Goal: Task Accomplishment & Management: Manage account settings

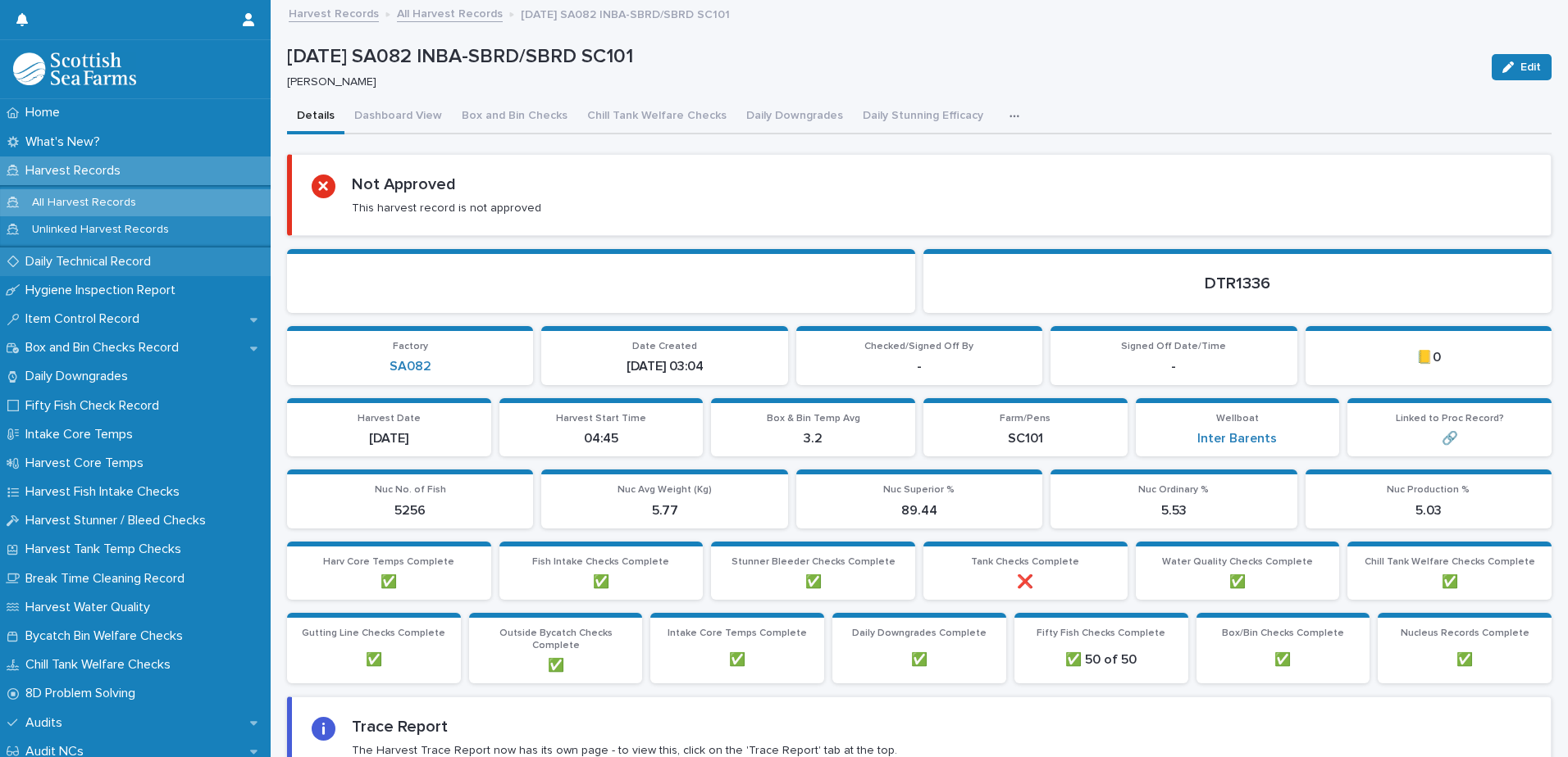
click at [124, 259] on p "Daily Technical Record" at bounding box center [91, 262] width 145 height 16
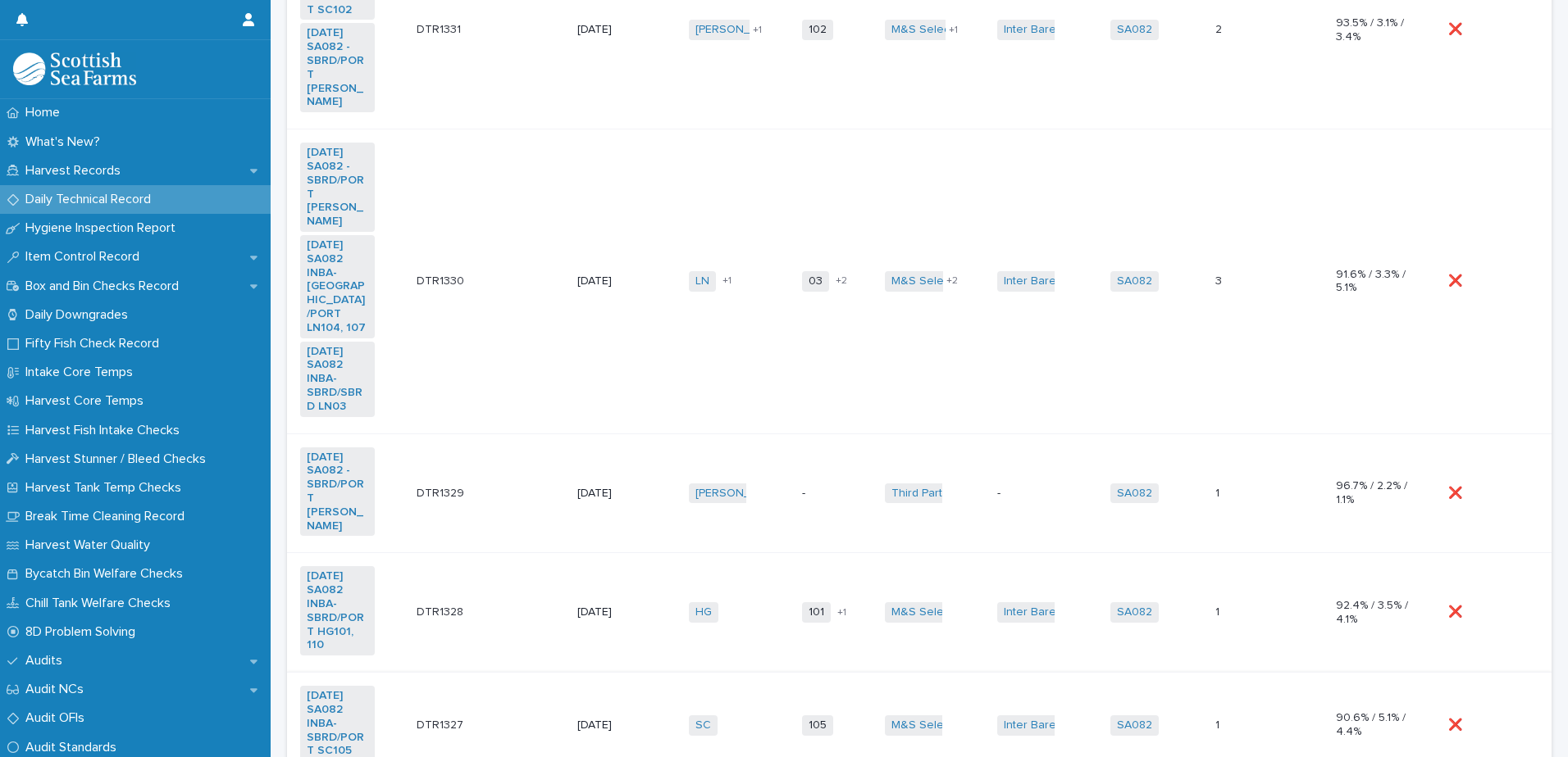
scroll to position [1141, 0]
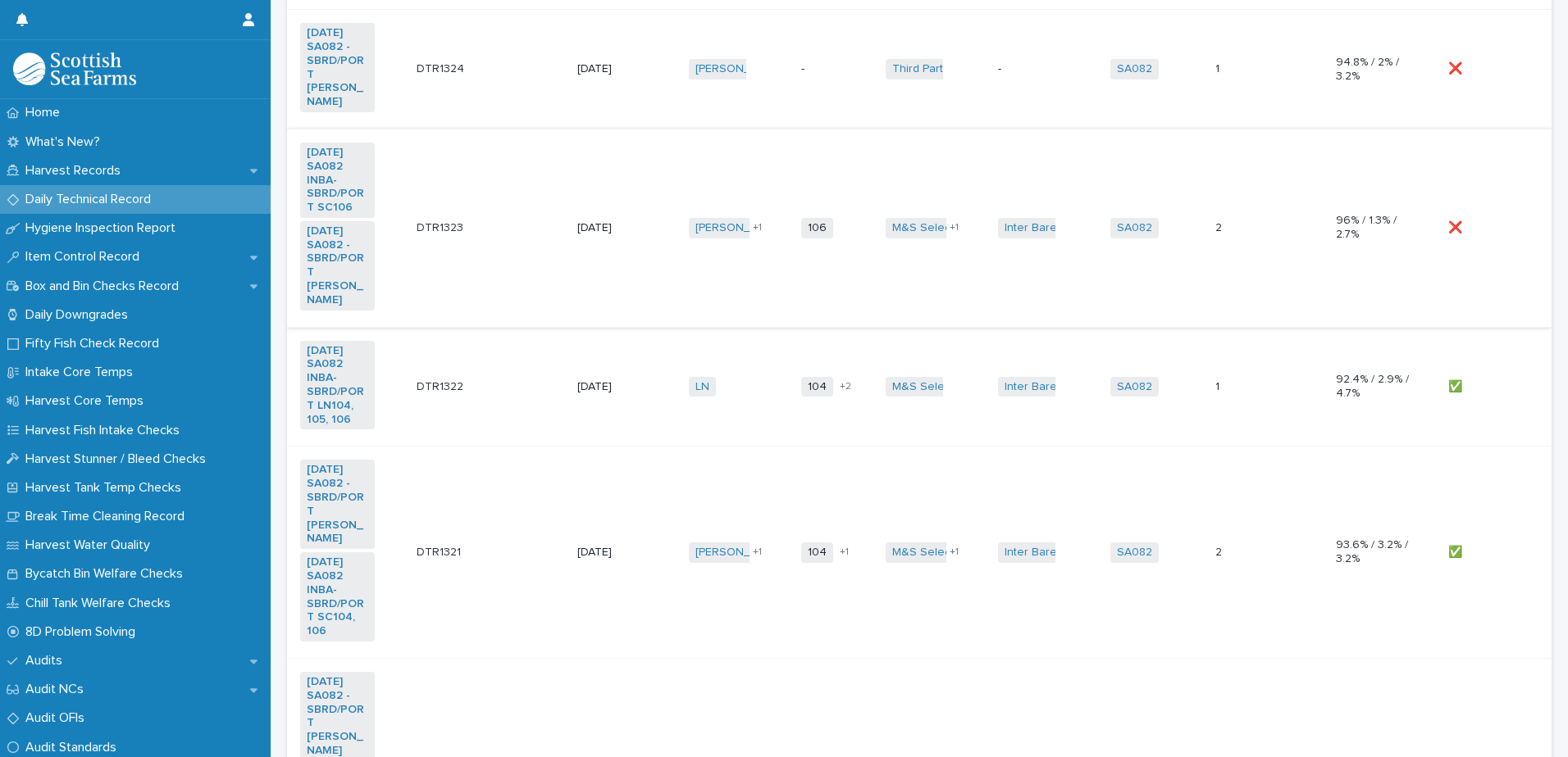
scroll to position [645, 0]
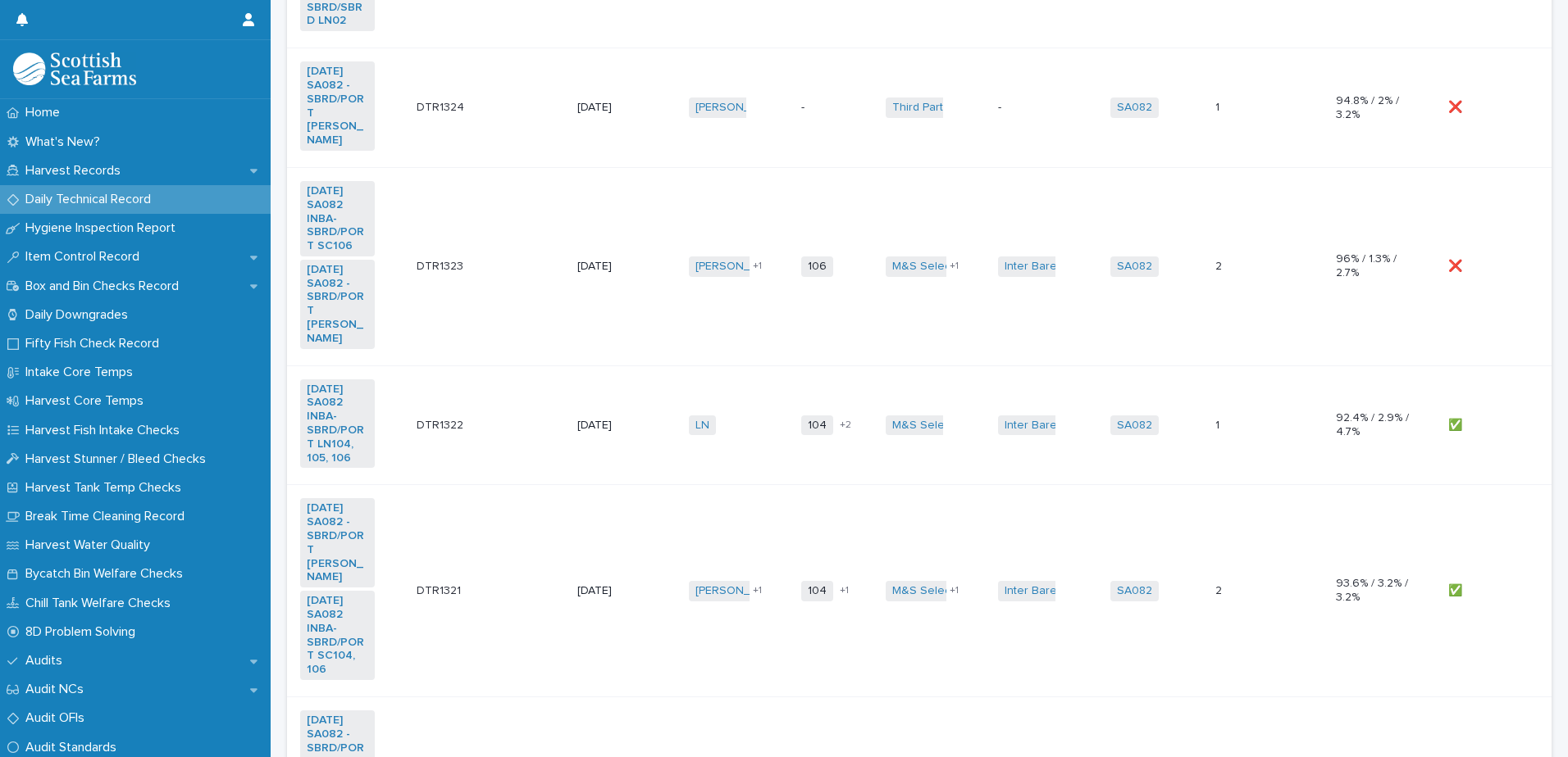
click at [1483, 326] on td "❌ ❌" at bounding box center [1496, 266] width 109 height 198
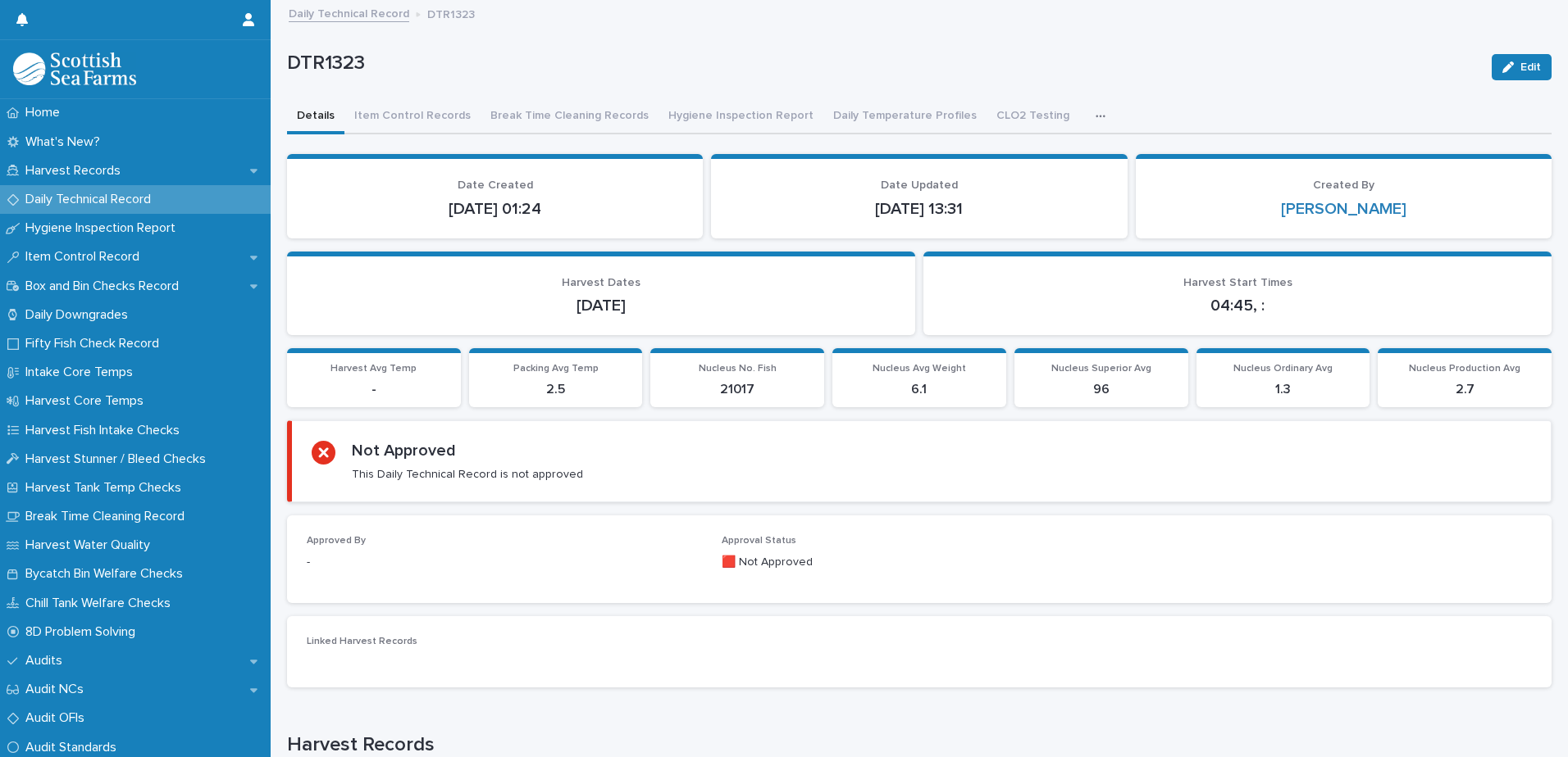
click at [1520, 70] on span "Edit" at bounding box center [1530, 67] width 21 height 12
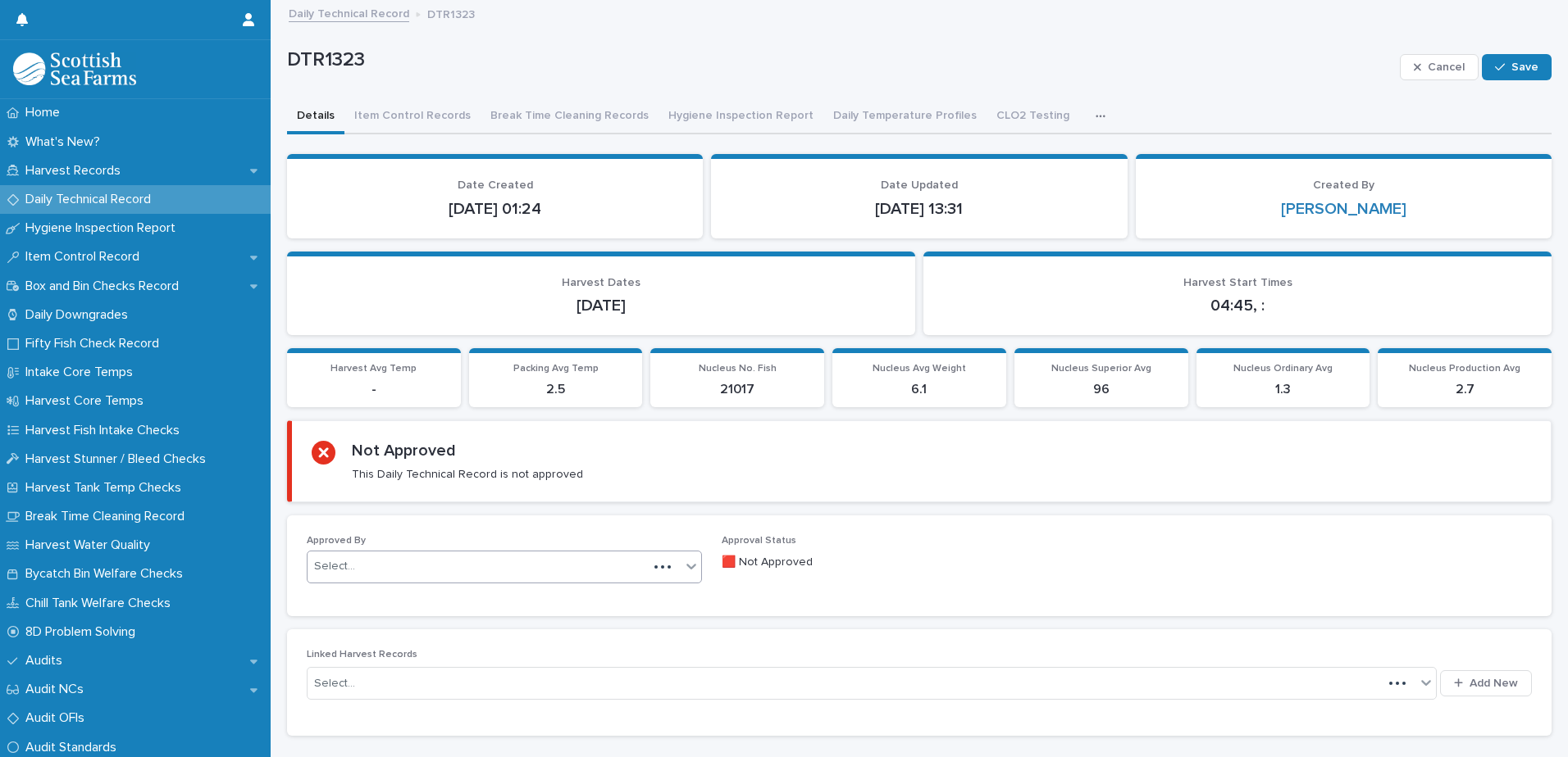
click at [401, 563] on div "Select..." at bounding box center [477, 566] width 340 height 27
type input "*****"
click at [1492, 58] on button "Save" at bounding box center [1516, 67] width 70 height 27
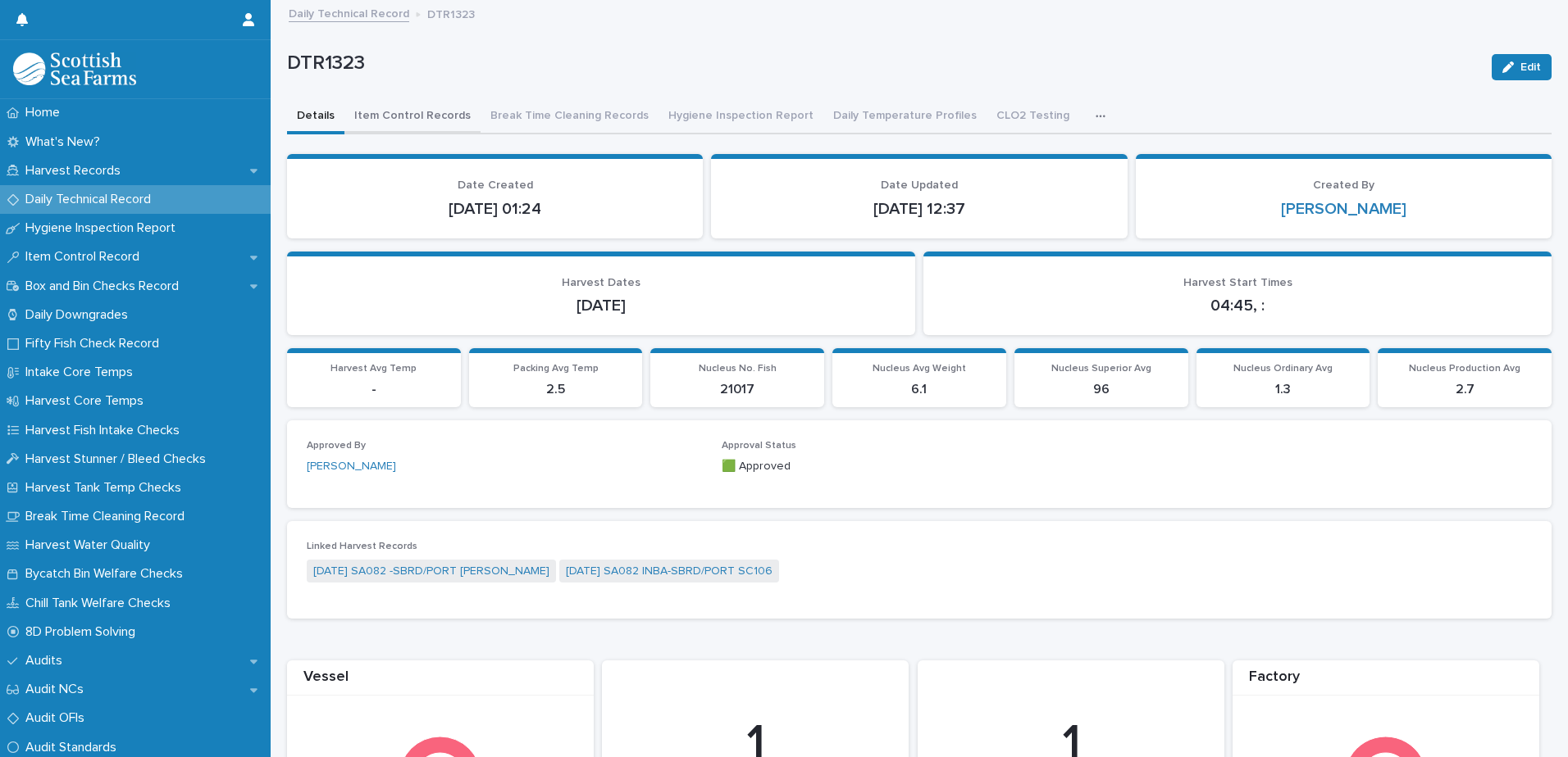
click at [425, 114] on button "Item Control Records" at bounding box center [412, 116] width 136 height 34
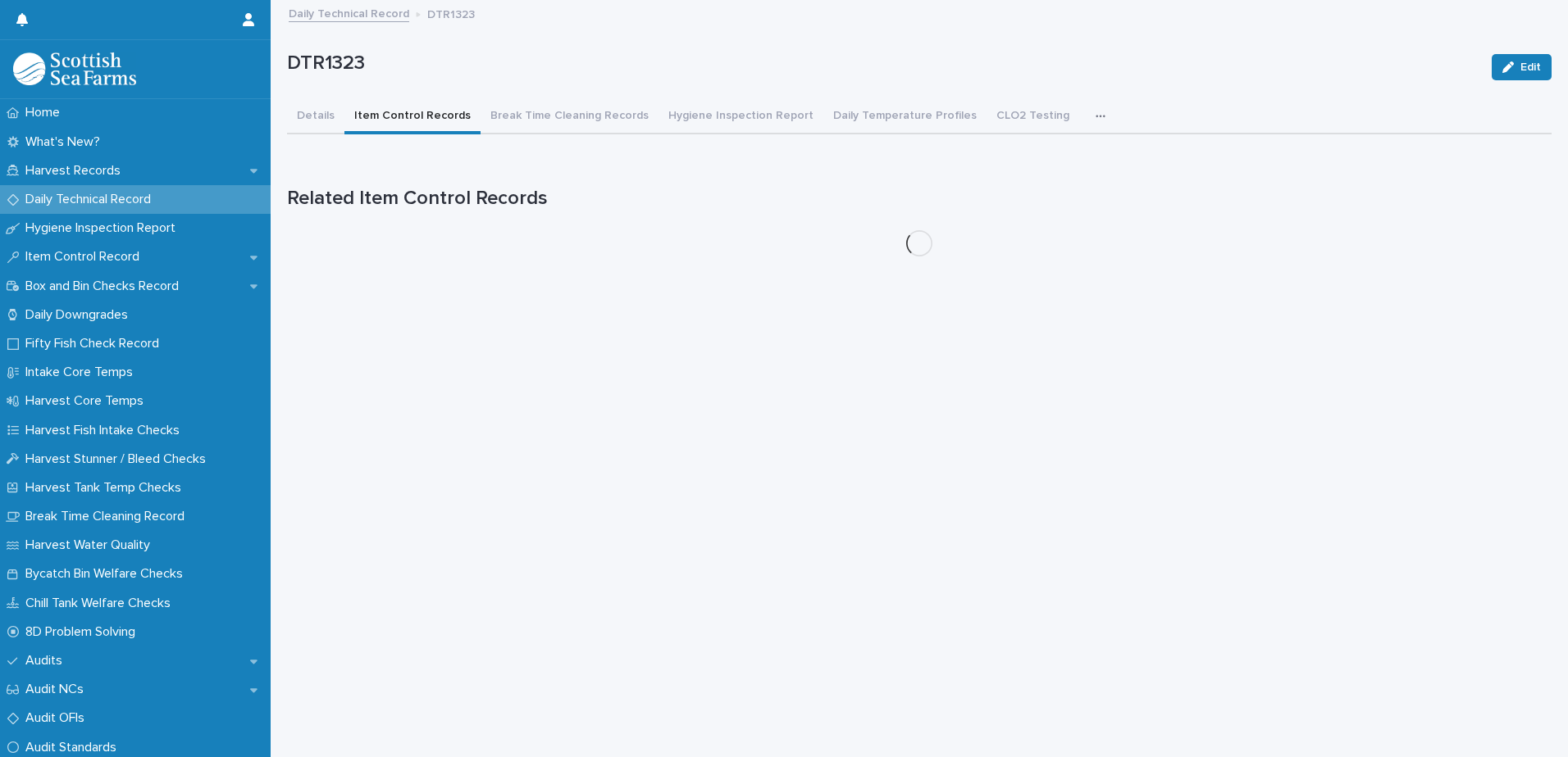
click at [416, 122] on button "Item Control Records" at bounding box center [412, 116] width 136 height 34
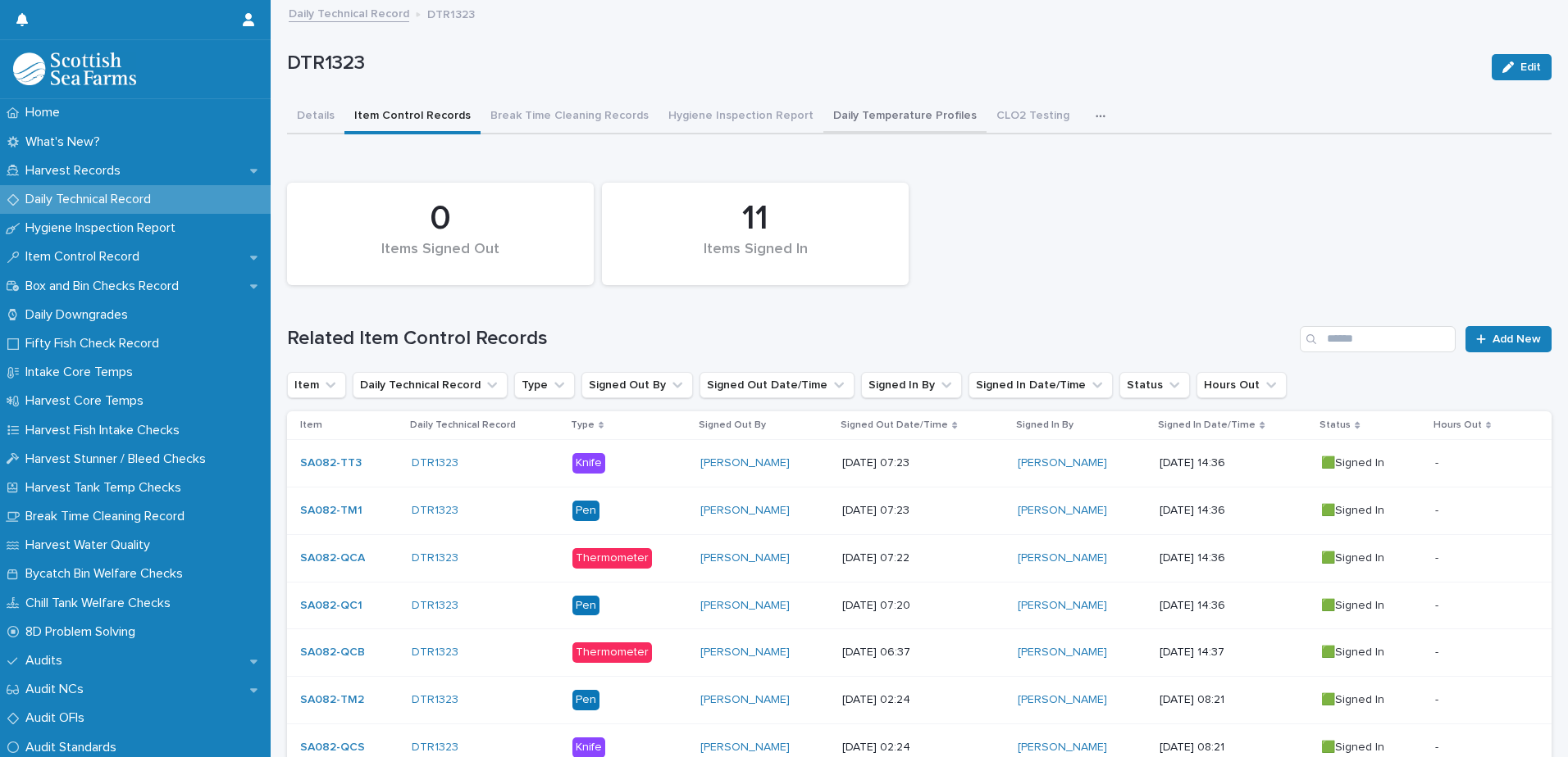
click at [920, 115] on button "Daily Temperature Profiles" at bounding box center [904, 116] width 163 height 34
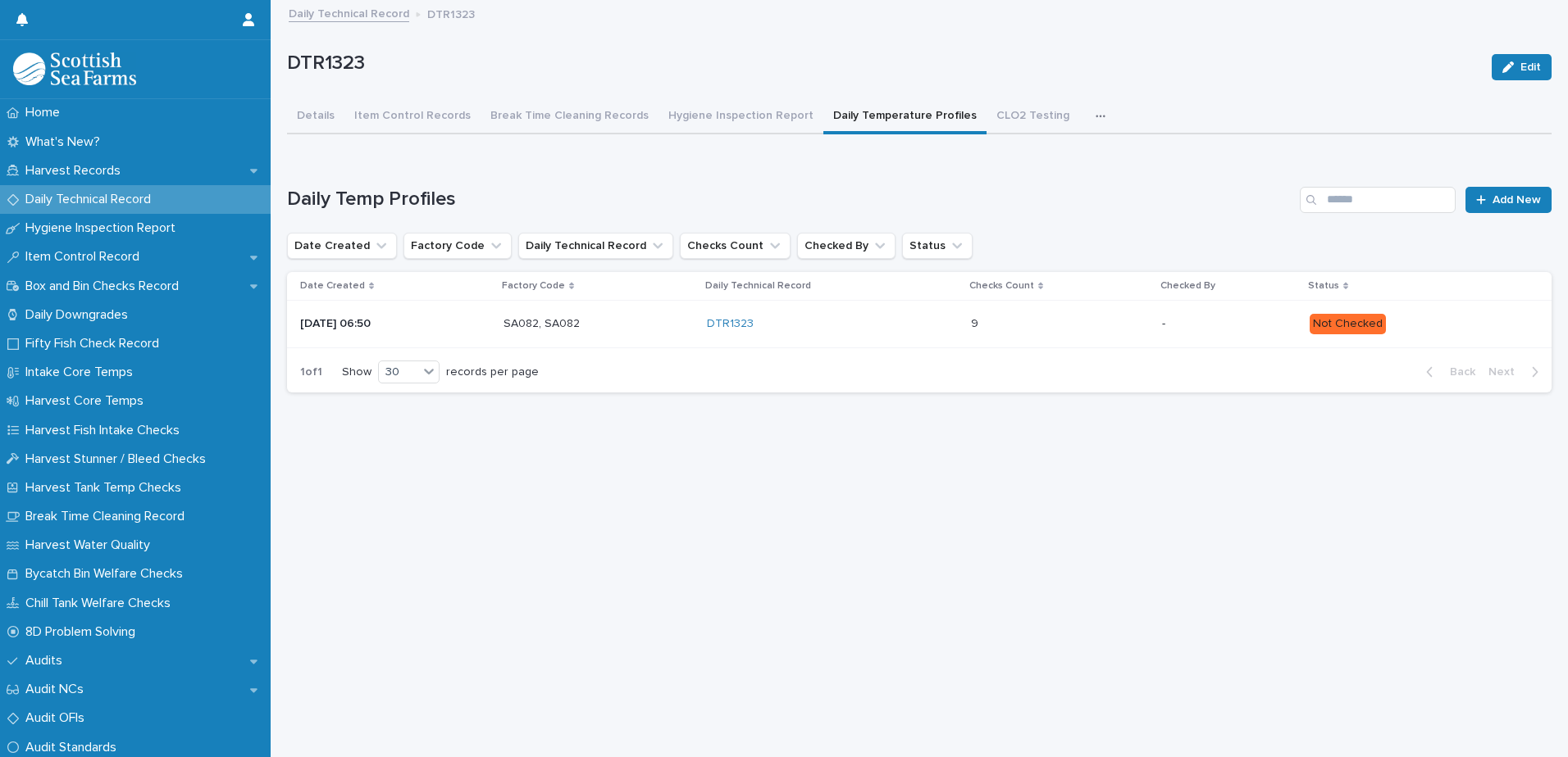
click at [1218, 323] on p "-" at bounding box center [1229, 324] width 134 height 14
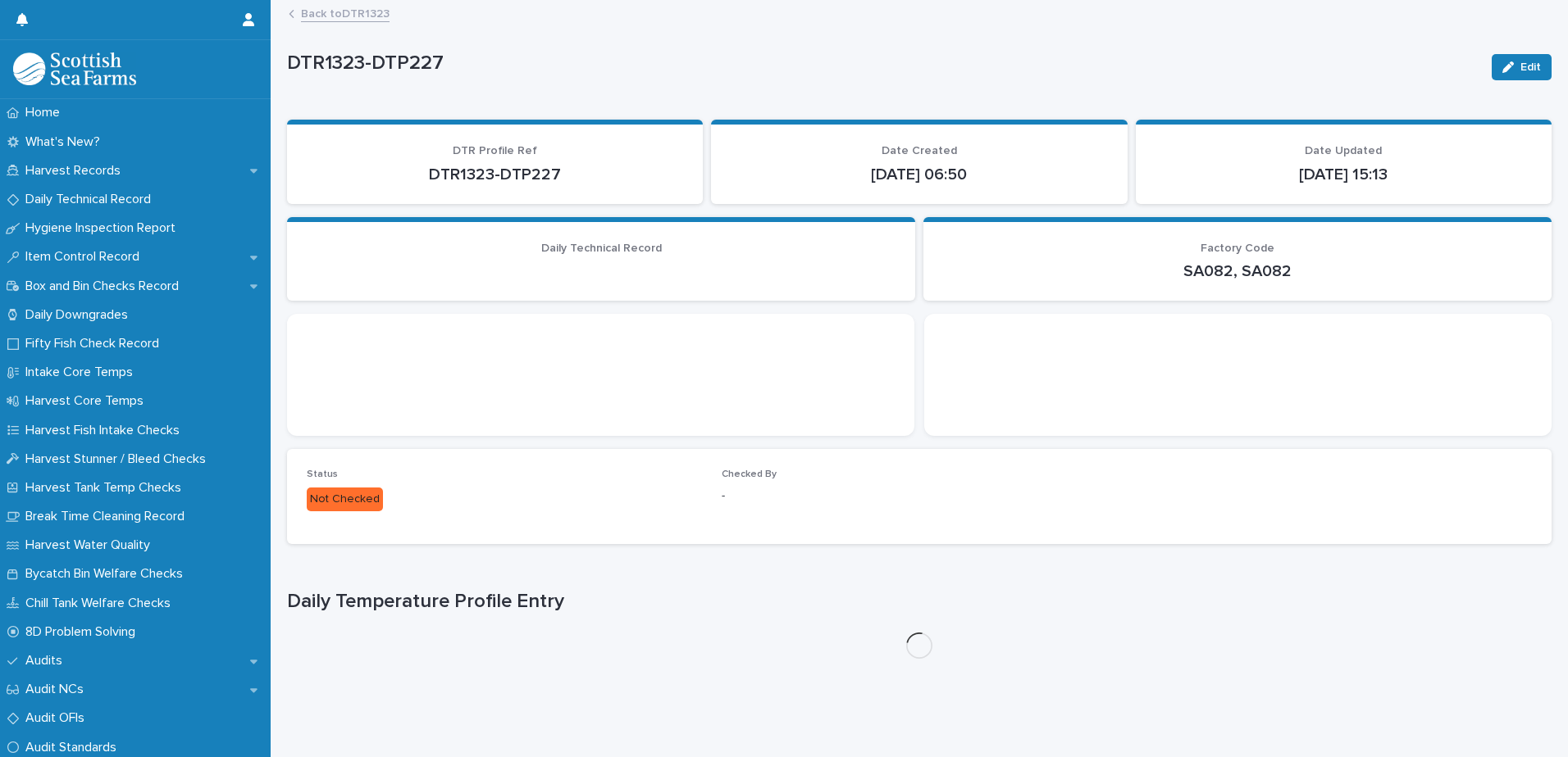
click at [1502, 70] on div "button" at bounding box center [1511, 67] width 18 height 12
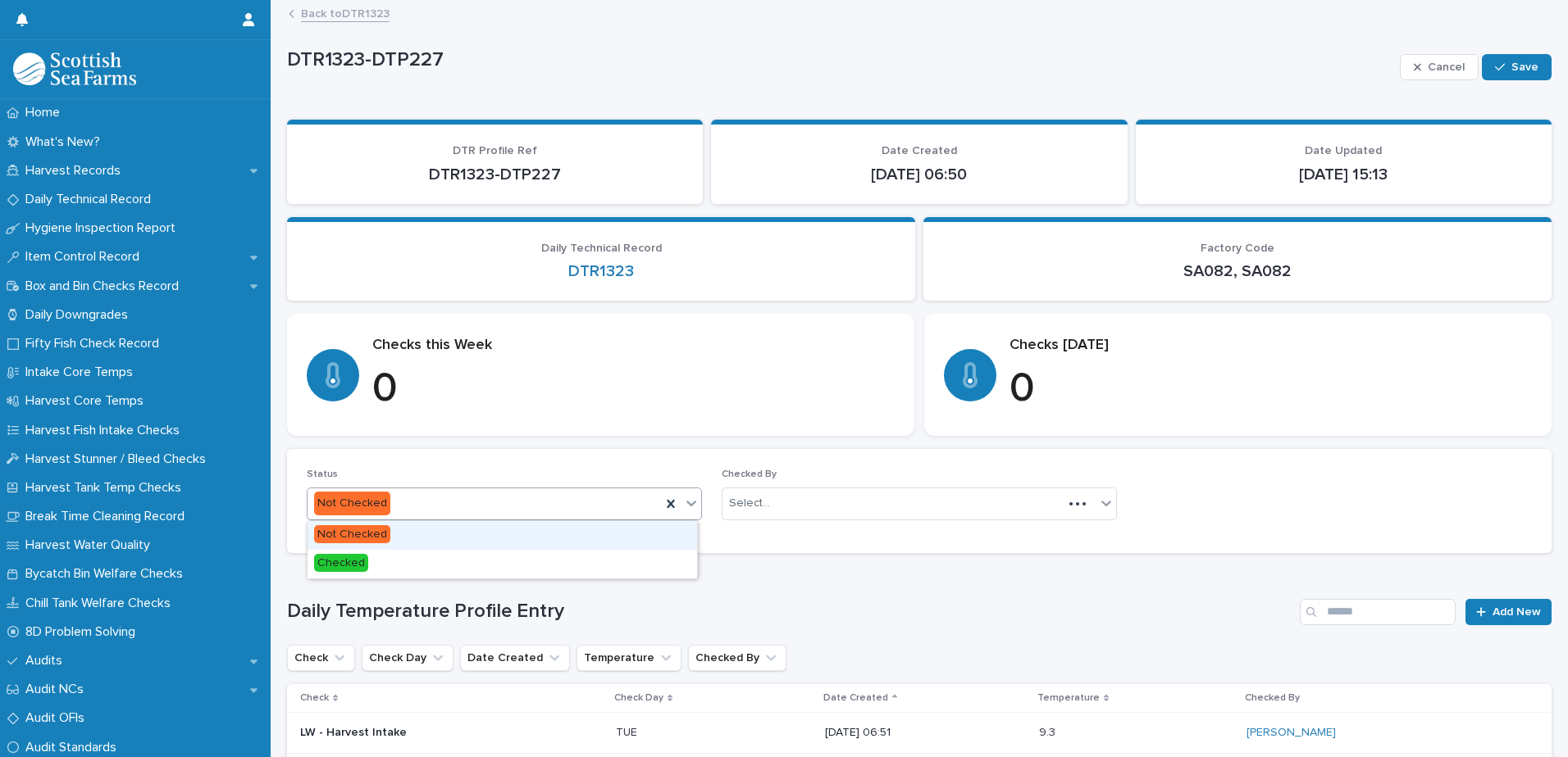
click at [473, 499] on div "Not Checked" at bounding box center [484, 503] width 353 height 27
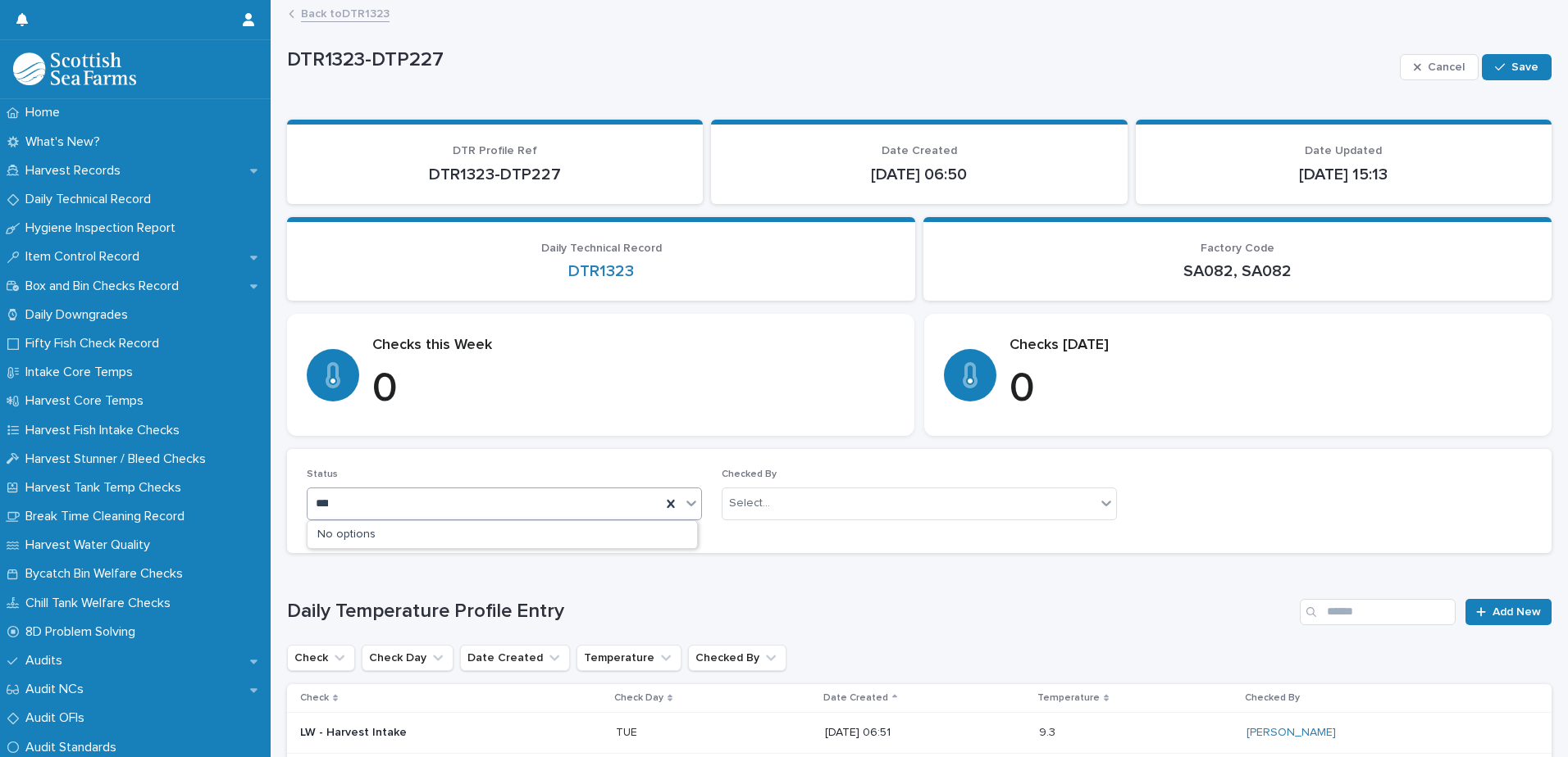
type input "*****"
click at [433, 503] on div "brace" at bounding box center [484, 503] width 353 height 27
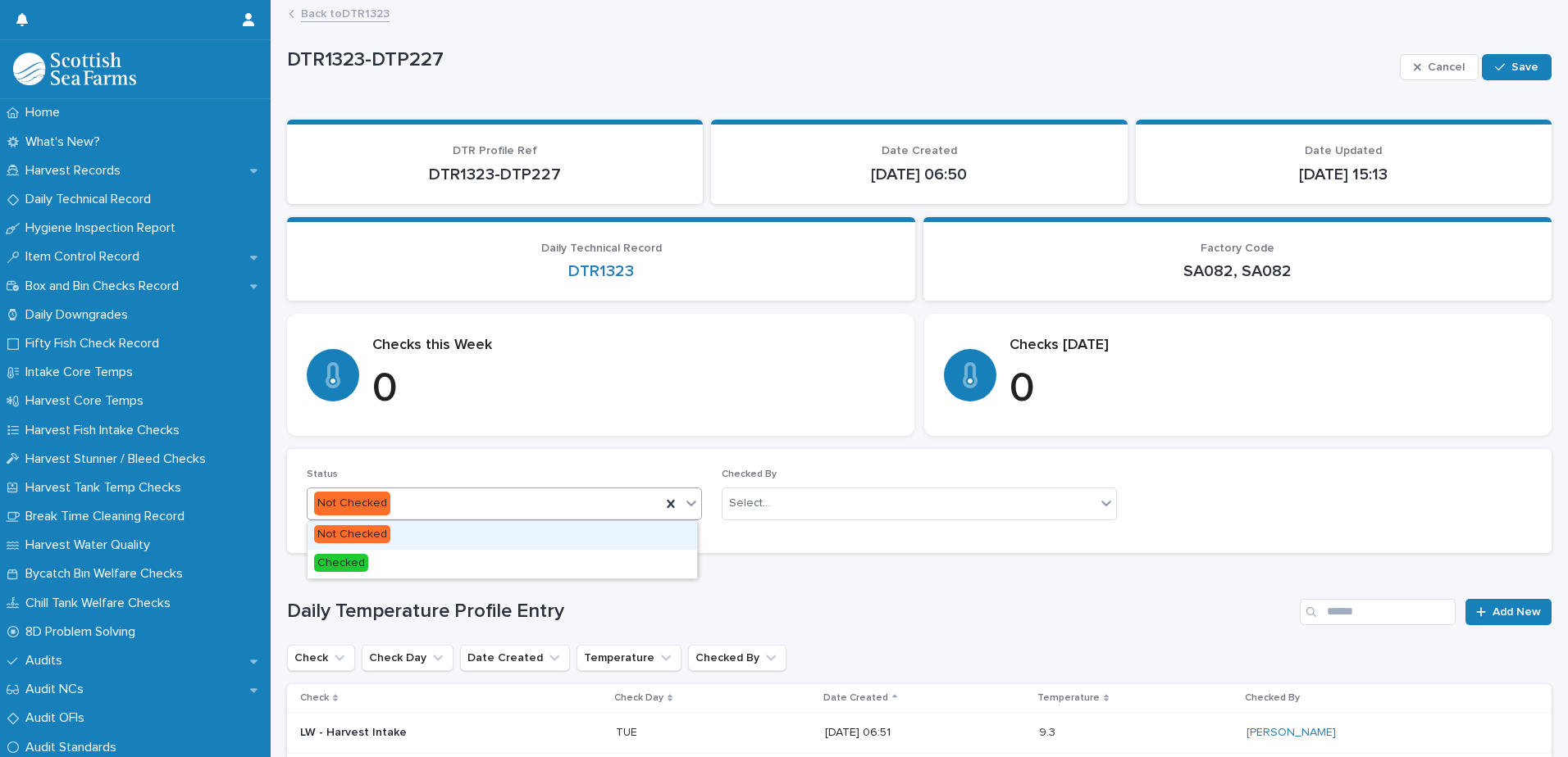
click at [411, 508] on div "Not Checked" at bounding box center [484, 503] width 353 height 27
click at [372, 561] on div "Checked" at bounding box center [502, 564] width 390 height 29
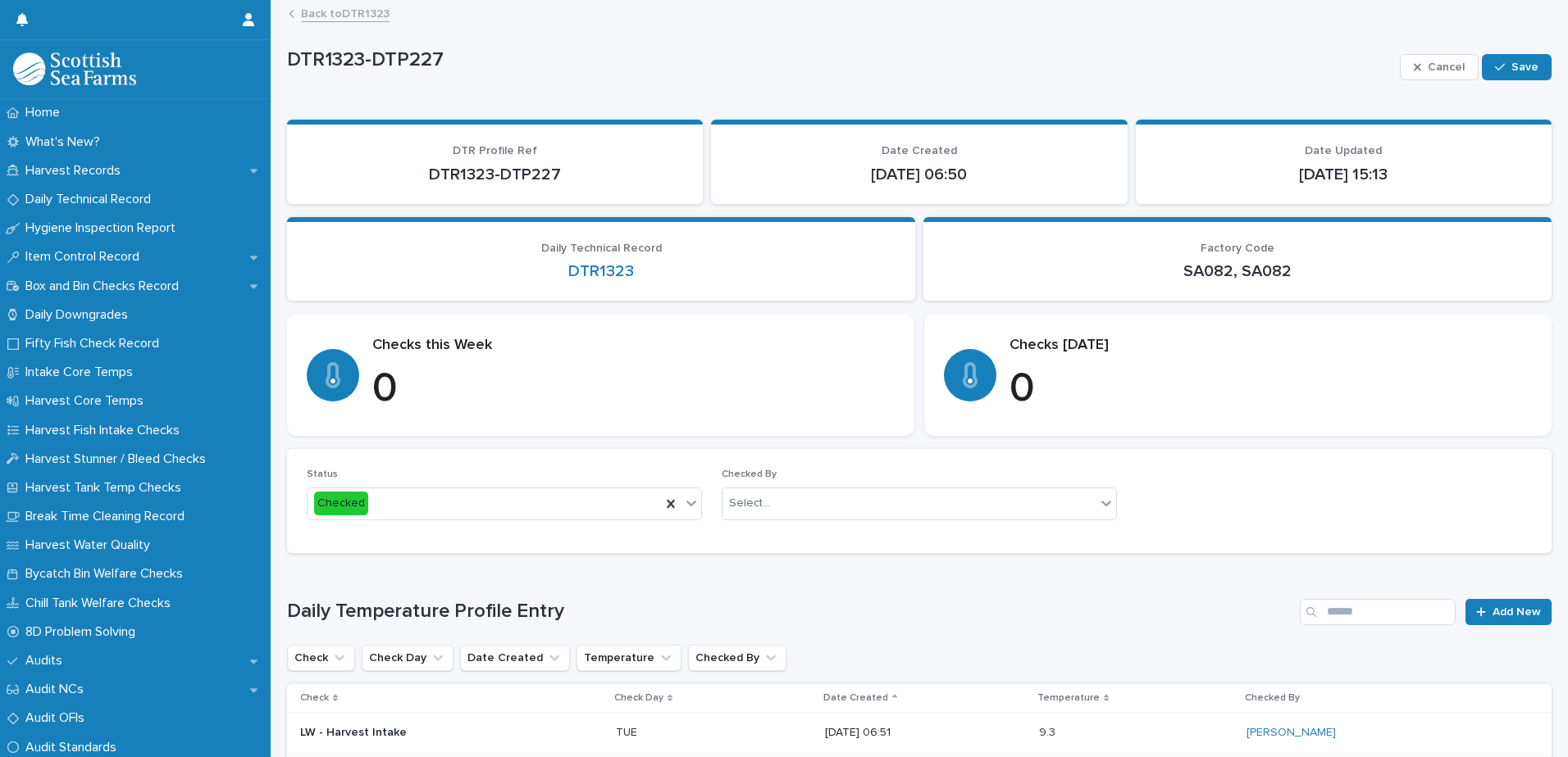
click at [786, 485] on div "Checked By Select..." at bounding box center [919, 501] width 395 height 64
click at [780, 500] on div "Select..." at bounding box center [908, 503] width 373 height 27
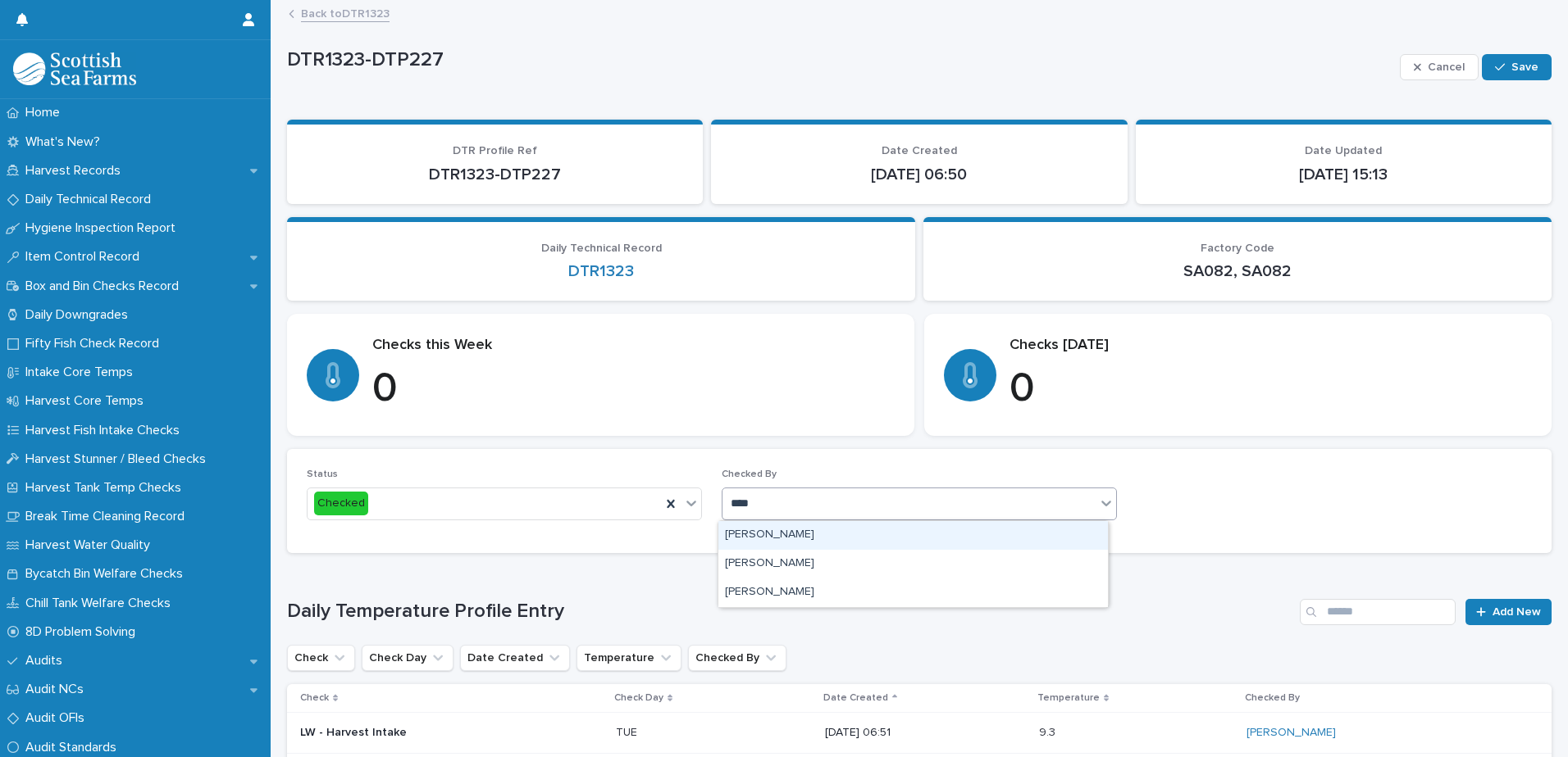
type input "*****"
click at [784, 530] on div "[PERSON_NAME]" at bounding box center [912, 535] width 390 height 29
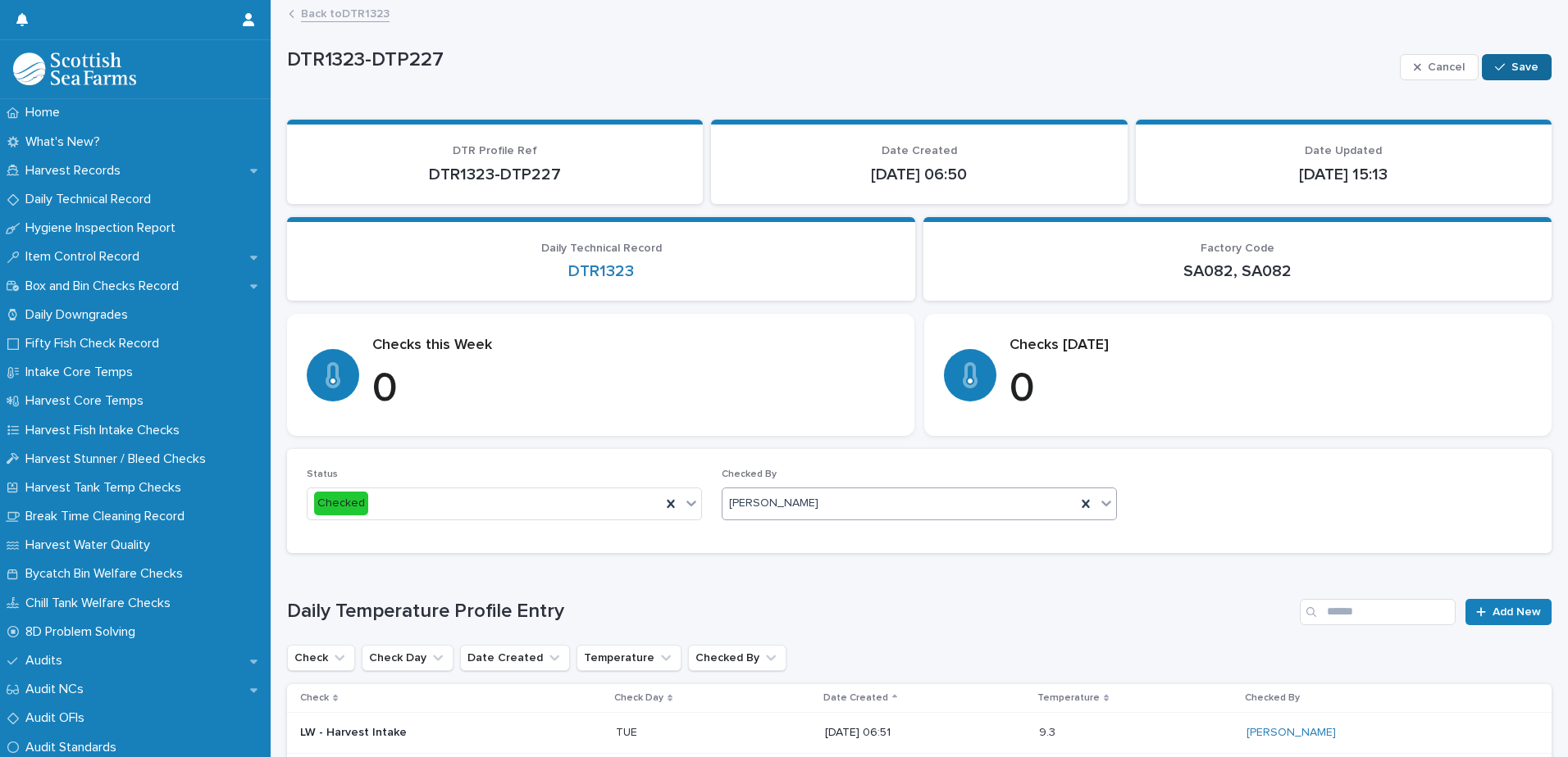
click at [1538, 56] on div "Loading... Saving… Loading... Saving… DTR1323-DTP227 Cancel Save DTR1323-DTP227…" at bounding box center [919, 590] width 1281 height 1178
click at [1529, 60] on button "Save" at bounding box center [1516, 67] width 70 height 27
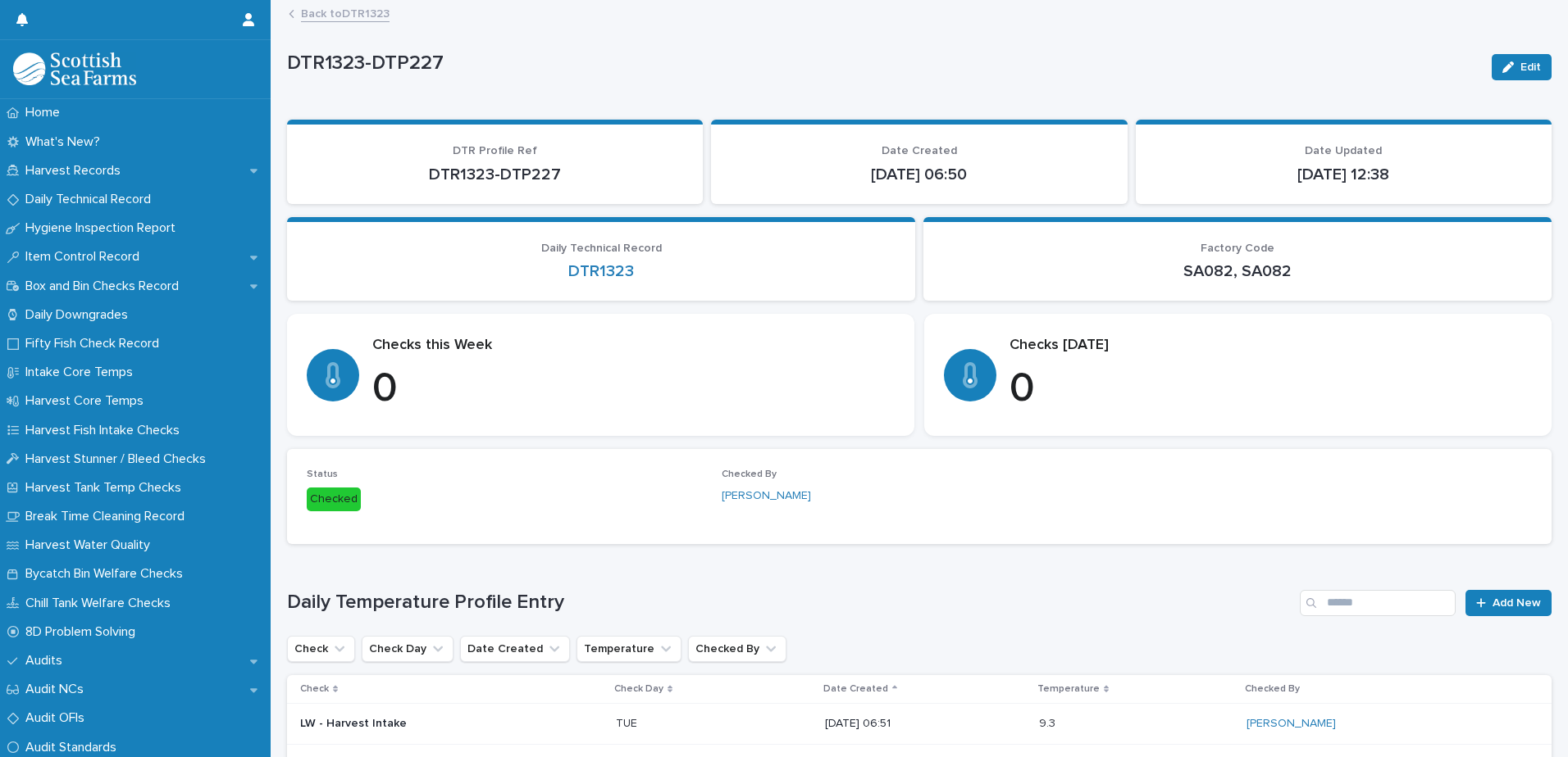
click at [343, 10] on link "Back to DTR1323" at bounding box center [345, 12] width 89 height 19
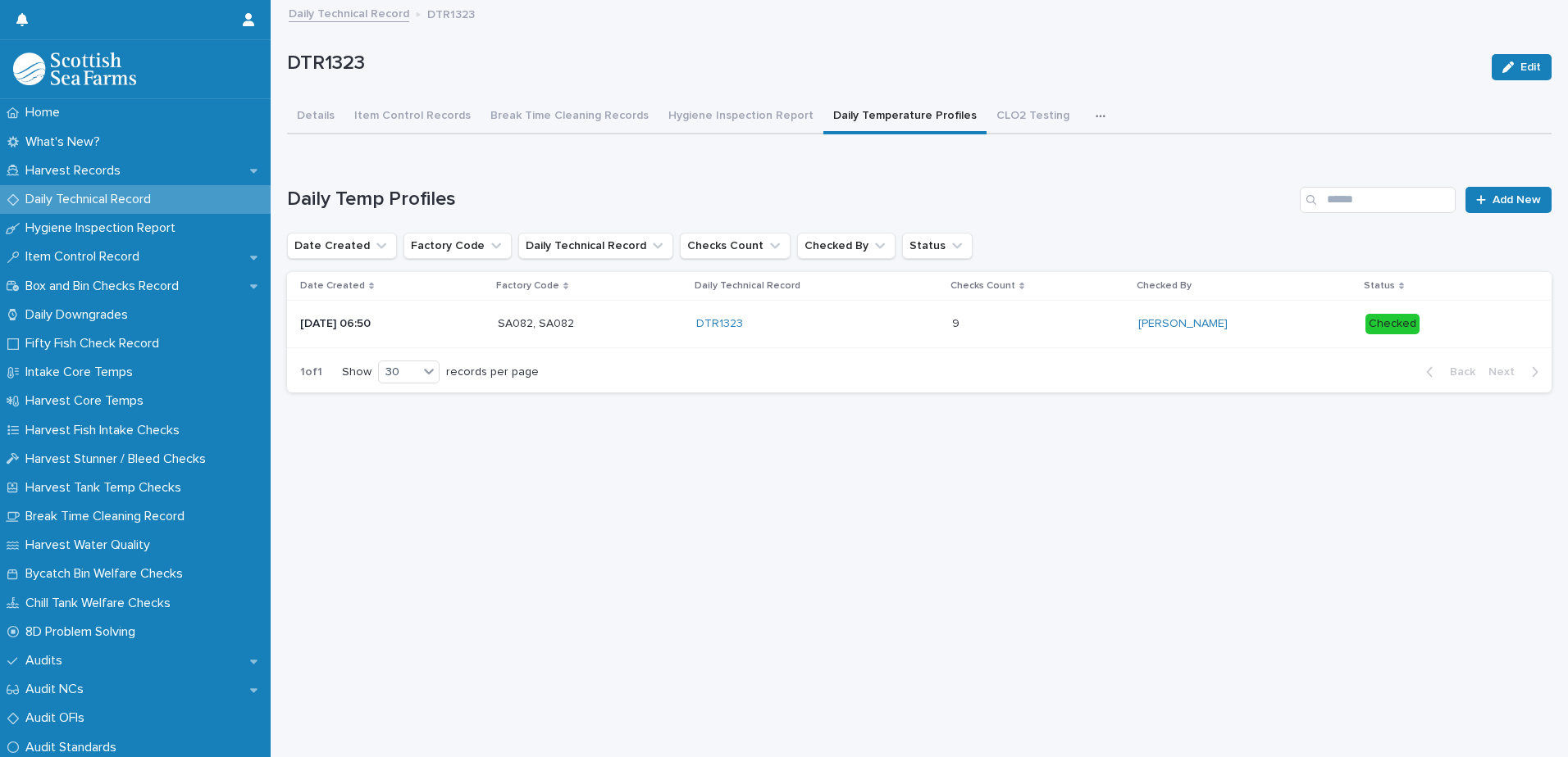
click at [391, 12] on link "Daily Technical Record" at bounding box center [349, 12] width 120 height 19
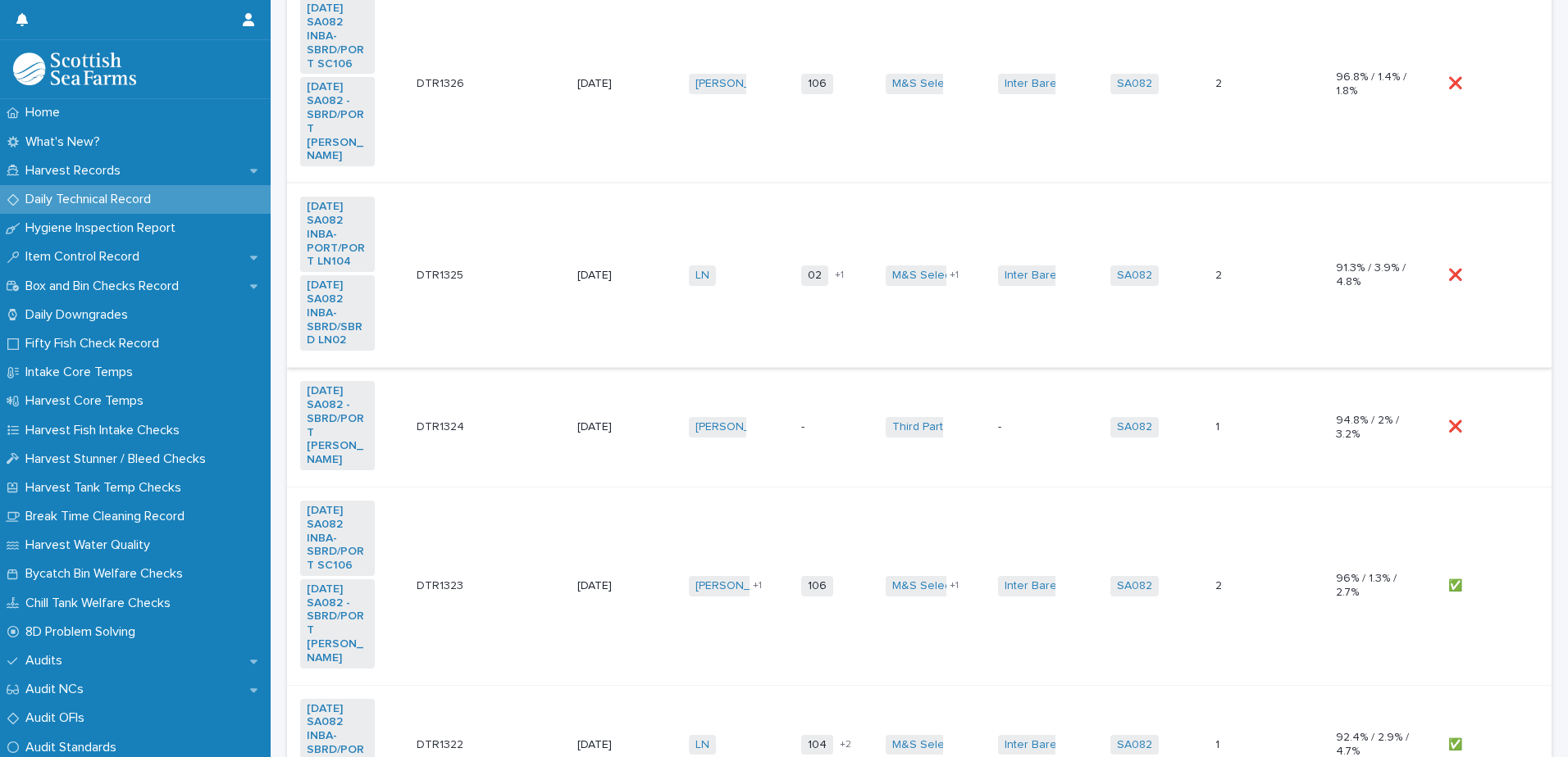
scroll to position [317, 0]
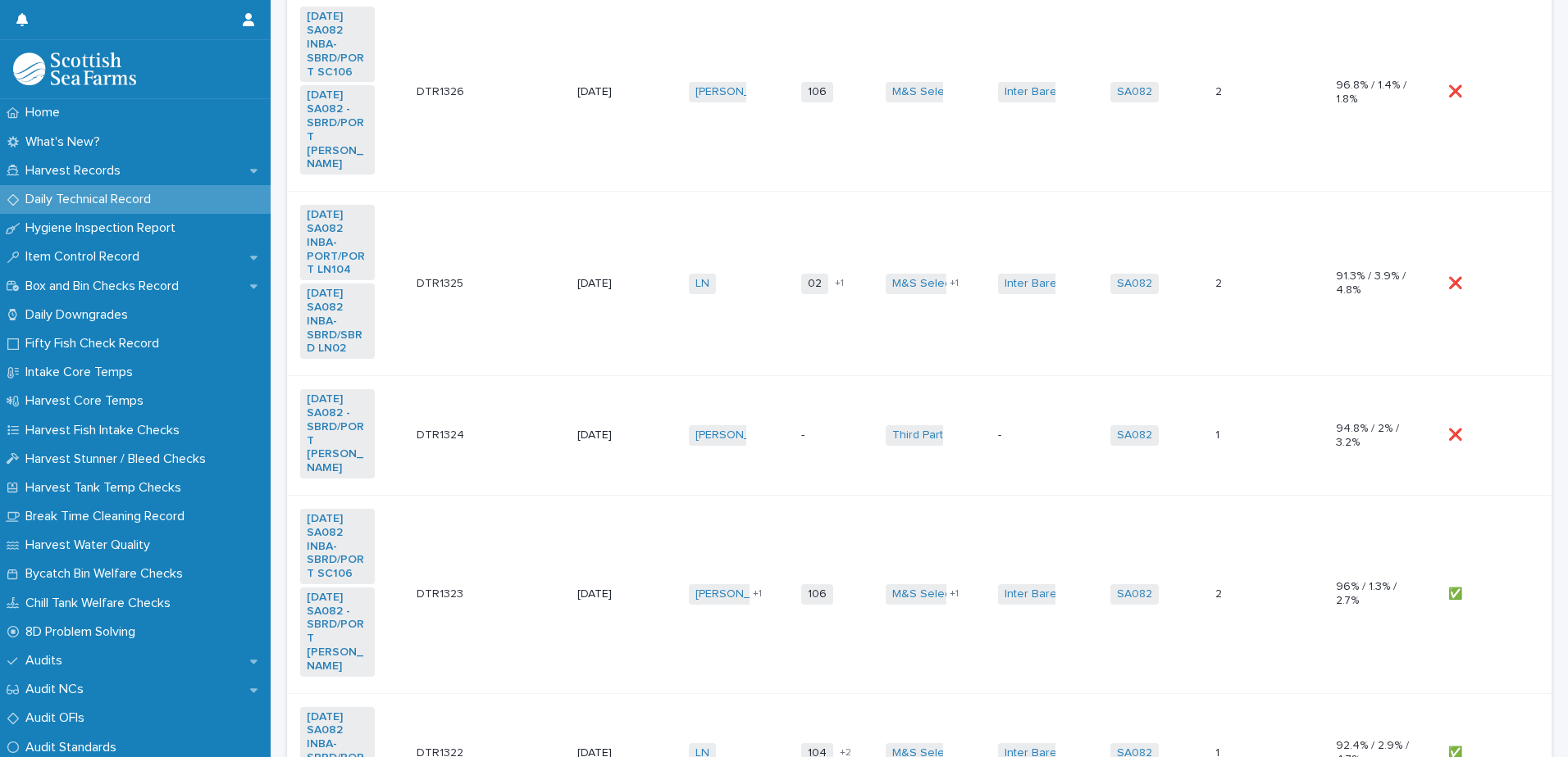
click at [1493, 449] on div "❌ ❌" at bounding box center [1486, 435] width 77 height 27
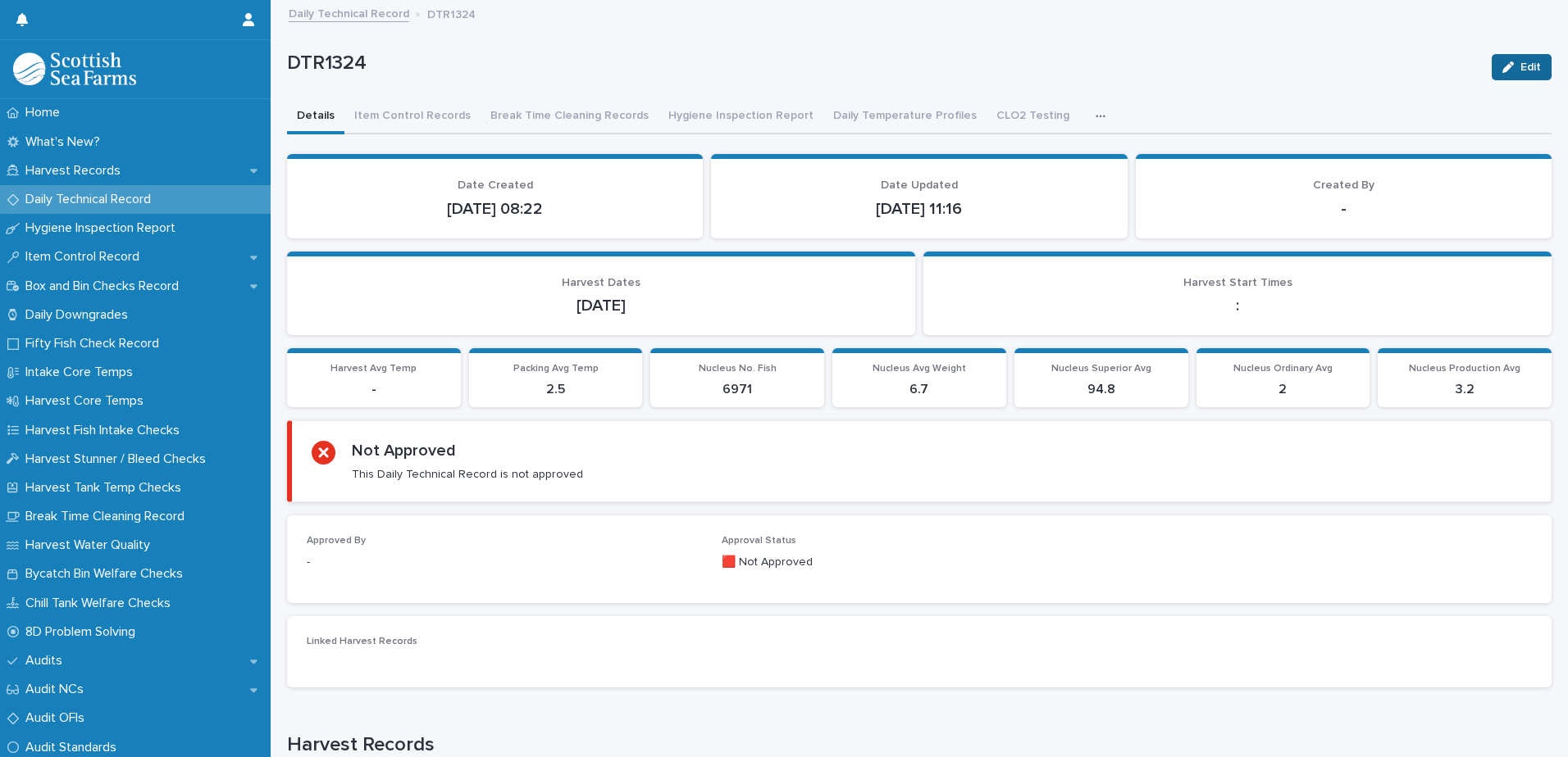
click at [1502, 72] on icon "button" at bounding box center [1508, 67] width 12 height 12
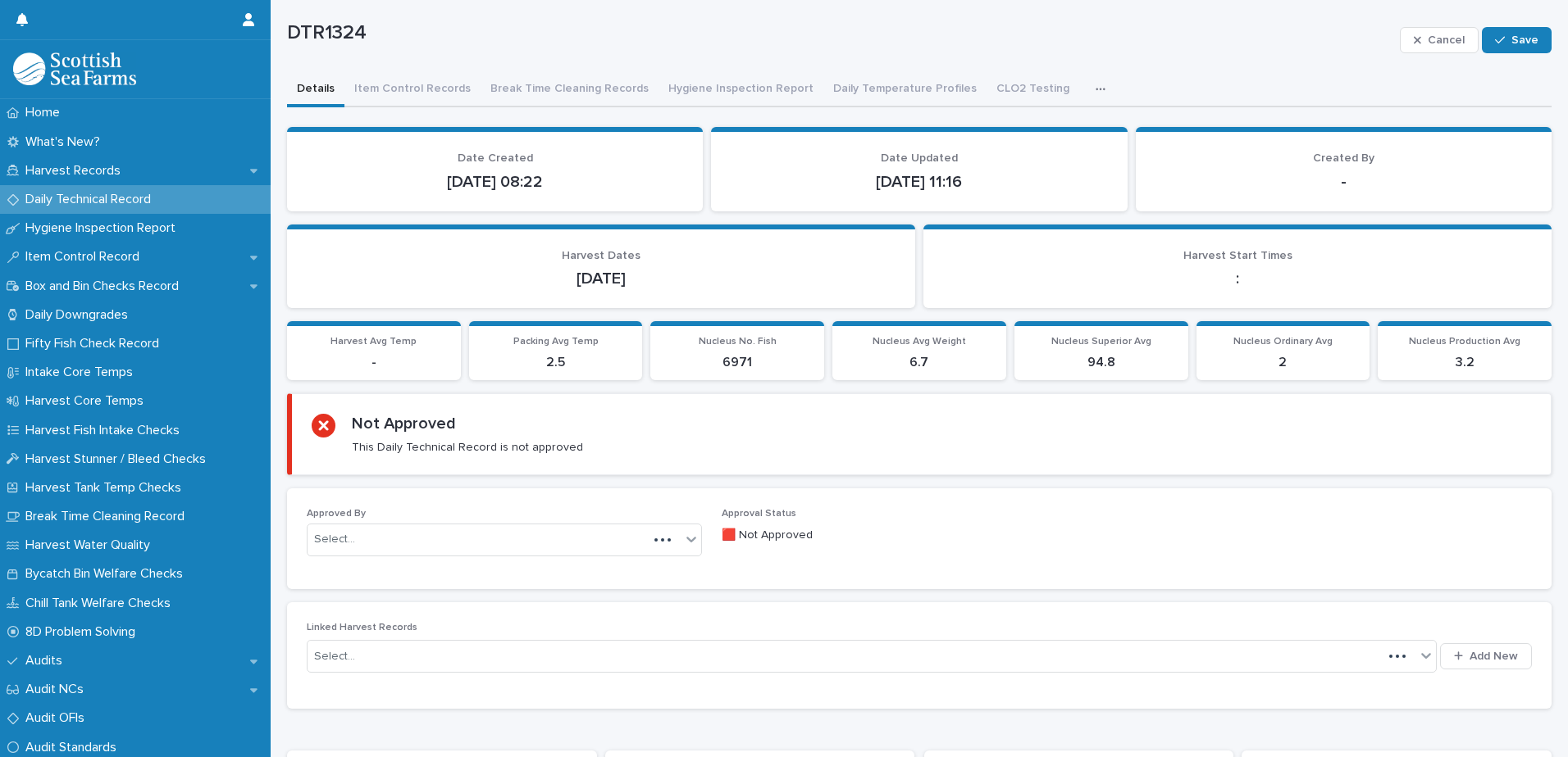
scroll to position [435, 0]
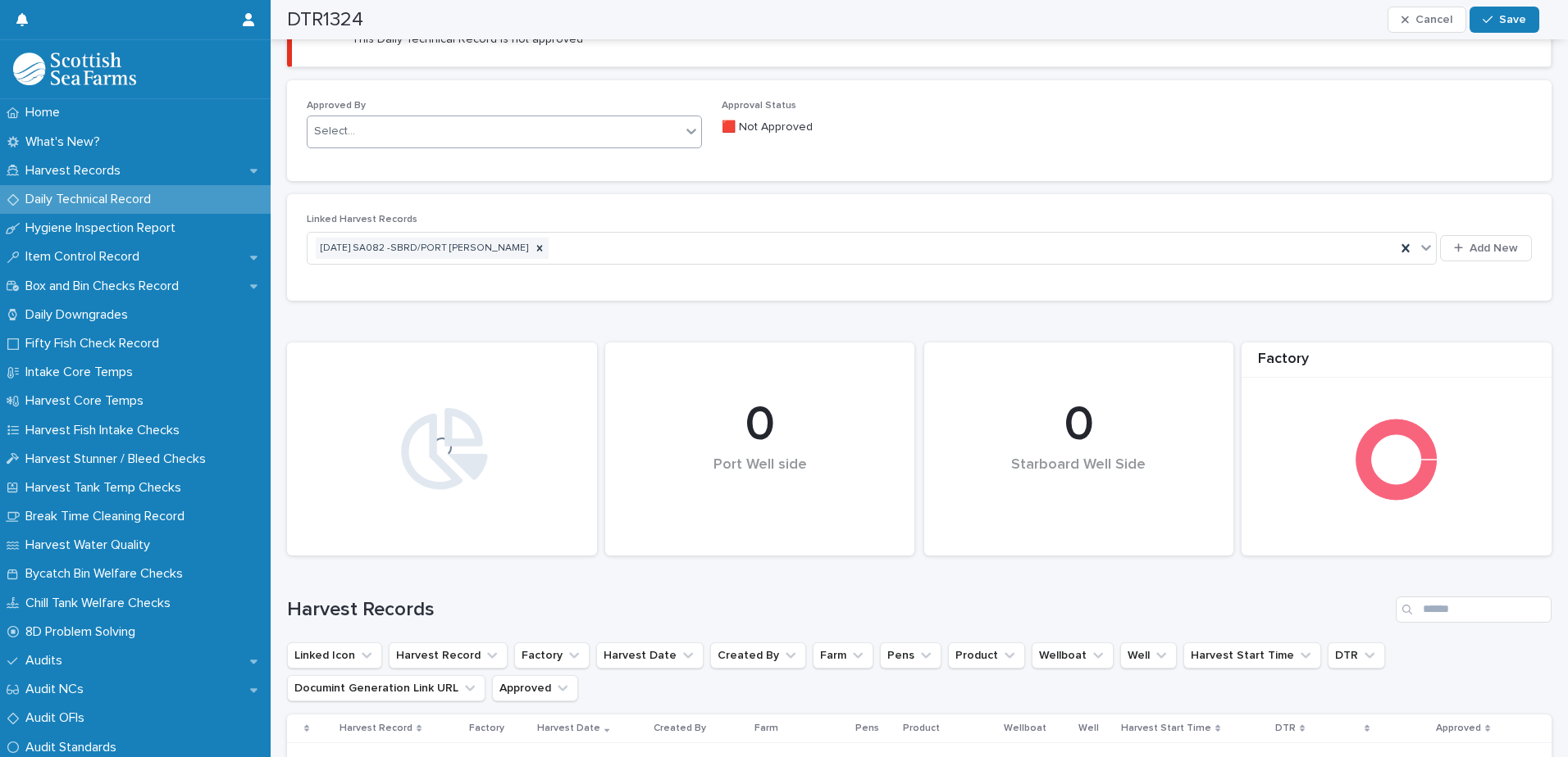
click at [377, 125] on div "Select..." at bounding box center [494, 131] width 373 height 27
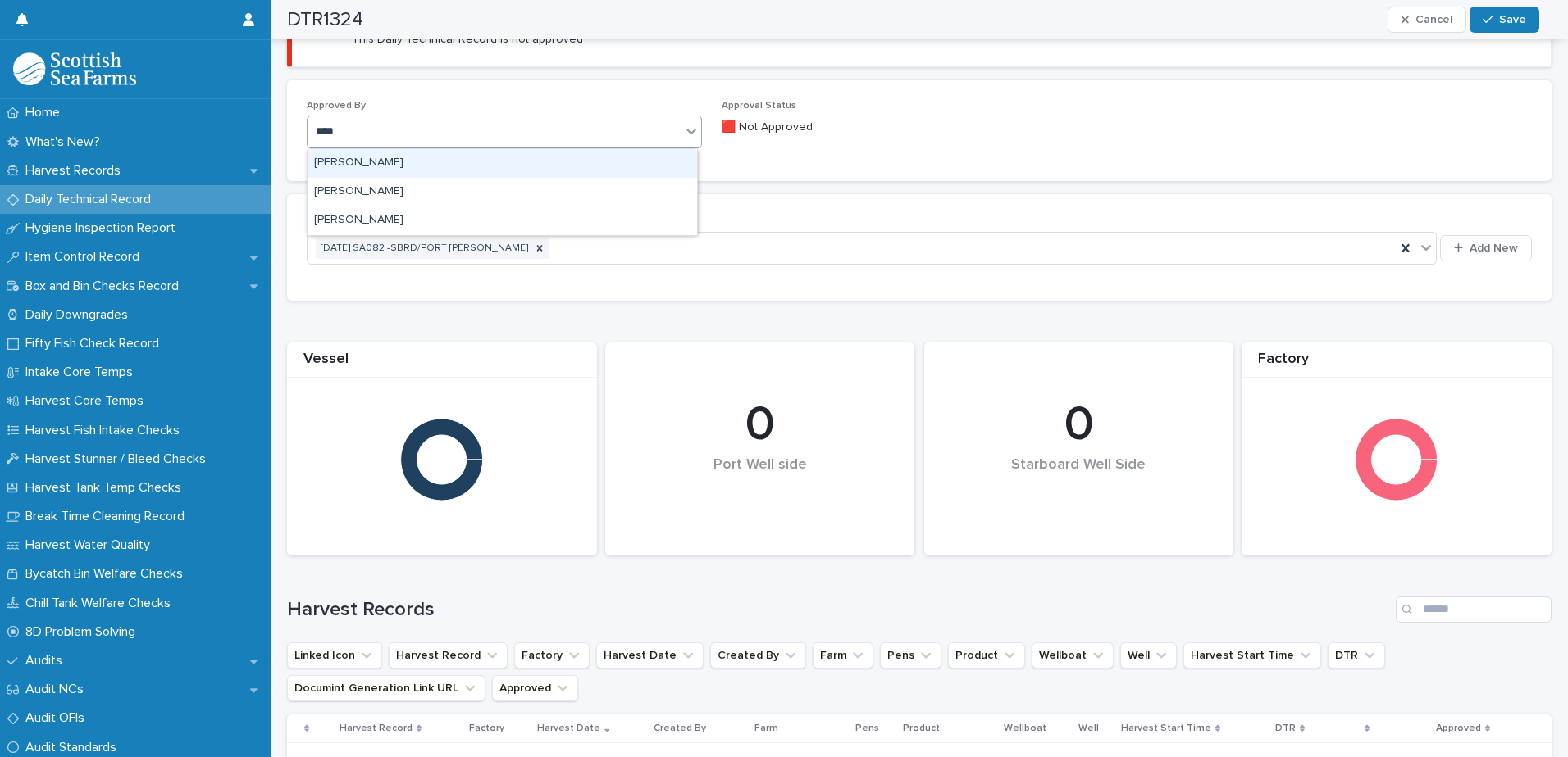
type input "*****"
click at [372, 155] on div "[PERSON_NAME]" at bounding box center [502, 163] width 390 height 29
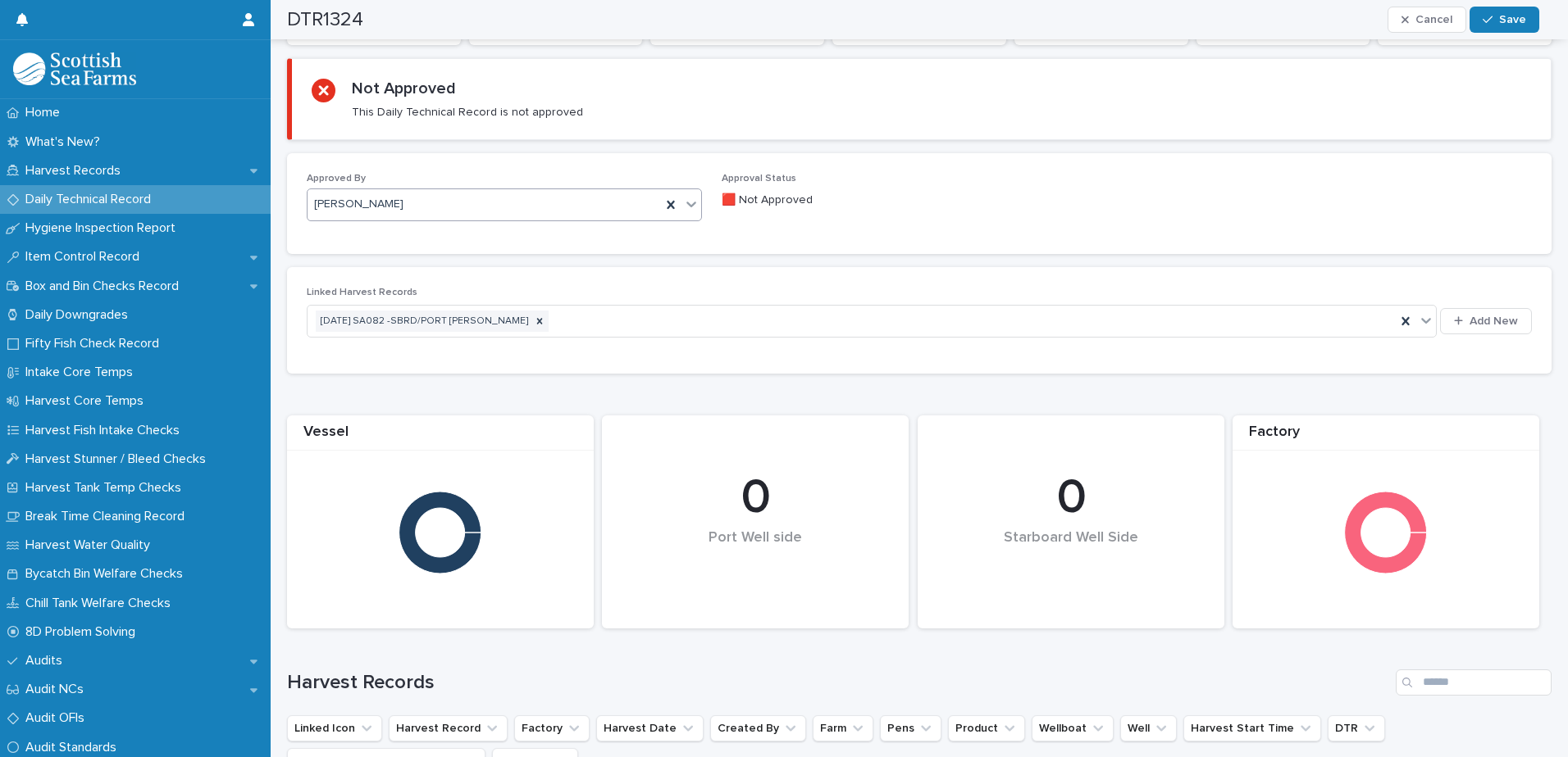
scroll to position [0, 0]
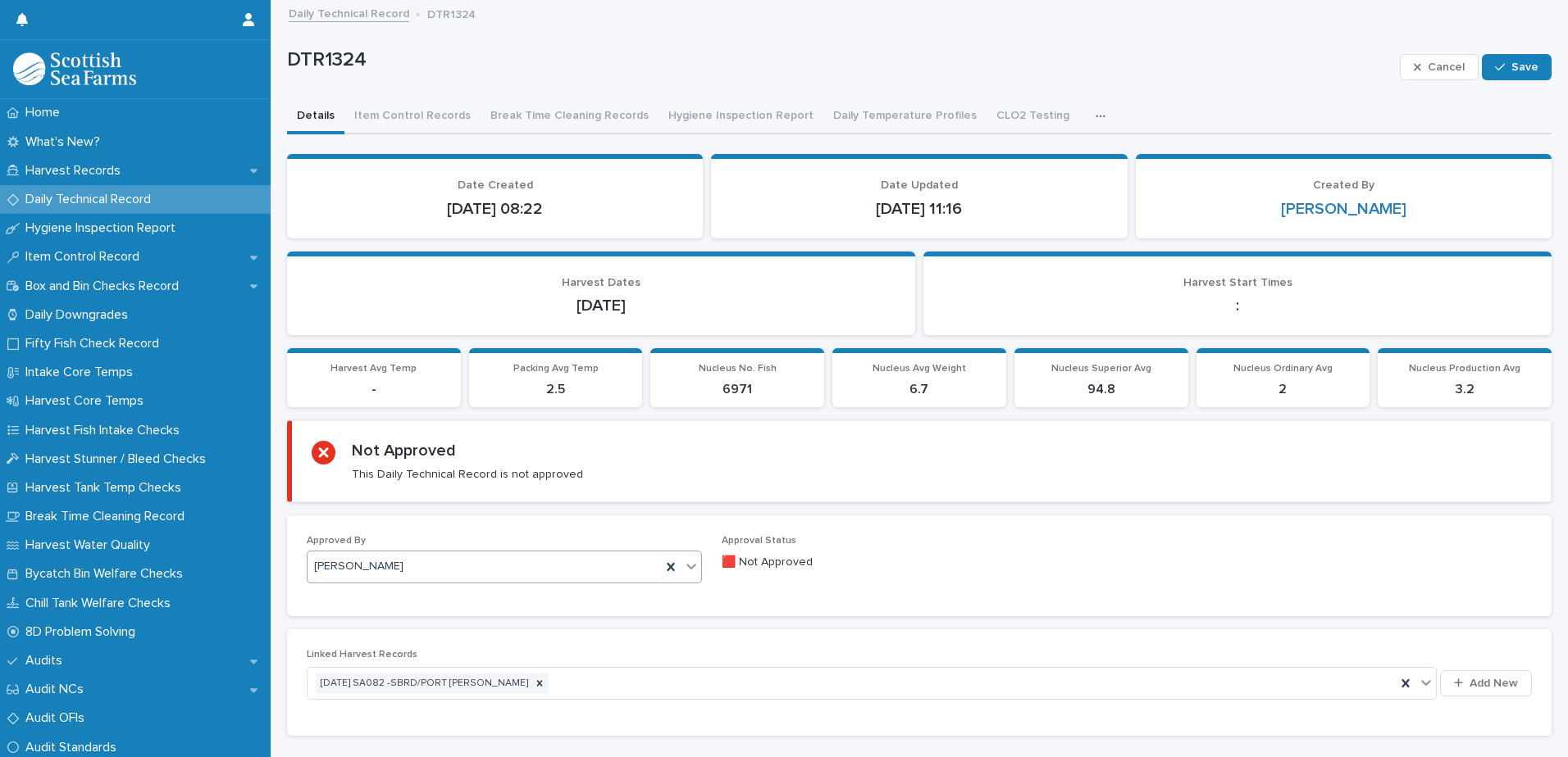
click at [1522, 62] on span "Save" at bounding box center [1524, 67] width 27 height 12
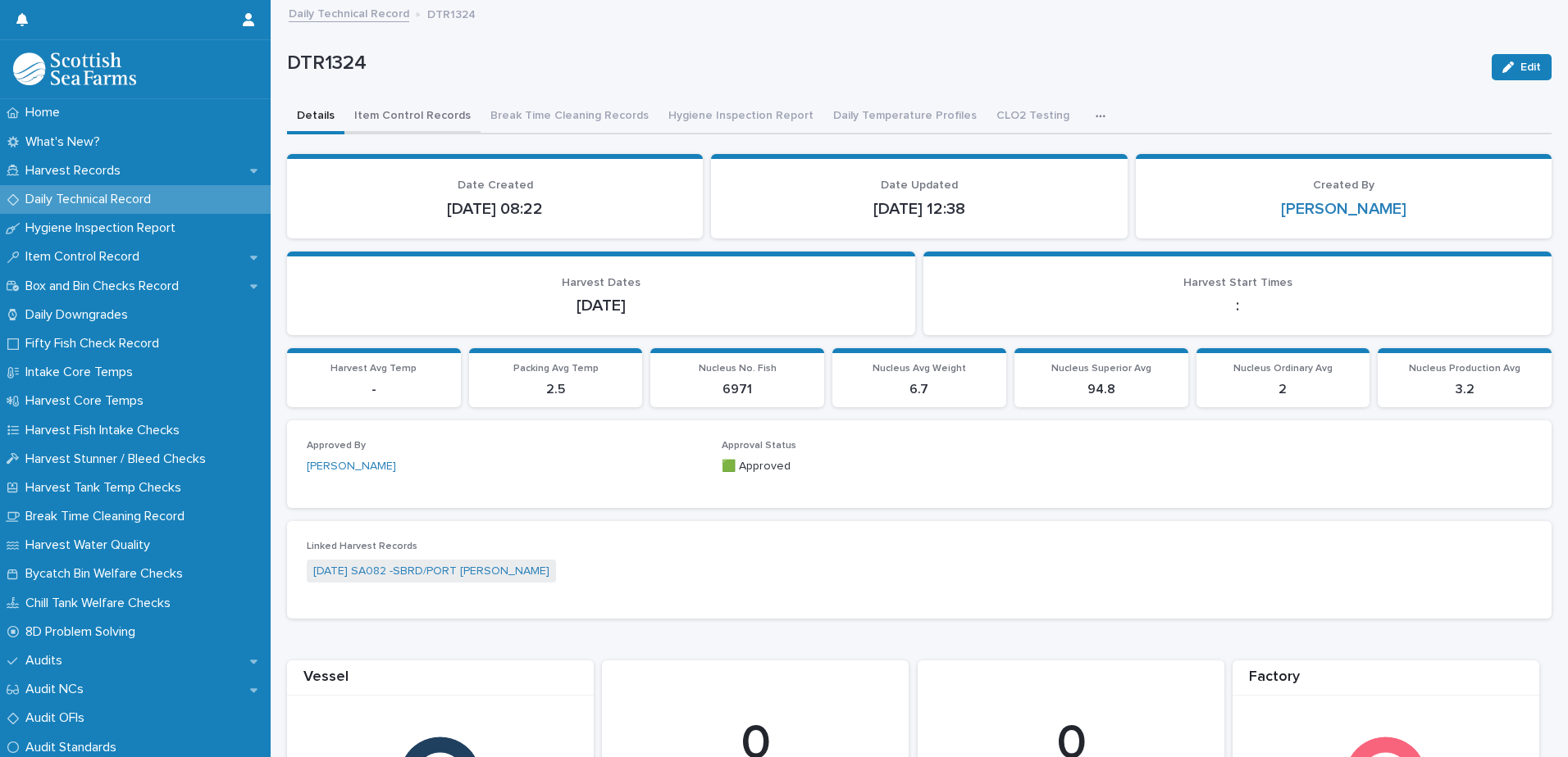
click at [404, 115] on button "Item Control Records" at bounding box center [412, 116] width 136 height 34
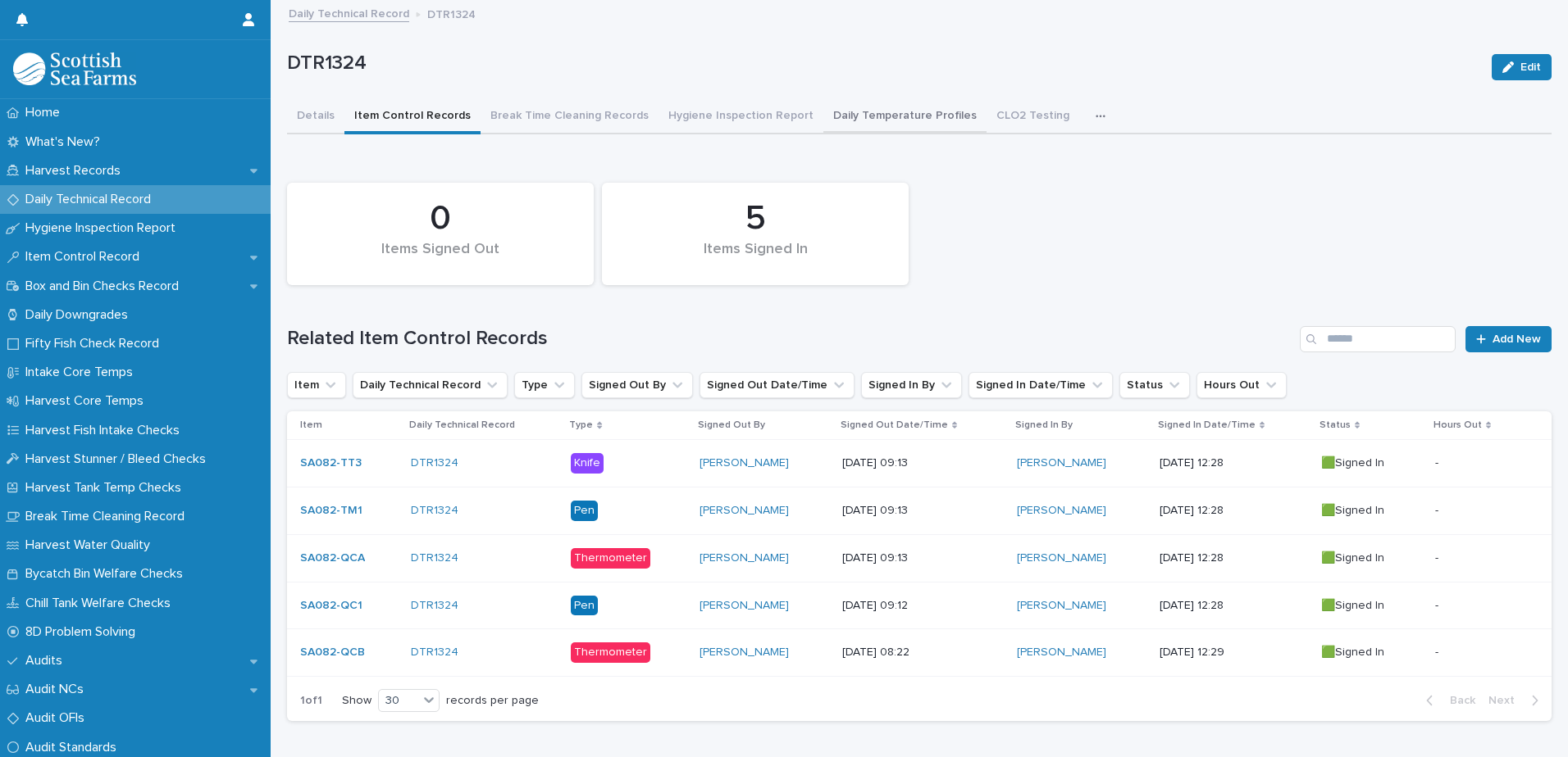
click at [874, 117] on button "Daily Temperature Profiles" at bounding box center [904, 116] width 163 height 34
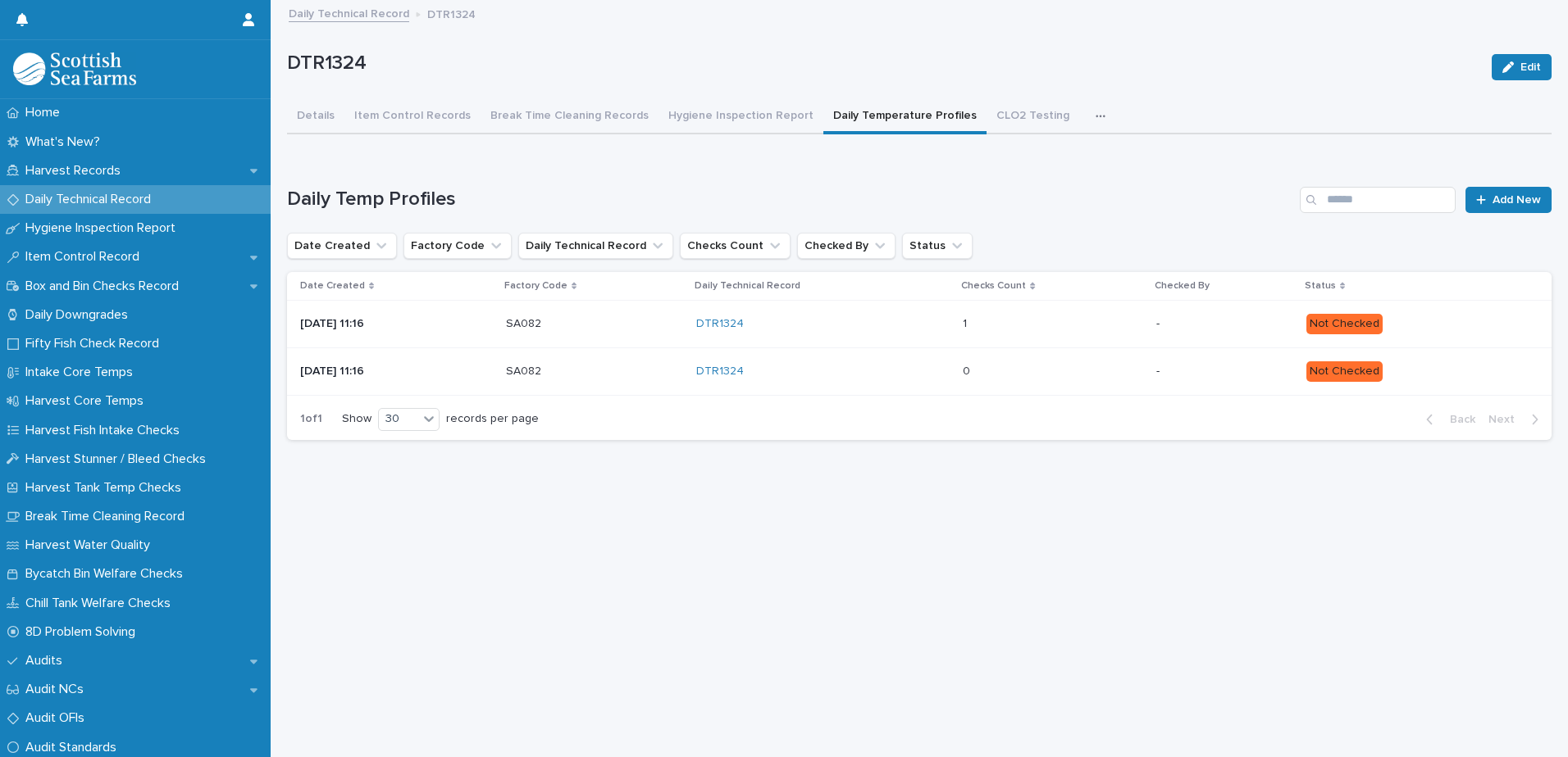
click at [1105, 330] on p at bounding box center [1033, 324] width 143 height 14
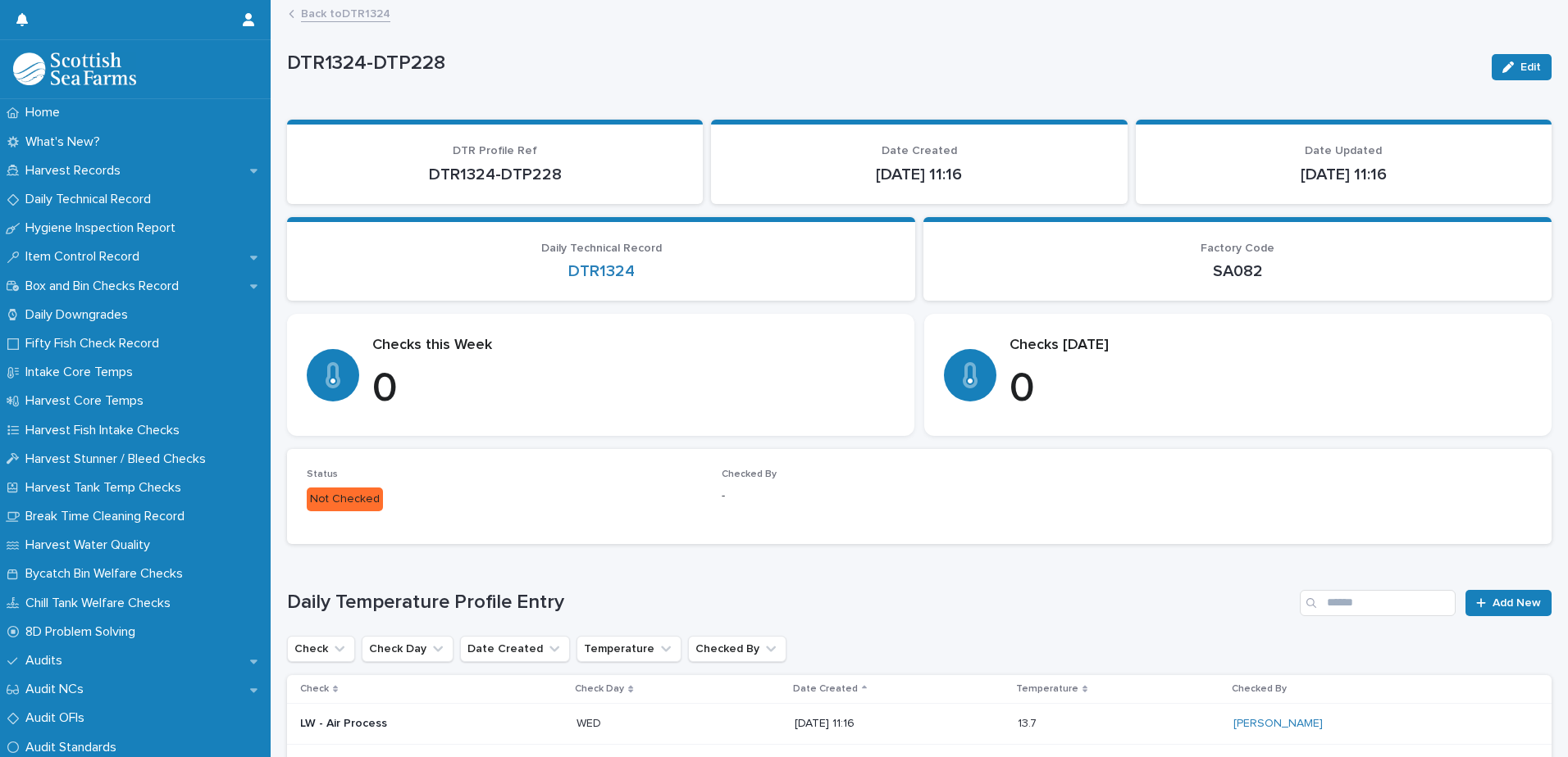
click at [1519, 52] on div "Edit" at bounding box center [1518, 67] width 66 height 66
click at [1506, 58] on button "Edit" at bounding box center [1521, 67] width 60 height 27
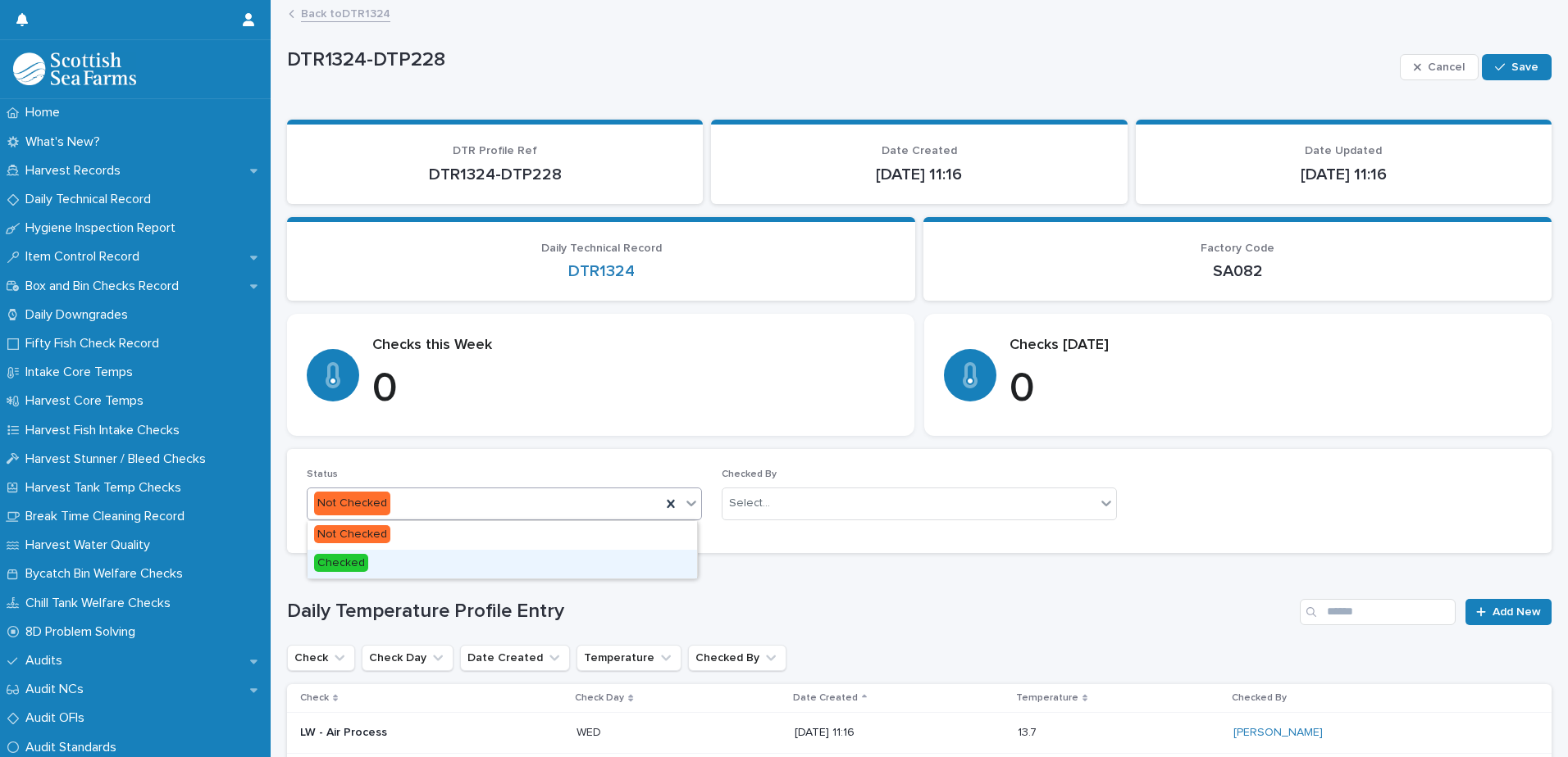
click at [386, 567] on div "Checked" at bounding box center [502, 564] width 390 height 29
click at [898, 507] on div "Select..." at bounding box center [908, 503] width 373 height 27
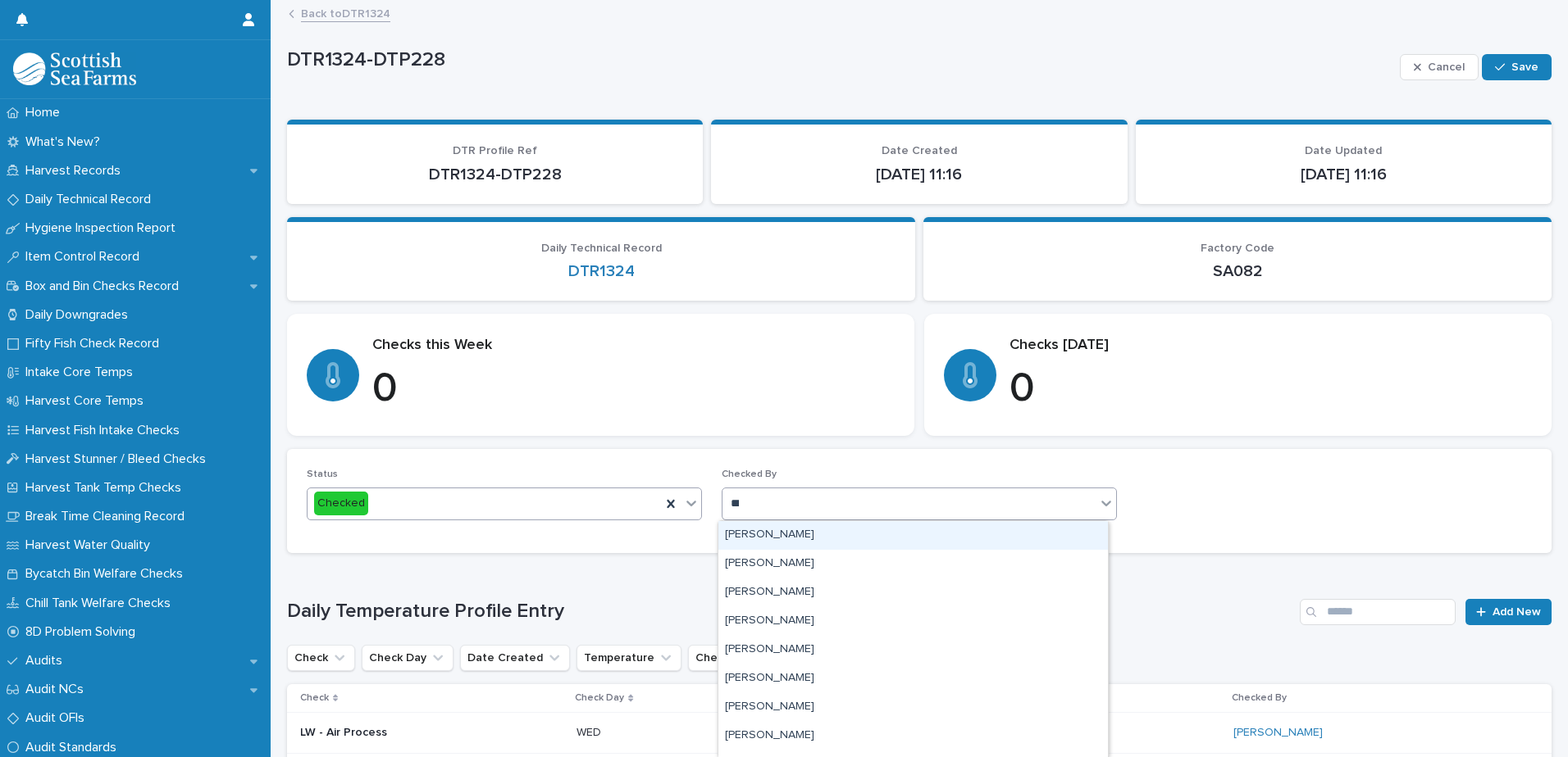
type input "****"
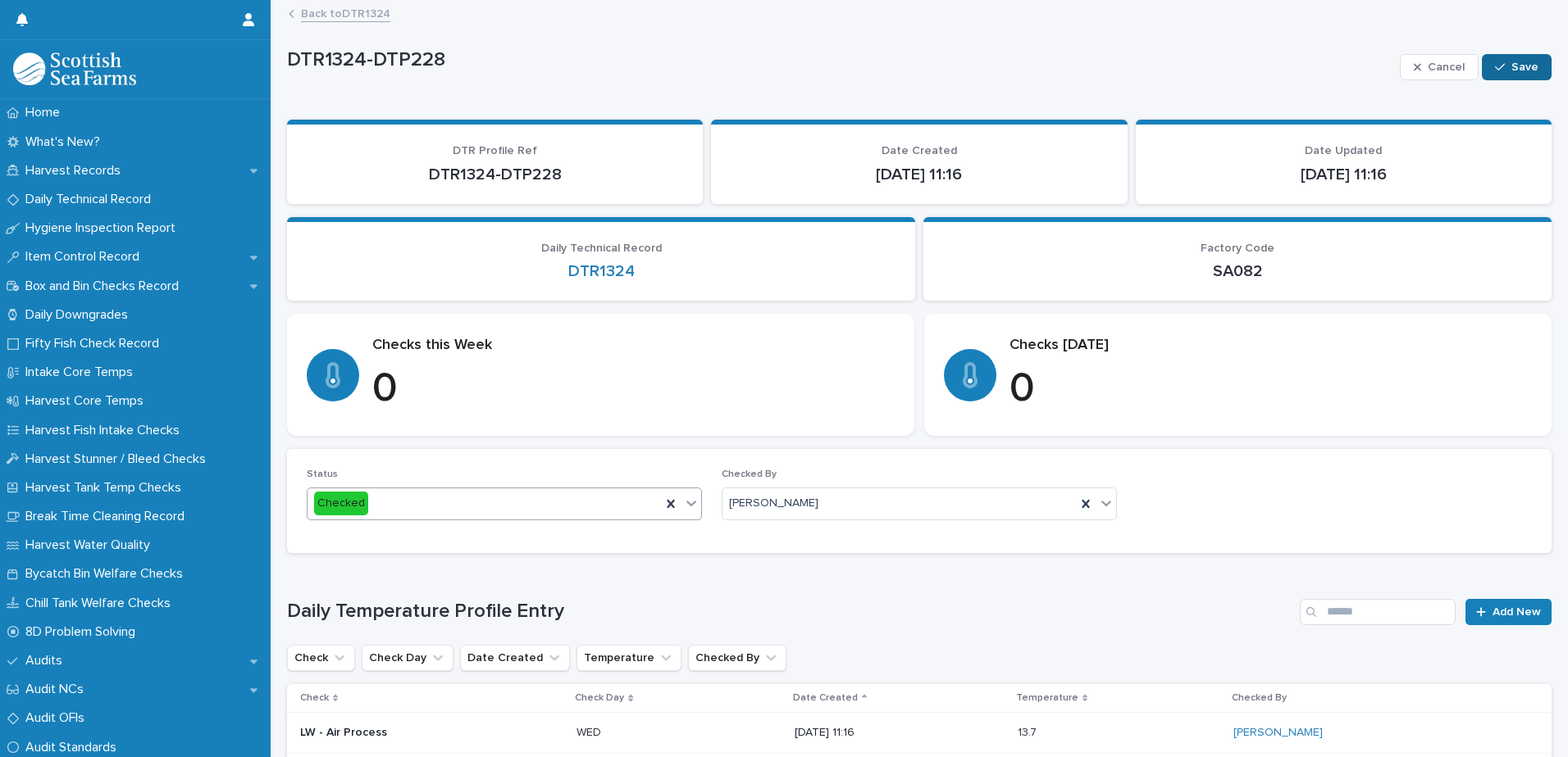
click at [1524, 56] on button "Save" at bounding box center [1516, 67] width 70 height 27
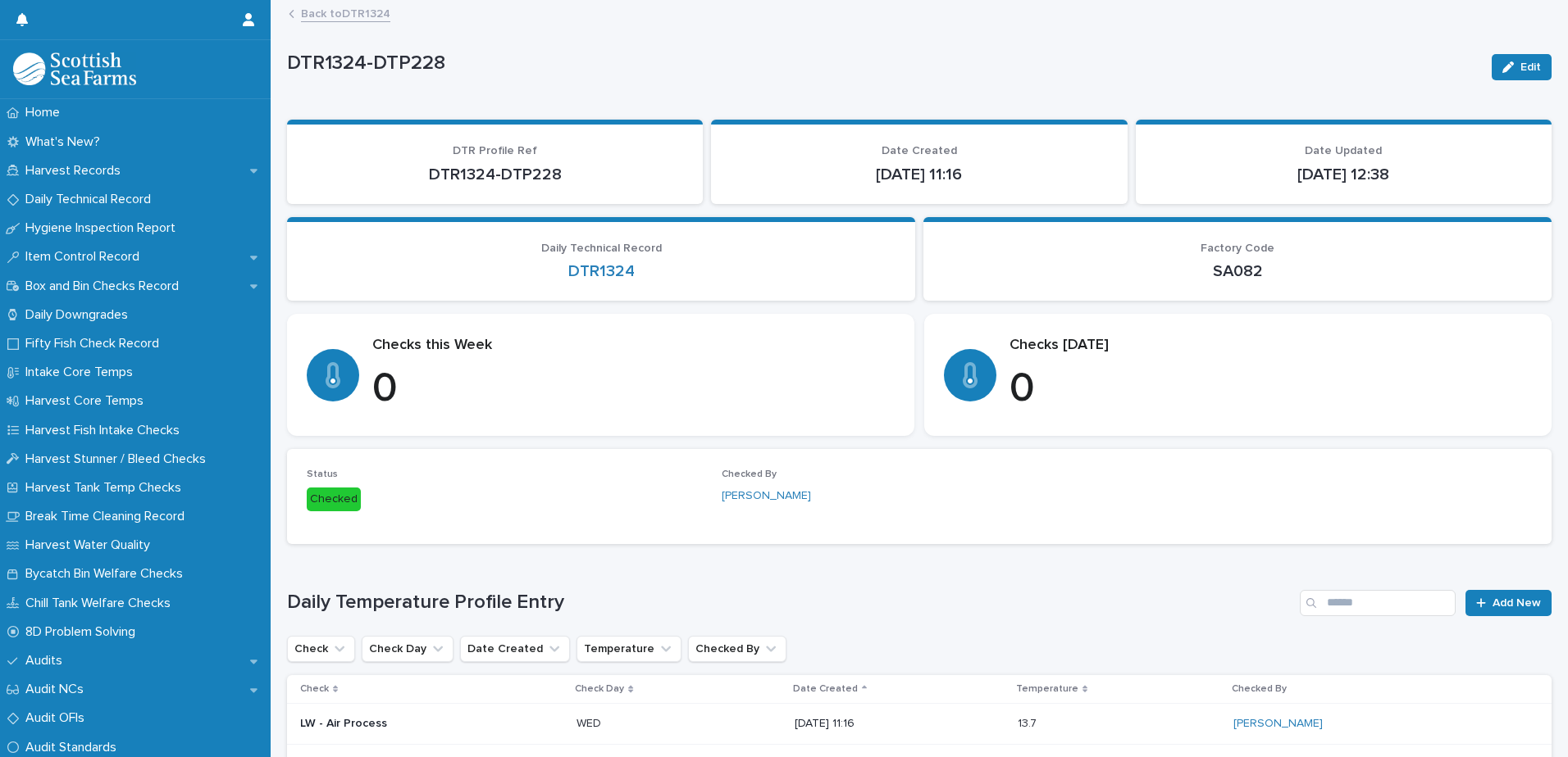
click at [343, 14] on link "Back to DTR1324" at bounding box center [345, 12] width 90 height 19
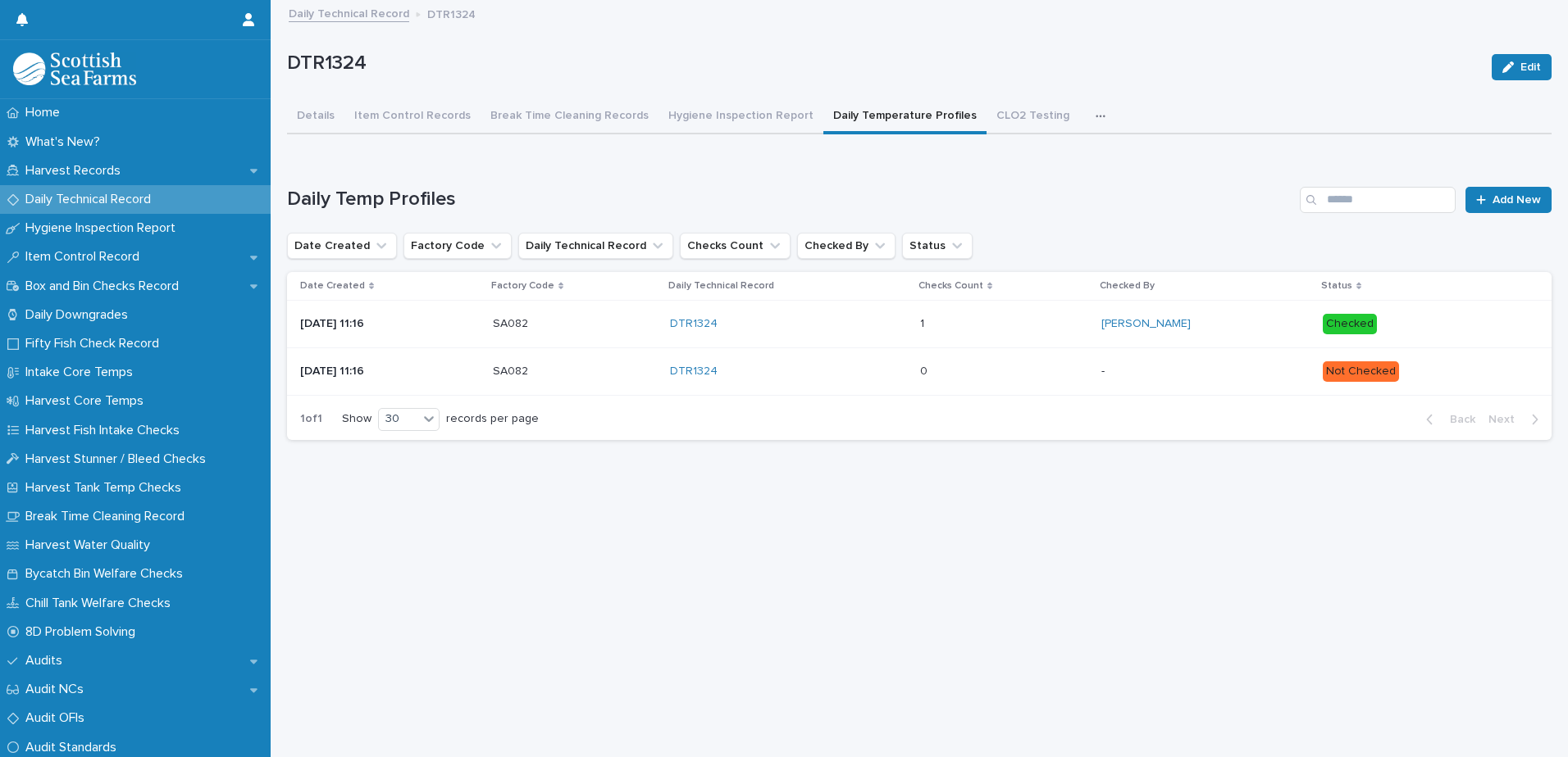
click at [164, 194] on p "Daily Technical Record" at bounding box center [91, 200] width 145 height 16
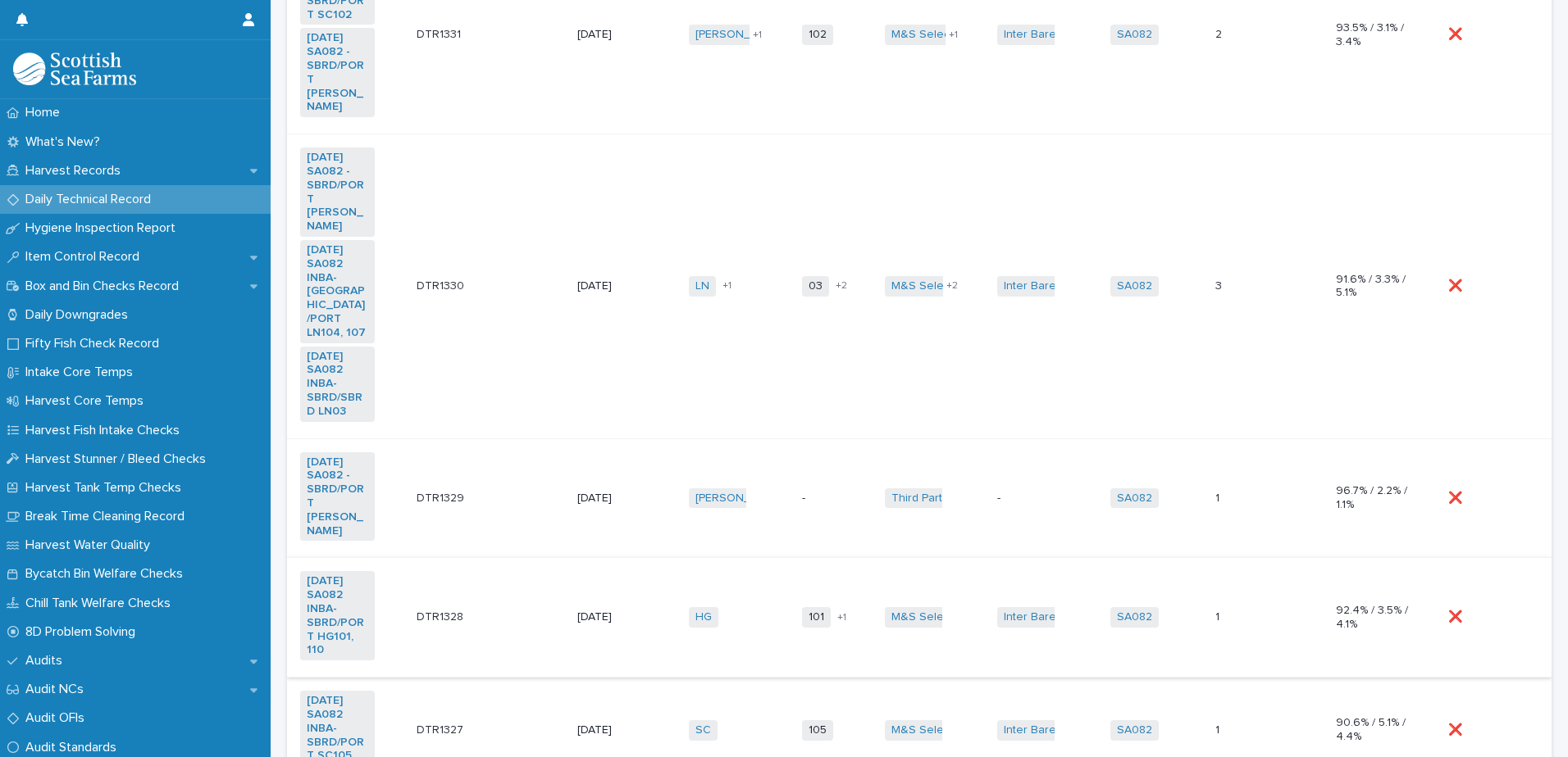
scroll to position [1141, 0]
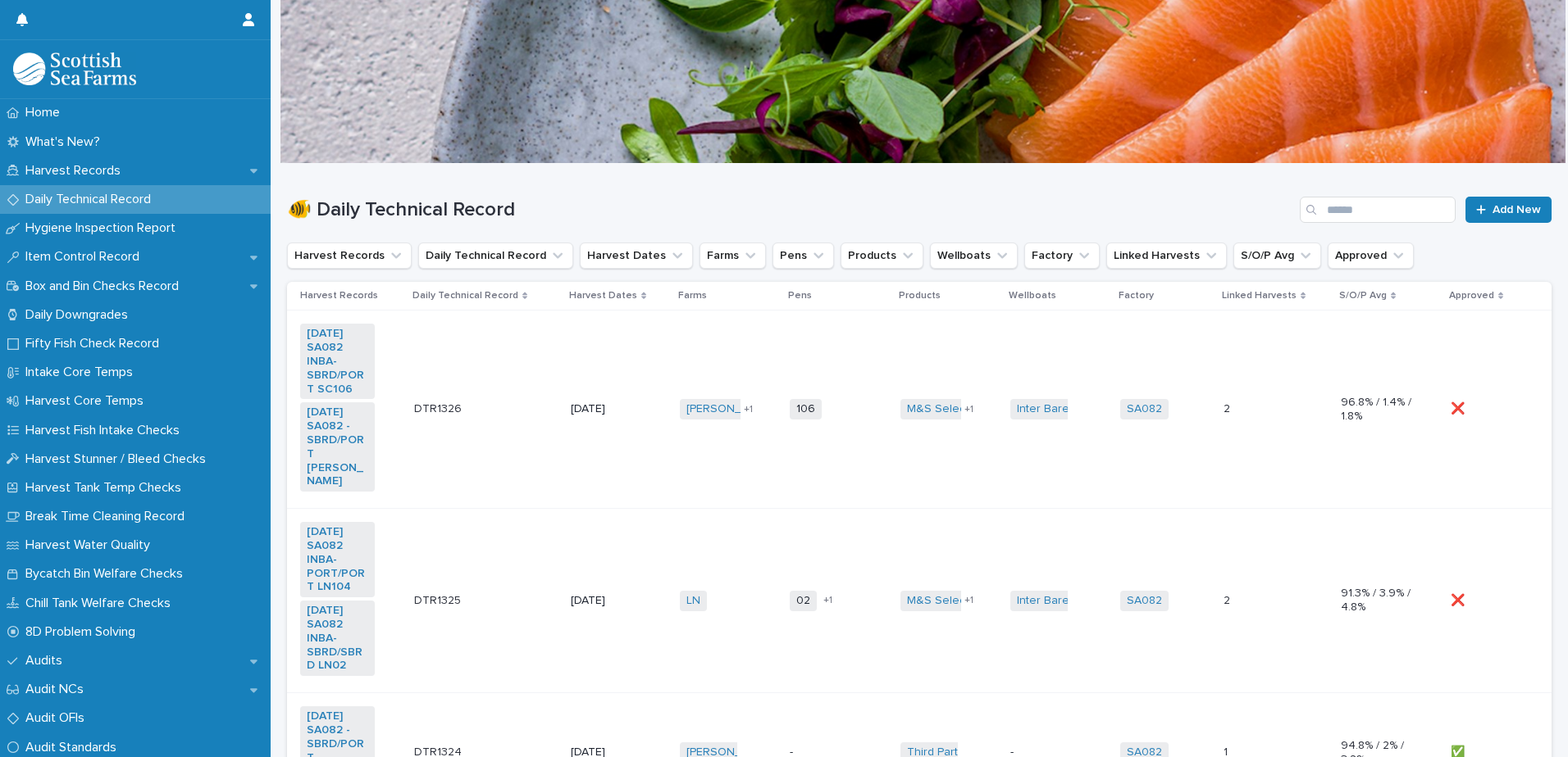
click at [1499, 615] on div "❌ ❌" at bounding box center [1488, 600] width 75 height 27
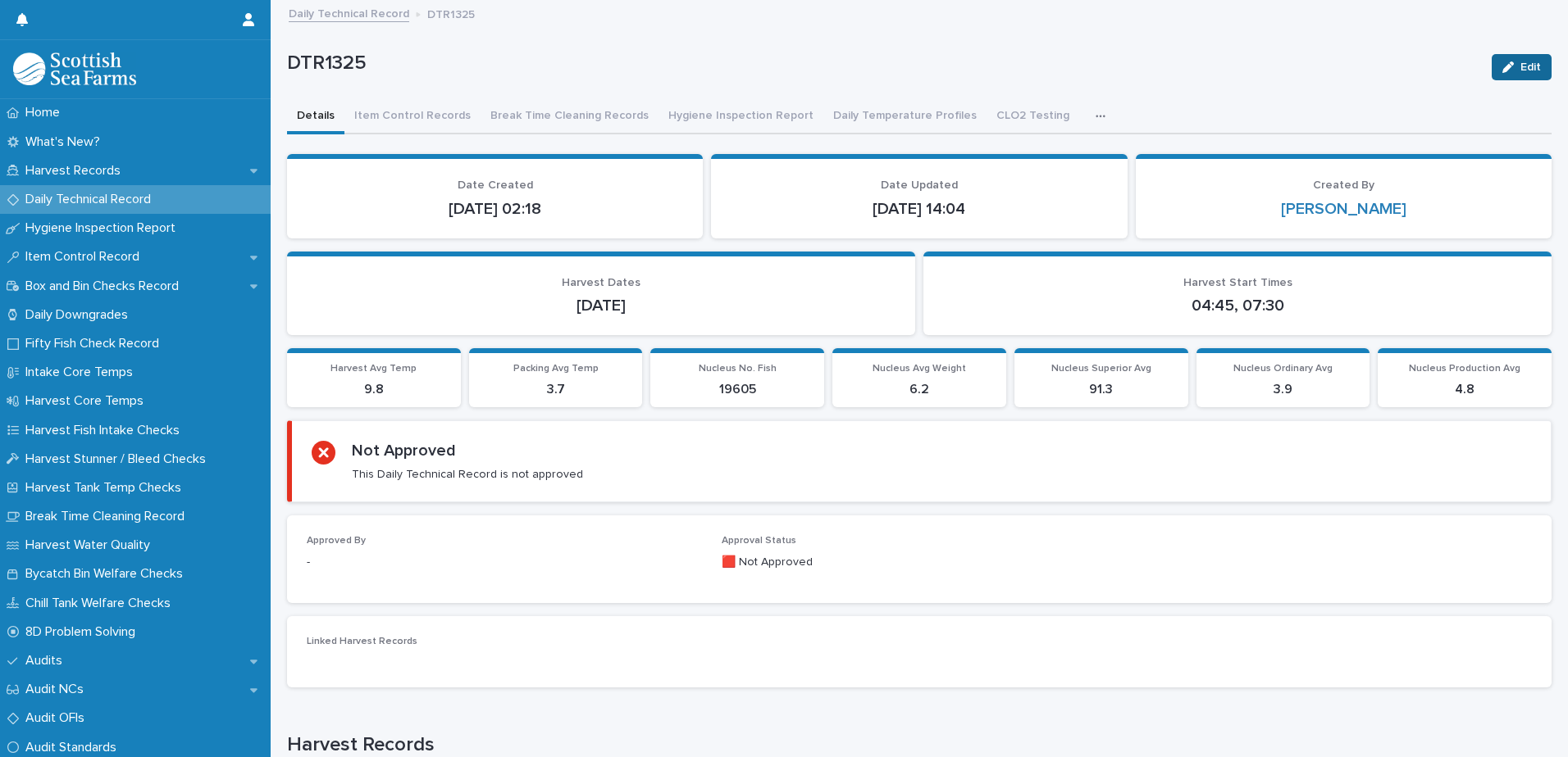
click at [1506, 66] on div "button" at bounding box center [1511, 67] width 18 height 12
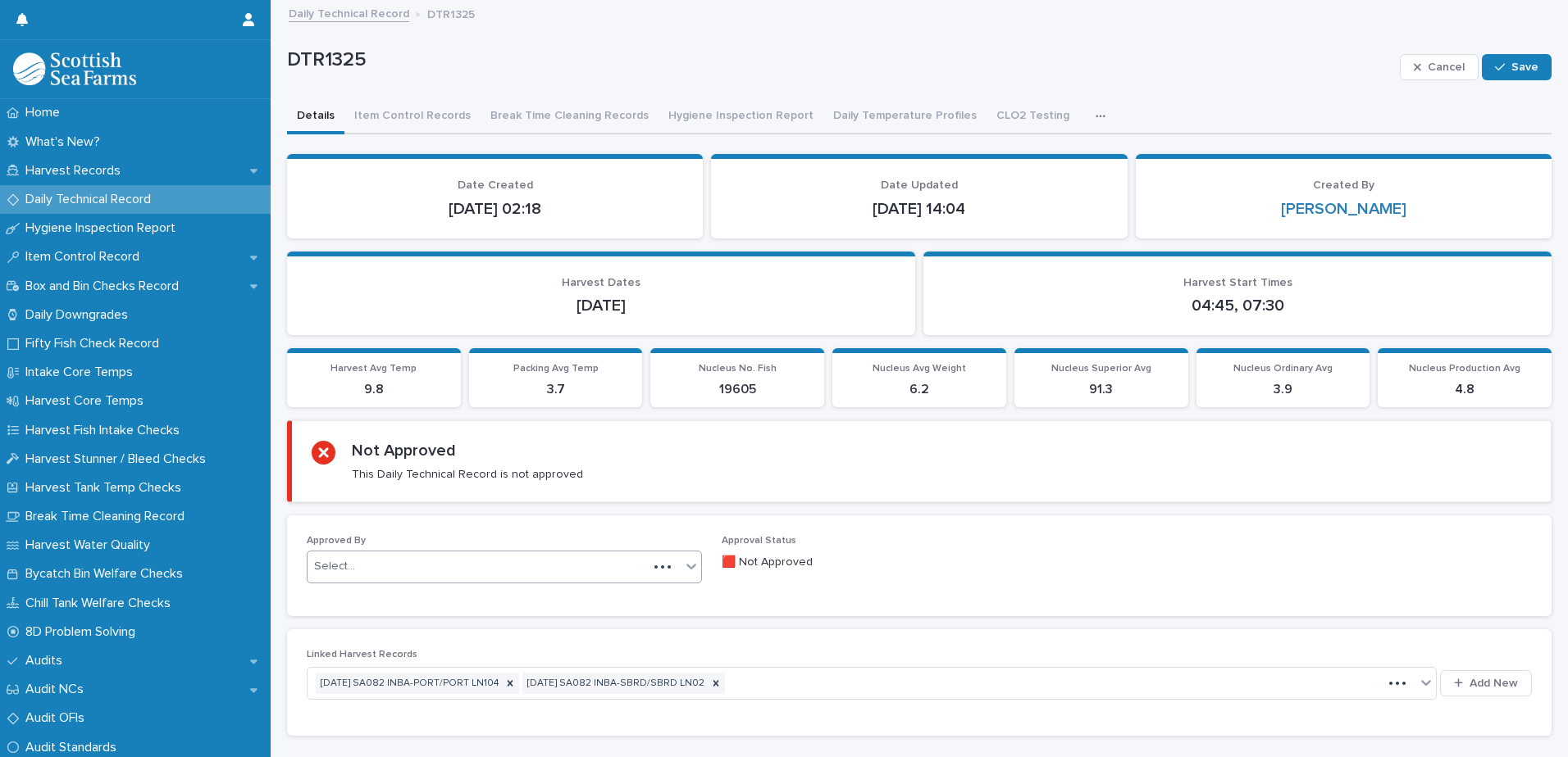
click at [463, 563] on div "Select..." at bounding box center [477, 566] width 340 height 27
type input "*****"
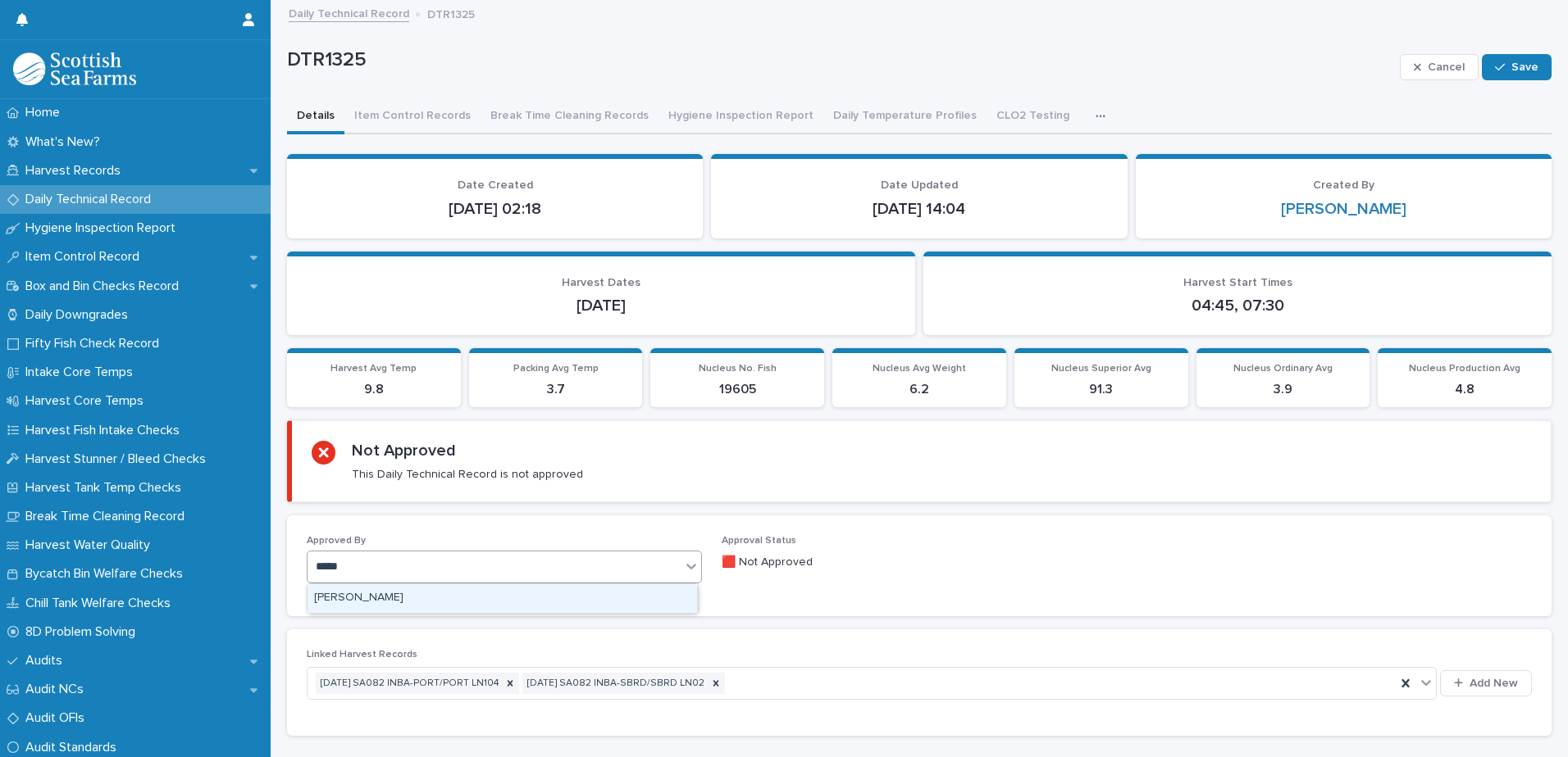
click at [411, 590] on div "[PERSON_NAME]" at bounding box center [502, 598] width 390 height 29
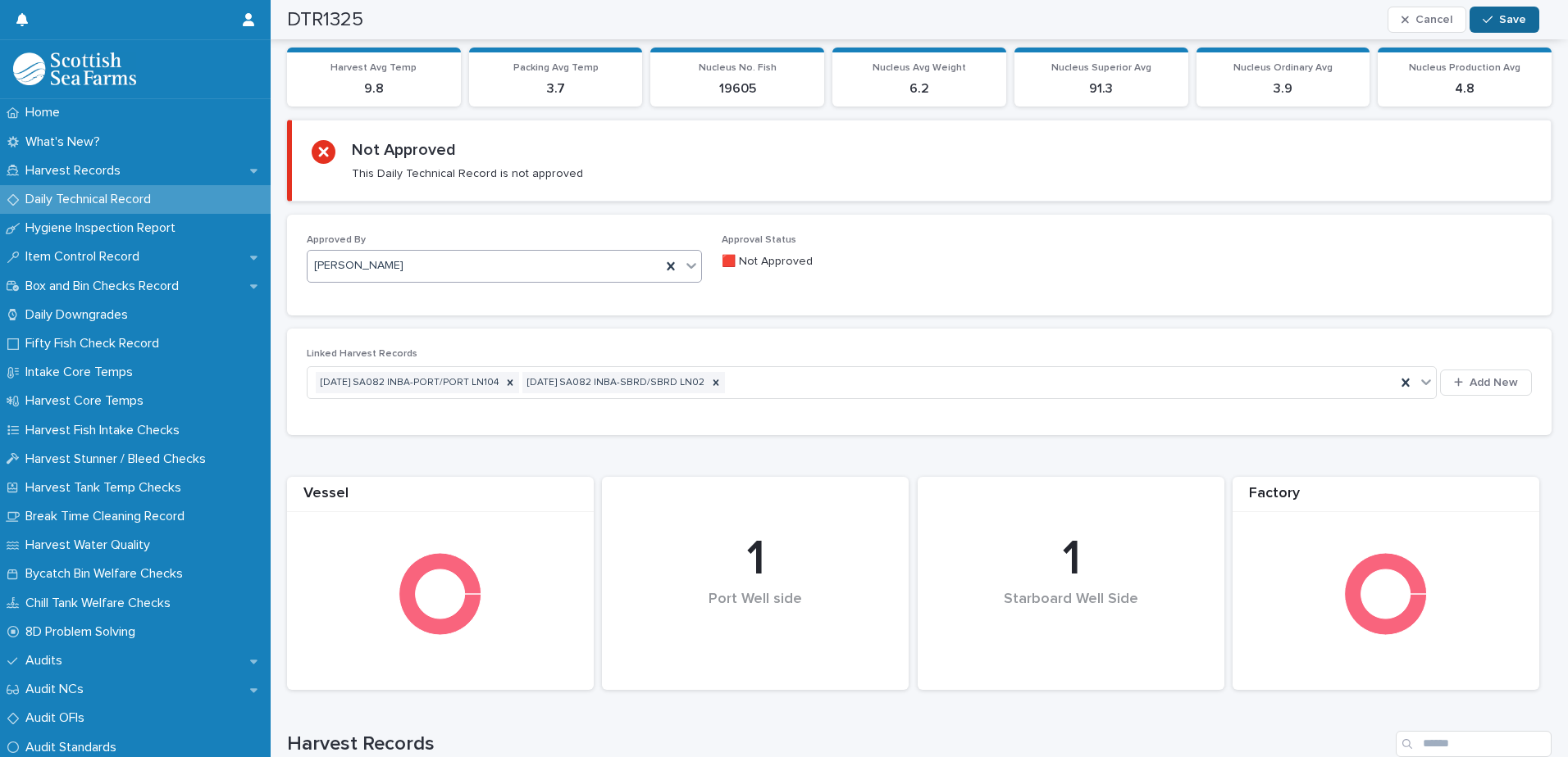
click at [1526, 21] on button "Save" at bounding box center [1504, 20] width 70 height 27
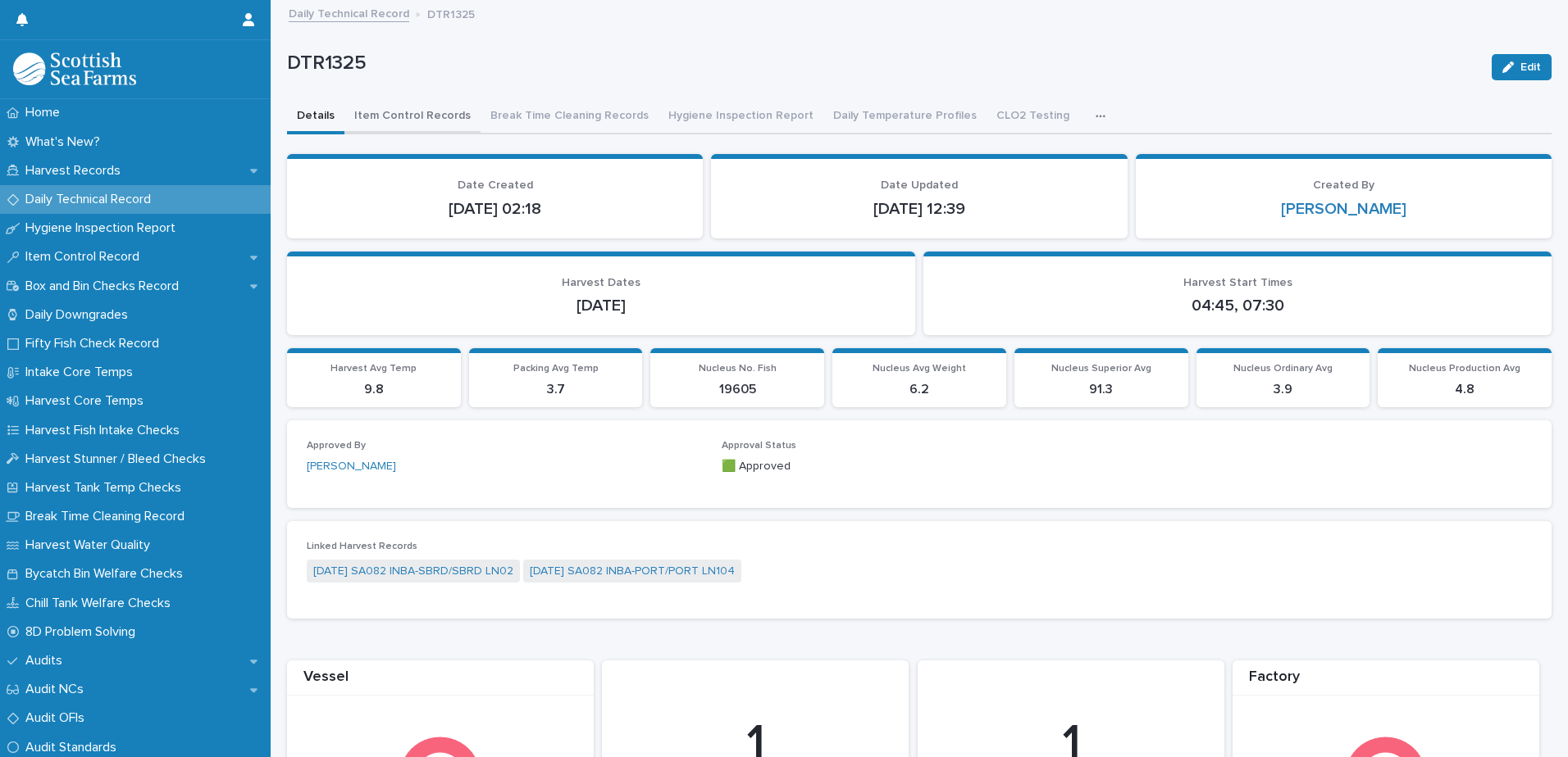
click at [416, 114] on button "Item Control Records" at bounding box center [412, 116] width 136 height 34
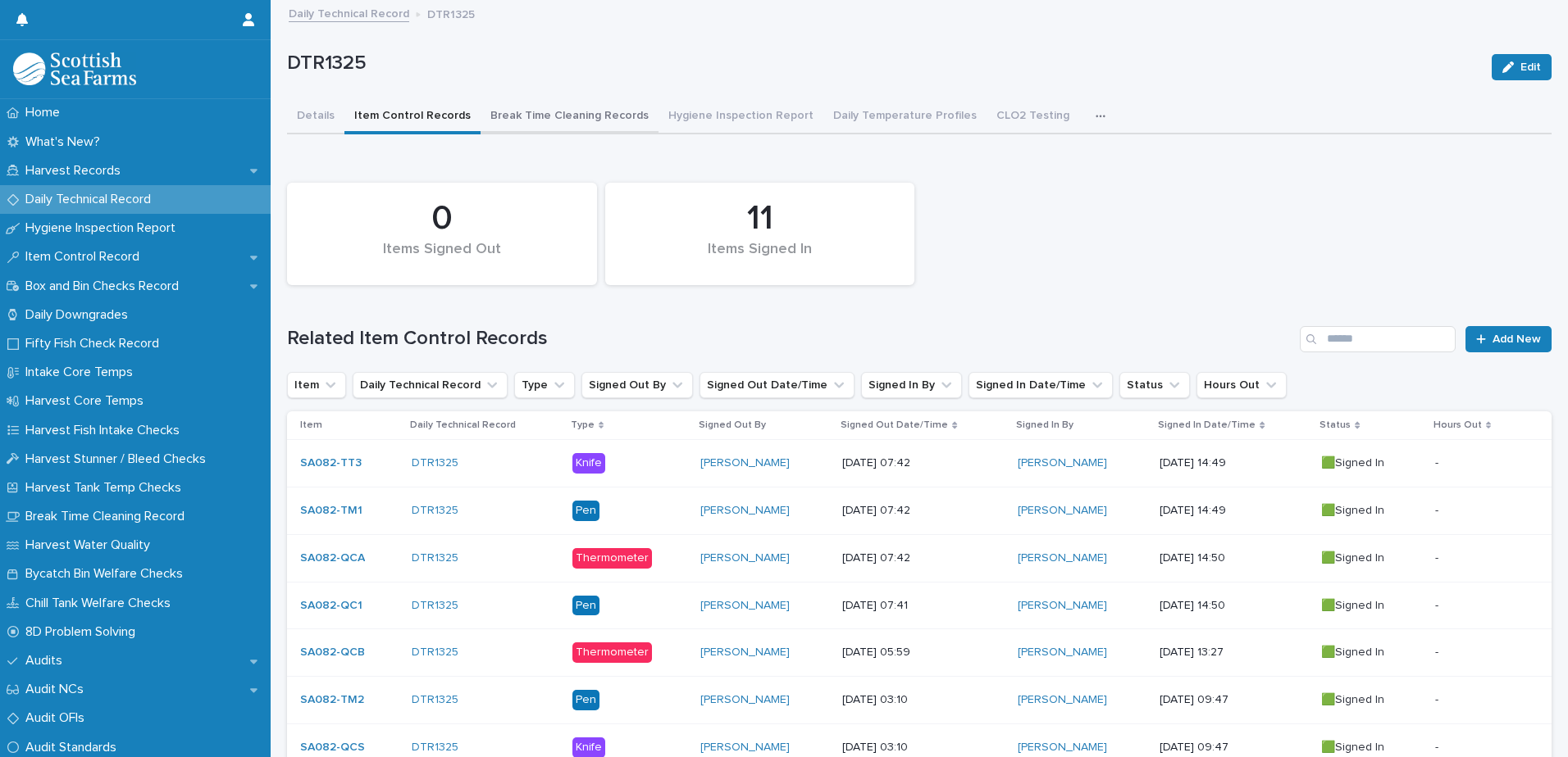
click at [586, 117] on button "Break Time Cleaning Records" at bounding box center [569, 116] width 178 height 34
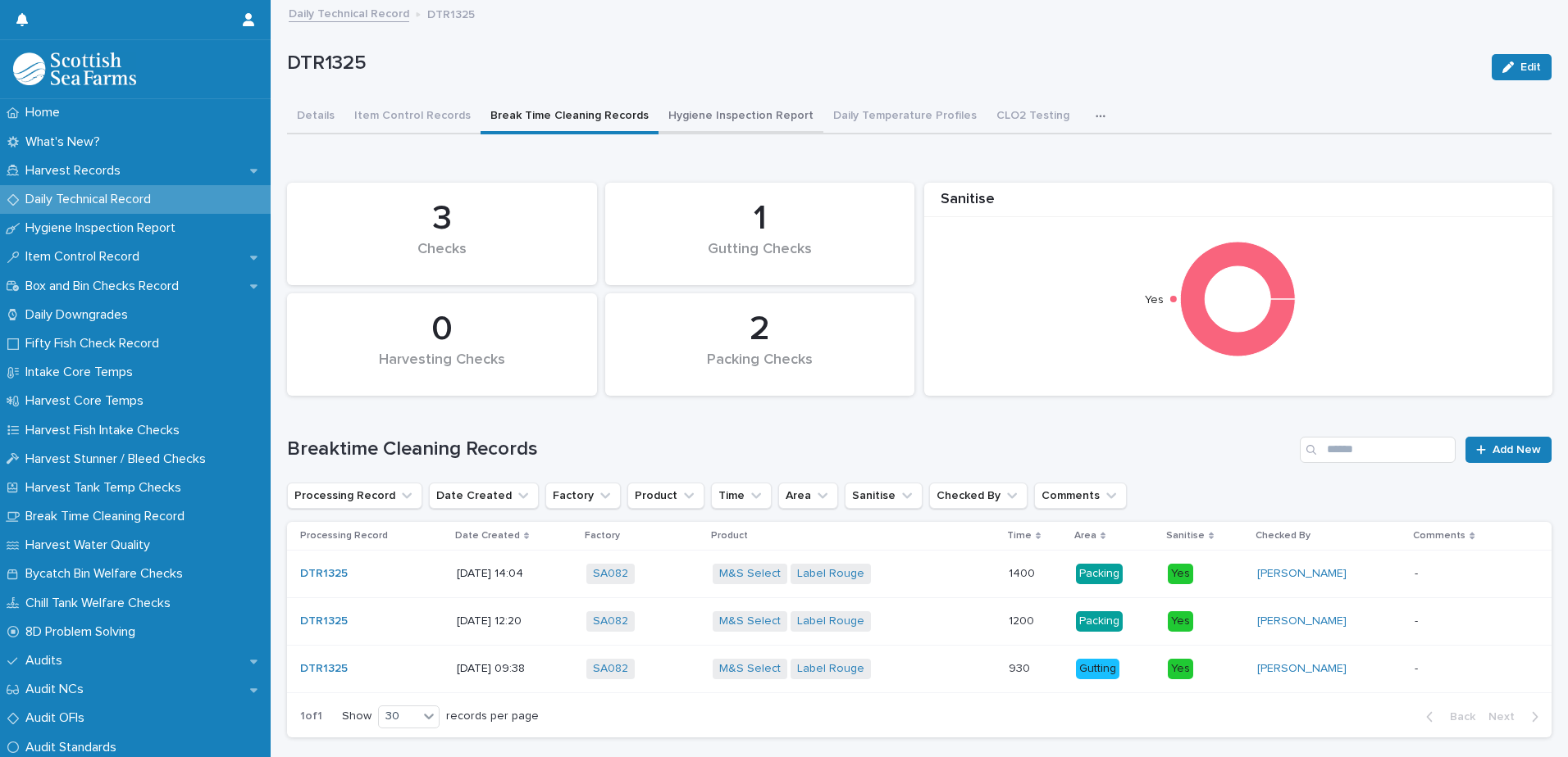
click at [752, 113] on button "Hygiene Inspection Report" at bounding box center [741, 116] width 165 height 34
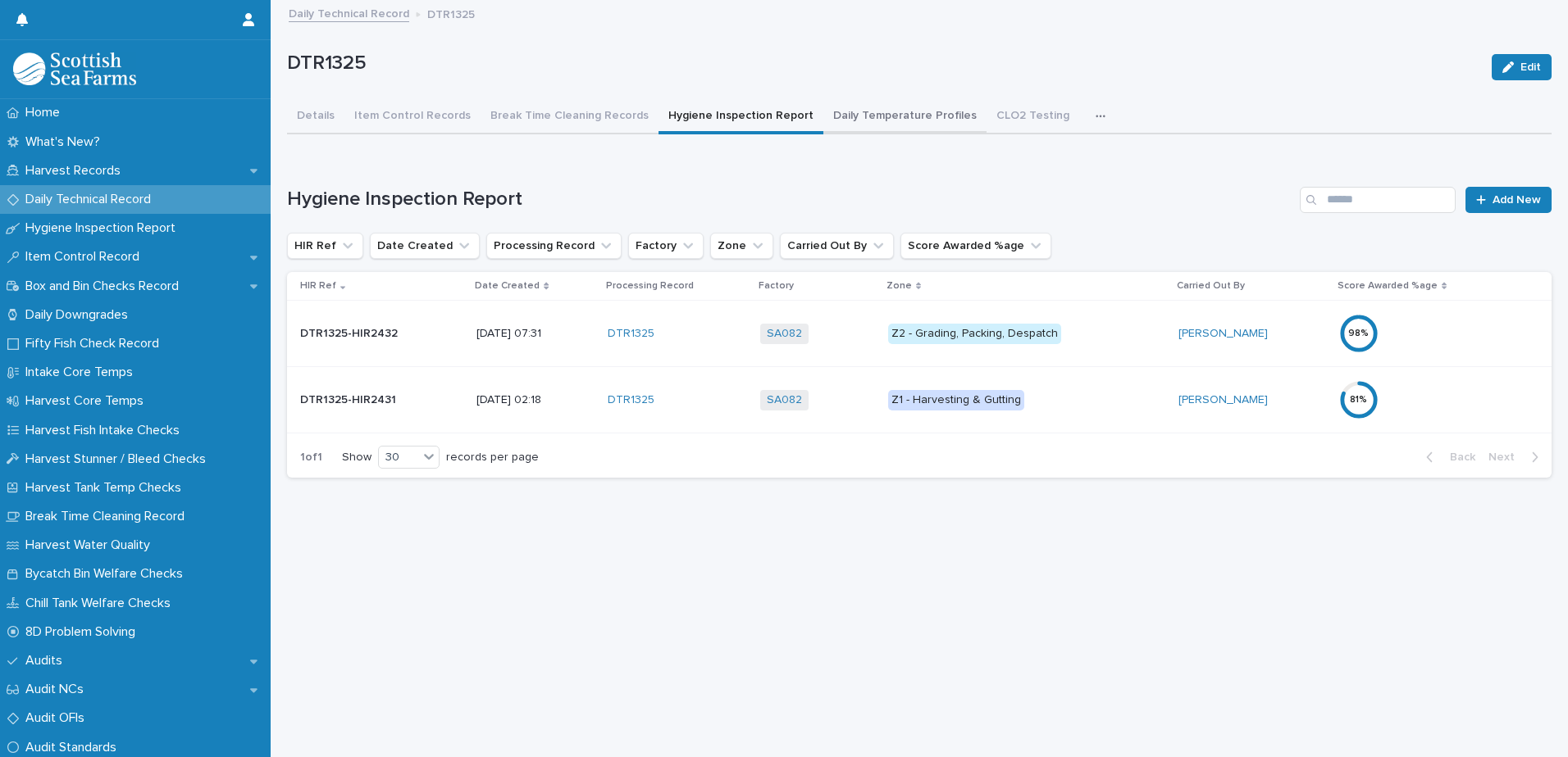
click at [874, 120] on button "Daily Temperature Profiles" at bounding box center [904, 116] width 163 height 34
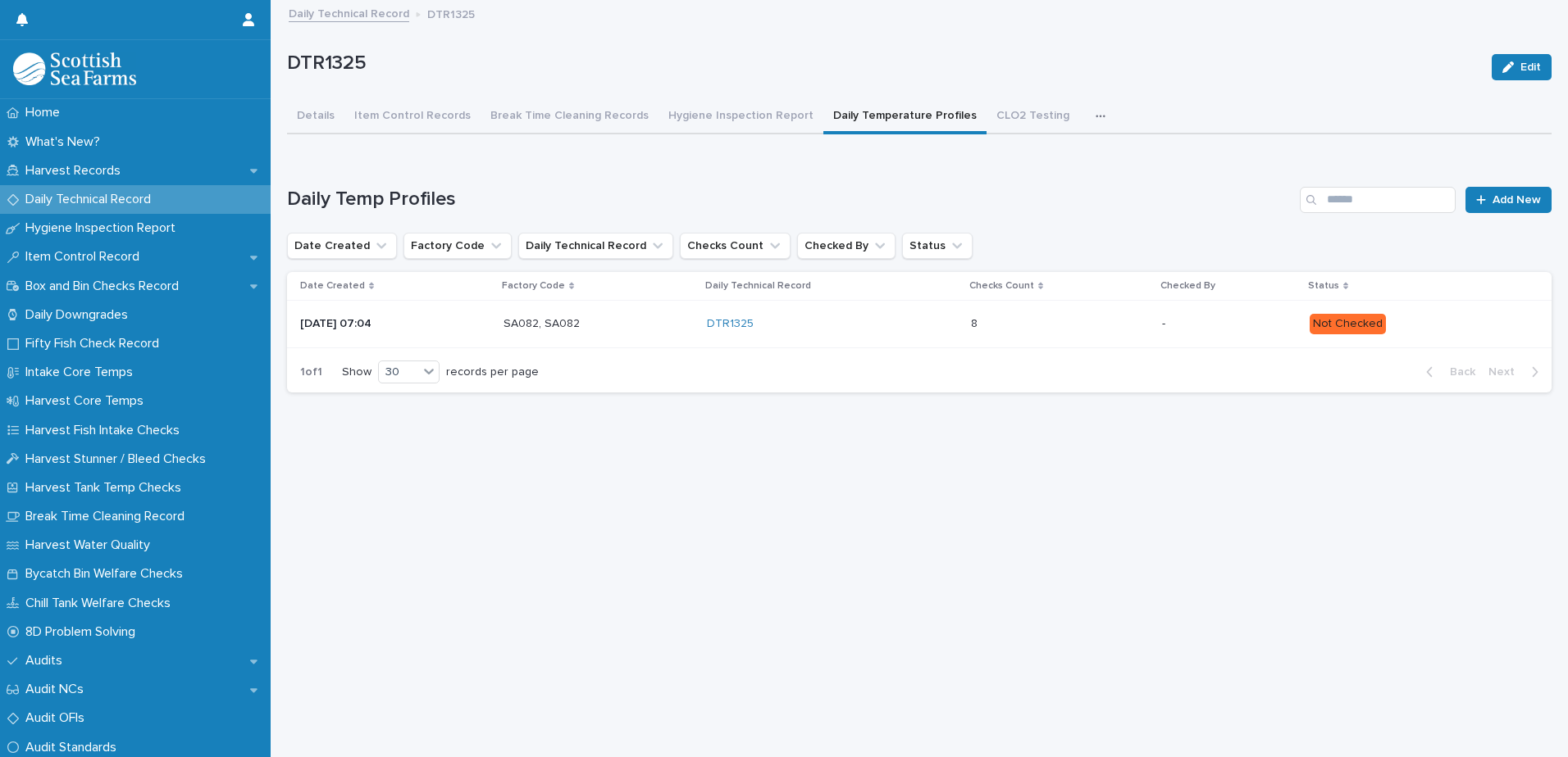
click at [1187, 330] on p "-" at bounding box center [1229, 324] width 134 height 14
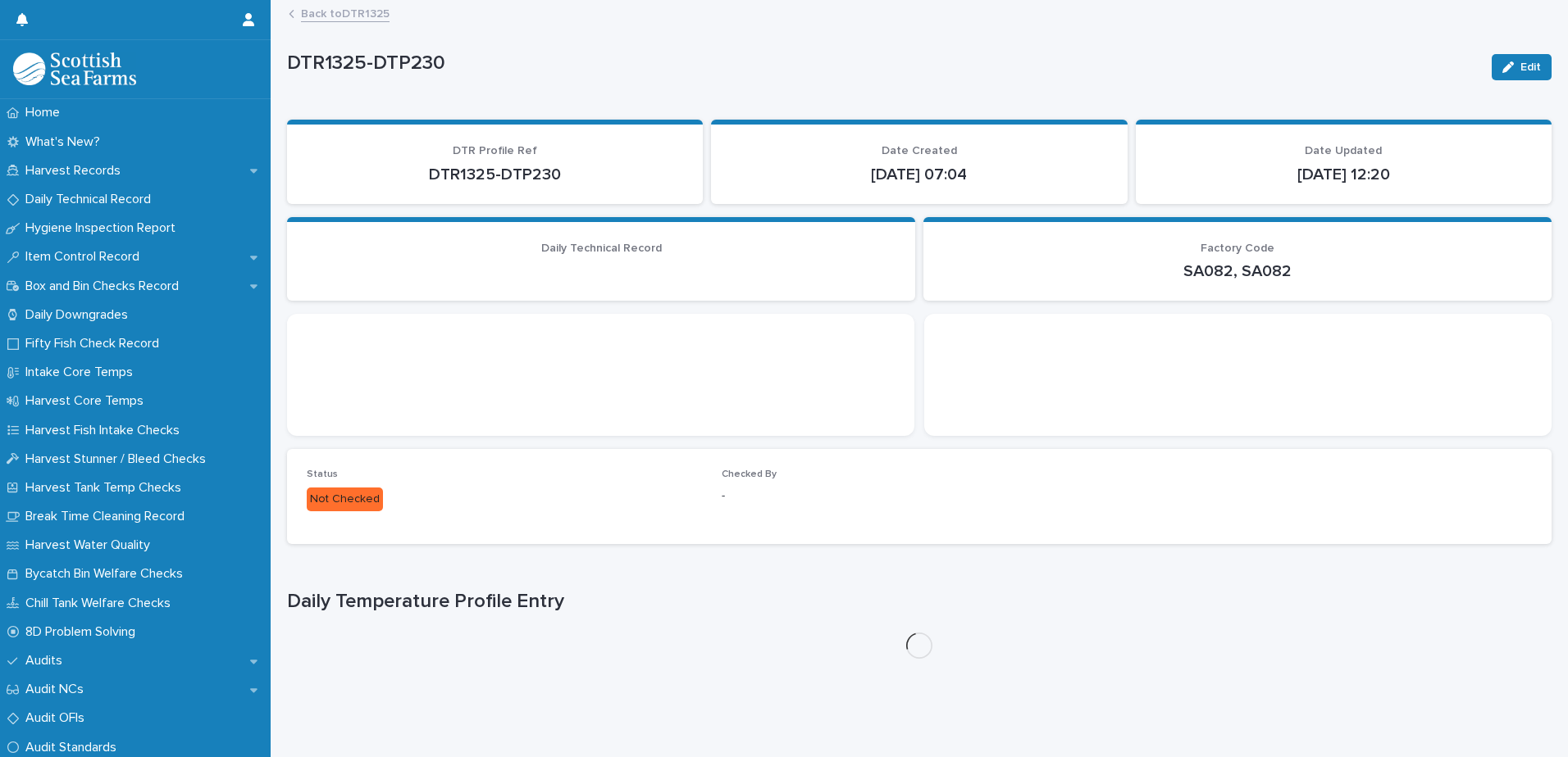
click at [1506, 64] on div "button" at bounding box center [1511, 67] width 18 height 12
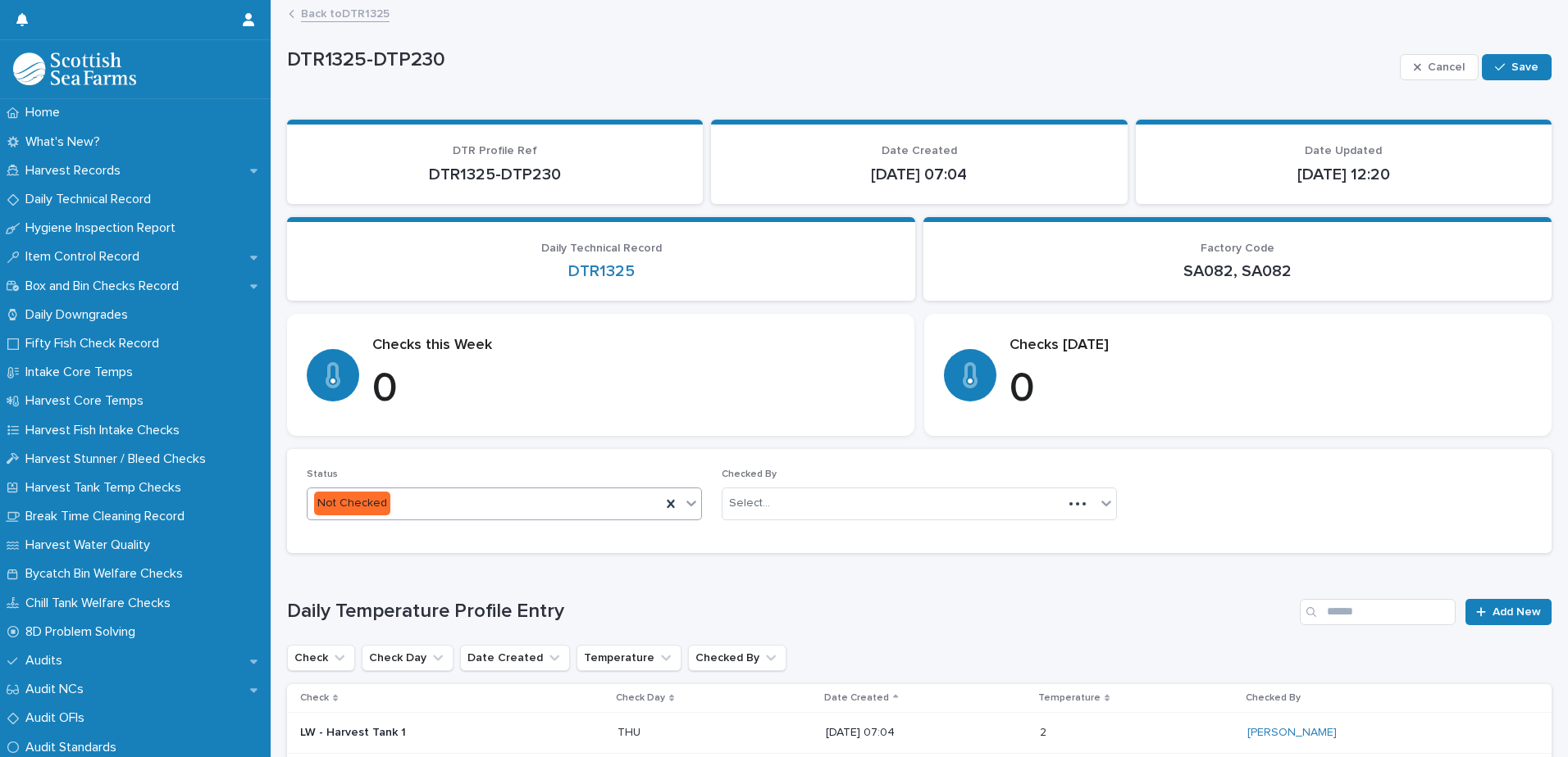
click at [440, 503] on div "Not Checked" at bounding box center [484, 503] width 353 height 27
click at [411, 547] on div "Not Checked" at bounding box center [502, 535] width 390 height 29
click at [422, 515] on div "Not Checked" at bounding box center [484, 503] width 353 height 27
click at [395, 564] on div "Checked" at bounding box center [502, 564] width 390 height 29
click at [842, 488] on div "Select..." at bounding box center [919, 504] width 395 height 33
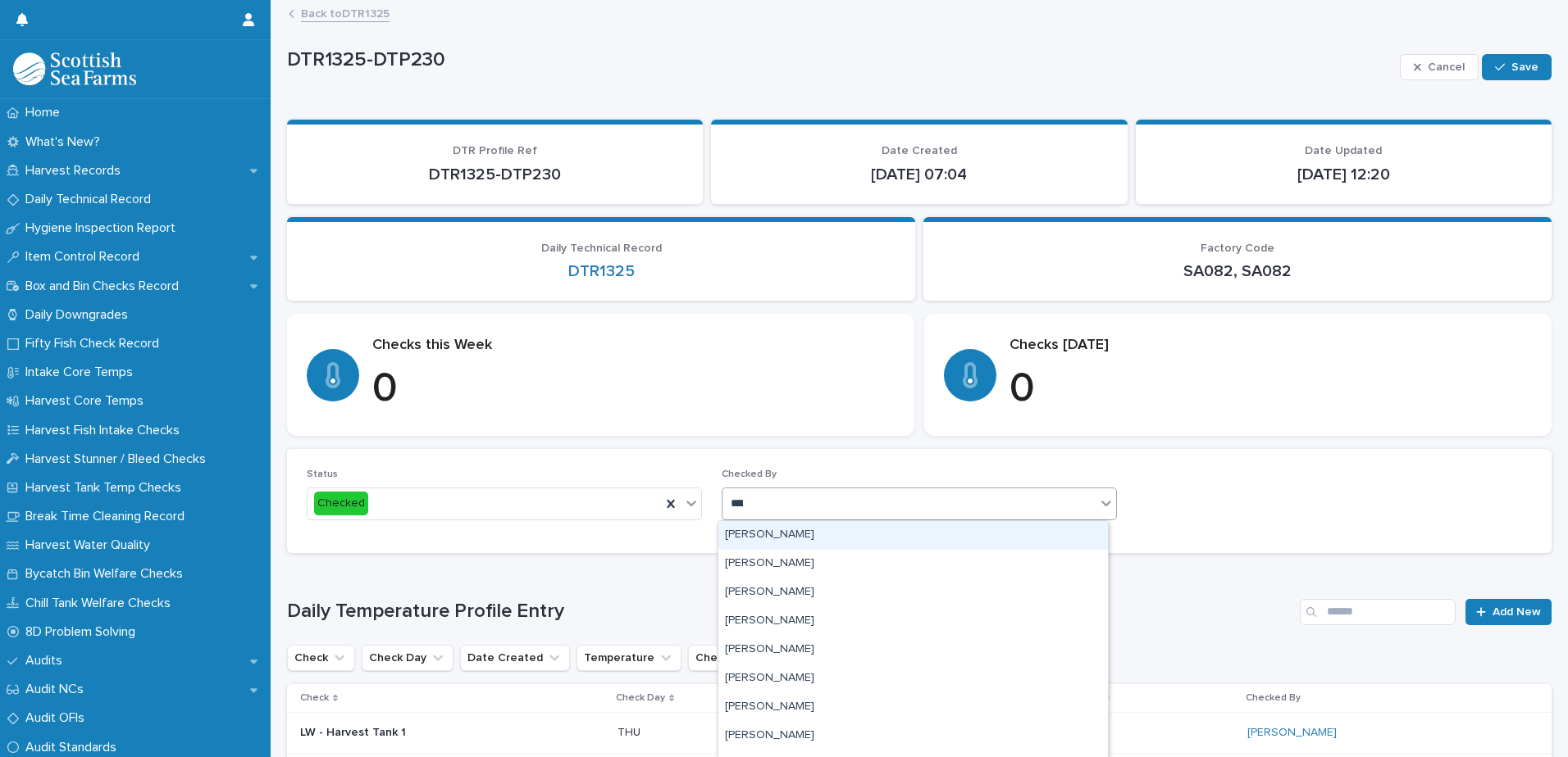
type input "*****"
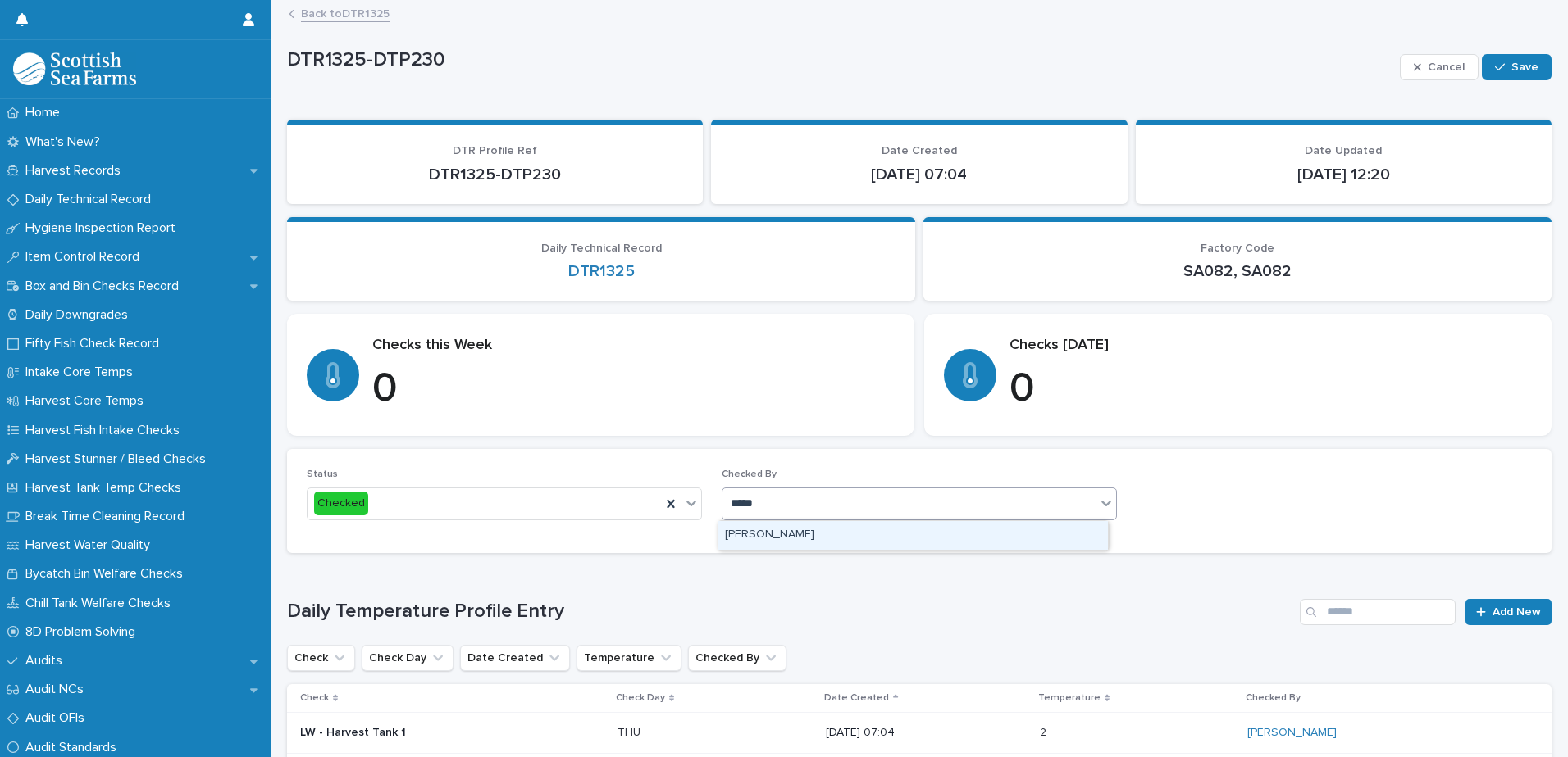
click at [796, 537] on div "[PERSON_NAME]" at bounding box center [912, 535] width 390 height 29
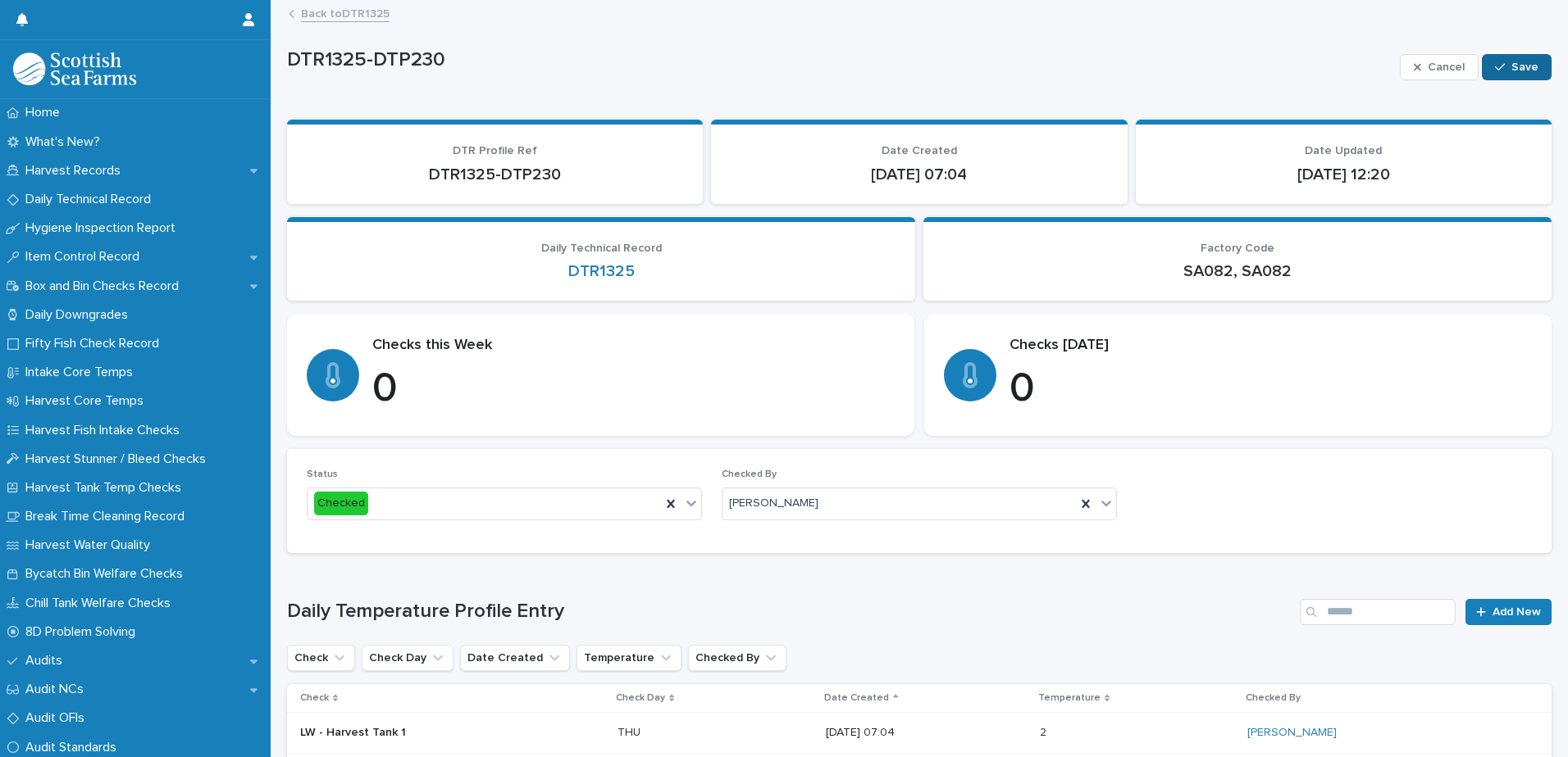
click at [1522, 68] on span "Save" at bounding box center [1524, 67] width 27 height 12
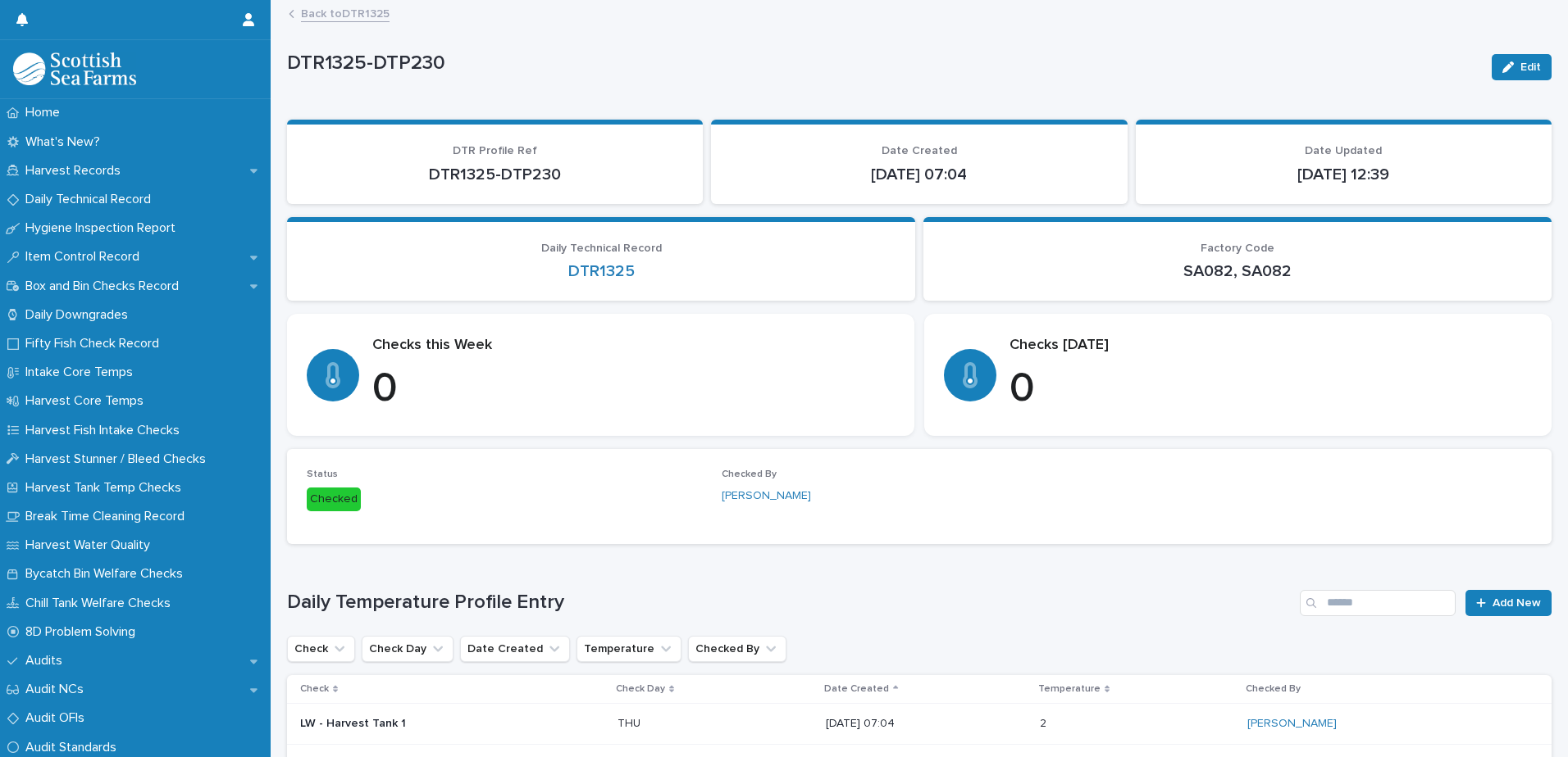
click at [336, 17] on link "Back to DTR1325" at bounding box center [345, 12] width 89 height 19
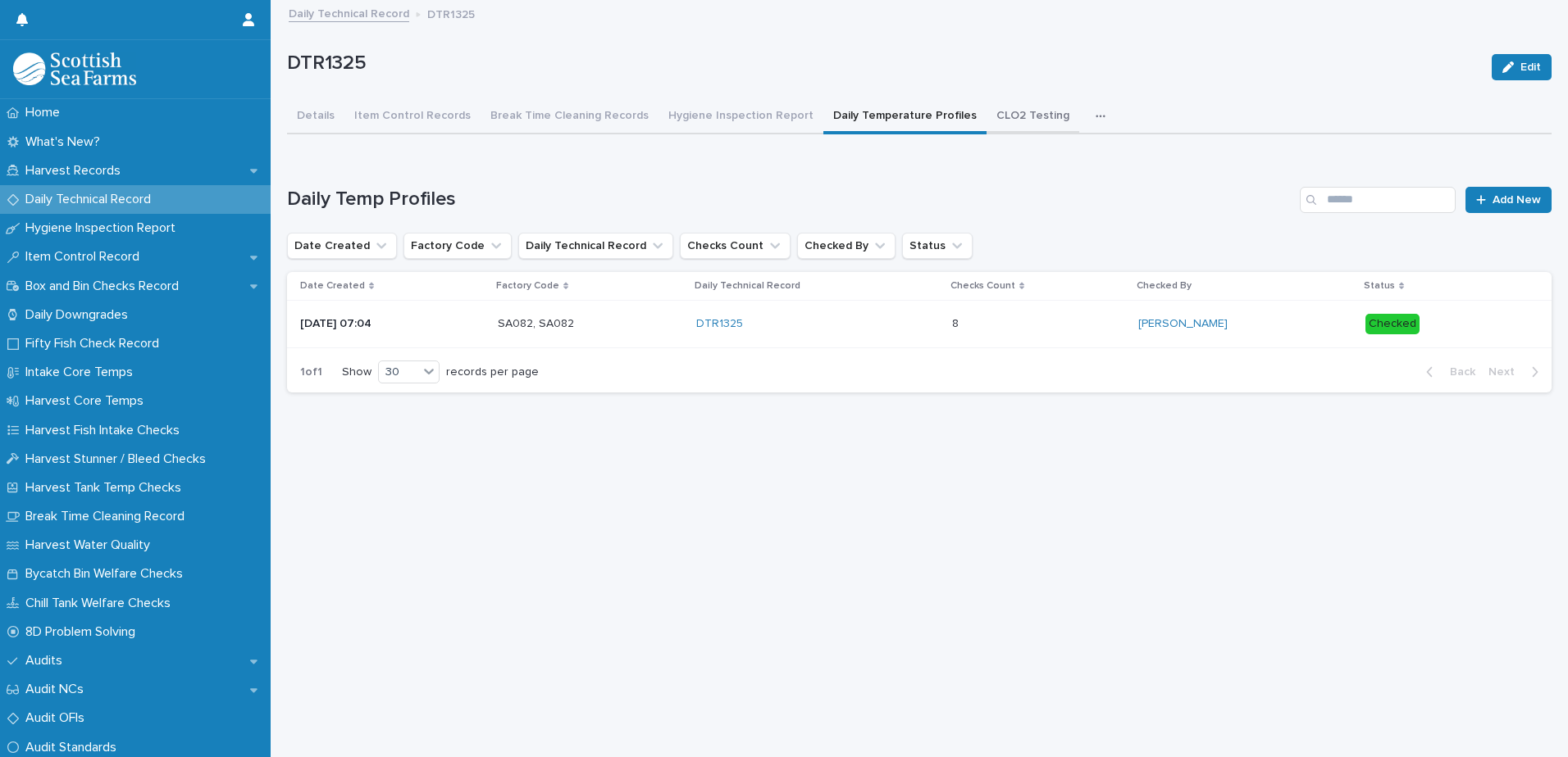
click at [994, 105] on button "CLO2 Testing" at bounding box center [1033, 116] width 93 height 34
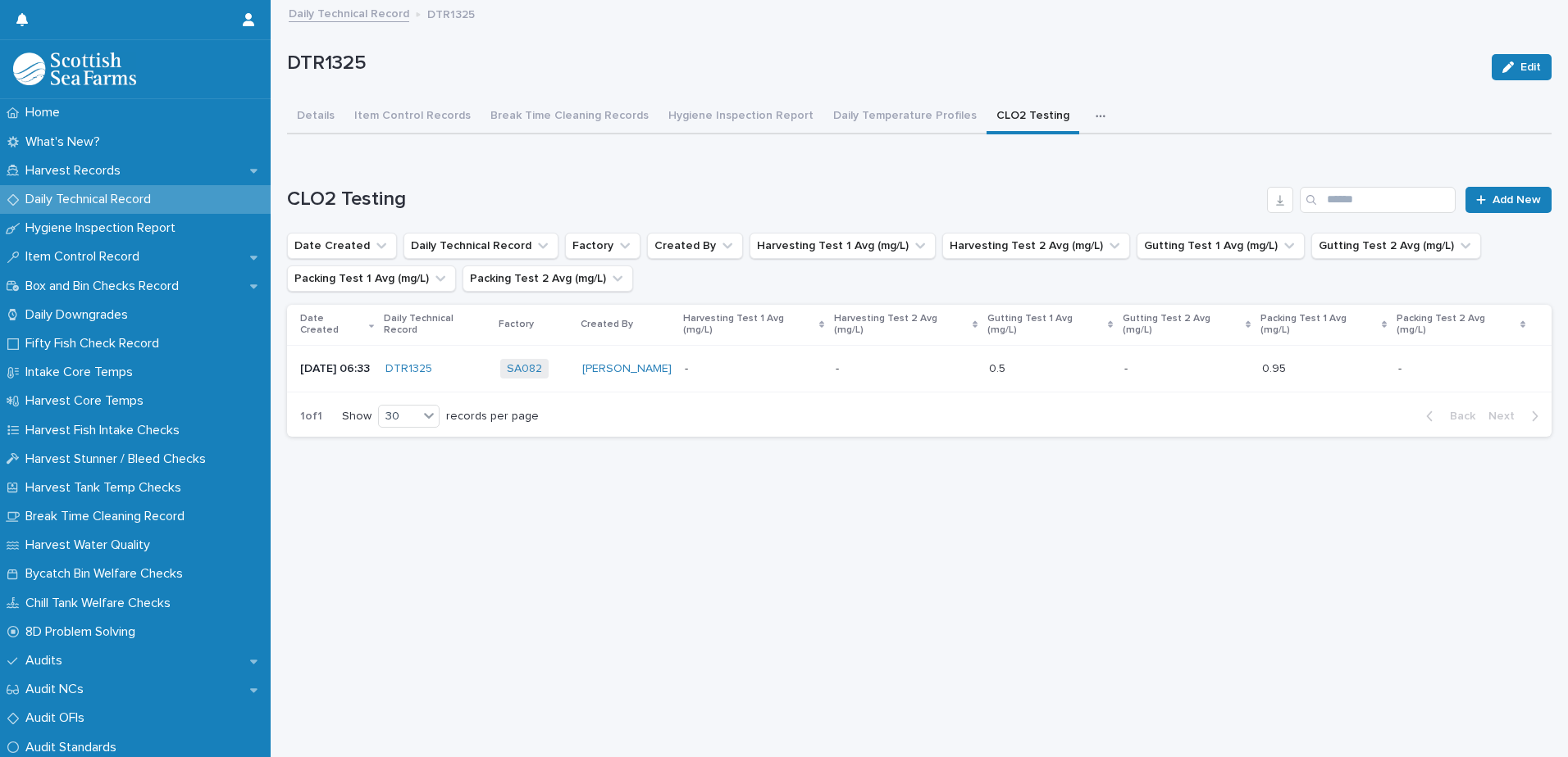
click at [372, 18] on link "Daily Technical Record" at bounding box center [349, 12] width 120 height 19
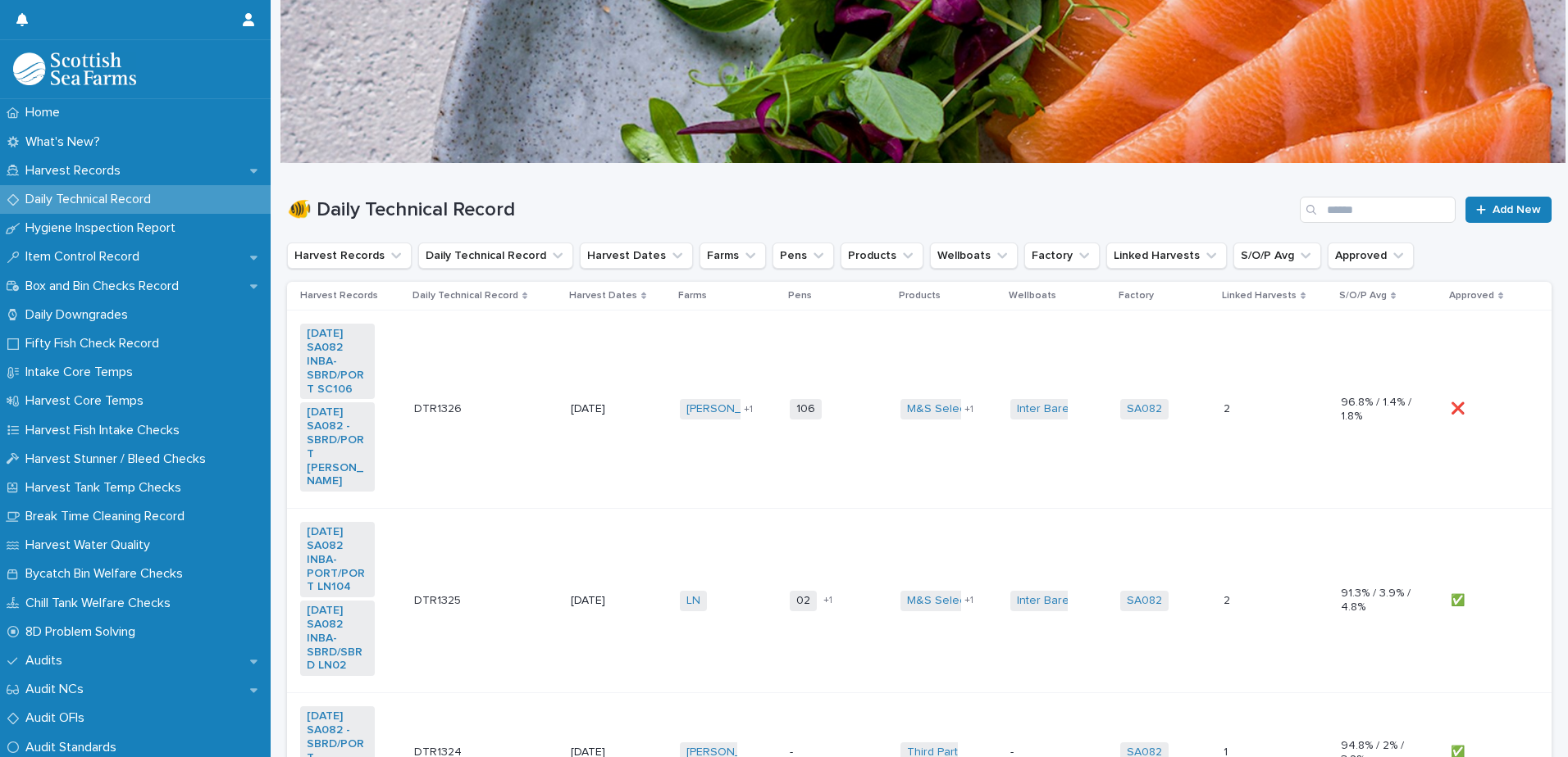
click at [1500, 441] on td "❌ ❌" at bounding box center [1497, 409] width 107 height 198
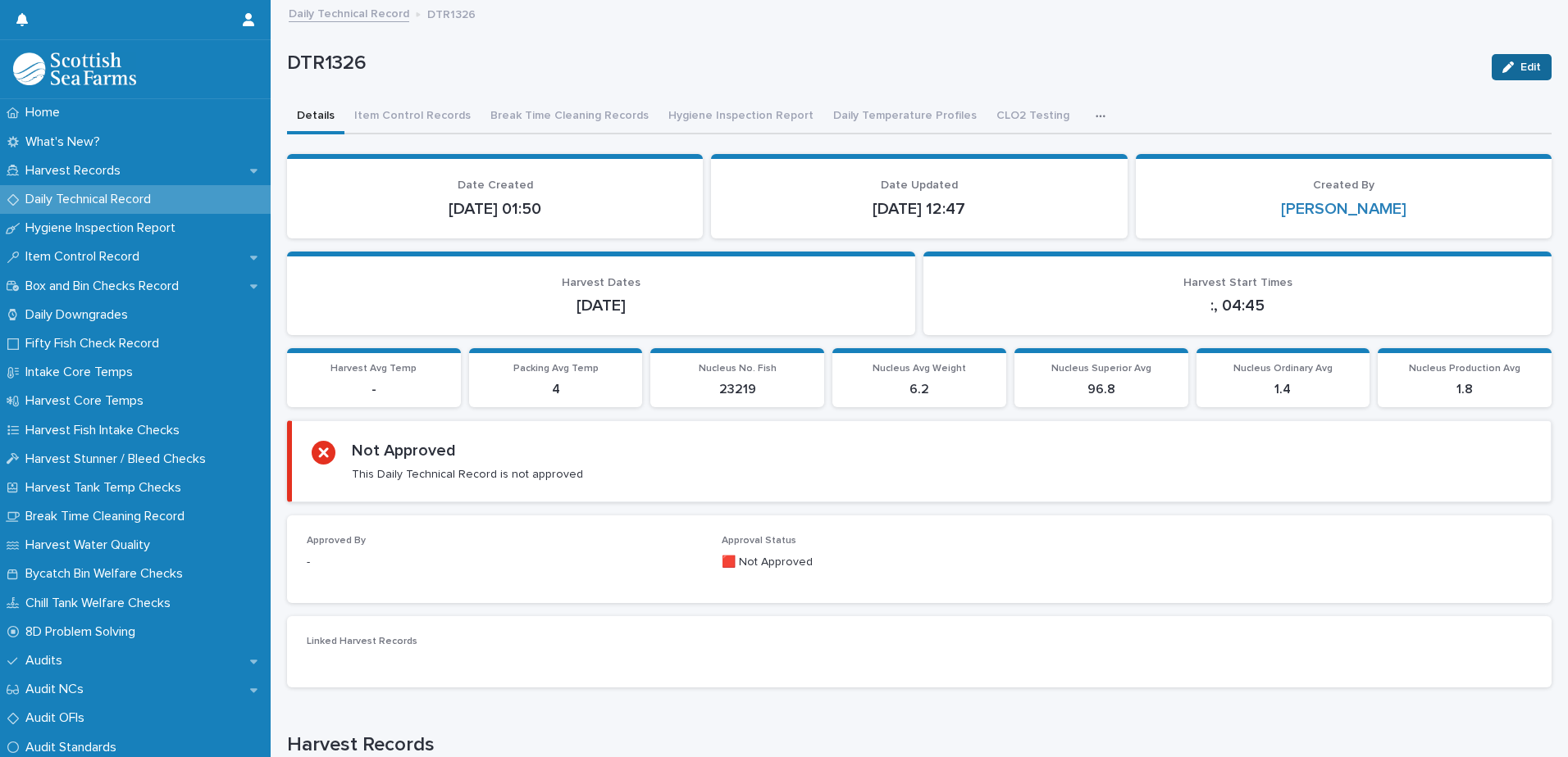
click at [1502, 64] on icon "button" at bounding box center [1508, 67] width 12 height 12
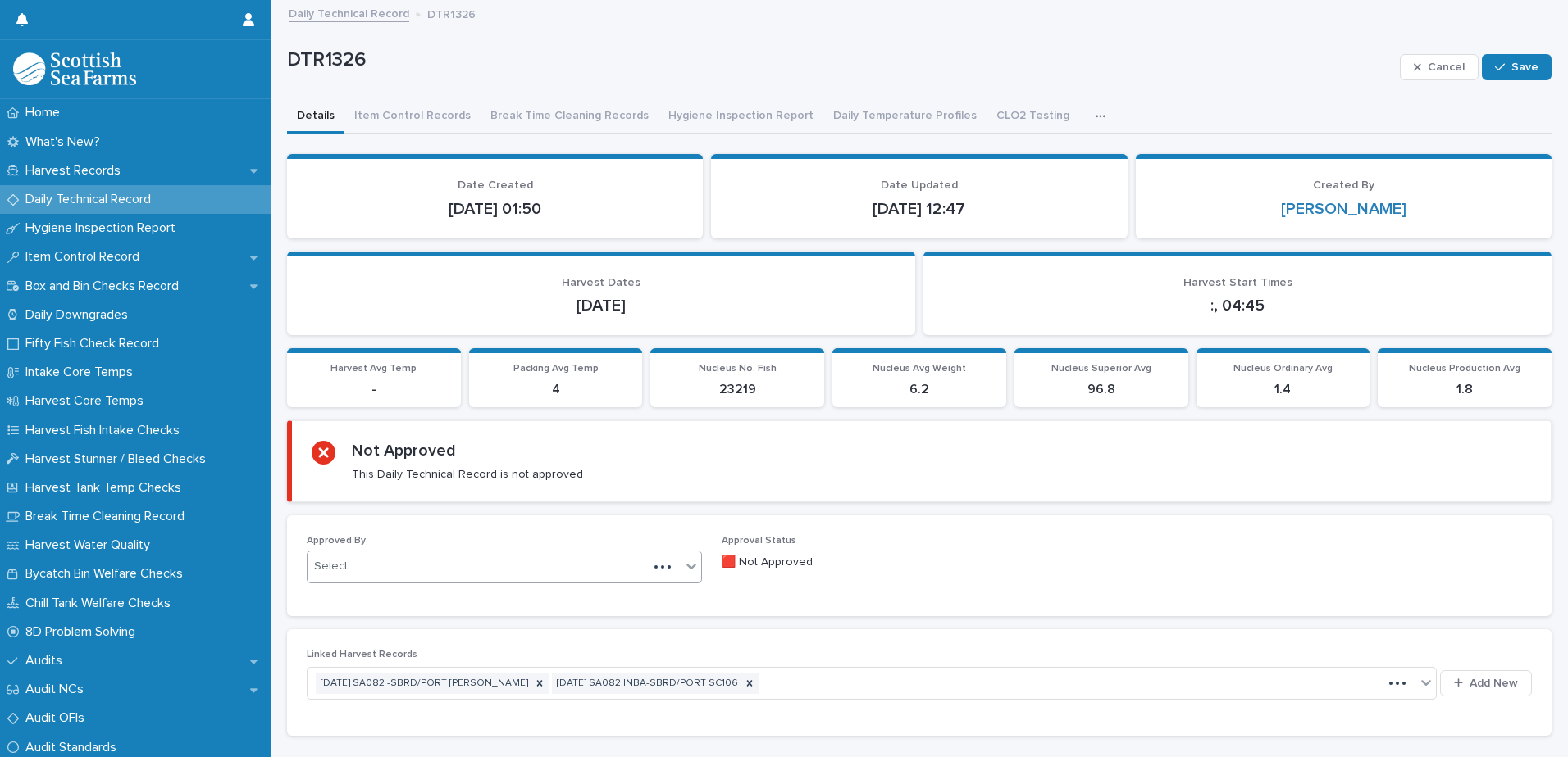
click at [435, 567] on div "Select..." at bounding box center [477, 566] width 340 height 27
type input "*****"
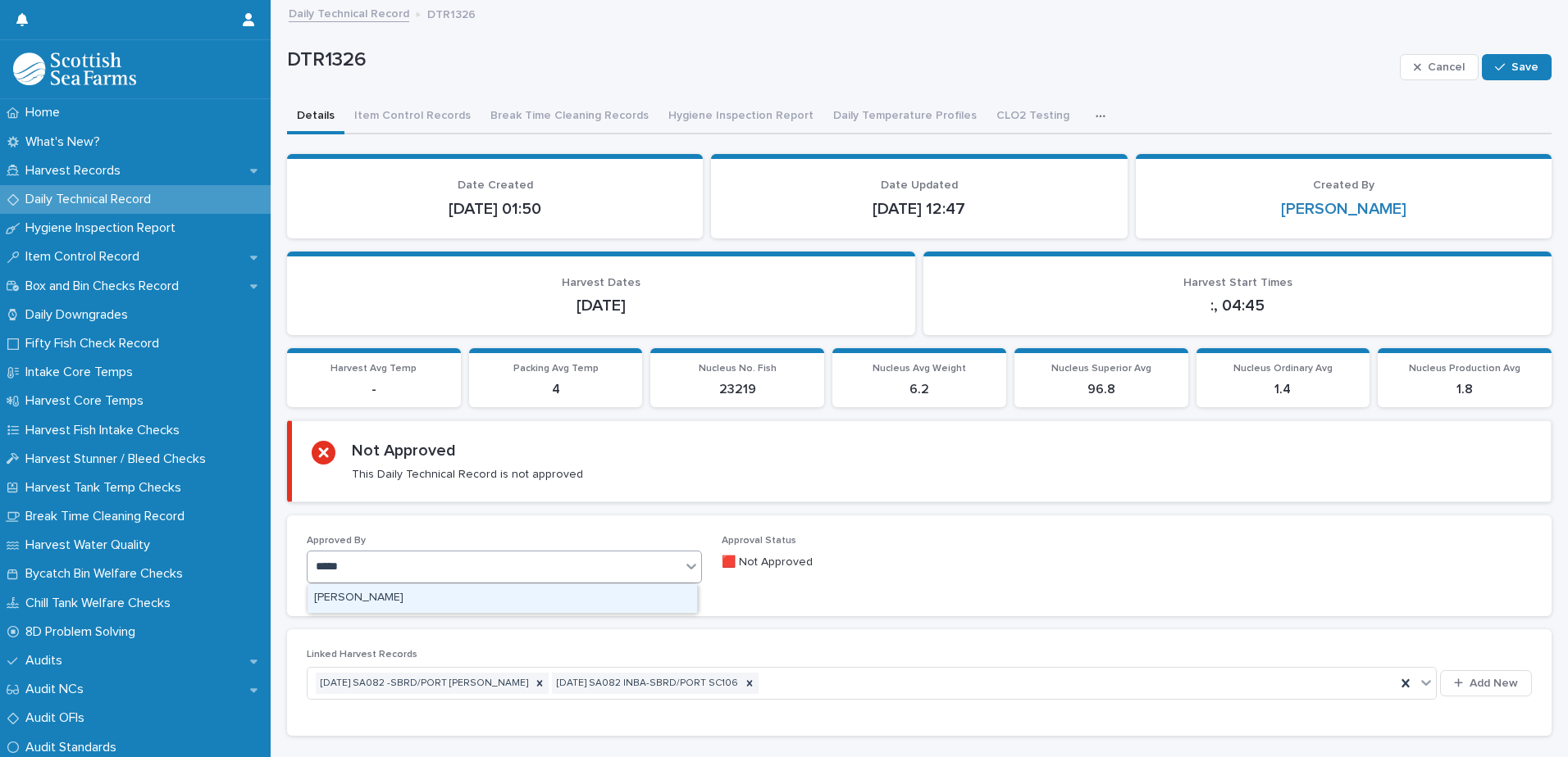
click at [434, 595] on div "[PERSON_NAME]" at bounding box center [502, 598] width 390 height 29
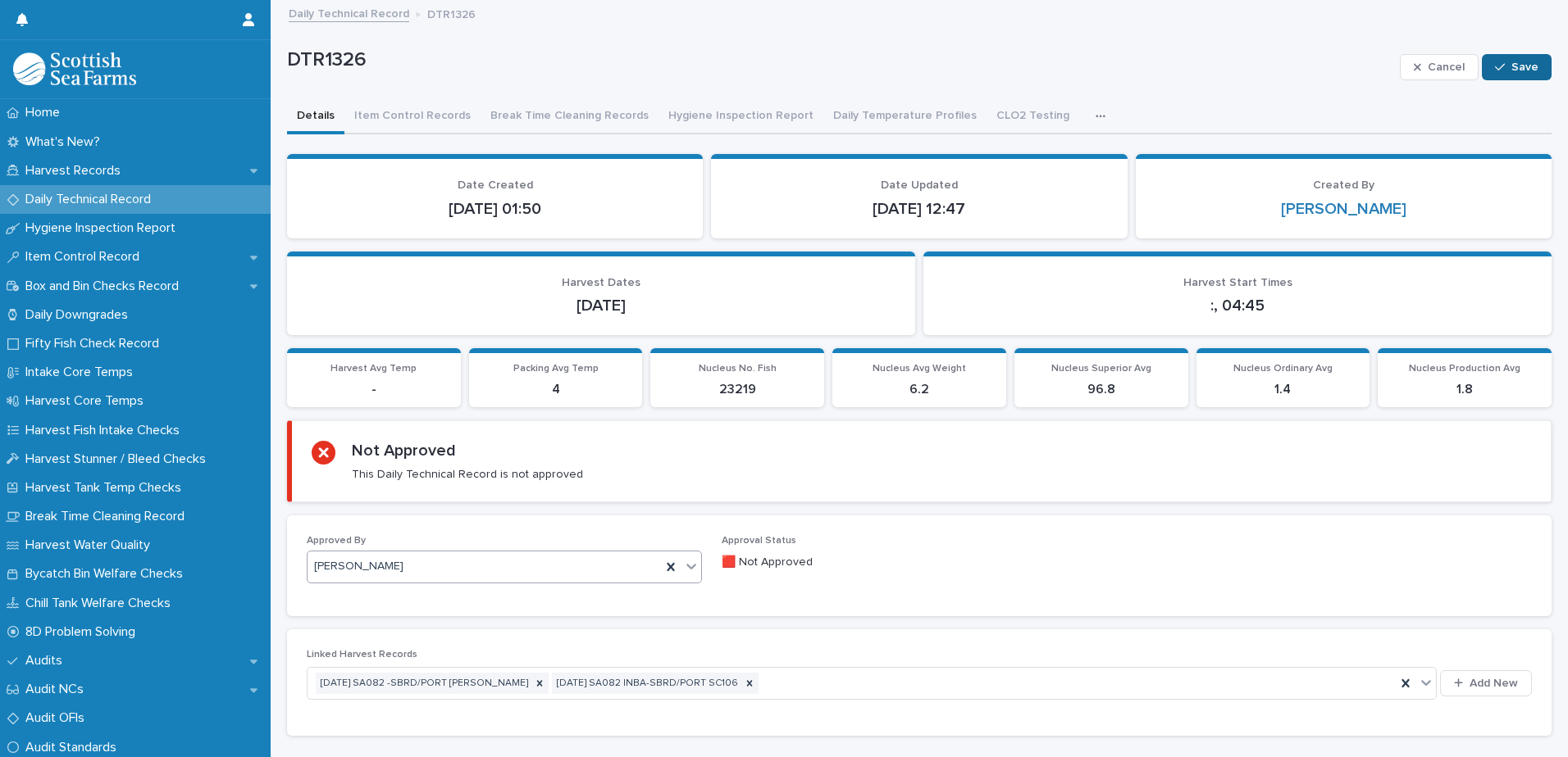
click at [1515, 66] on span "Save" at bounding box center [1524, 67] width 27 height 12
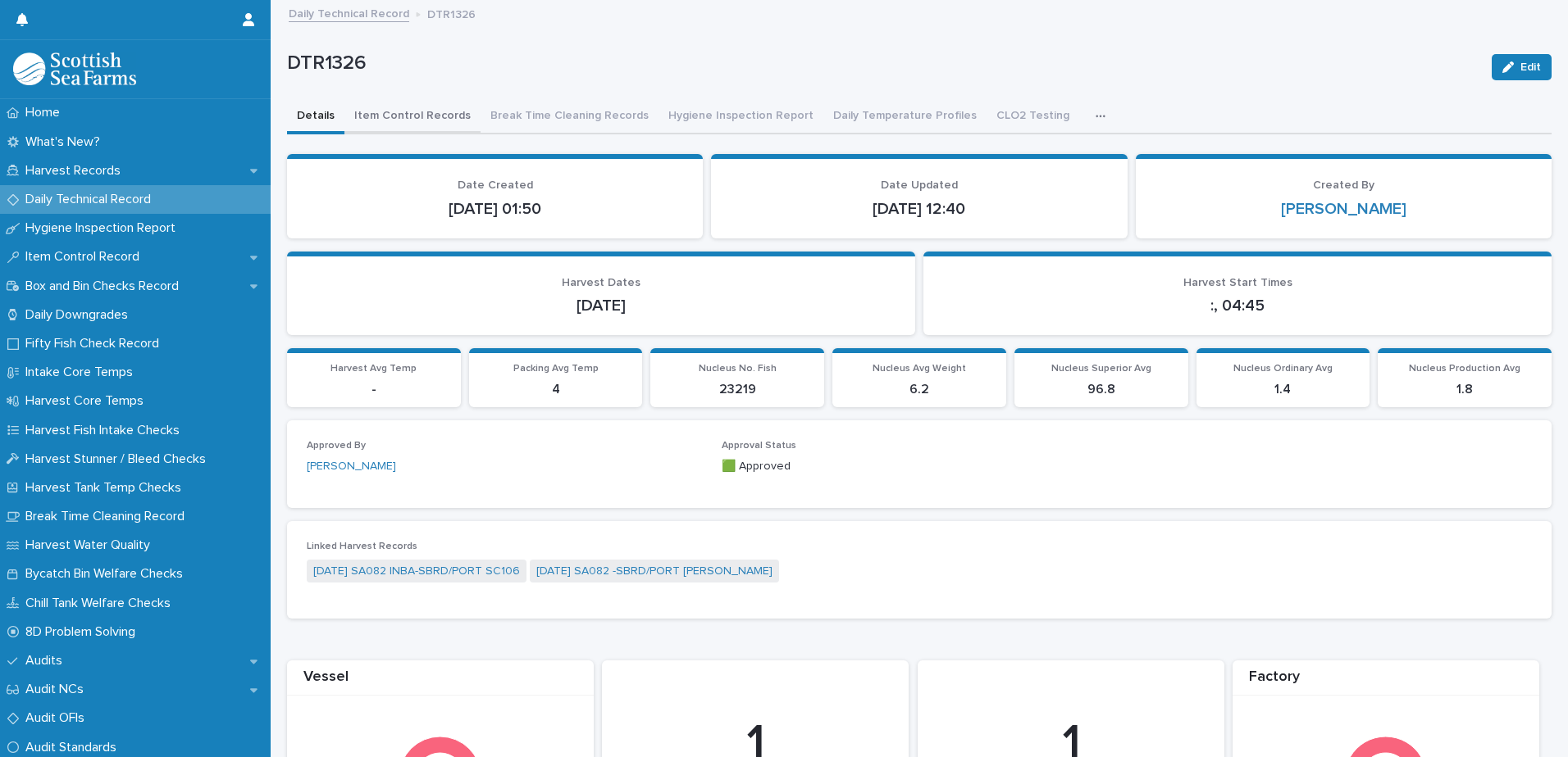
click at [419, 121] on button "Item Control Records" at bounding box center [412, 116] width 136 height 34
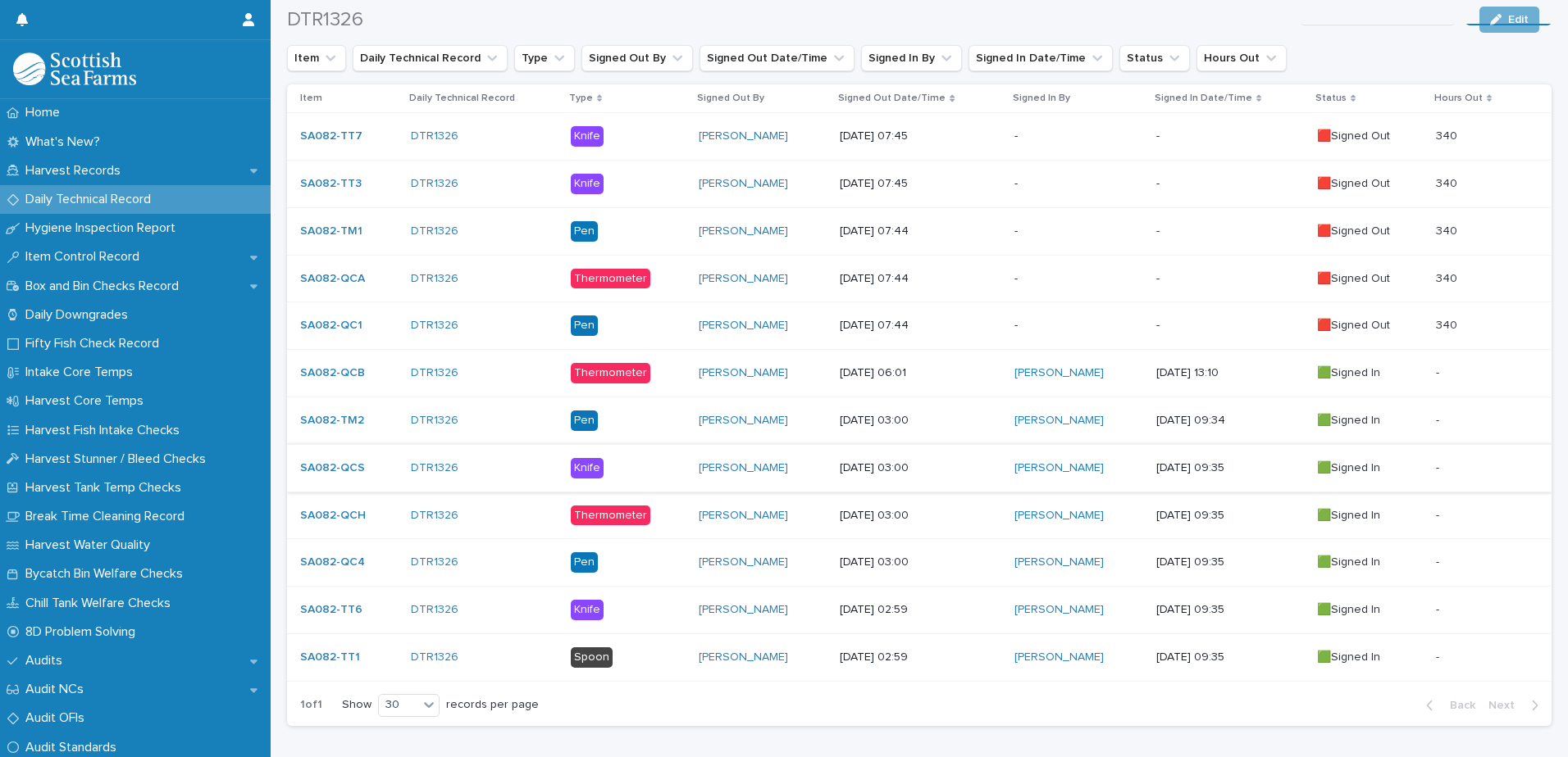
scroll to position [328, 0]
click at [987, 337] on div "[DATE] 07:44" at bounding box center [920, 324] width 162 height 27
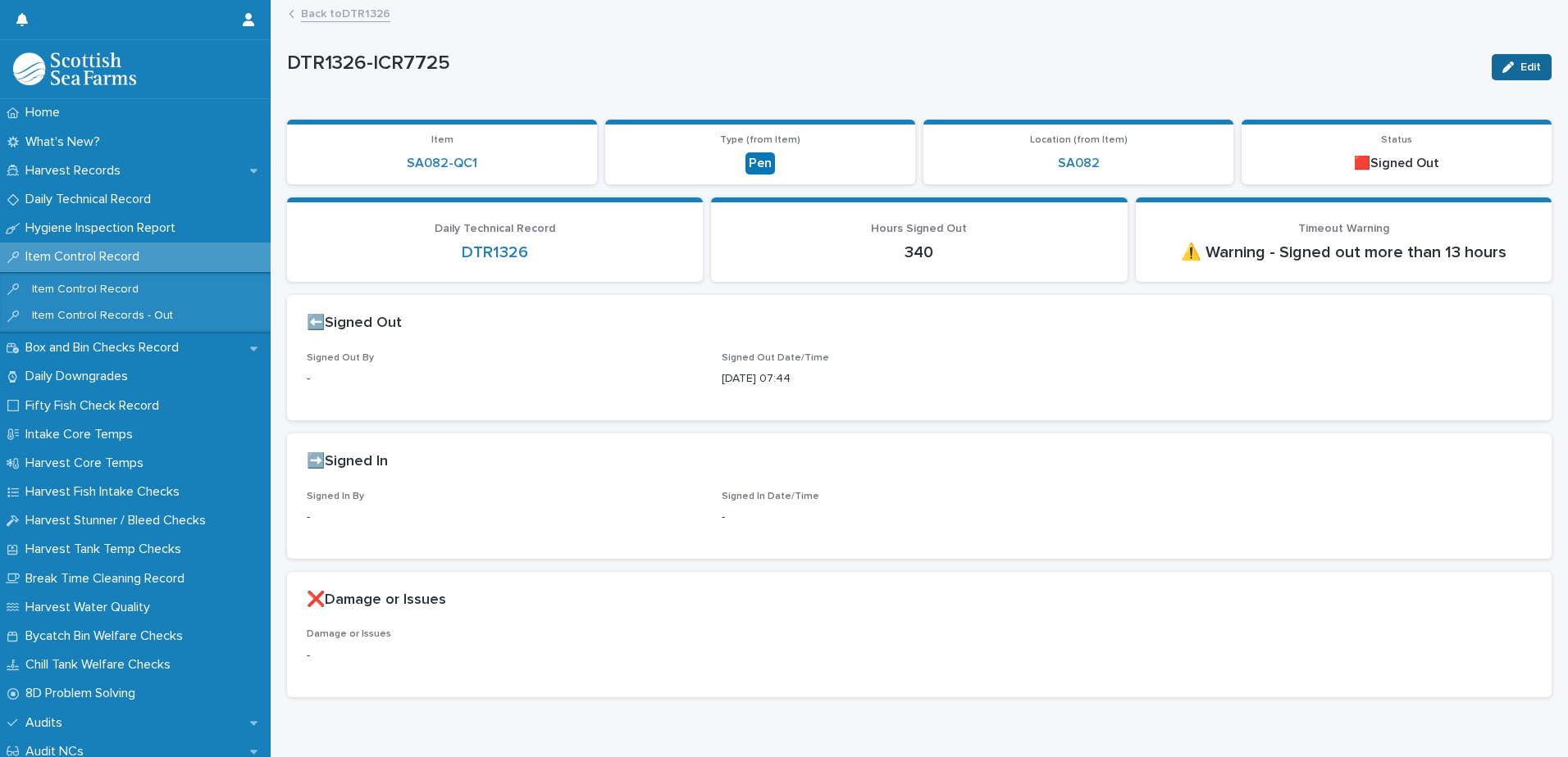
click at [1507, 69] on div "button" at bounding box center [1511, 67] width 18 height 12
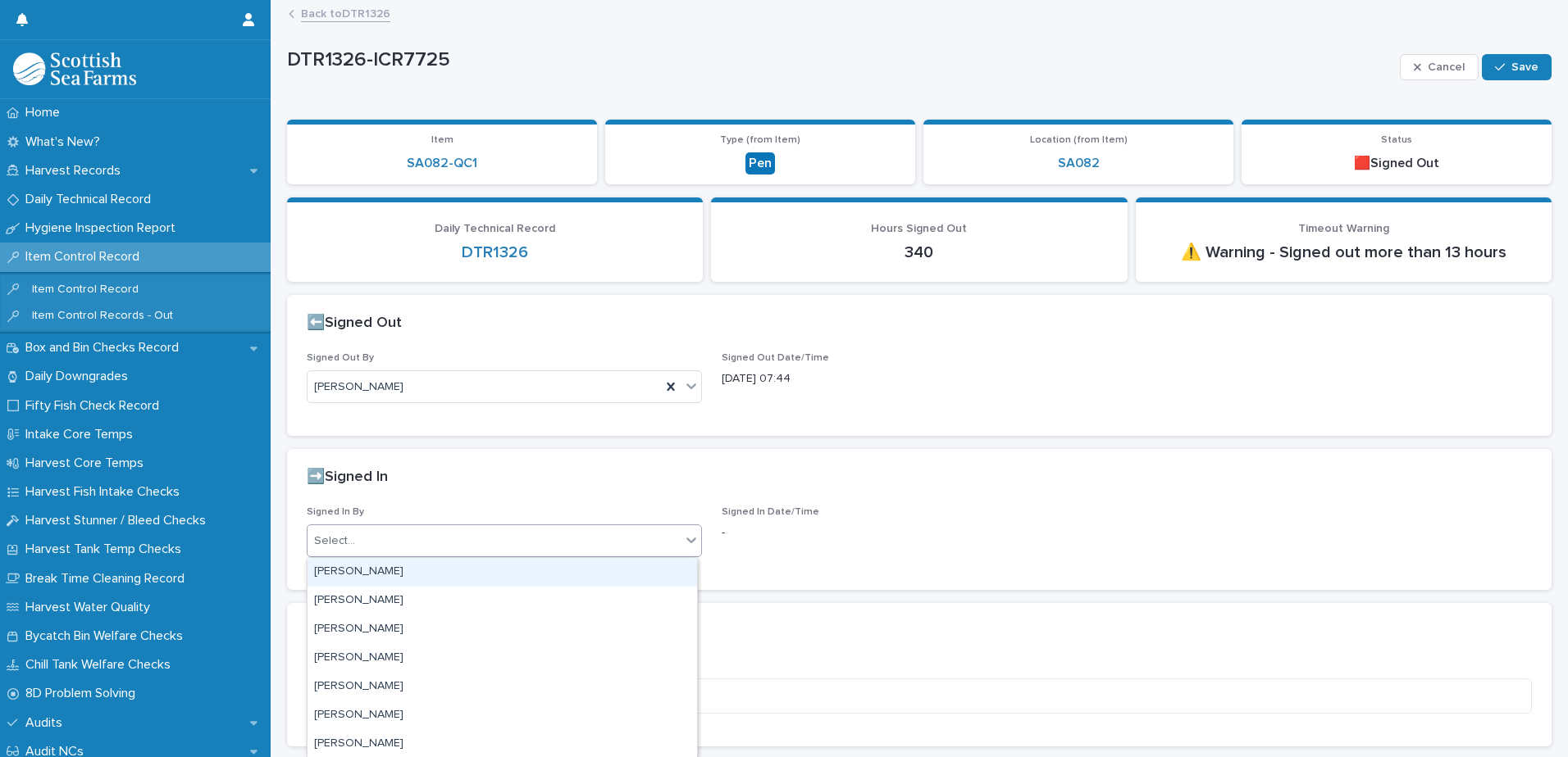
click at [431, 537] on div "Select..." at bounding box center [494, 540] width 373 height 27
type input "*****"
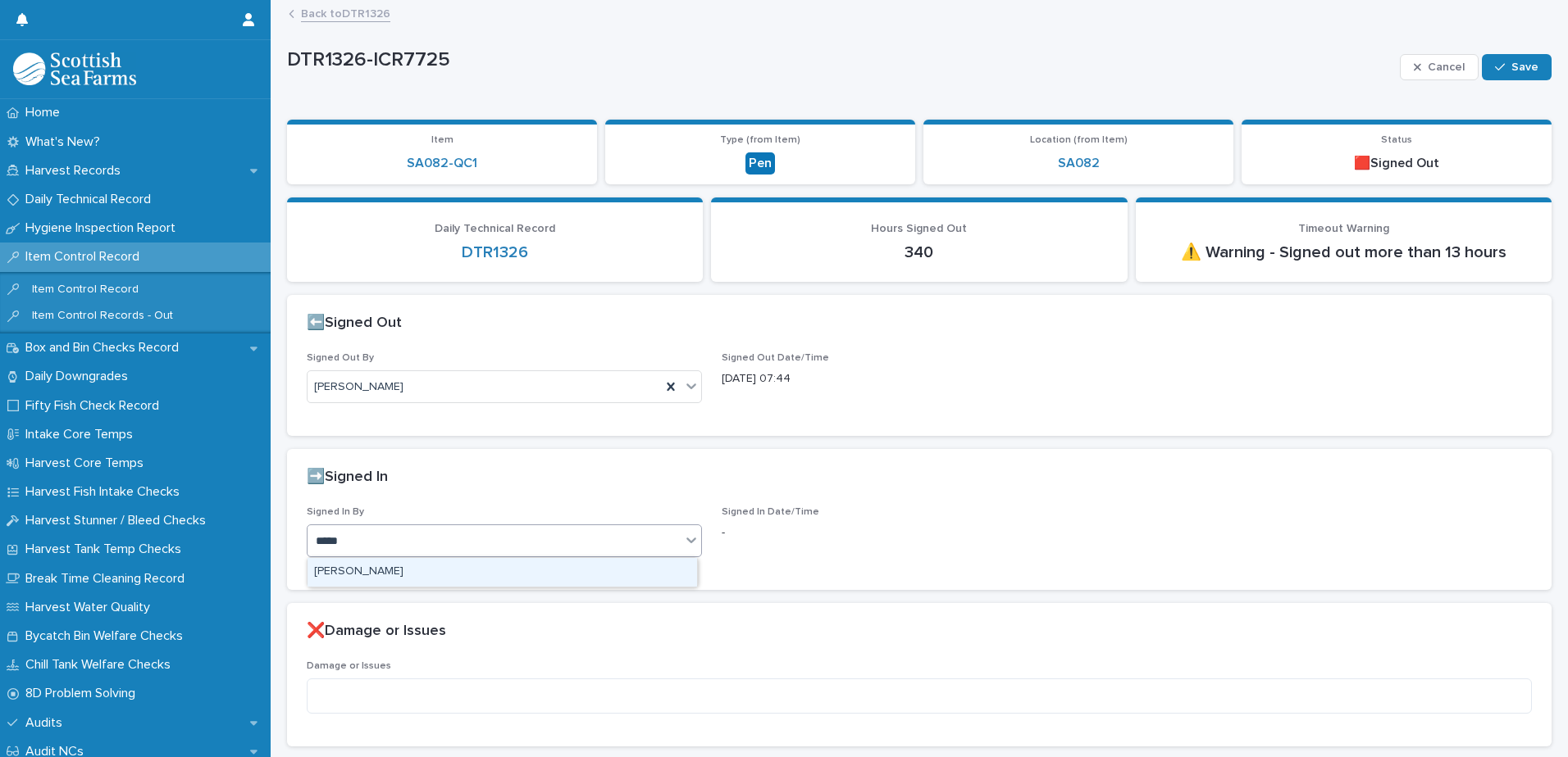
click at [408, 571] on div "[PERSON_NAME]" at bounding box center [502, 572] width 390 height 29
click at [1495, 70] on div "button" at bounding box center [1503, 67] width 17 height 12
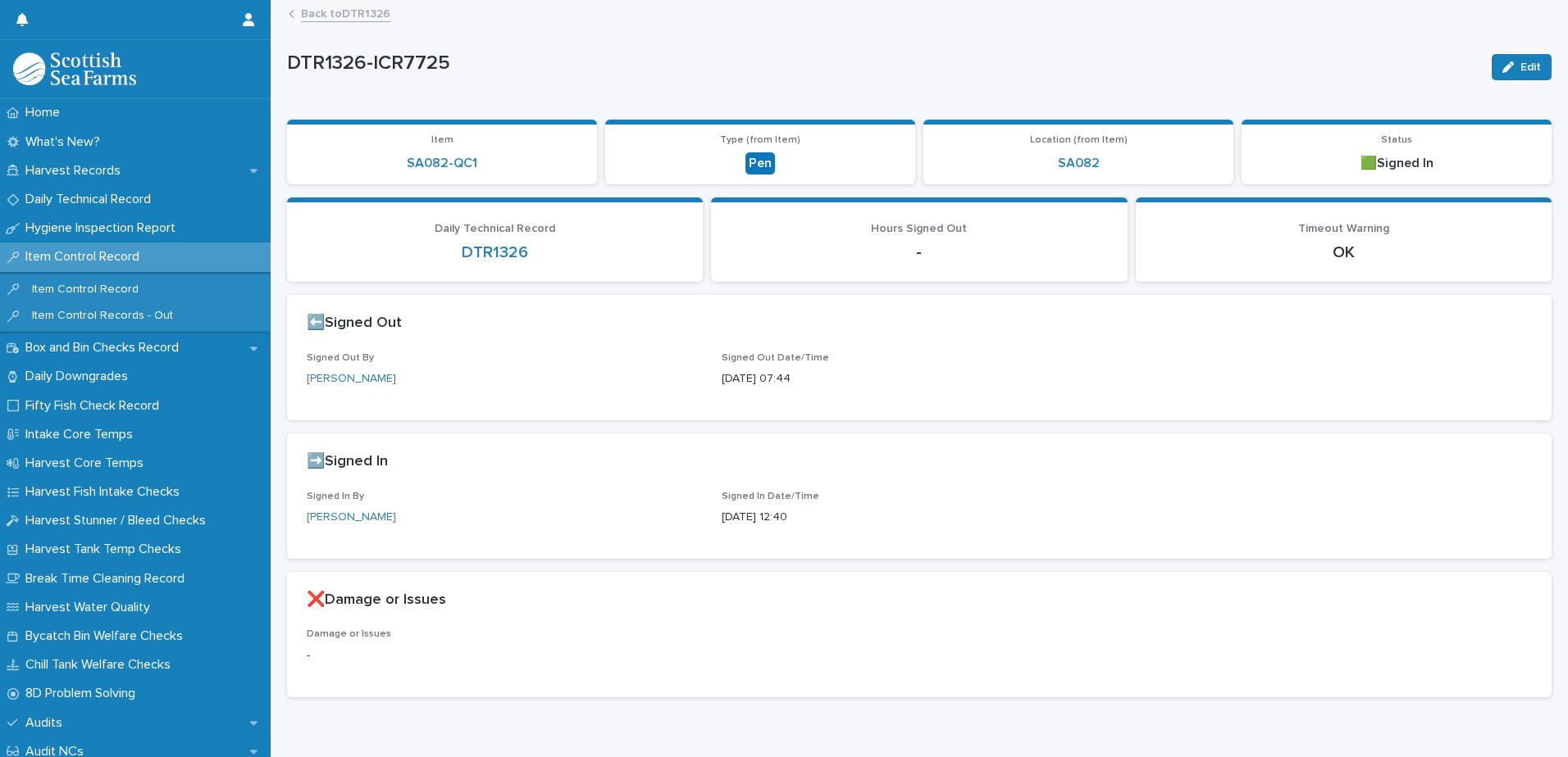
click at [362, 13] on link "Back to DTR1326" at bounding box center [345, 12] width 90 height 19
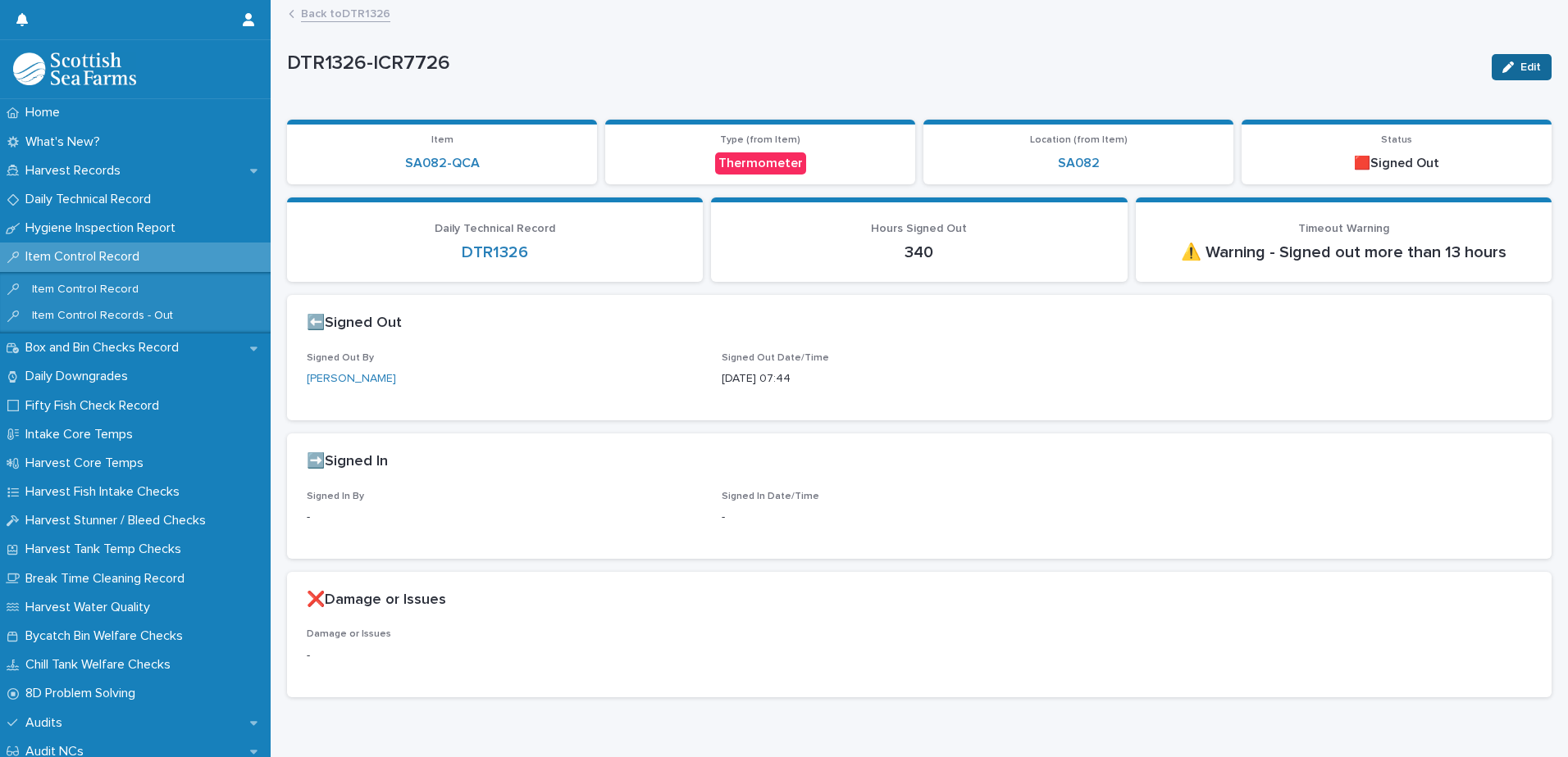
click at [1502, 65] on icon "button" at bounding box center [1508, 67] width 12 height 12
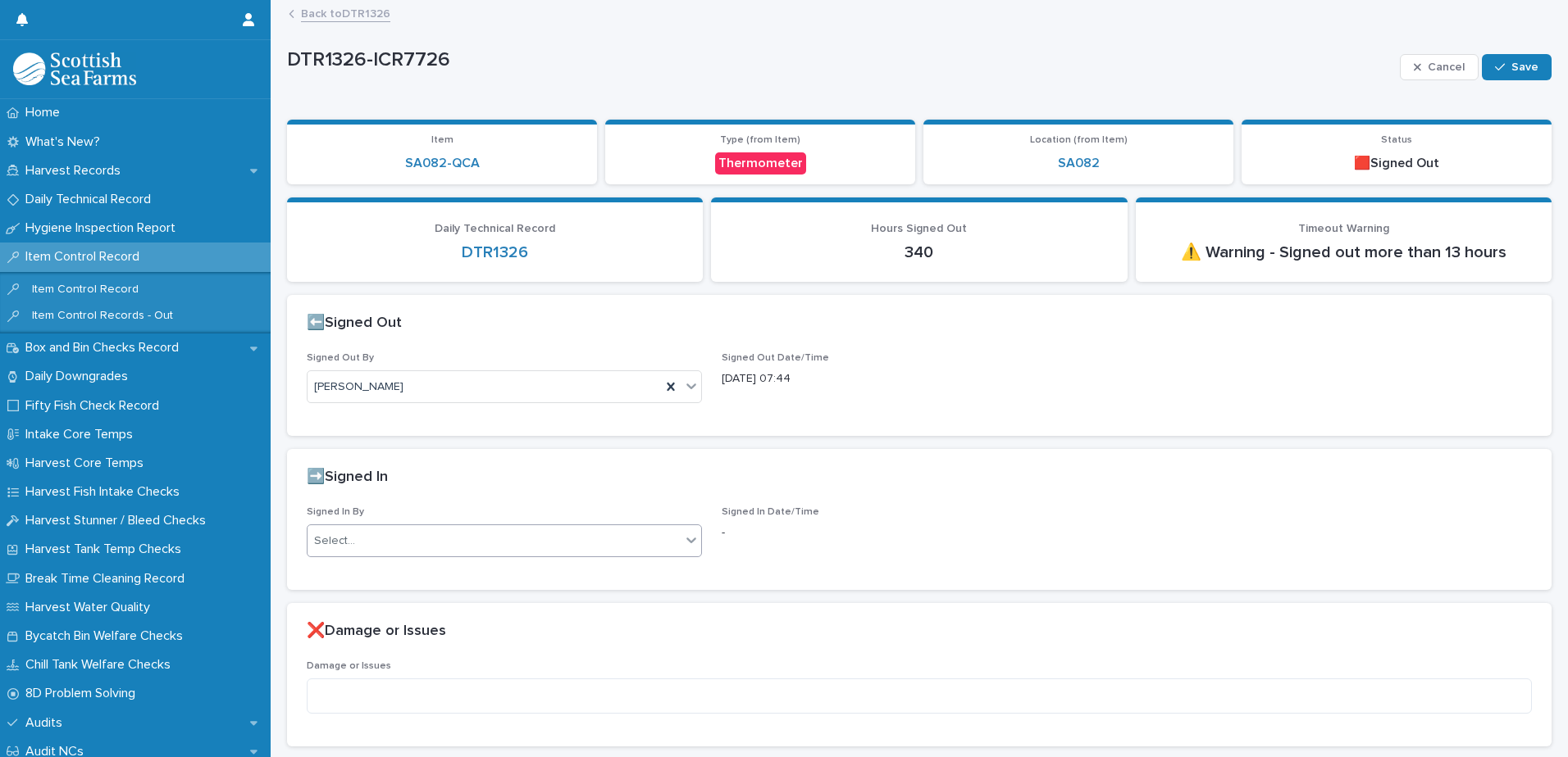
click at [434, 538] on div "Select..." at bounding box center [494, 540] width 373 height 27
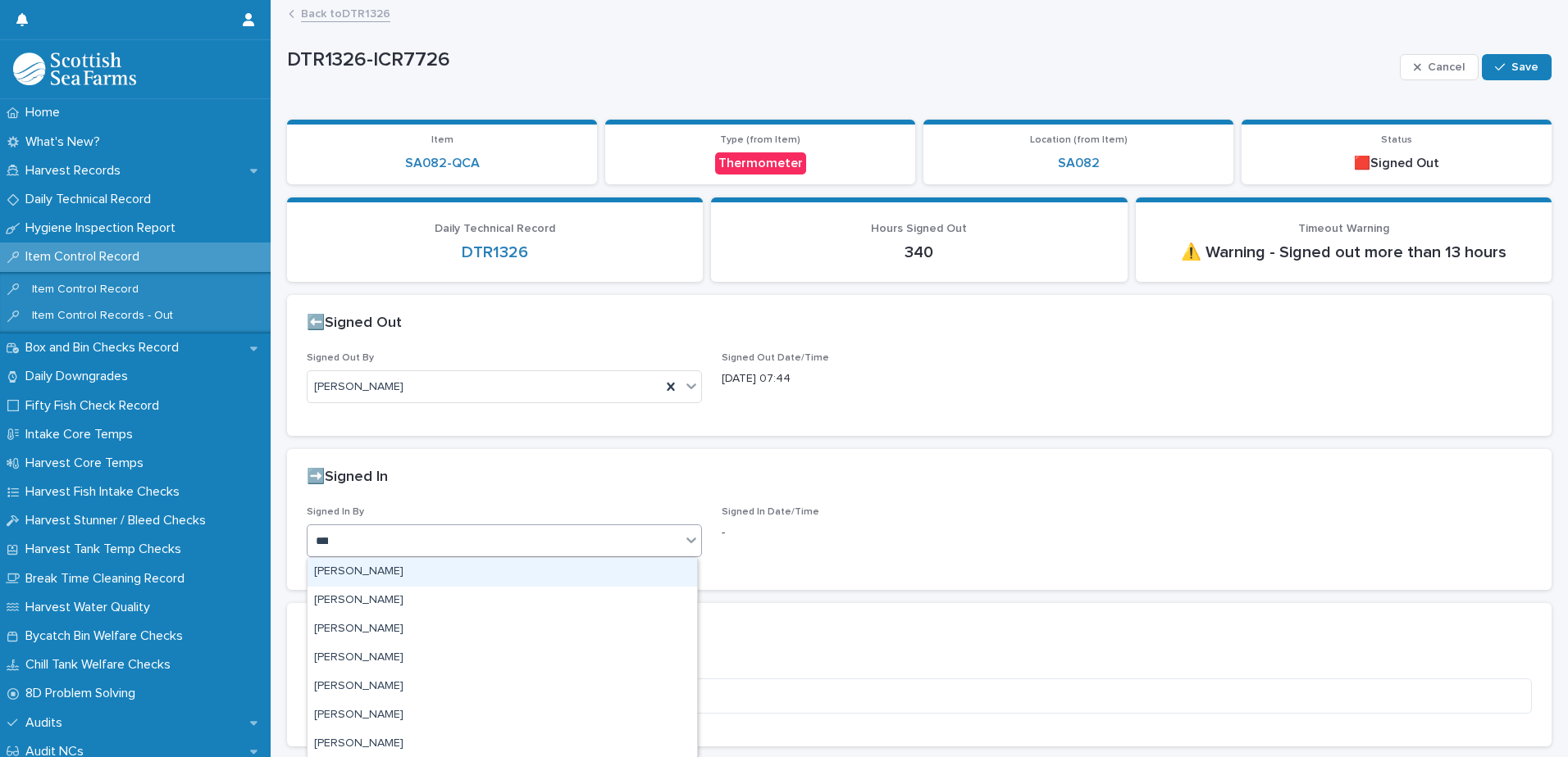
type input "*****"
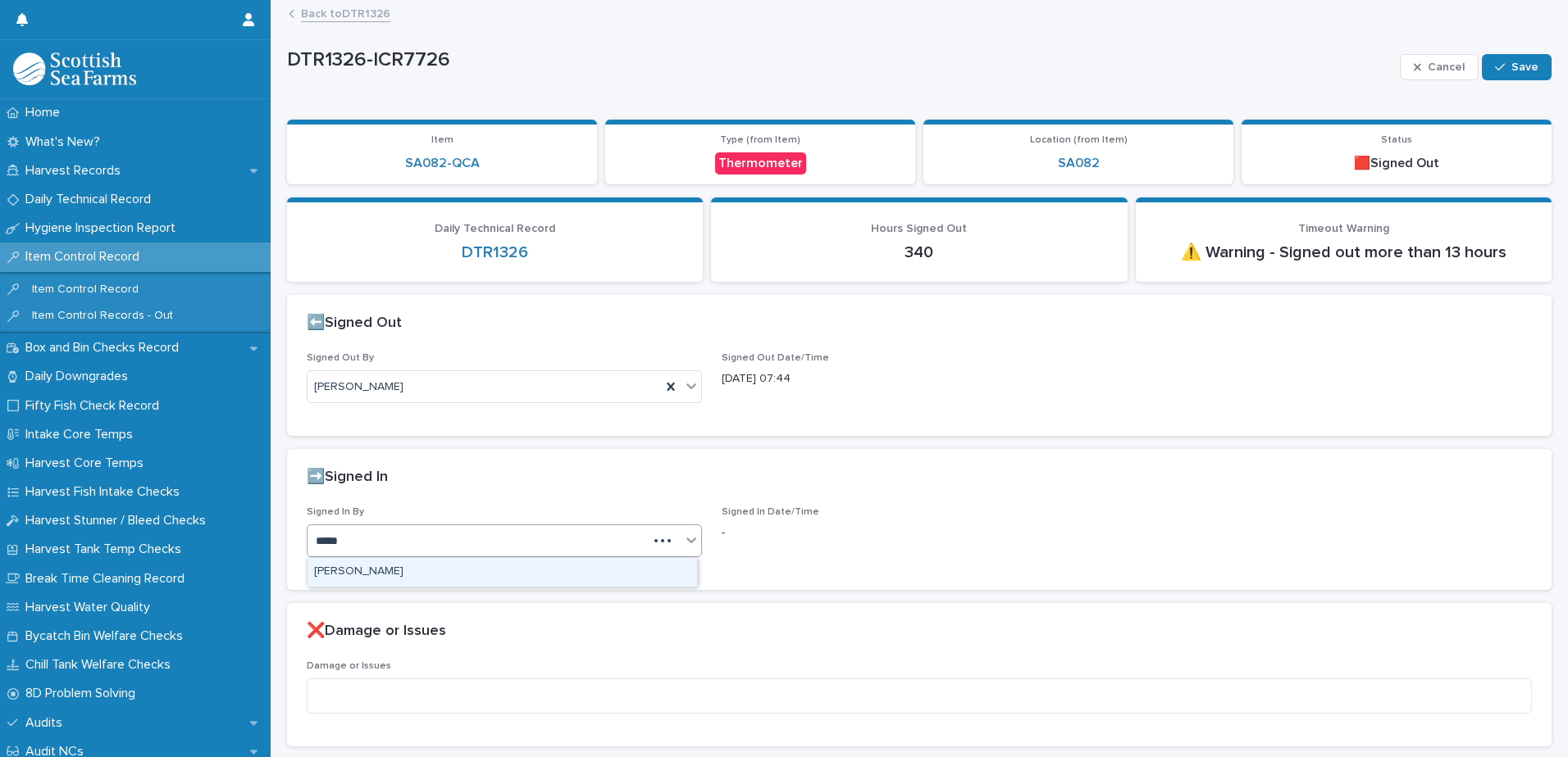
click at [414, 571] on div "[PERSON_NAME]" at bounding box center [502, 572] width 390 height 29
click at [1494, 75] on button "Save" at bounding box center [1516, 67] width 70 height 27
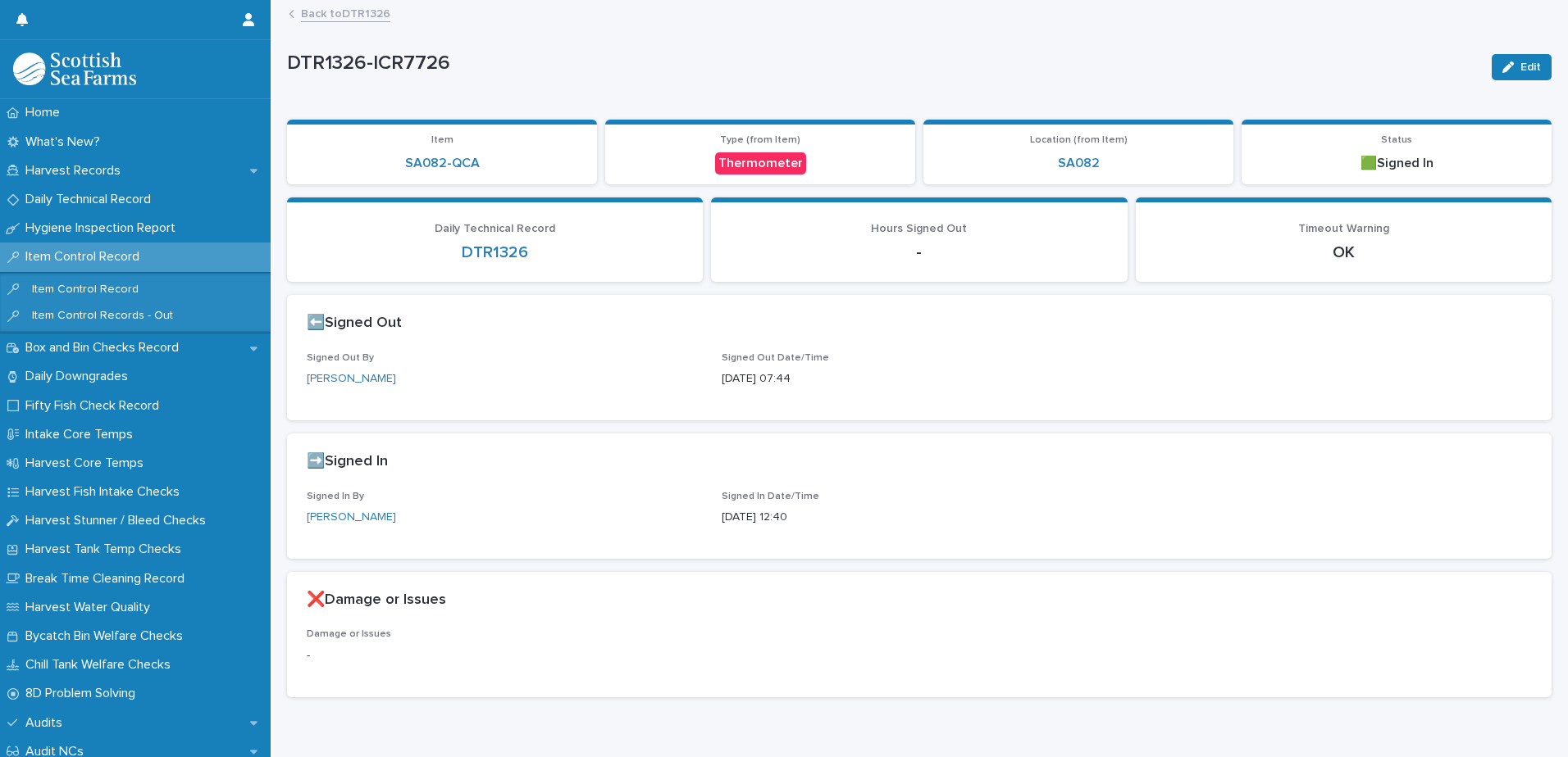
click at [323, 11] on link "Back to DTR1326" at bounding box center [345, 12] width 90 height 19
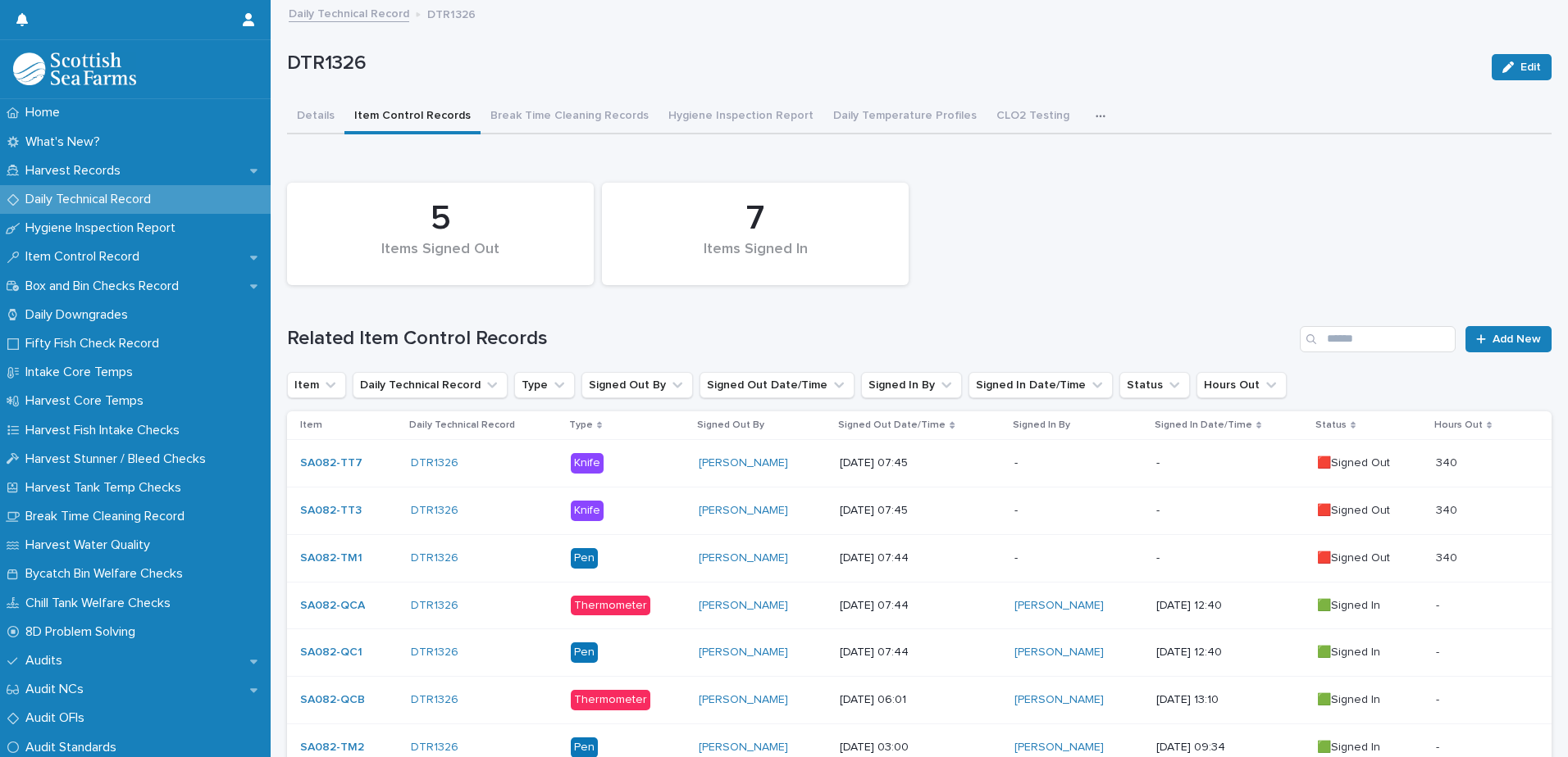
click at [1235, 559] on p "-" at bounding box center [1230, 559] width 148 height 14
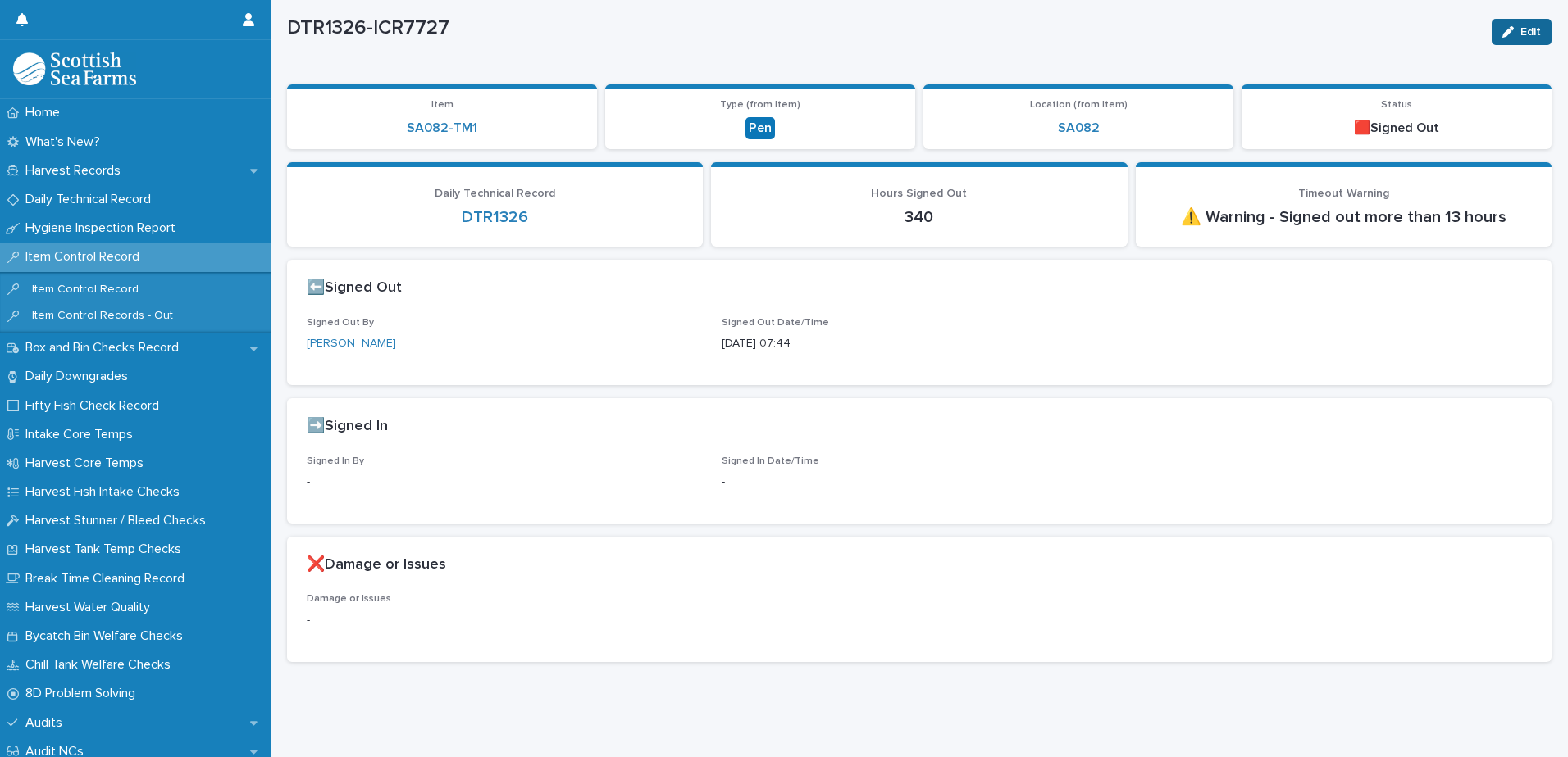
click at [1520, 27] on span "Edit" at bounding box center [1530, 33] width 21 height 12
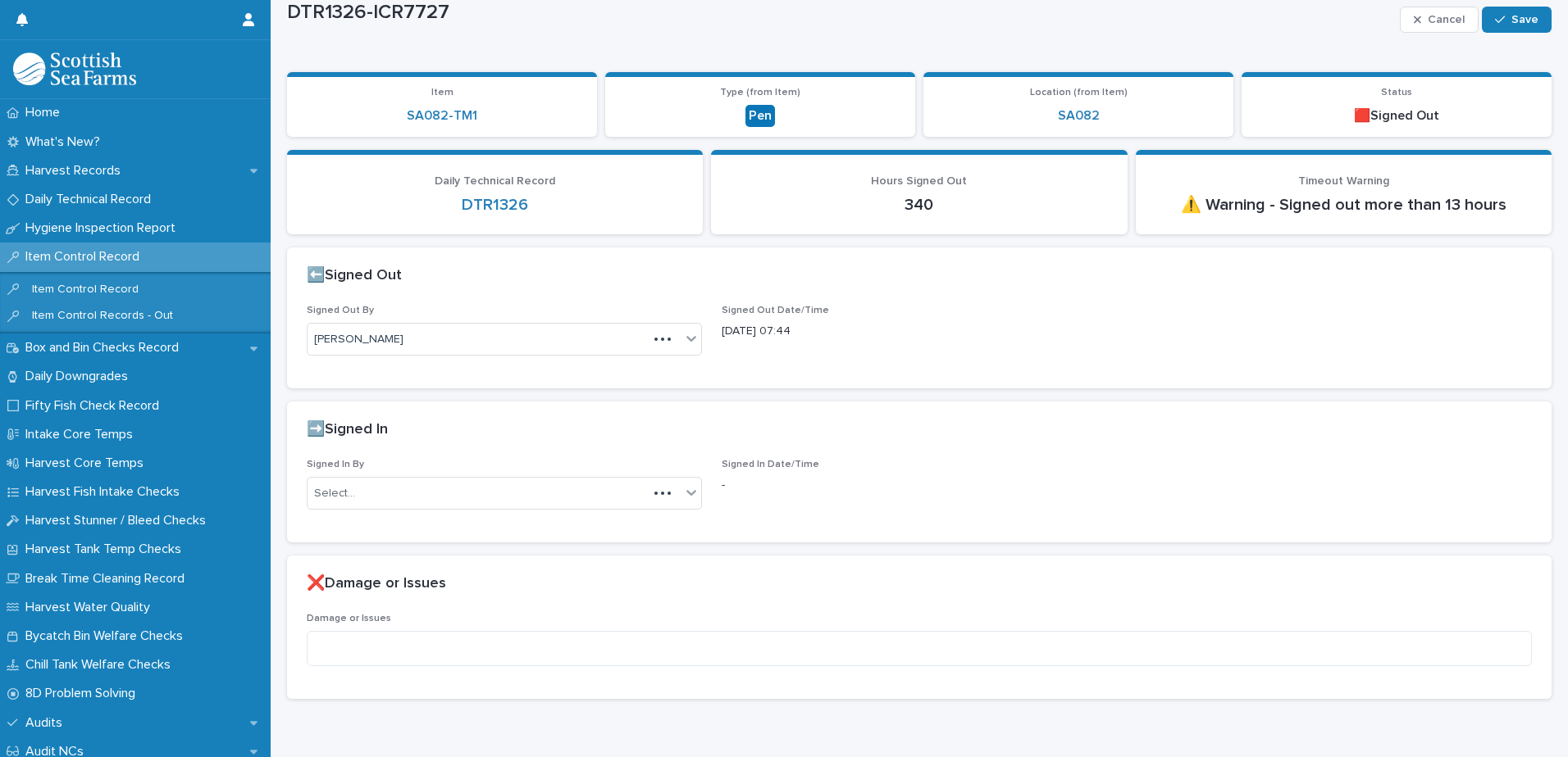
scroll to position [72, 0]
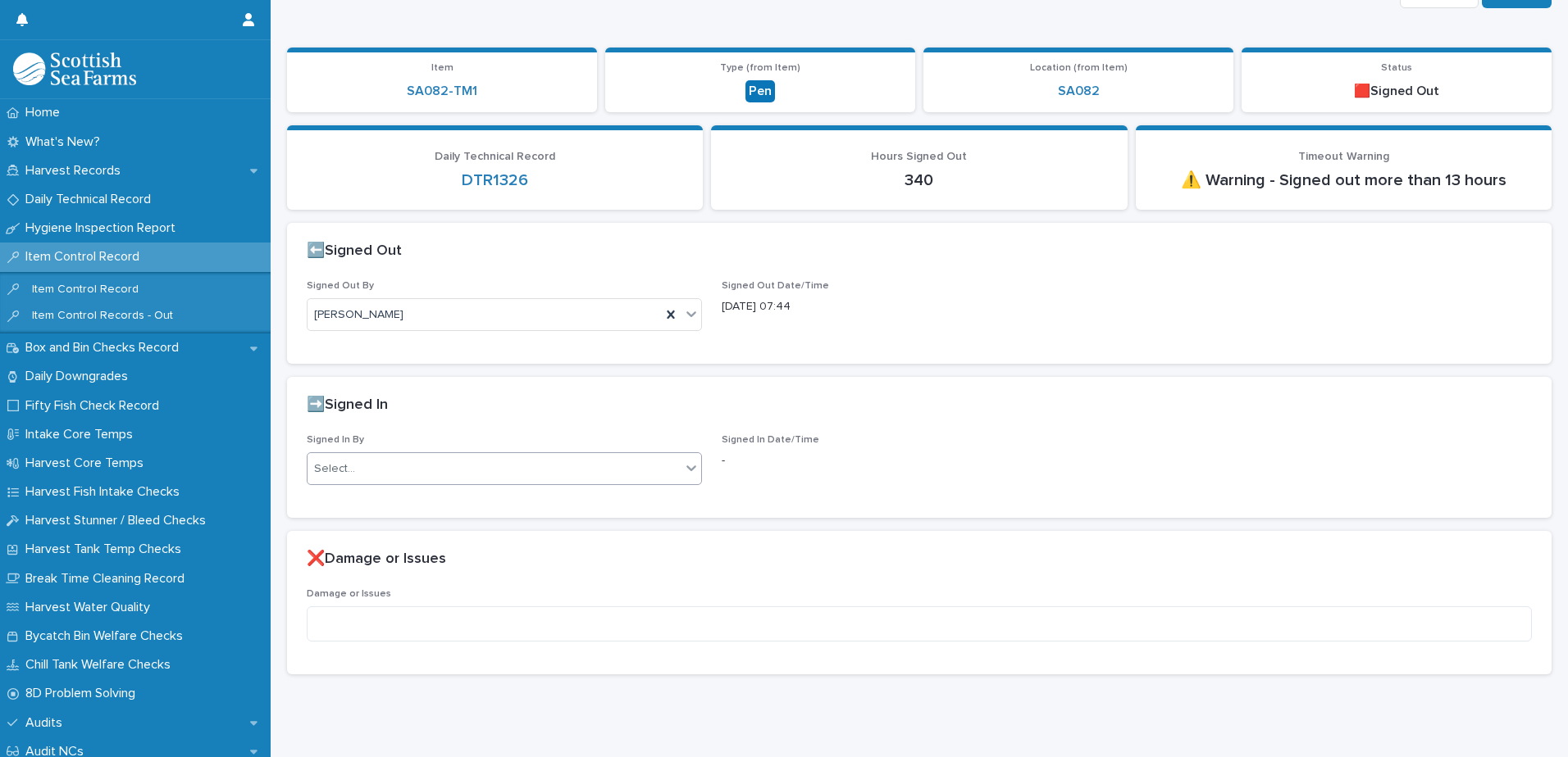
drag, startPoint x: 431, startPoint y: 449, endPoint x: 419, endPoint y: 467, distance: 21.6
click at [429, 451] on div "Signed In By Select..." at bounding box center [504, 466] width 395 height 64
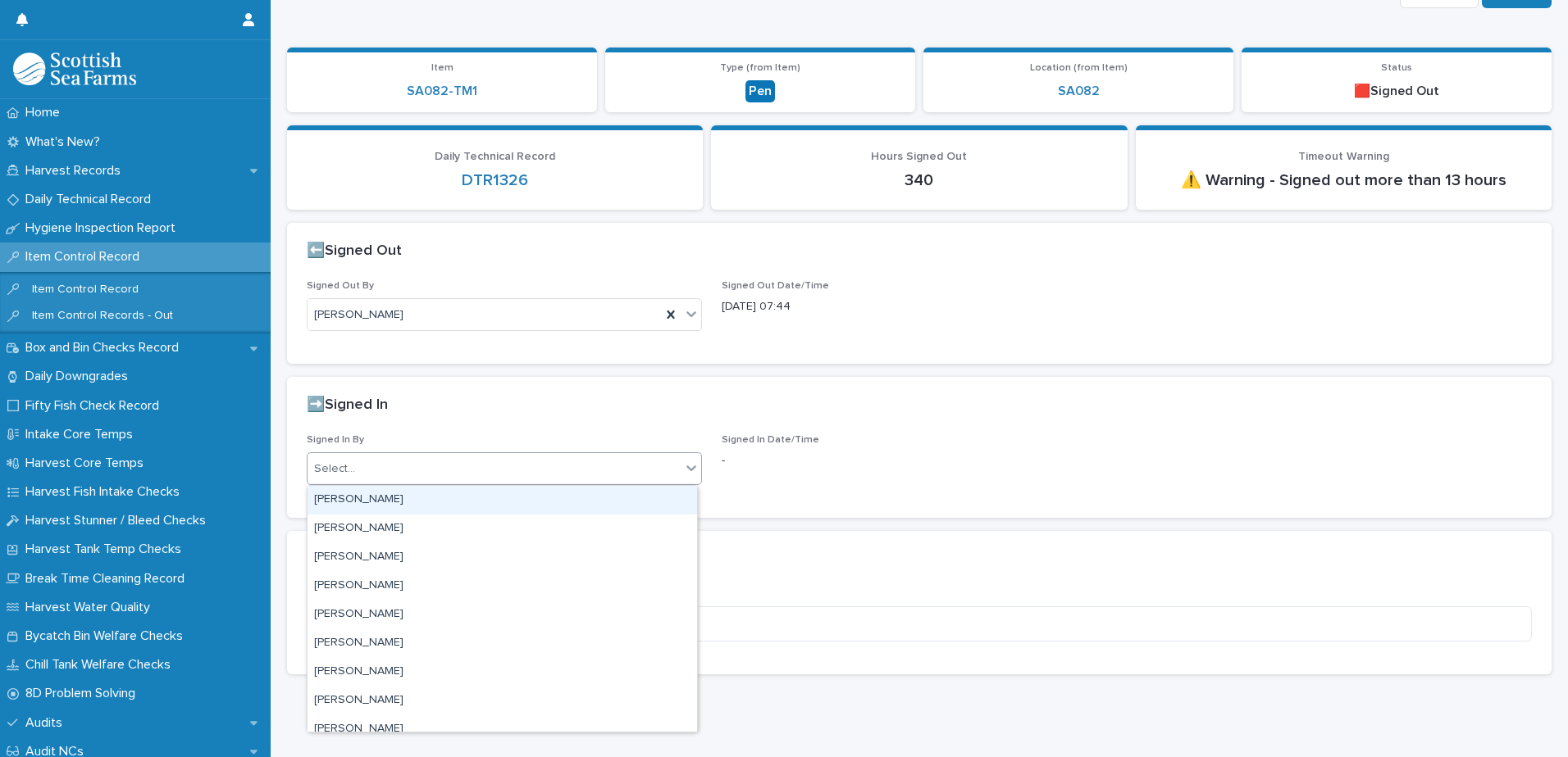
click at [415, 473] on div "Select..." at bounding box center [494, 468] width 373 height 27
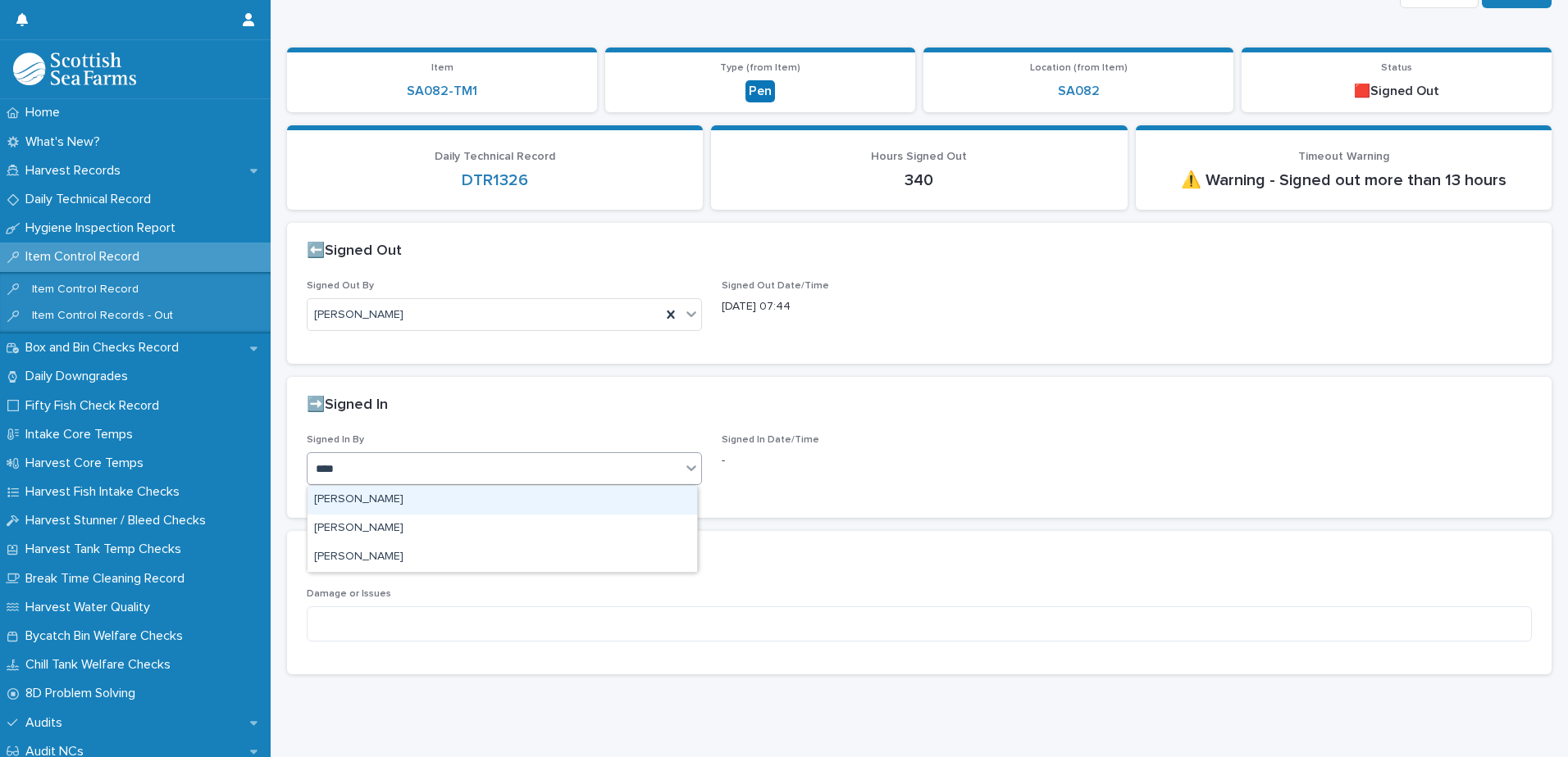
type input "*****"
click at [392, 498] on div "[PERSON_NAME]" at bounding box center [502, 500] width 390 height 29
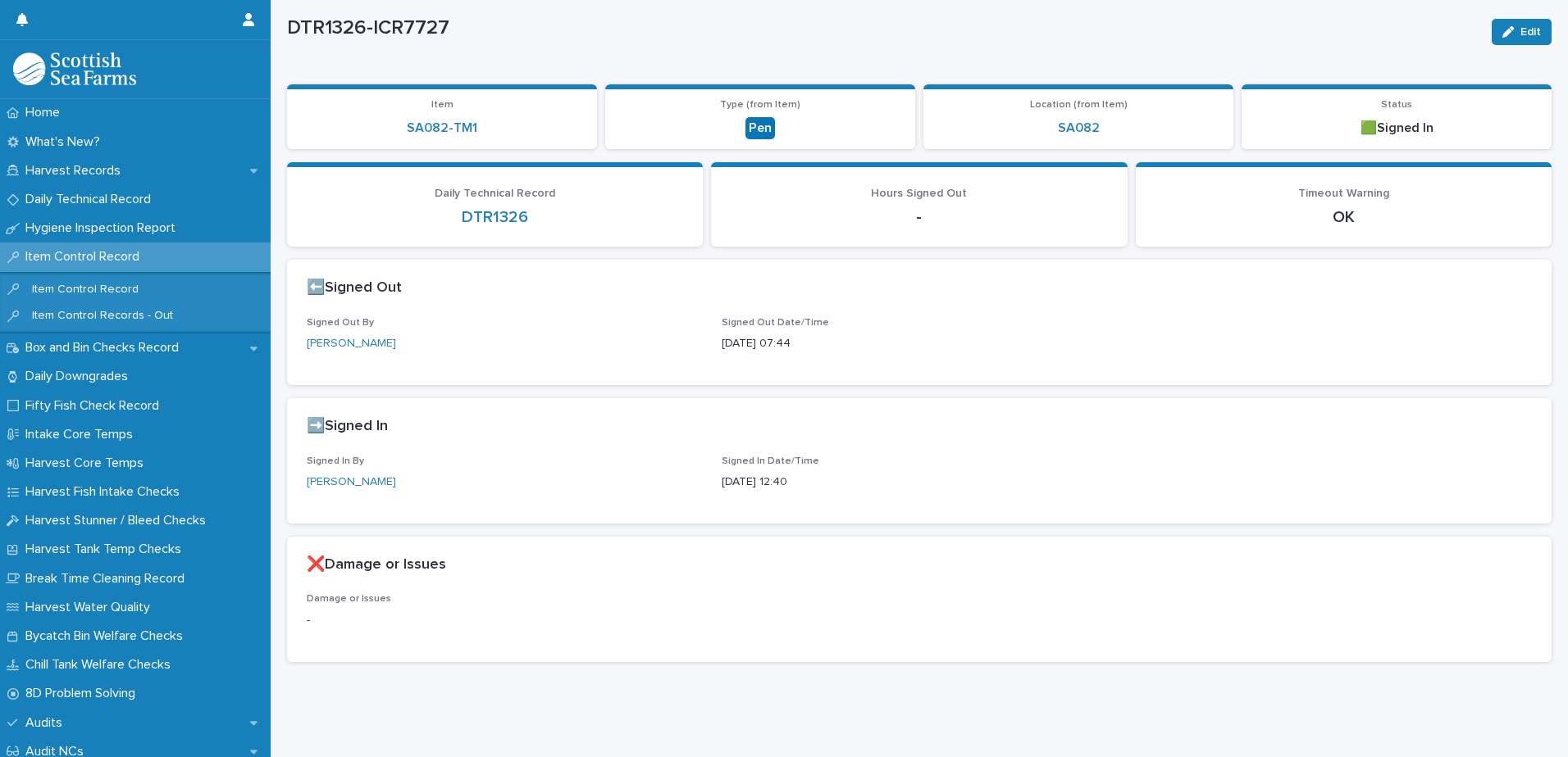
scroll to position [0, 0]
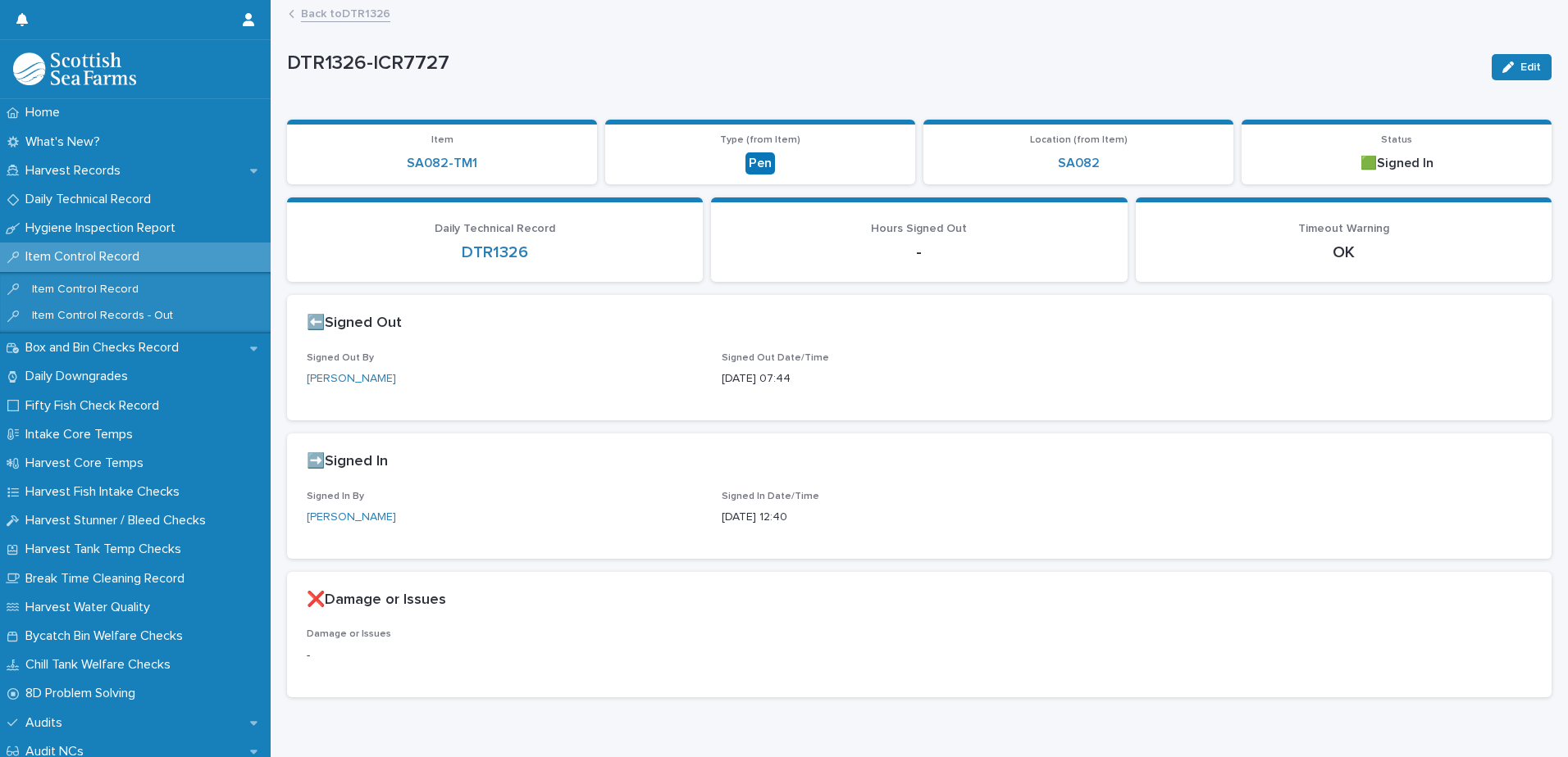
click at [359, 13] on link "Back to DTR1326" at bounding box center [345, 12] width 90 height 19
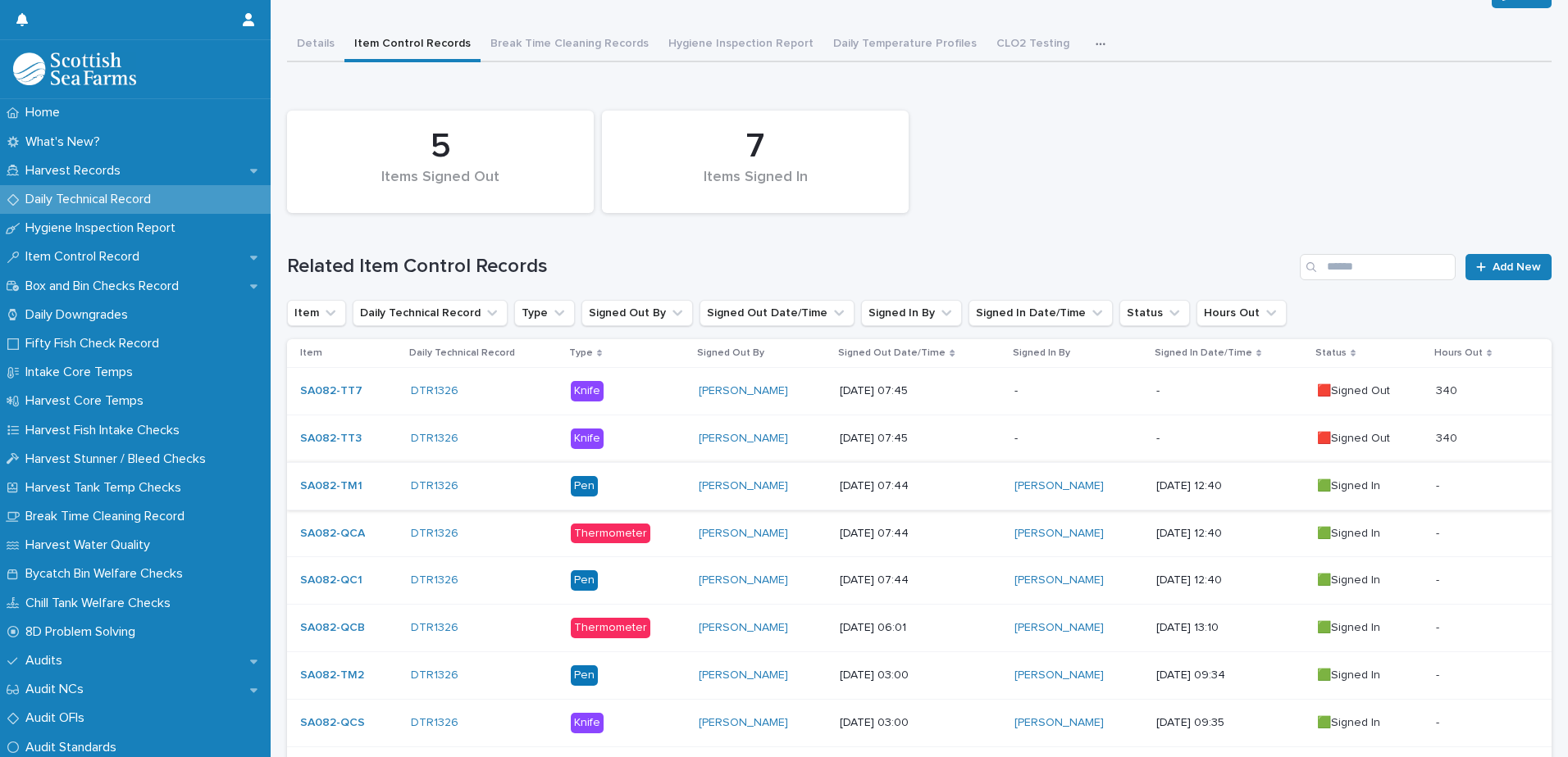
scroll to position [82, 0]
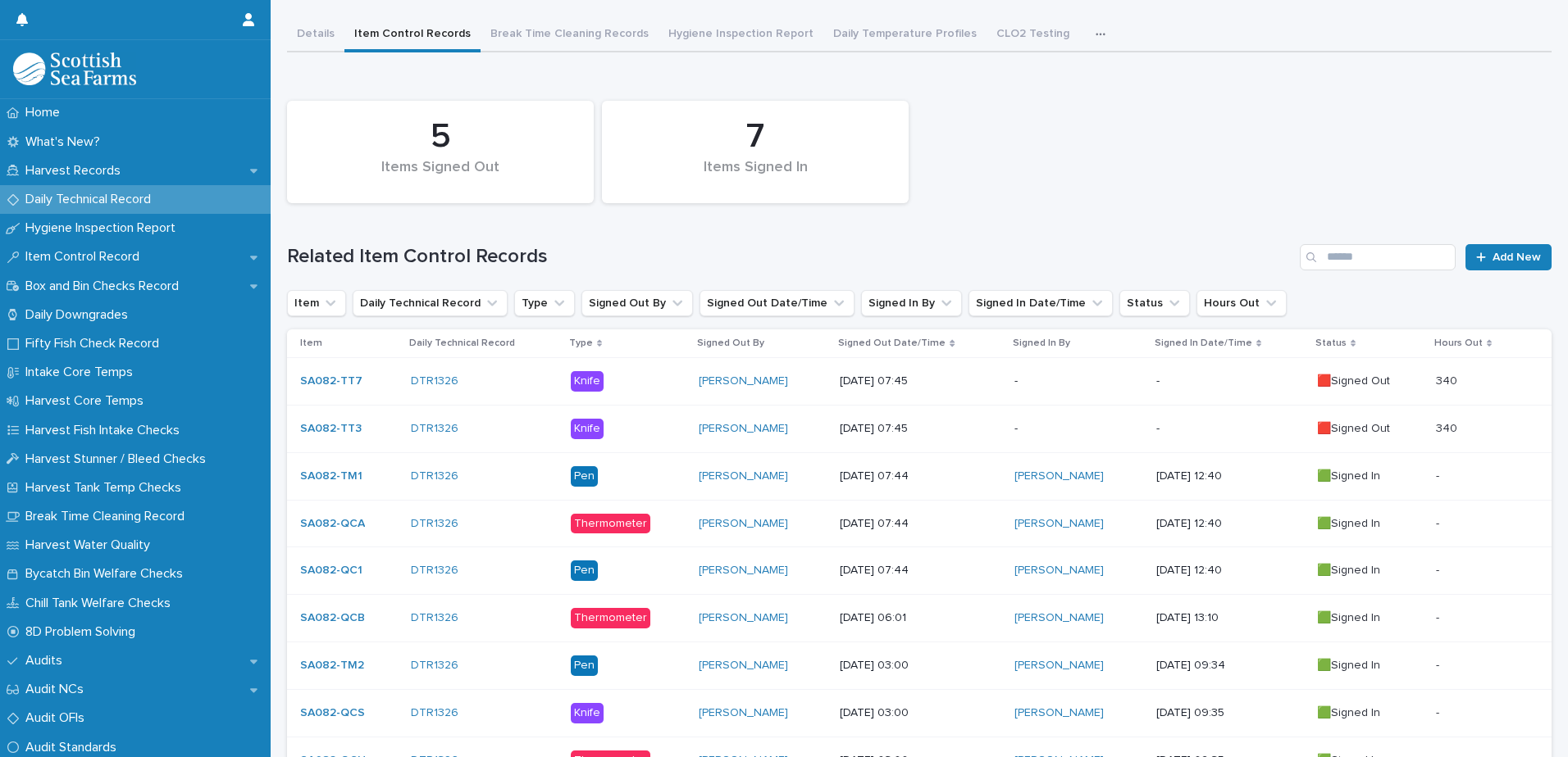
click at [1266, 434] on p "-" at bounding box center [1230, 429] width 148 height 14
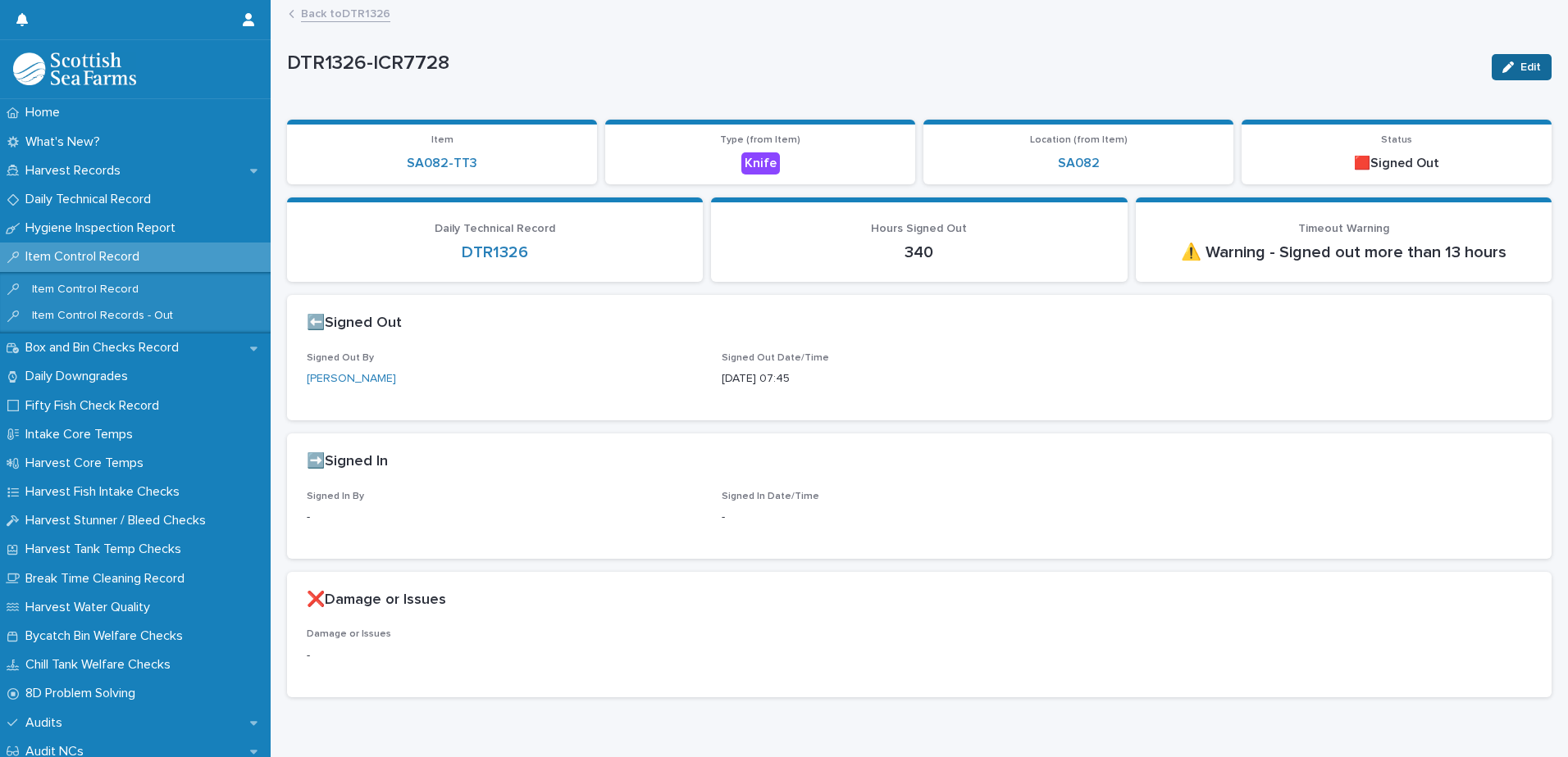
click at [1520, 61] on span "Edit" at bounding box center [1530, 67] width 21 height 12
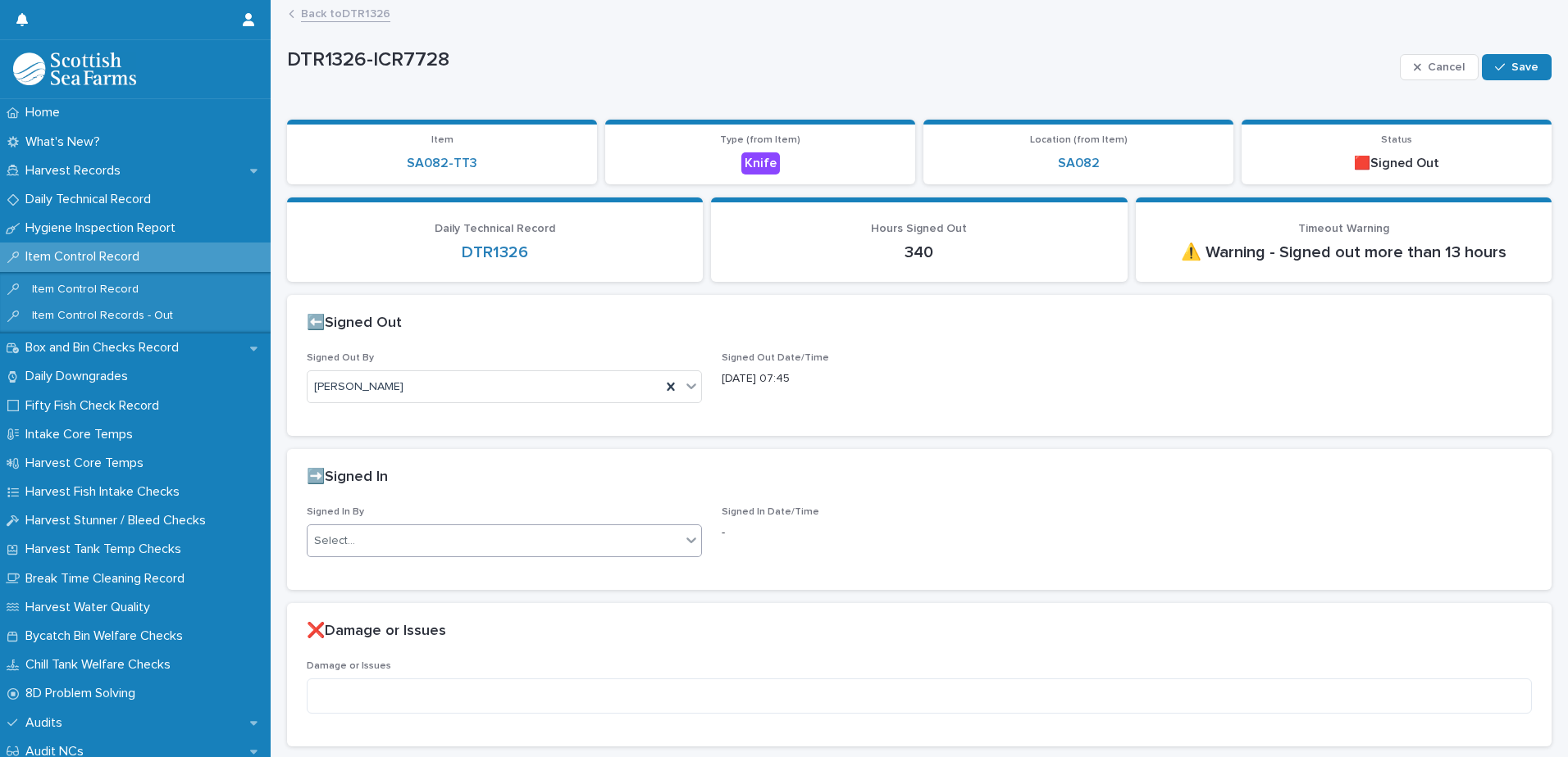
click at [348, 542] on div "Select..." at bounding box center [334, 540] width 41 height 17
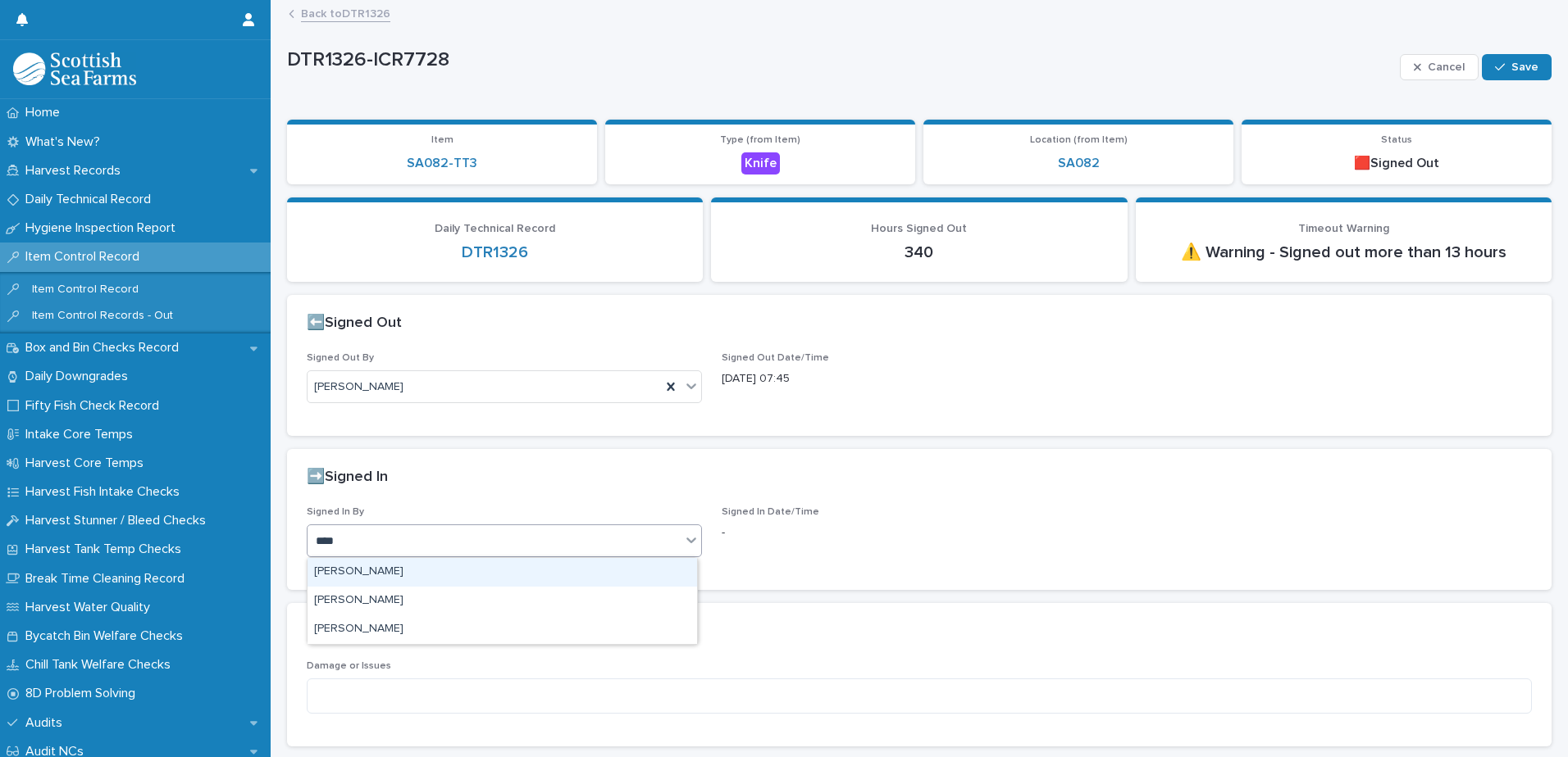
type input "*****"
click at [377, 566] on div "[PERSON_NAME]" at bounding box center [502, 572] width 390 height 29
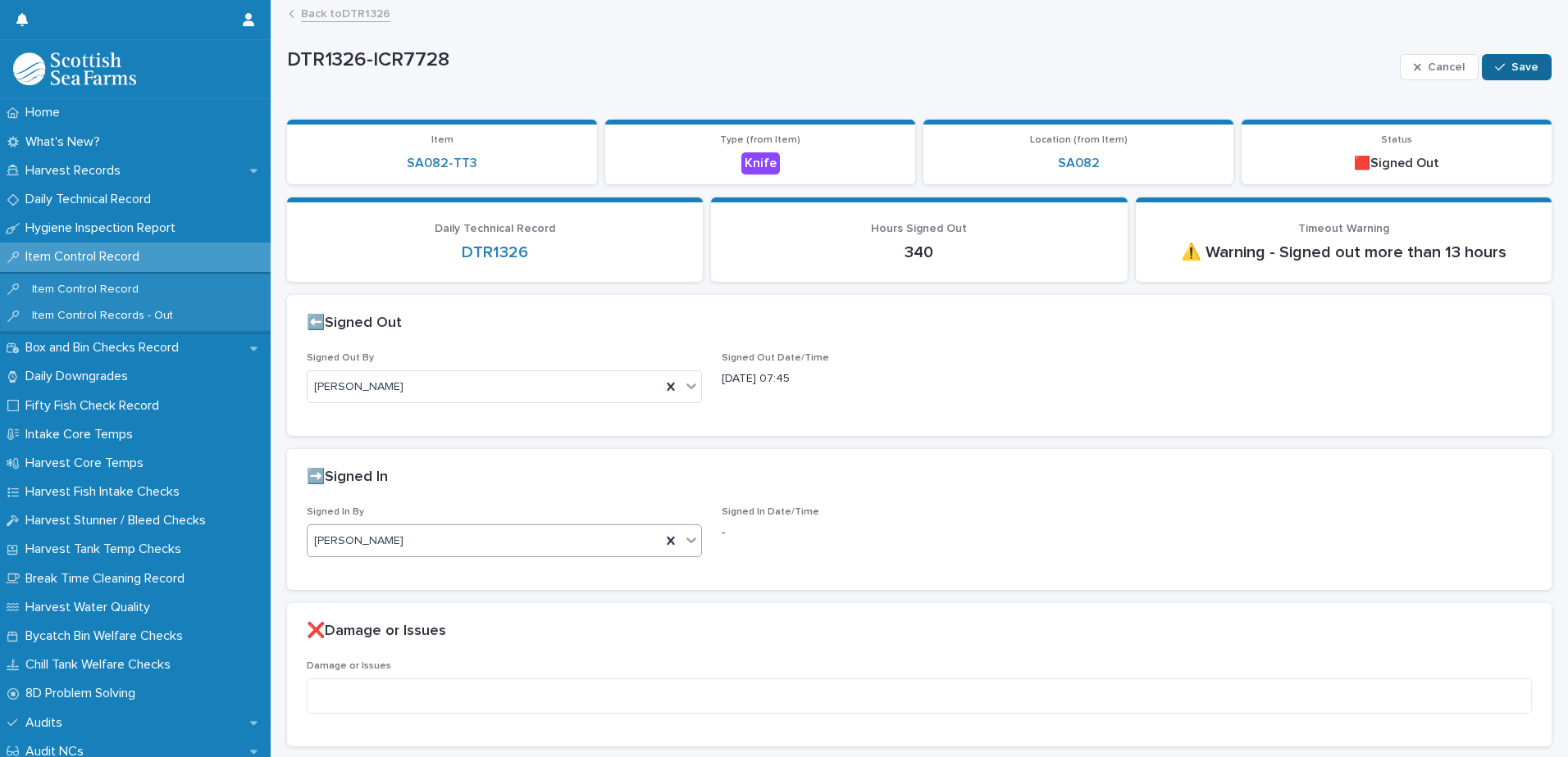
click at [1521, 75] on button "Save" at bounding box center [1516, 67] width 70 height 27
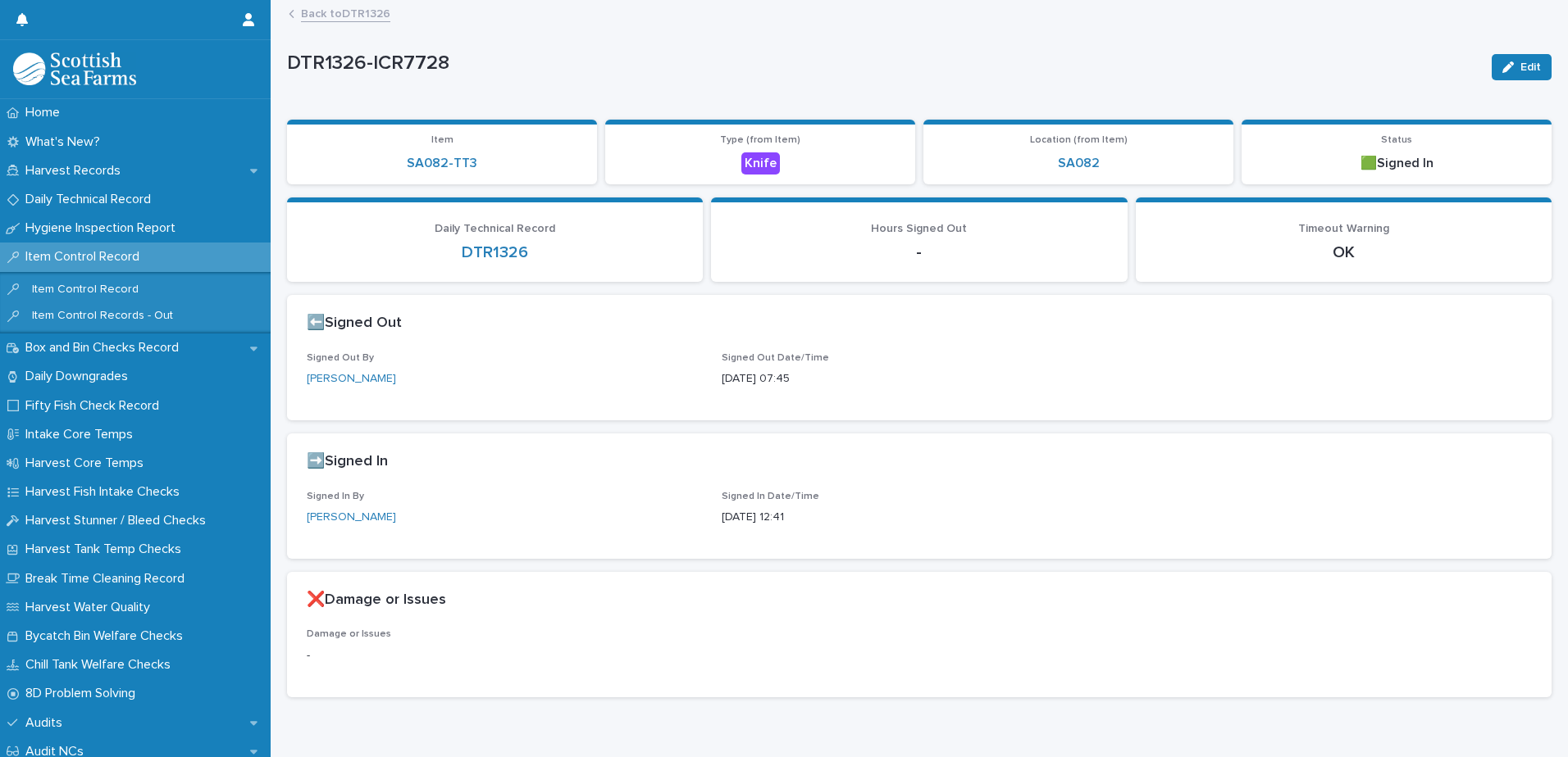
click at [362, 10] on link "Back to DTR1326" at bounding box center [345, 12] width 90 height 19
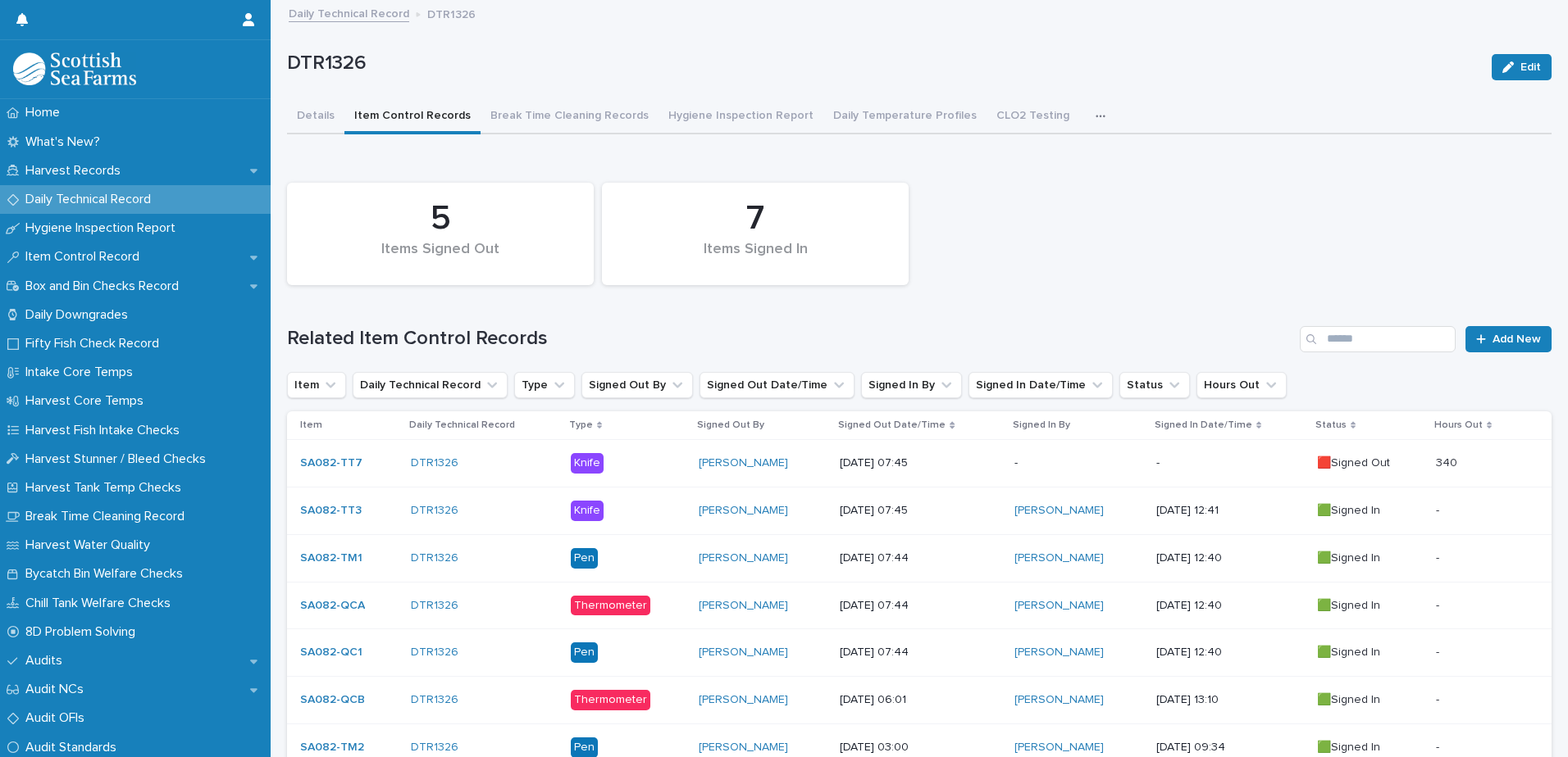
click at [1259, 474] on div "-" at bounding box center [1230, 462] width 148 height 27
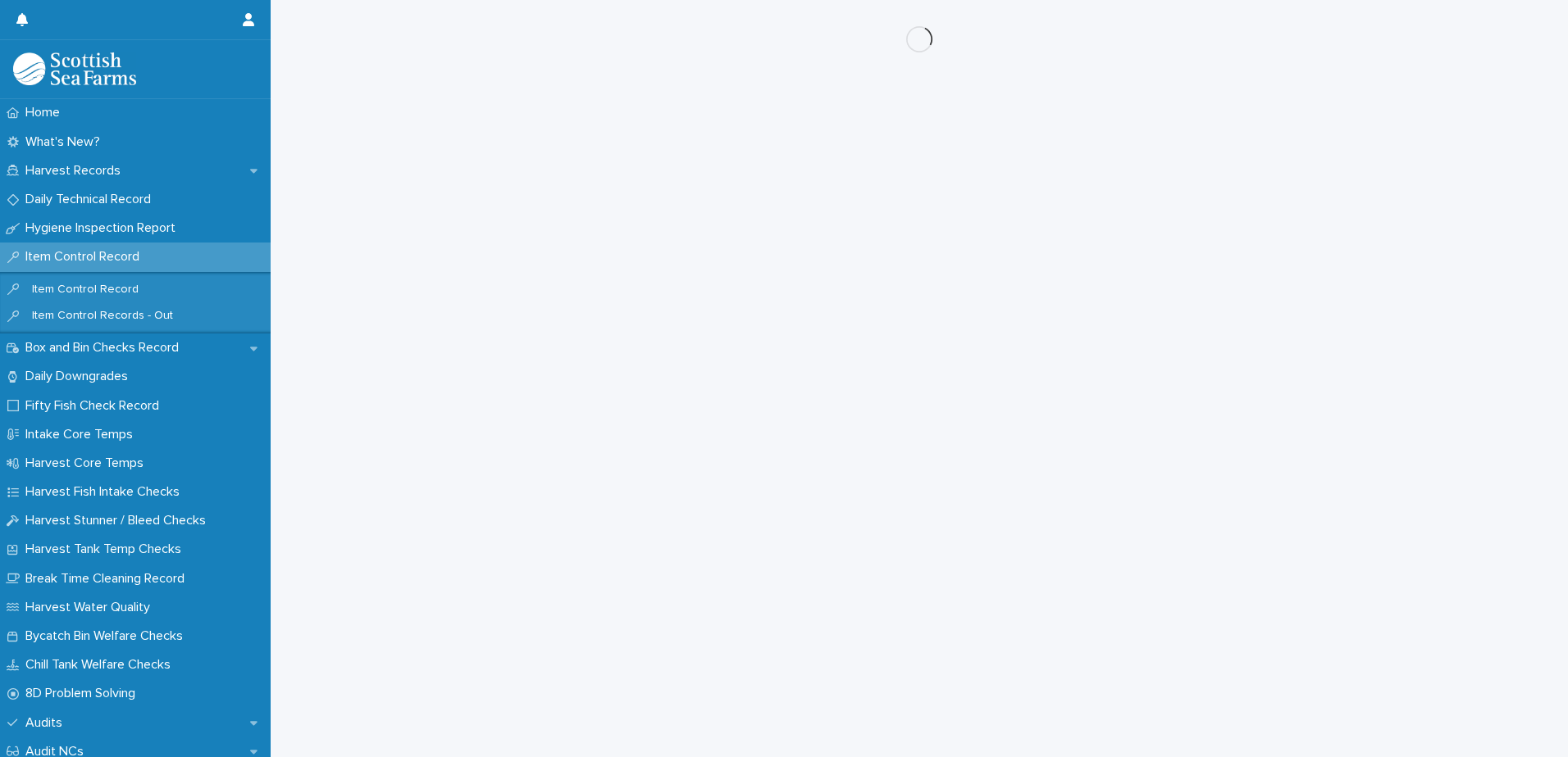
click at [1259, 467] on div "Loading... Saving… Loading... Saving…" at bounding box center [919, 358] width 1281 height 717
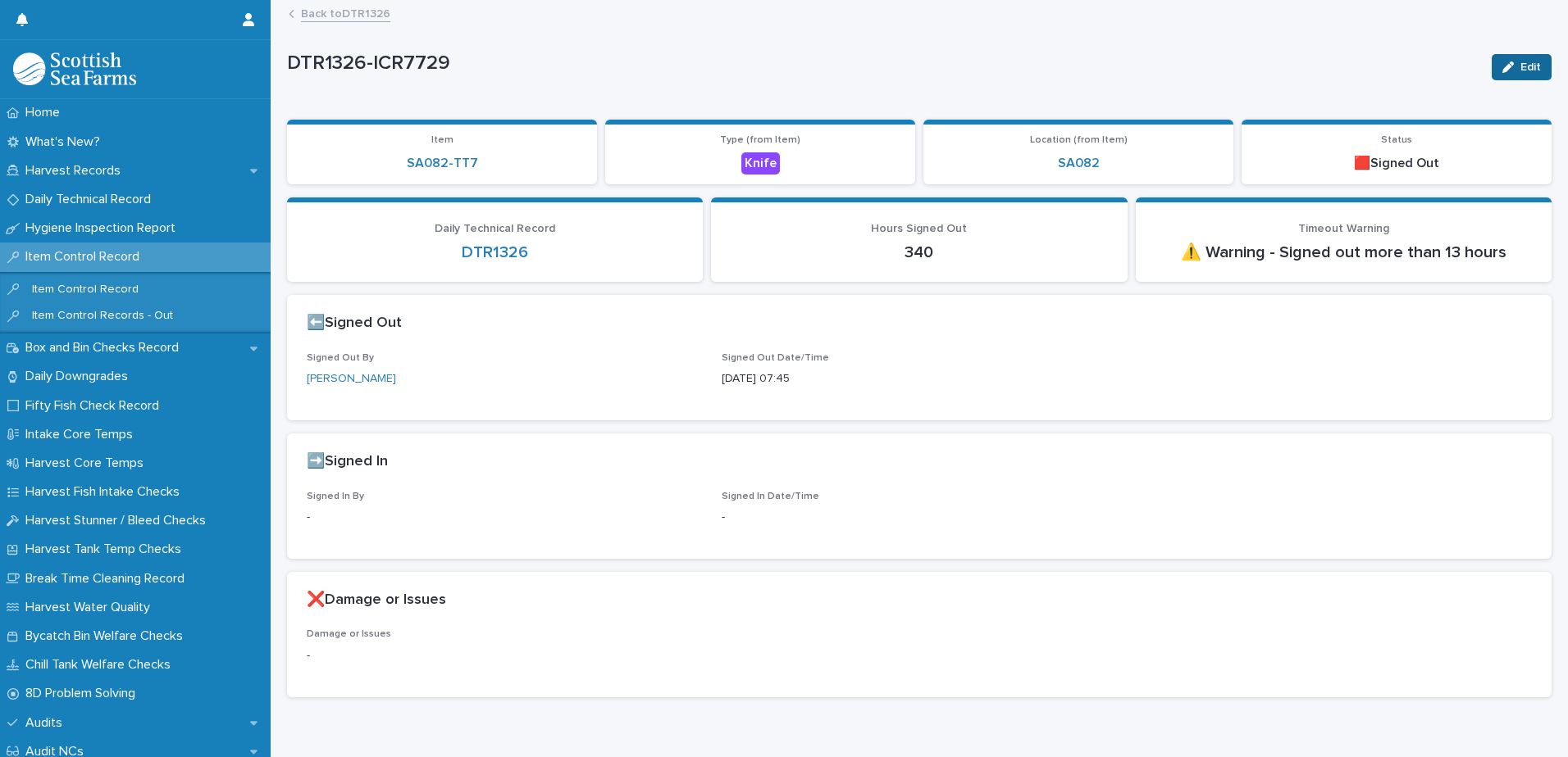
click at [1491, 72] on button "Edit" at bounding box center [1521, 67] width 60 height 27
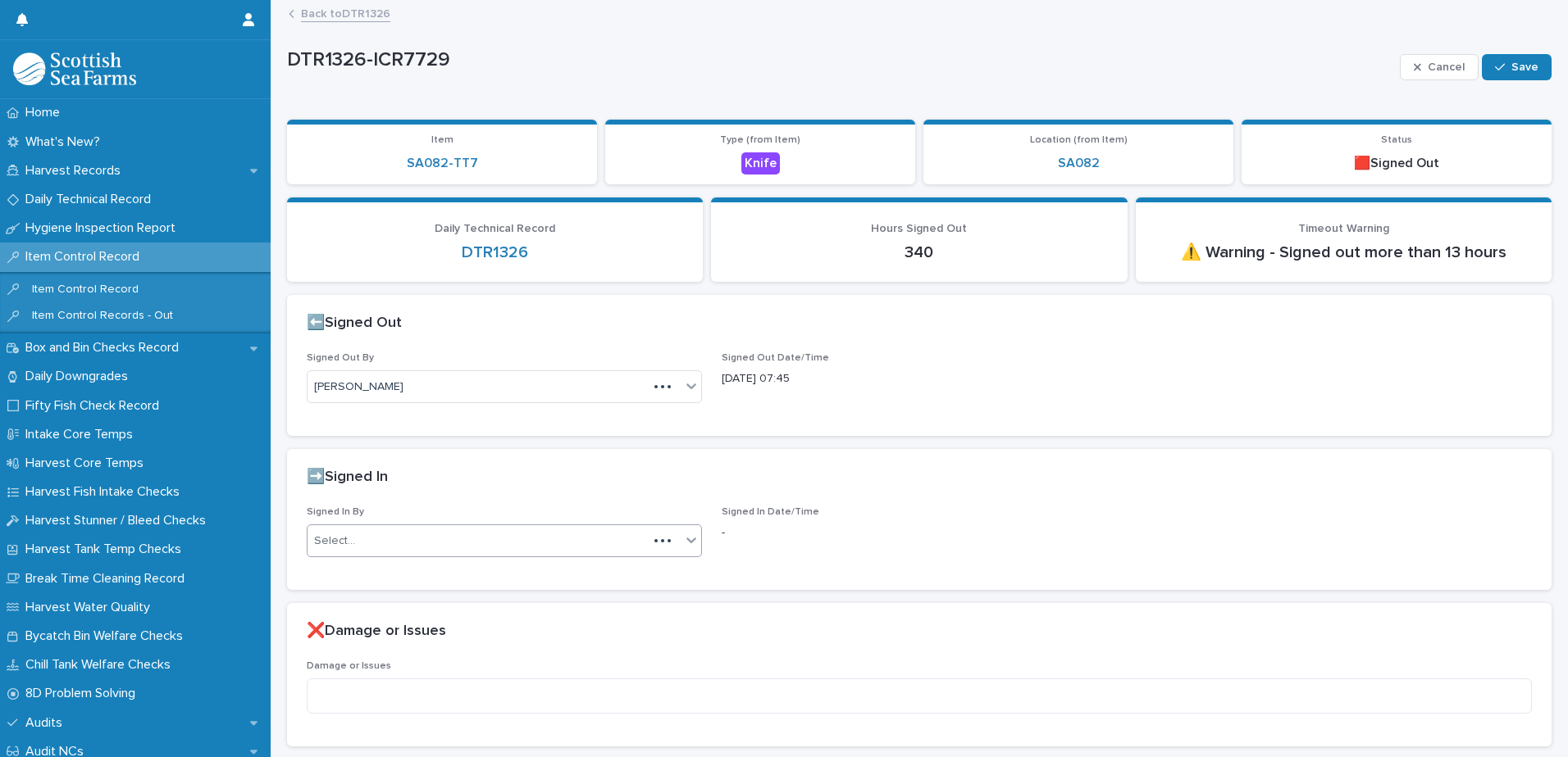
click at [348, 533] on div "Select..." at bounding box center [334, 540] width 41 height 17
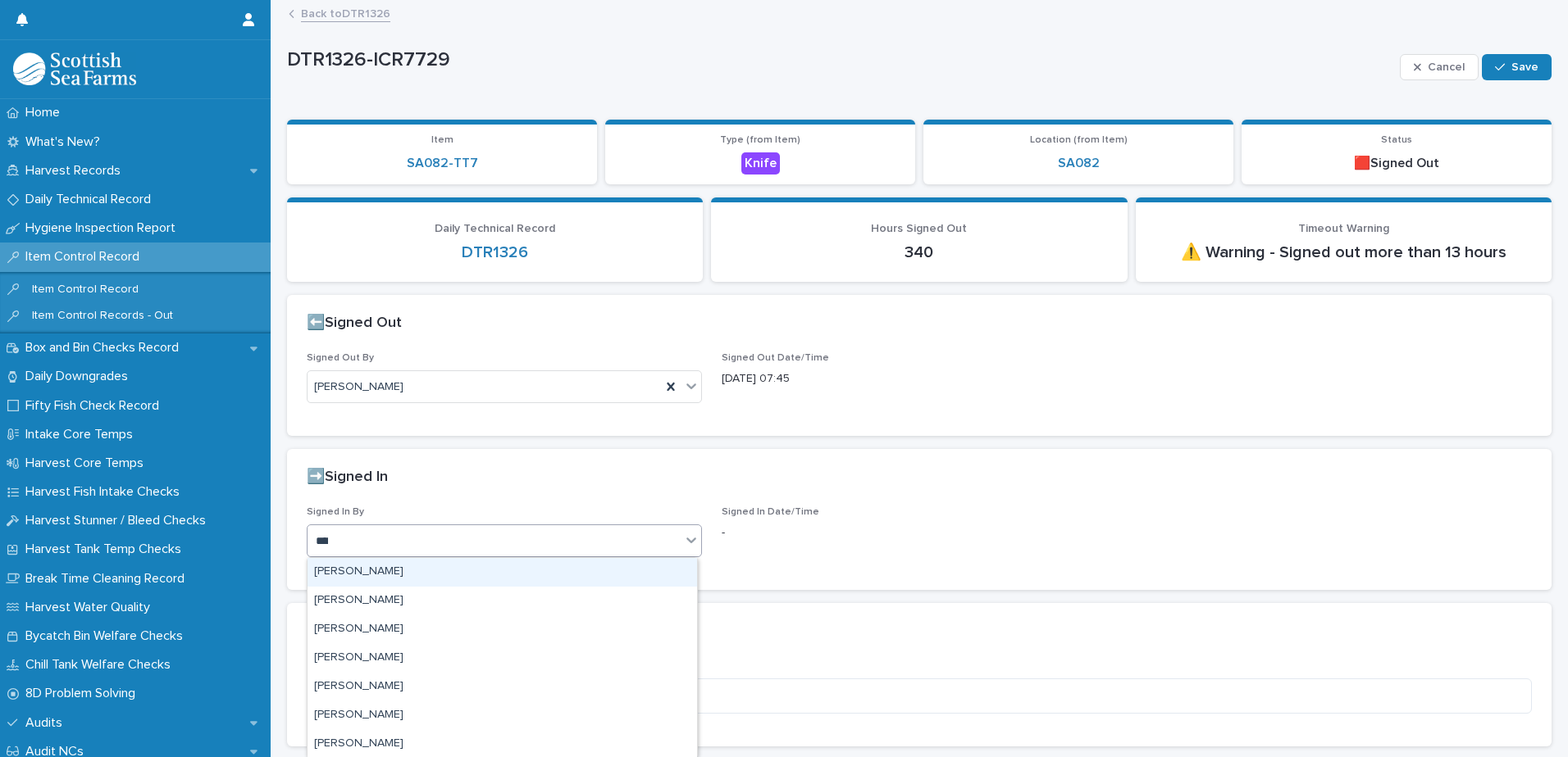
type input "*****"
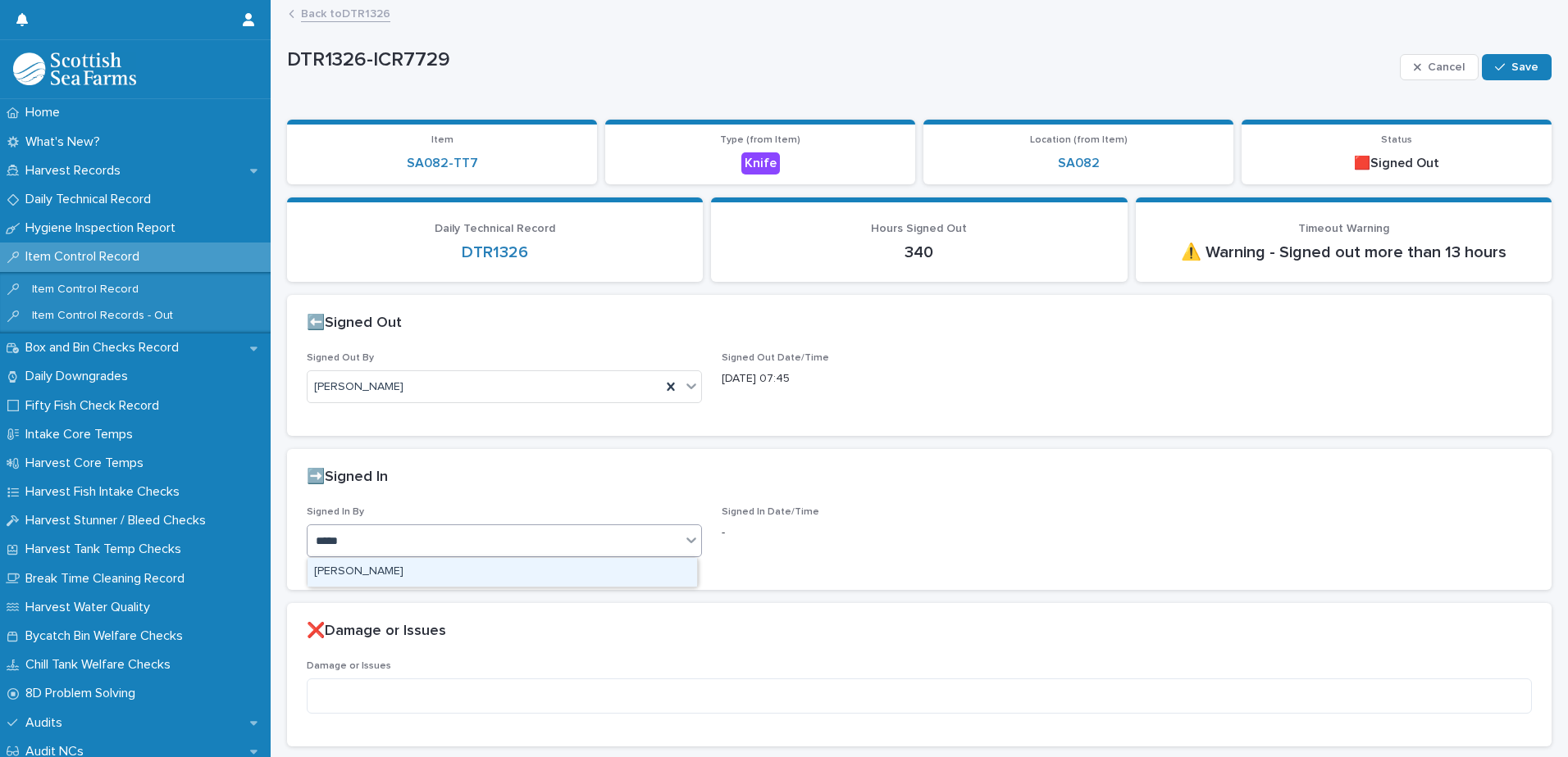
click at [398, 567] on div "[PERSON_NAME]" at bounding box center [502, 572] width 390 height 29
click at [1476, 87] on div "Cancel Save" at bounding box center [1475, 67] width 152 height 66
click at [1495, 70] on icon "button" at bounding box center [1500, 67] width 10 height 12
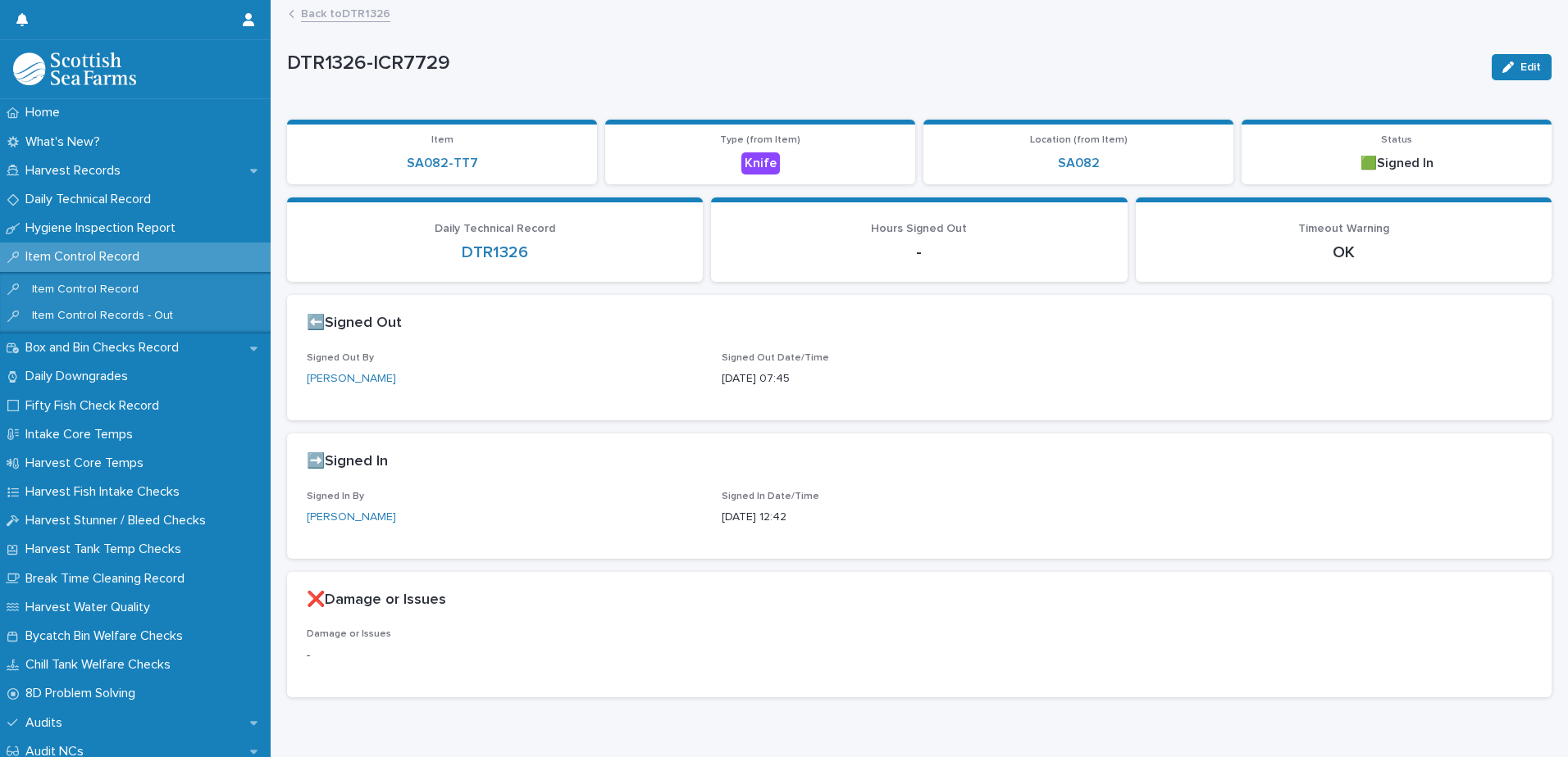
click at [340, 9] on link "Back to DTR1326" at bounding box center [345, 12] width 90 height 19
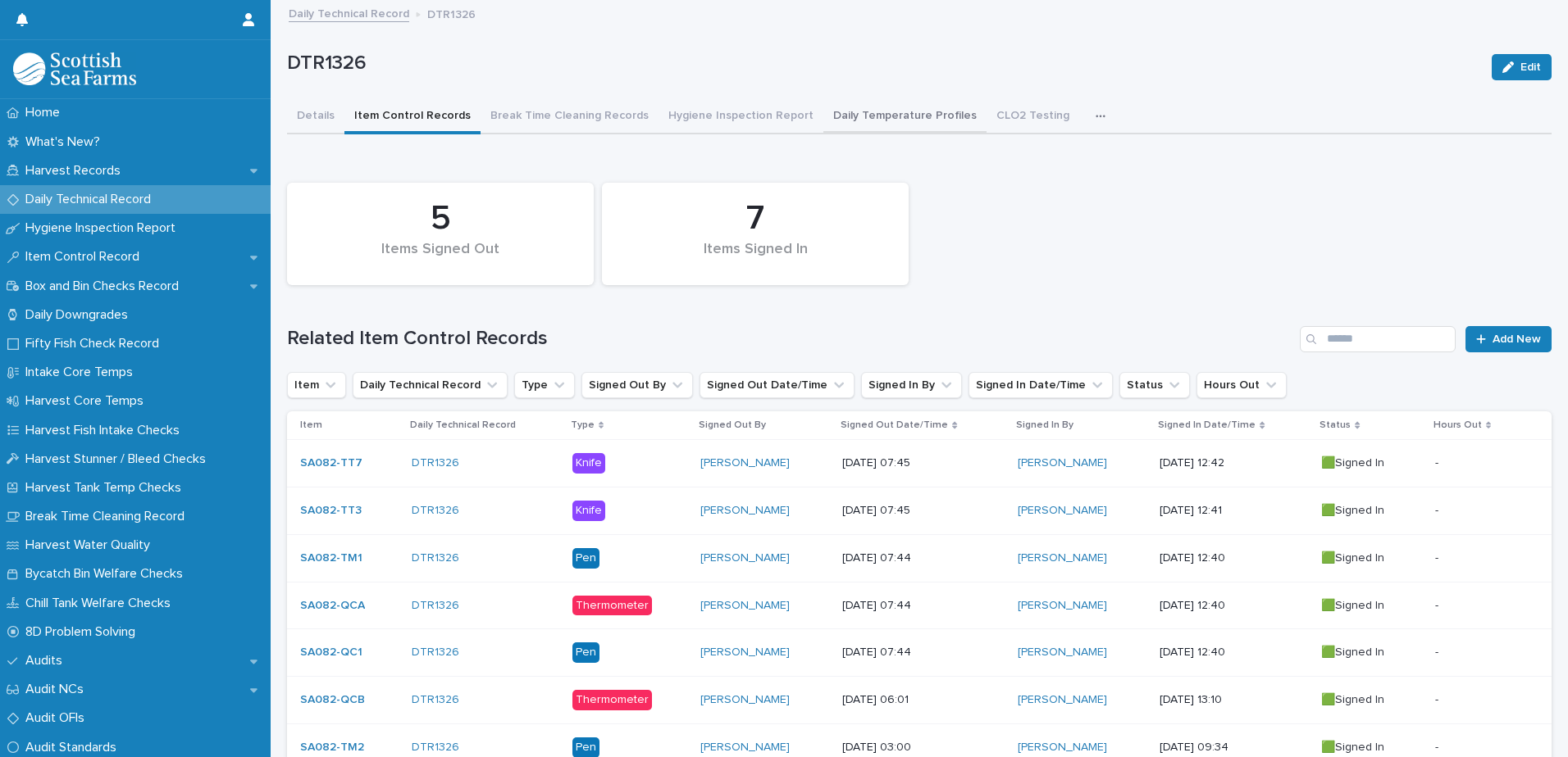
click at [889, 115] on button "Daily Temperature Profiles" at bounding box center [904, 116] width 163 height 34
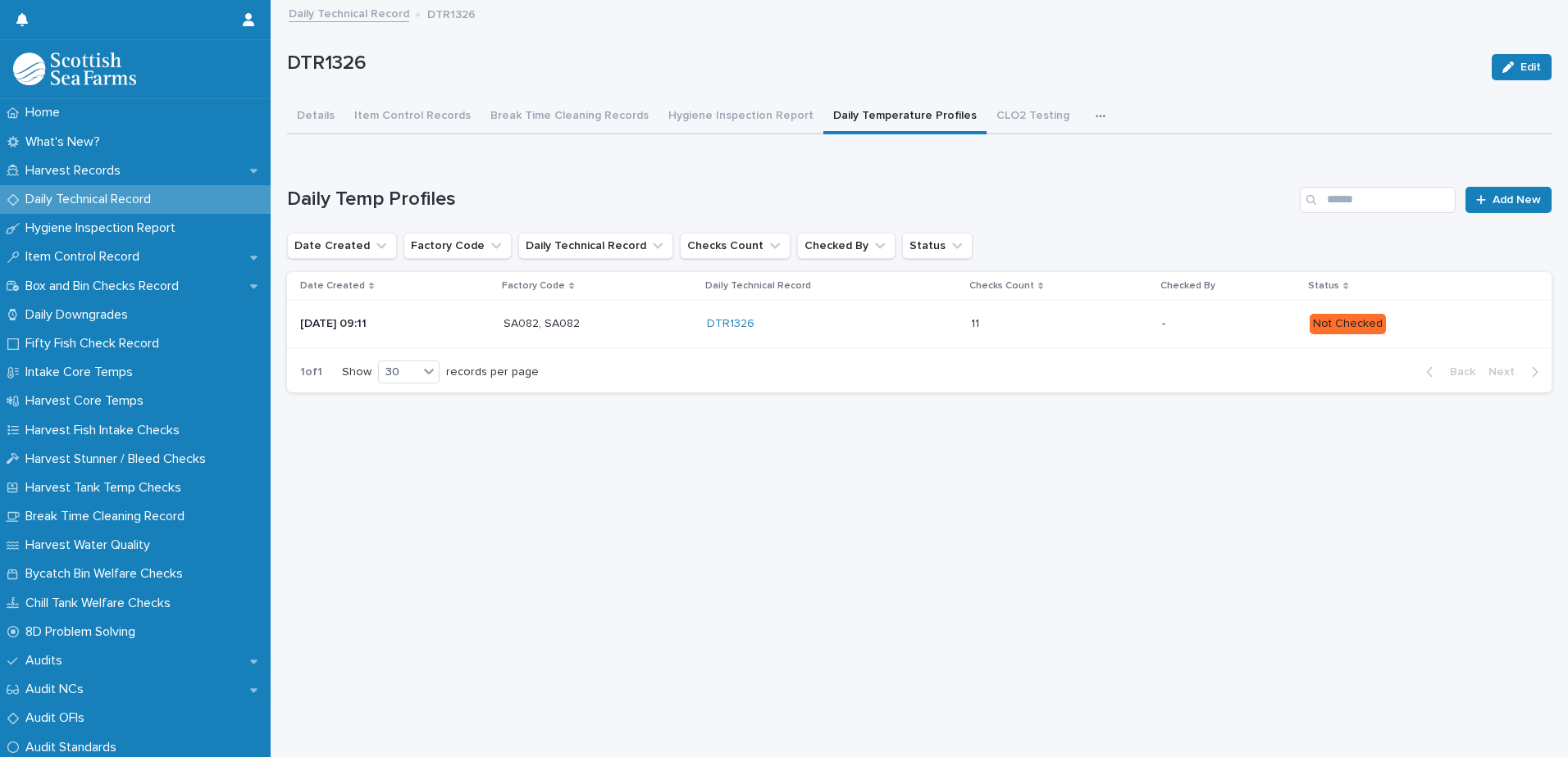
click at [1171, 323] on p "-" at bounding box center [1229, 324] width 134 height 14
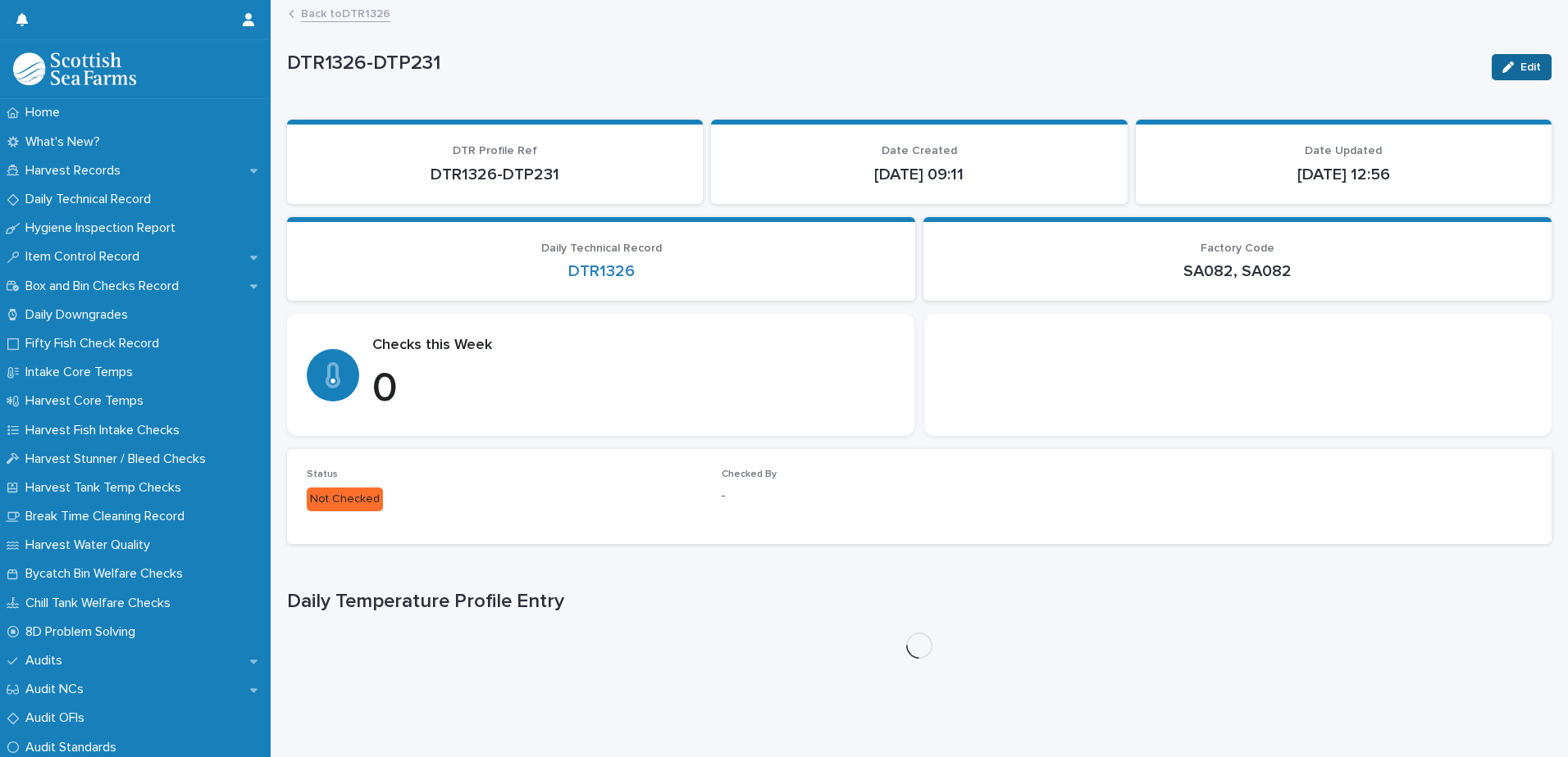
click at [1514, 63] on button "Edit" at bounding box center [1521, 67] width 60 height 27
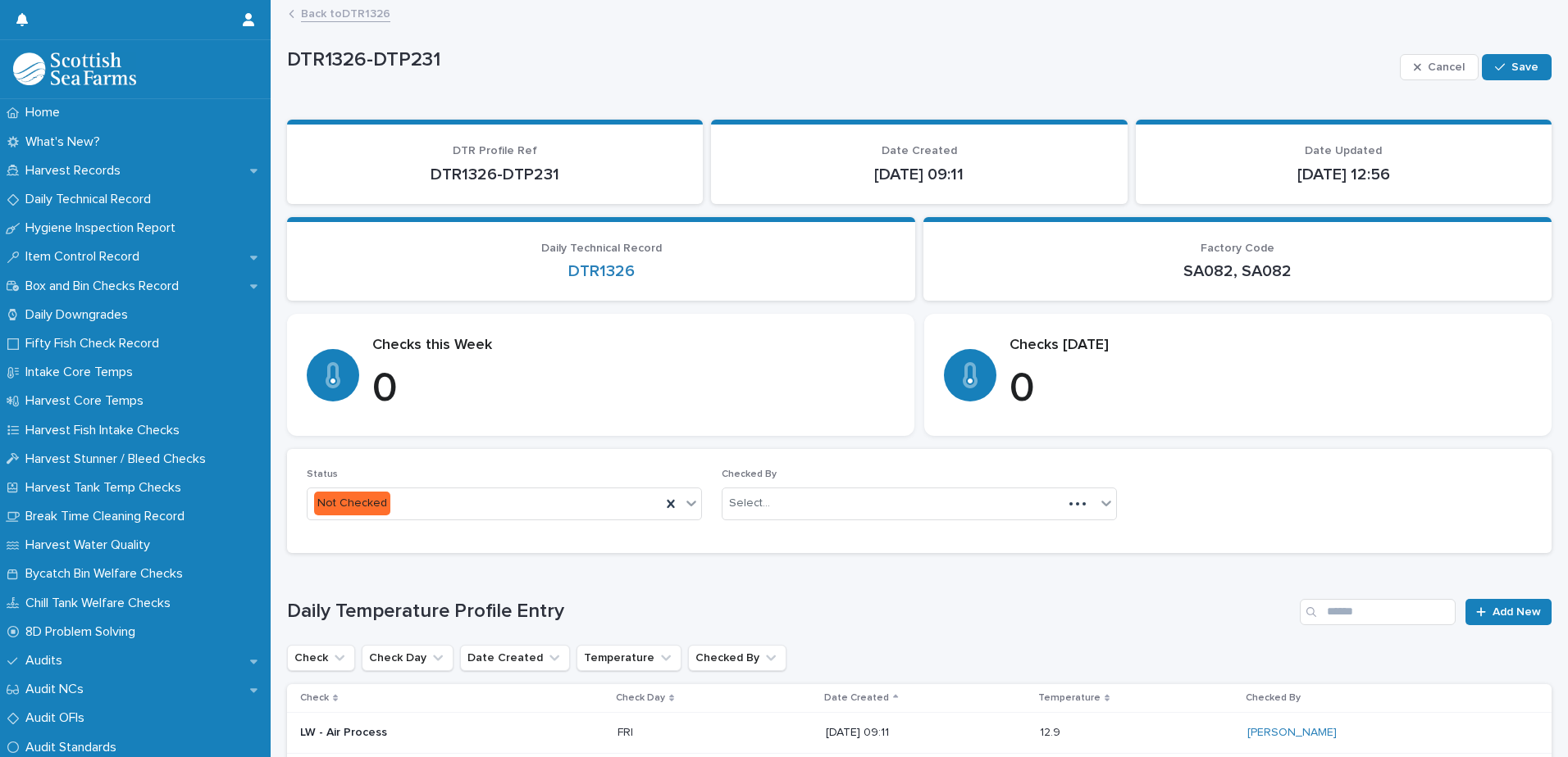
click at [479, 526] on div "Status Not Checked" at bounding box center [504, 501] width 395 height 64
click at [450, 510] on div "Not Checked" at bounding box center [484, 503] width 353 height 27
click at [377, 563] on div "Checked" at bounding box center [502, 564] width 390 height 29
click at [785, 509] on div "Select..." at bounding box center [908, 503] width 373 height 27
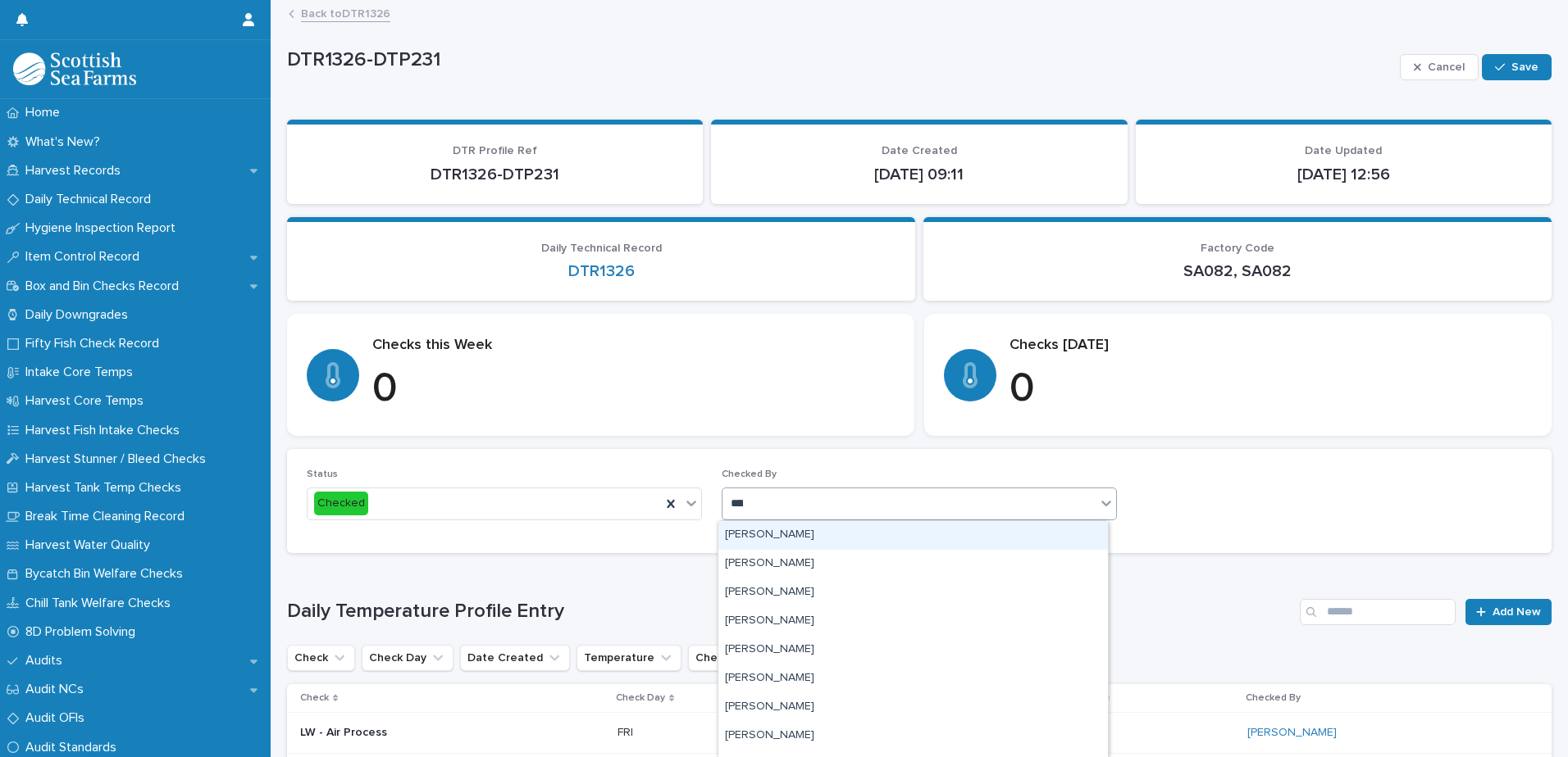
type input "*****"
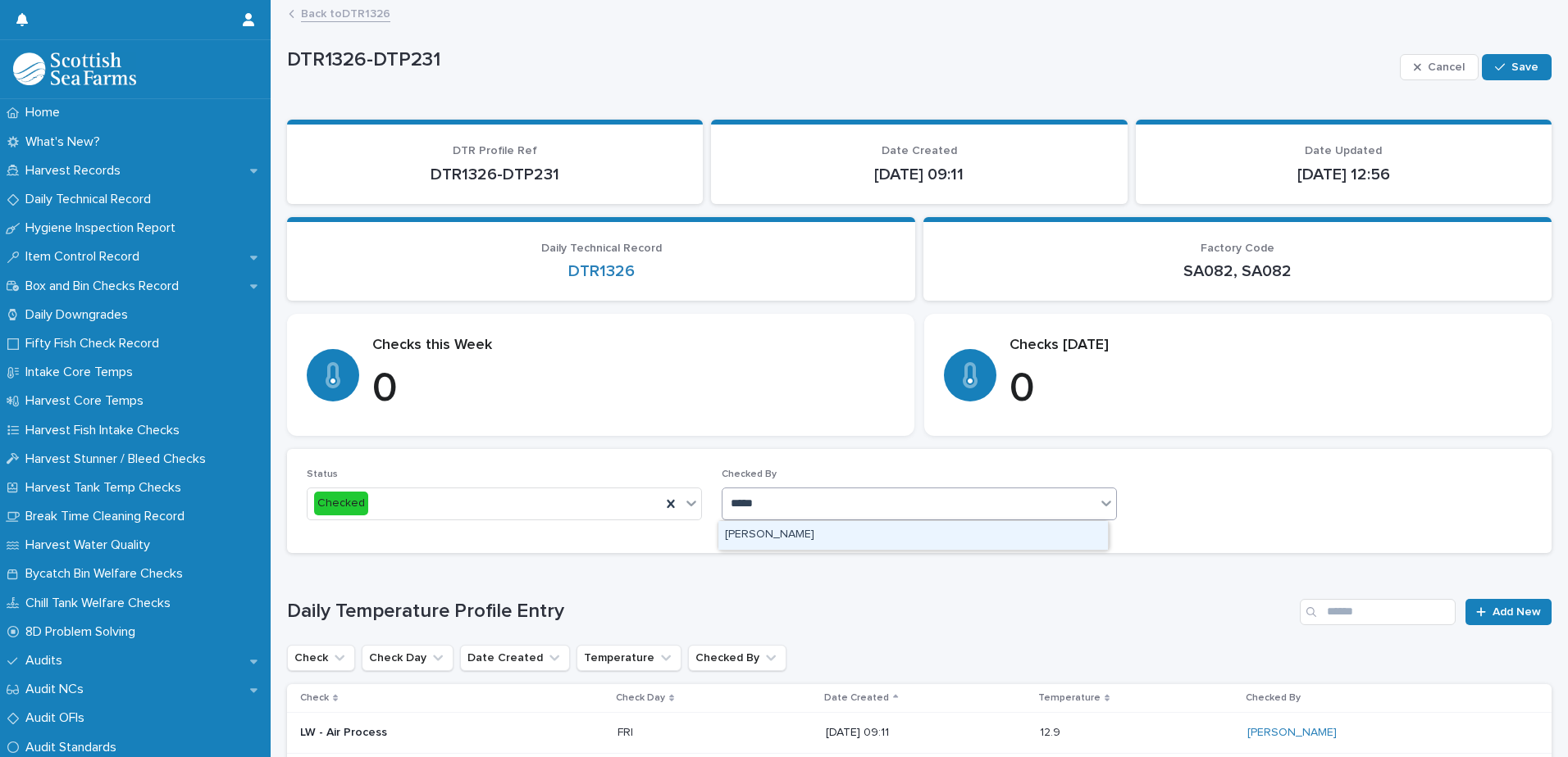
click at [767, 530] on div "[PERSON_NAME]" at bounding box center [912, 535] width 390 height 29
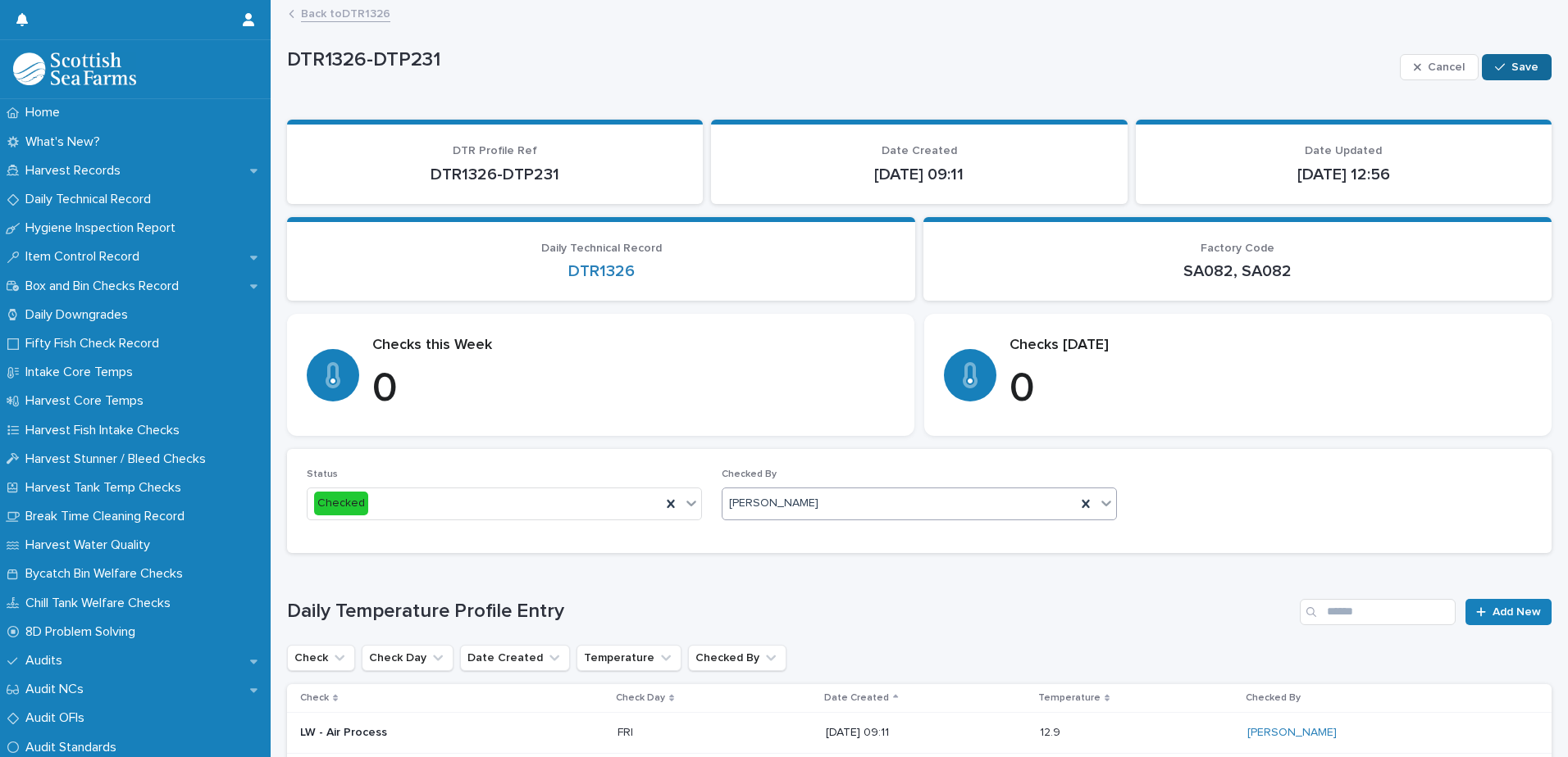
click at [1514, 60] on button "Save" at bounding box center [1516, 67] width 70 height 27
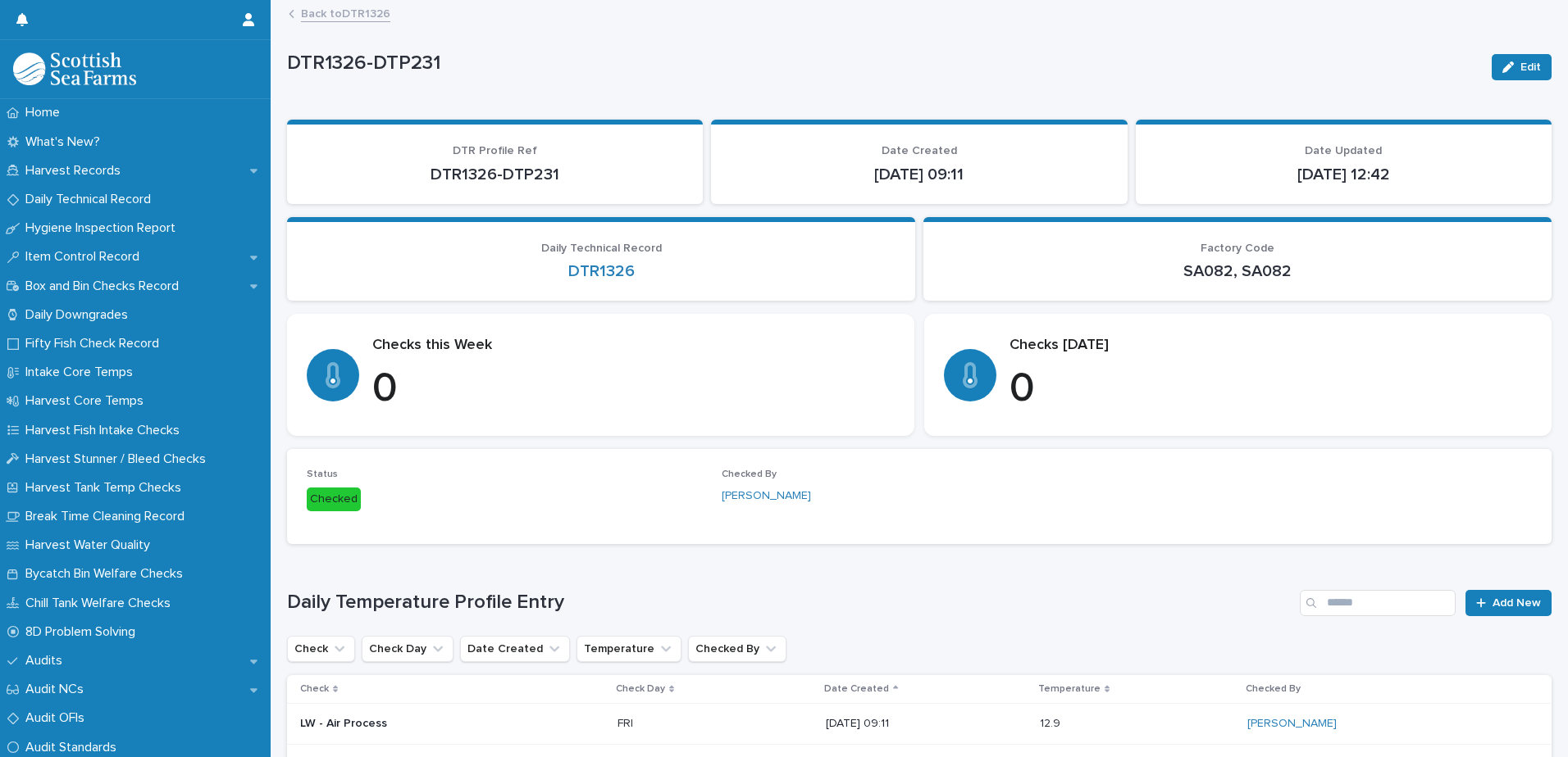
click at [380, 7] on link "Back to DTR1326" at bounding box center [345, 12] width 90 height 19
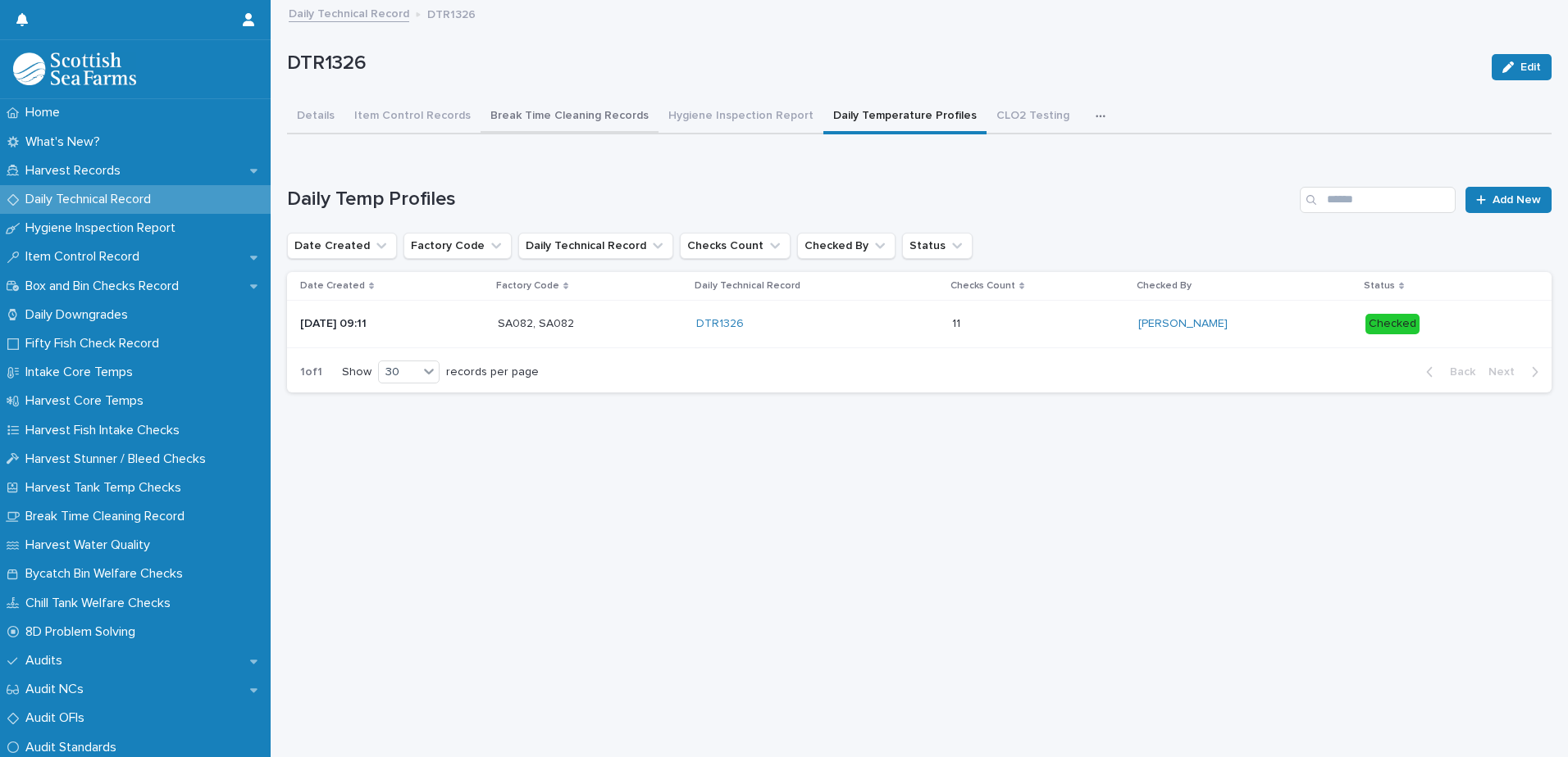
click at [596, 116] on button "Break Time Cleaning Records" at bounding box center [569, 116] width 178 height 34
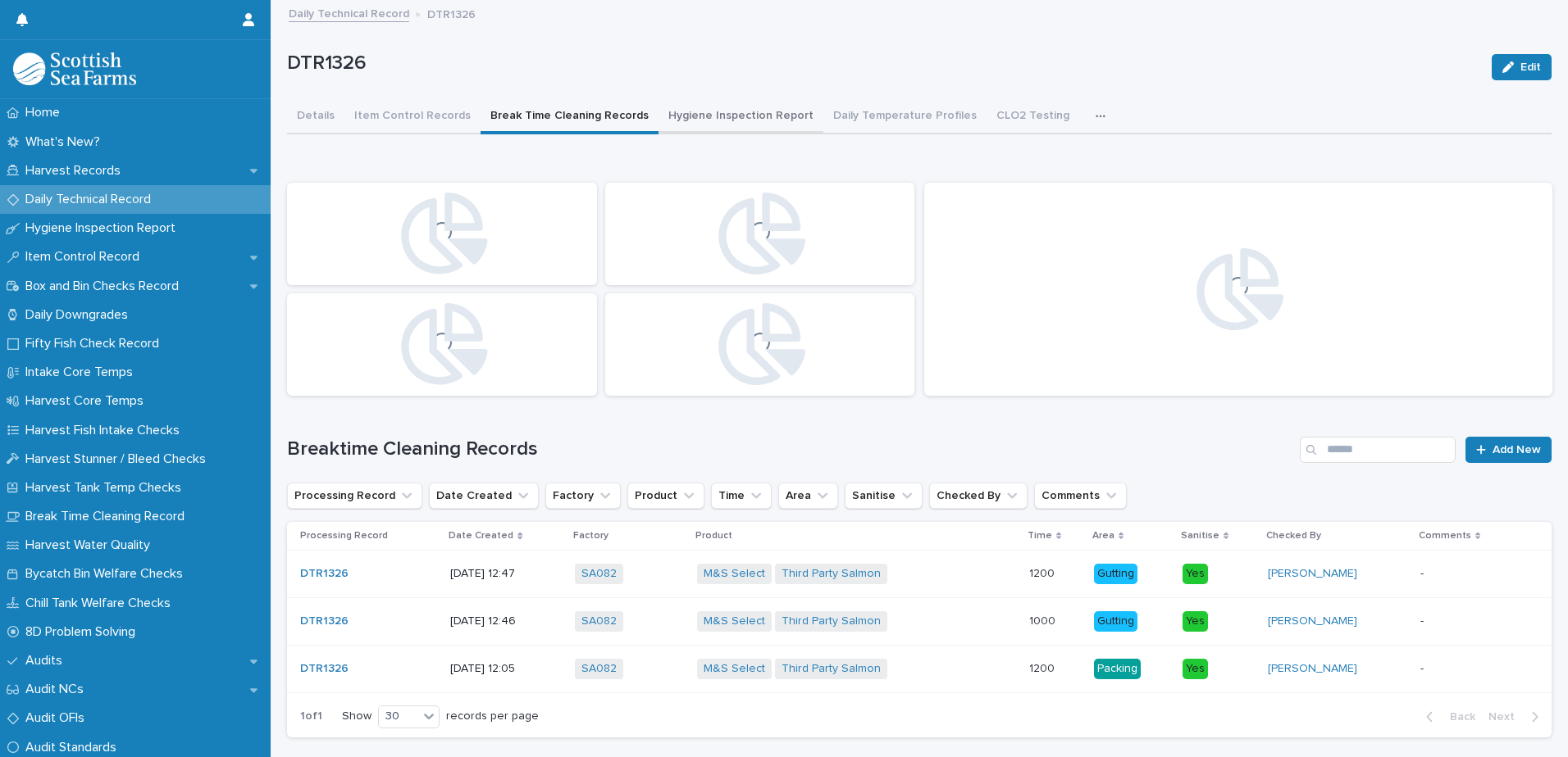
click at [718, 124] on button "Hygiene Inspection Report" at bounding box center [741, 116] width 165 height 34
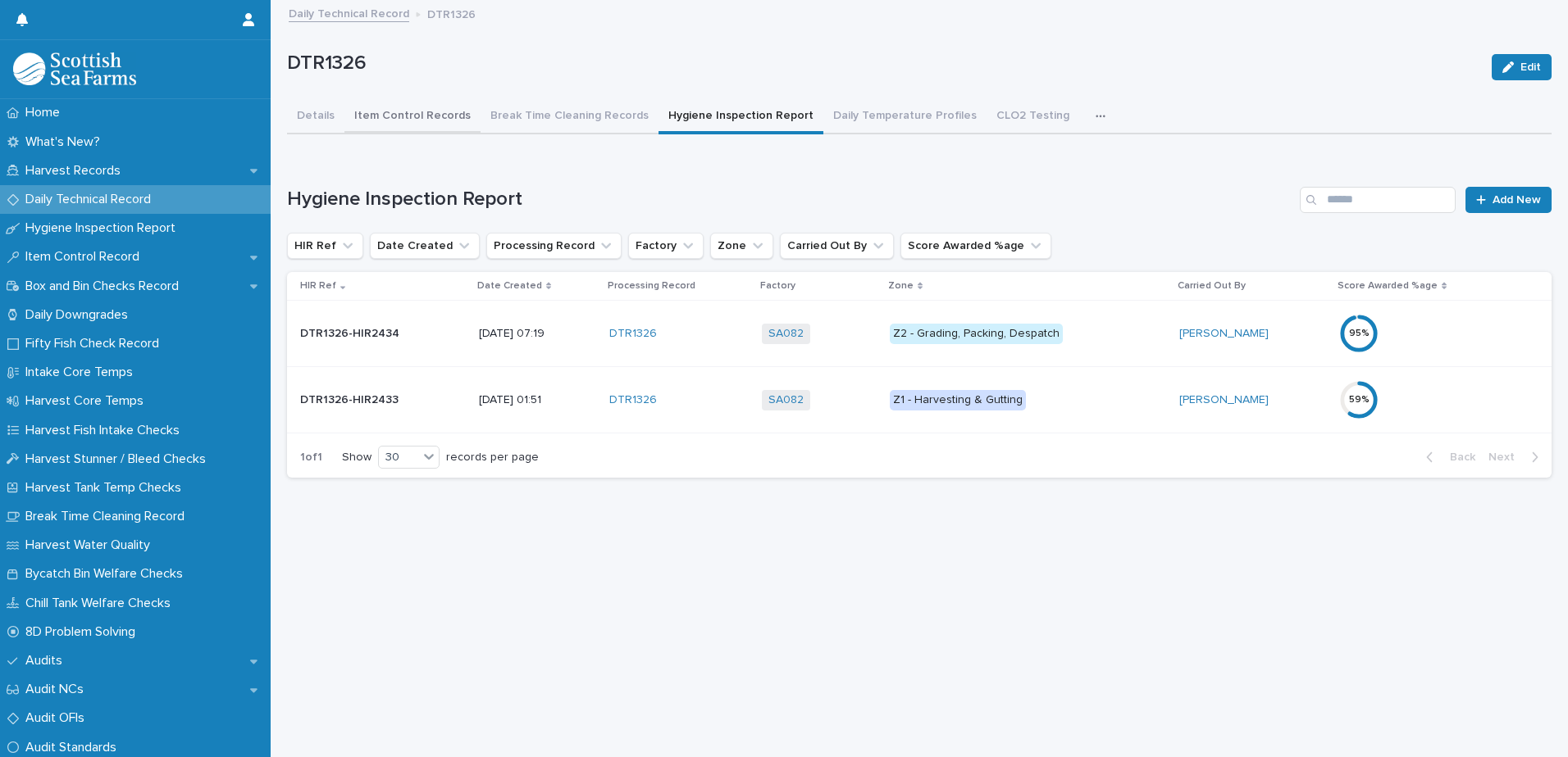
click at [418, 119] on button "Item Control Records" at bounding box center [412, 116] width 136 height 34
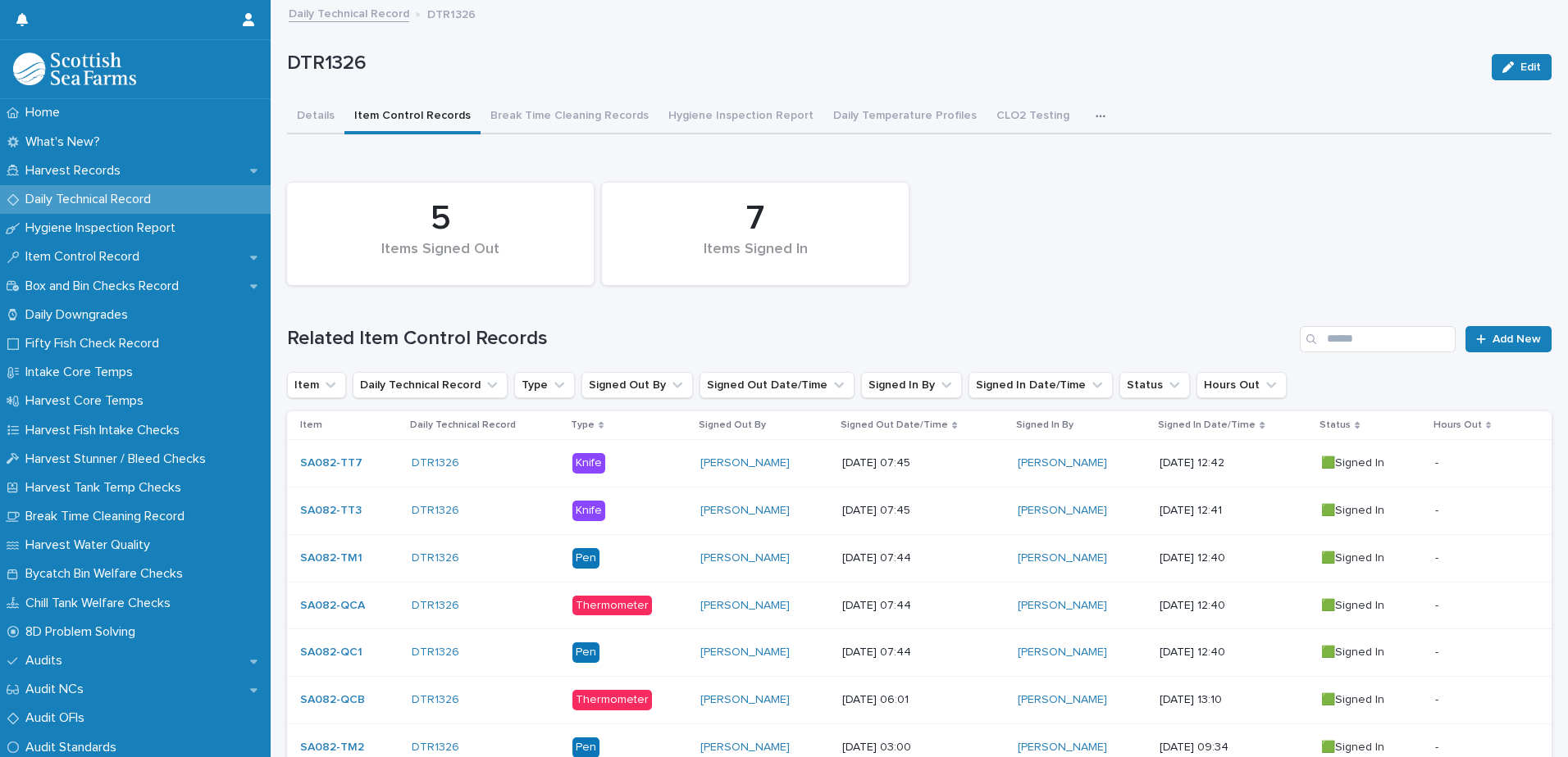
click at [309, 115] on button "Details" at bounding box center [316, 116] width 57 height 34
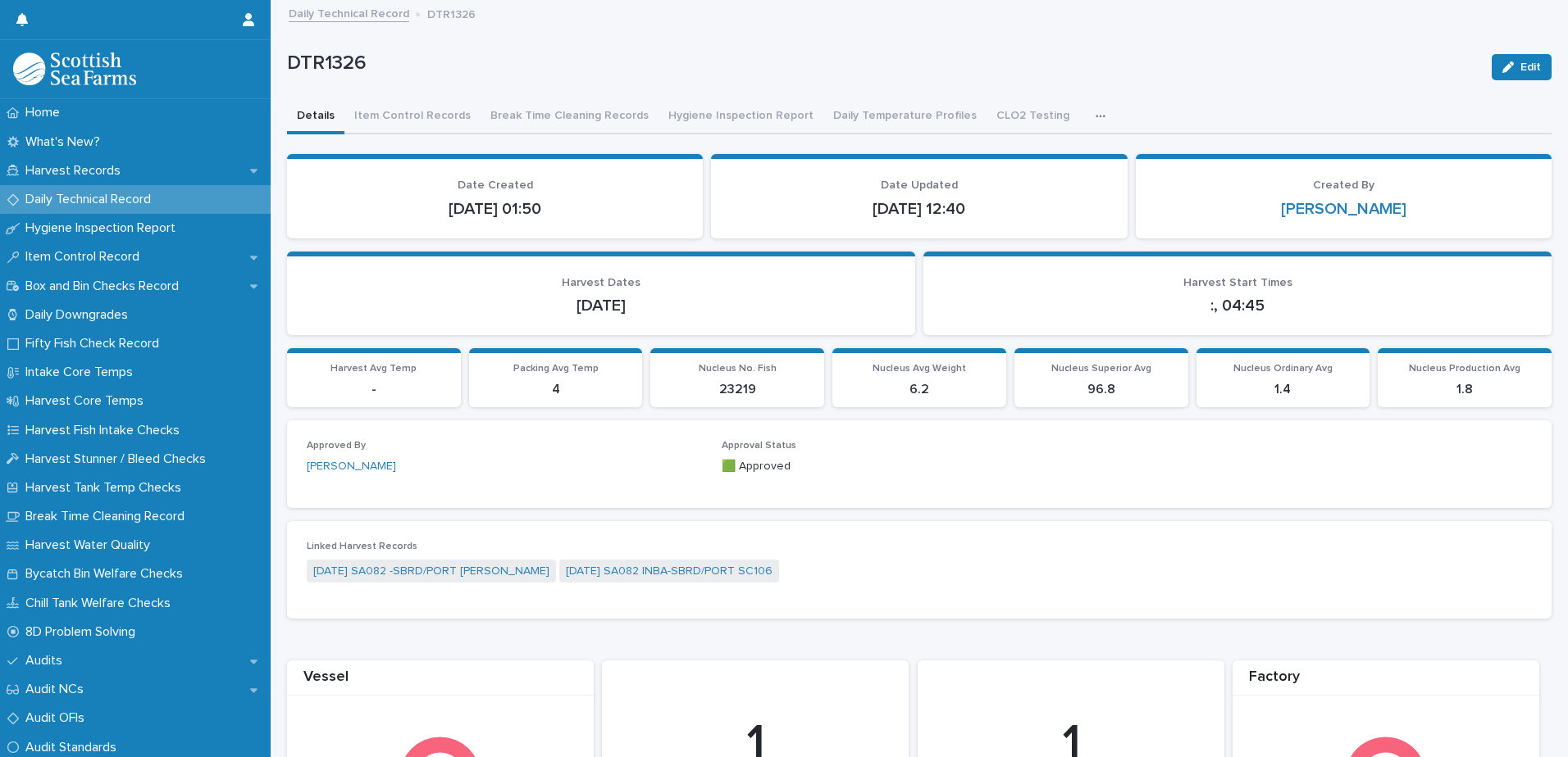
click at [365, 16] on link "Daily Technical Record" at bounding box center [349, 12] width 120 height 19
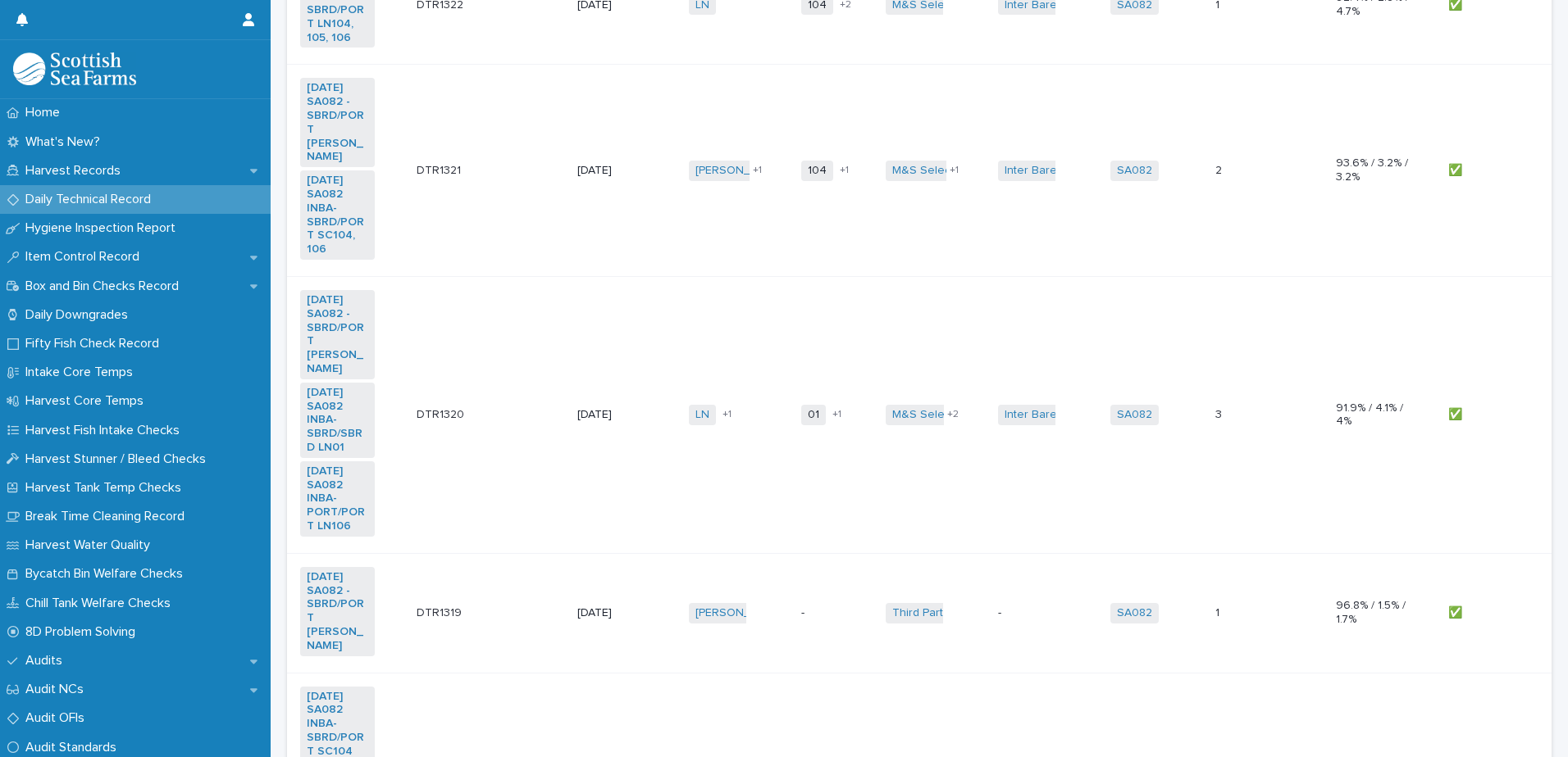
scroll to position [1465, 0]
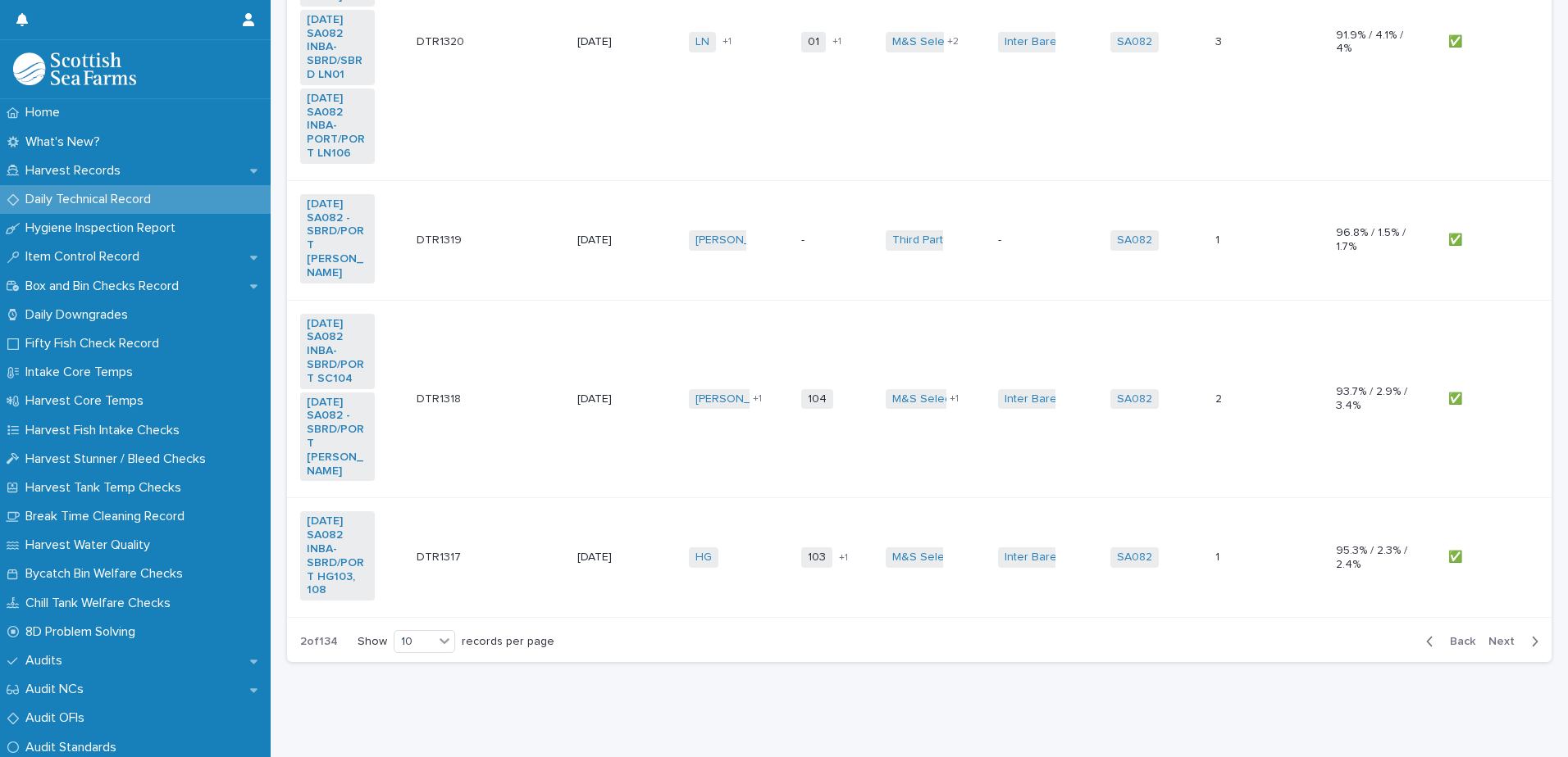
click at [1450, 636] on span "Back" at bounding box center [1458, 642] width 36 height 12
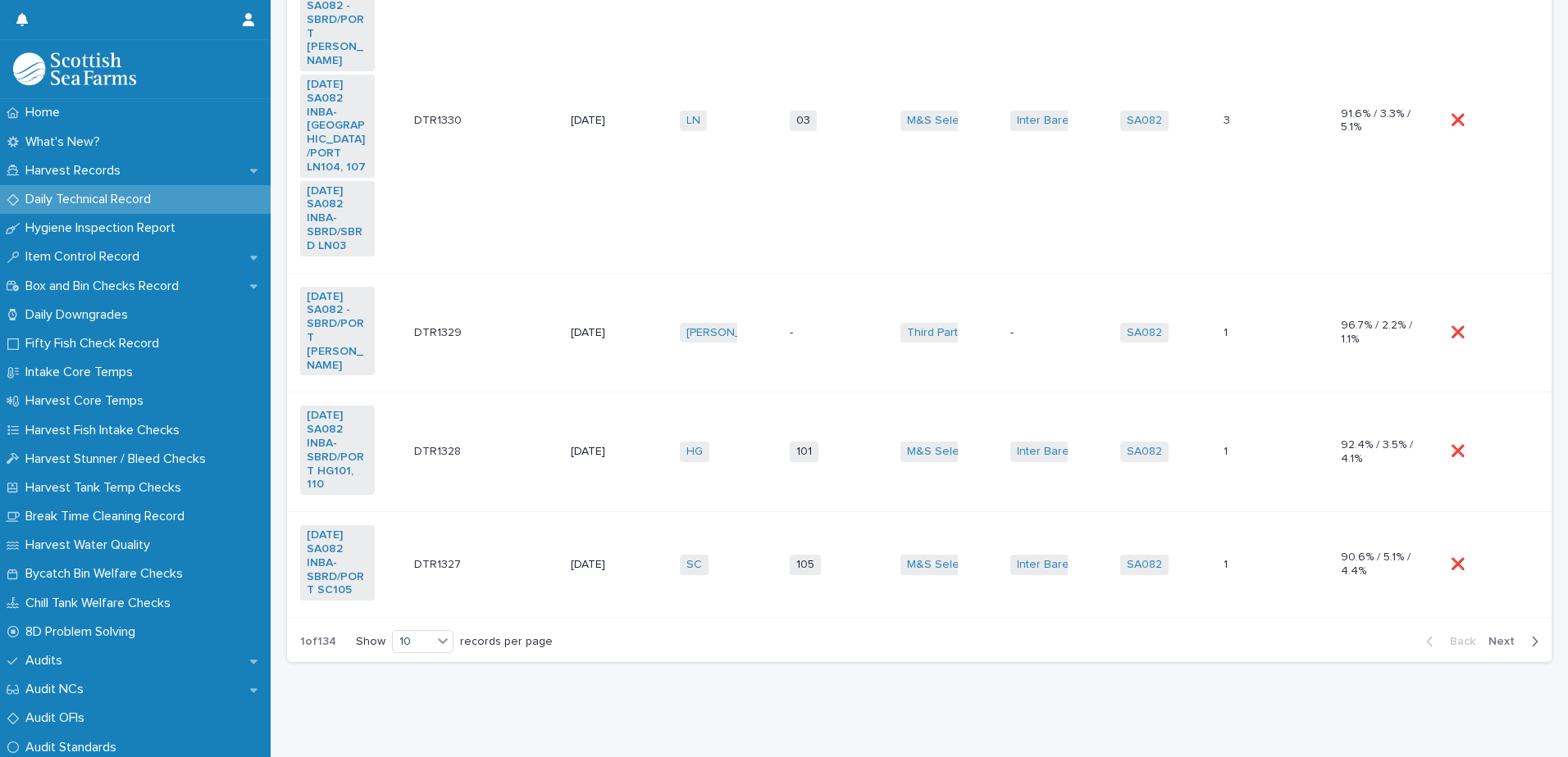
scroll to position [1141, 0]
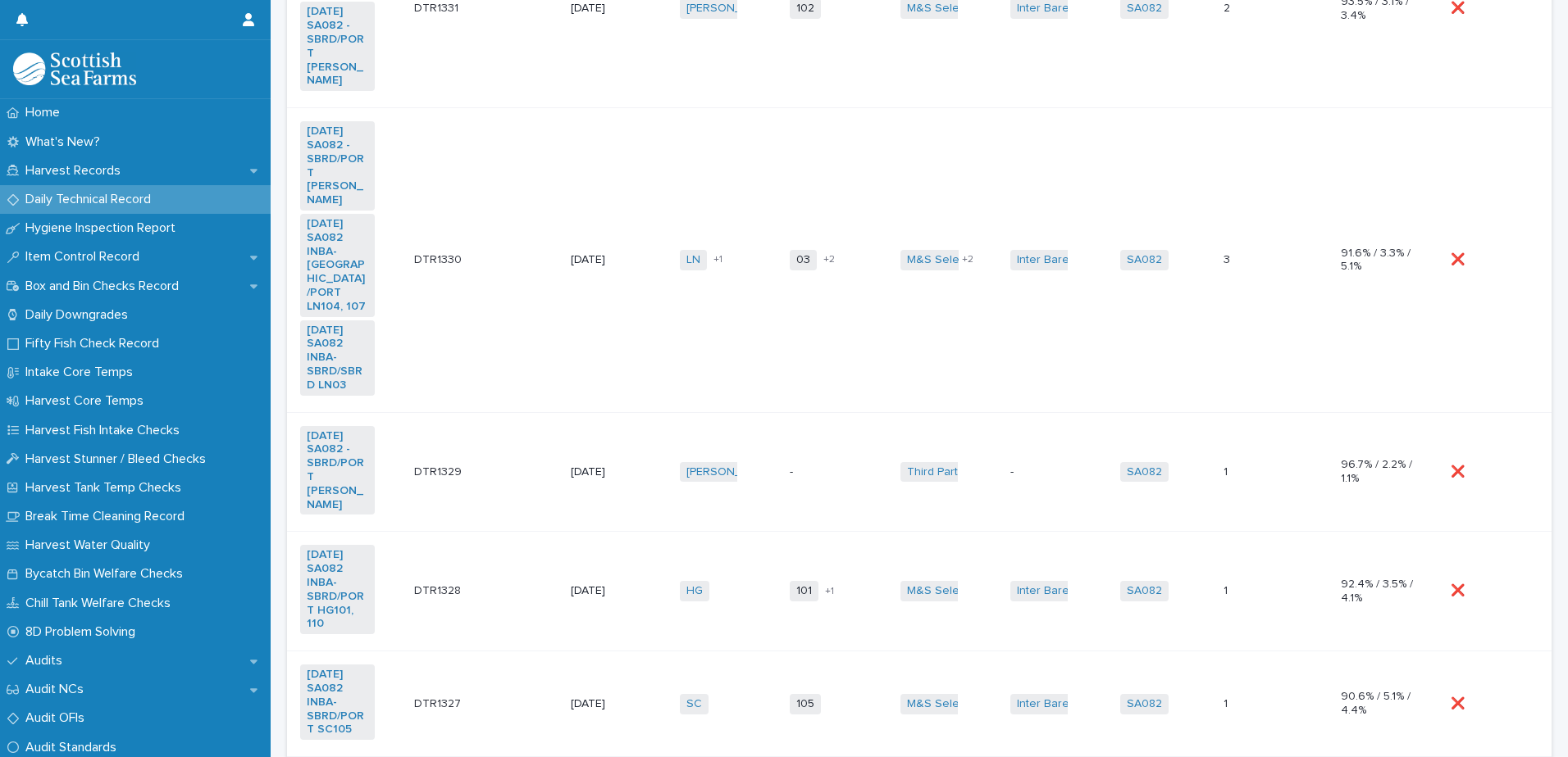
click at [1500, 697] on p at bounding box center [1488, 704] width 75 height 14
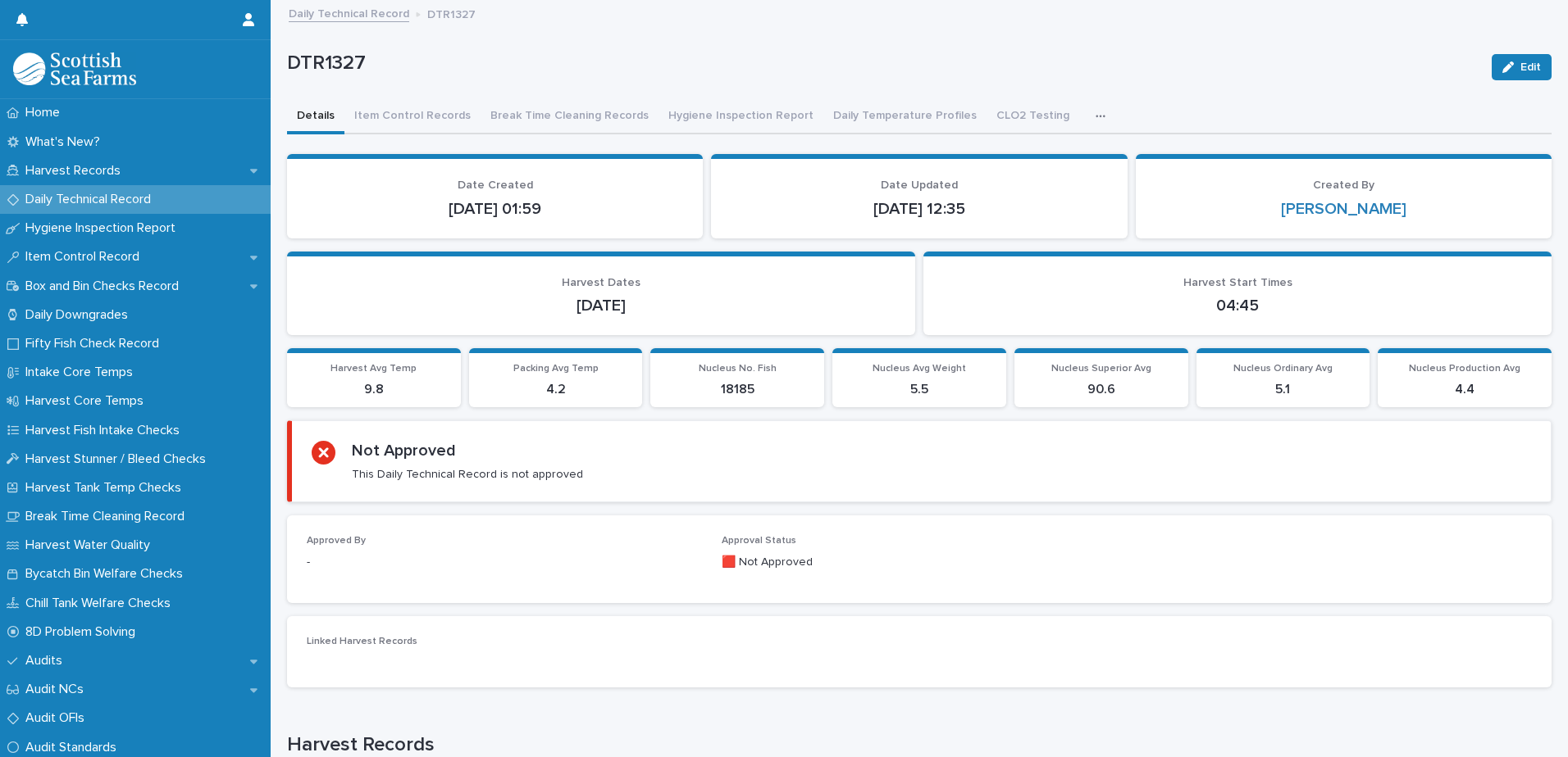
click at [1502, 61] on icon "button" at bounding box center [1508, 67] width 12 height 12
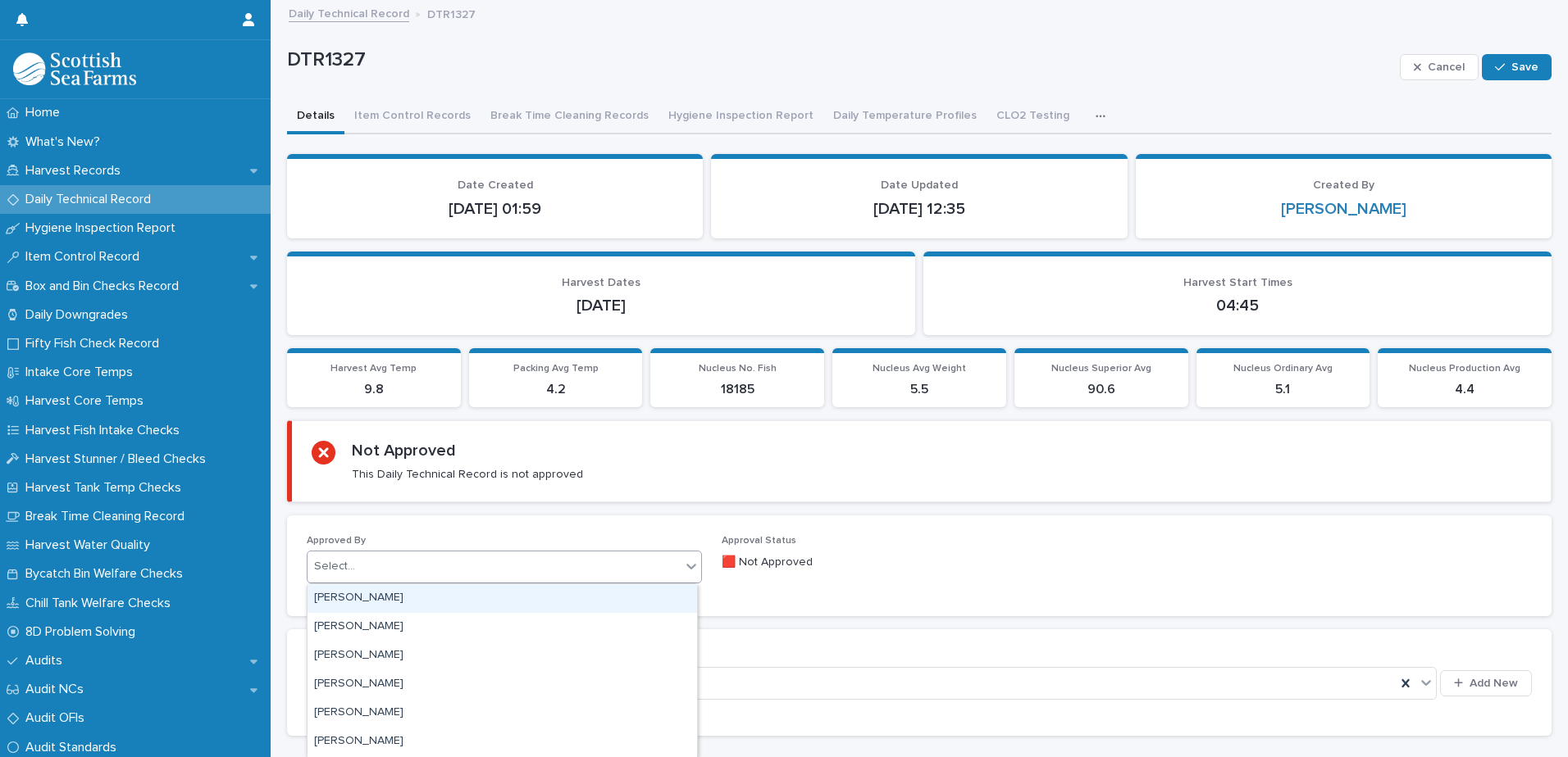
click at [348, 561] on div "Select..." at bounding box center [334, 566] width 41 height 17
type input "*****"
click at [370, 595] on div "[PERSON_NAME]" at bounding box center [502, 598] width 390 height 29
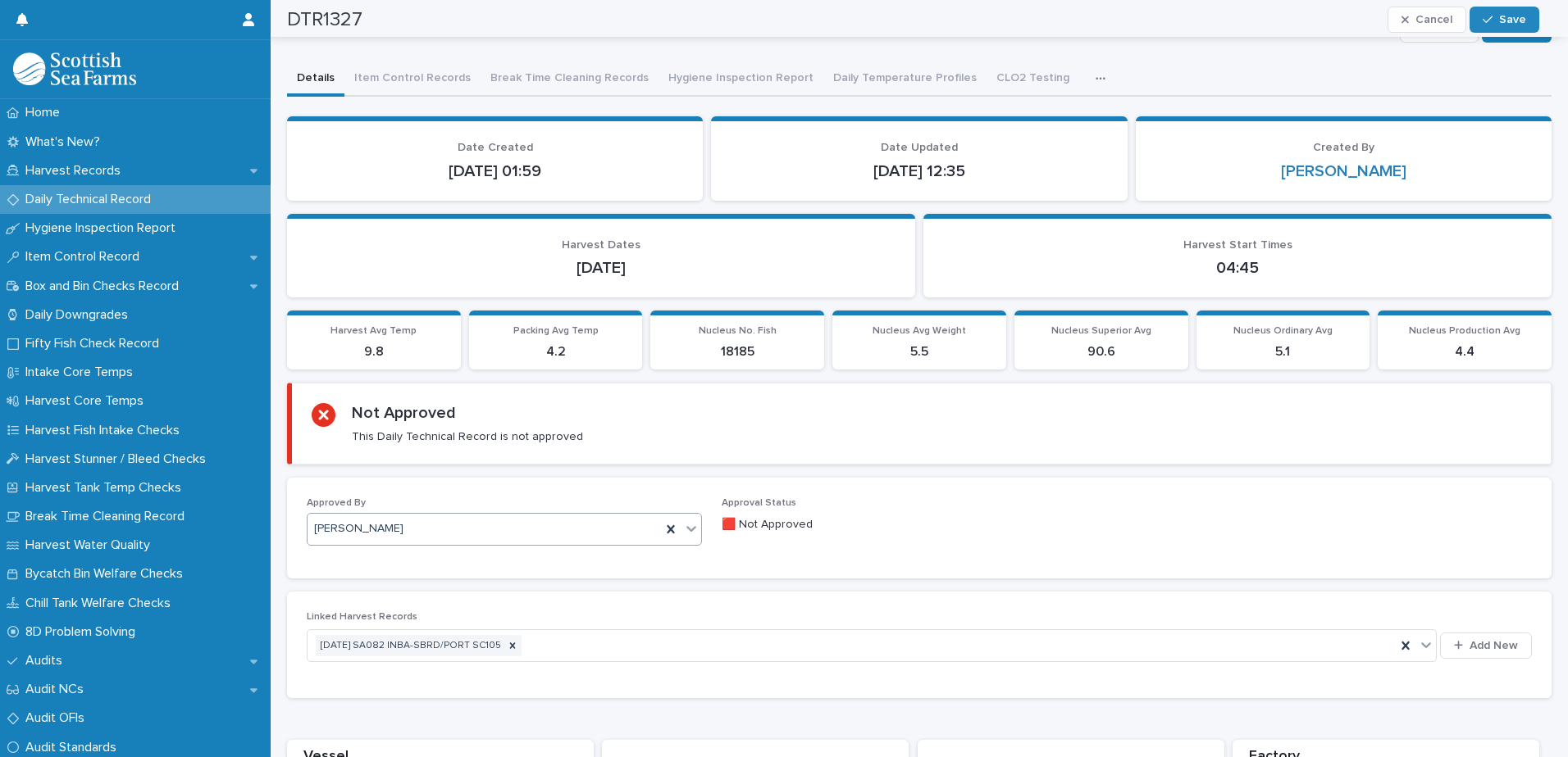
scroll to position [27, 0]
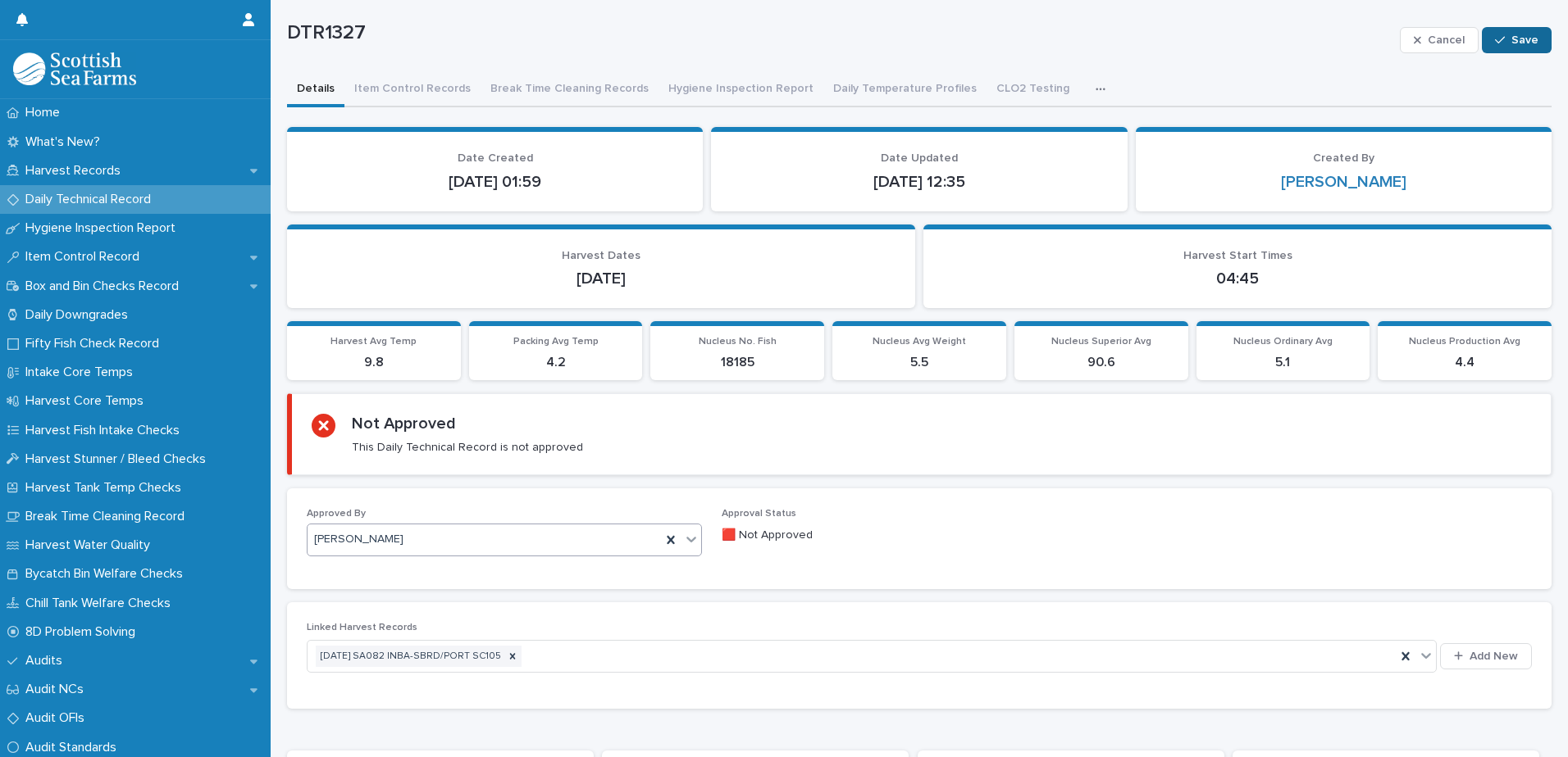
click at [1493, 29] on button "Save" at bounding box center [1516, 39] width 70 height 27
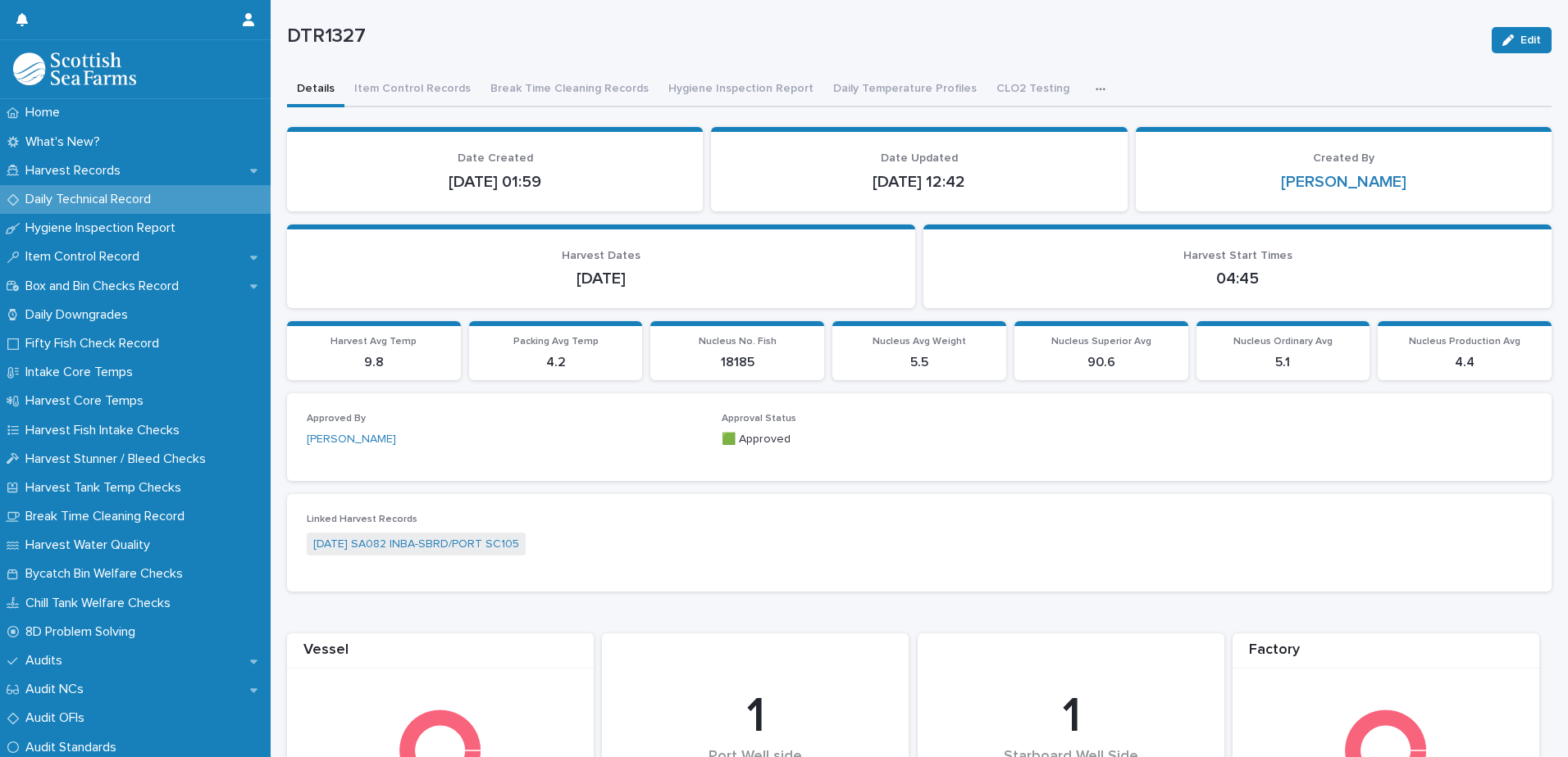
scroll to position [0, 0]
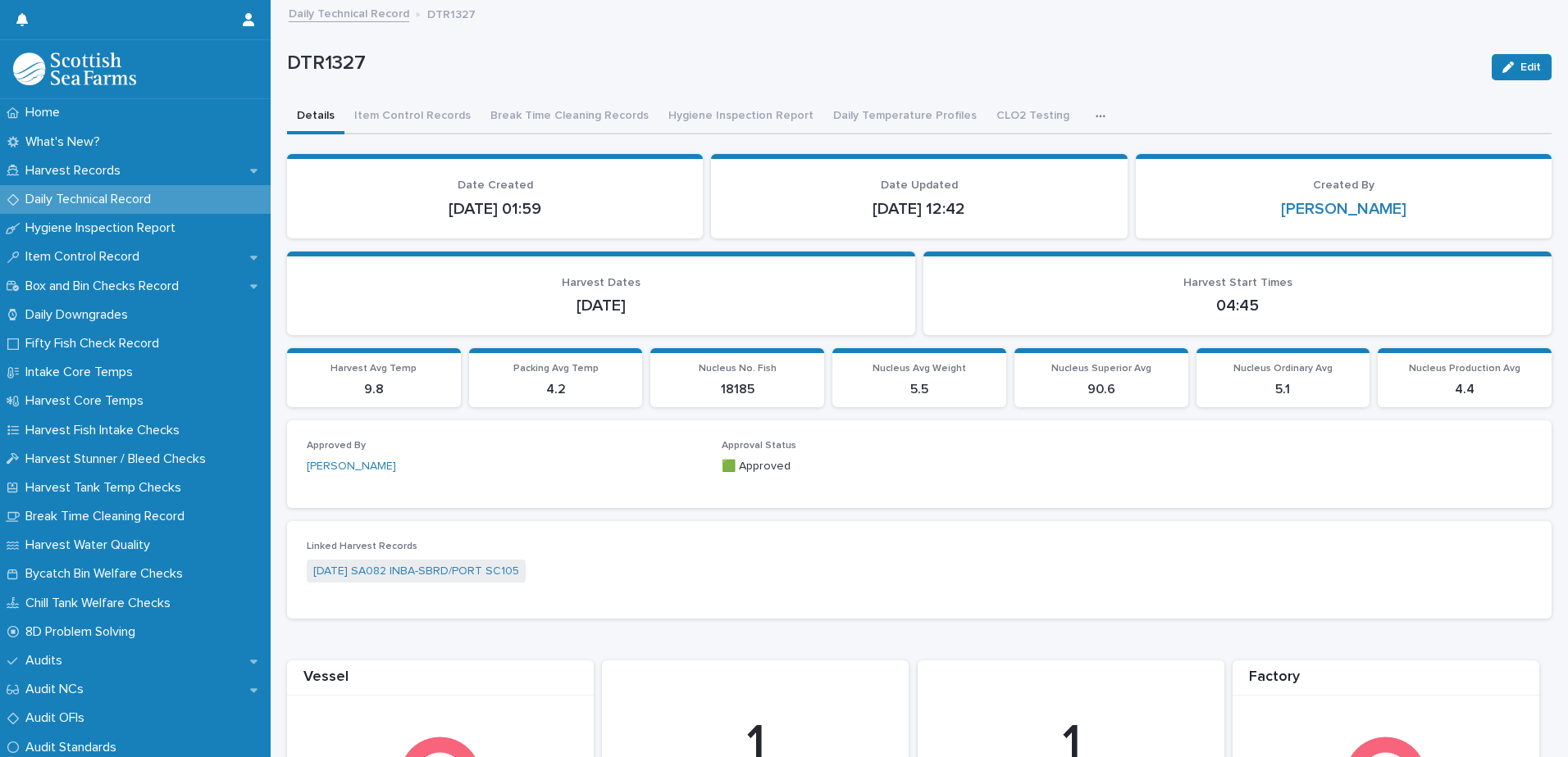
click at [425, 93] on div "DTR1327 Edit" at bounding box center [919, 67] width 1264 height 66
click at [424, 116] on button "Item Control Records" at bounding box center [412, 116] width 136 height 34
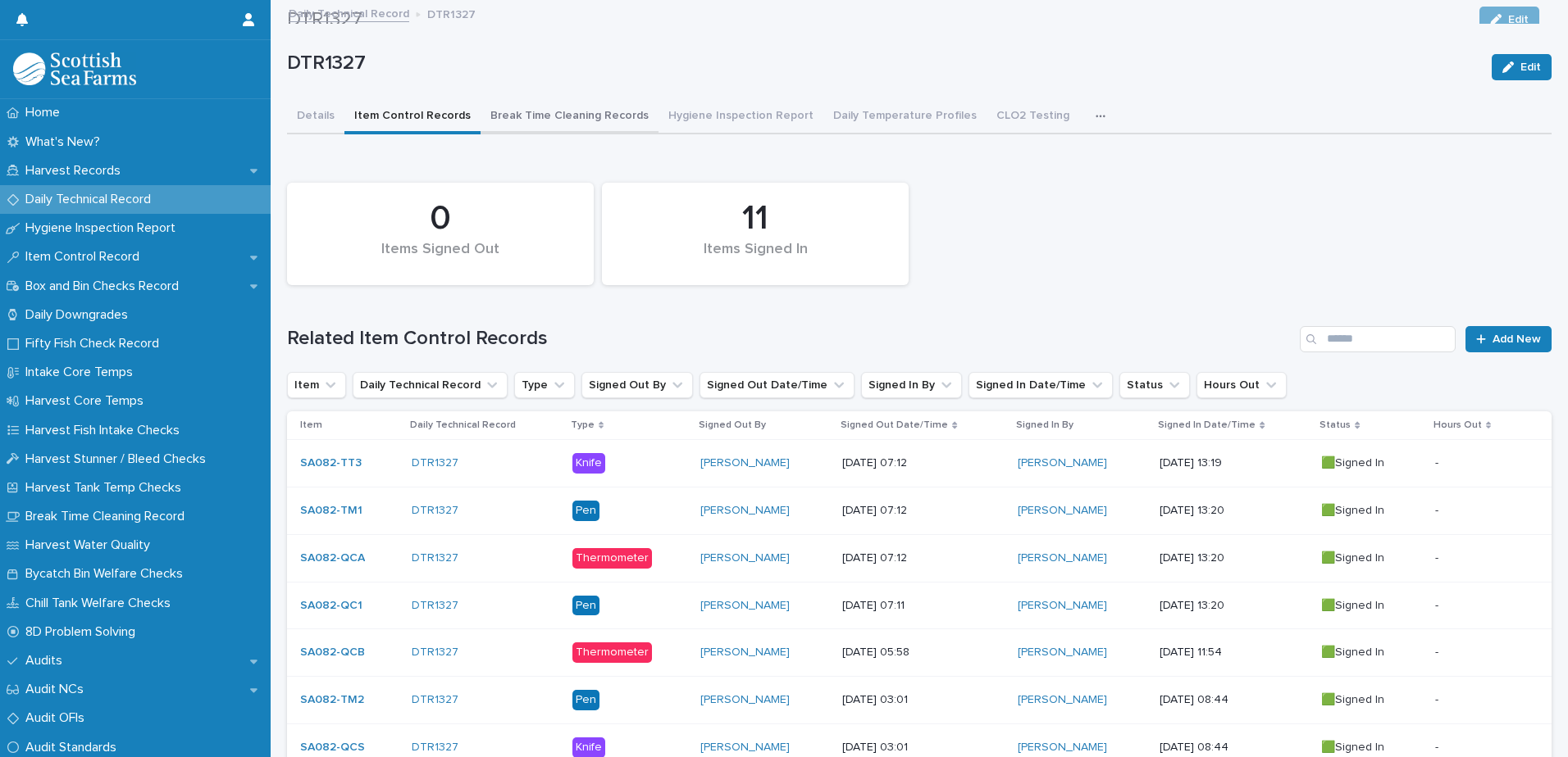
click at [592, 119] on button "Break Time Cleaning Records" at bounding box center [569, 116] width 178 height 34
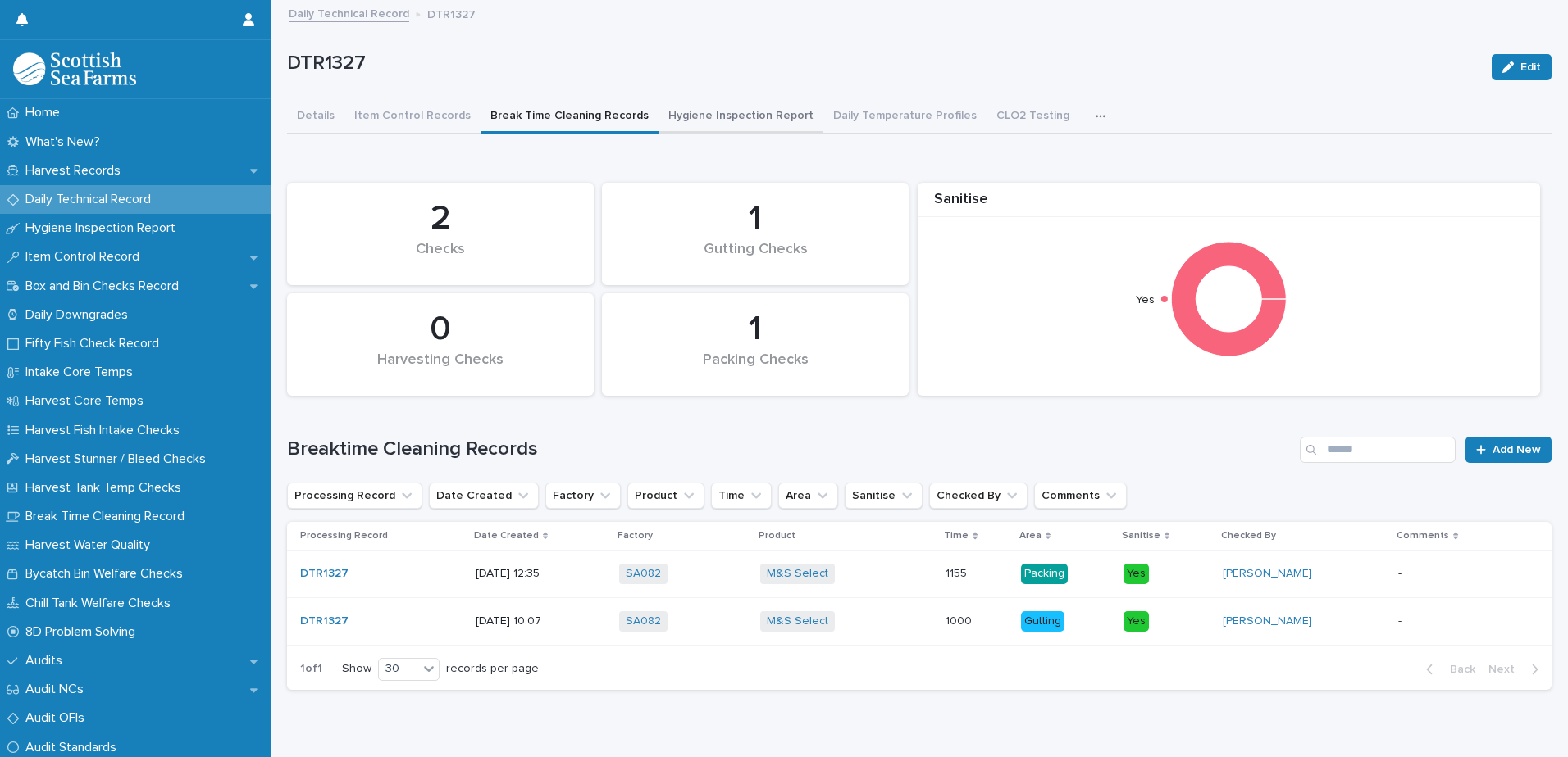
click at [748, 115] on button "Hygiene Inspection Report" at bounding box center [741, 116] width 165 height 34
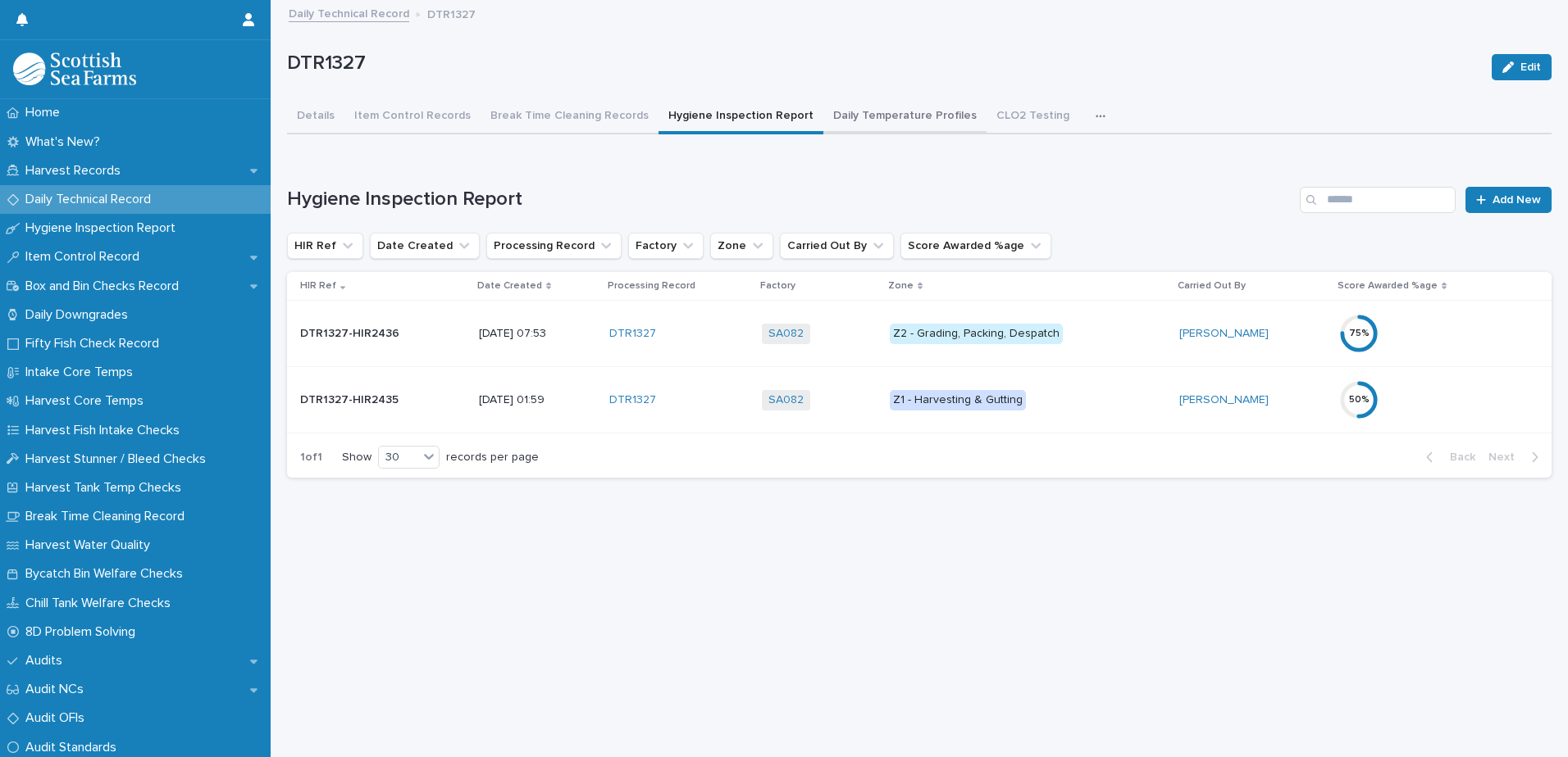
click at [878, 115] on button "Daily Temperature Profiles" at bounding box center [904, 116] width 163 height 34
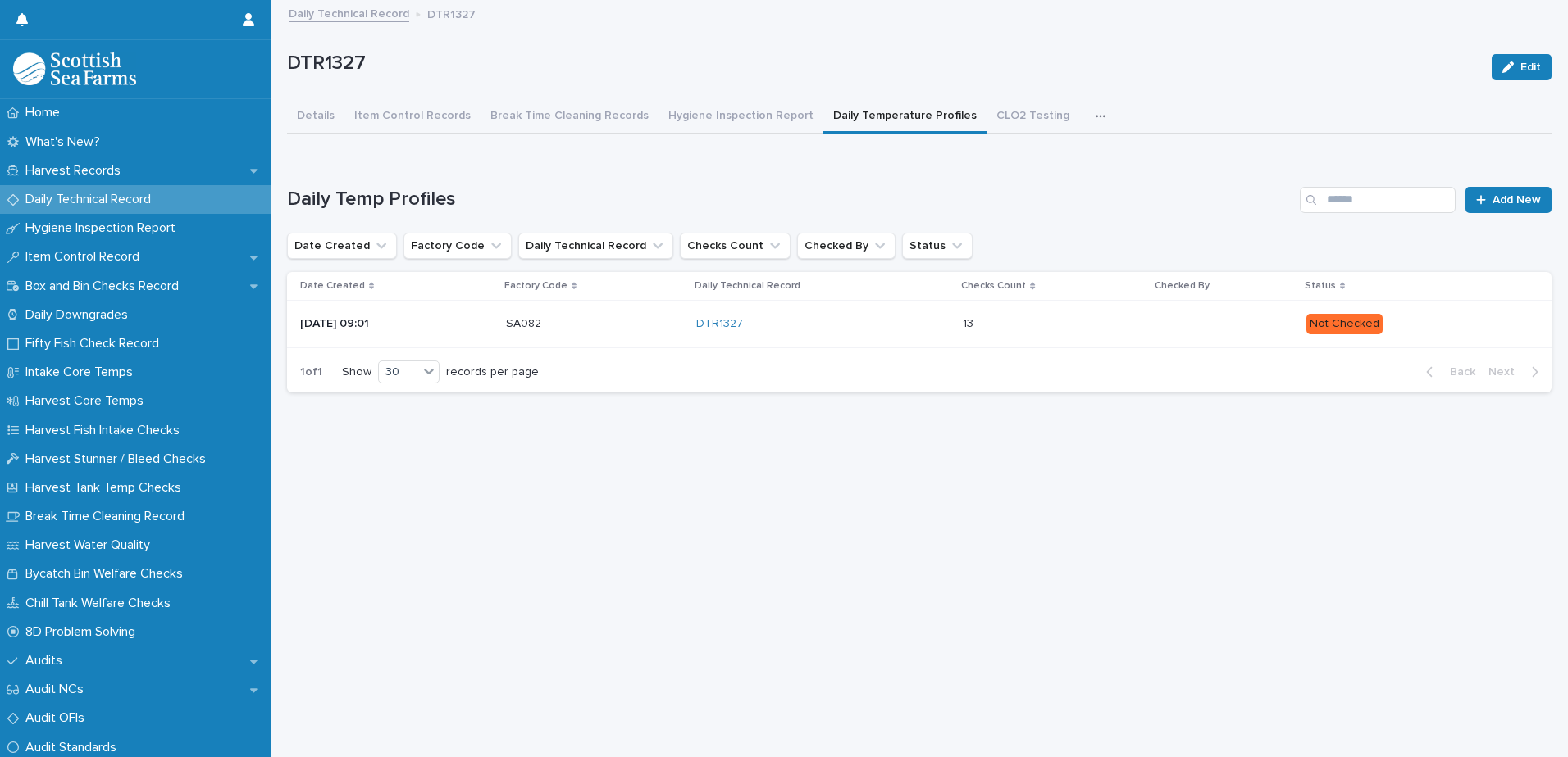
click at [1213, 331] on div "-" at bounding box center [1224, 323] width 136 height 27
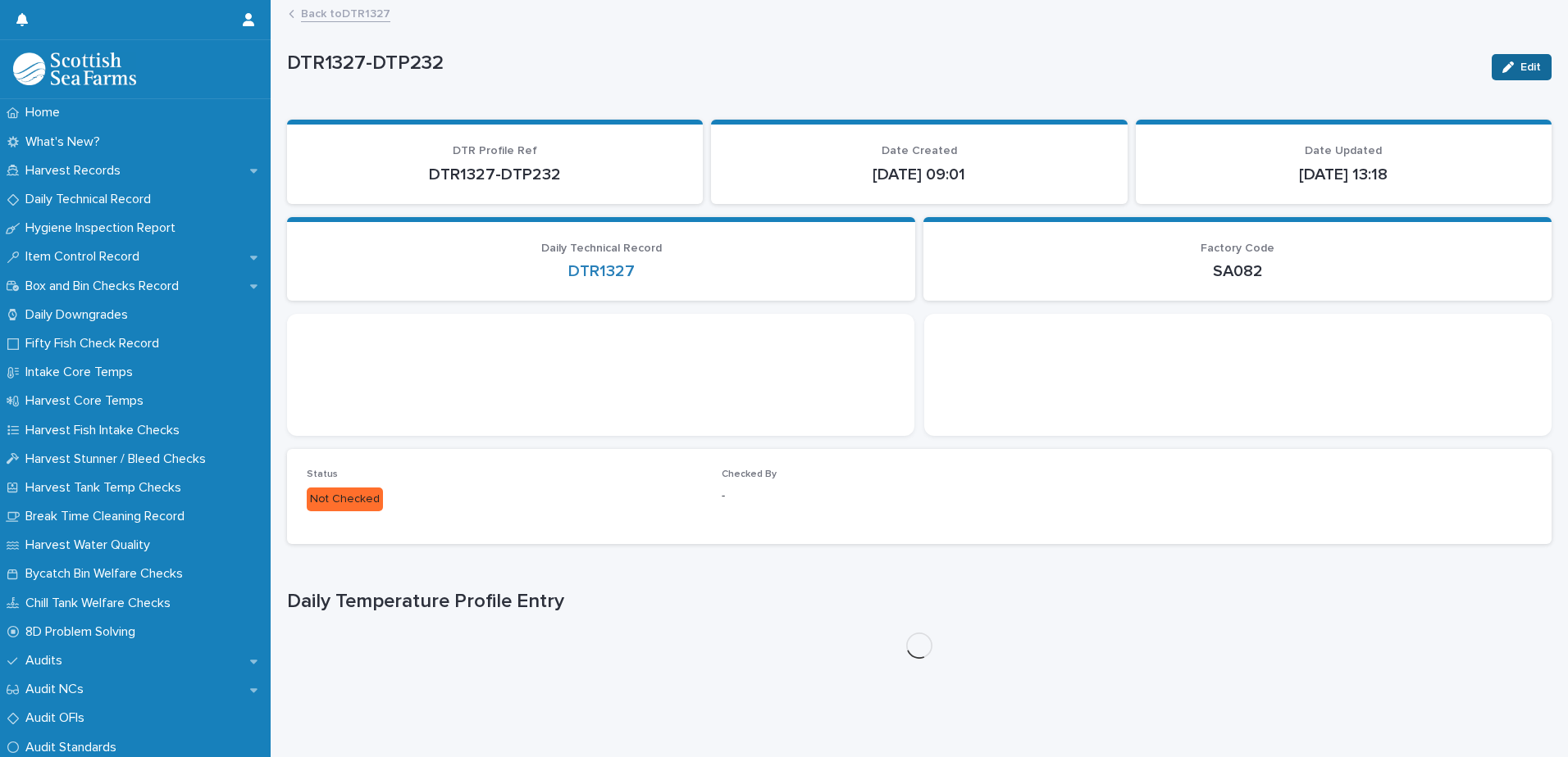
click at [1505, 66] on div "button" at bounding box center [1511, 67] width 18 height 12
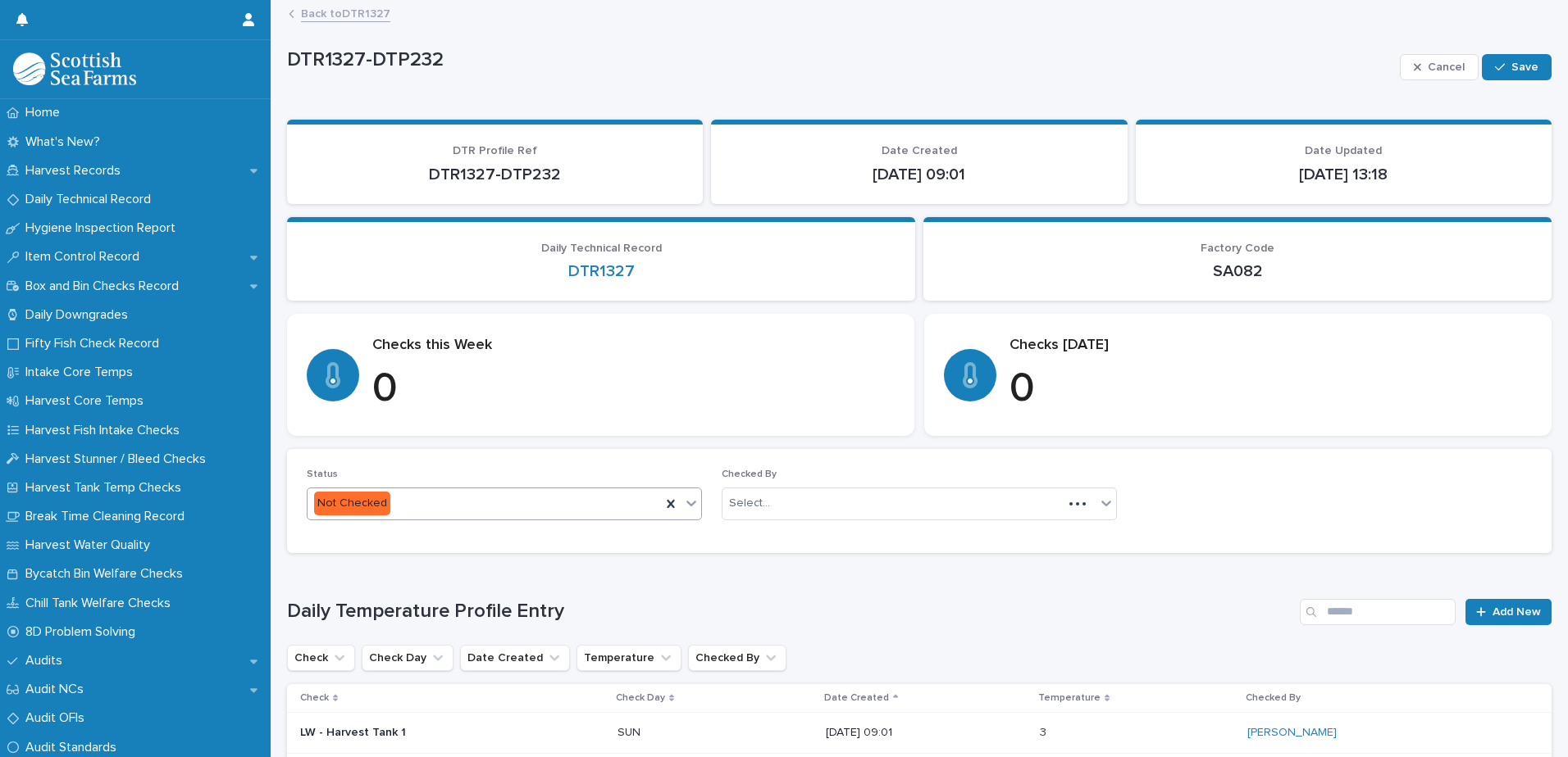
click at [574, 498] on div "Not Checked" at bounding box center [484, 503] width 353 height 27
click at [426, 565] on div "Checked" at bounding box center [502, 564] width 390 height 29
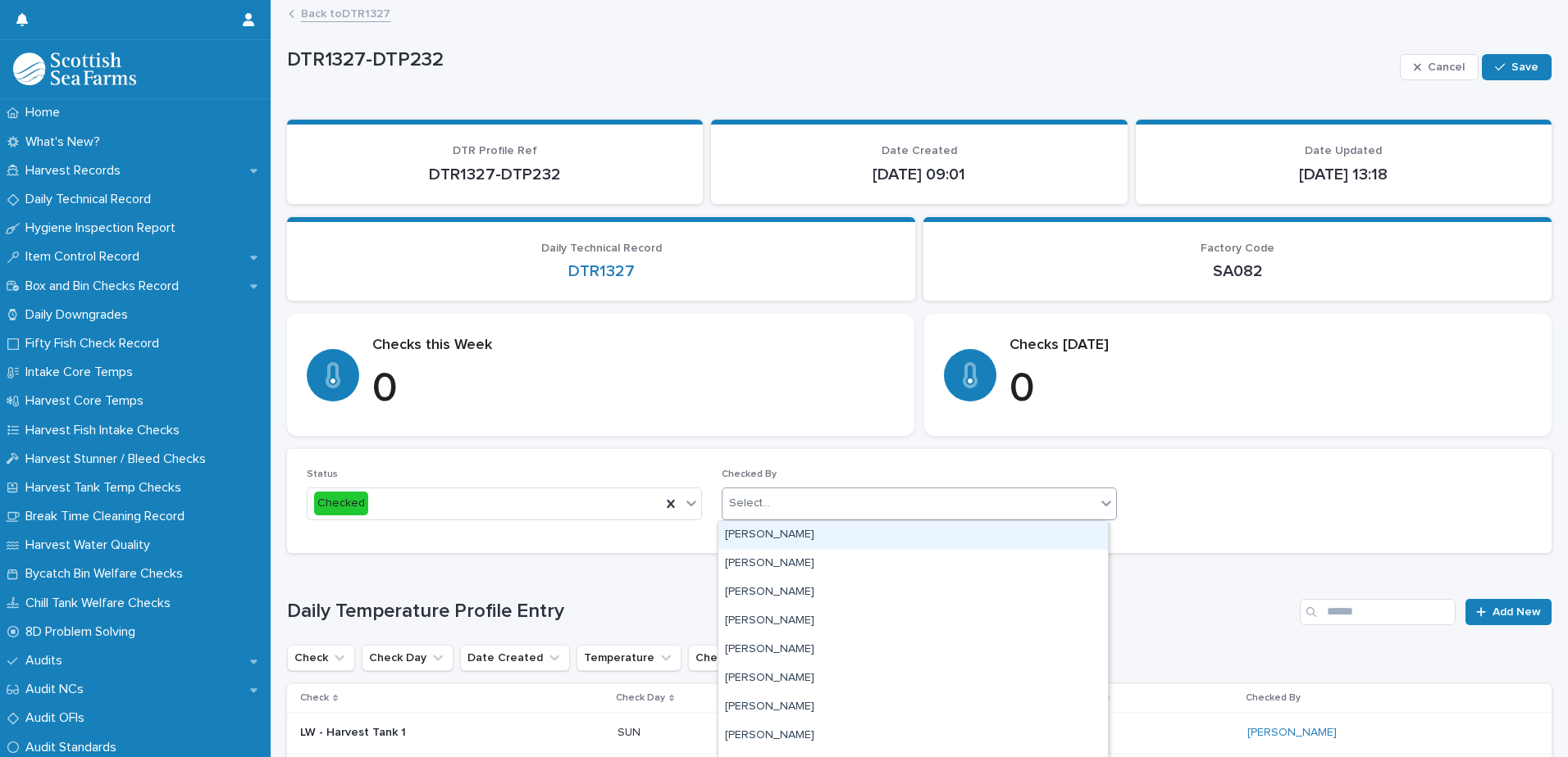
click at [784, 505] on div "Select..." at bounding box center [908, 503] width 373 height 27
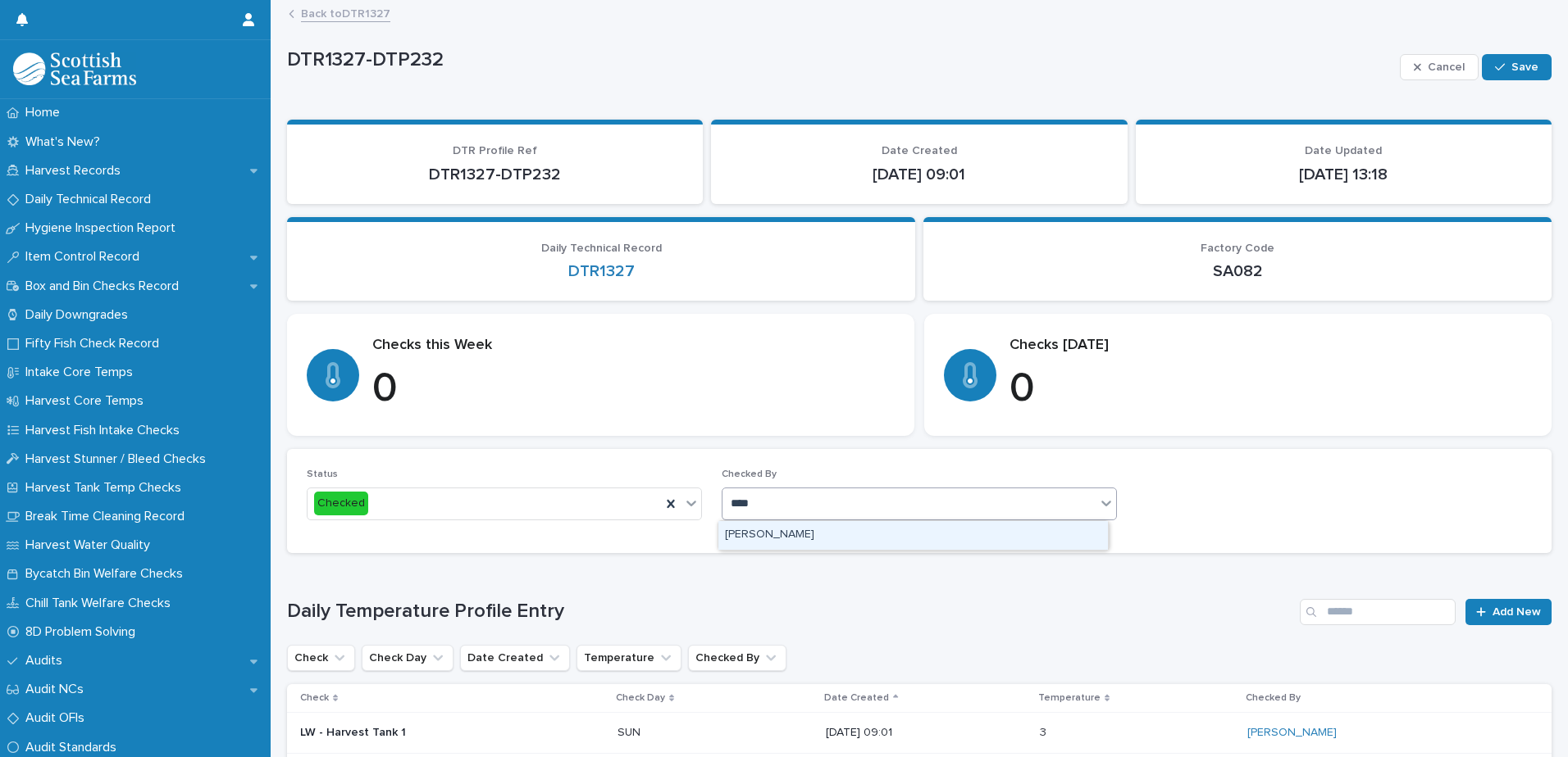
type input "*****"
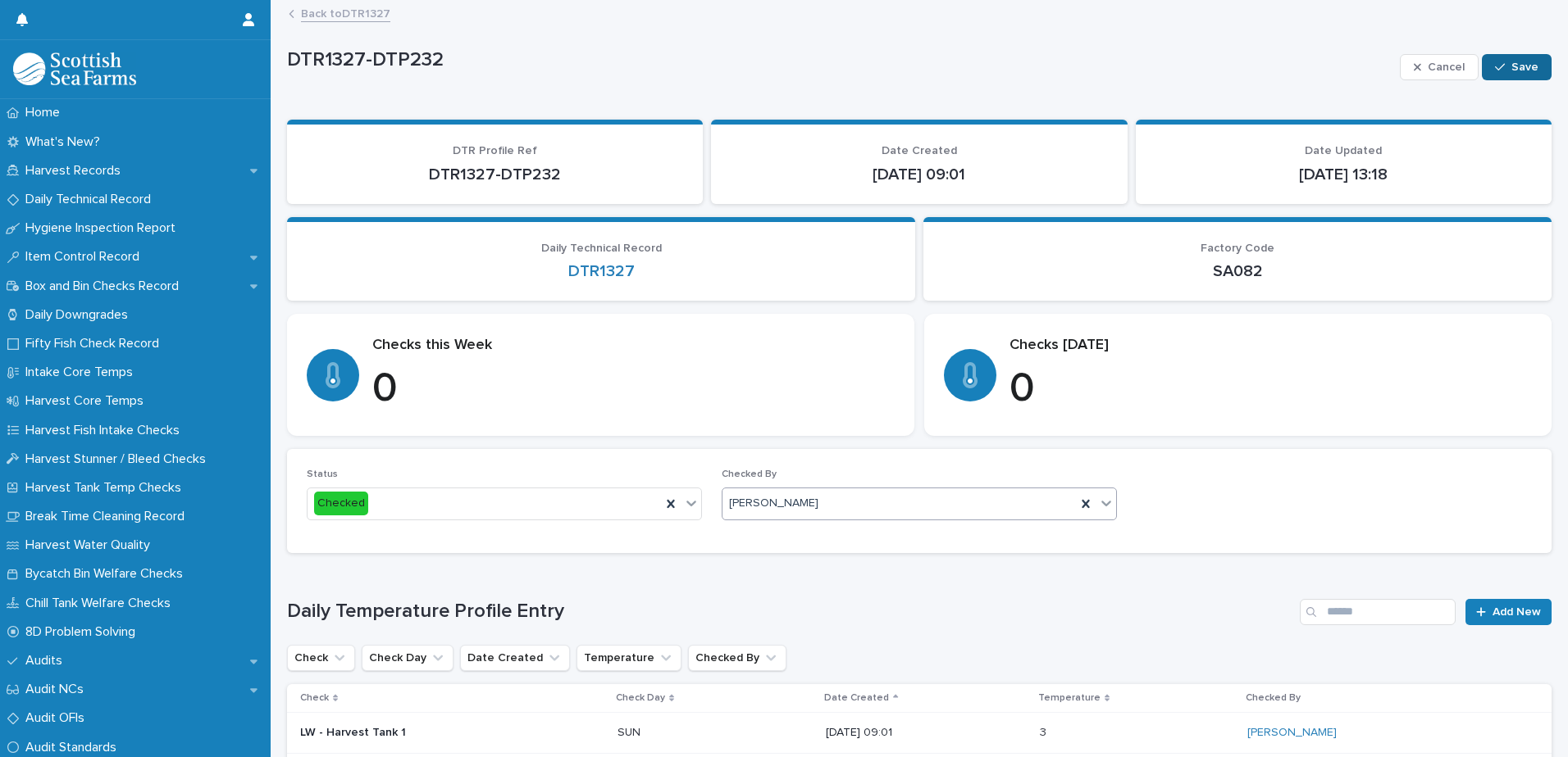
click at [1519, 63] on span "Save" at bounding box center [1524, 67] width 27 height 12
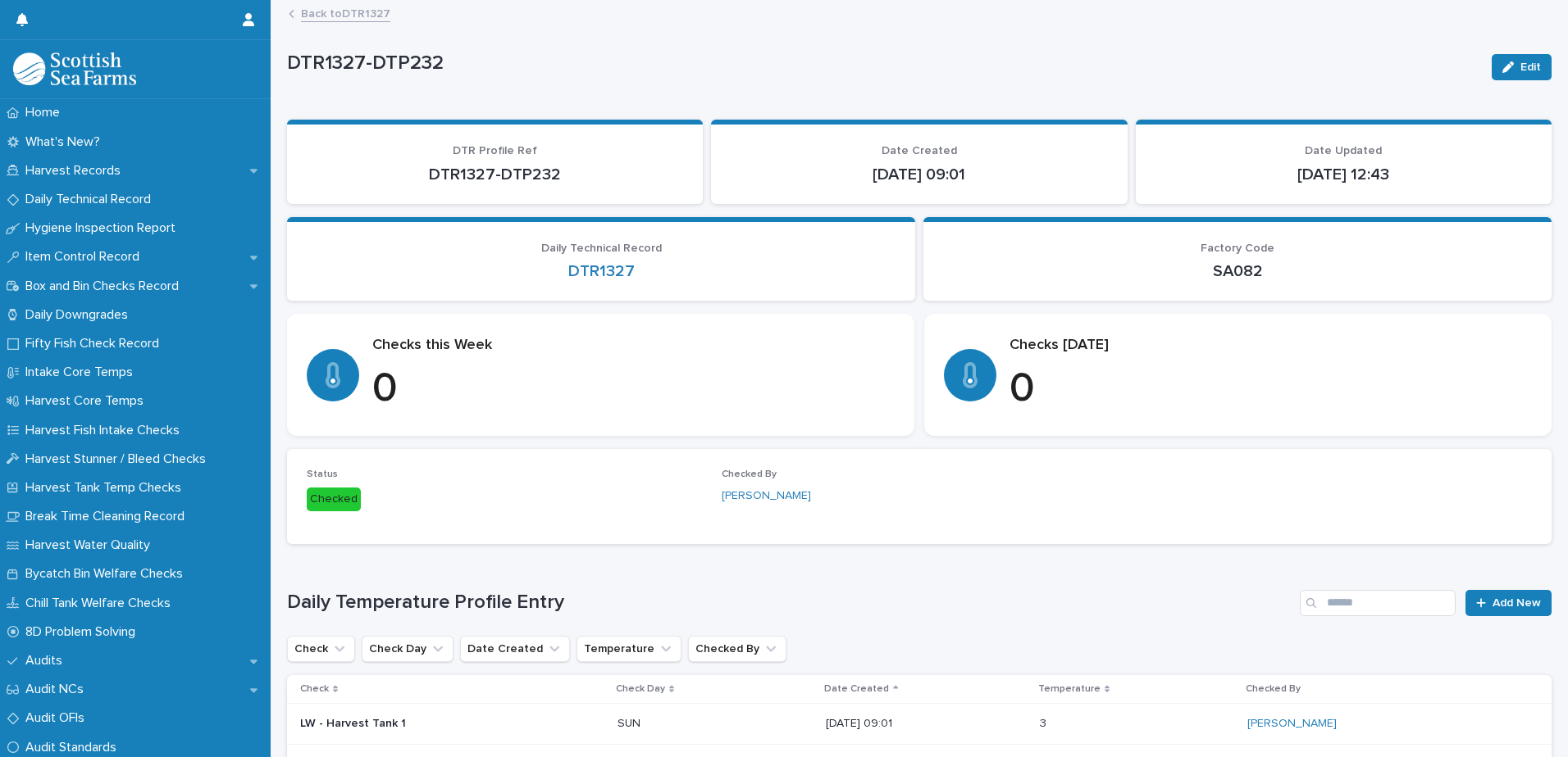
click at [350, 10] on link "Back to DTR1327" at bounding box center [345, 12] width 90 height 19
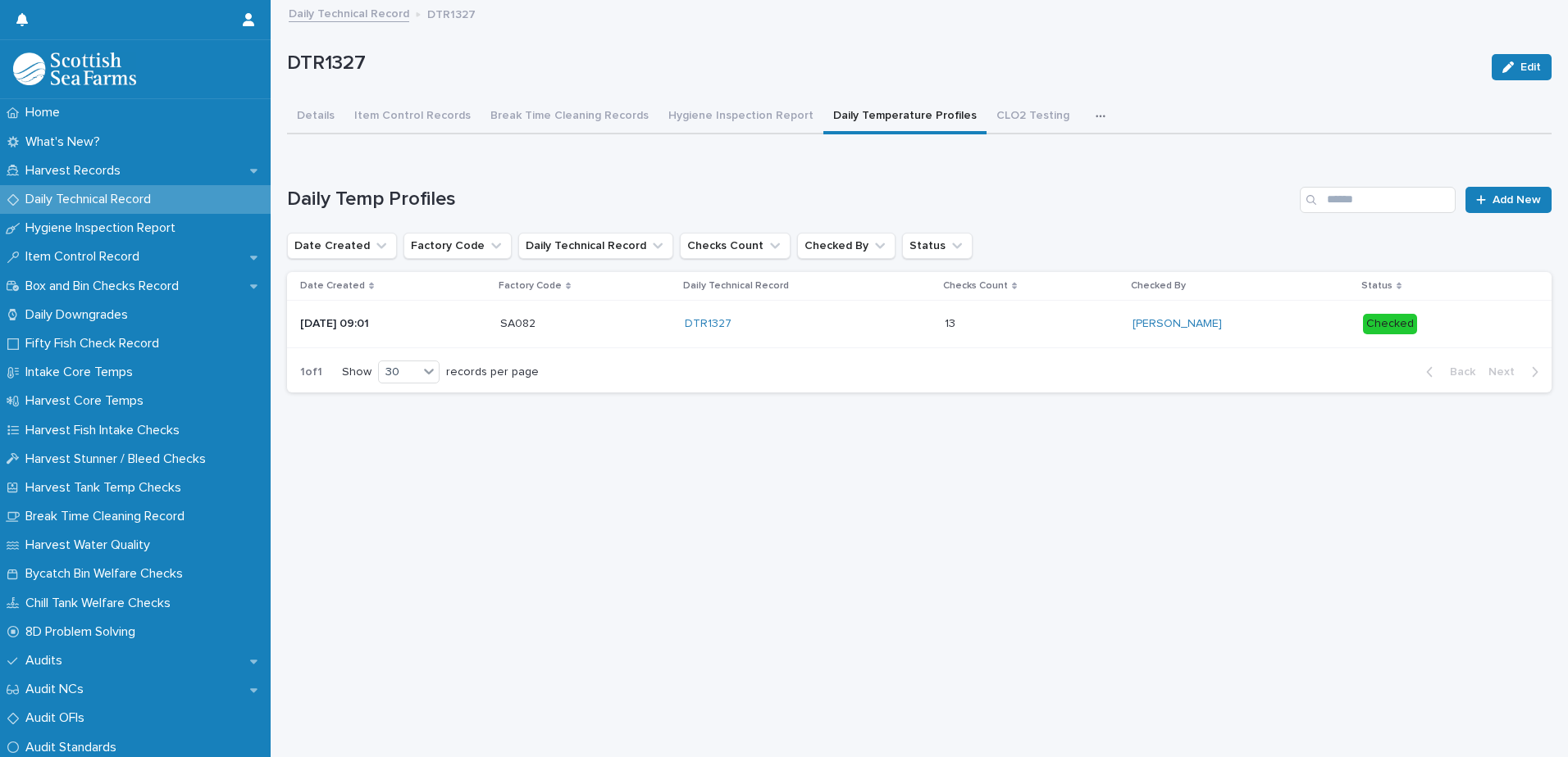
click at [336, 16] on link "Daily Technical Record" at bounding box center [349, 12] width 120 height 19
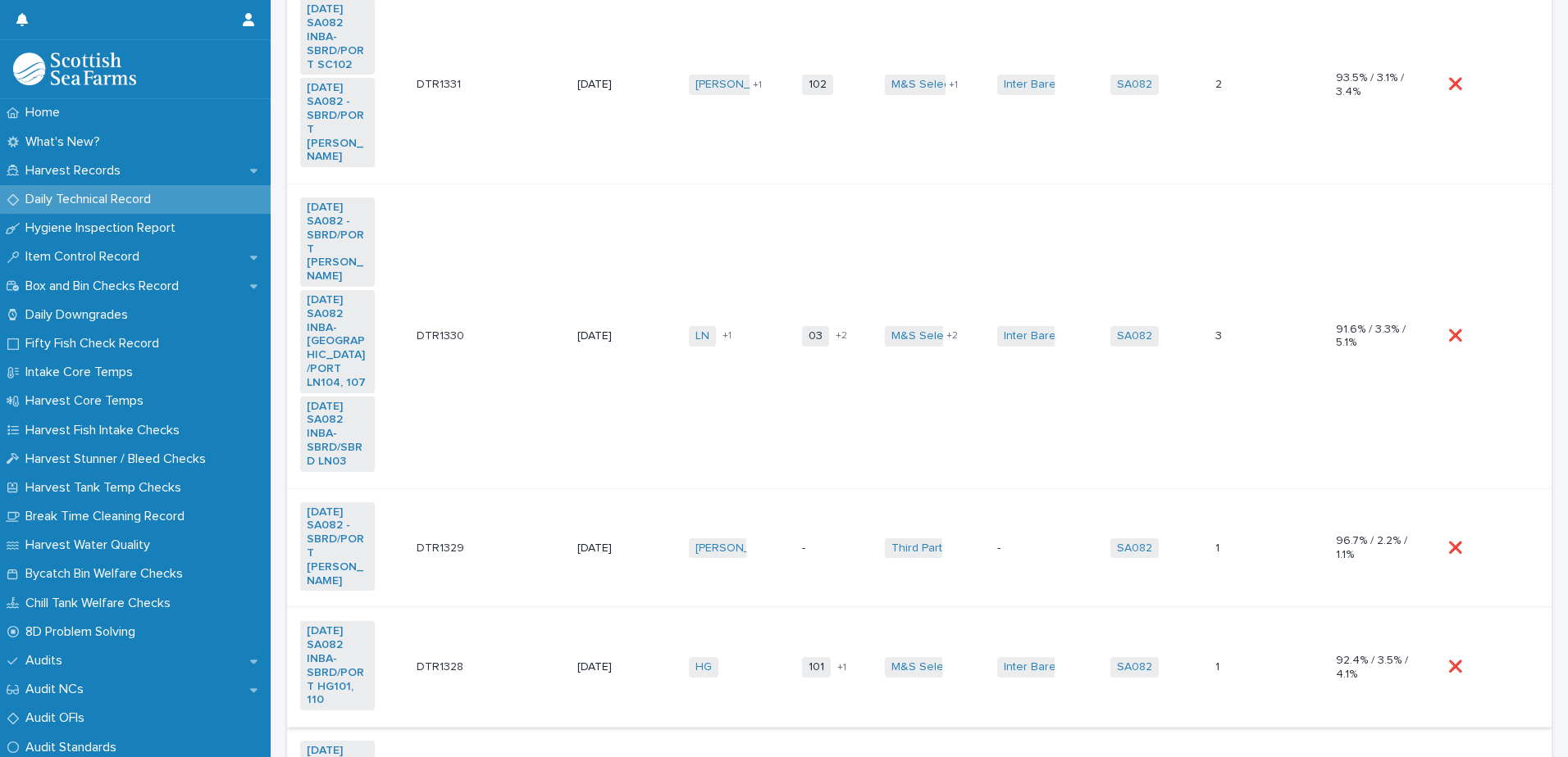
scroll to position [1141, 0]
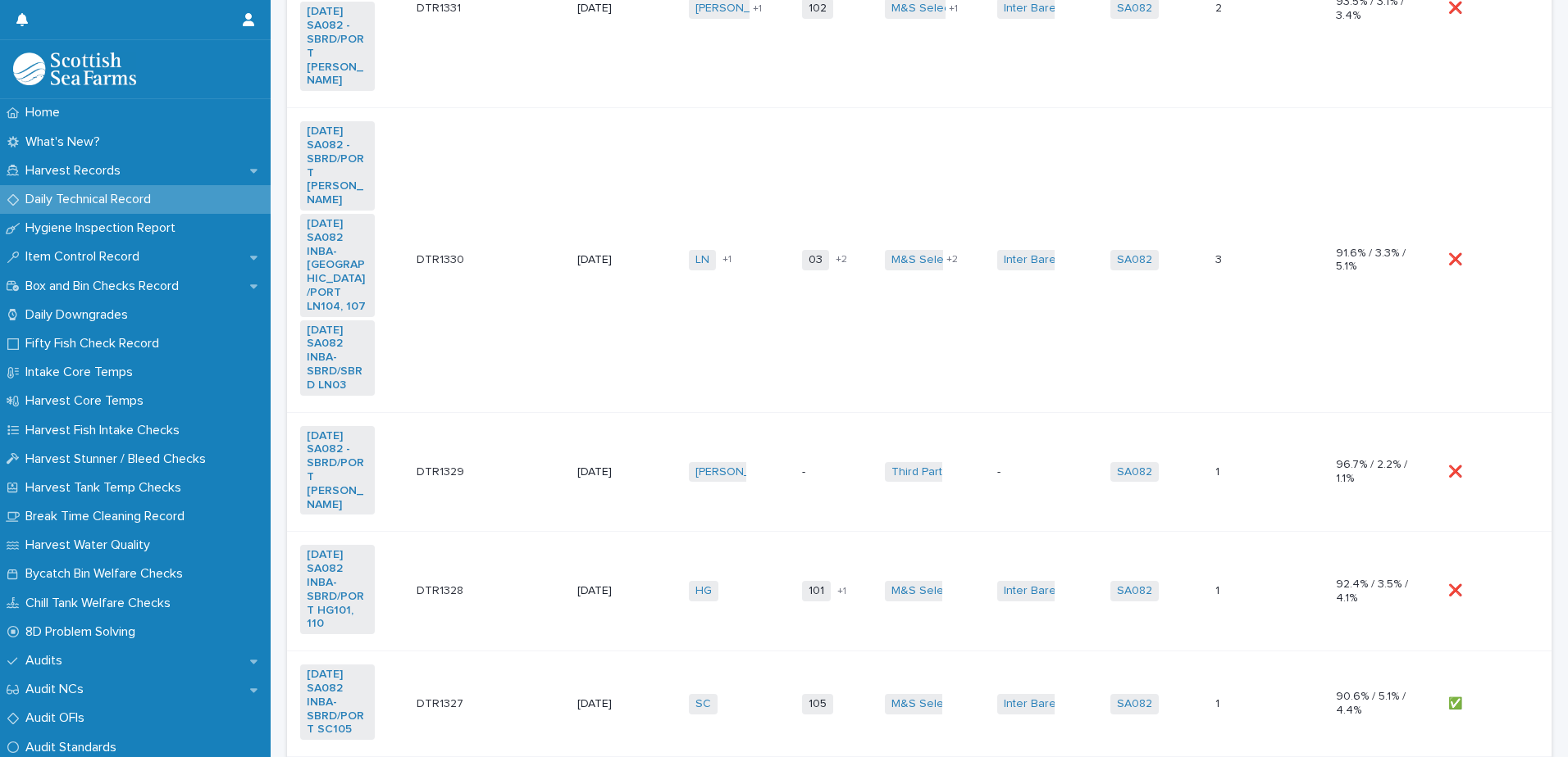
click at [1485, 585] on p at bounding box center [1485, 591] width 75 height 14
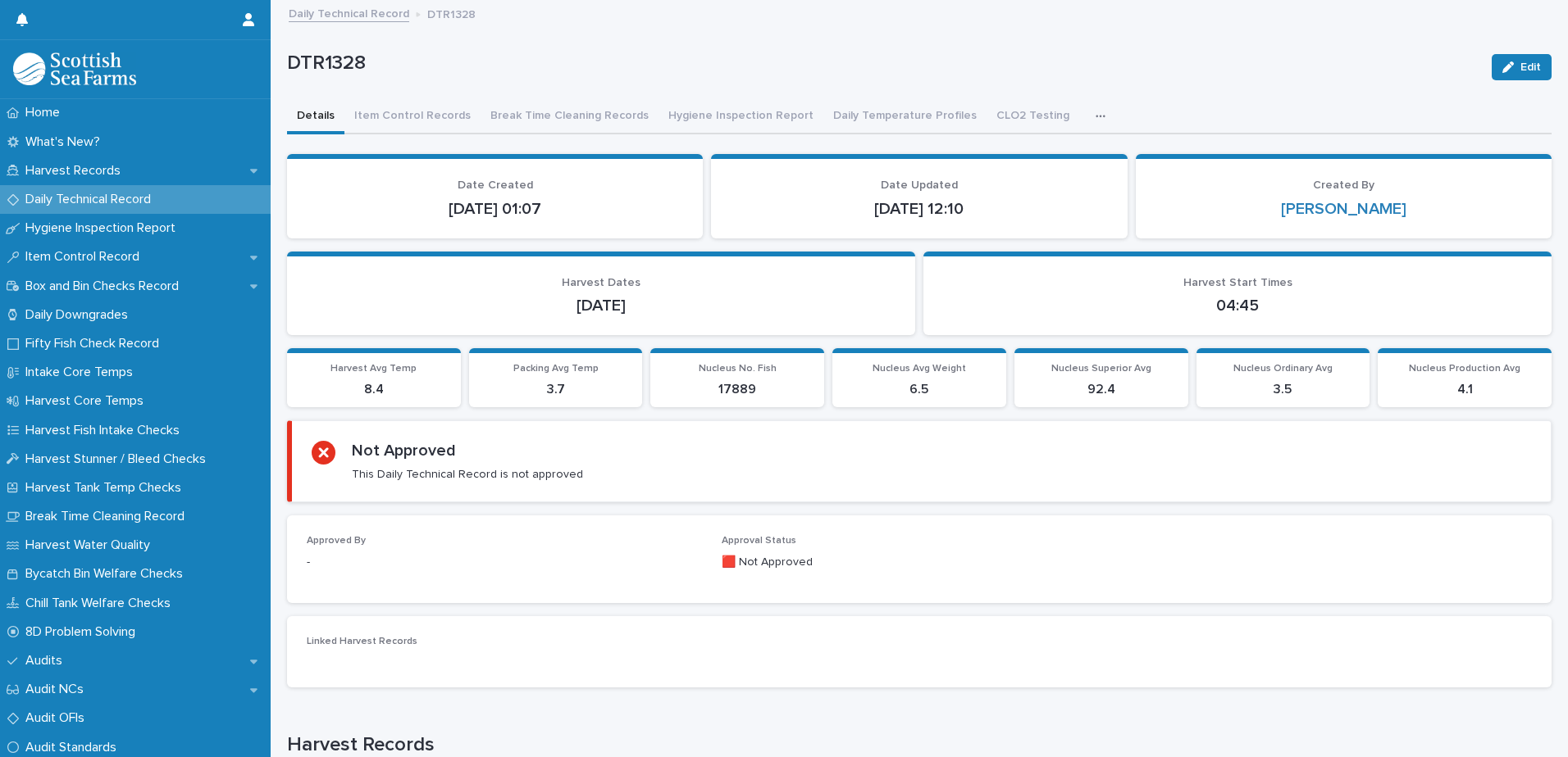
click at [1520, 66] on span "Edit" at bounding box center [1530, 67] width 21 height 12
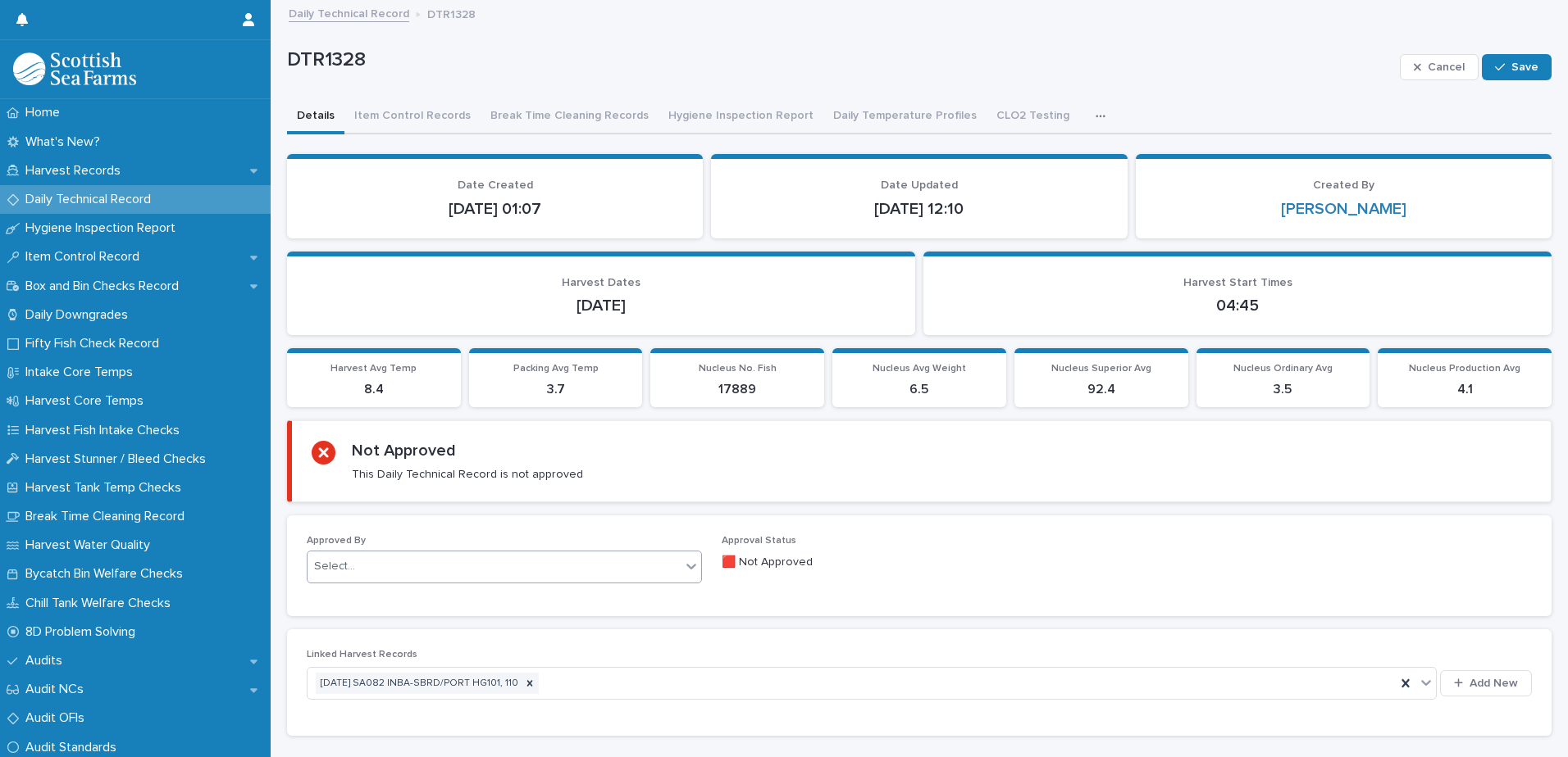
click at [393, 565] on div "Select..." at bounding box center [494, 566] width 373 height 27
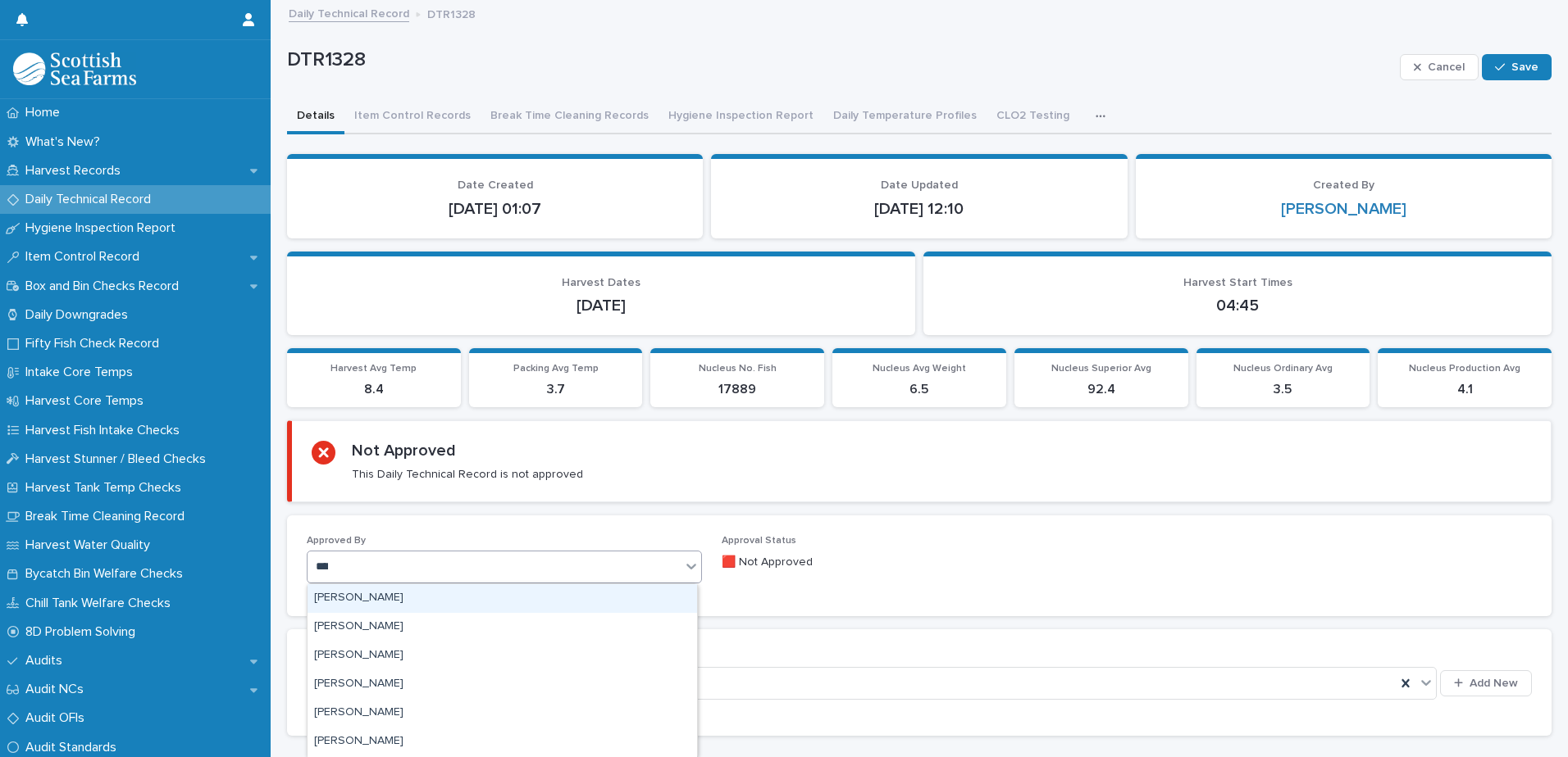
type input "*****"
click at [377, 592] on div "[PERSON_NAME]" at bounding box center [502, 598] width 390 height 29
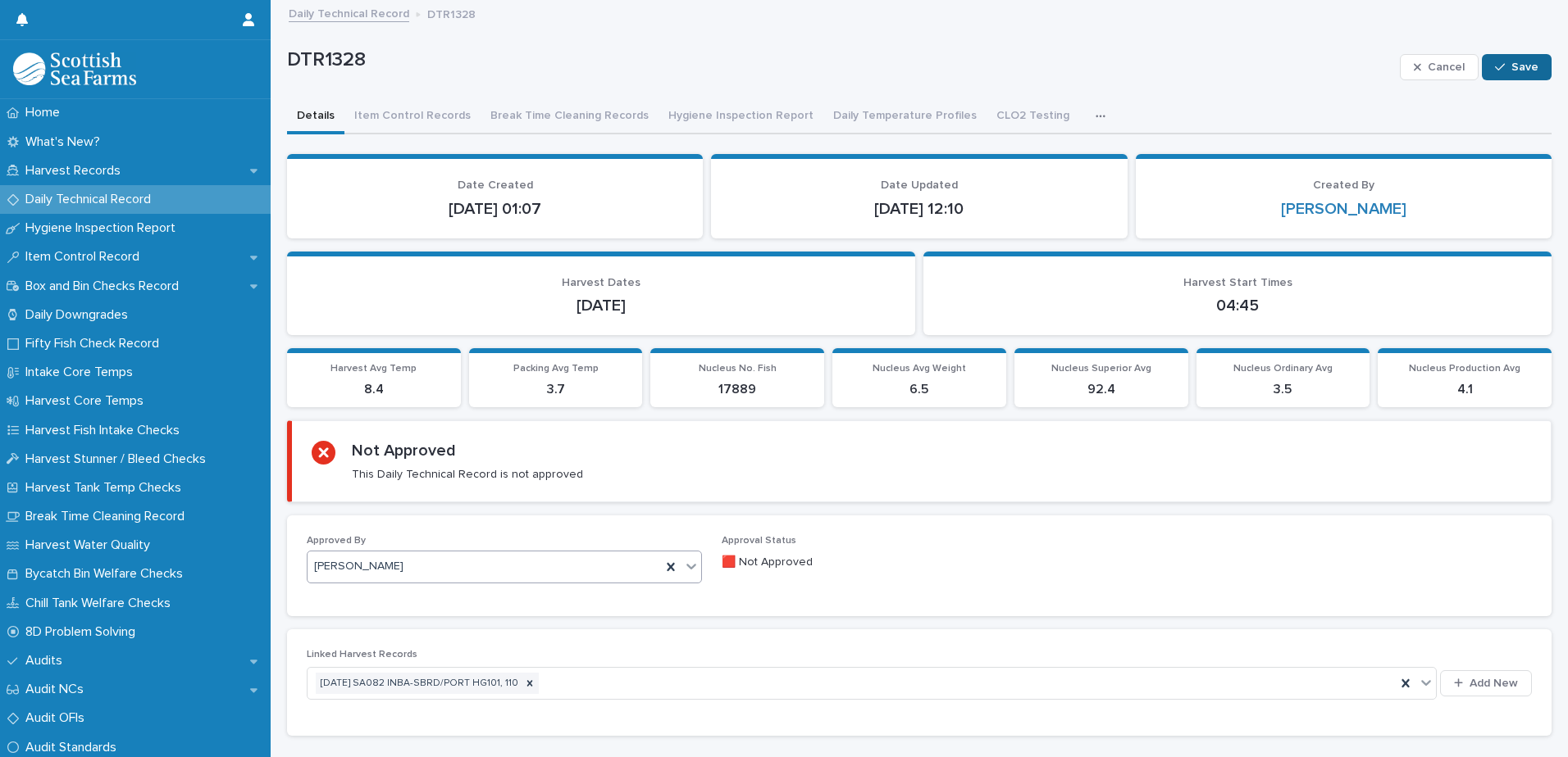
click at [1511, 66] on span "Save" at bounding box center [1524, 67] width 27 height 12
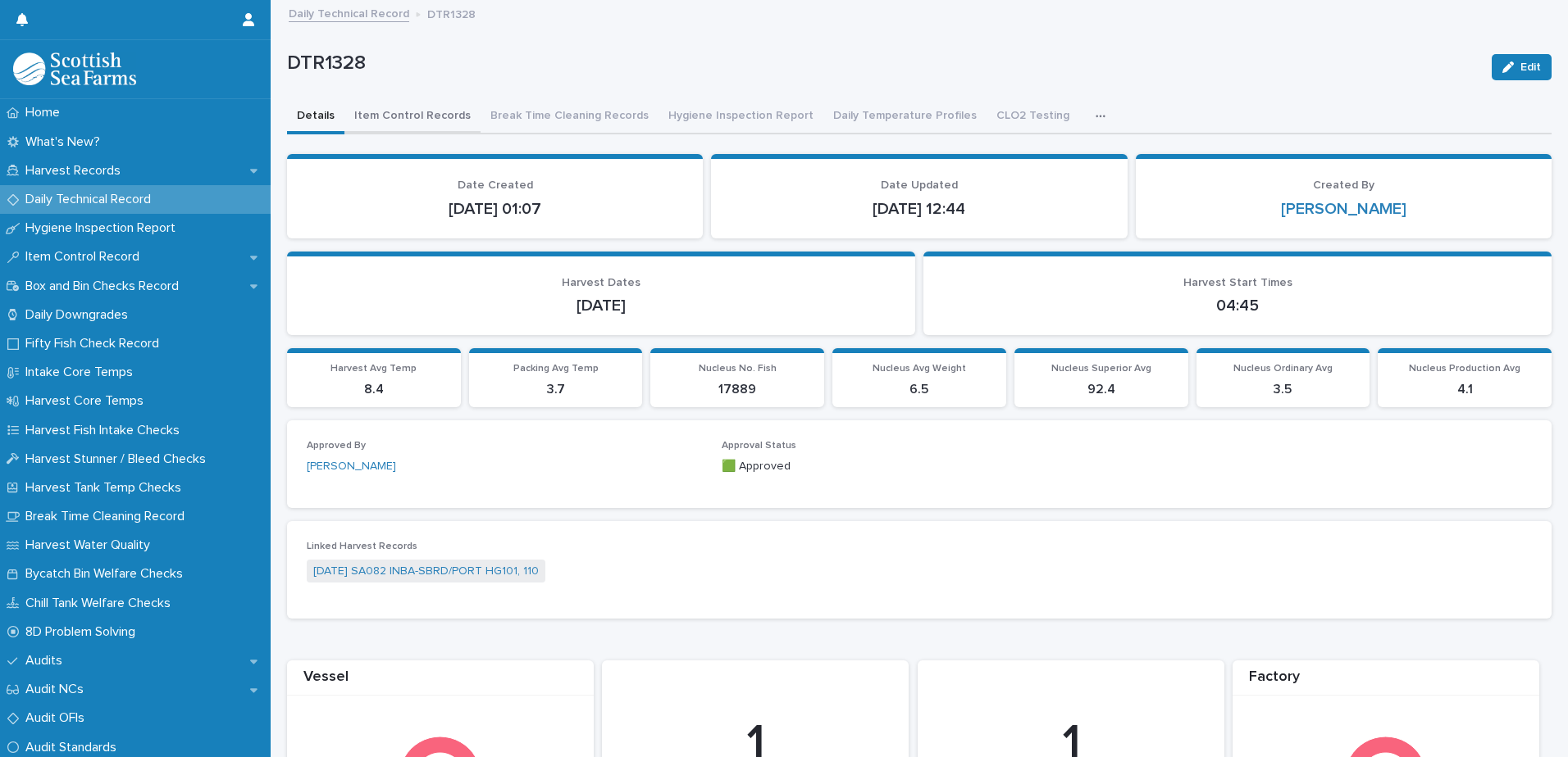
click at [432, 122] on button "Item Control Records" at bounding box center [412, 116] width 136 height 34
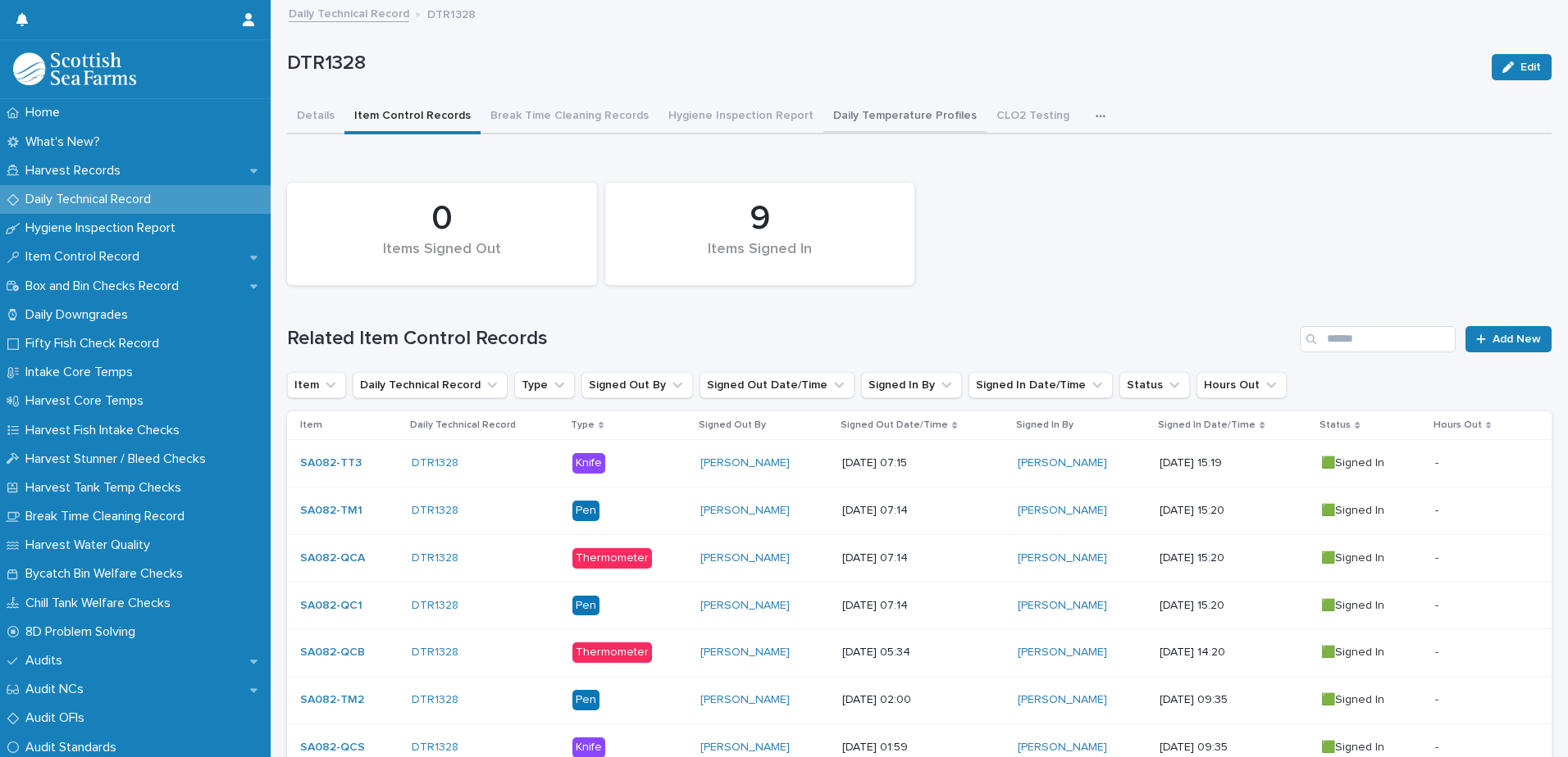
click at [872, 128] on button "Daily Temperature Profiles" at bounding box center [904, 116] width 163 height 34
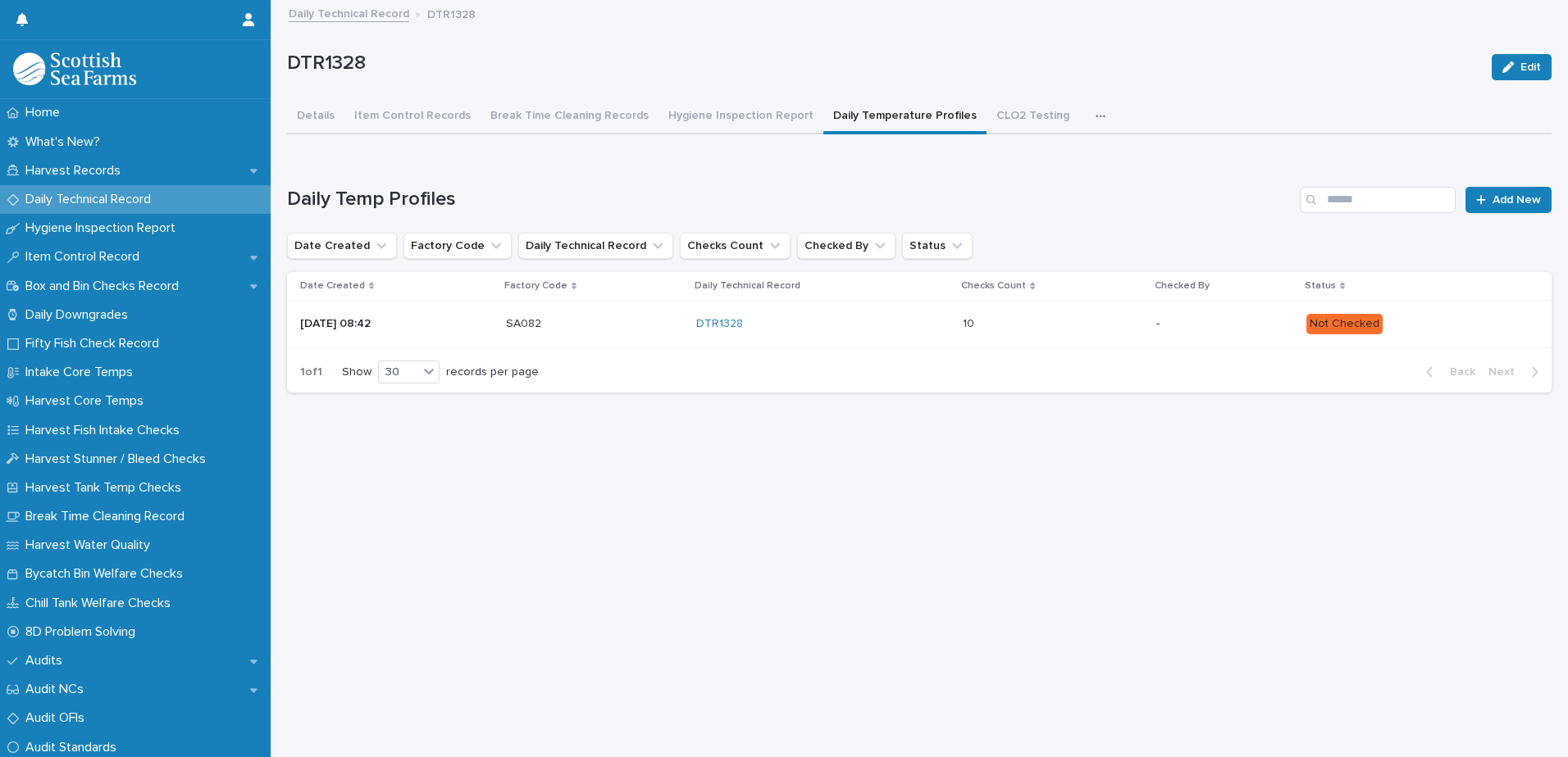
click at [1056, 331] on div "10 10" at bounding box center [1052, 323] width 180 height 27
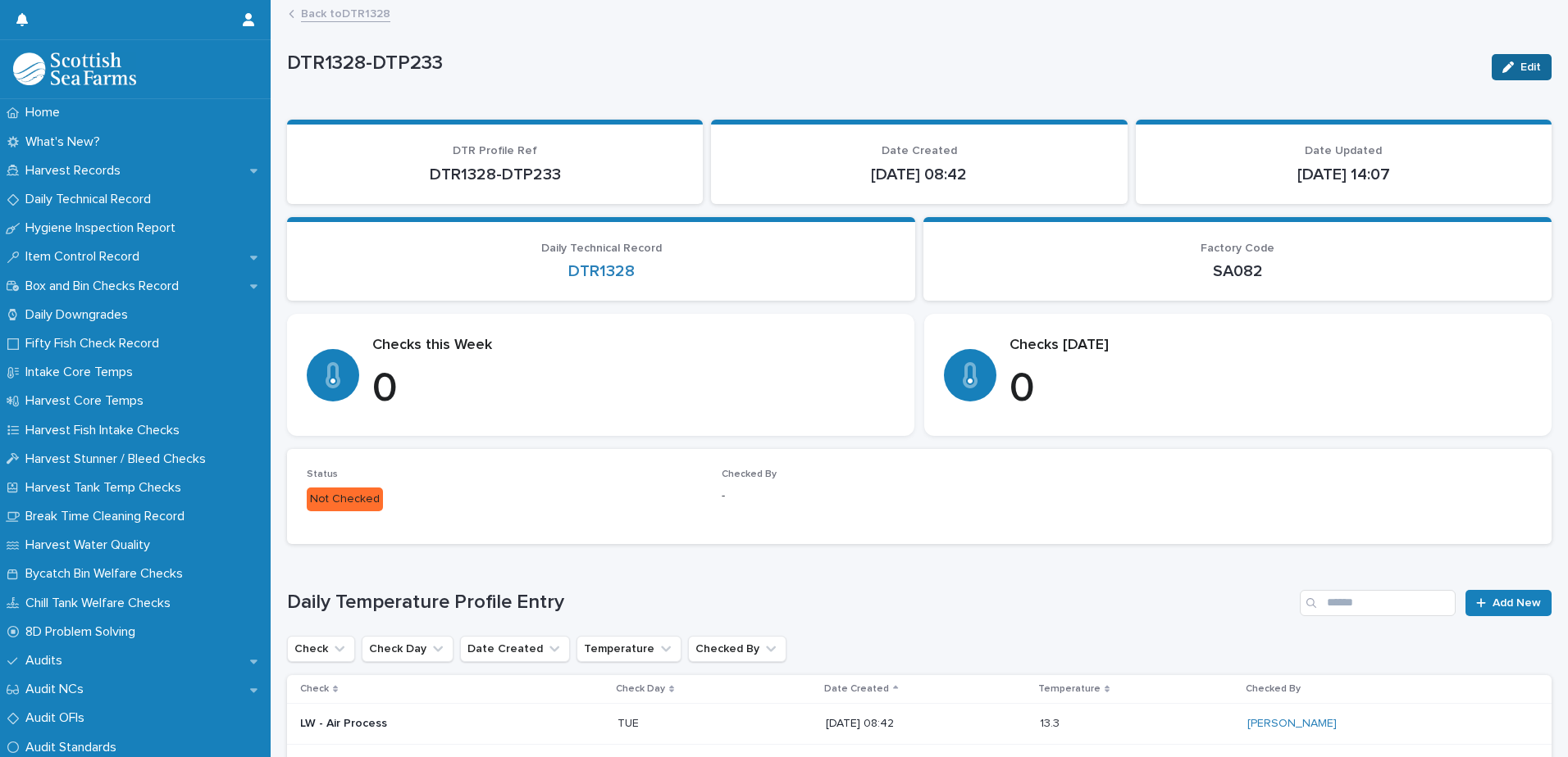
click at [1520, 63] on span "Edit" at bounding box center [1530, 67] width 21 height 12
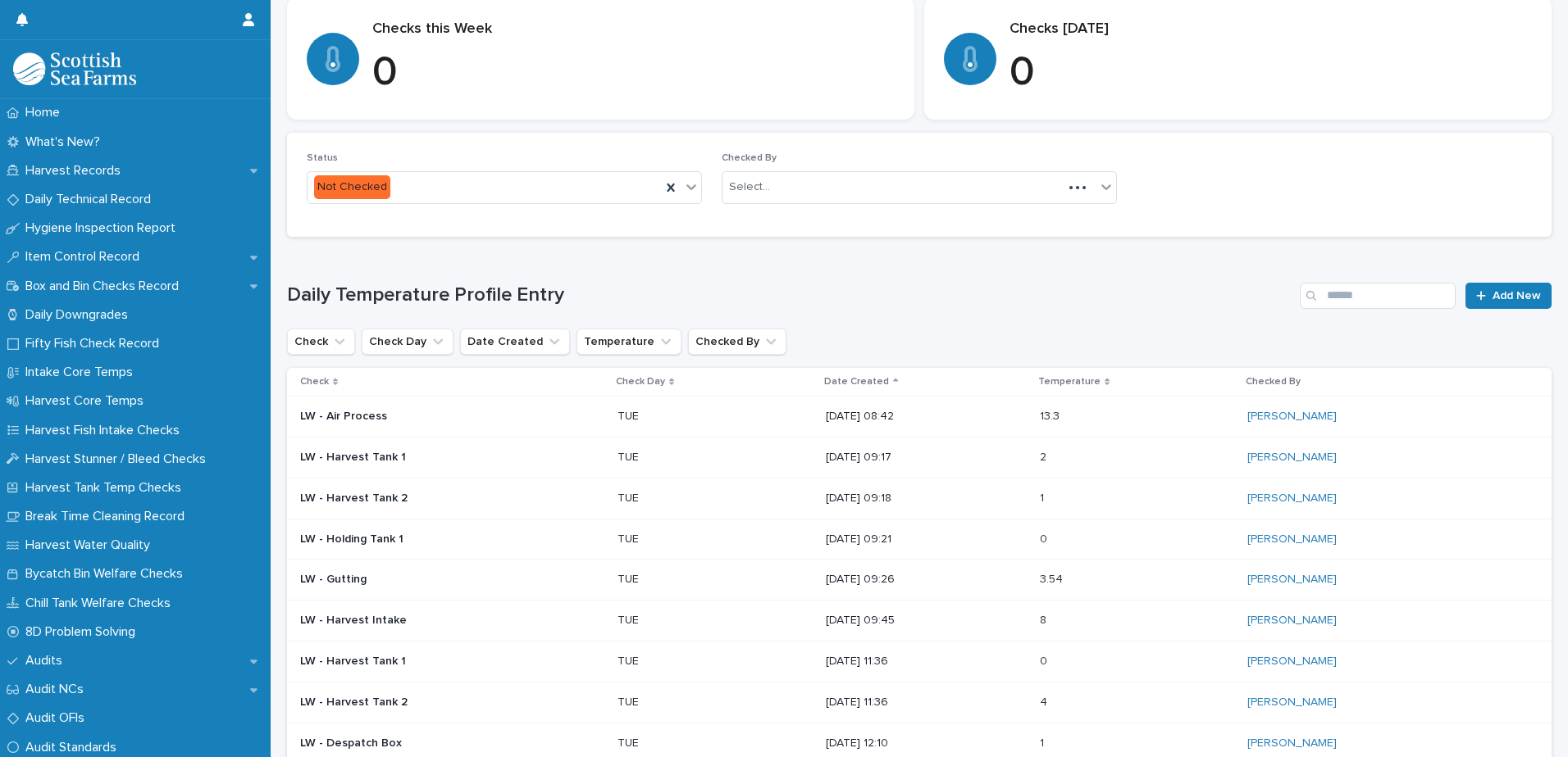
scroll to position [328, 0]
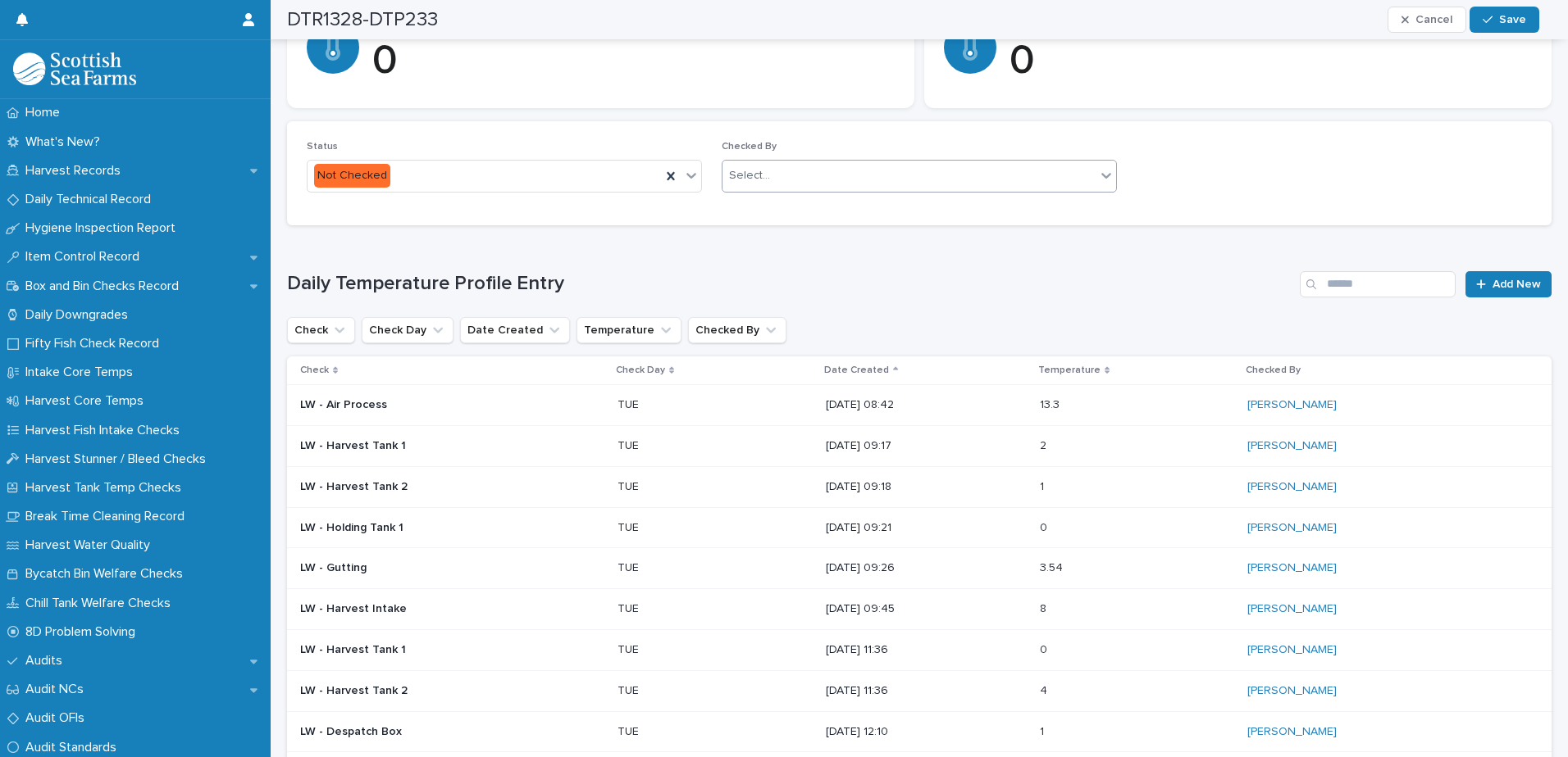
drag, startPoint x: 783, startPoint y: 179, endPoint x: 775, endPoint y: 182, distance: 8.5
click at [781, 180] on div "Select..." at bounding box center [908, 175] width 373 height 27
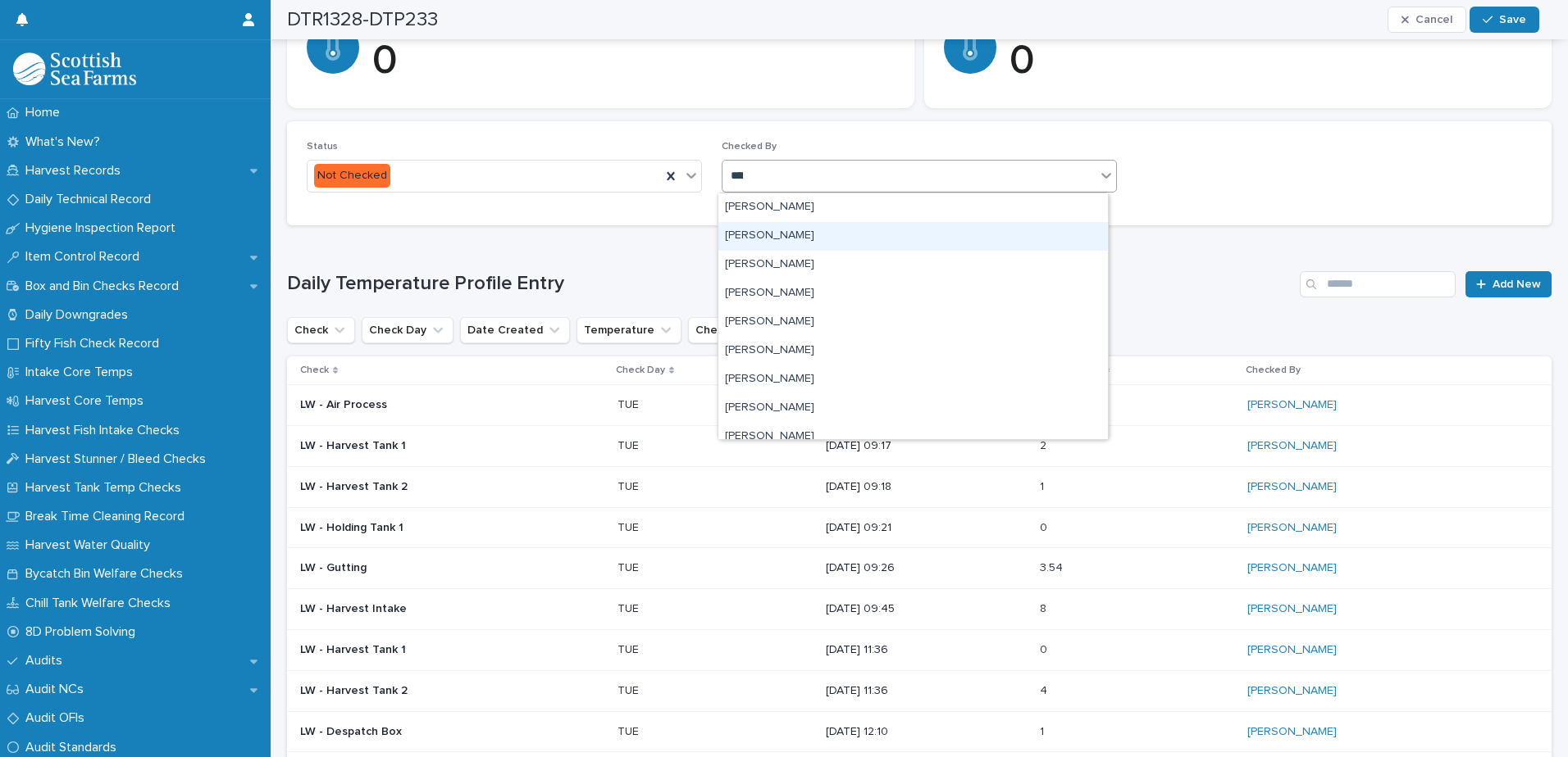
type input "*****"
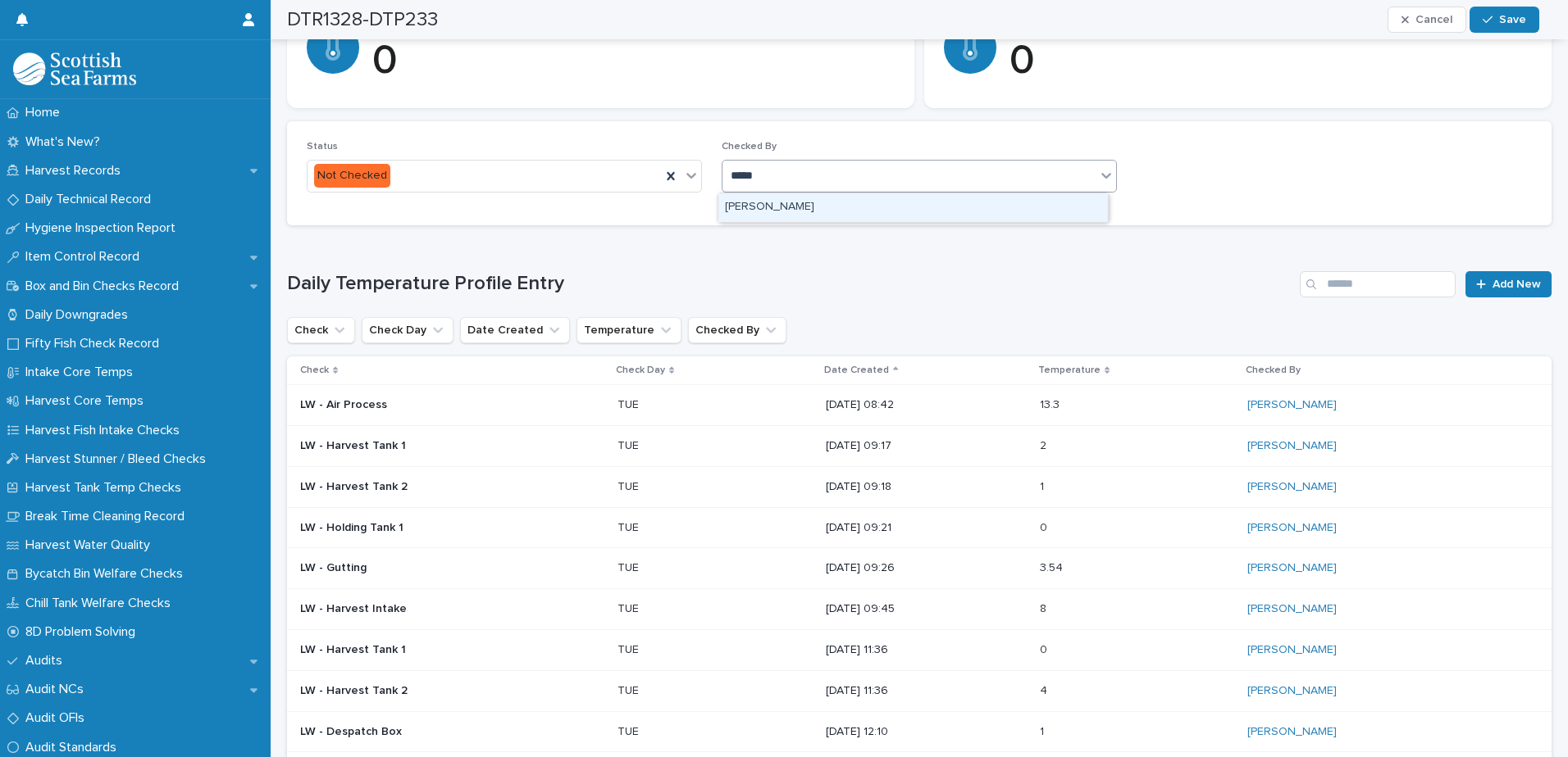
click at [780, 207] on div "[PERSON_NAME]" at bounding box center [912, 207] width 390 height 29
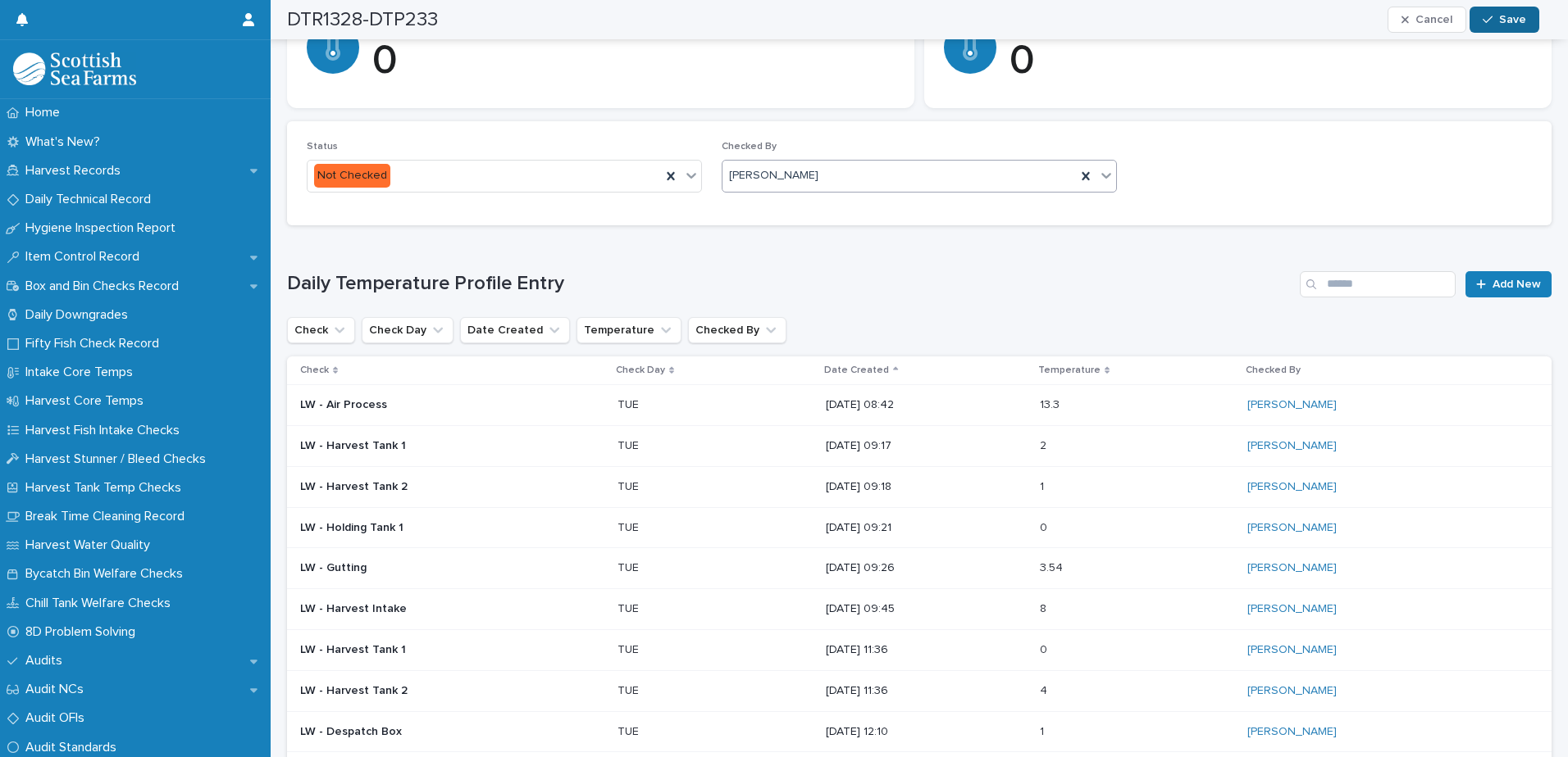
click at [1505, 17] on span "Save" at bounding box center [1512, 20] width 27 height 12
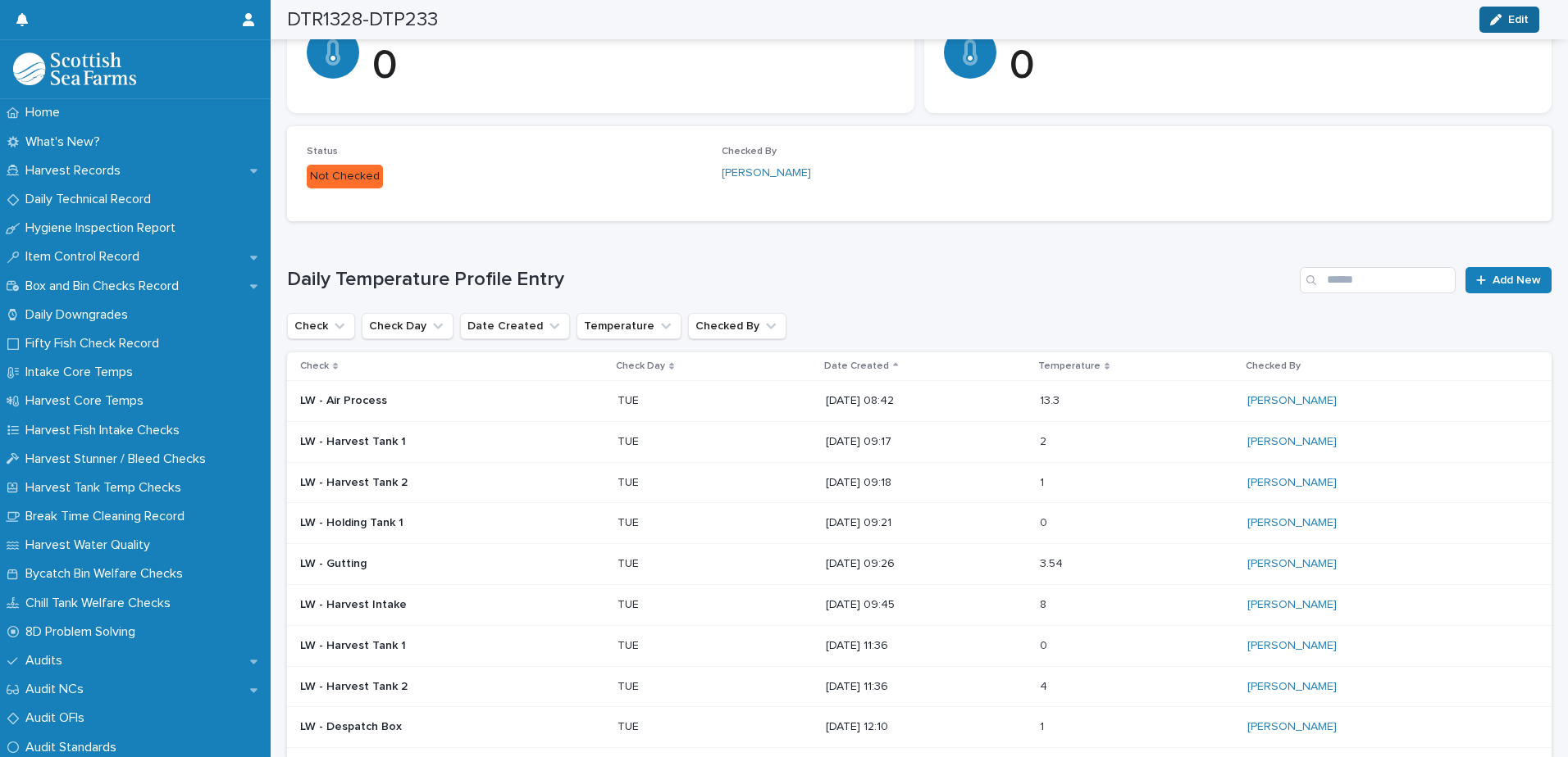
click at [1513, 24] on span "Edit" at bounding box center [1518, 20] width 21 height 12
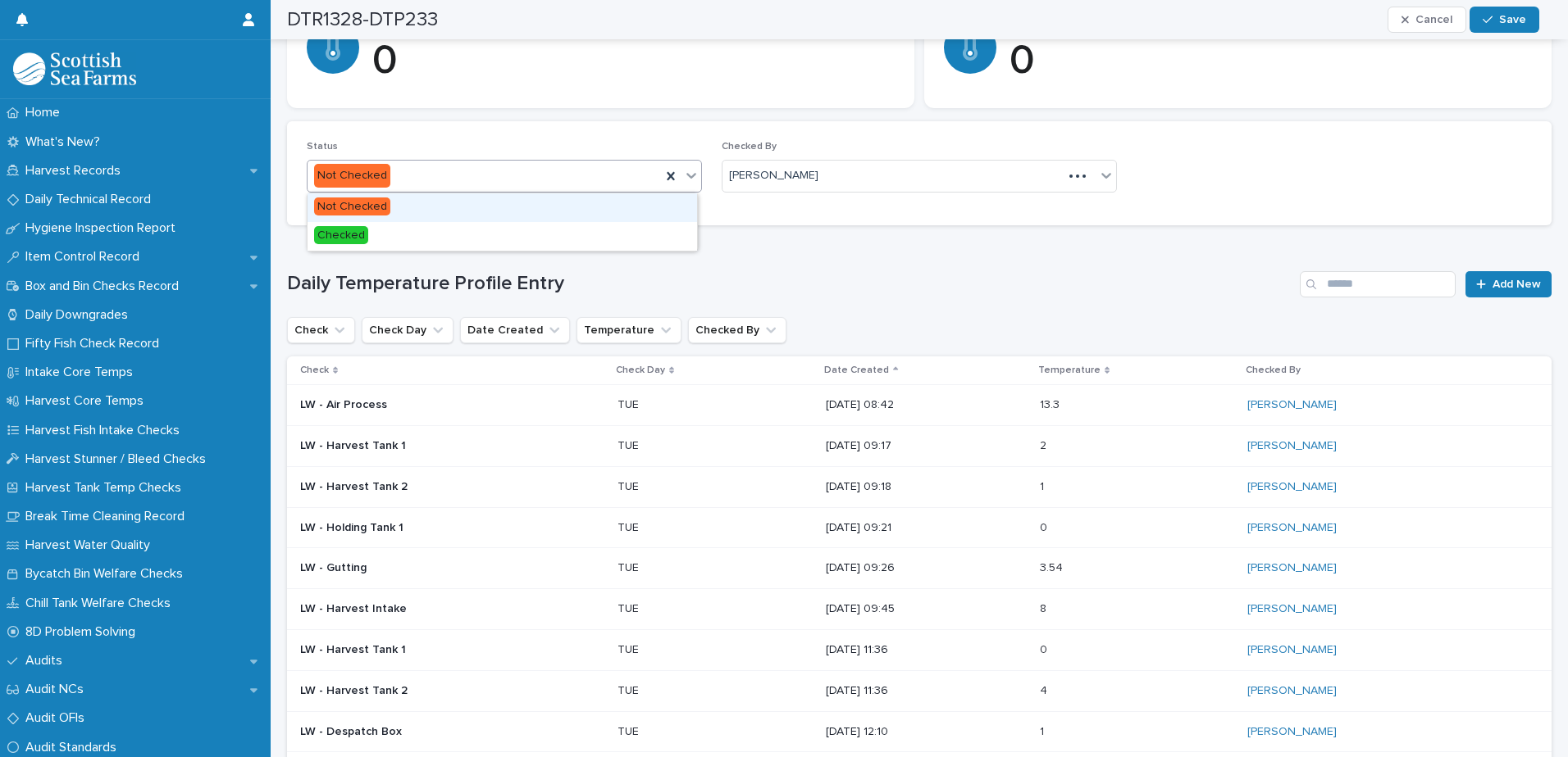
click at [506, 172] on div "Not Checked" at bounding box center [484, 175] width 353 height 27
click at [412, 241] on div "Checked" at bounding box center [502, 236] width 390 height 29
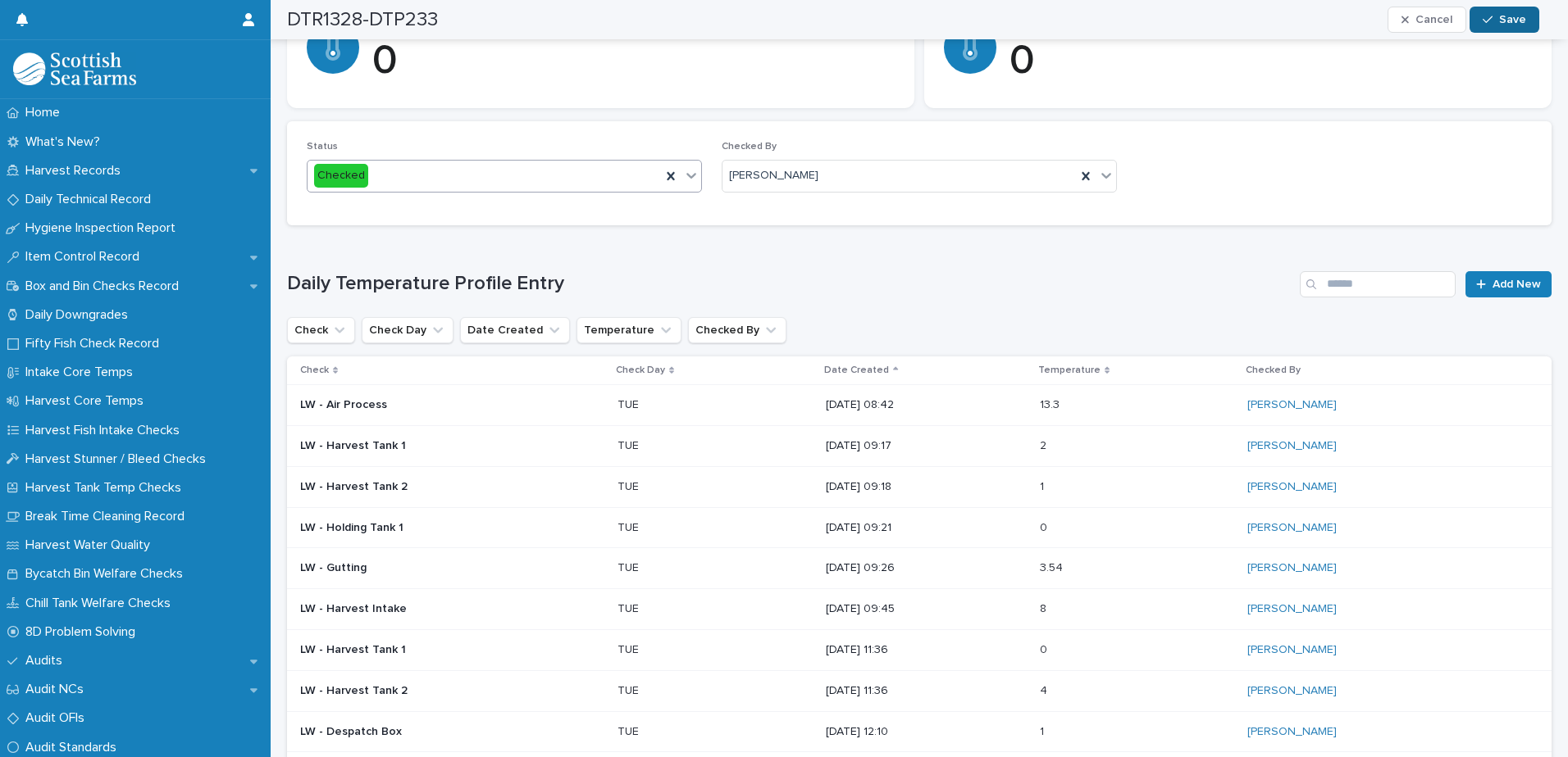
click at [1522, 20] on span "Save" at bounding box center [1512, 20] width 27 height 12
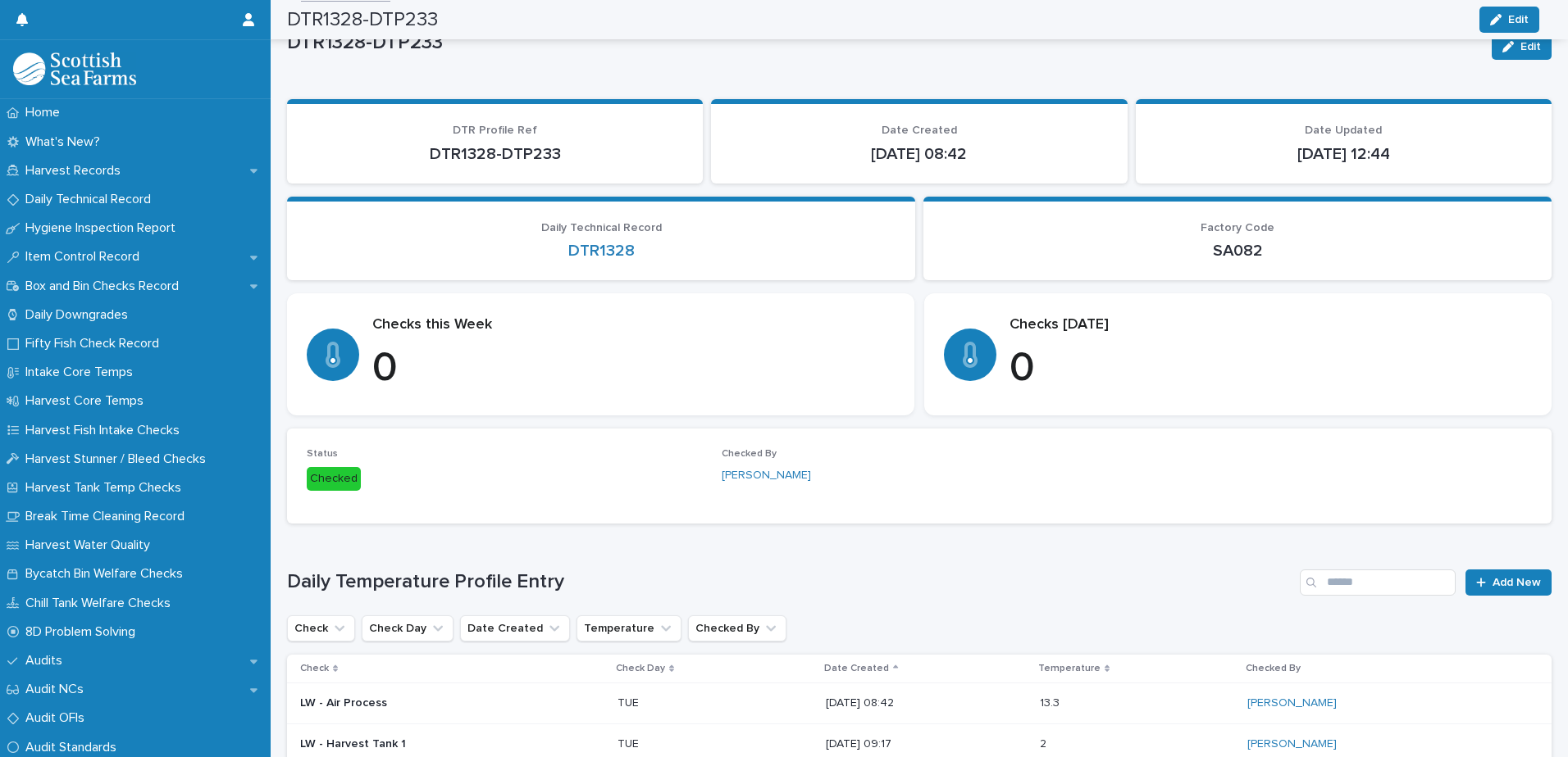
scroll to position [0, 0]
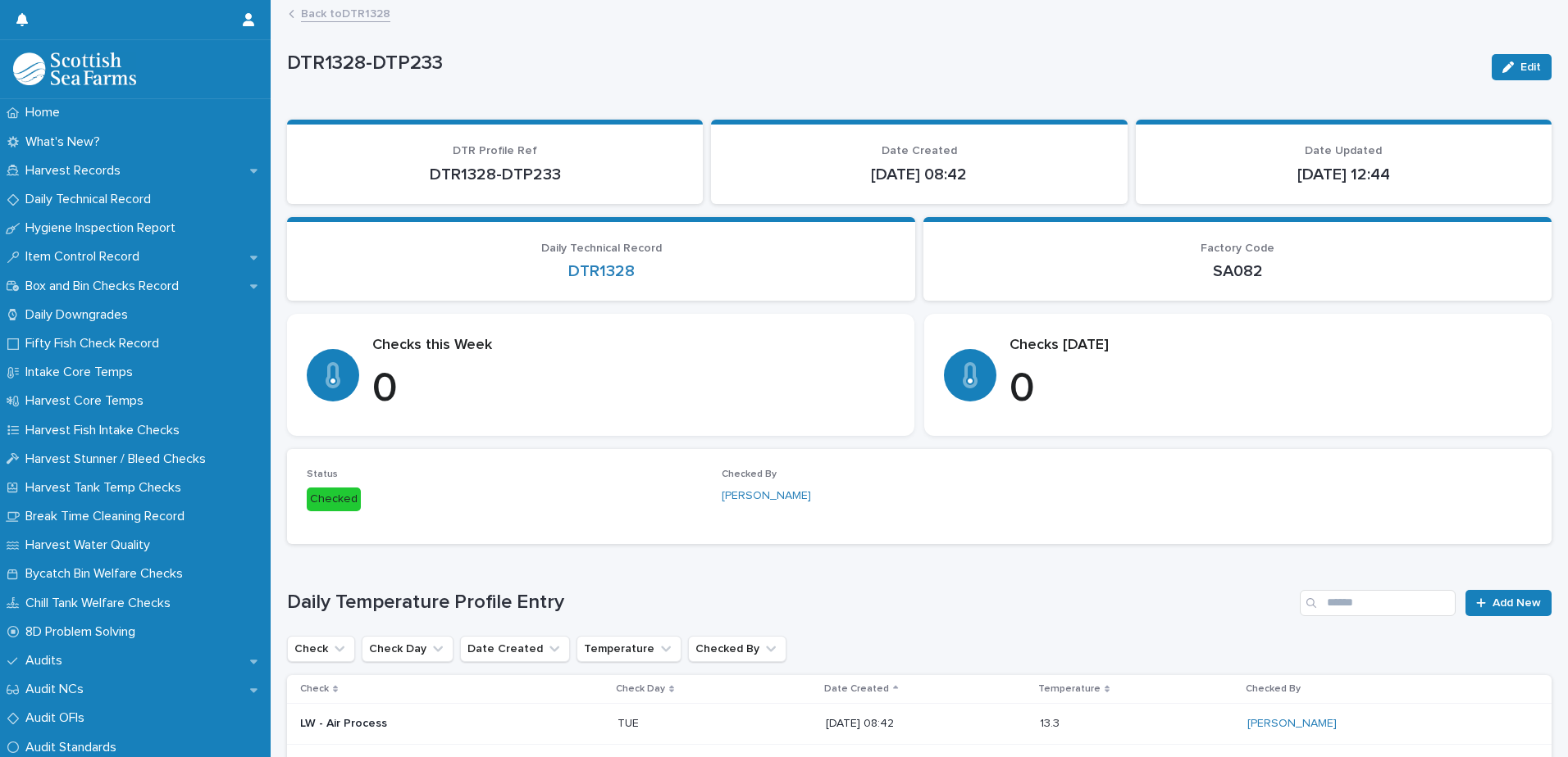
click at [340, 16] on link "Back to DTR1328" at bounding box center [345, 12] width 90 height 19
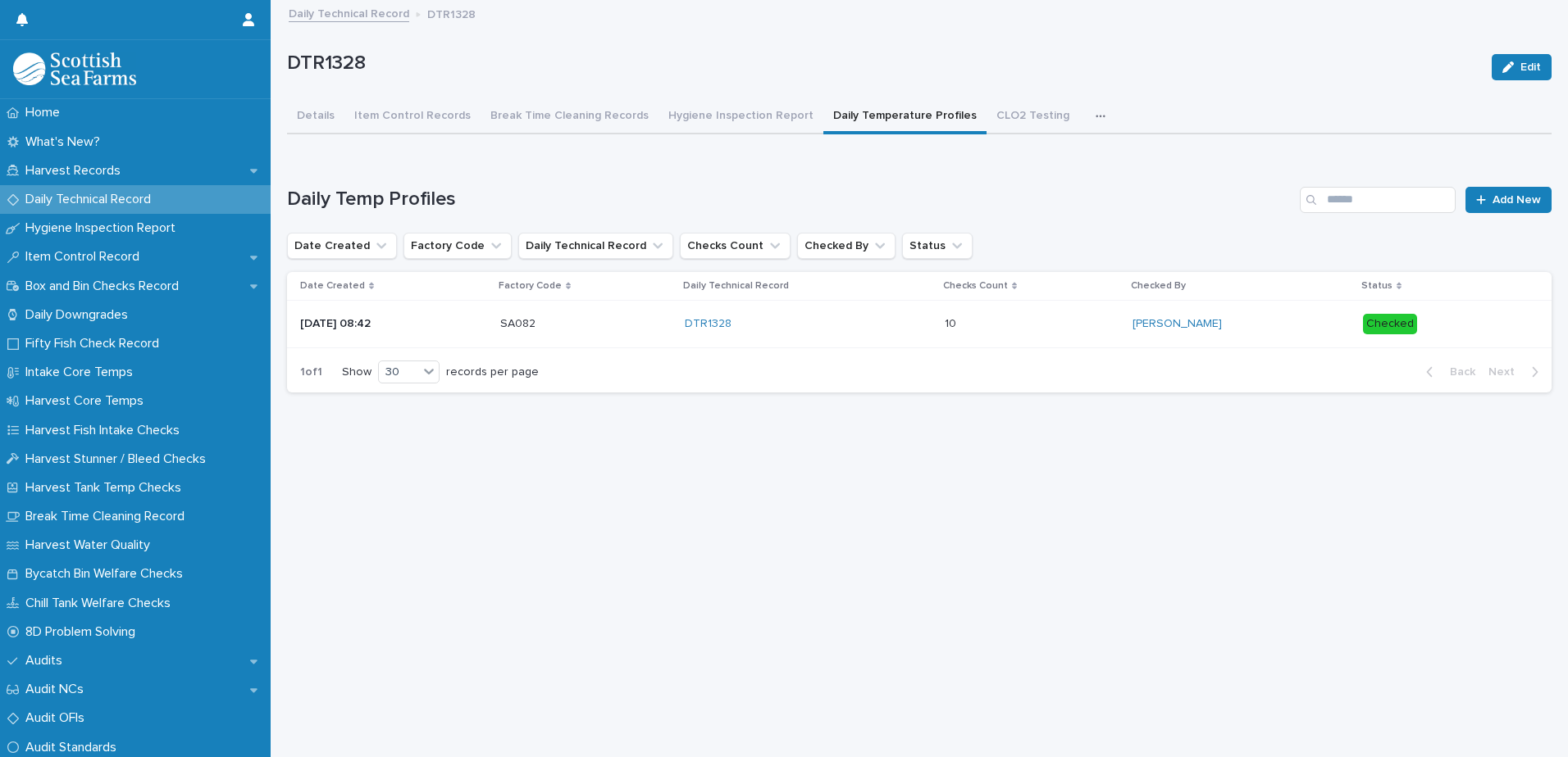
click at [340, 16] on link "Daily Technical Record" at bounding box center [349, 12] width 120 height 19
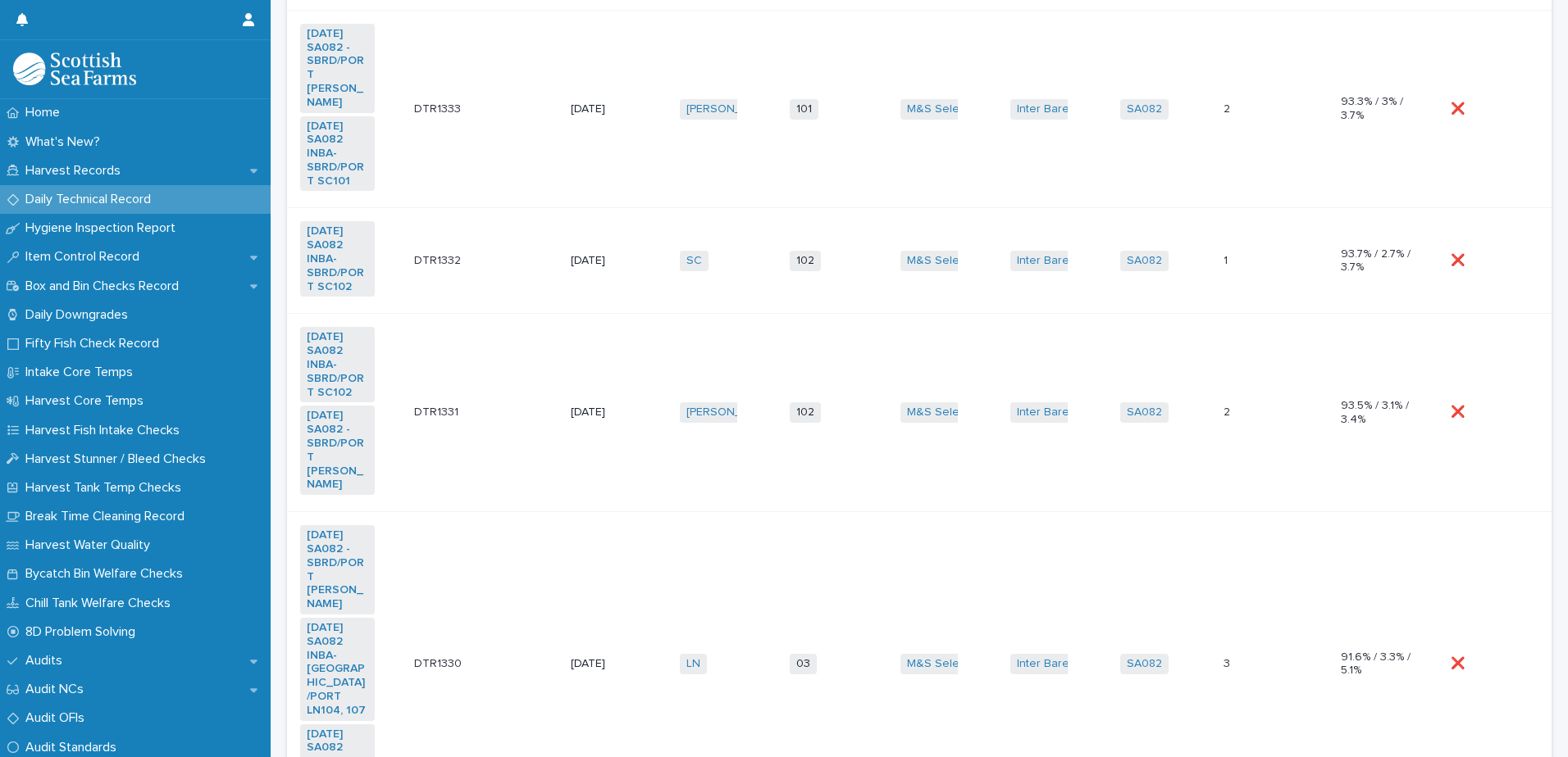
scroll to position [1141, 0]
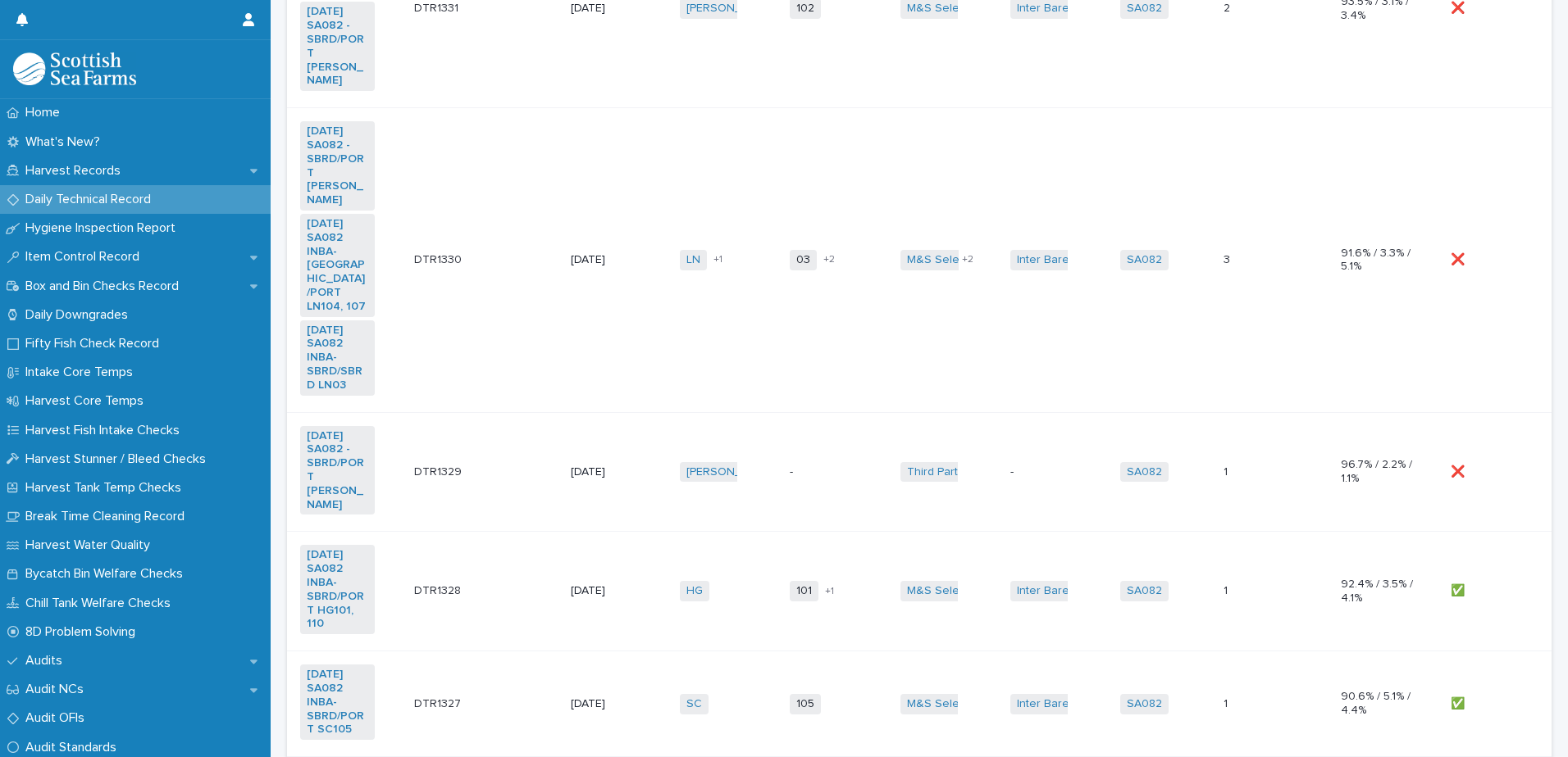
click at [1500, 465] on p at bounding box center [1488, 472] width 75 height 14
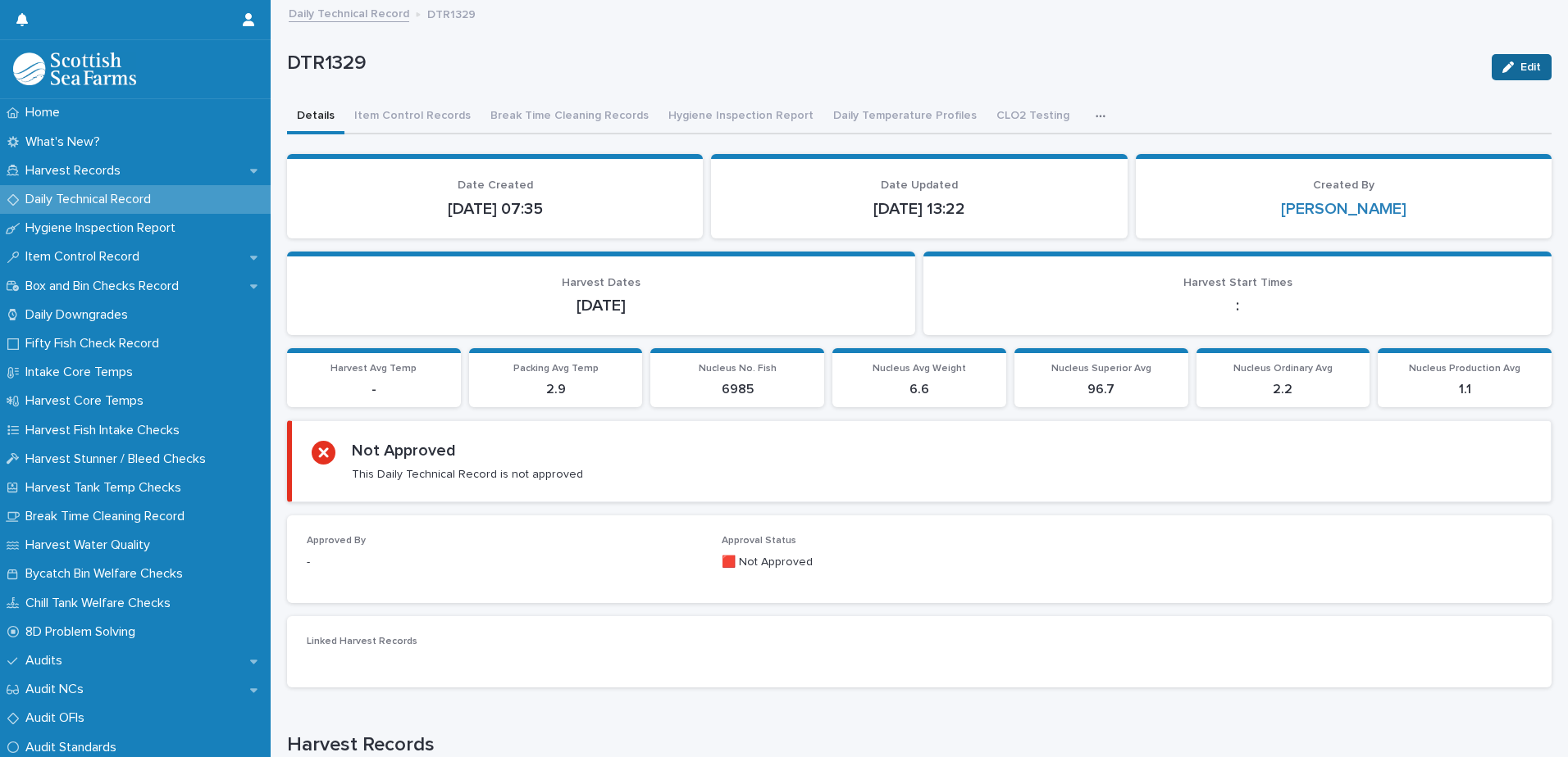
click at [1520, 62] on span "Edit" at bounding box center [1530, 67] width 21 height 12
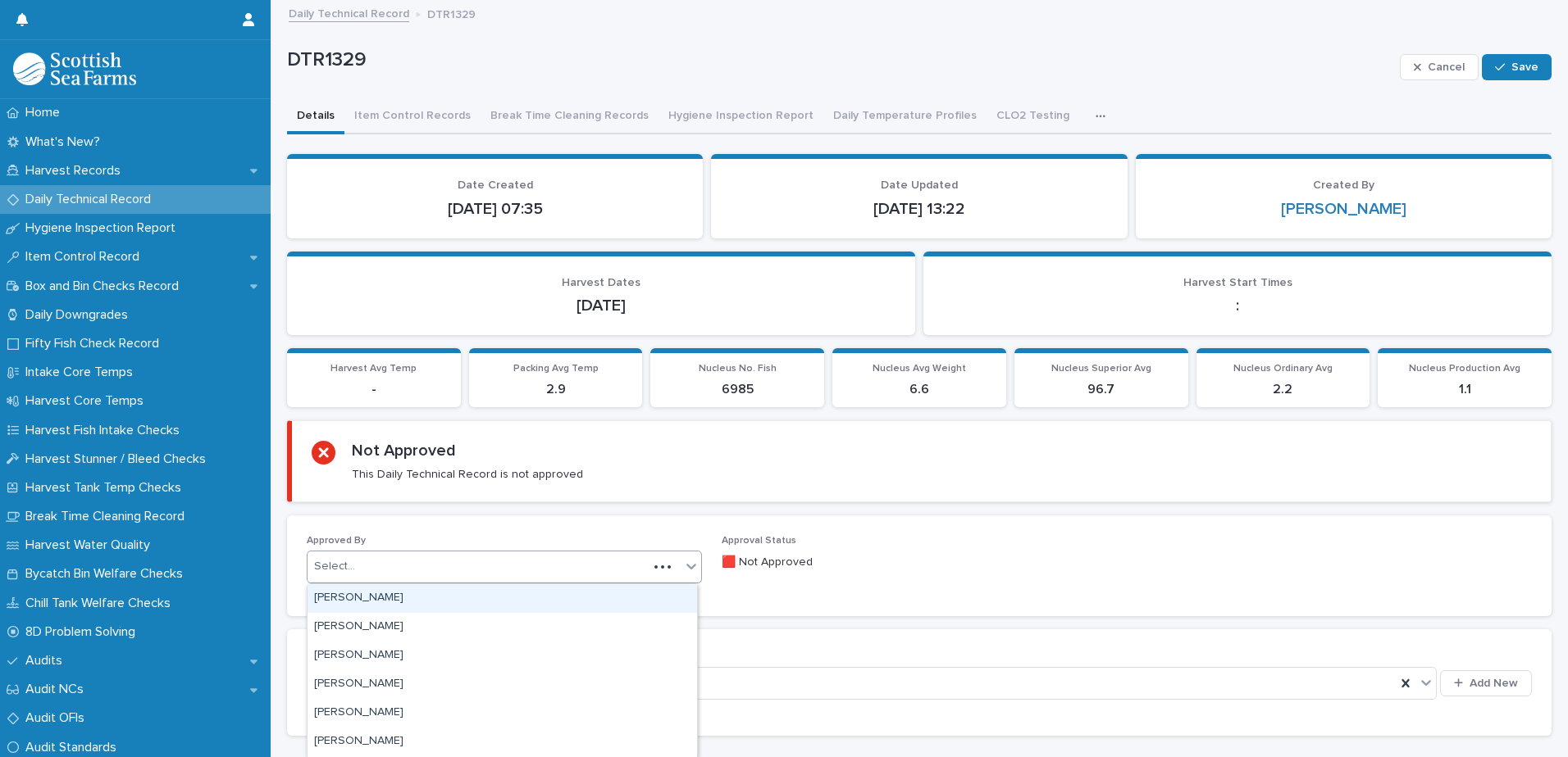
click at [430, 564] on div "Select..." at bounding box center [477, 566] width 340 height 27
type input "*****"
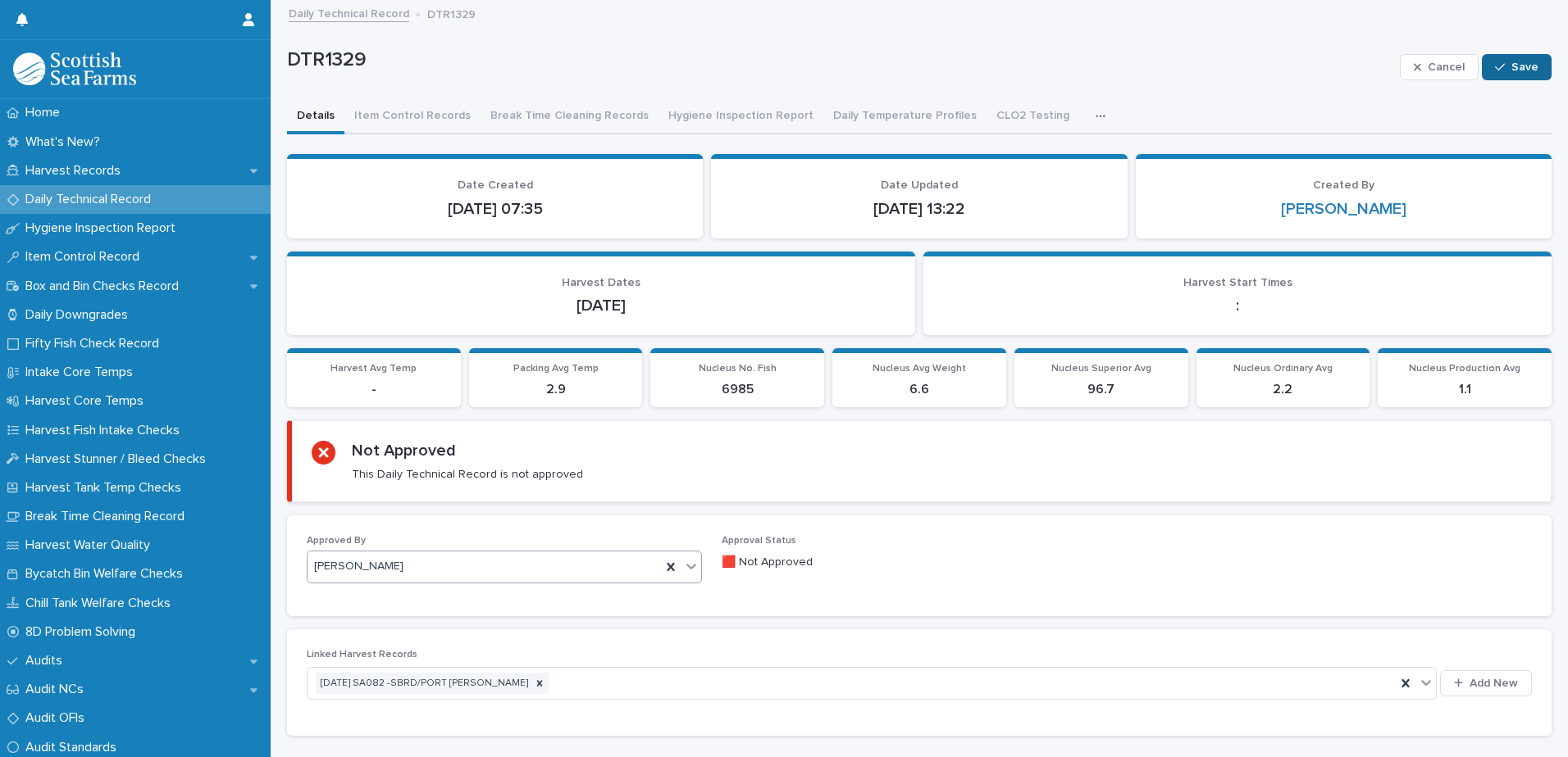
click at [1511, 70] on span "Save" at bounding box center [1524, 67] width 27 height 12
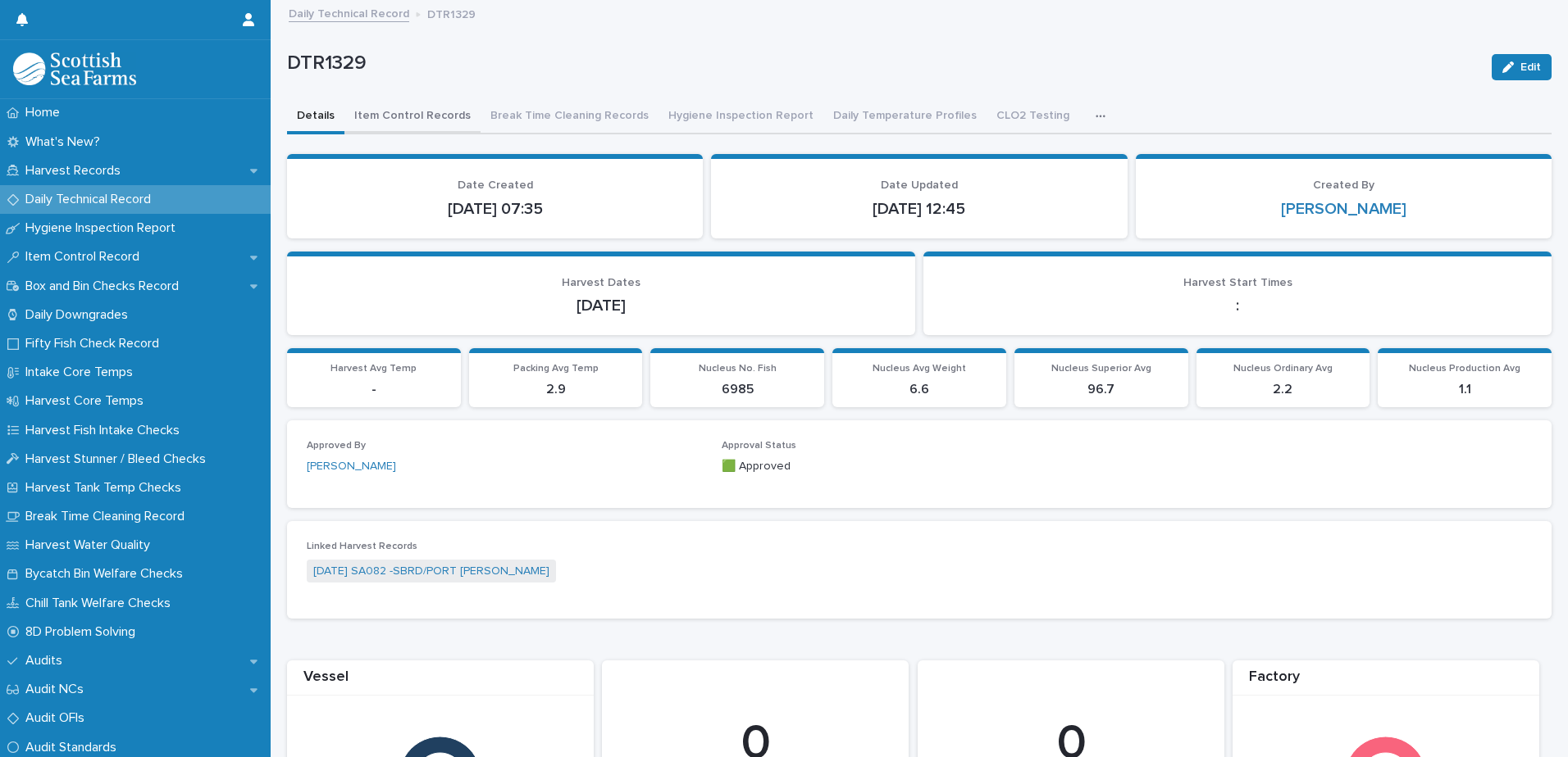
click at [416, 124] on button "Item Control Records" at bounding box center [412, 116] width 136 height 34
click at [411, 104] on button "Item Control Records" at bounding box center [412, 116] width 136 height 34
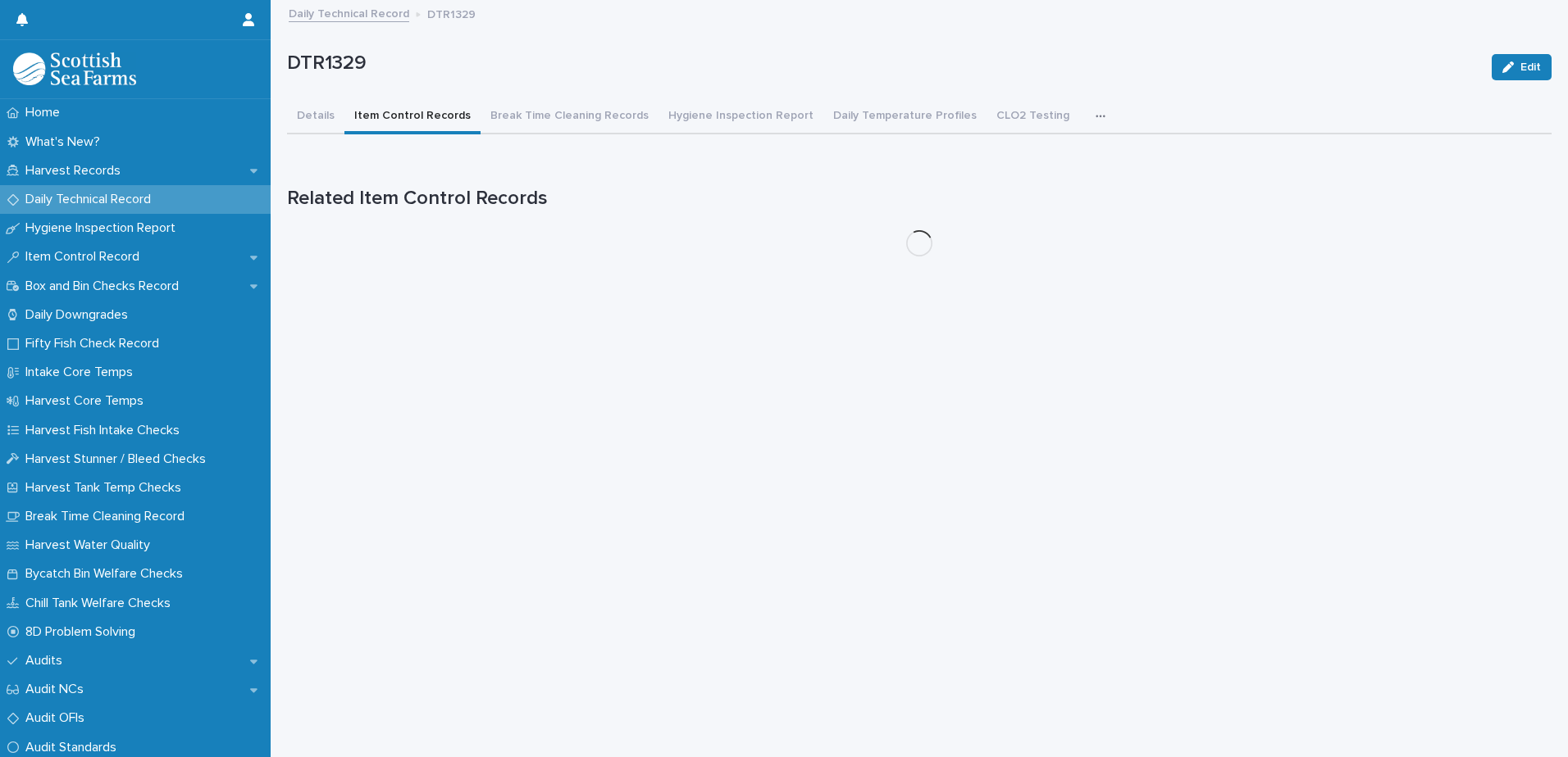
click at [411, 114] on button "Item Control Records" at bounding box center [412, 116] width 136 height 34
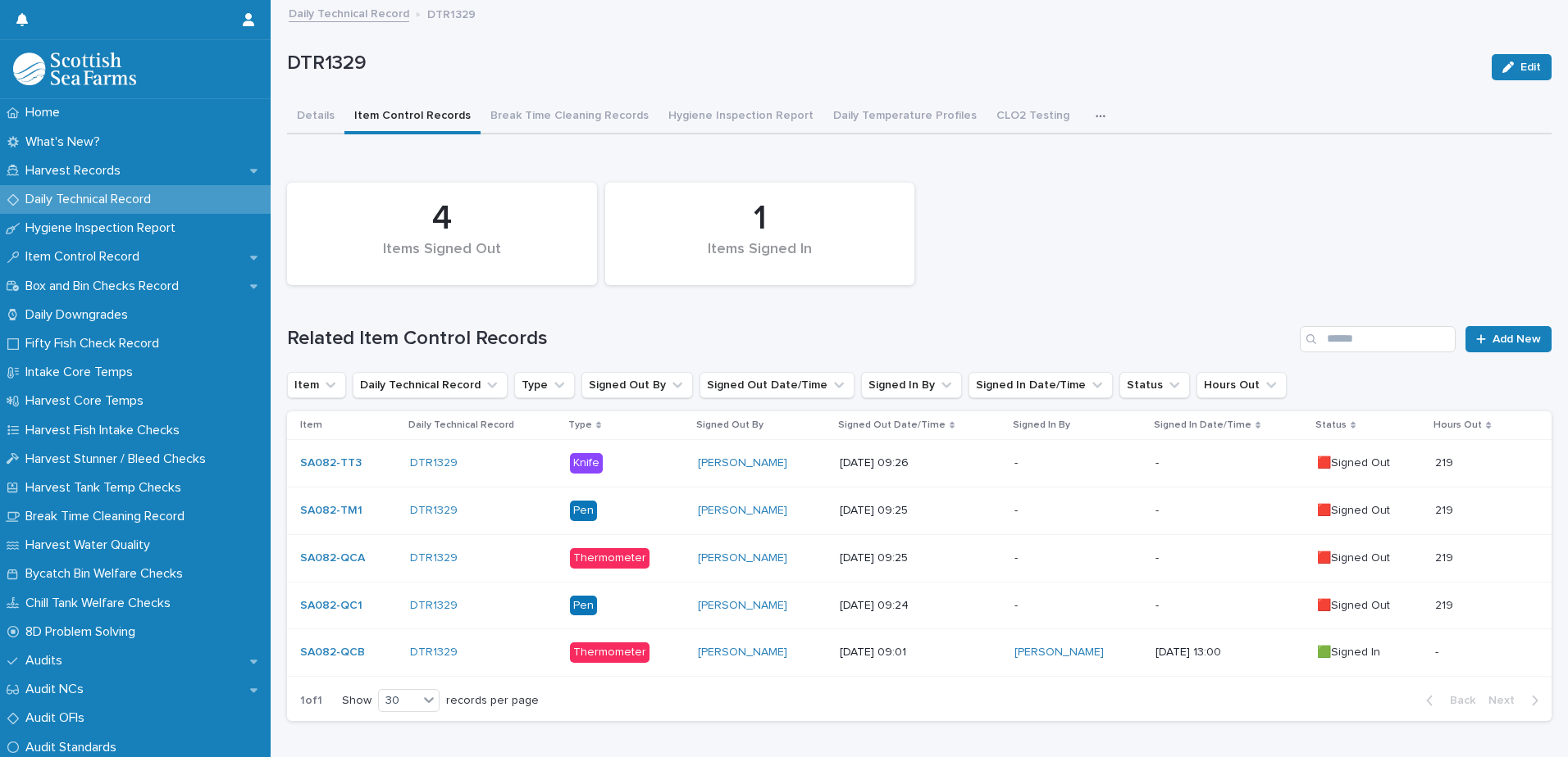
click at [1240, 610] on p "-" at bounding box center [1229, 606] width 148 height 14
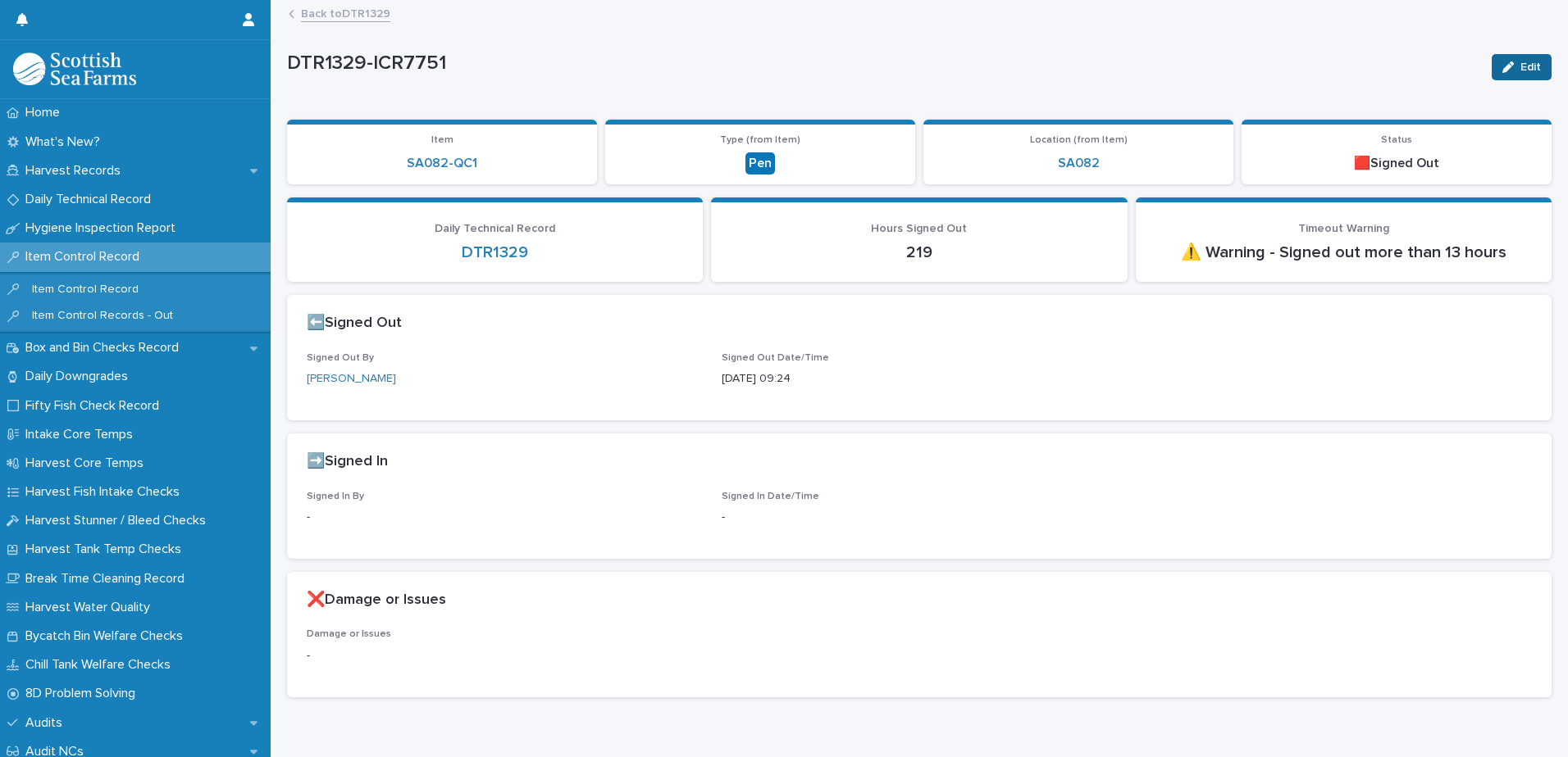
click at [1516, 75] on button "Edit" at bounding box center [1521, 67] width 60 height 27
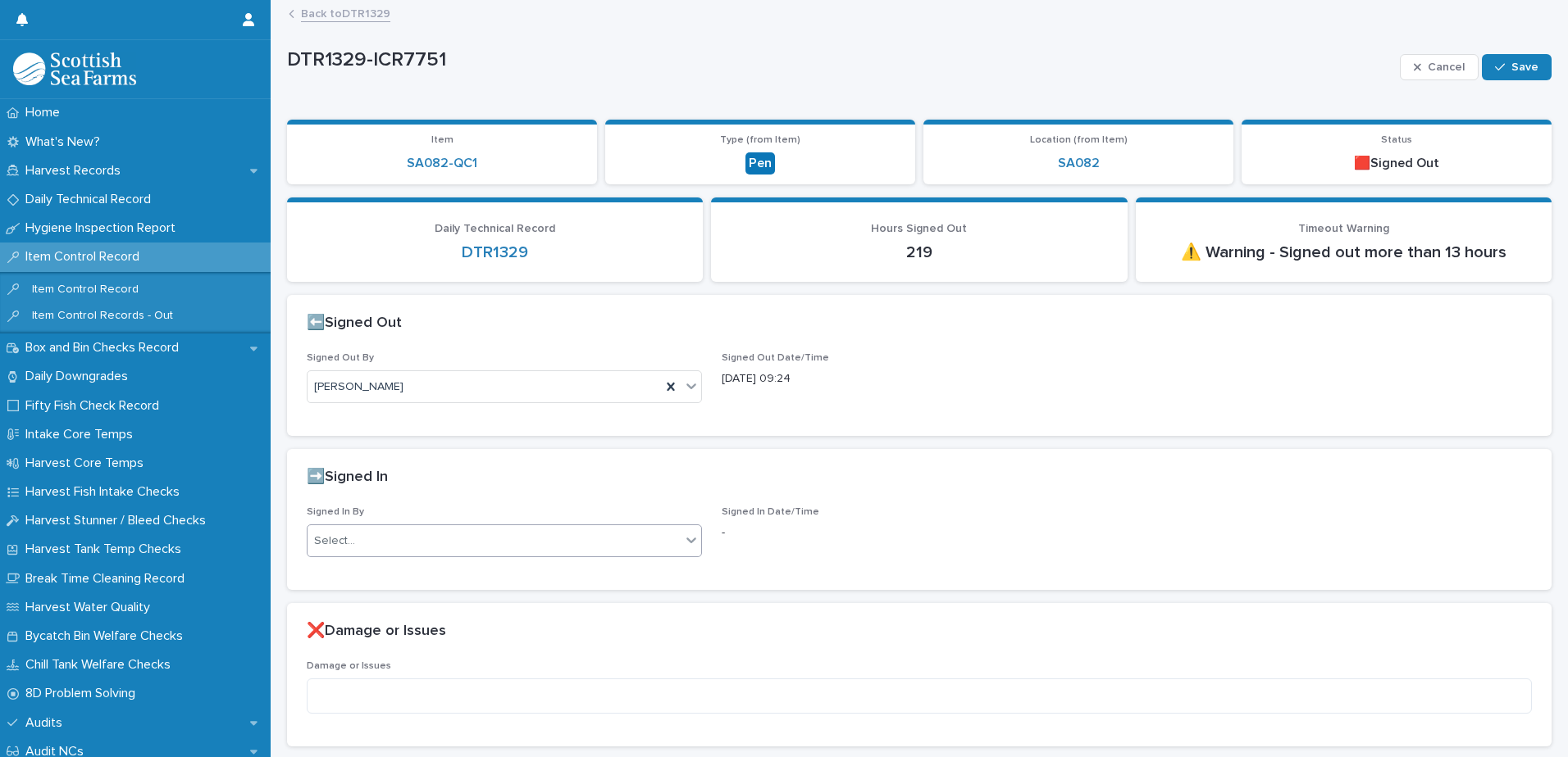
click at [415, 548] on div "Select..." at bounding box center [494, 540] width 373 height 27
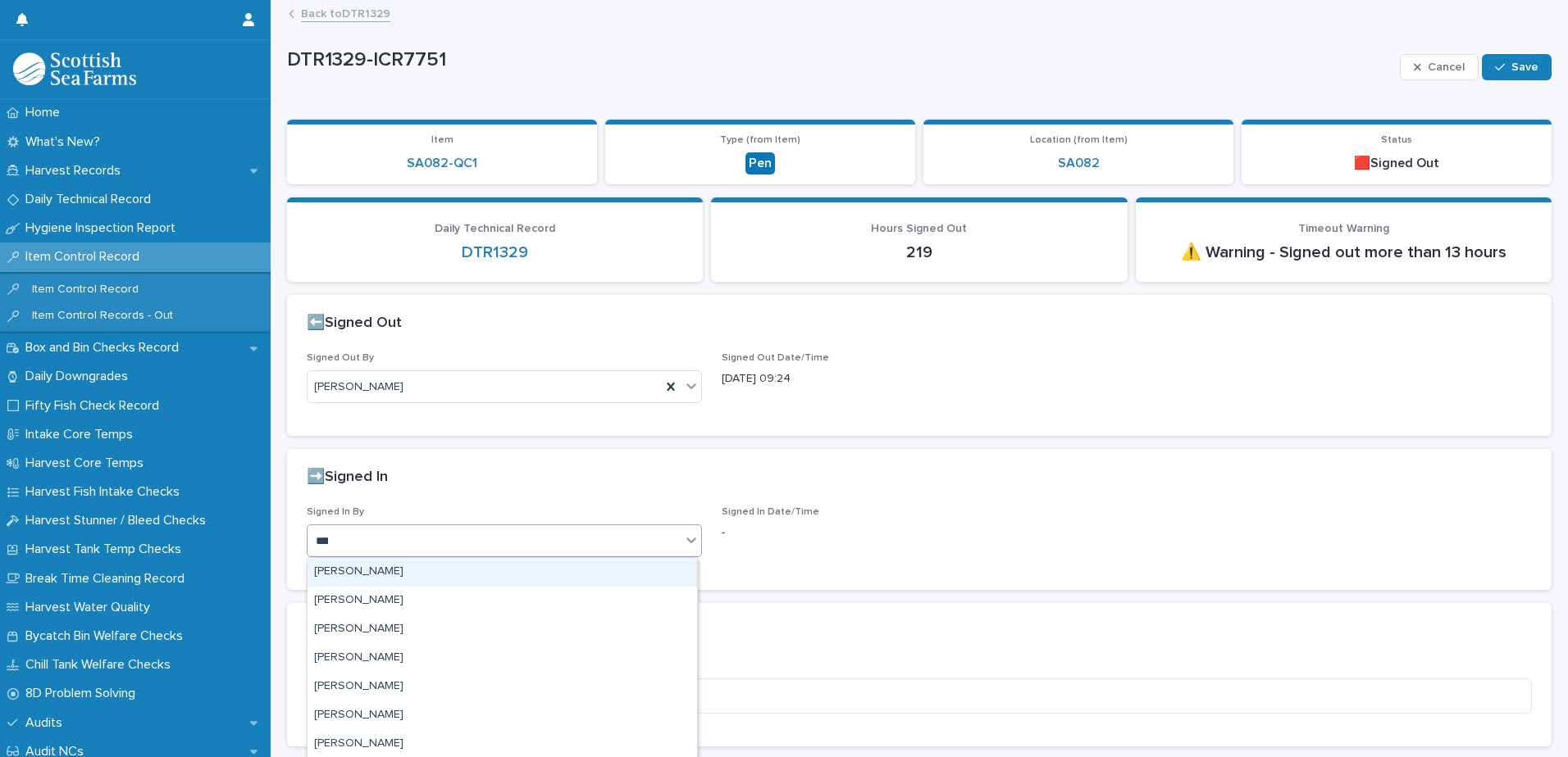
type input "*****"
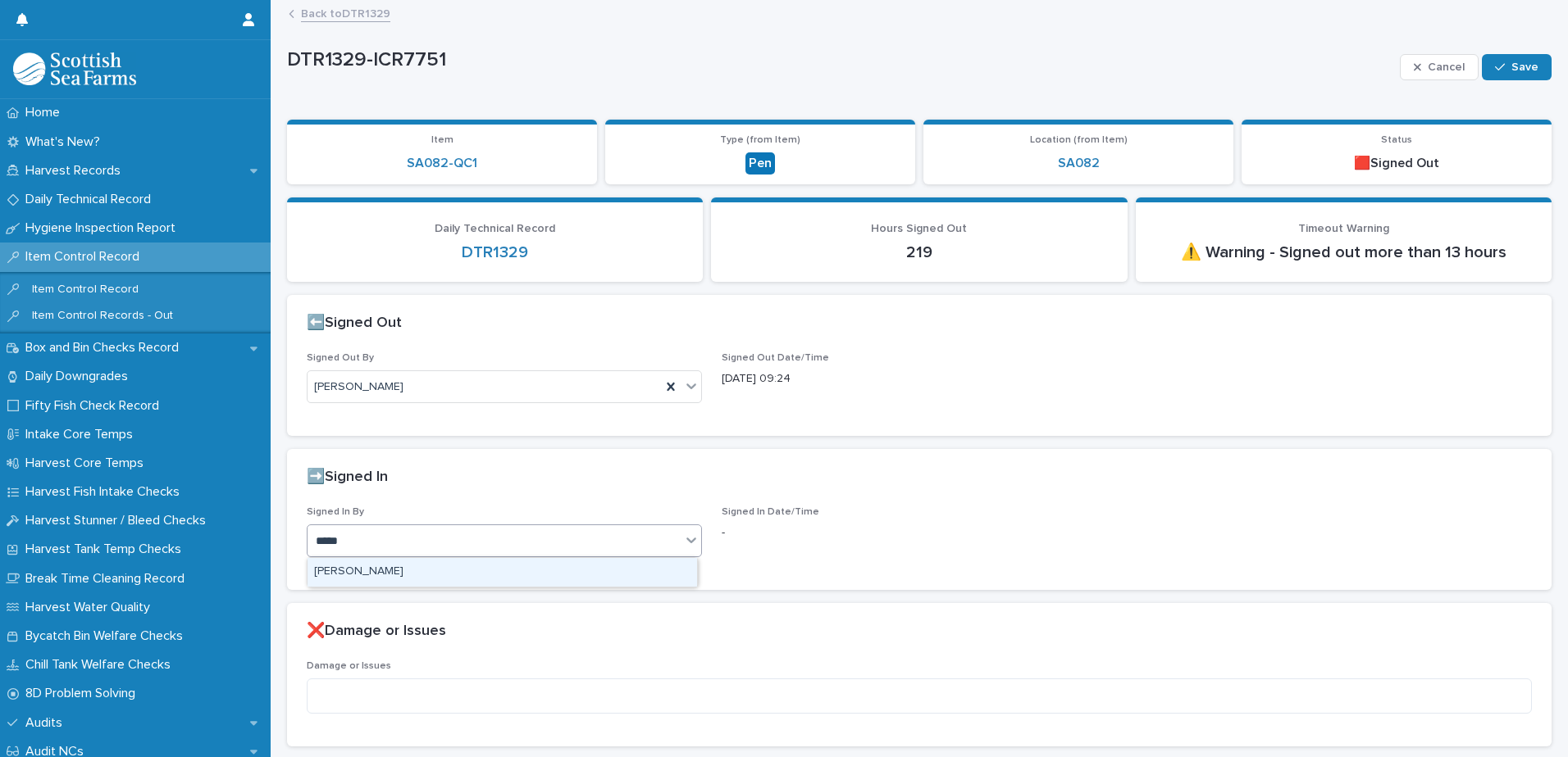
click at [401, 566] on div "[PERSON_NAME]" at bounding box center [502, 572] width 390 height 29
click at [1511, 70] on span "Save" at bounding box center [1524, 67] width 27 height 12
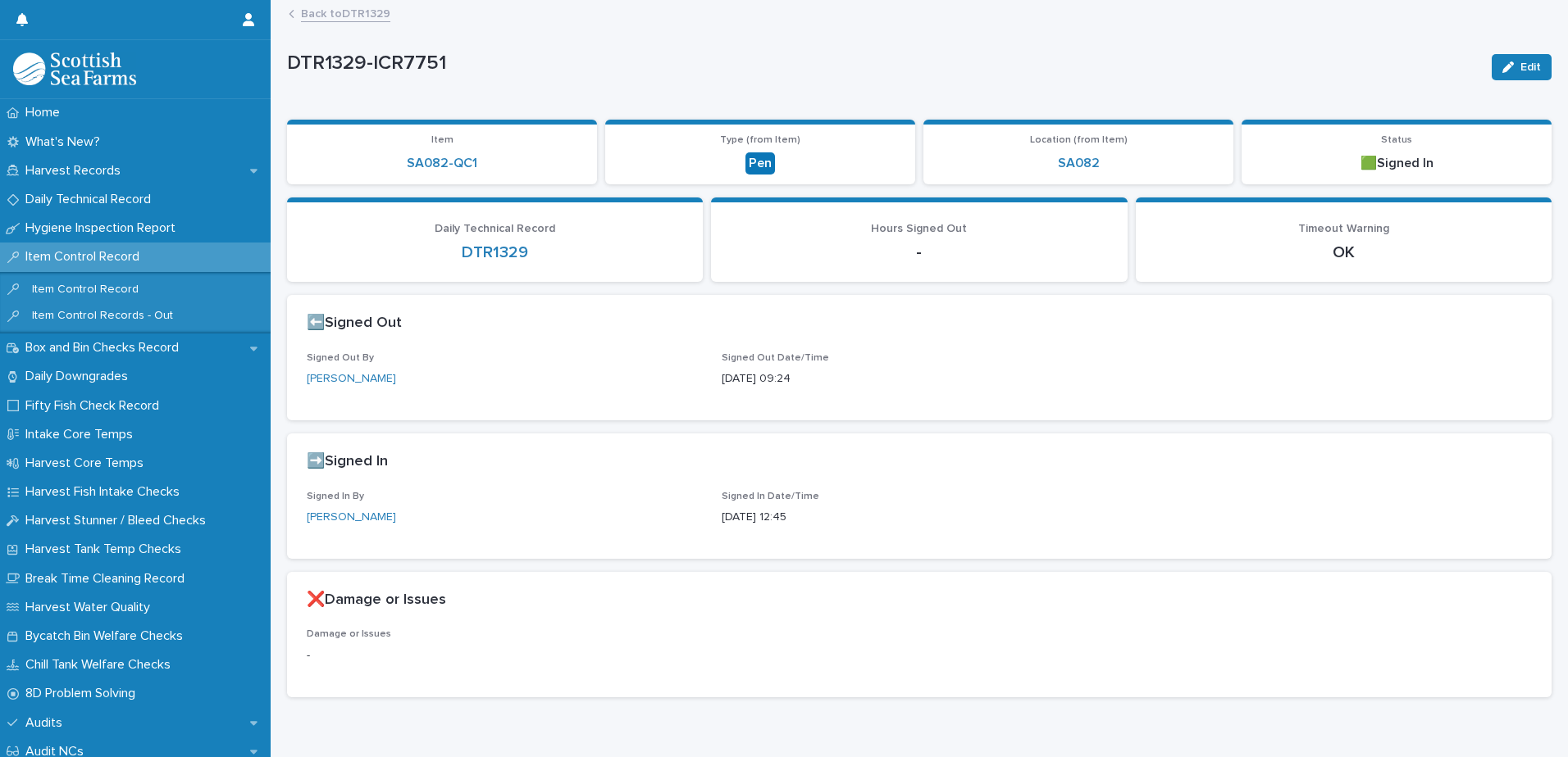
click at [361, 14] on link "Back to DTR1329" at bounding box center [345, 12] width 90 height 19
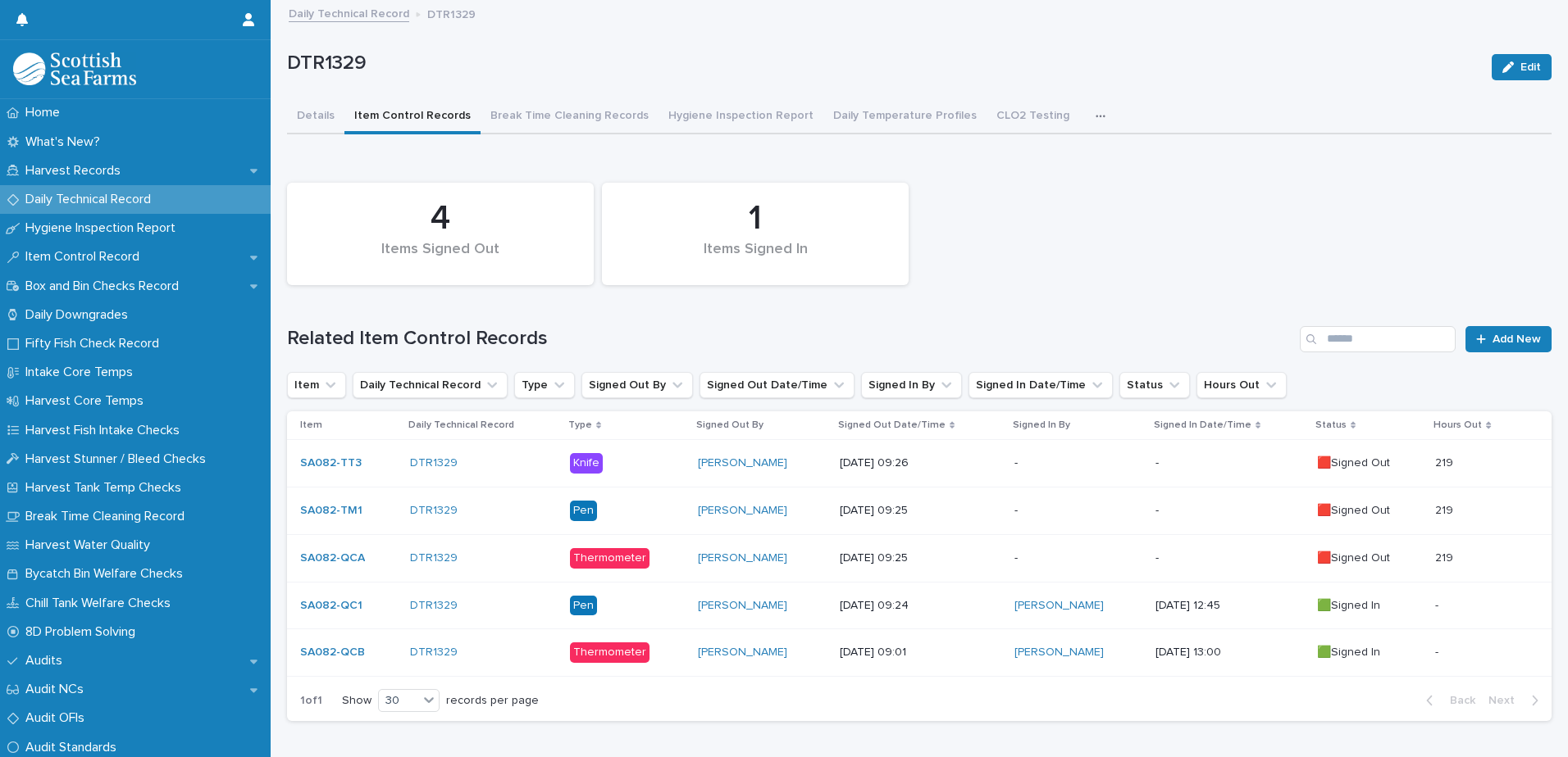
click at [1282, 561] on td "-" at bounding box center [1229, 558] width 161 height 47
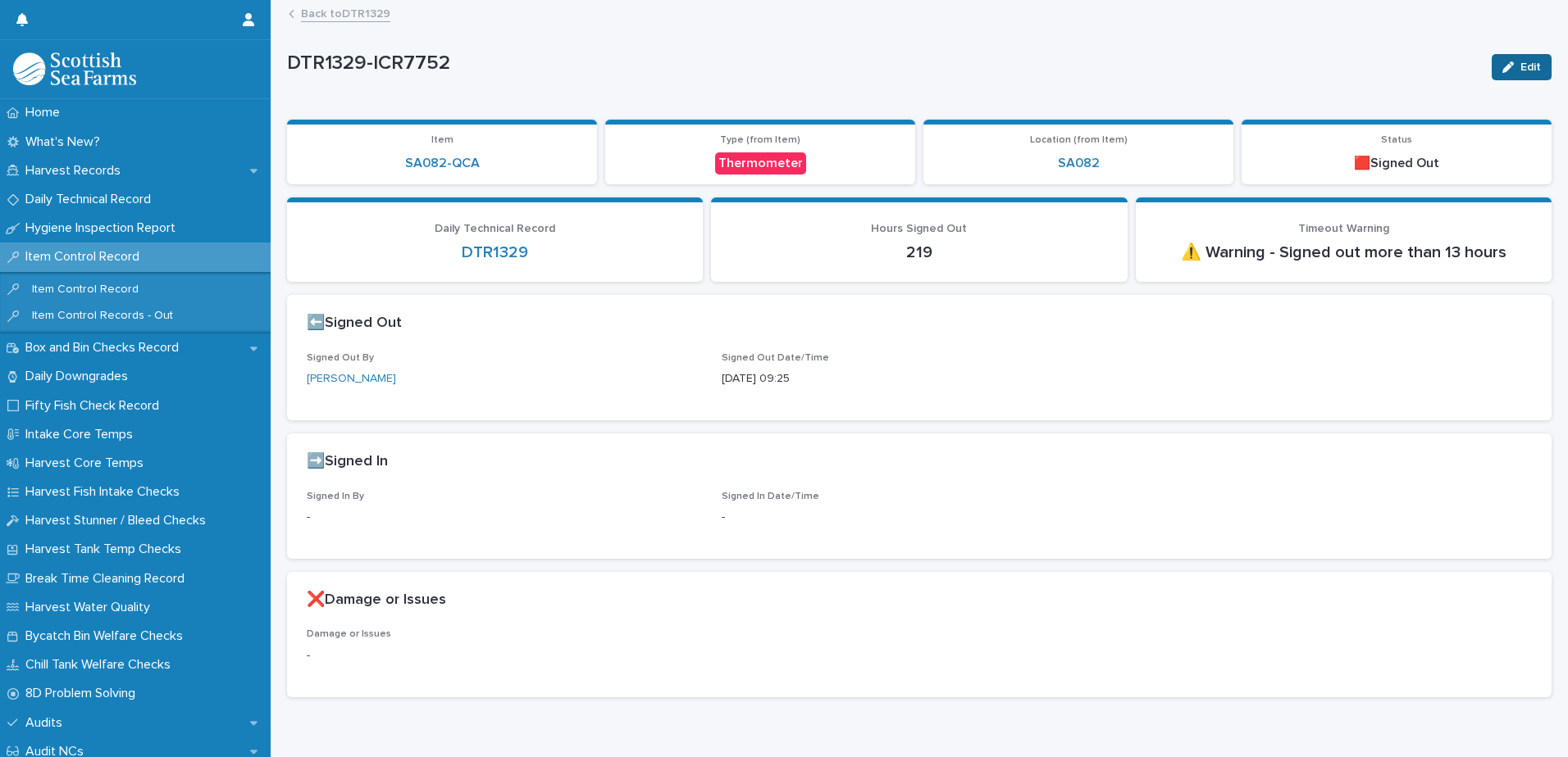
click at [1502, 66] on icon "button" at bounding box center [1508, 67] width 12 height 12
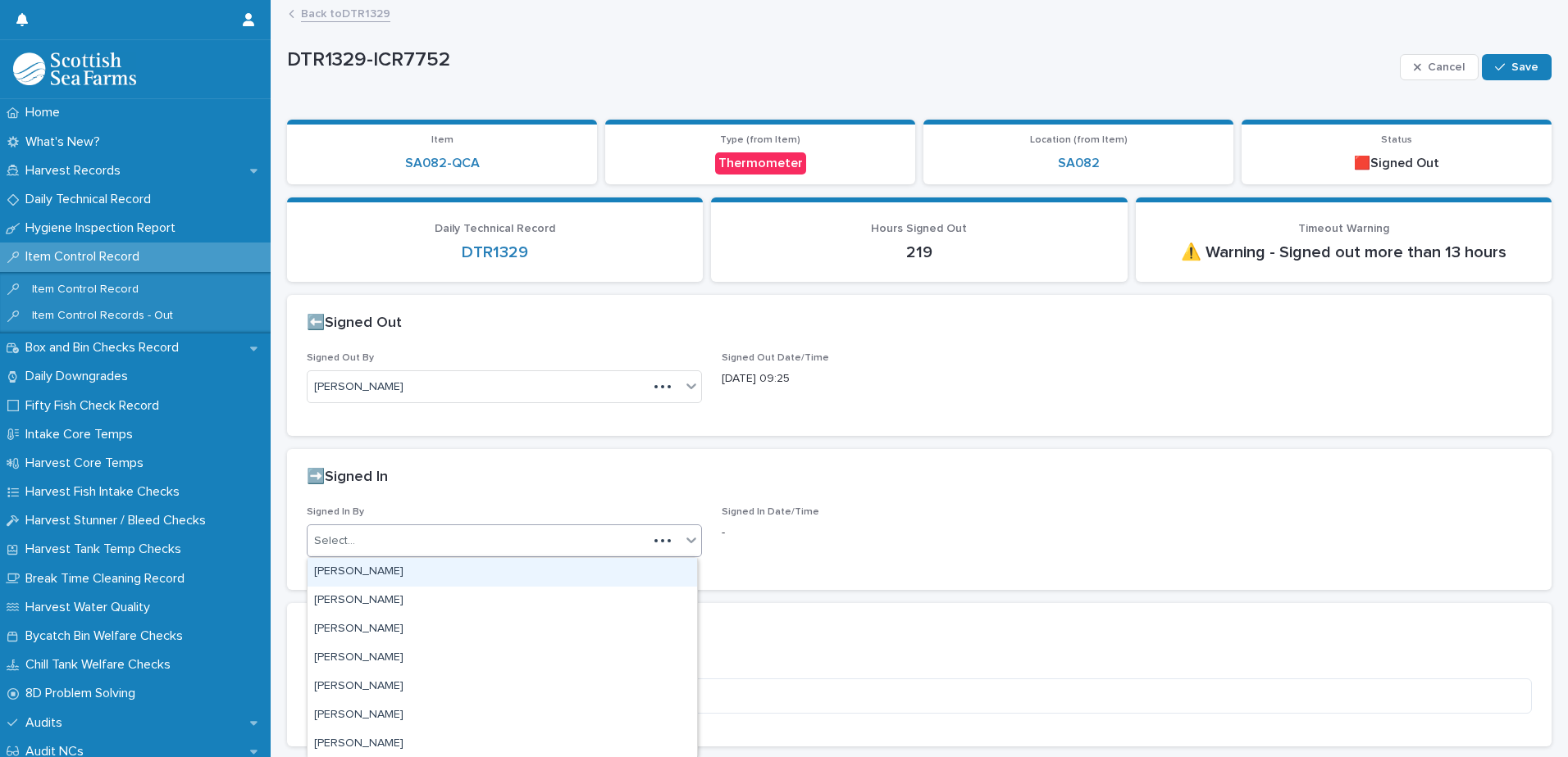
click at [378, 552] on div "Select..." at bounding box center [477, 540] width 340 height 27
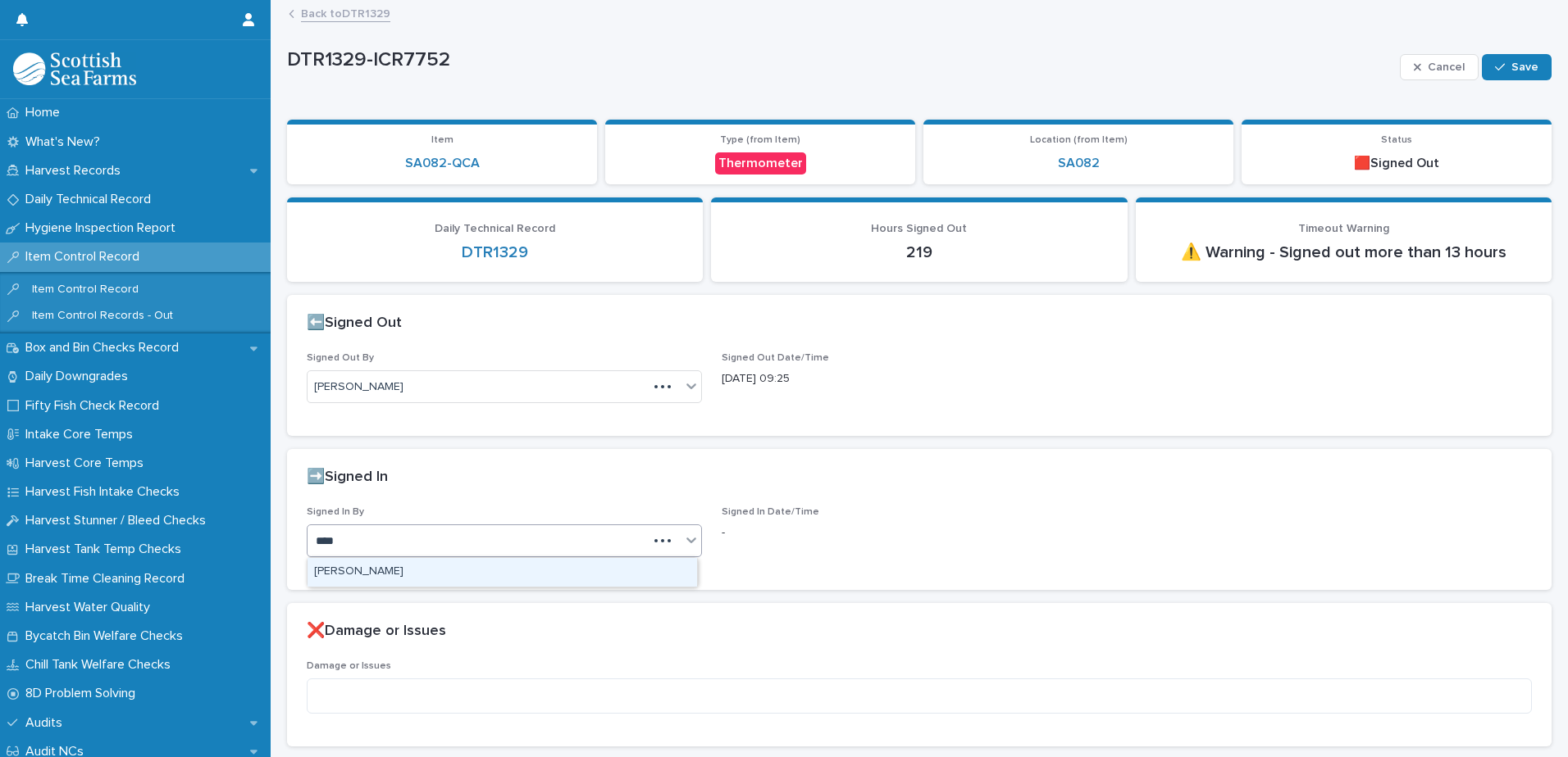
type input "*****"
click at [377, 572] on div "[PERSON_NAME]" at bounding box center [502, 572] width 390 height 29
drag, startPoint x: 1525, startPoint y: 75, endPoint x: 1538, endPoint y: 79, distance: 13.6
click at [1532, 81] on div "Cancel Save" at bounding box center [1475, 67] width 152 height 66
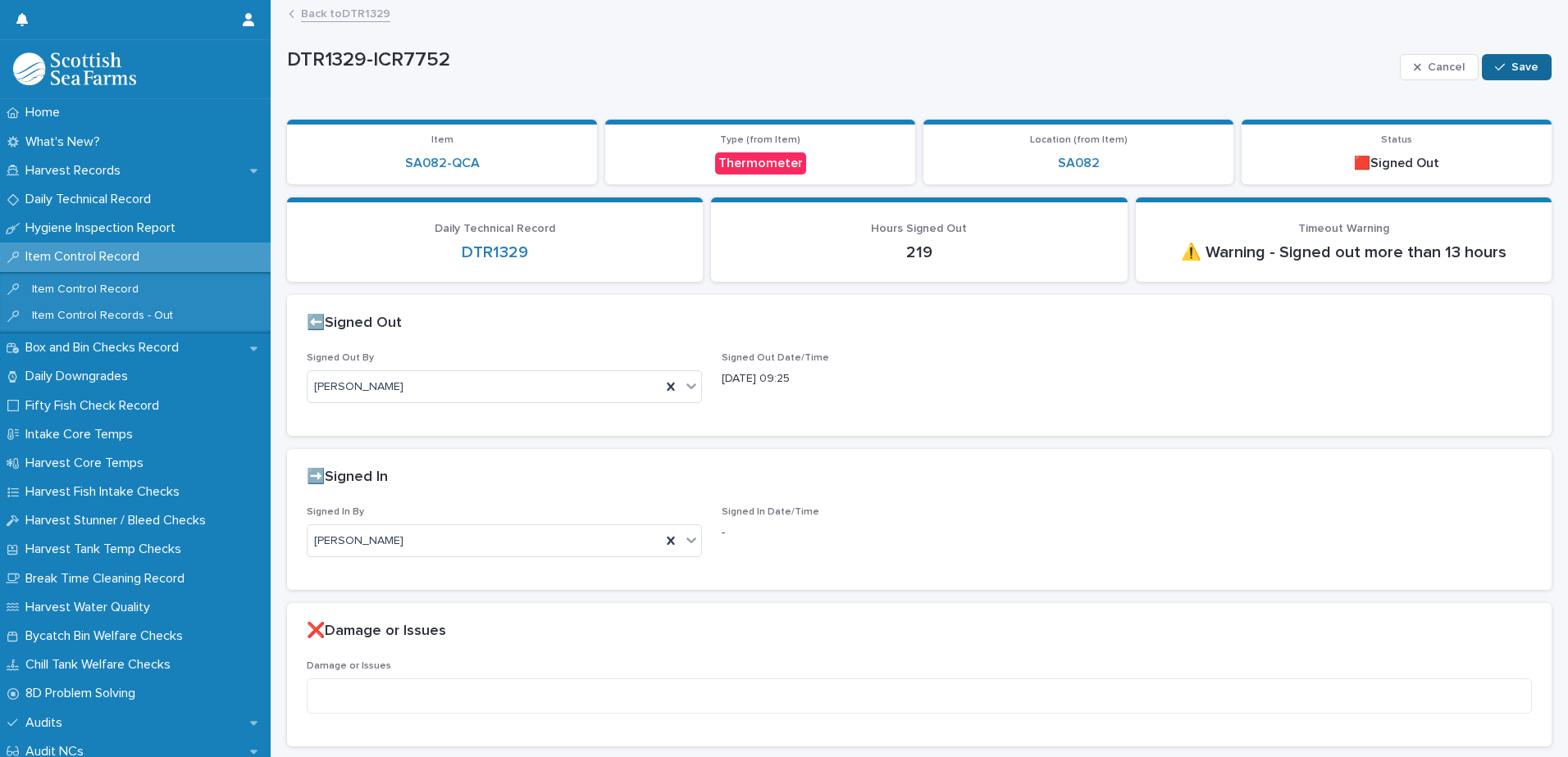
click at [1524, 65] on span "Save" at bounding box center [1524, 67] width 27 height 12
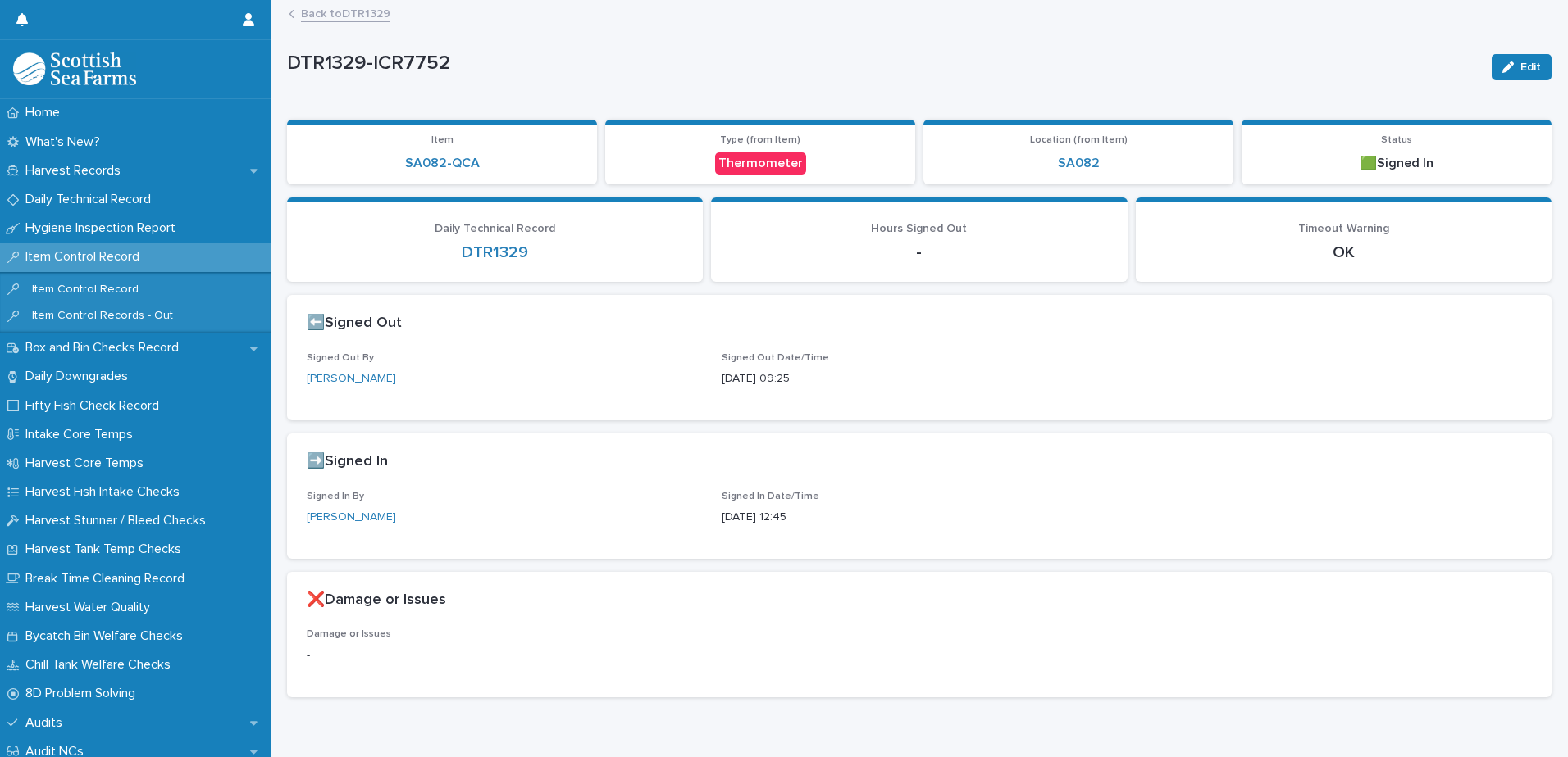
click at [367, 15] on link "Back to DTR1329" at bounding box center [345, 12] width 90 height 19
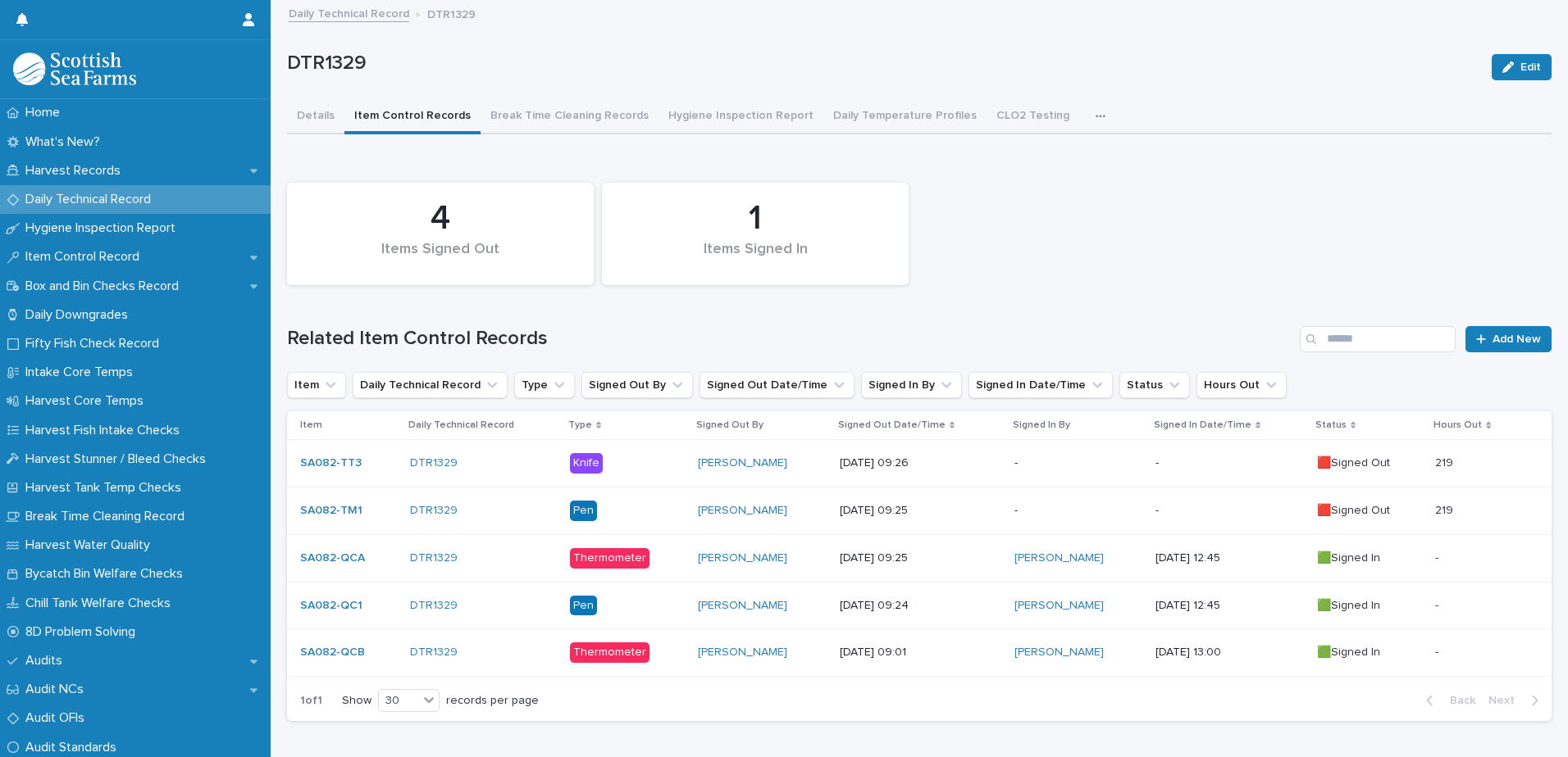
click at [1393, 517] on p "🟥Signed Out" at bounding box center [1369, 511] width 106 height 14
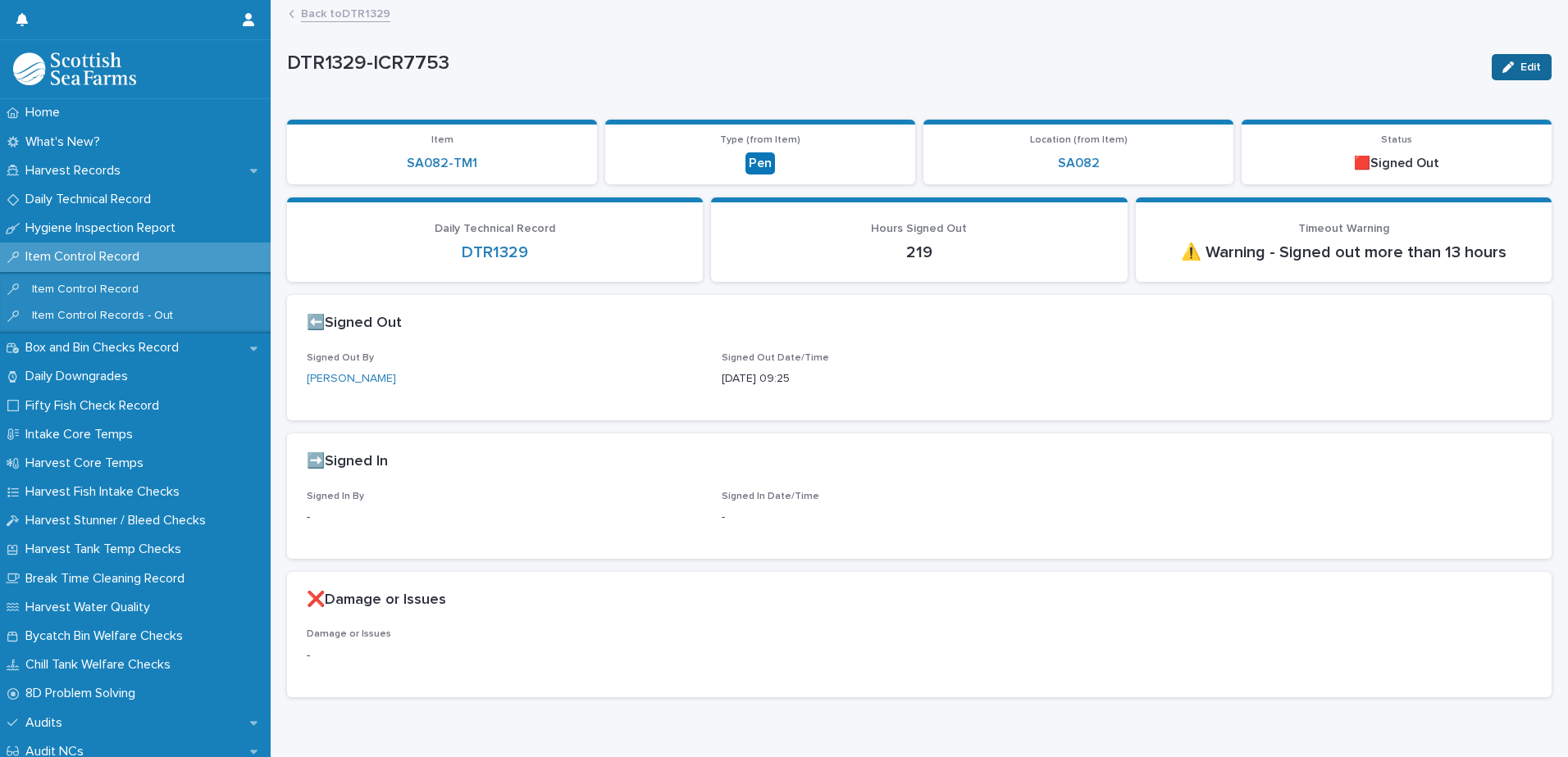
click at [1525, 69] on span "Edit" at bounding box center [1530, 67] width 21 height 12
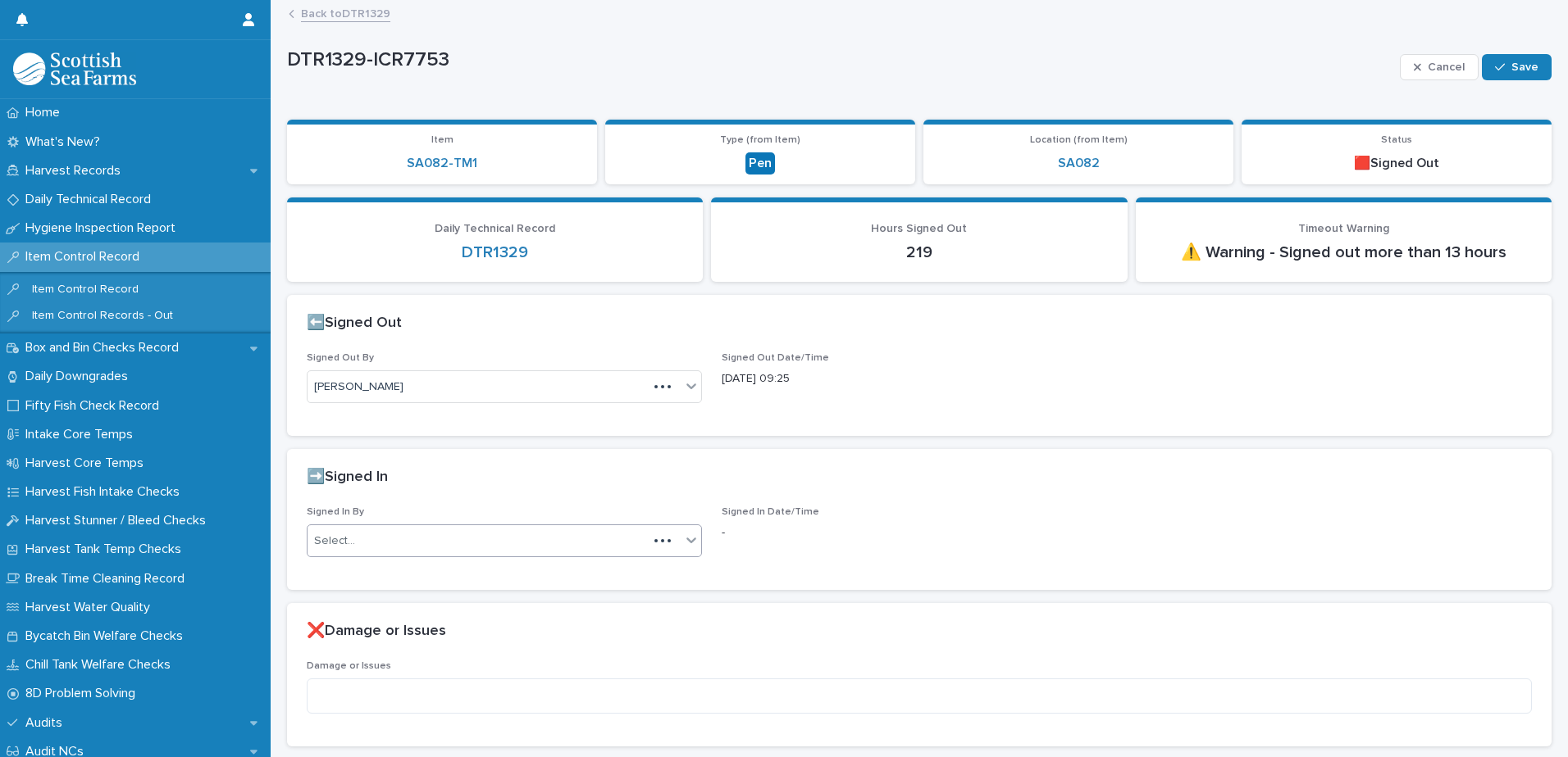
click at [482, 540] on div "Select..." at bounding box center [477, 540] width 340 height 27
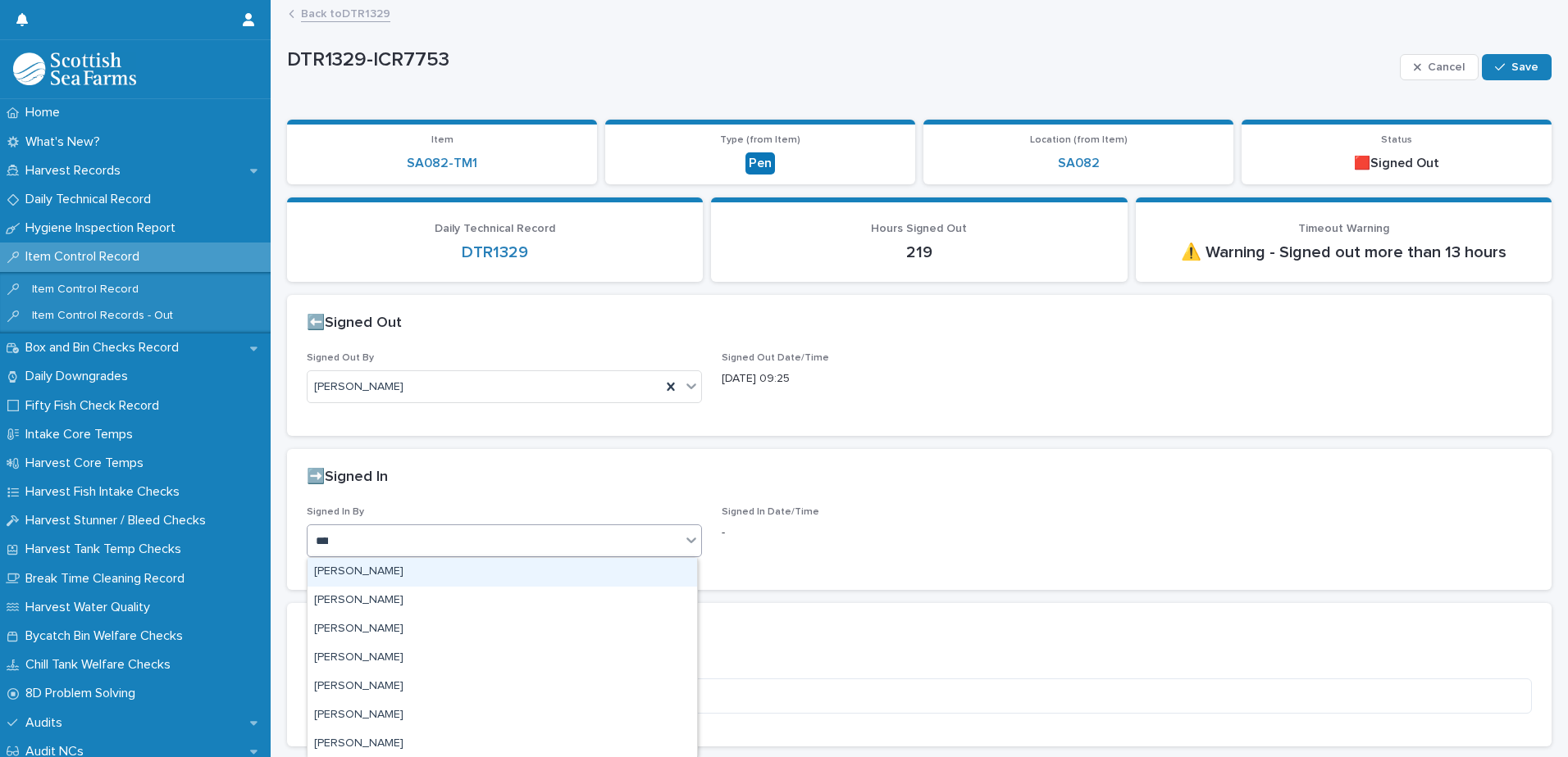
type input "*****"
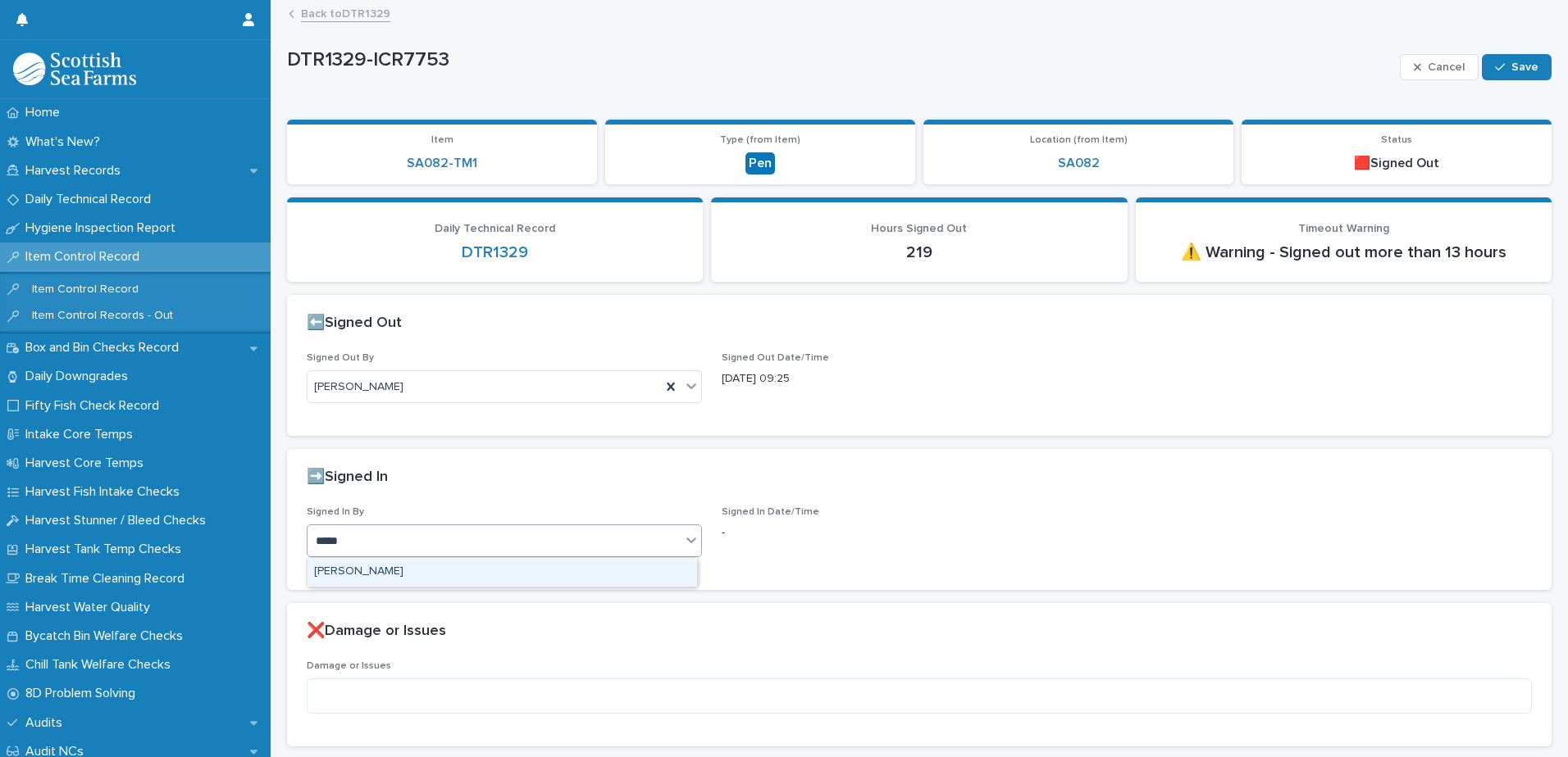
click at [463, 571] on div "[PERSON_NAME]" at bounding box center [502, 572] width 390 height 29
click at [1528, 54] on button "Save" at bounding box center [1516, 67] width 70 height 27
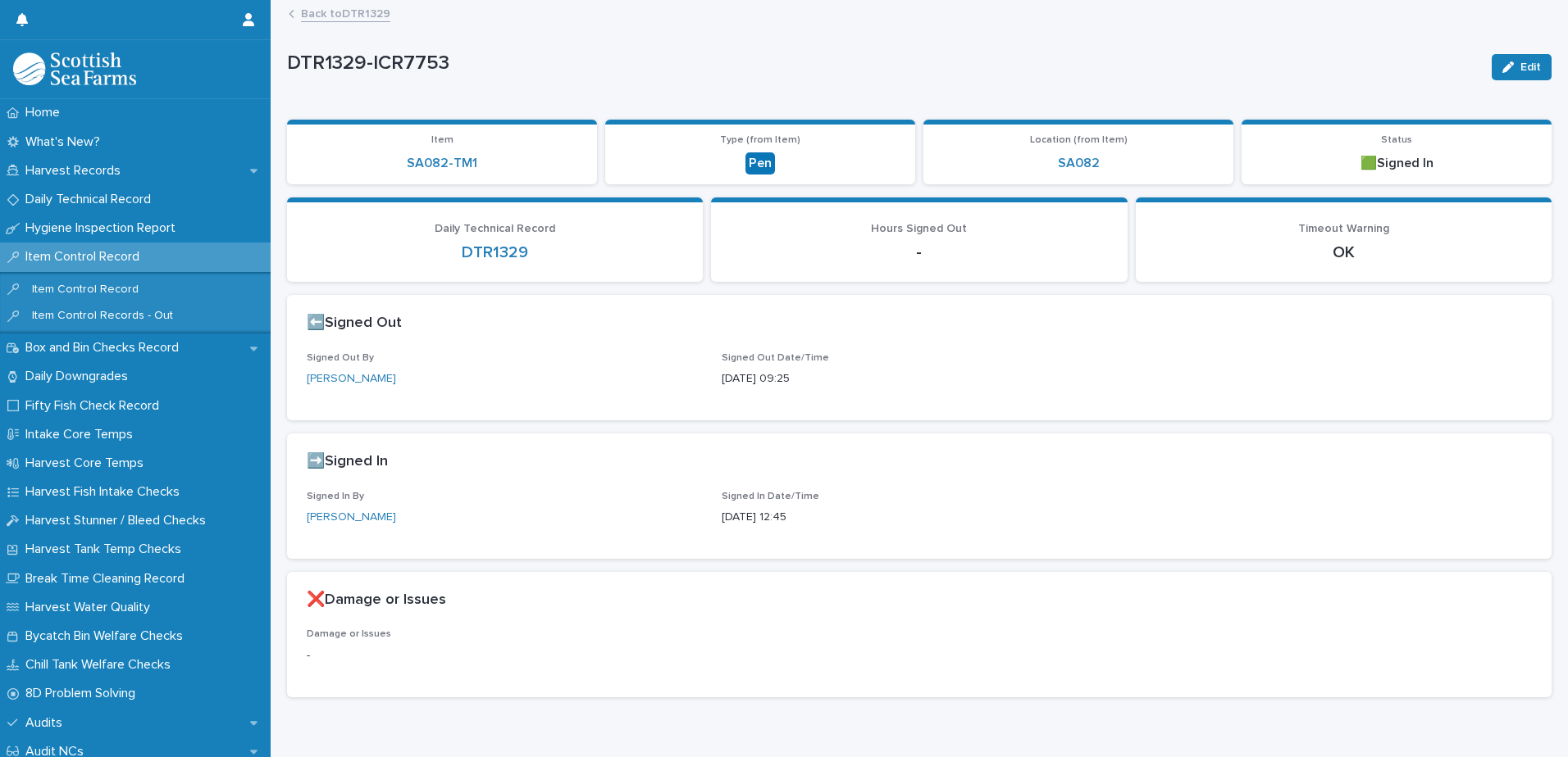
click at [371, 17] on link "Back to DTR1329" at bounding box center [345, 12] width 90 height 19
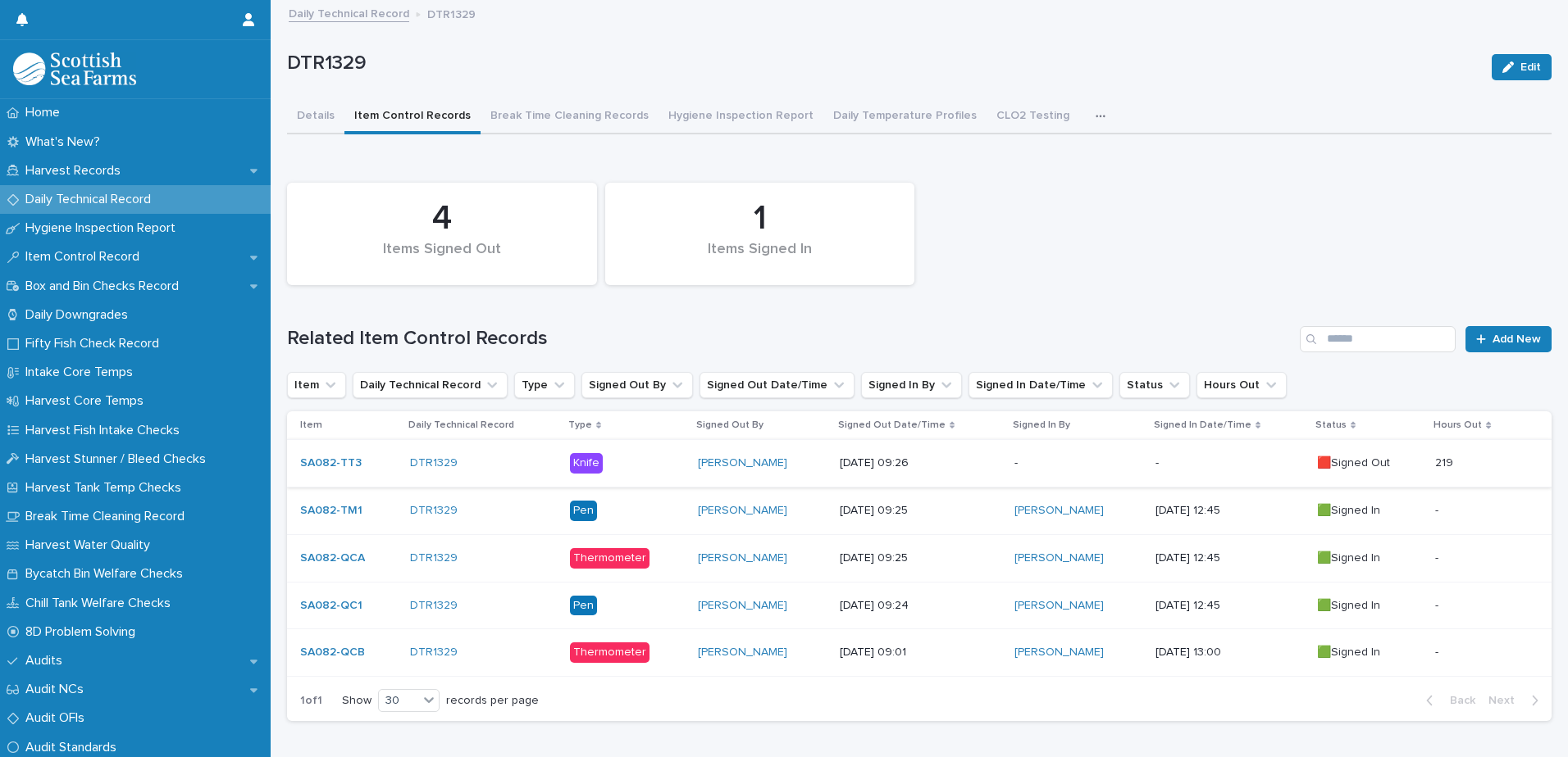
scroll to position [71, 0]
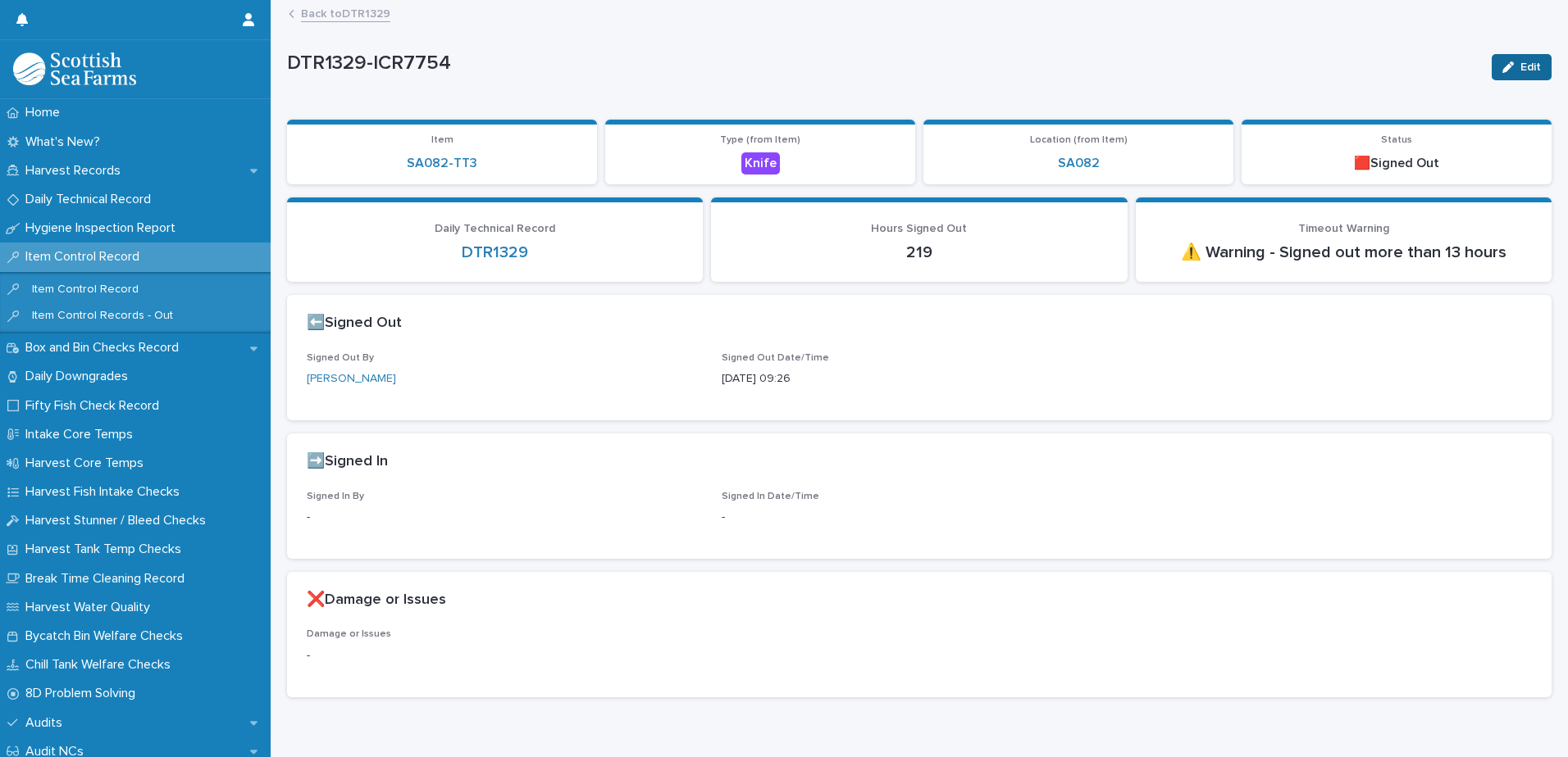
click at [1520, 68] on span "Edit" at bounding box center [1530, 67] width 21 height 12
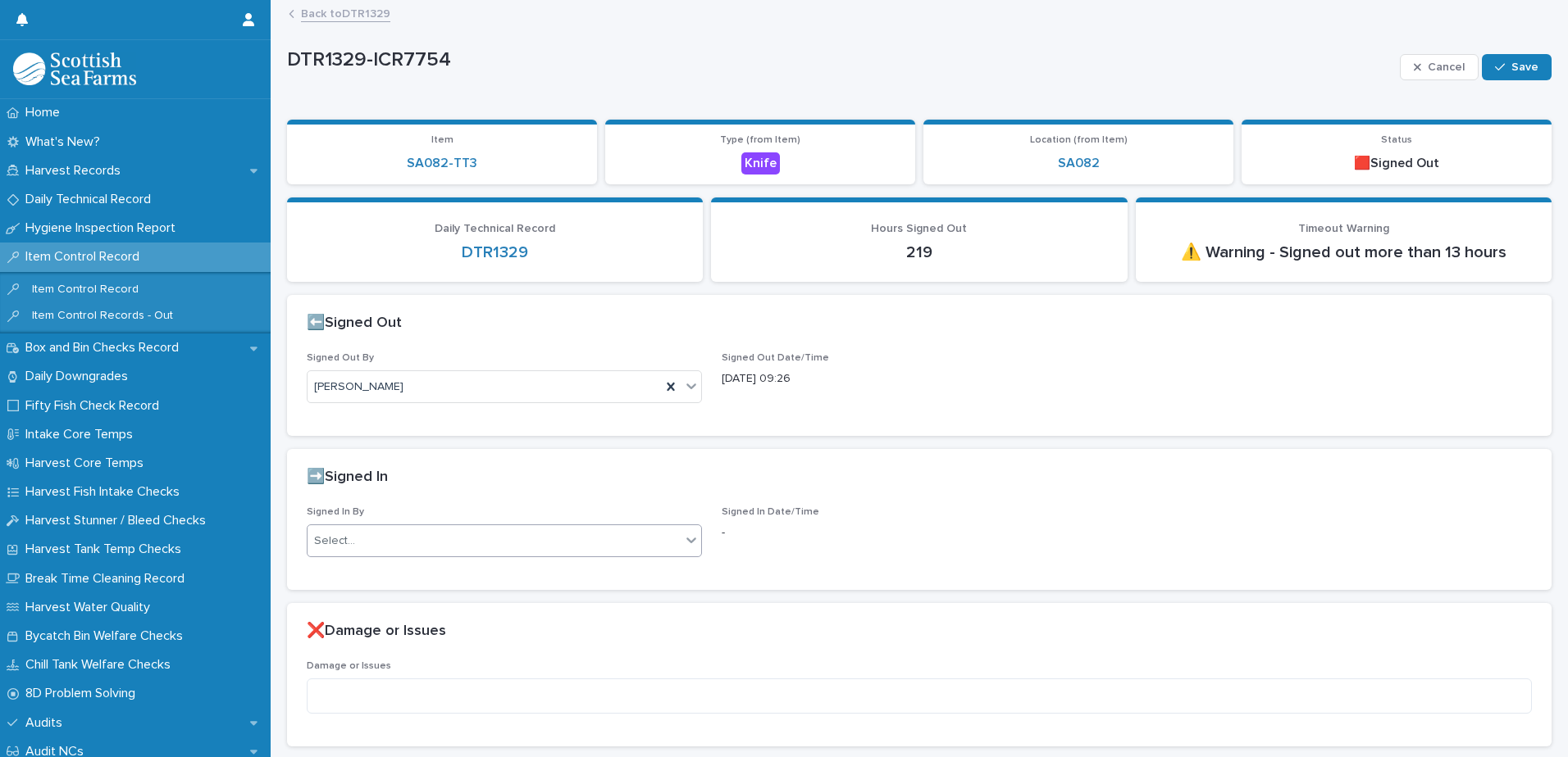
click at [392, 542] on div "Select..." at bounding box center [494, 540] width 373 height 27
type input "*****"
click at [387, 572] on div "[PERSON_NAME]" at bounding box center [502, 572] width 390 height 29
drag, startPoint x: 1510, startPoint y: 66, endPoint x: 1492, endPoint y: 74, distance: 19.7
click at [1511, 66] on span "Save" at bounding box center [1524, 67] width 27 height 12
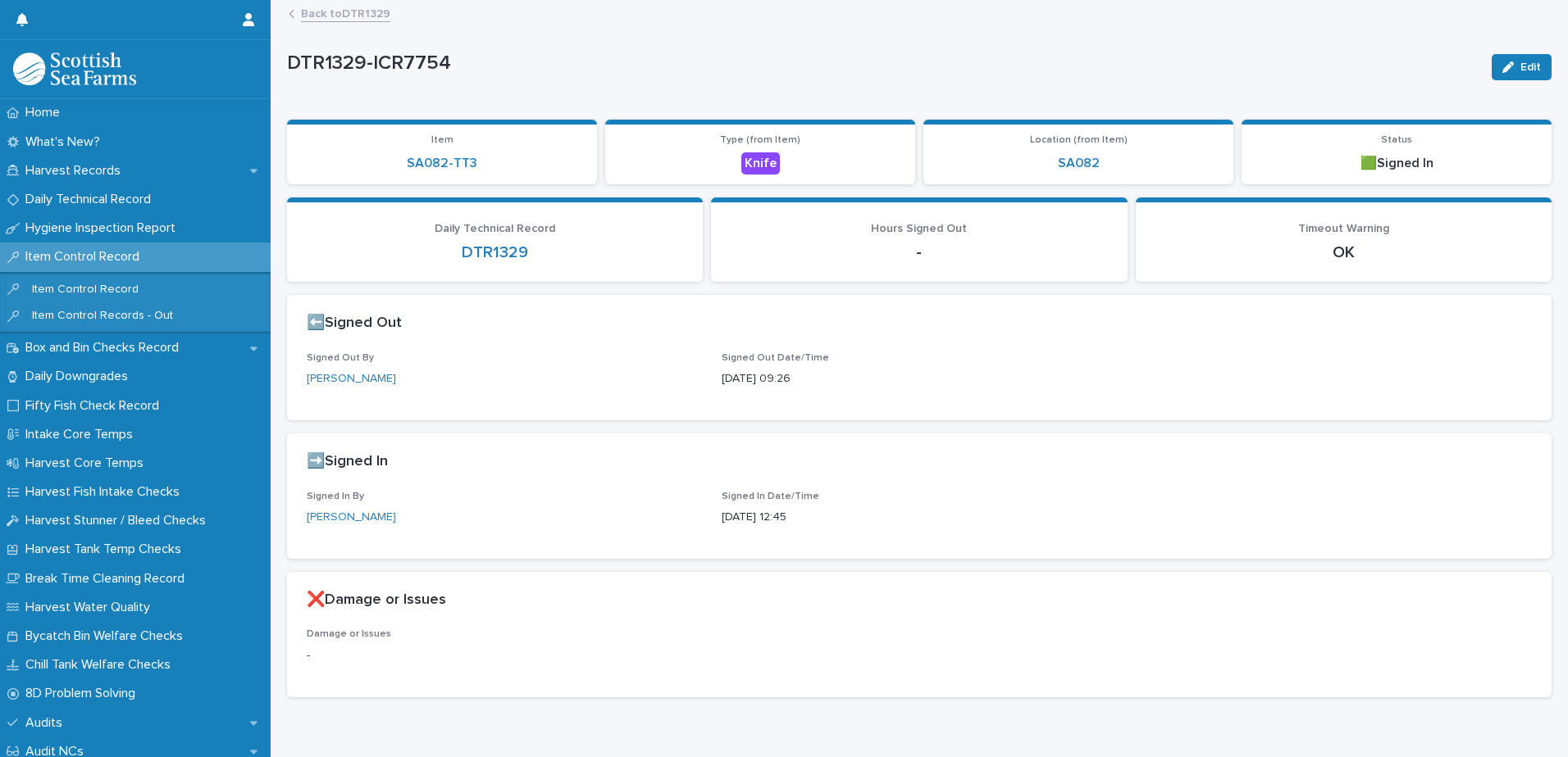
click at [361, 9] on link "Back to DTR1329" at bounding box center [345, 12] width 90 height 19
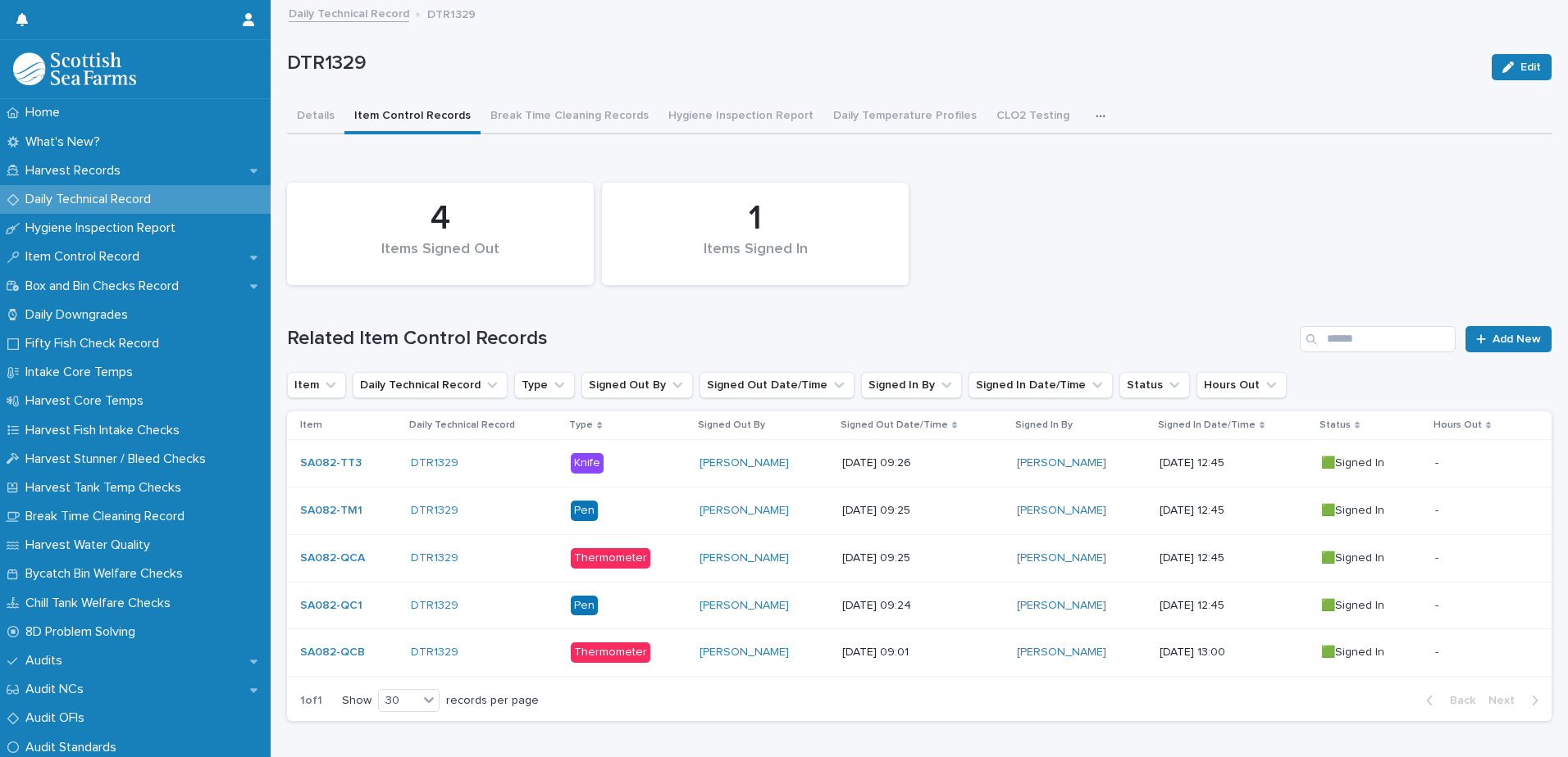
click at [376, 17] on link "Daily Technical Record" at bounding box center [349, 12] width 120 height 19
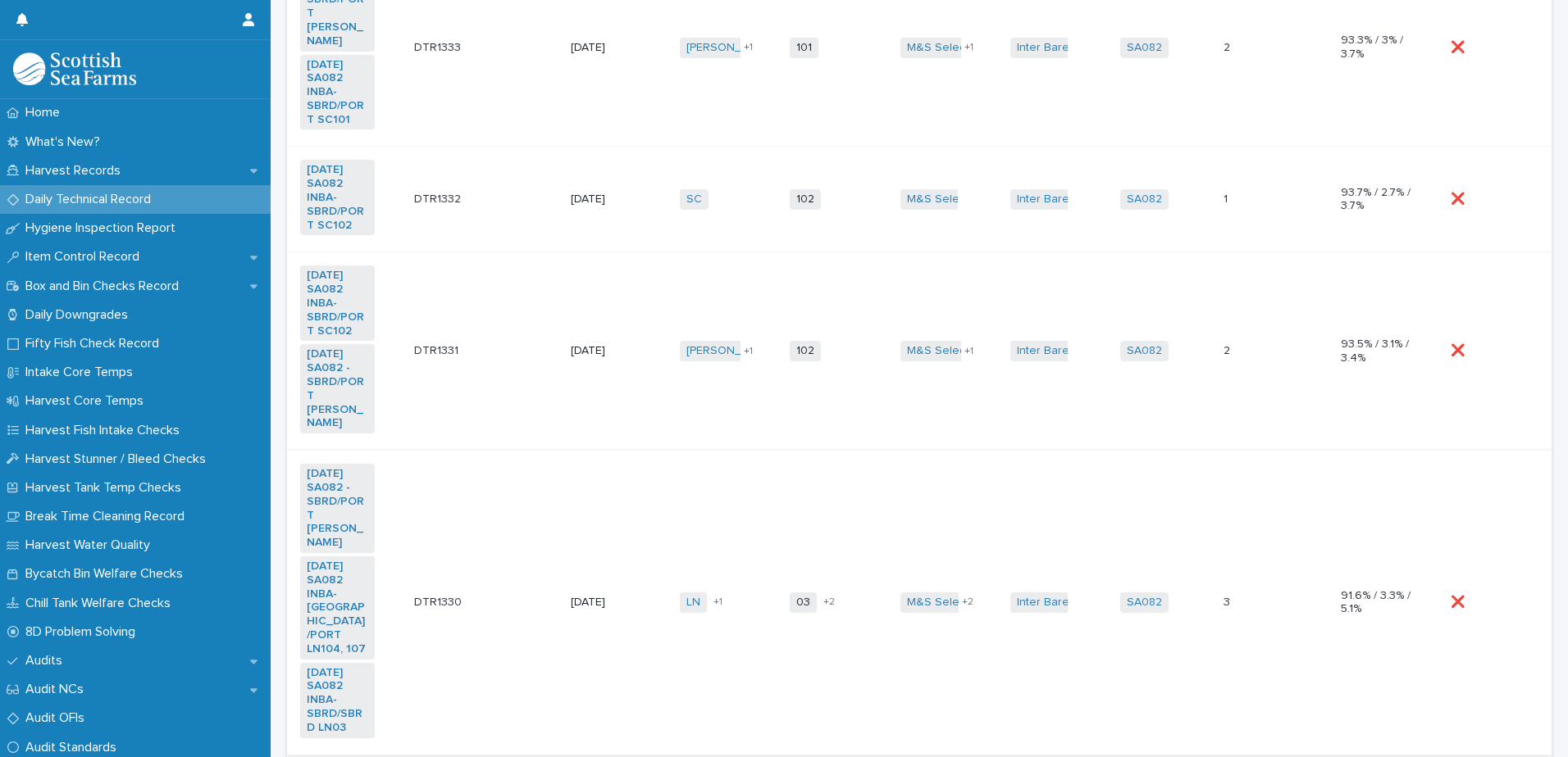
scroll to position [902, 0]
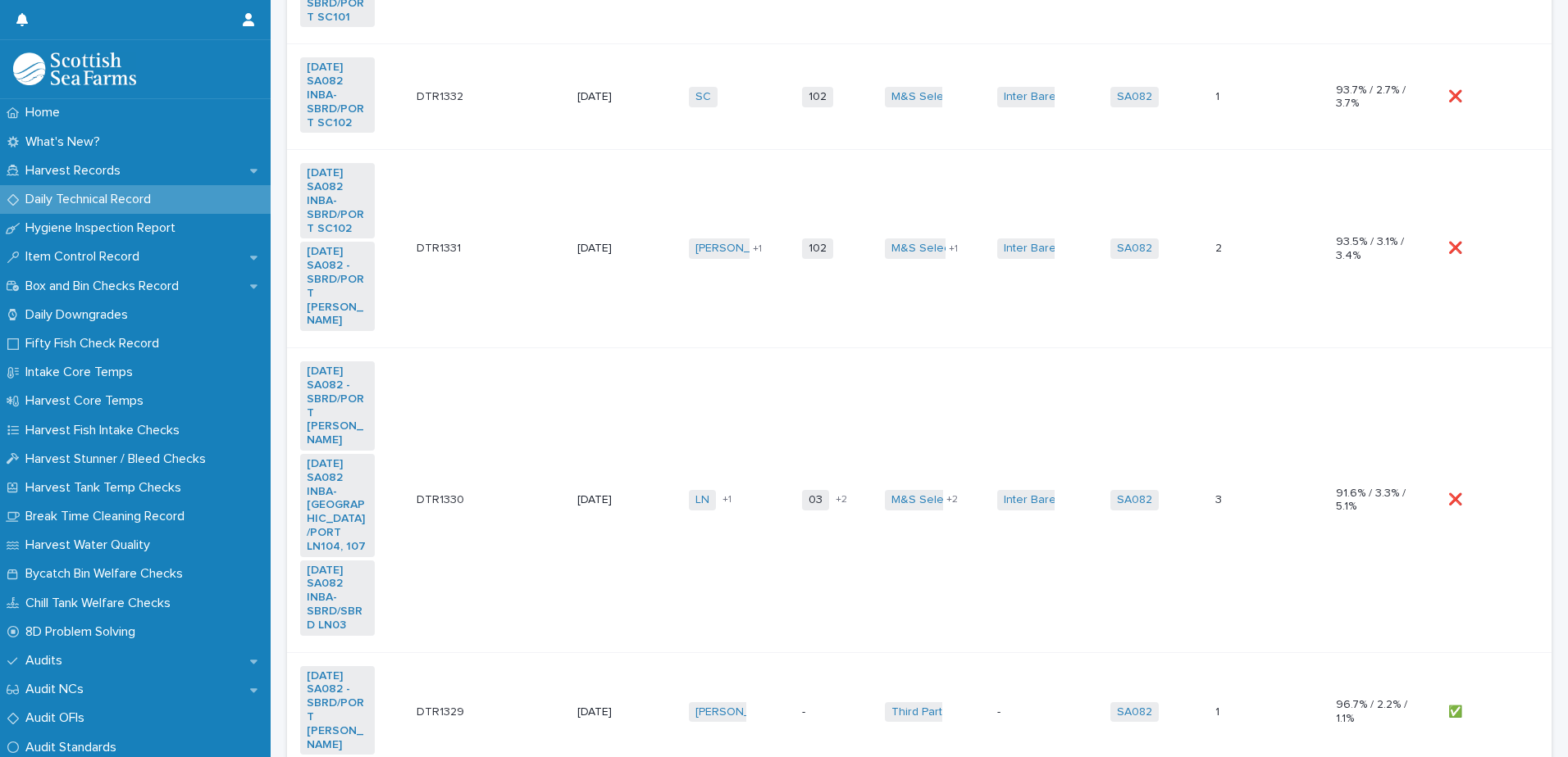
click at [1507, 493] on p at bounding box center [1485, 500] width 75 height 14
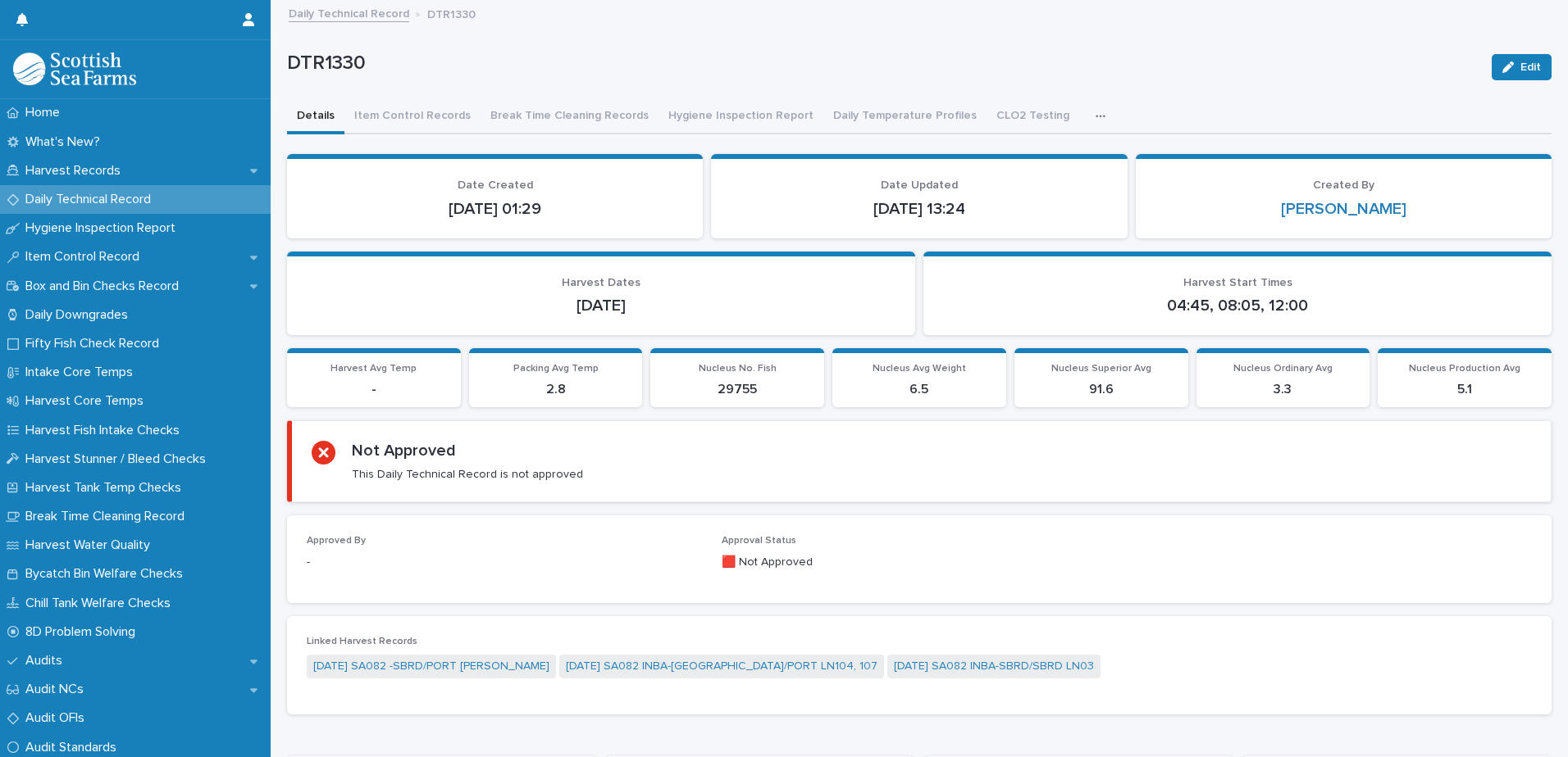
click at [1520, 66] on span "Edit" at bounding box center [1530, 67] width 21 height 12
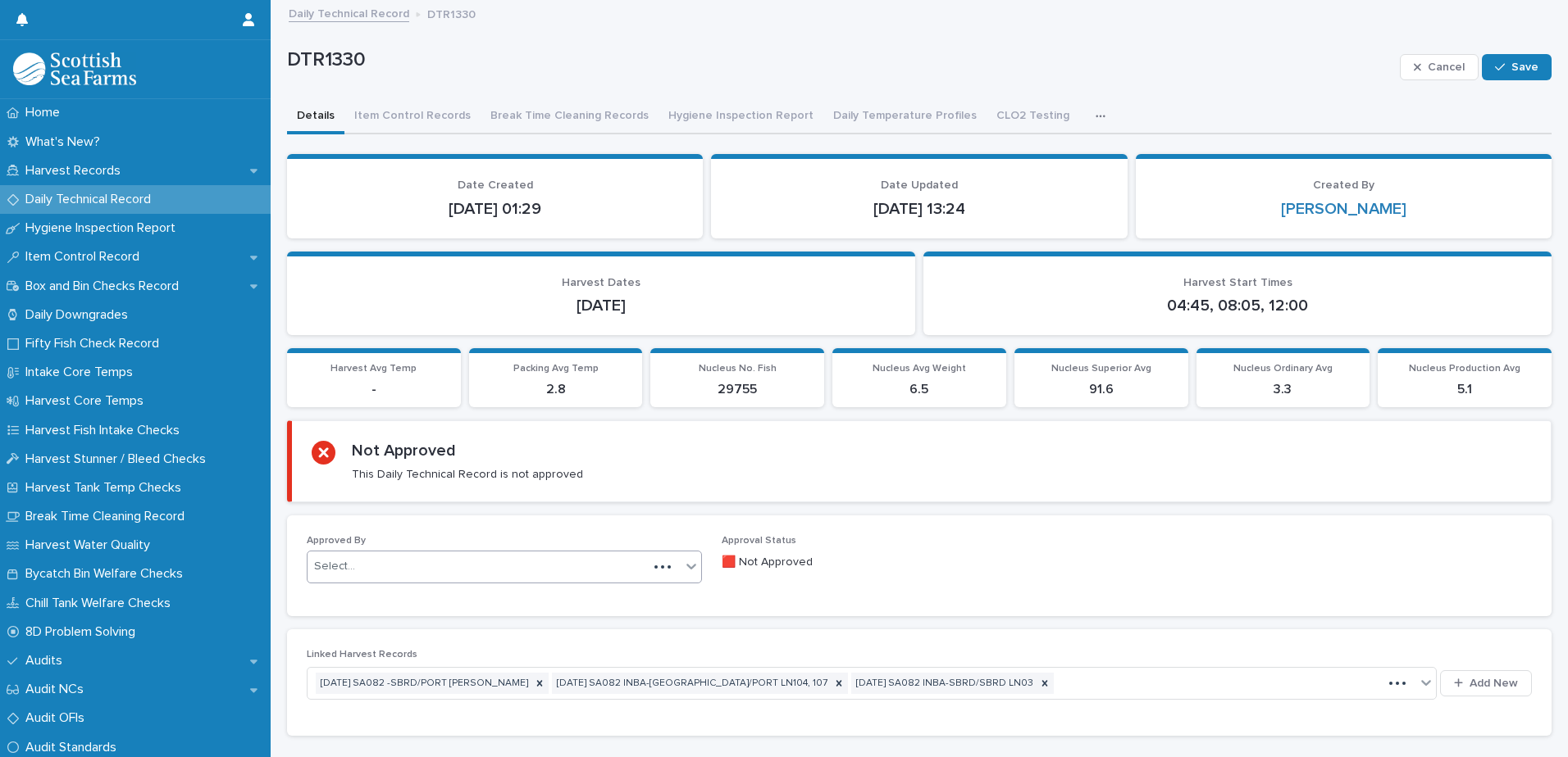
click at [391, 570] on div "Select..." at bounding box center [477, 566] width 340 height 27
type input "*****"
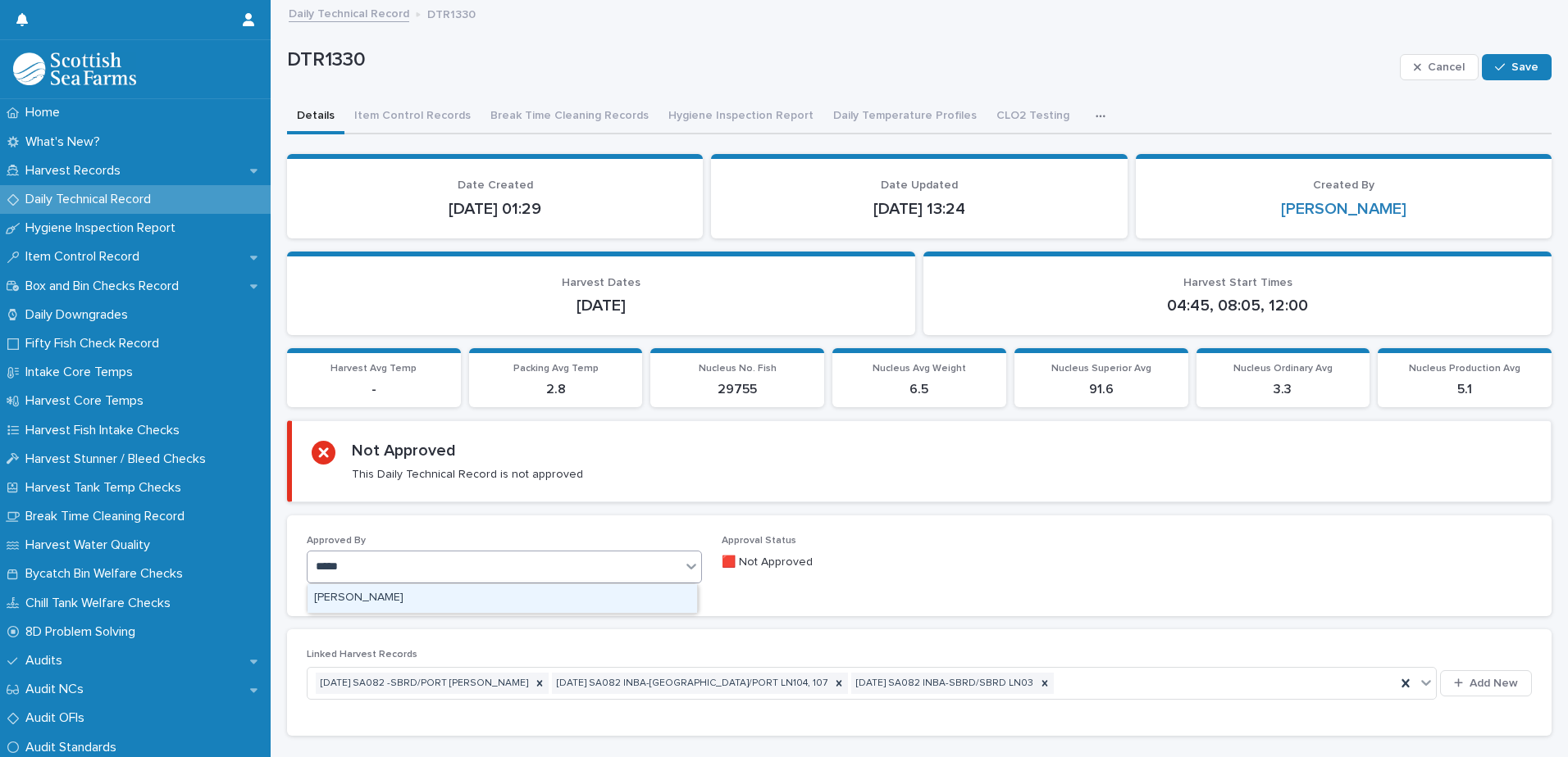
click at [390, 589] on div "[PERSON_NAME]" at bounding box center [502, 598] width 390 height 29
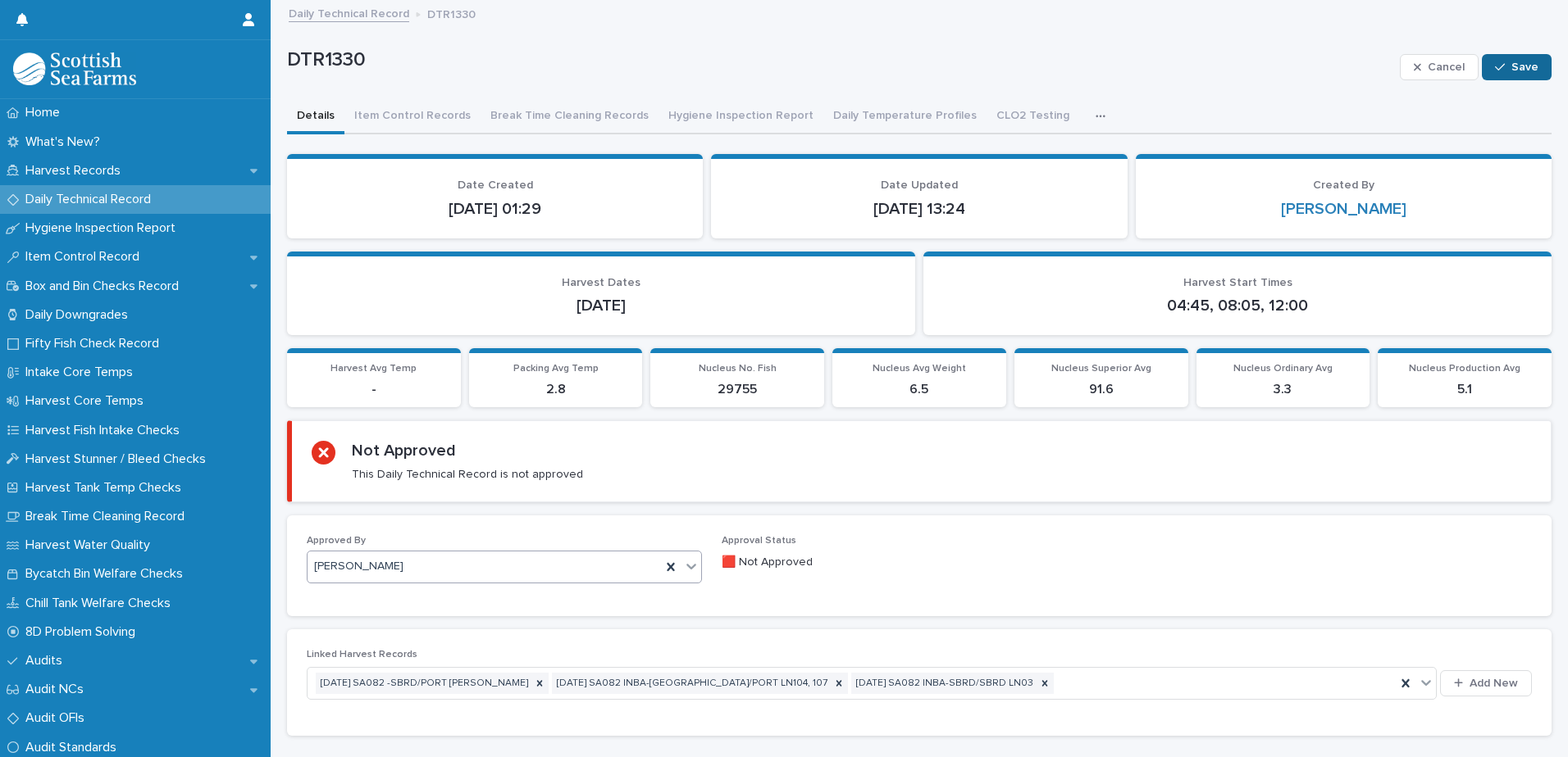
click at [1515, 60] on button "Save" at bounding box center [1516, 67] width 70 height 27
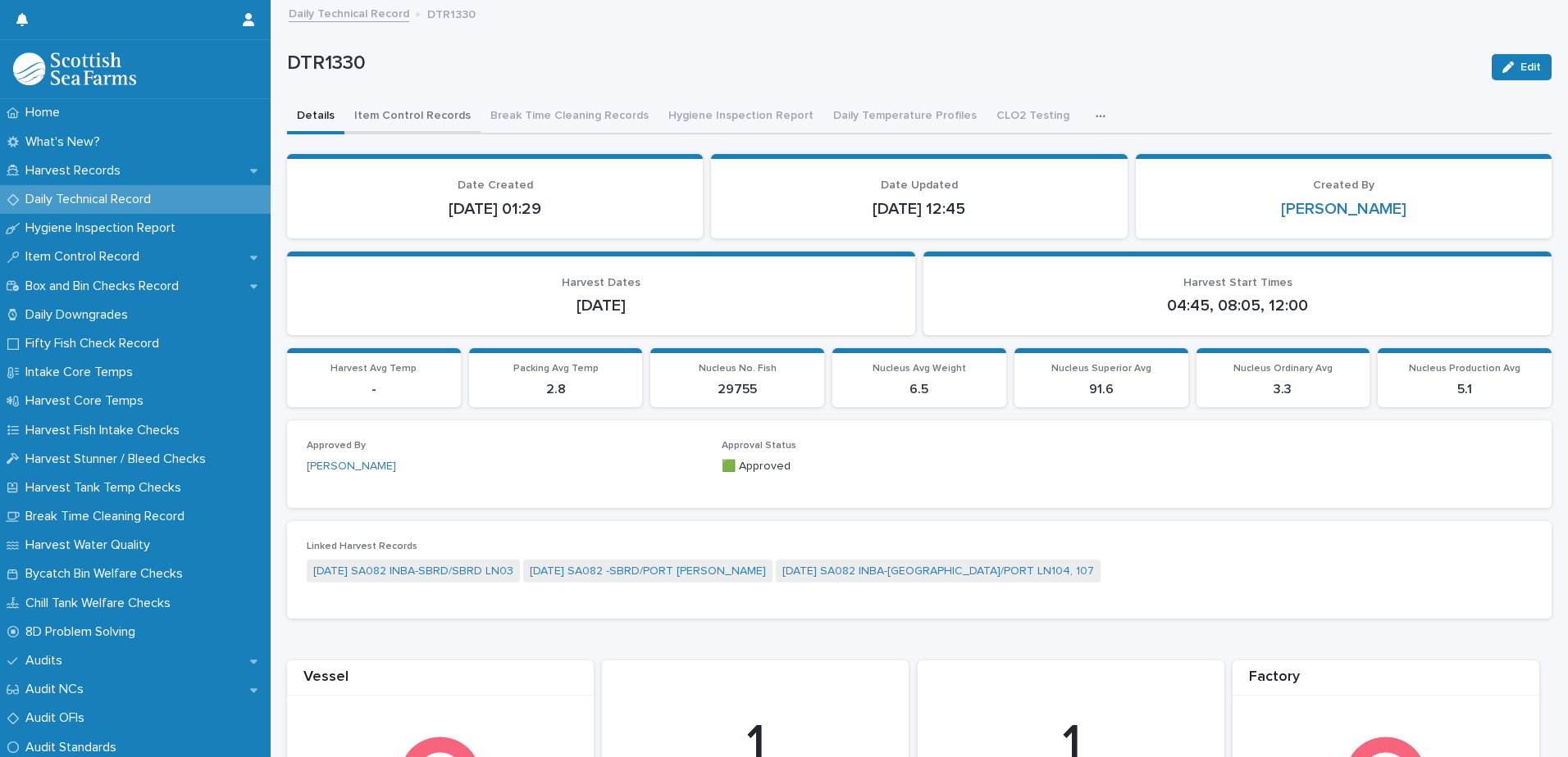
click at [416, 114] on button "Item Control Records" at bounding box center [412, 116] width 136 height 34
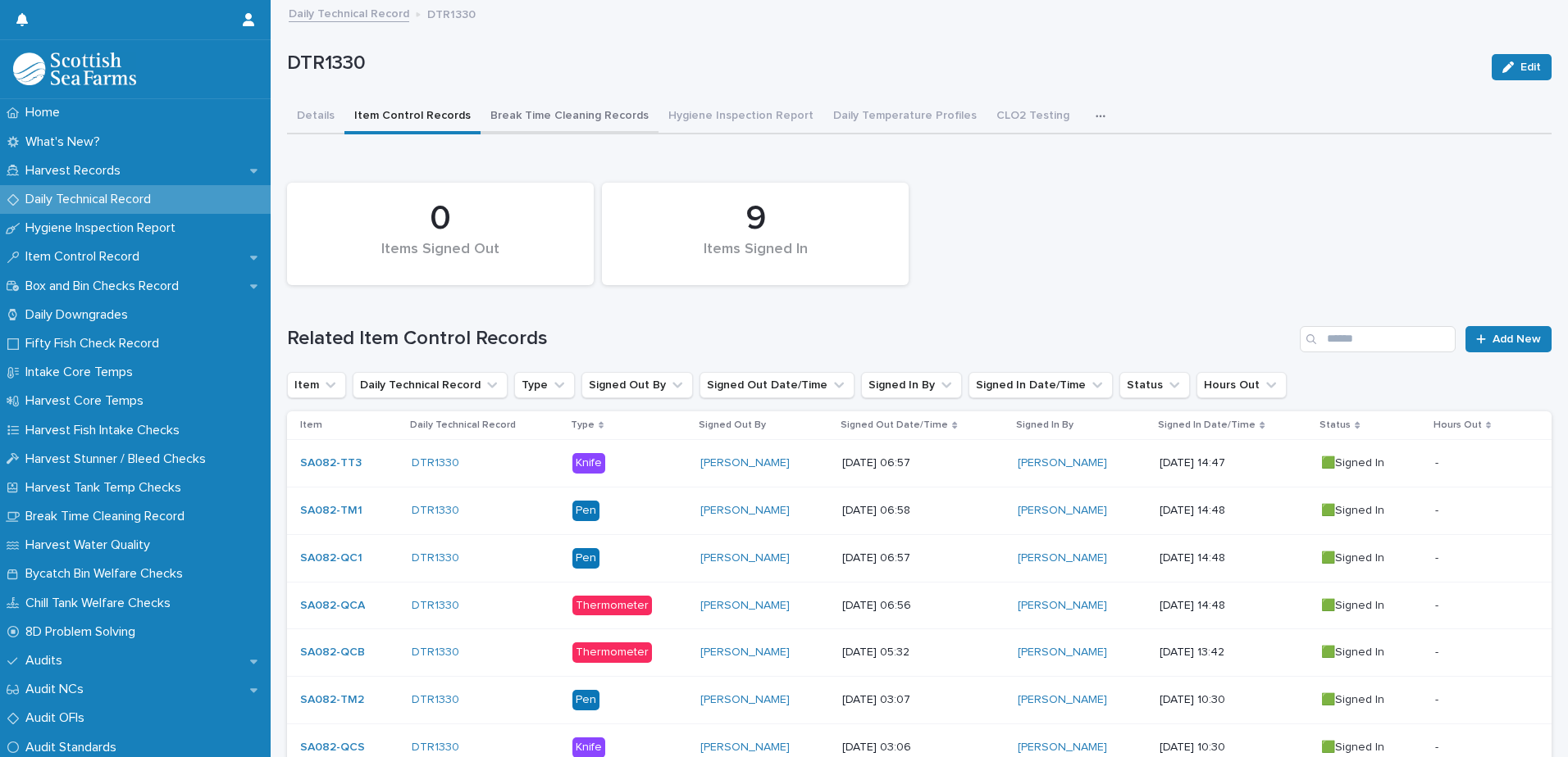
click at [561, 113] on button "Break Time Cleaning Records" at bounding box center [569, 116] width 178 height 34
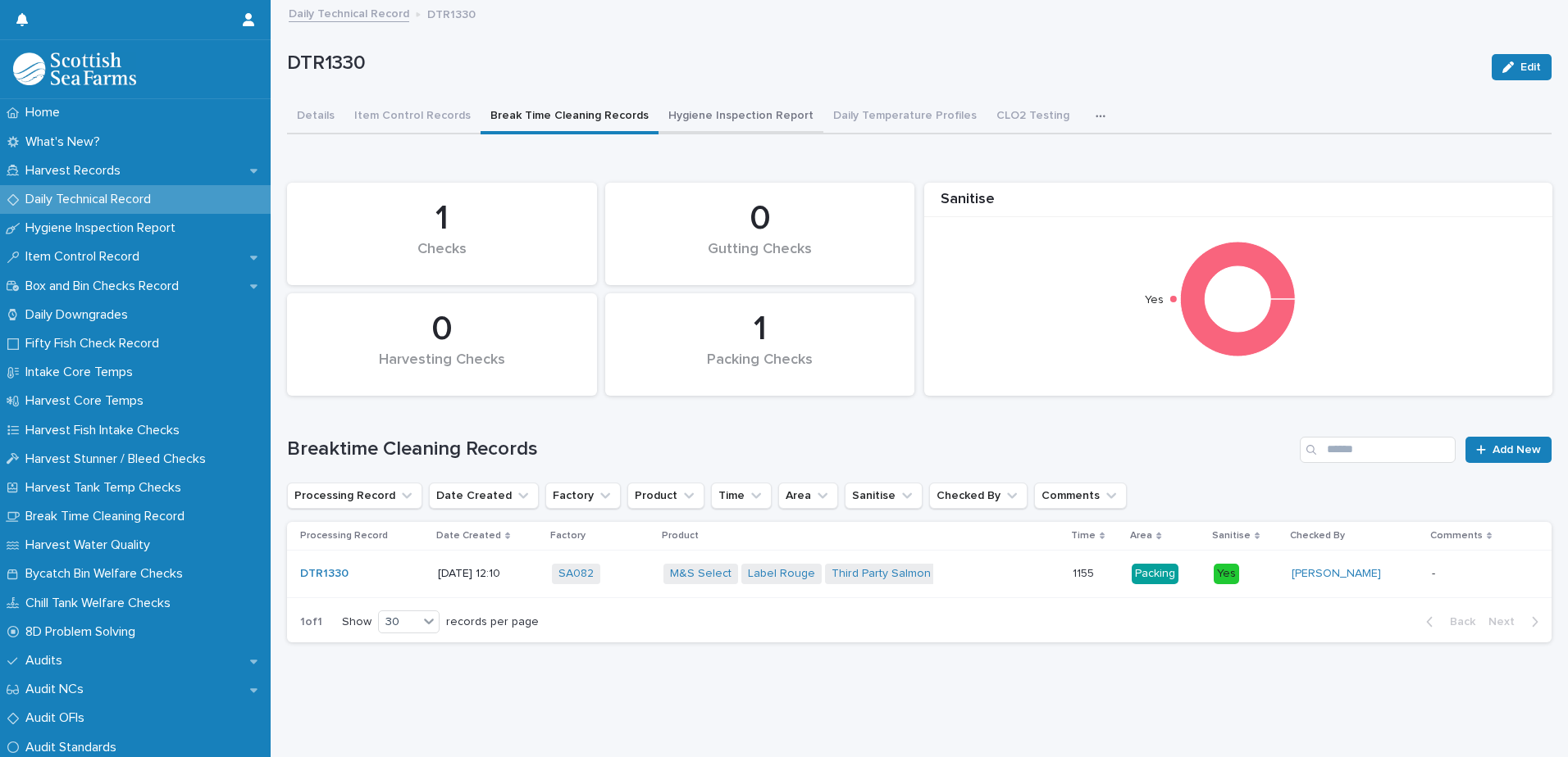
click at [726, 117] on button "Hygiene Inspection Report" at bounding box center [741, 116] width 165 height 34
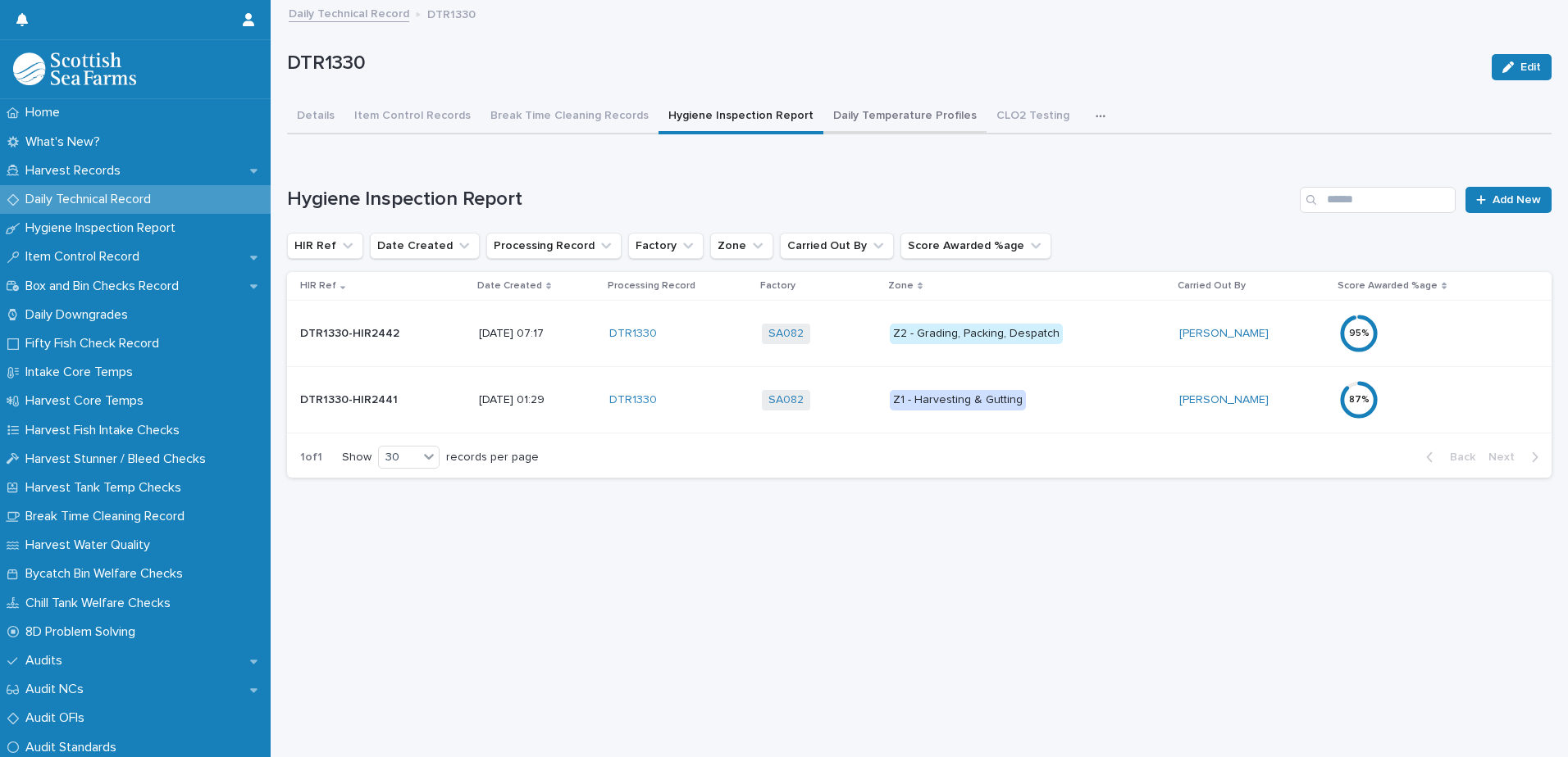
click at [888, 118] on button "Daily Temperature Profiles" at bounding box center [904, 116] width 163 height 34
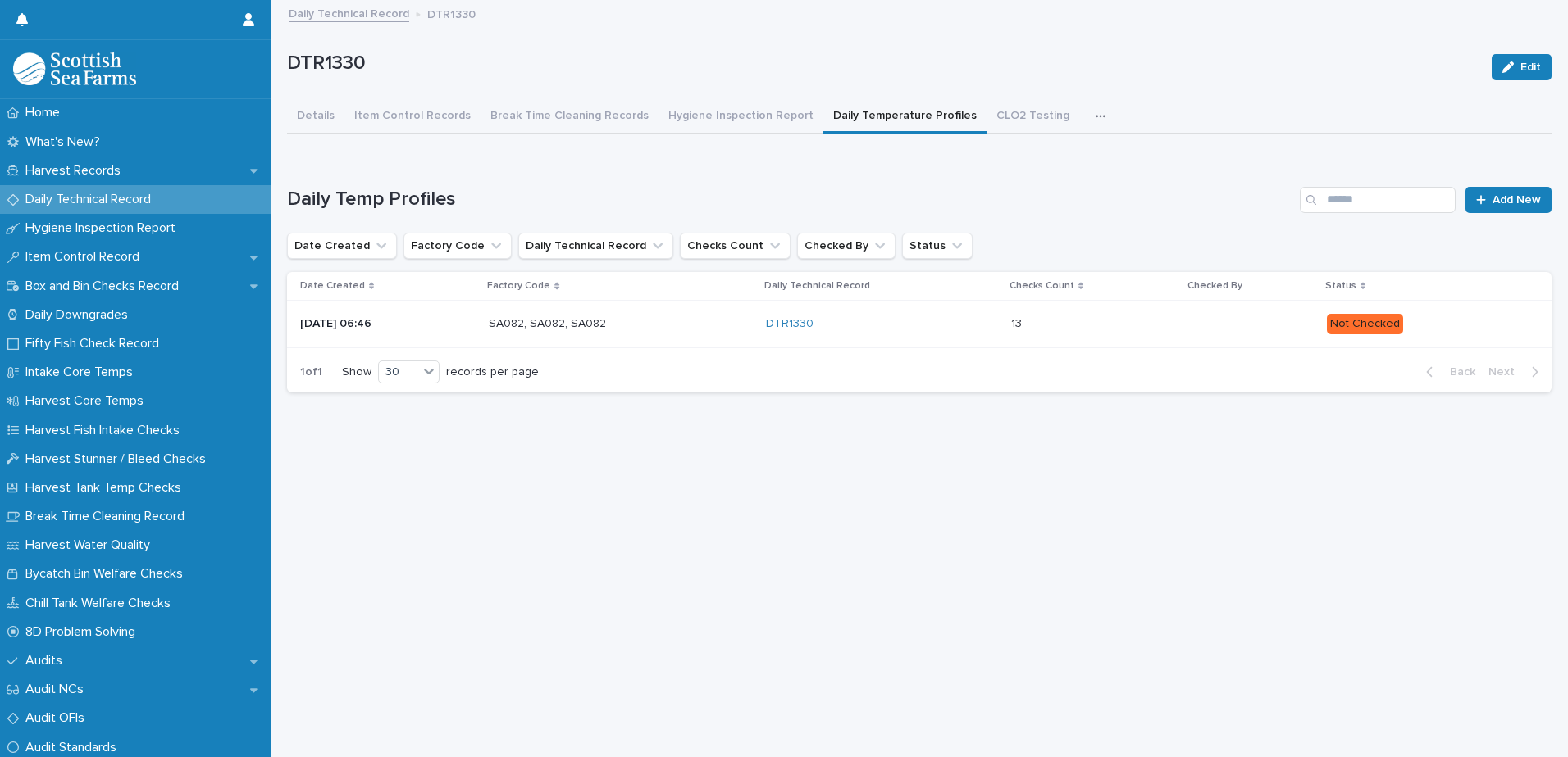
click at [1125, 324] on p at bounding box center [1082, 324] width 143 height 14
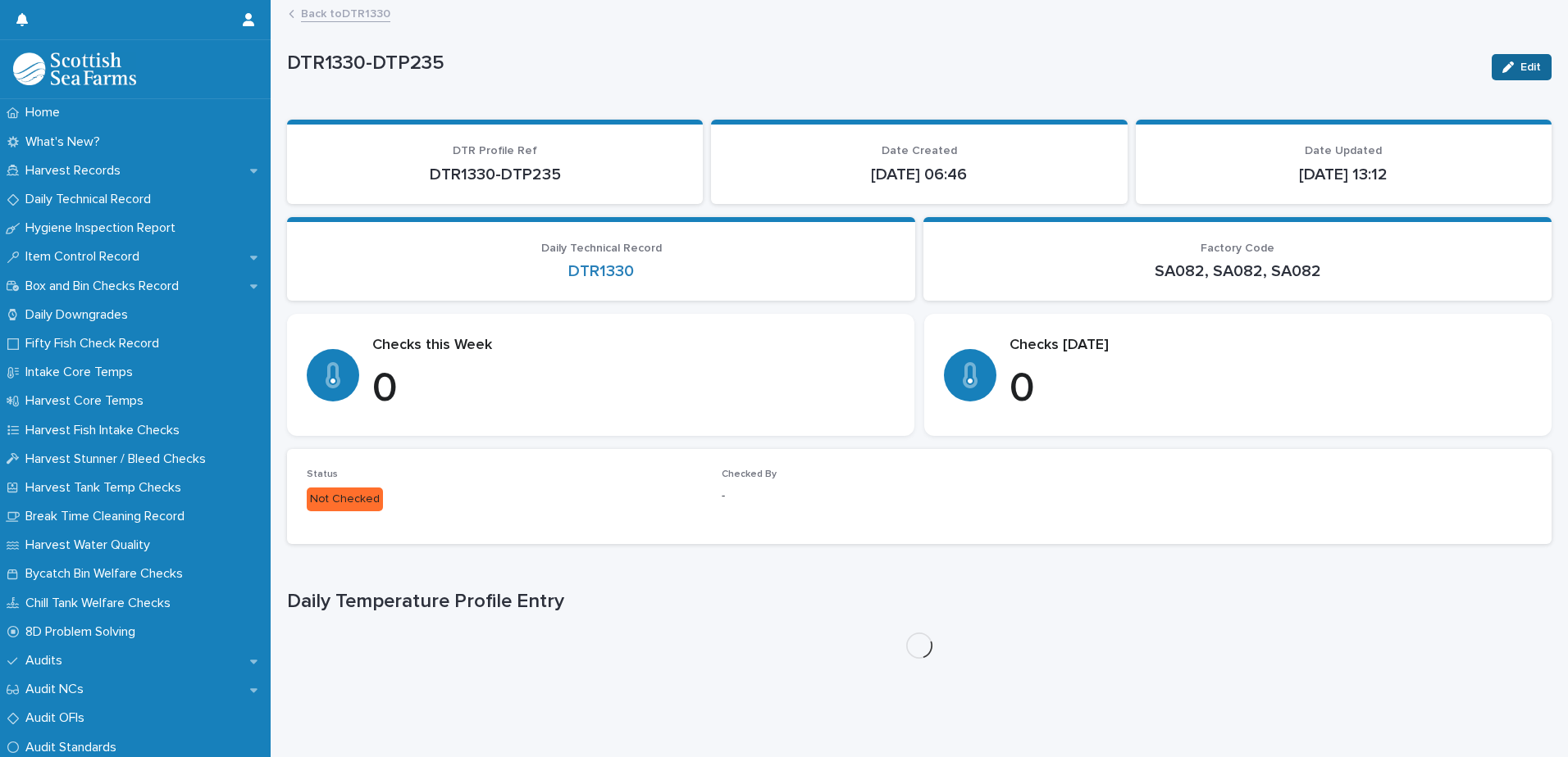
click at [1520, 70] on span "Edit" at bounding box center [1530, 67] width 21 height 12
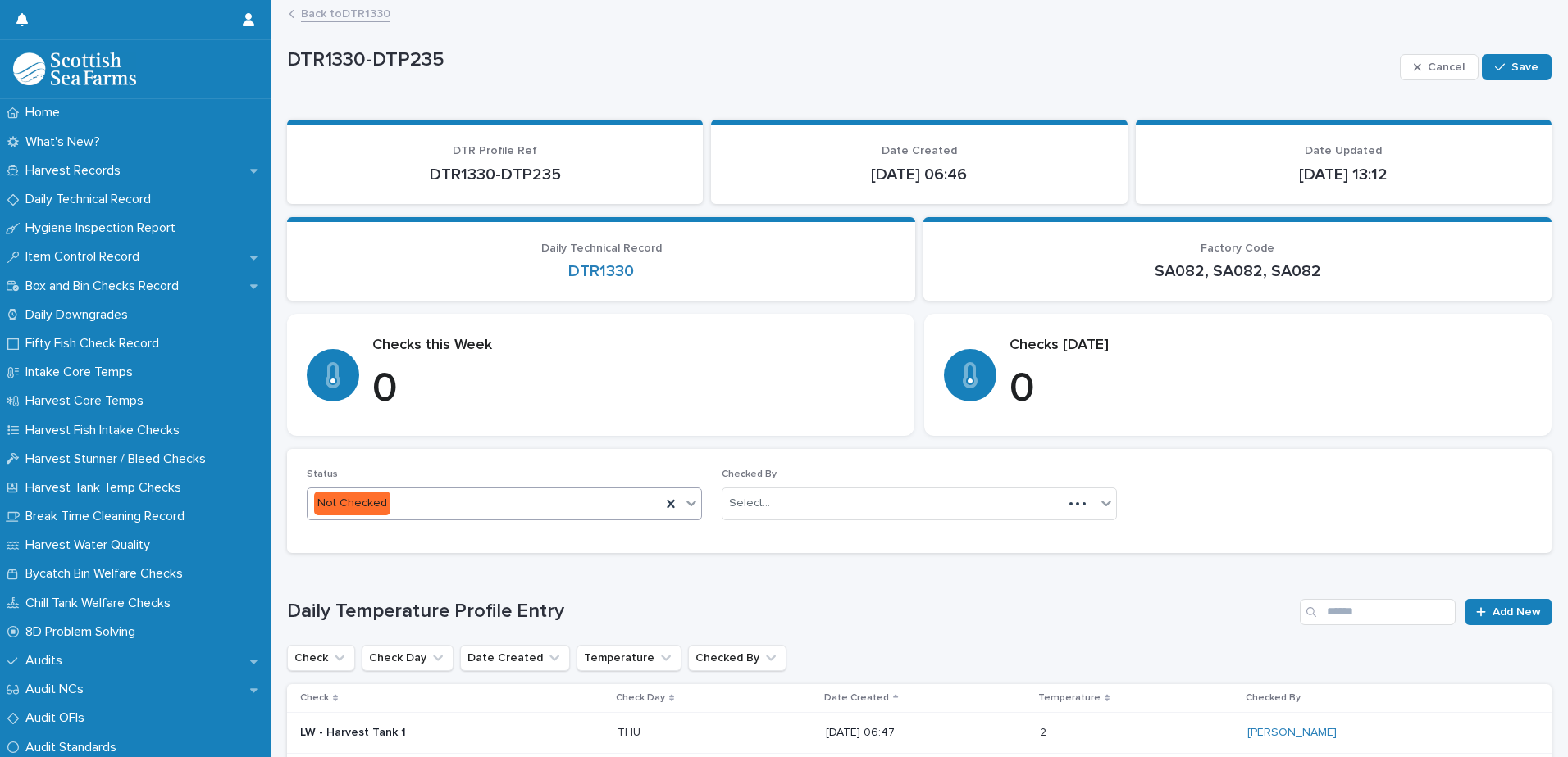
click at [445, 510] on div "Not Checked" at bounding box center [484, 503] width 353 height 27
click at [372, 559] on div "Checked" at bounding box center [502, 564] width 390 height 29
click at [775, 490] on div "Select..." at bounding box center [908, 503] width 373 height 27
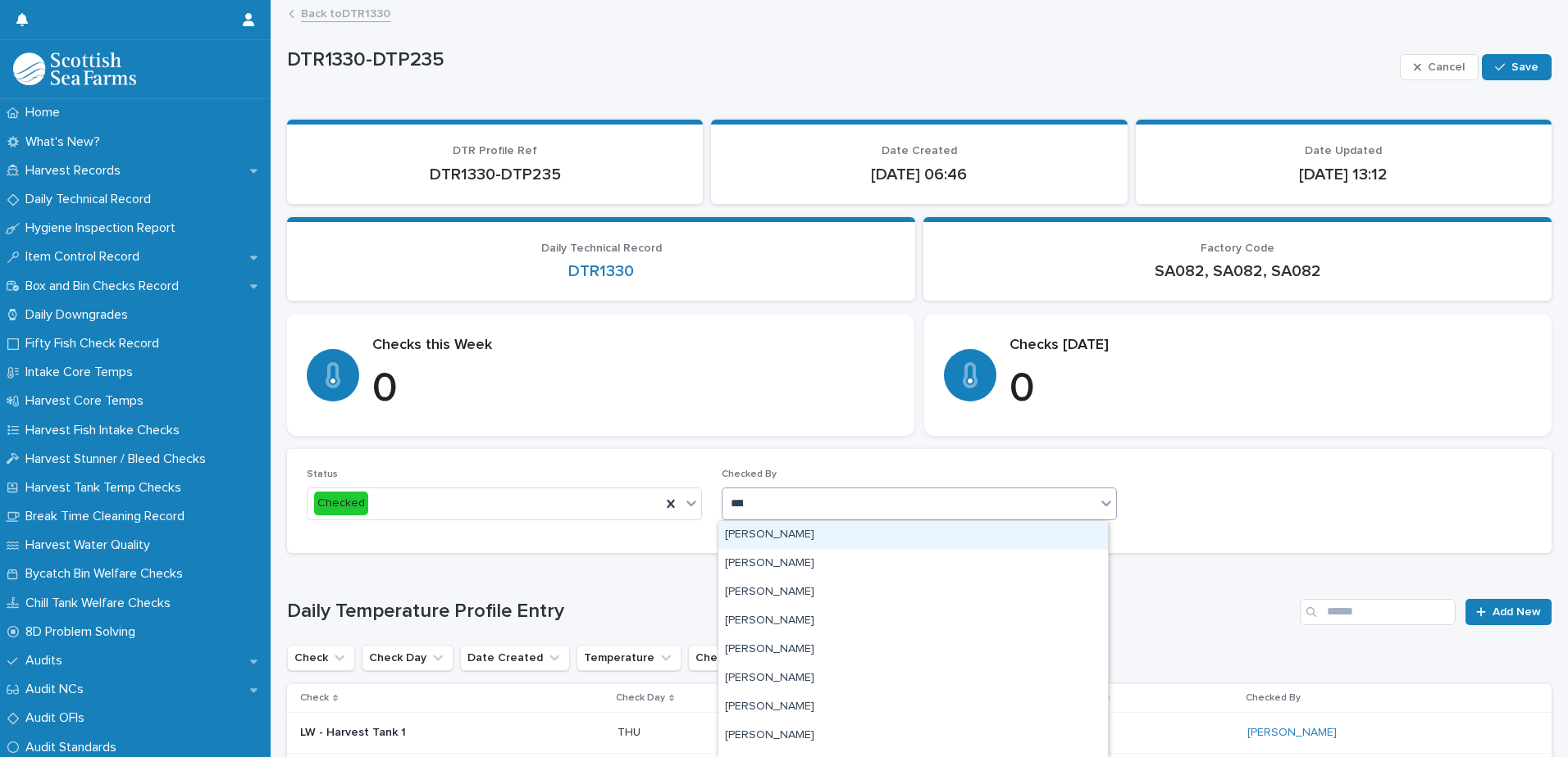
type input "*****"
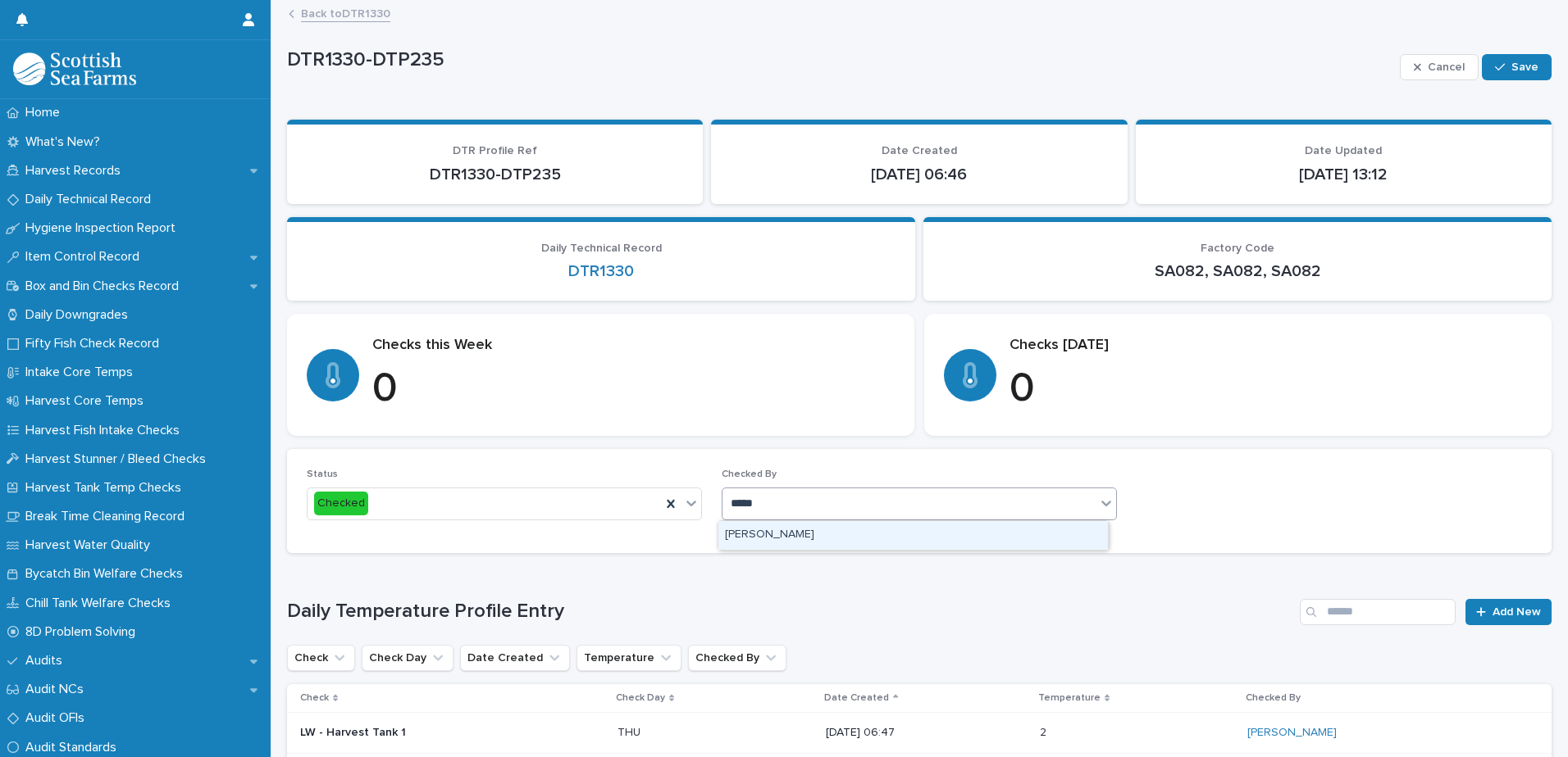
click at [780, 527] on div "[PERSON_NAME]" at bounding box center [912, 535] width 390 height 29
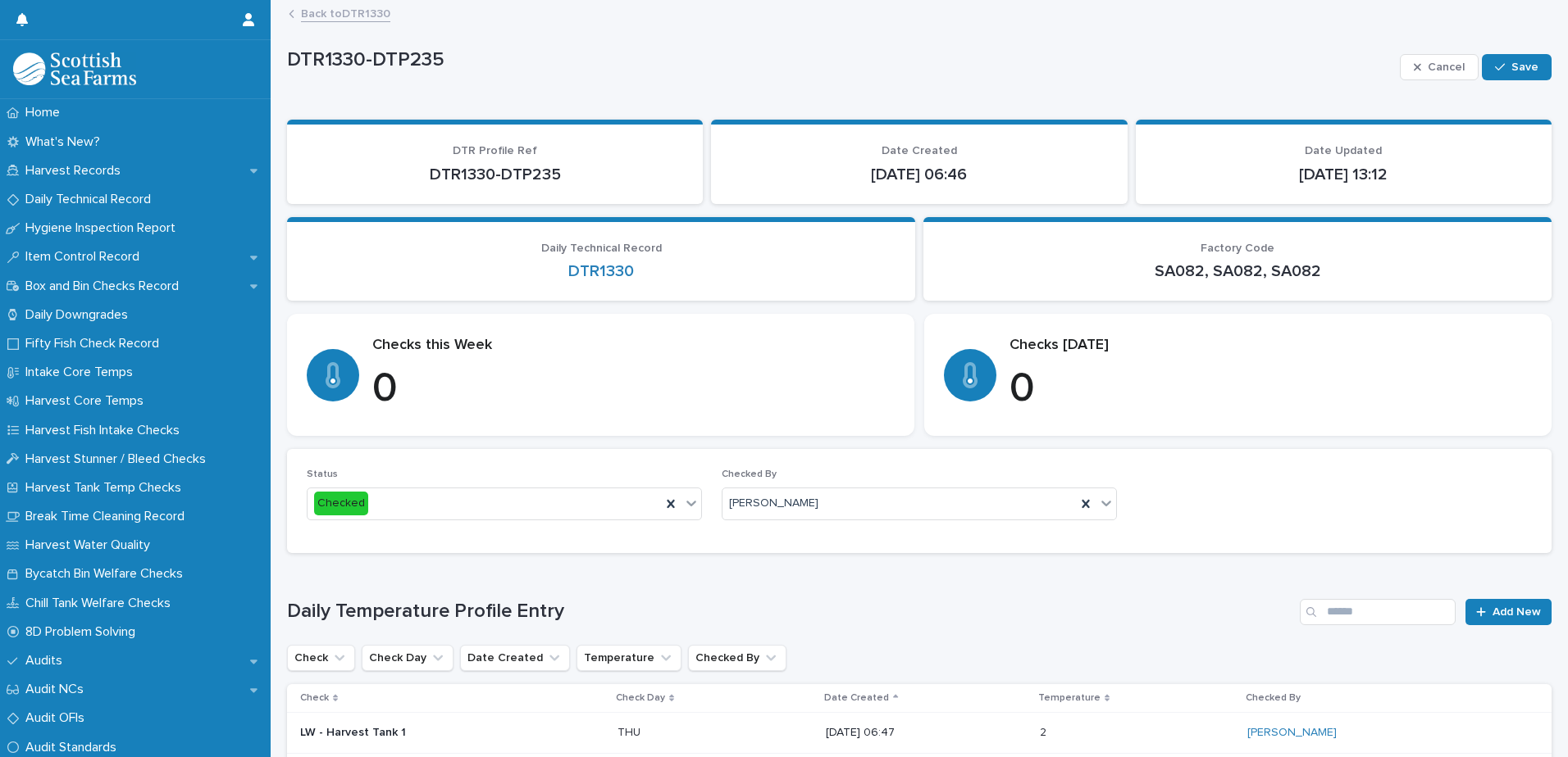
click at [1508, 88] on div "Cancel Save" at bounding box center [1475, 67] width 152 height 66
click at [1515, 71] on span "Save" at bounding box center [1524, 67] width 27 height 12
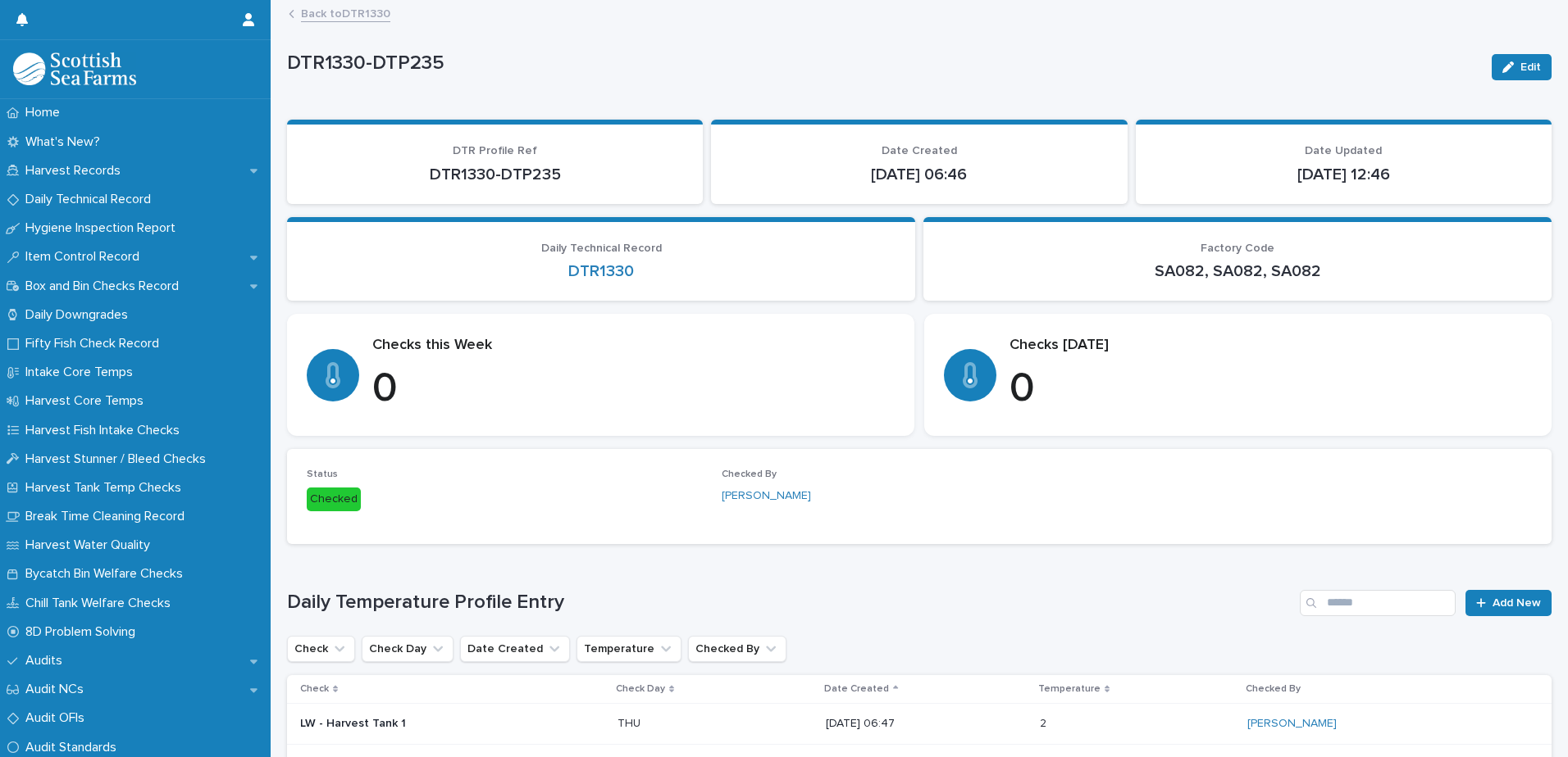
click at [361, 13] on link "Back to DTR1330" at bounding box center [345, 12] width 90 height 19
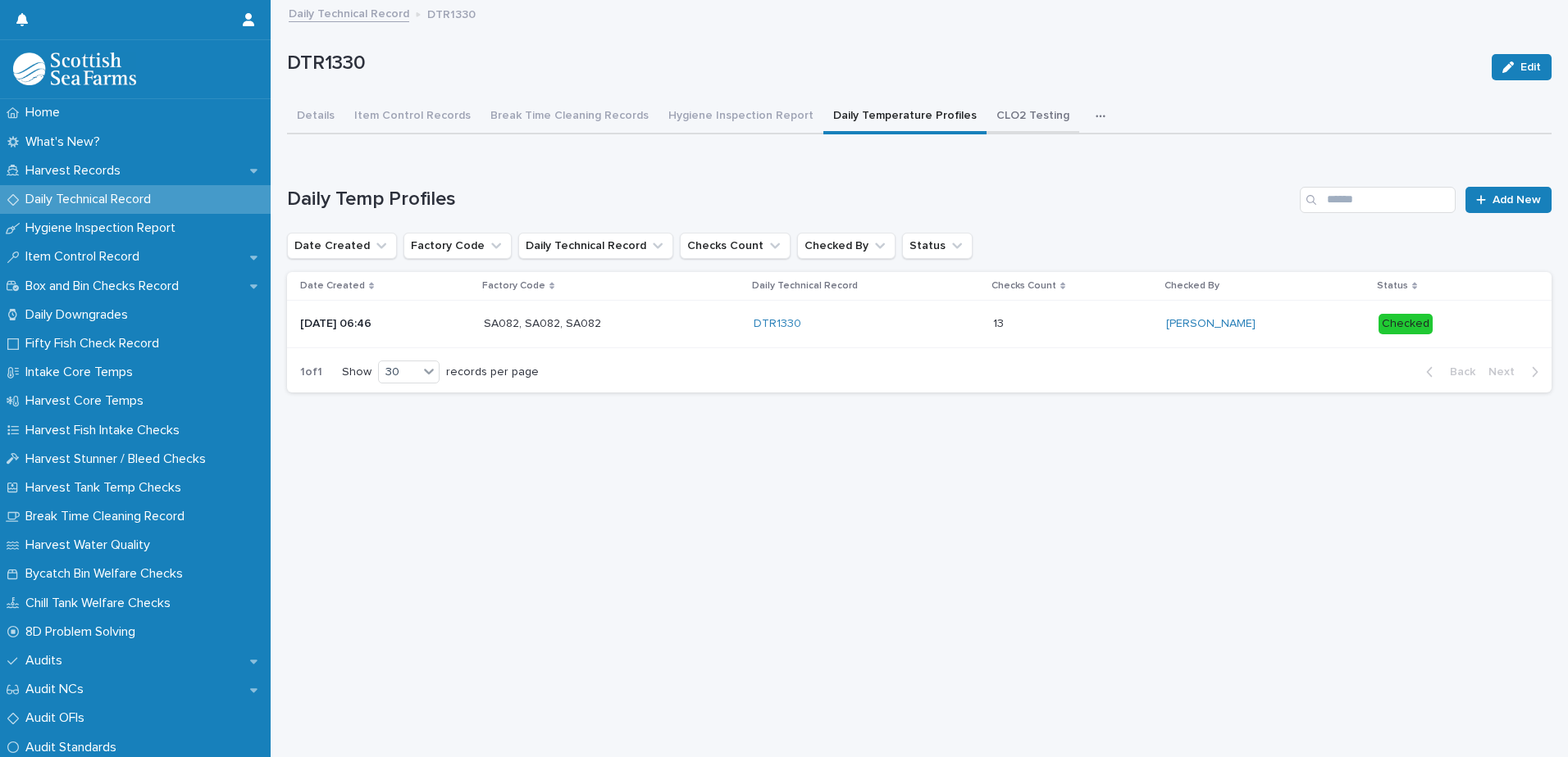
click at [1022, 123] on button "CLO2 Testing" at bounding box center [1033, 116] width 93 height 34
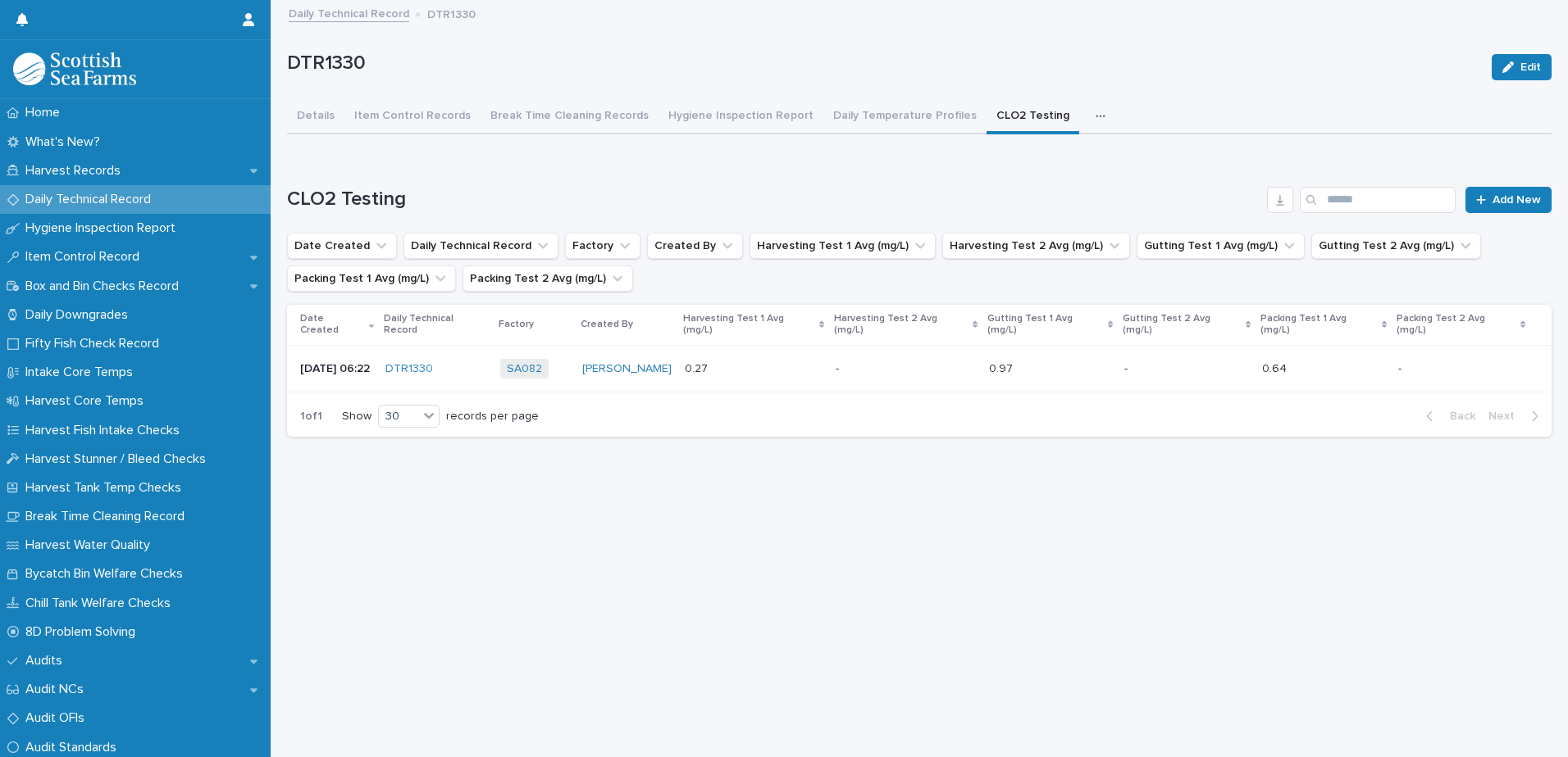
click at [379, 11] on link "Daily Technical Record" at bounding box center [349, 12] width 120 height 19
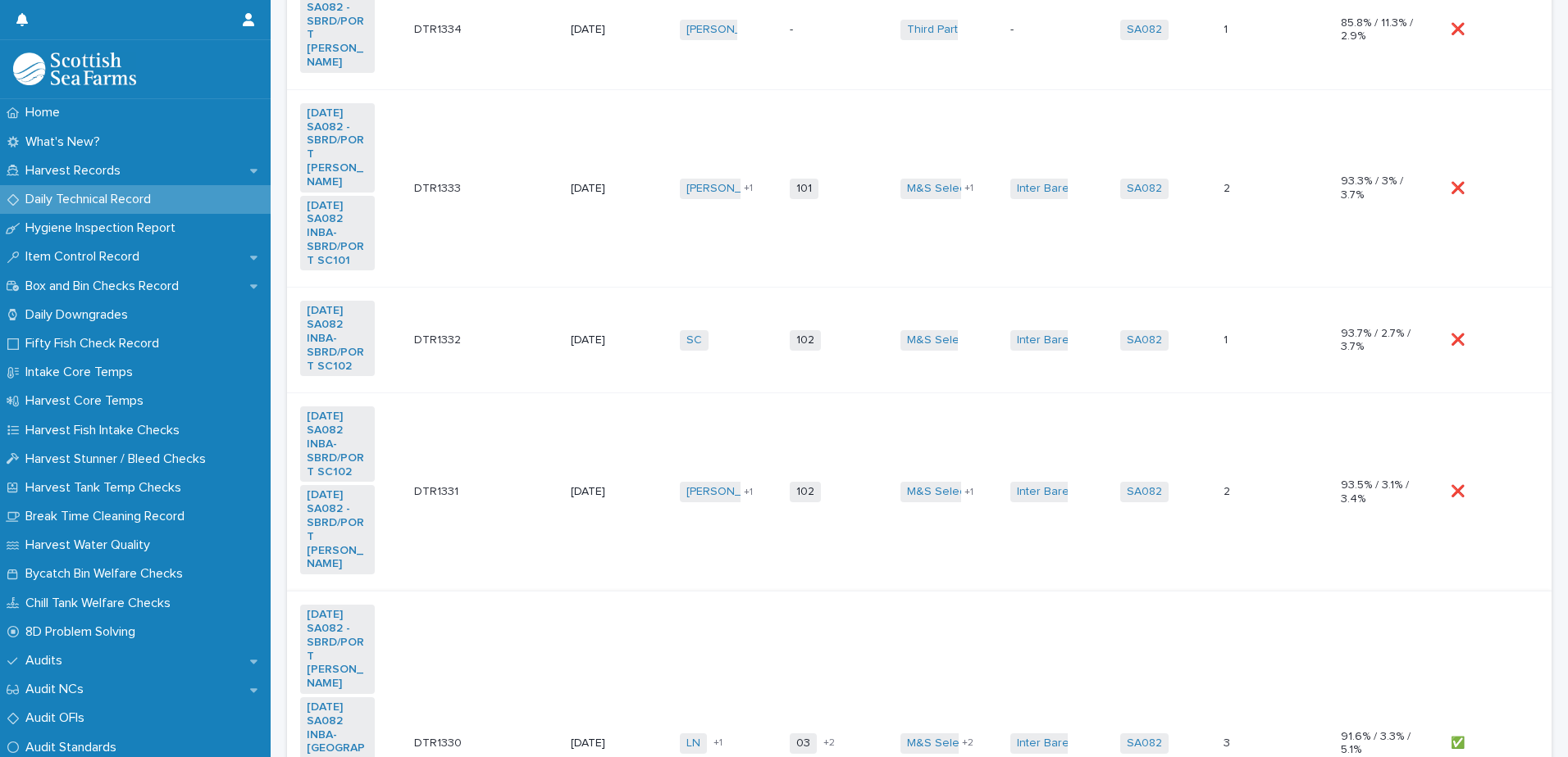
scroll to position [819, 0]
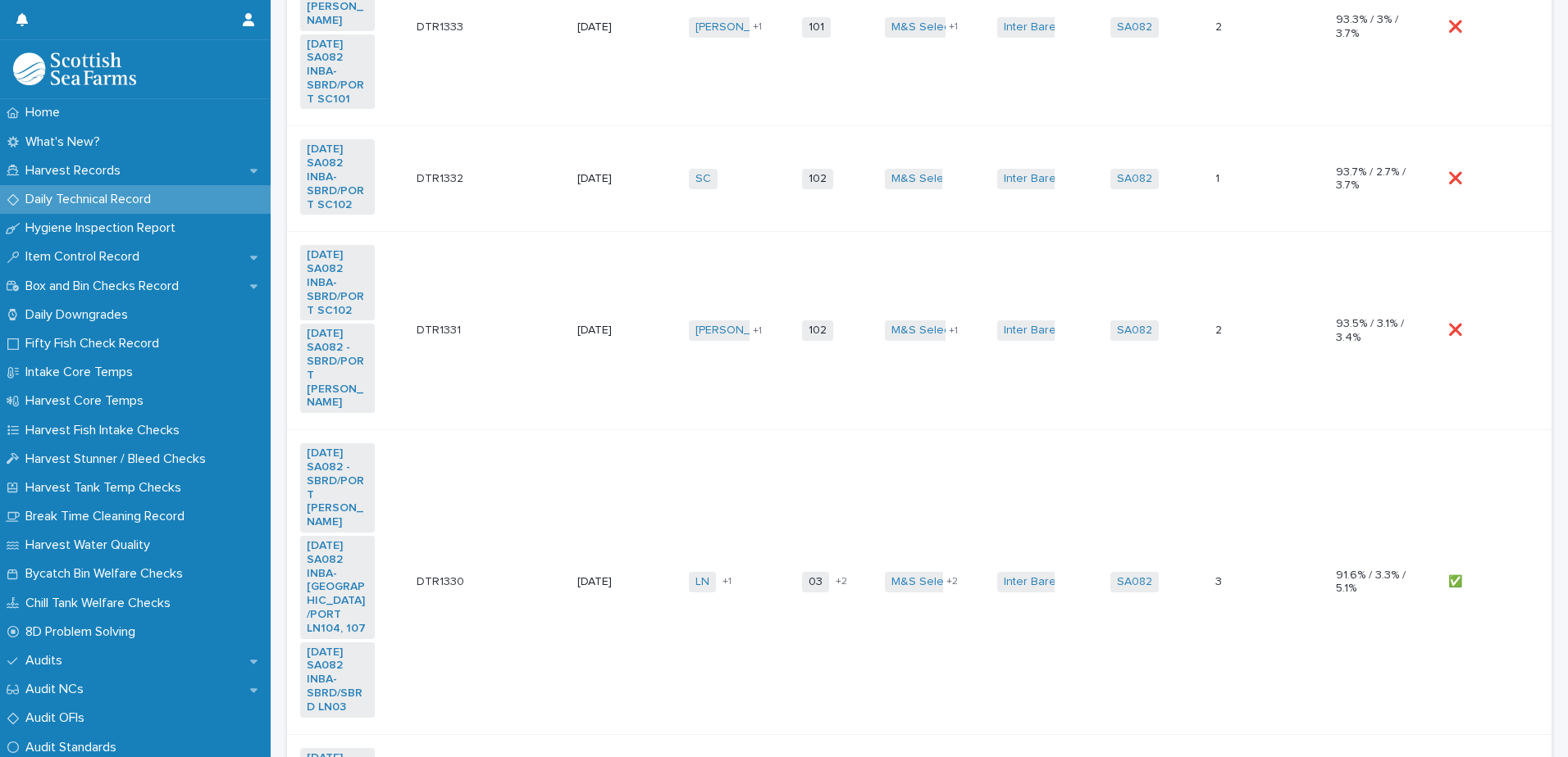
click at [1489, 265] on td "❌ ❌" at bounding box center [1496, 330] width 109 height 198
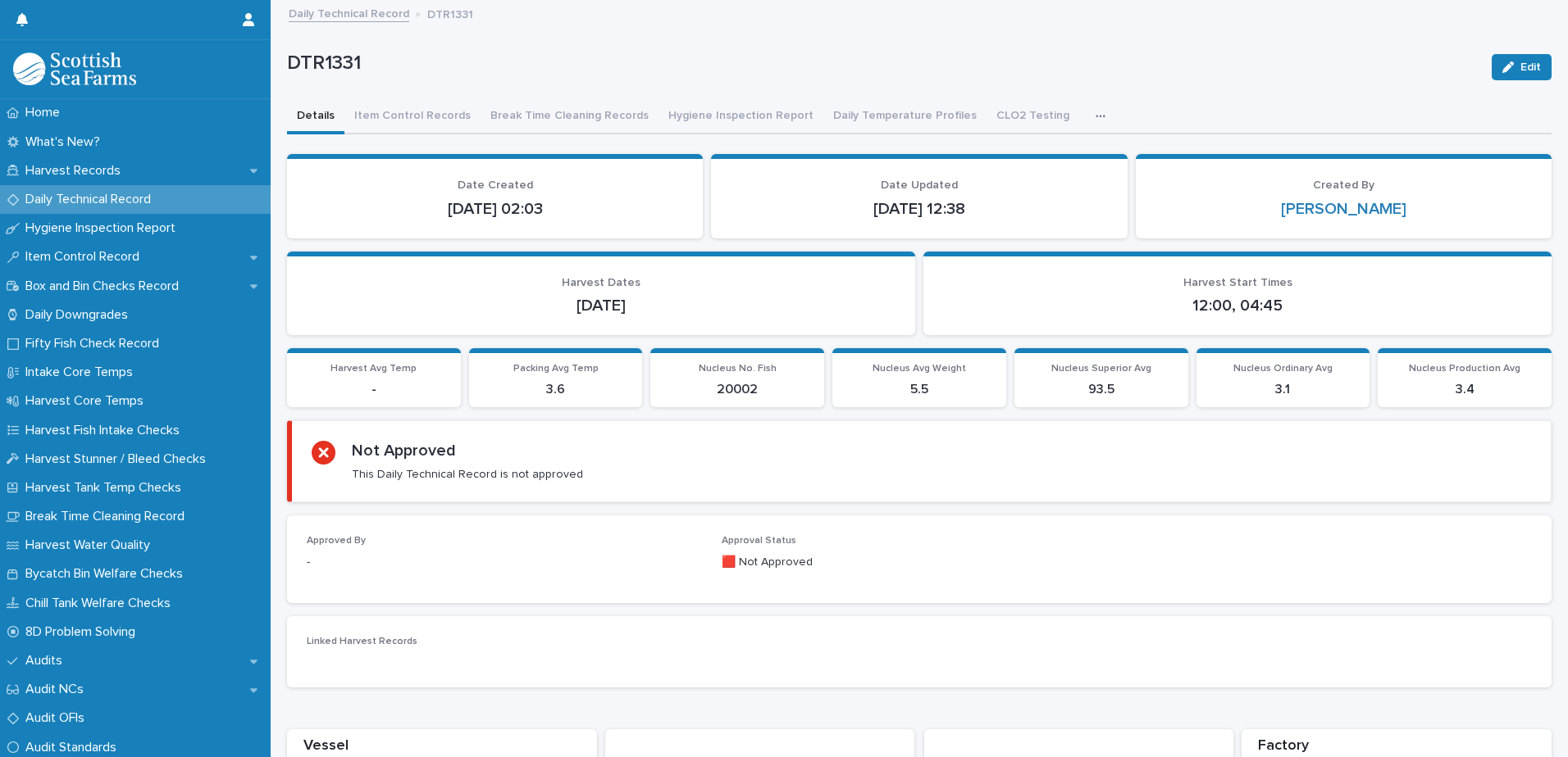
scroll to position [168, 0]
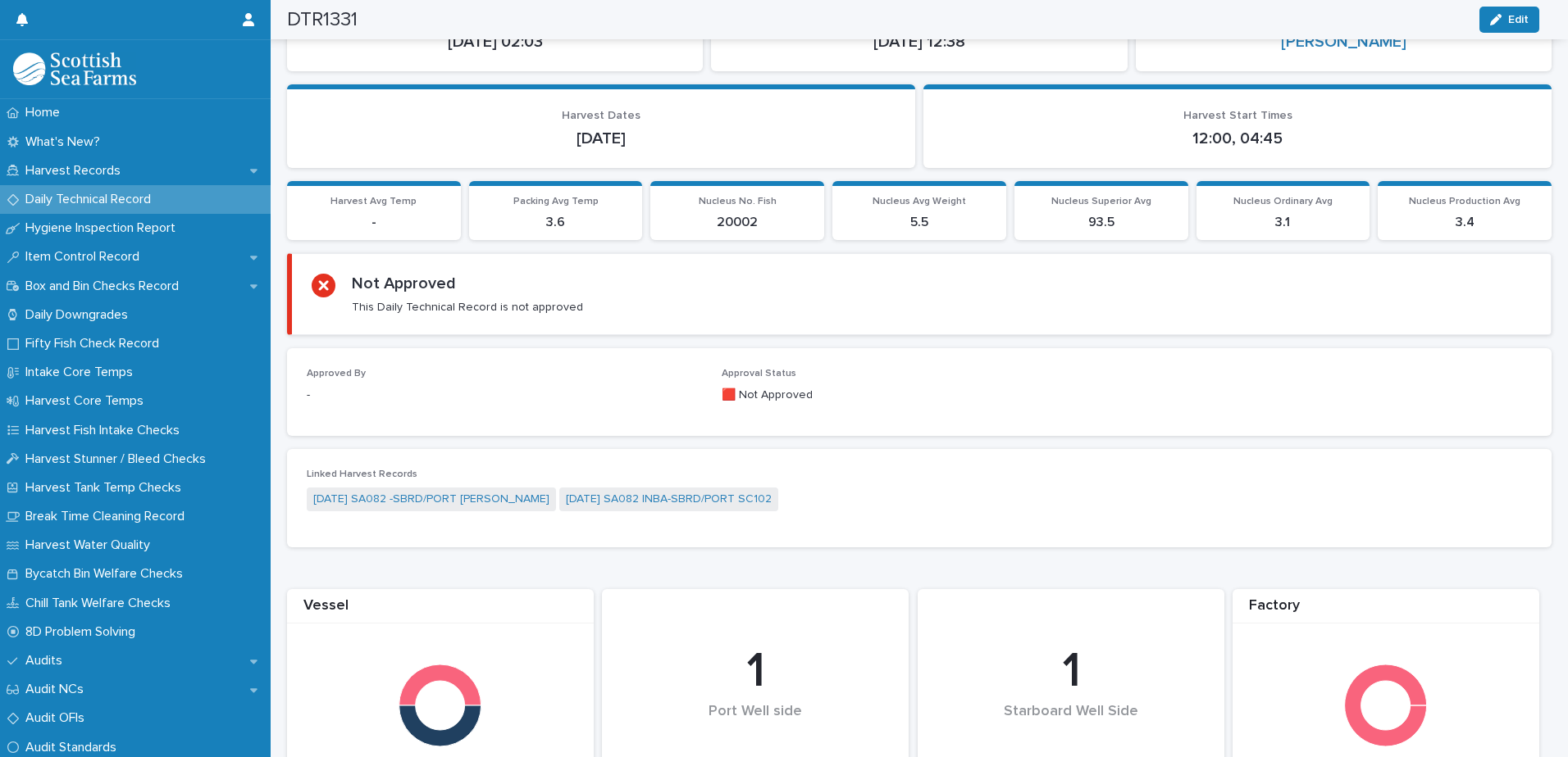
click at [1504, 19] on div "button" at bounding box center [1499, 20] width 18 height 12
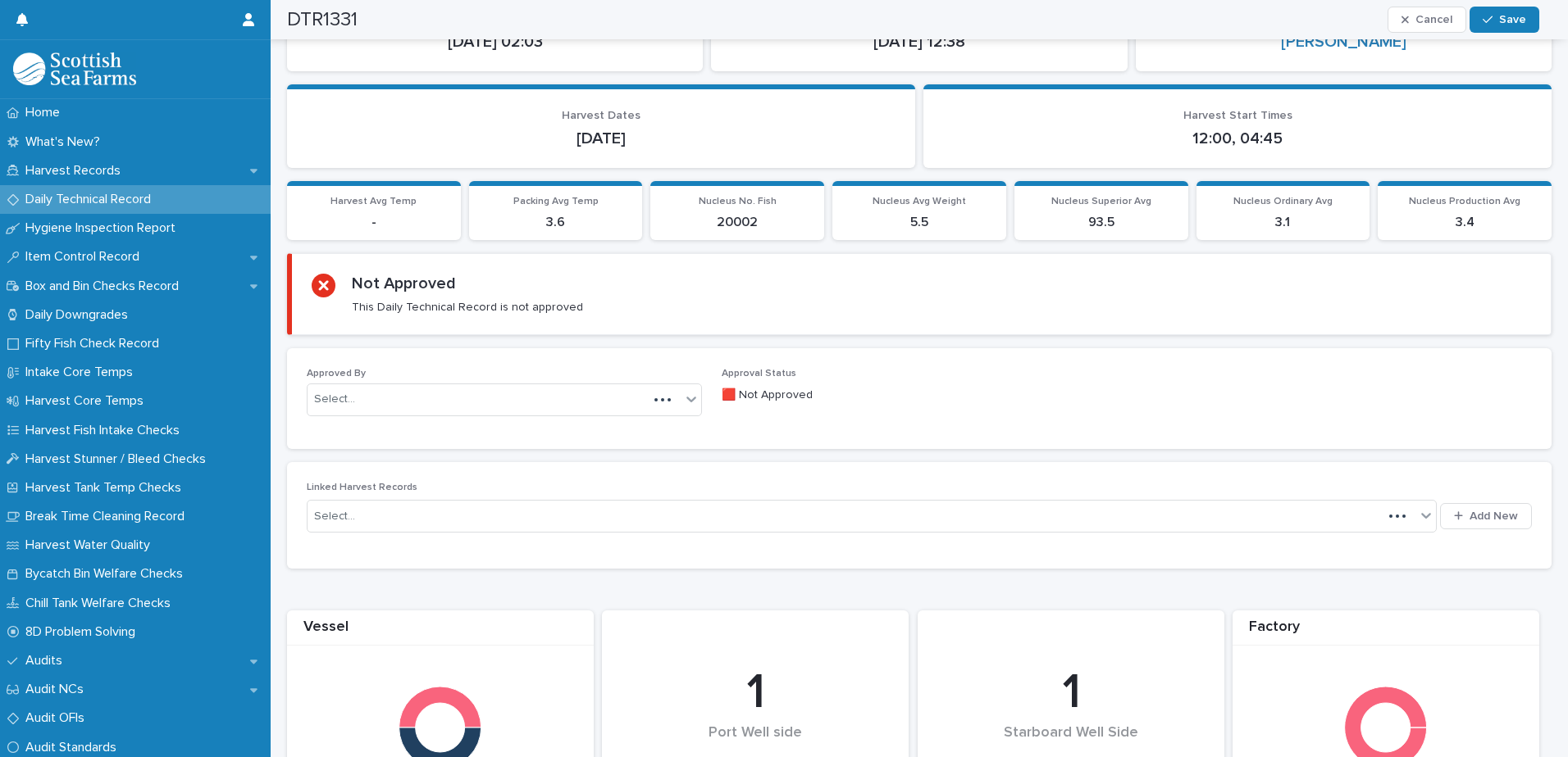
scroll to position [177, 0]
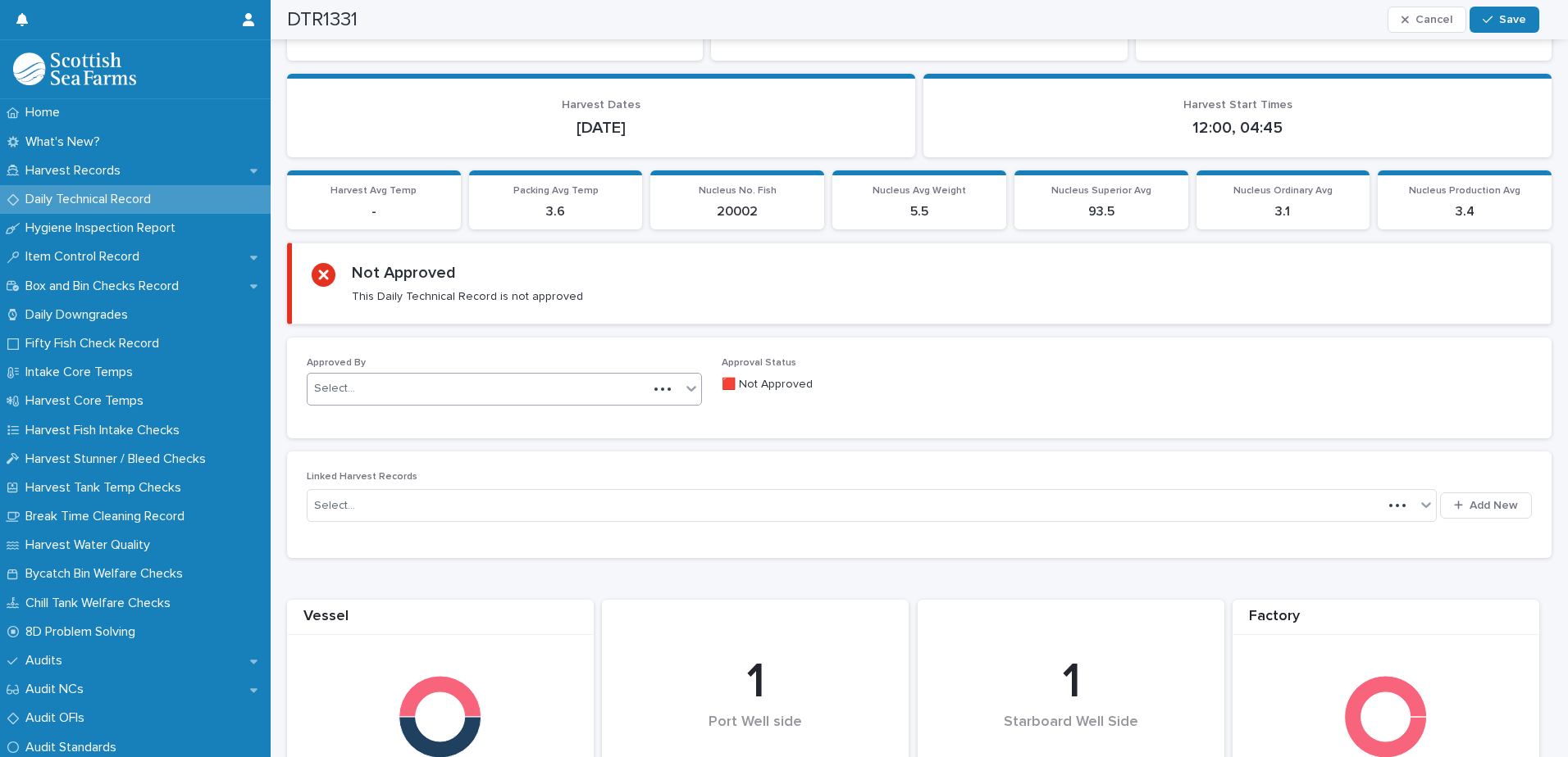
click at [457, 396] on div "Select..." at bounding box center [477, 388] width 340 height 27
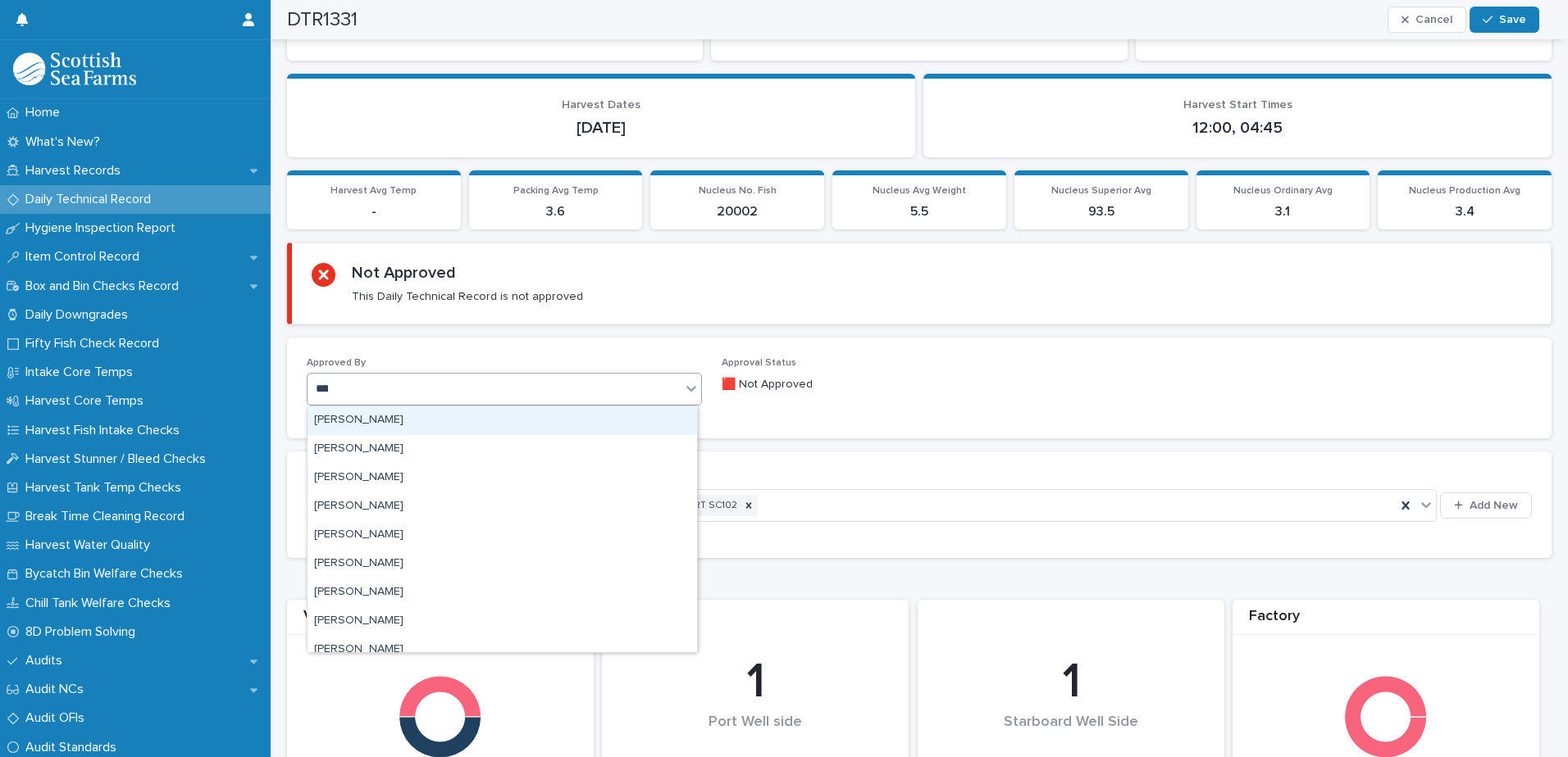
type input "*****"
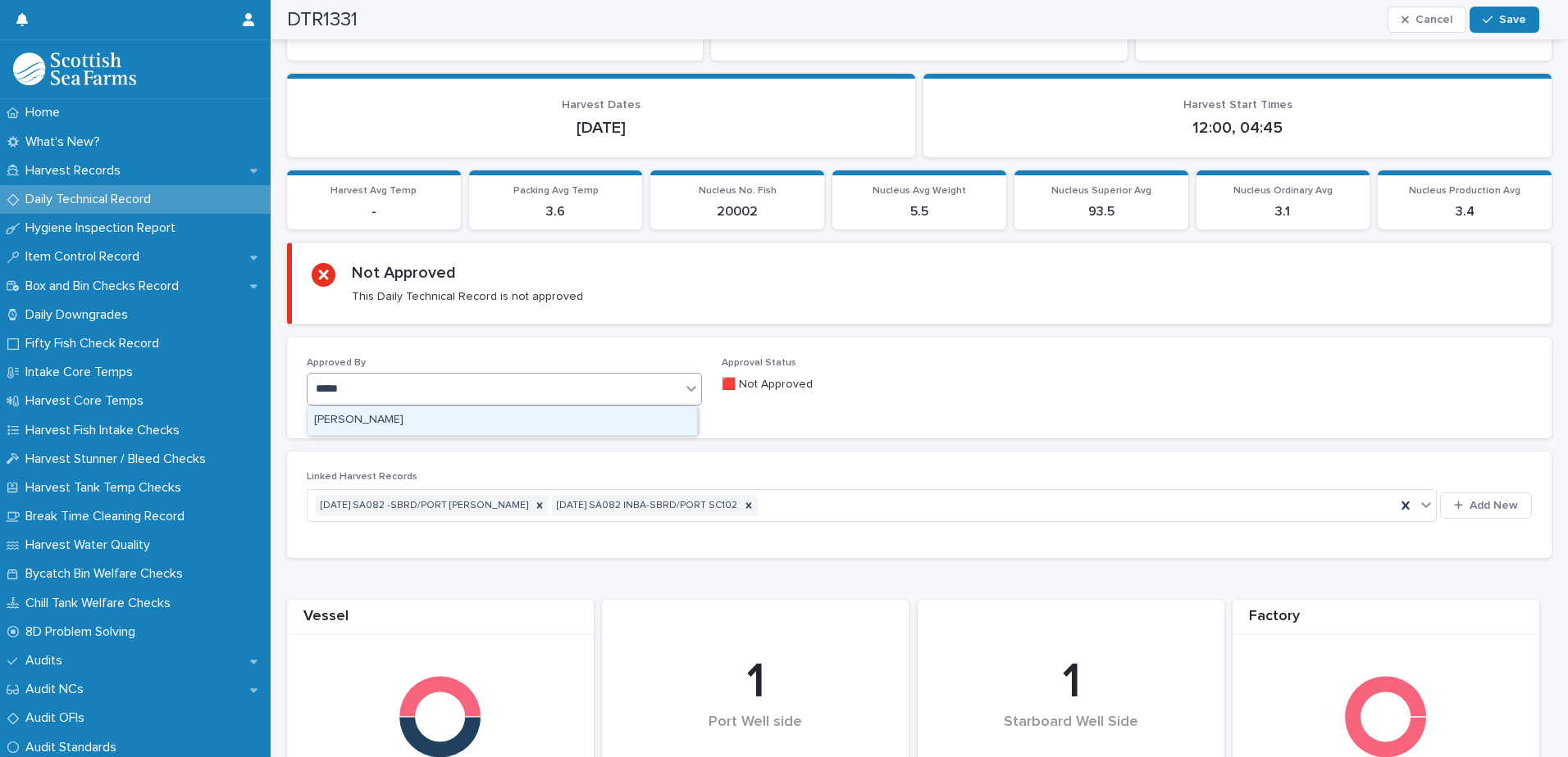
click at [406, 416] on div "[PERSON_NAME]" at bounding box center [502, 420] width 390 height 29
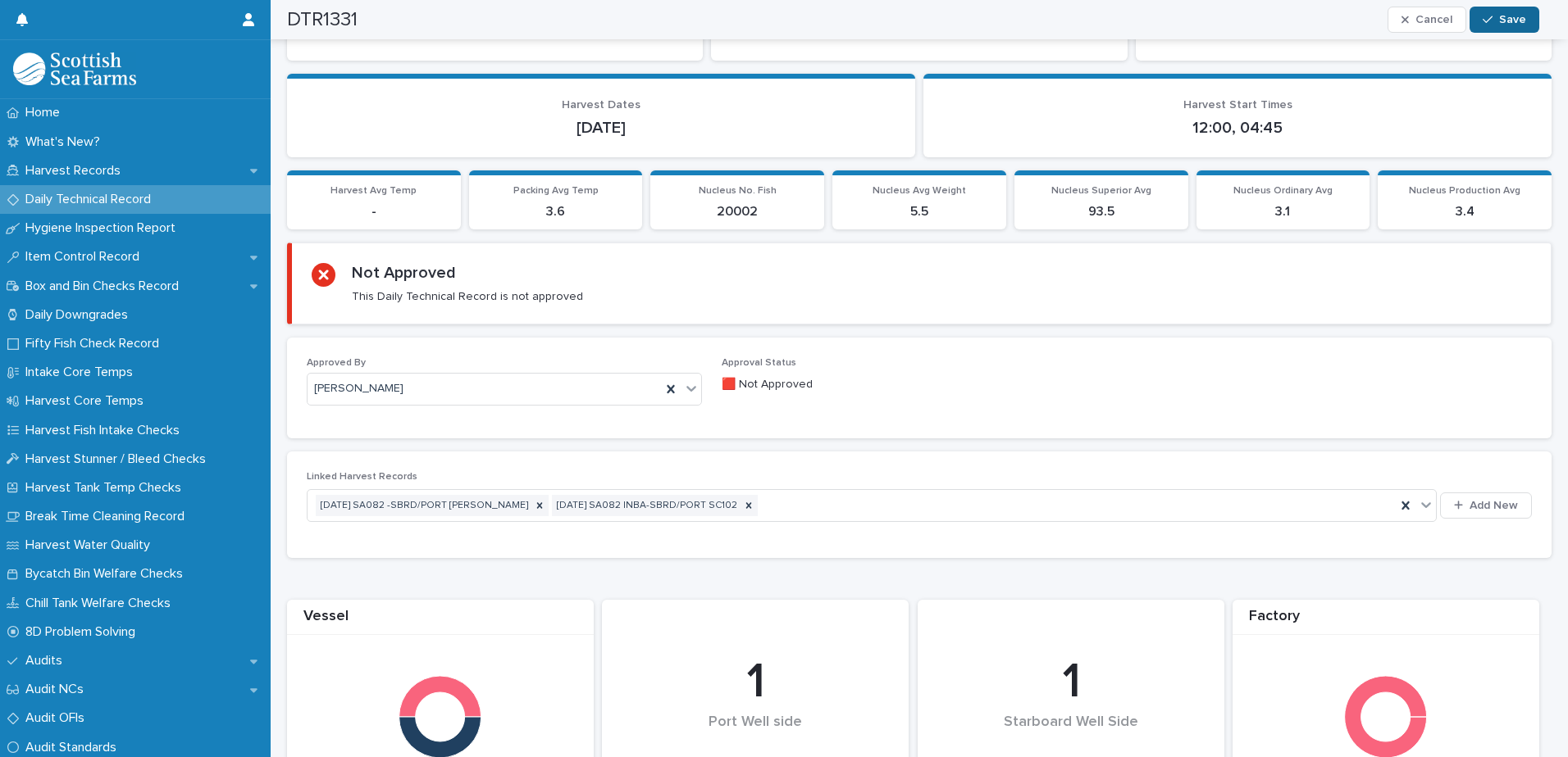
click at [1511, 20] on span "Save" at bounding box center [1512, 20] width 27 height 12
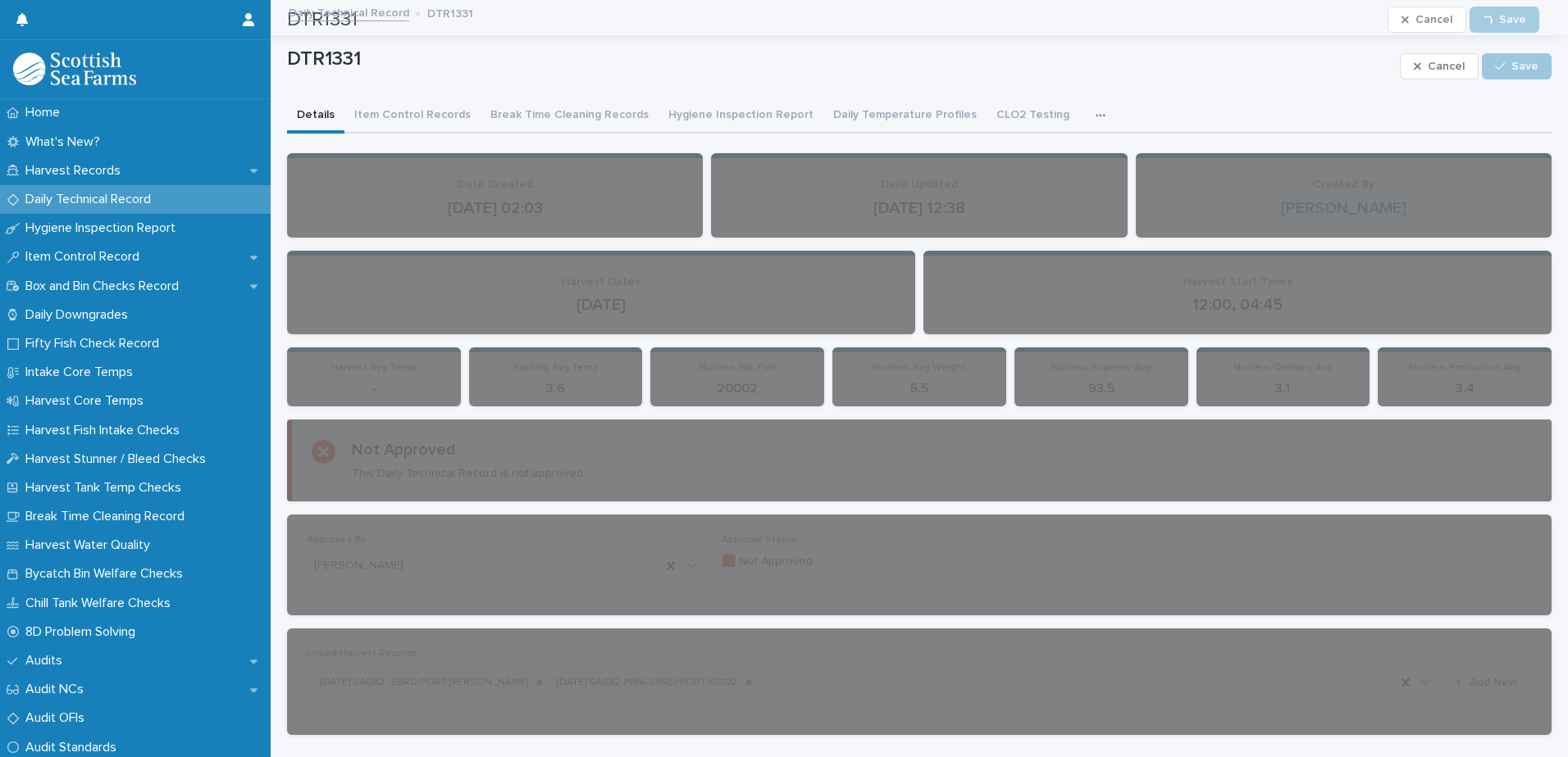
scroll to position [0, 0]
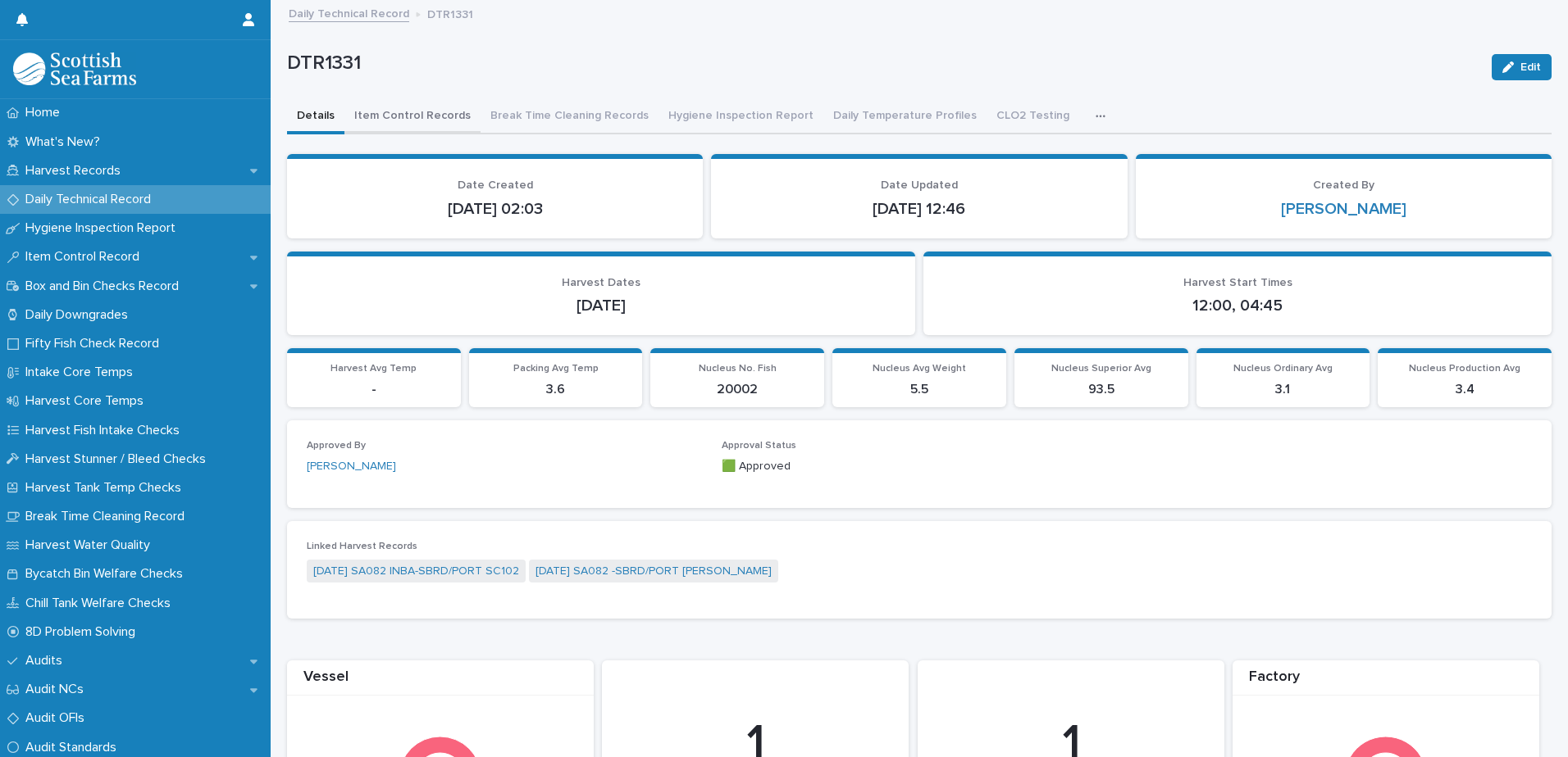
click at [424, 116] on button "Item Control Records" at bounding box center [412, 116] width 136 height 34
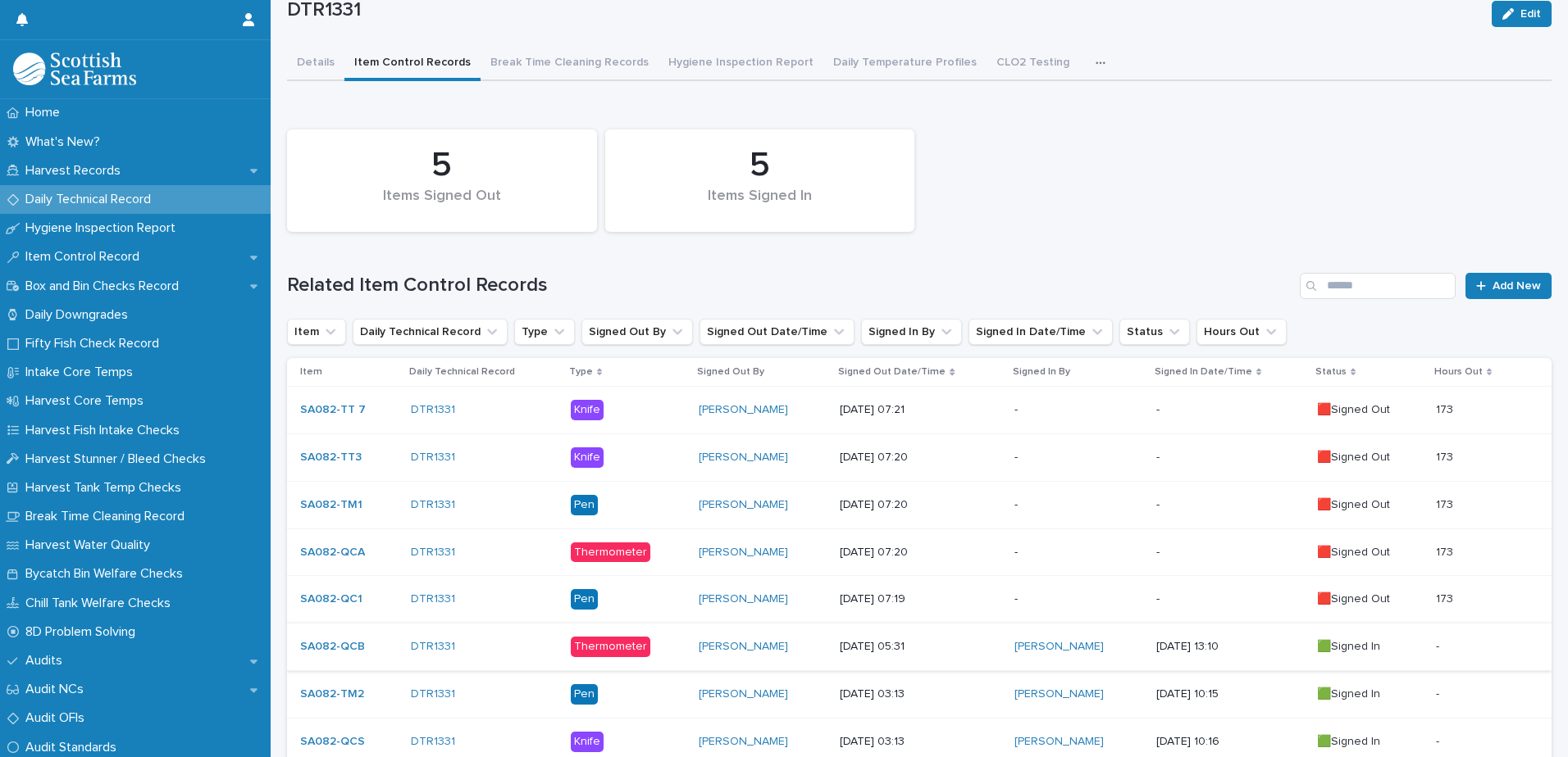
scroll to position [82, 0]
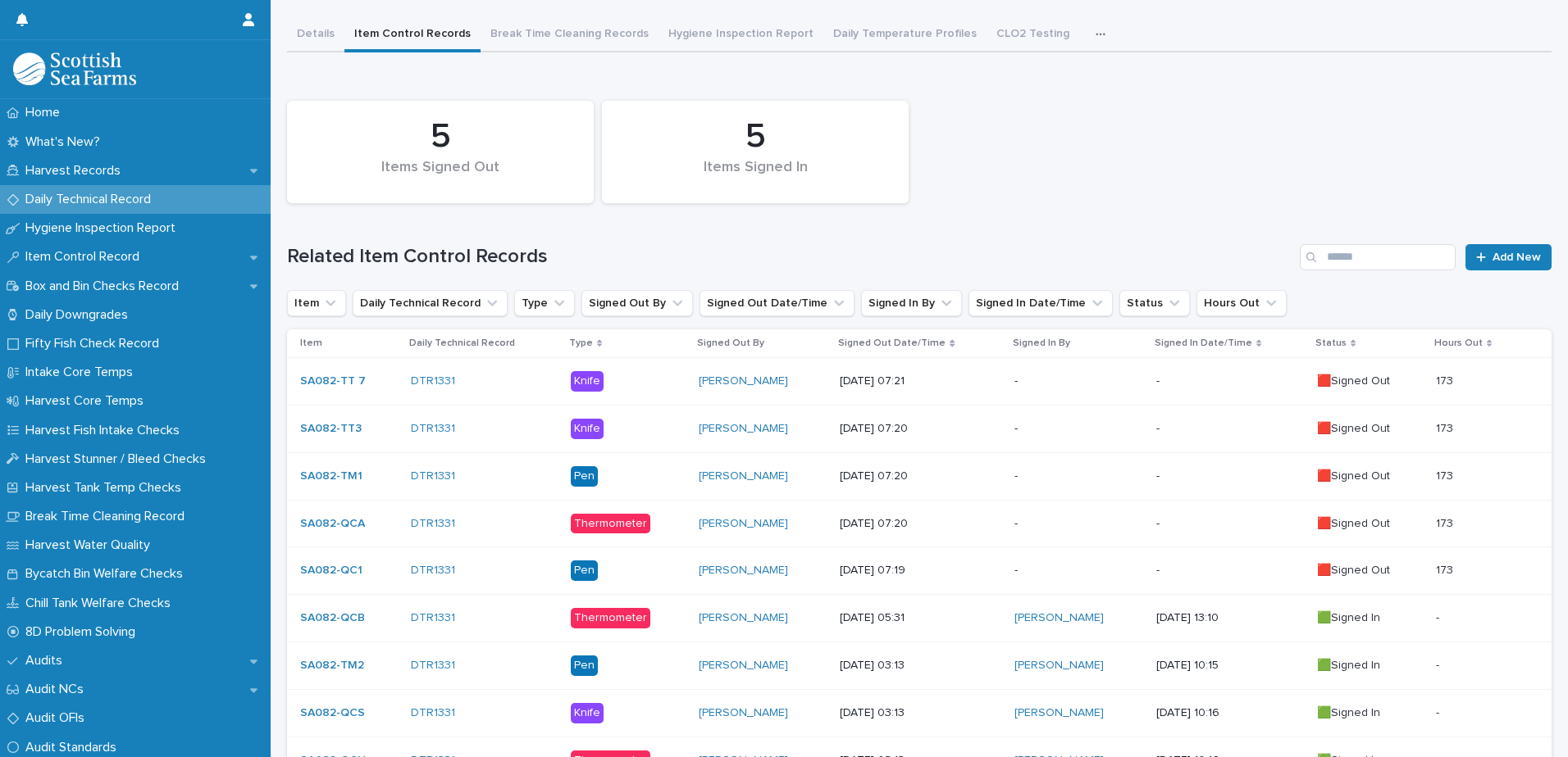
click at [1248, 573] on p "-" at bounding box center [1230, 571] width 148 height 14
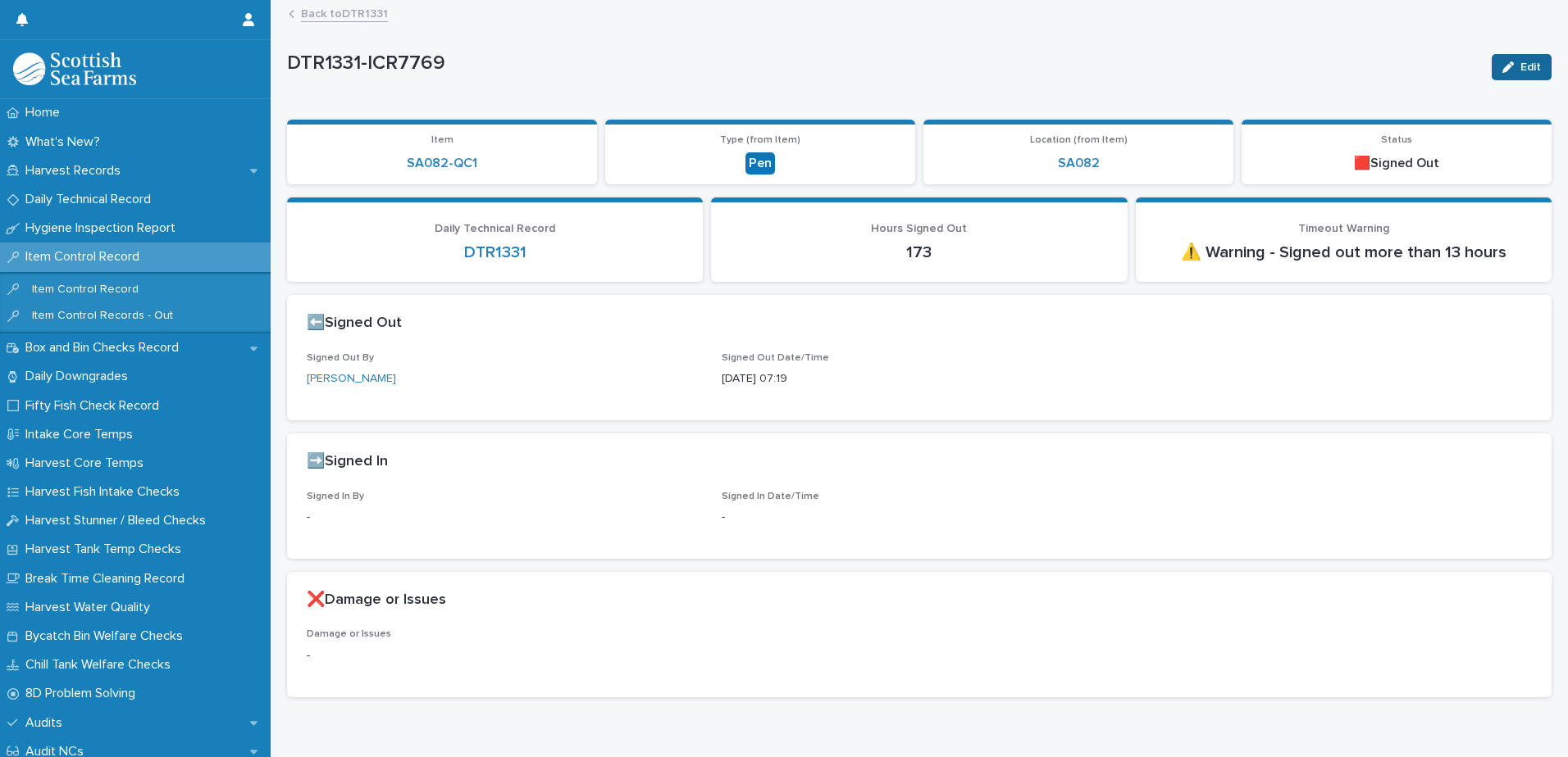
click at [1508, 56] on button "Edit" at bounding box center [1521, 67] width 60 height 27
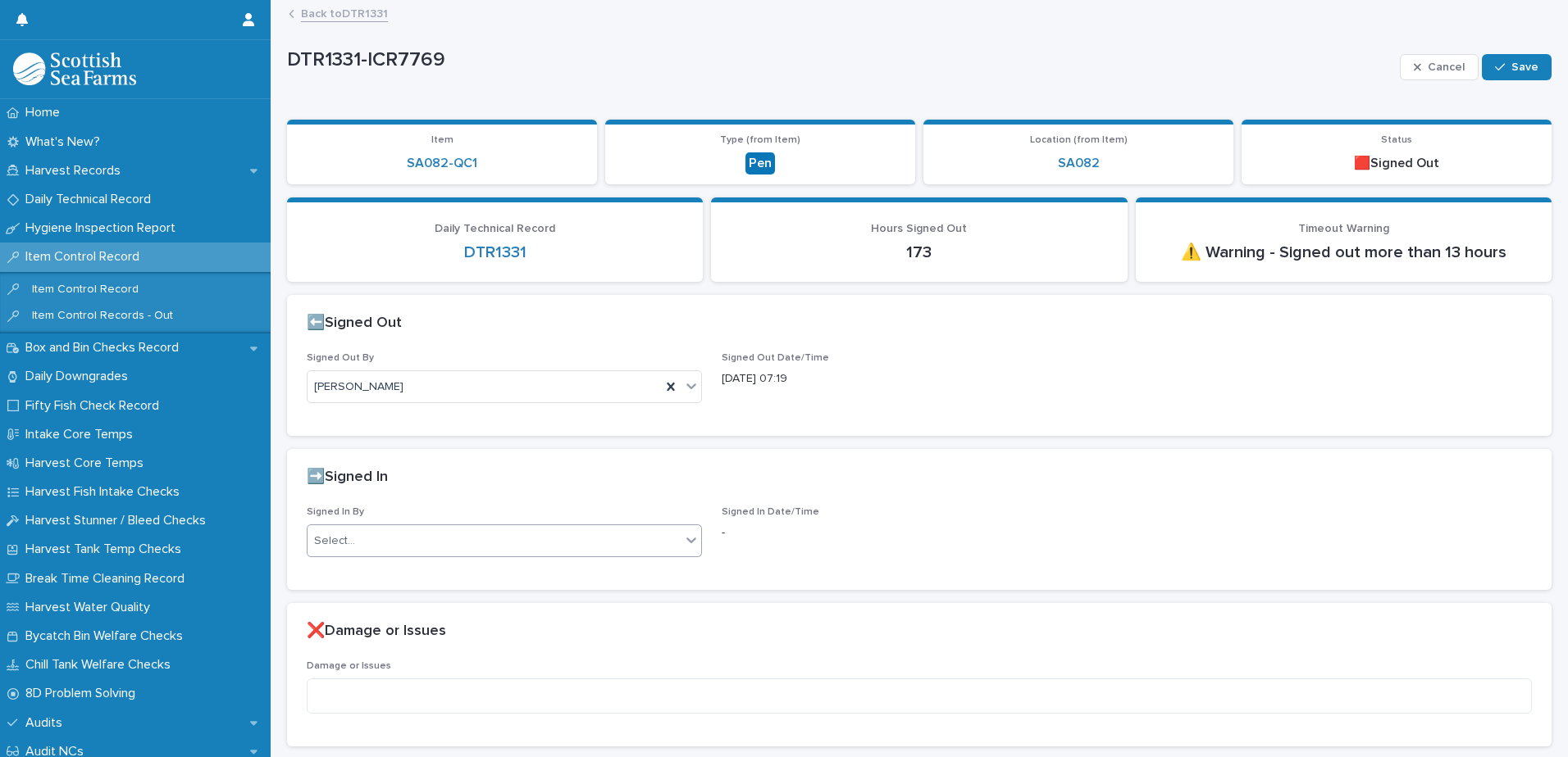
click at [372, 553] on div "Select..." at bounding box center [494, 540] width 373 height 27
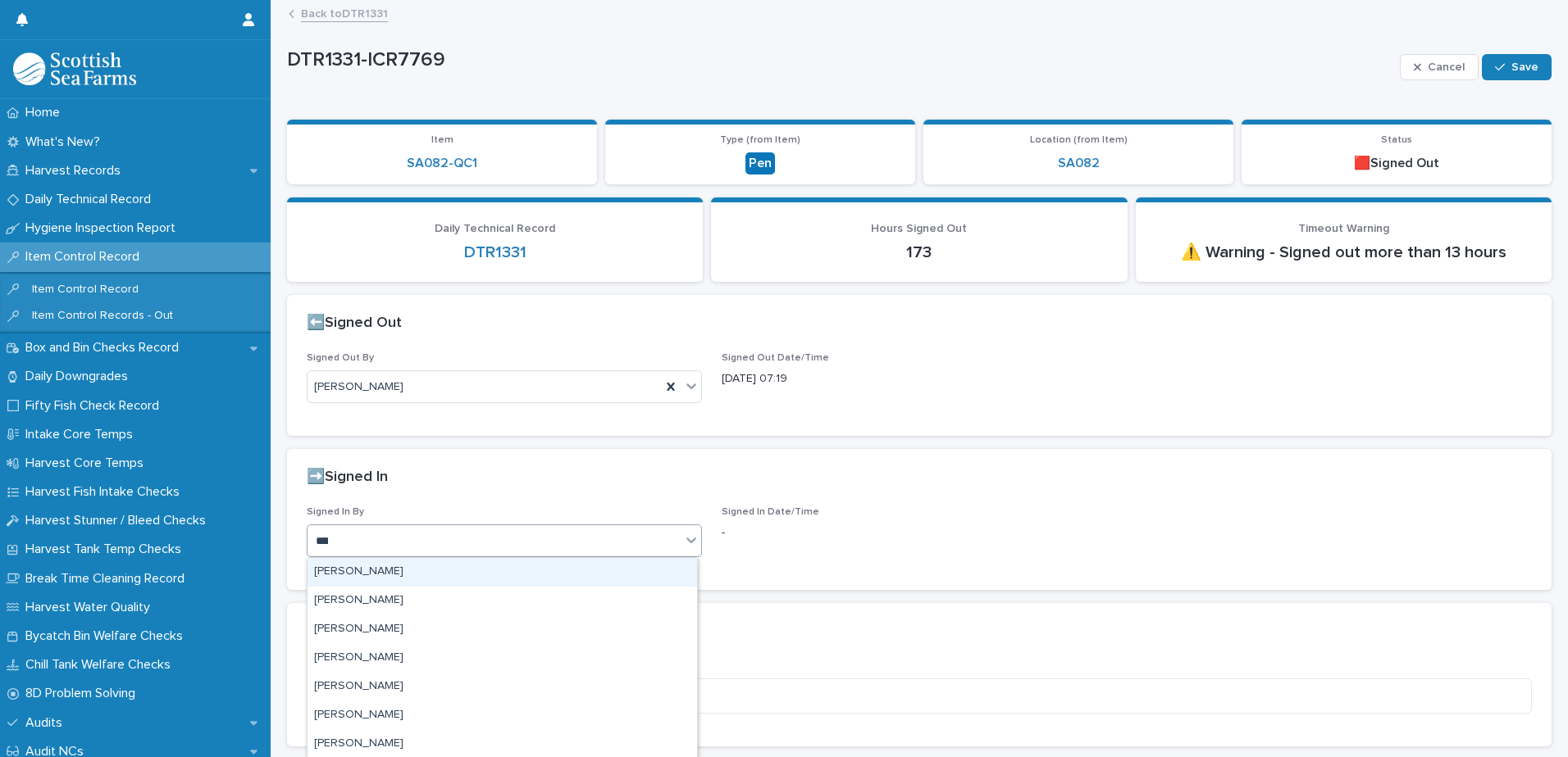
type input "*****"
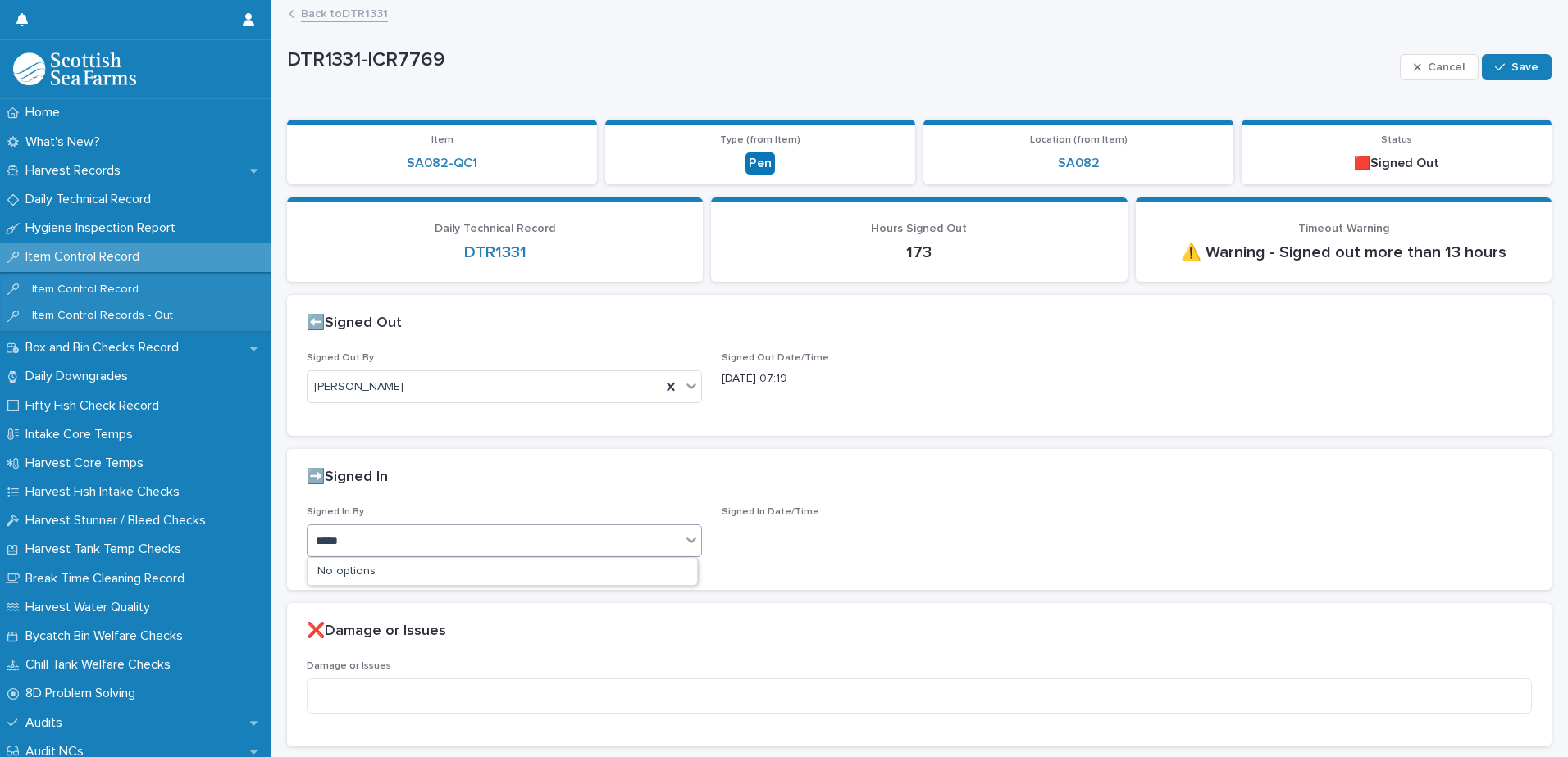
click at [375, 570] on div "No options" at bounding box center [502, 571] width 390 height 27
click at [362, 532] on div "brcae" at bounding box center [494, 540] width 373 height 27
type input "*****"
click at [371, 567] on div "[PERSON_NAME]" at bounding box center [502, 572] width 390 height 29
click at [371, 567] on div "Signed In By Select..." at bounding box center [504, 538] width 395 height 64
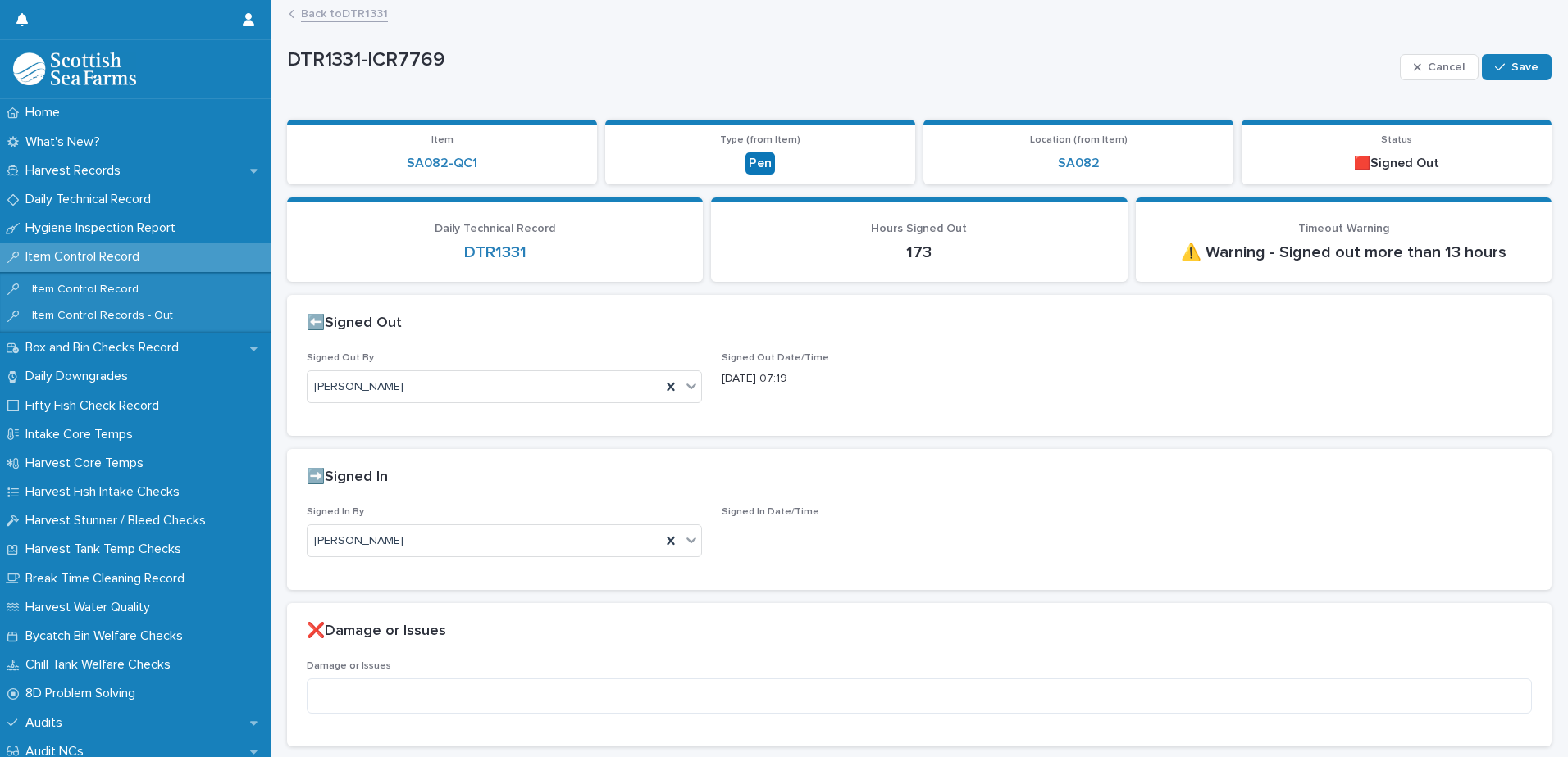
click at [1008, 486] on div "➡️Signed In" at bounding box center [915, 478] width 1218 height 18
click at [1495, 72] on icon "button" at bounding box center [1500, 67] width 10 height 12
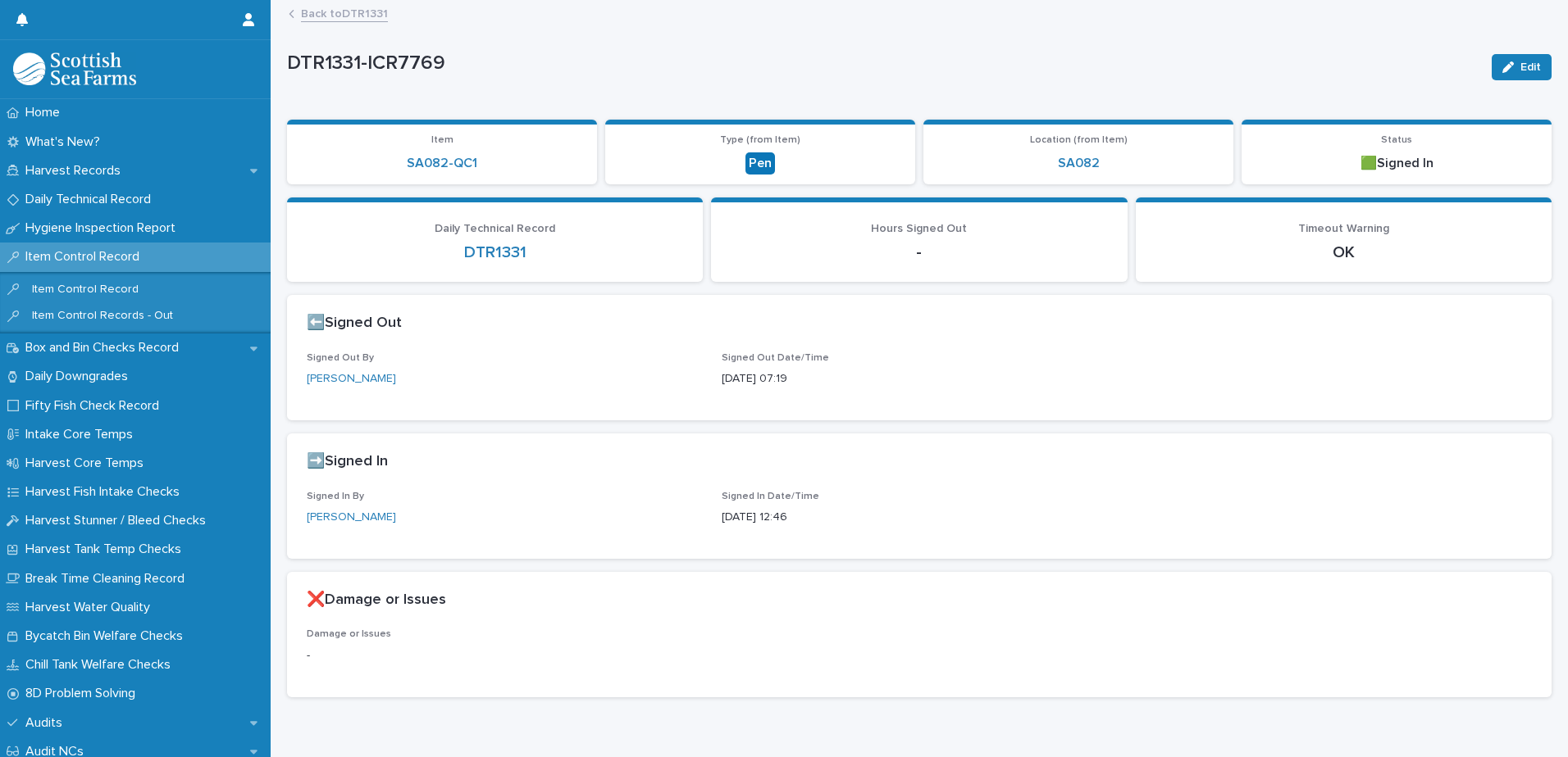
click at [355, 17] on link "Back to DTR1331" at bounding box center [344, 12] width 87 height 19
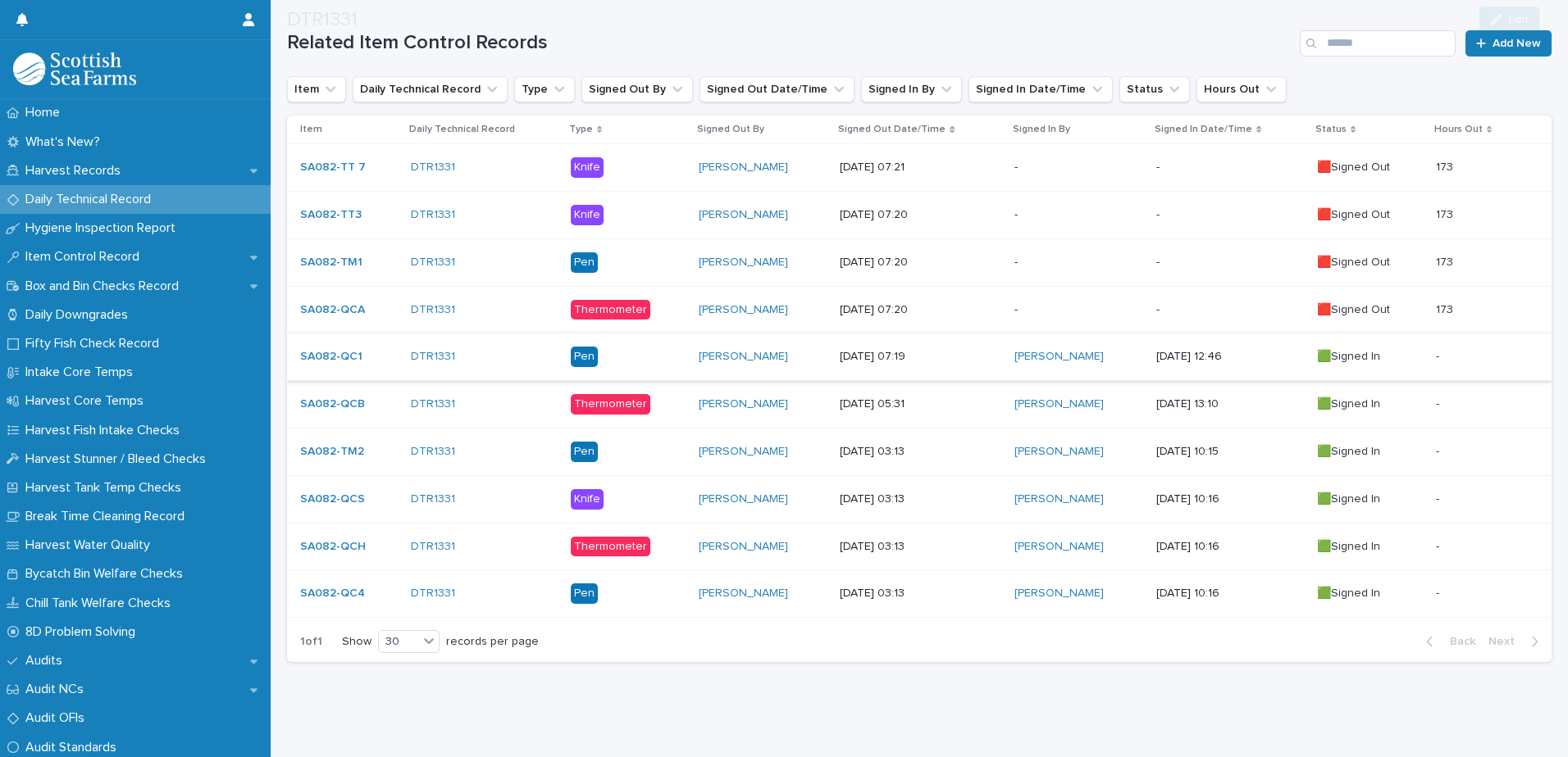
scroll to position [309, 0]
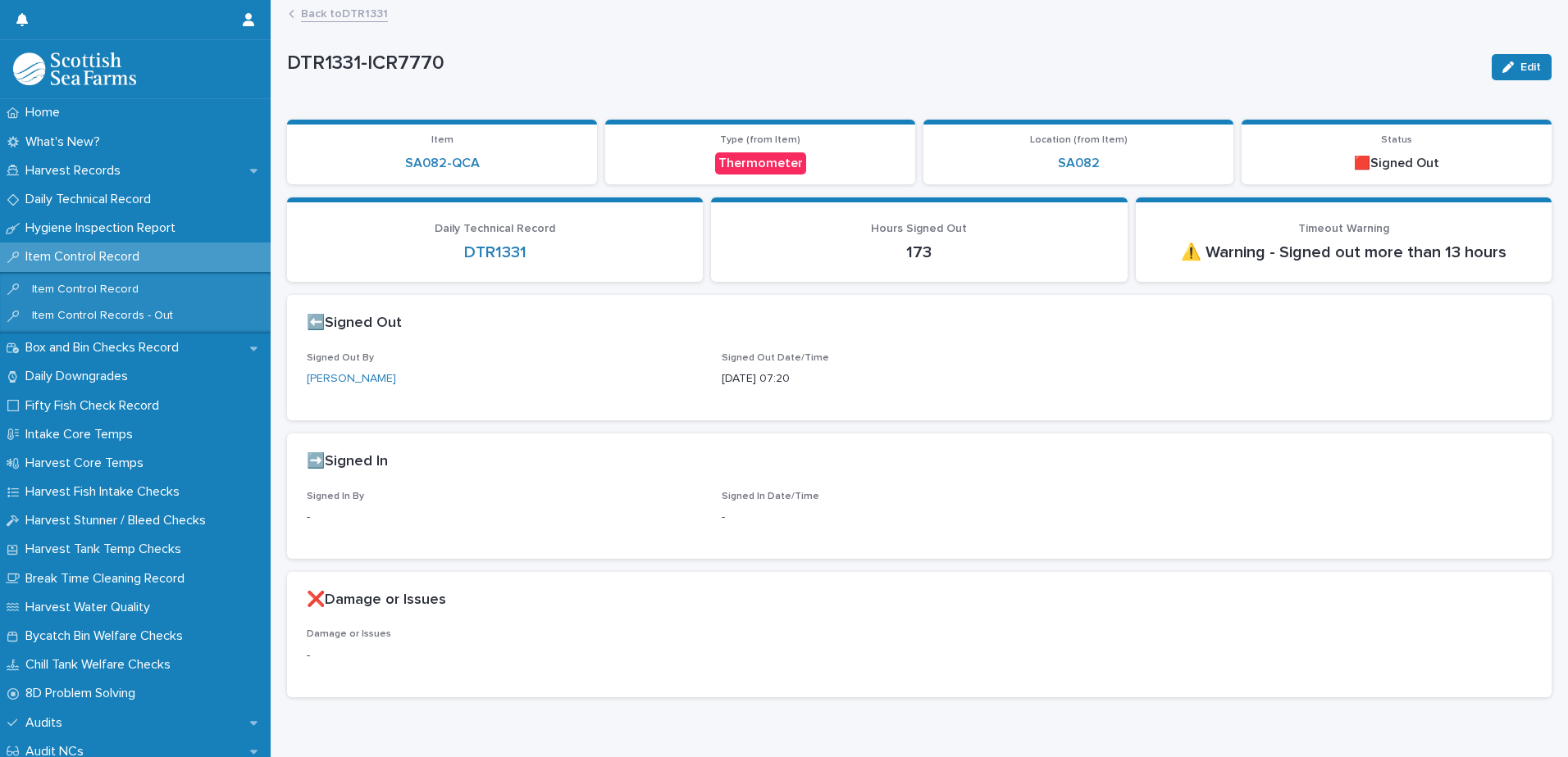
click at [1505, 61] on div "button" at bounding box center [1511, 67] width 18 height 12
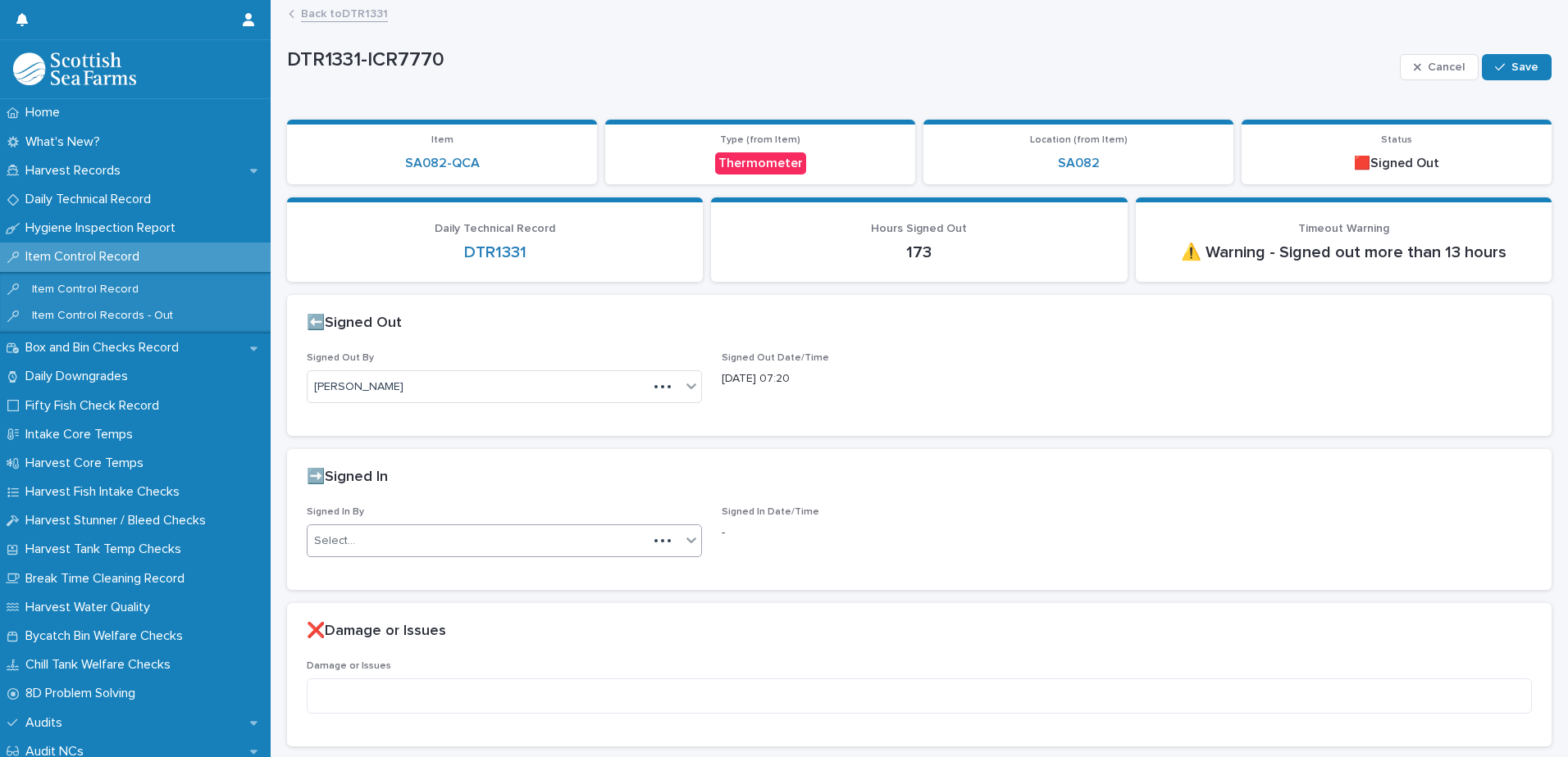
click at [403, 535] on div "Select..." at bounding box center [477, 540] width 340 height 27
type input "*****"
click at [1520, 51] on div "Cancel Save" at bounding box center [1475, 67] width 152 height 66
click at [1523, 59] on button "Save" at bounding box center [1516, 67] width 70 height 27
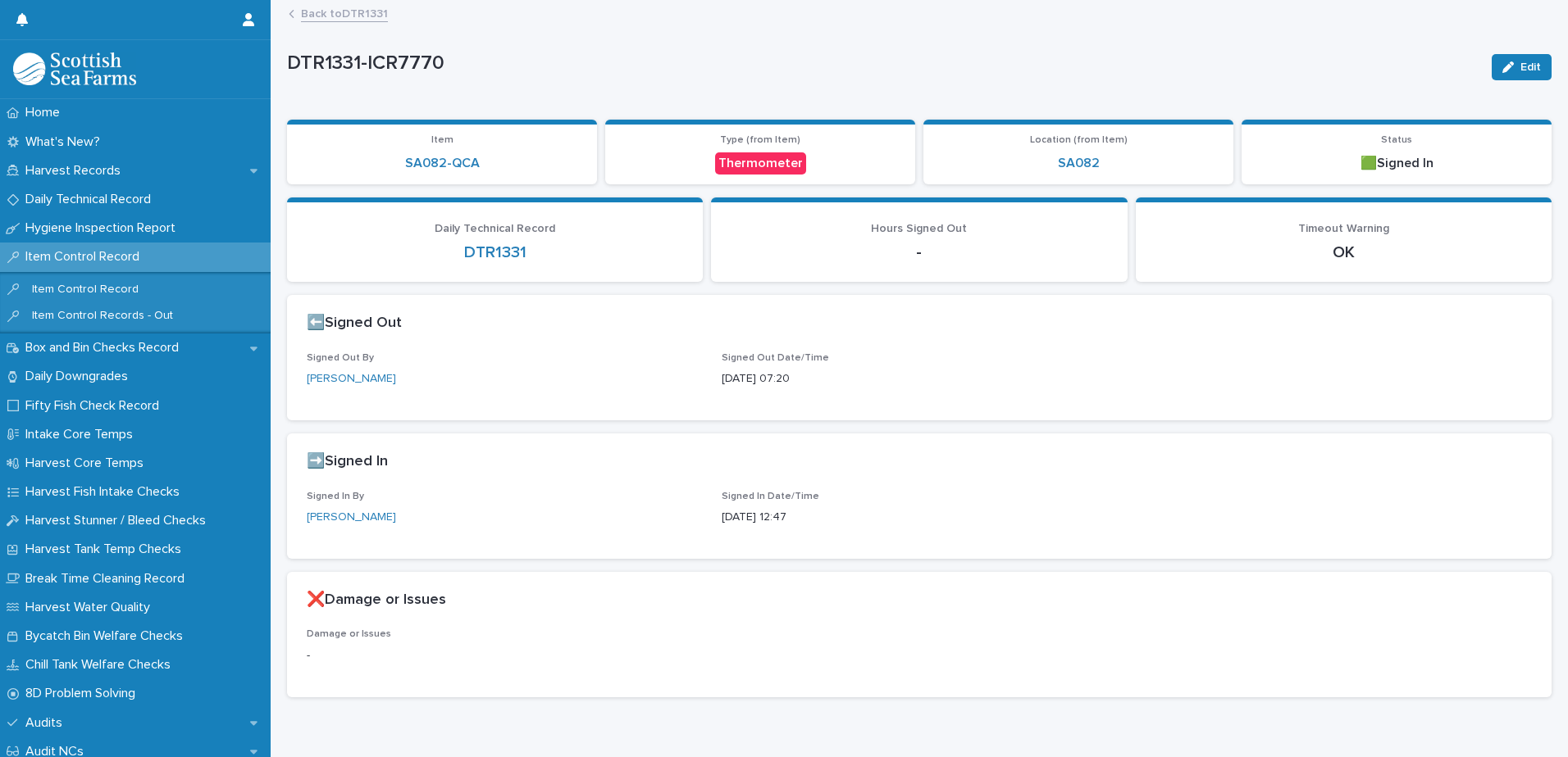
click at [356, 12] on link "Back to DTR1331" at bounding box center [344, 12] width 87 height 19
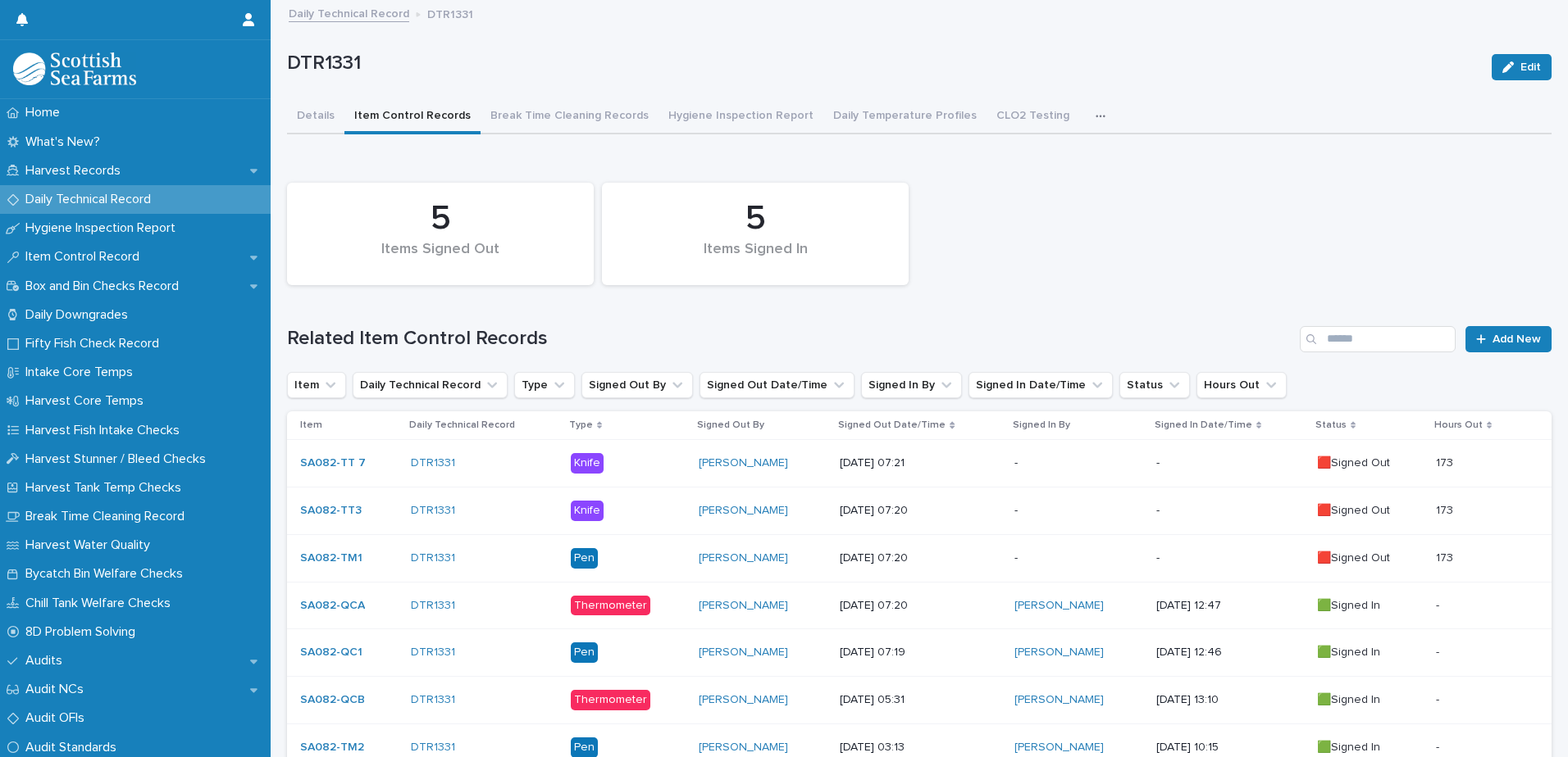
click at [1472, 546] on div "173 173" at bounding box center [1480, 558] width 90 height 27
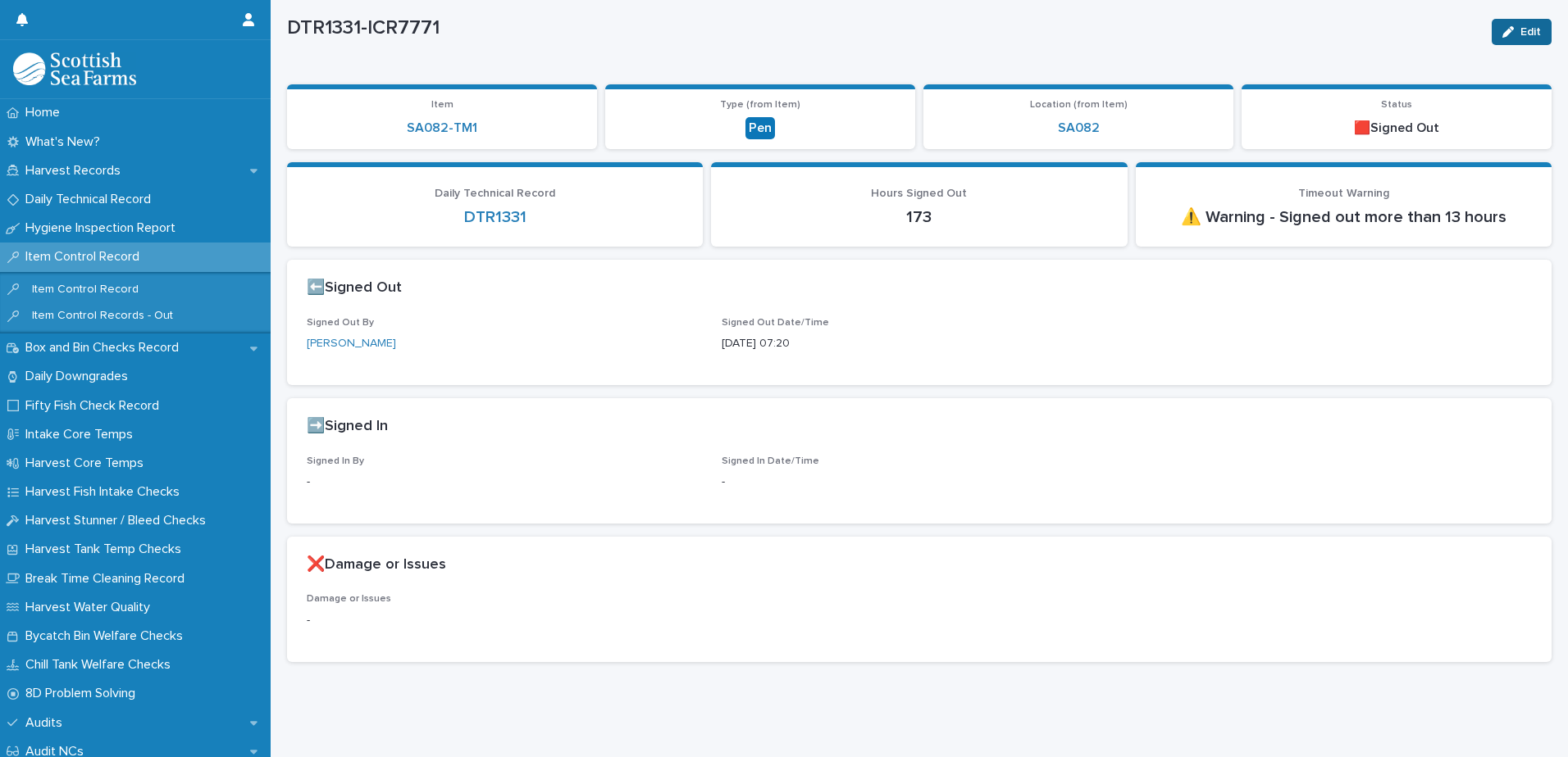
click at [1505, 27] on div "button" at bounding box center [1511, 33] width 18 height 12
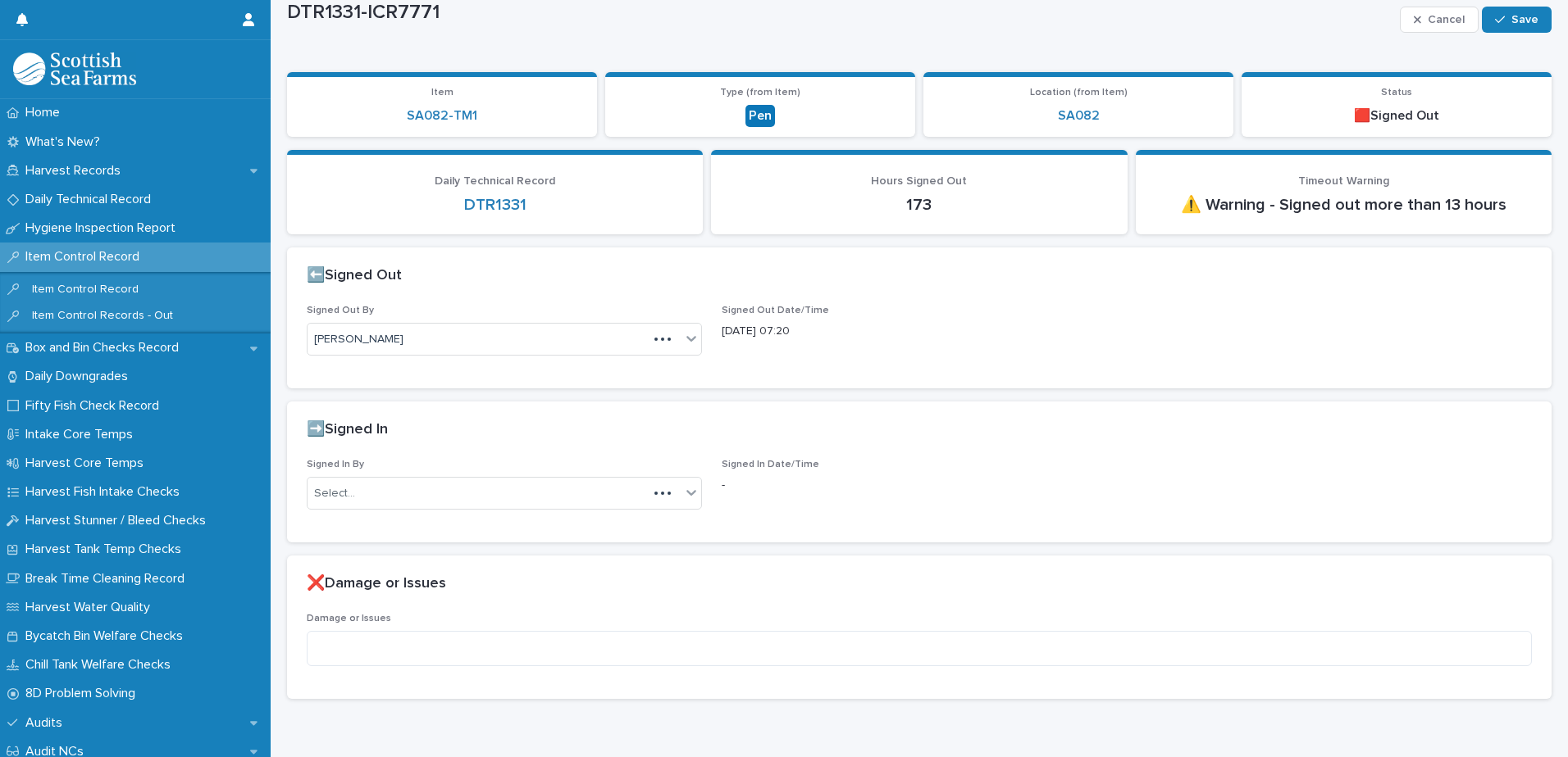
scroll to position [72, 0]
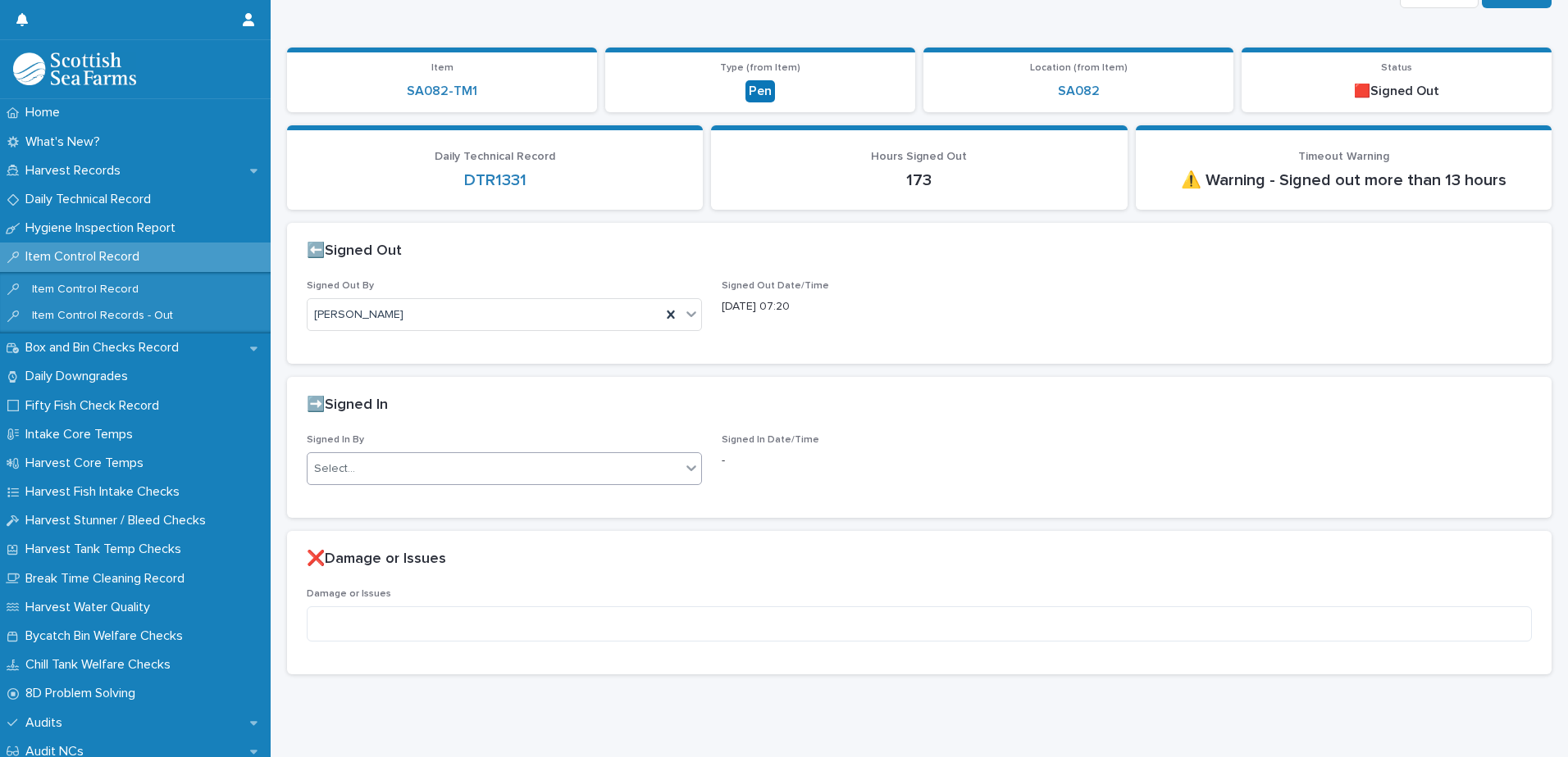
click at [430, 455] on div "Select..." at bounding box center [494, 468] width 373 height 27
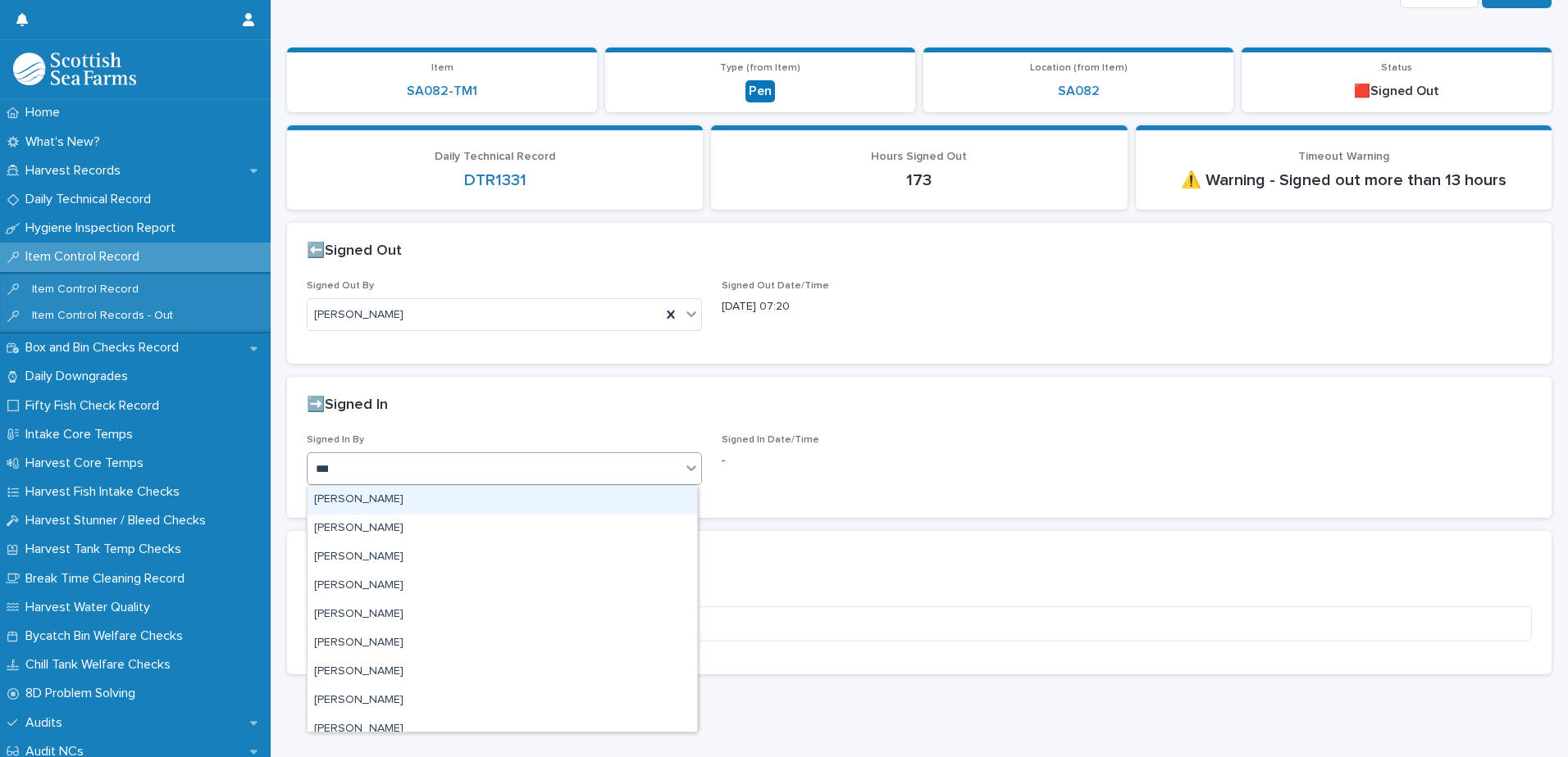
type input "*****"
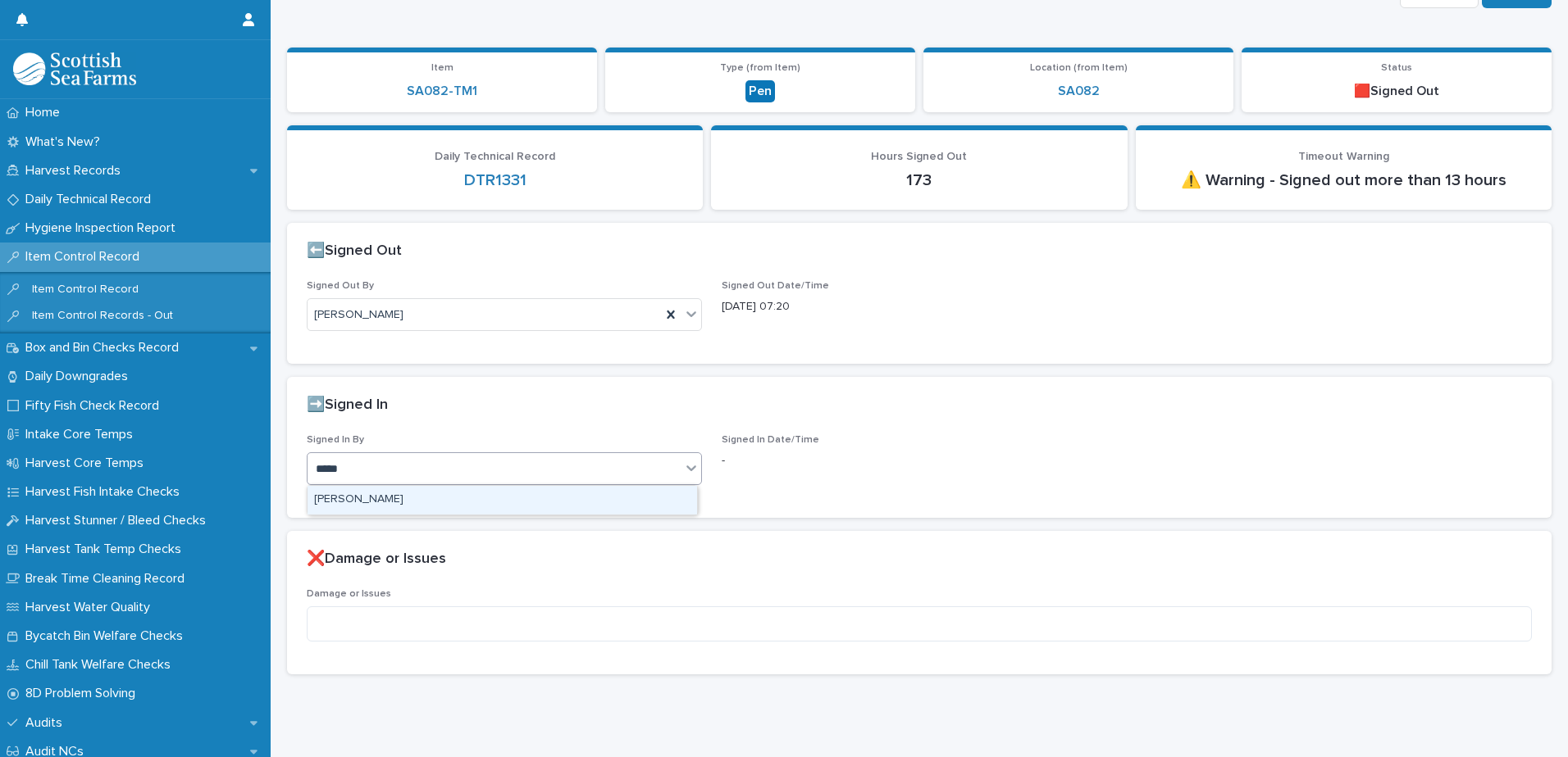
click at [403, 496] on div "[PERSON_NAME]" at bounding box center [502, 500] width 390 height 29
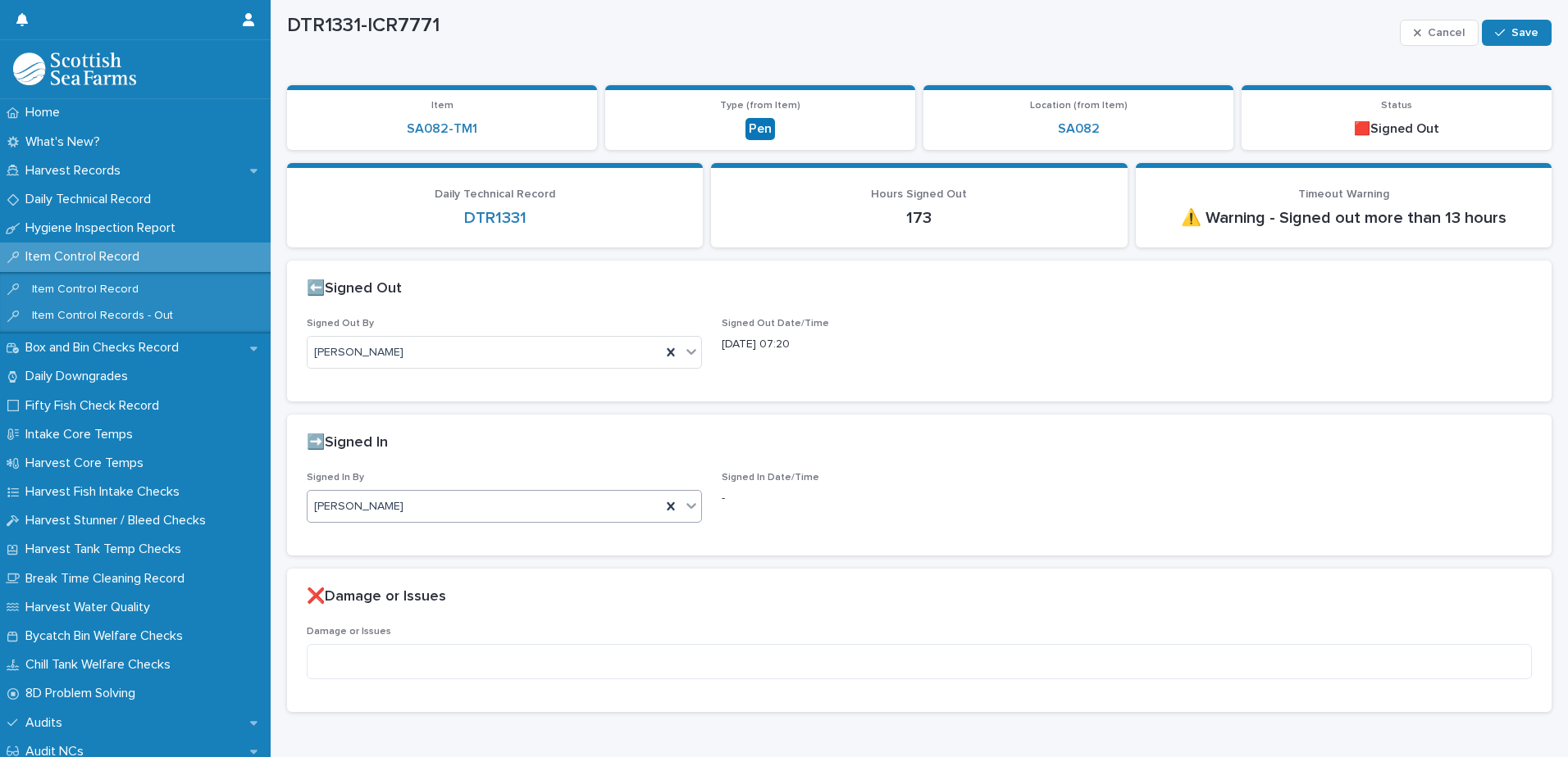
scroll to position [0, 0]
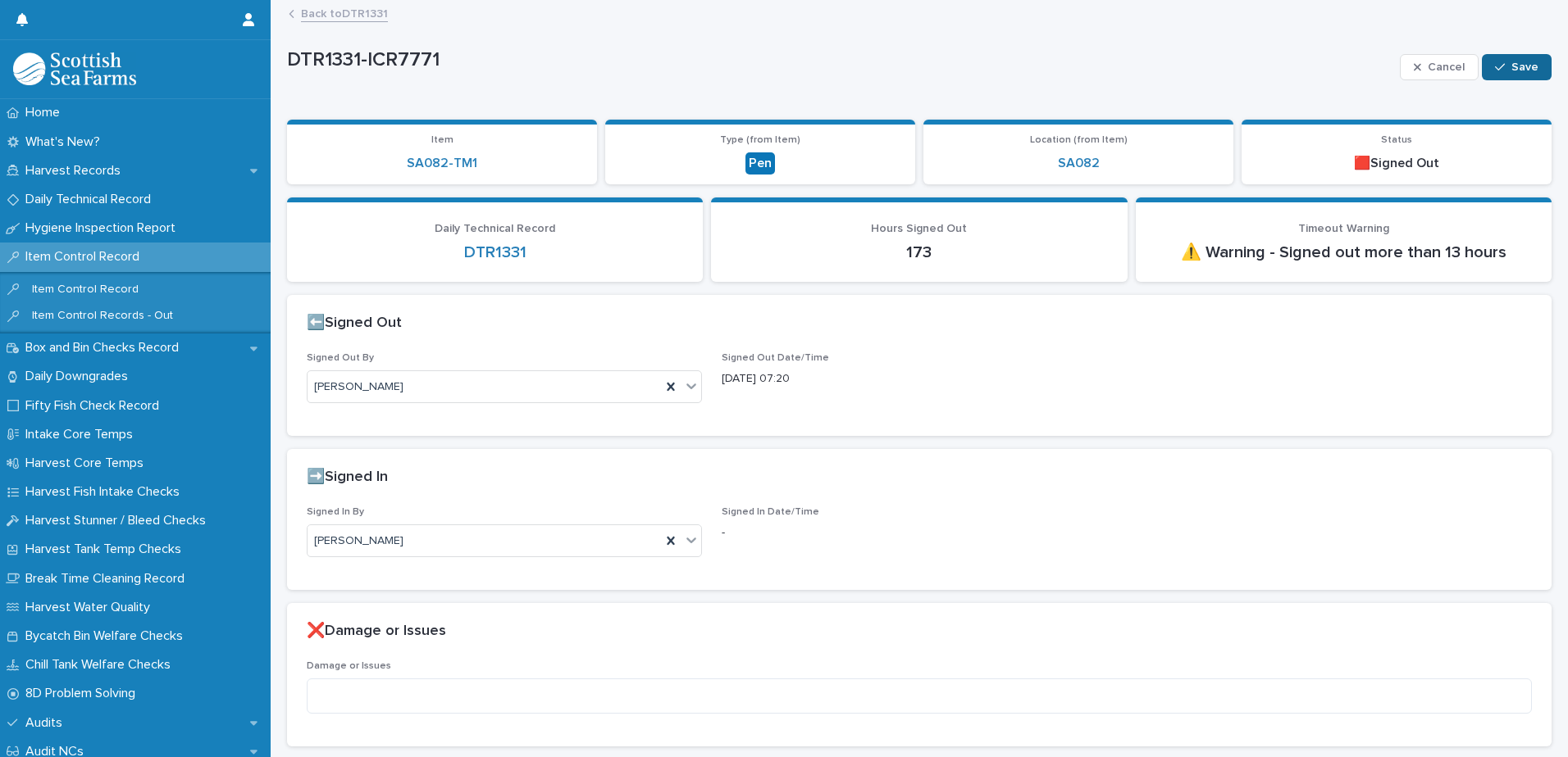
click at [1524, 66] on span "Save" at bounding box center [1524, 67] width 27 height 12
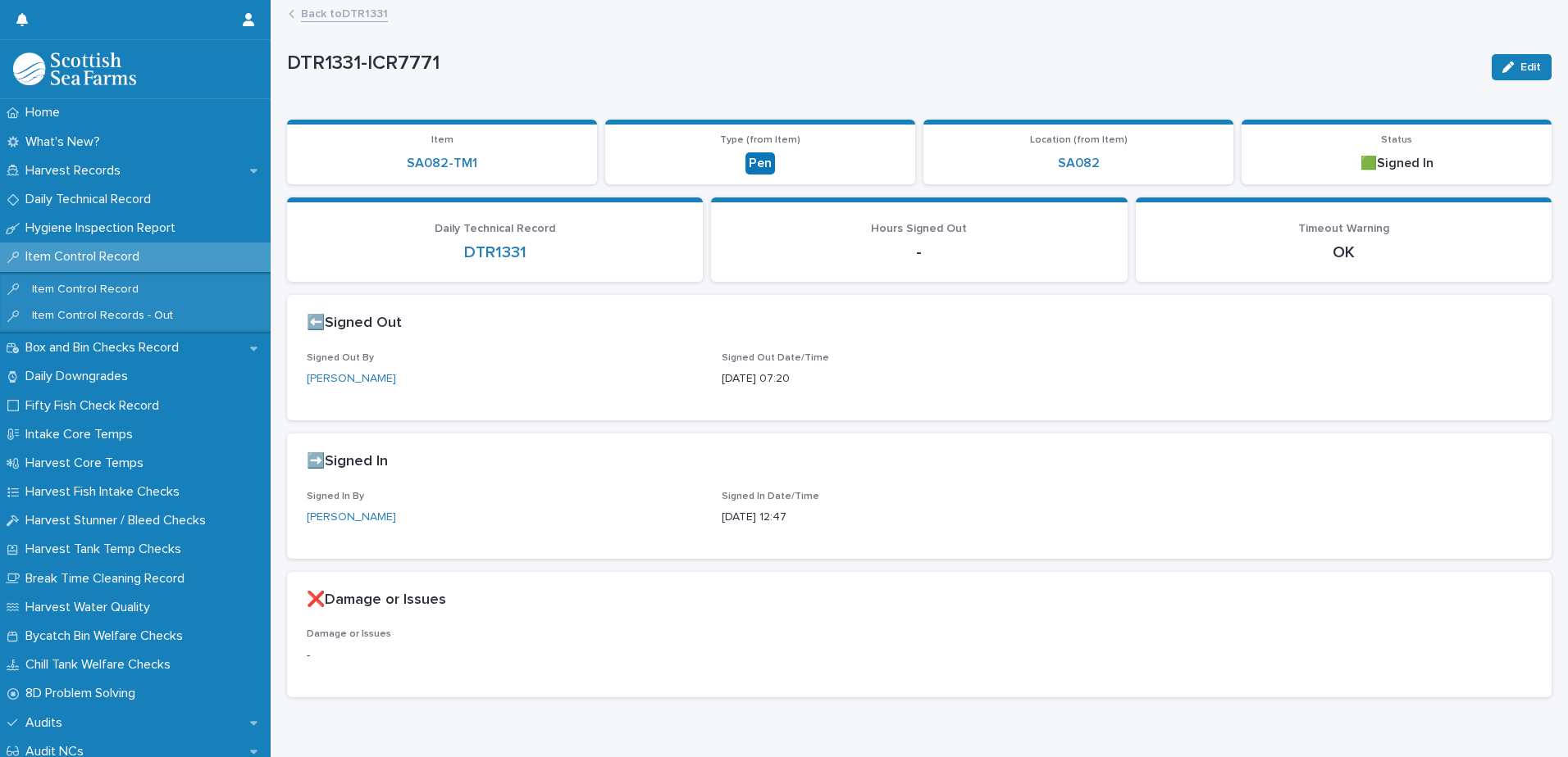
click at [362, 14] on link "Back to DTR1331" at bounding box center [344, 12] width 87 height 19
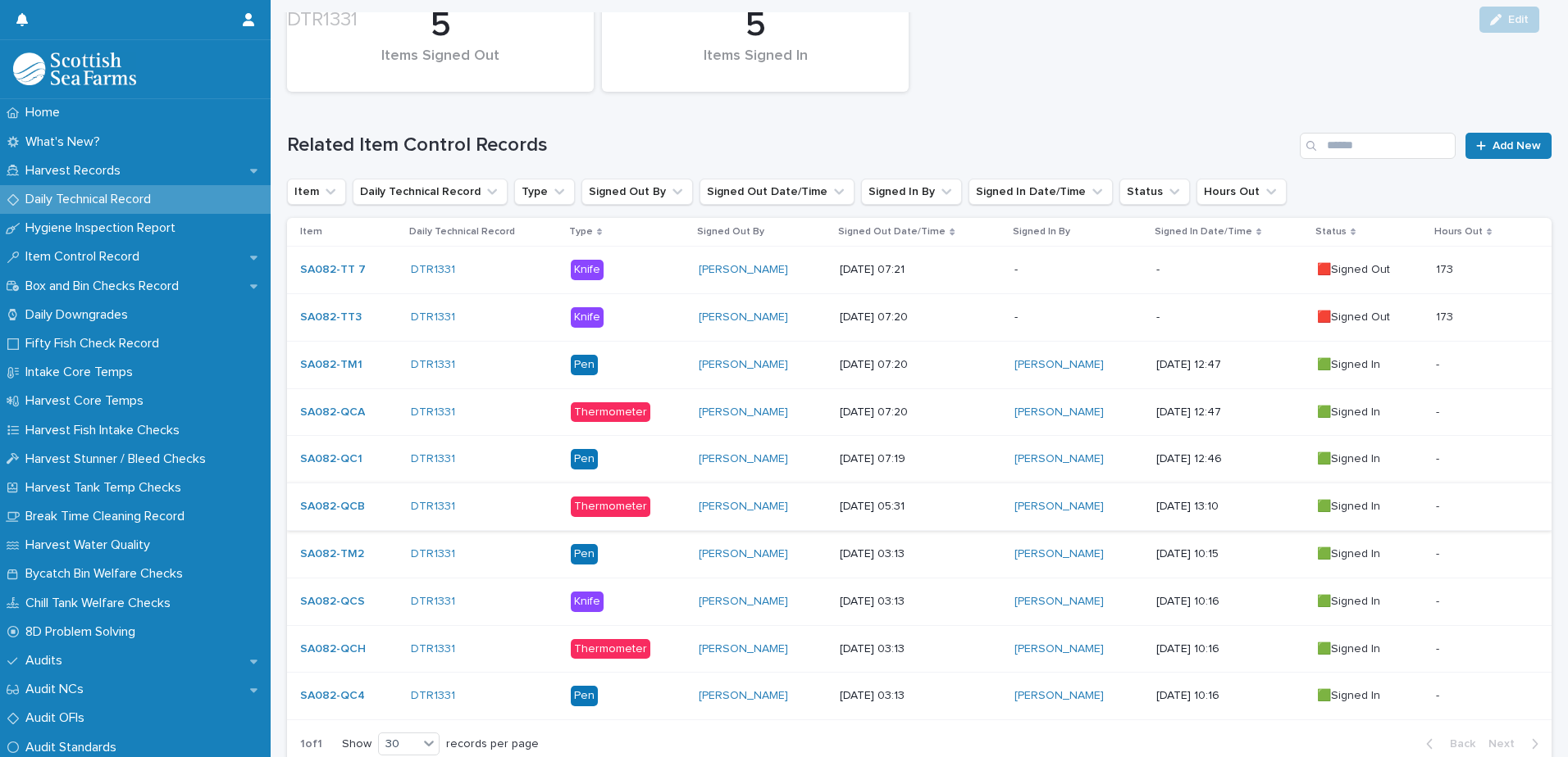
scroll to position [309, 0]
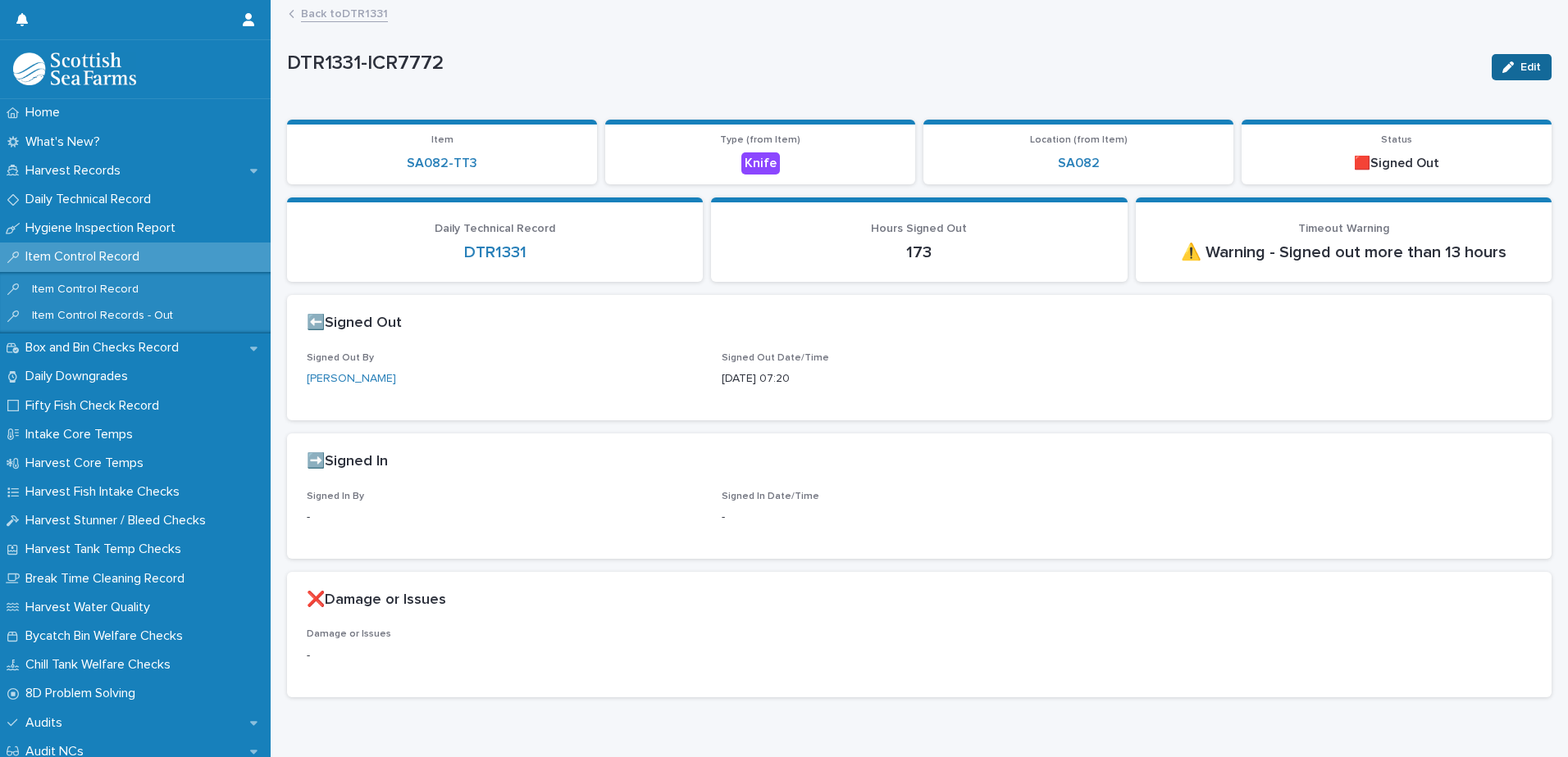
click at [1505, 63] on div "button" at bounding box center [1511, 67] width 18 height 12
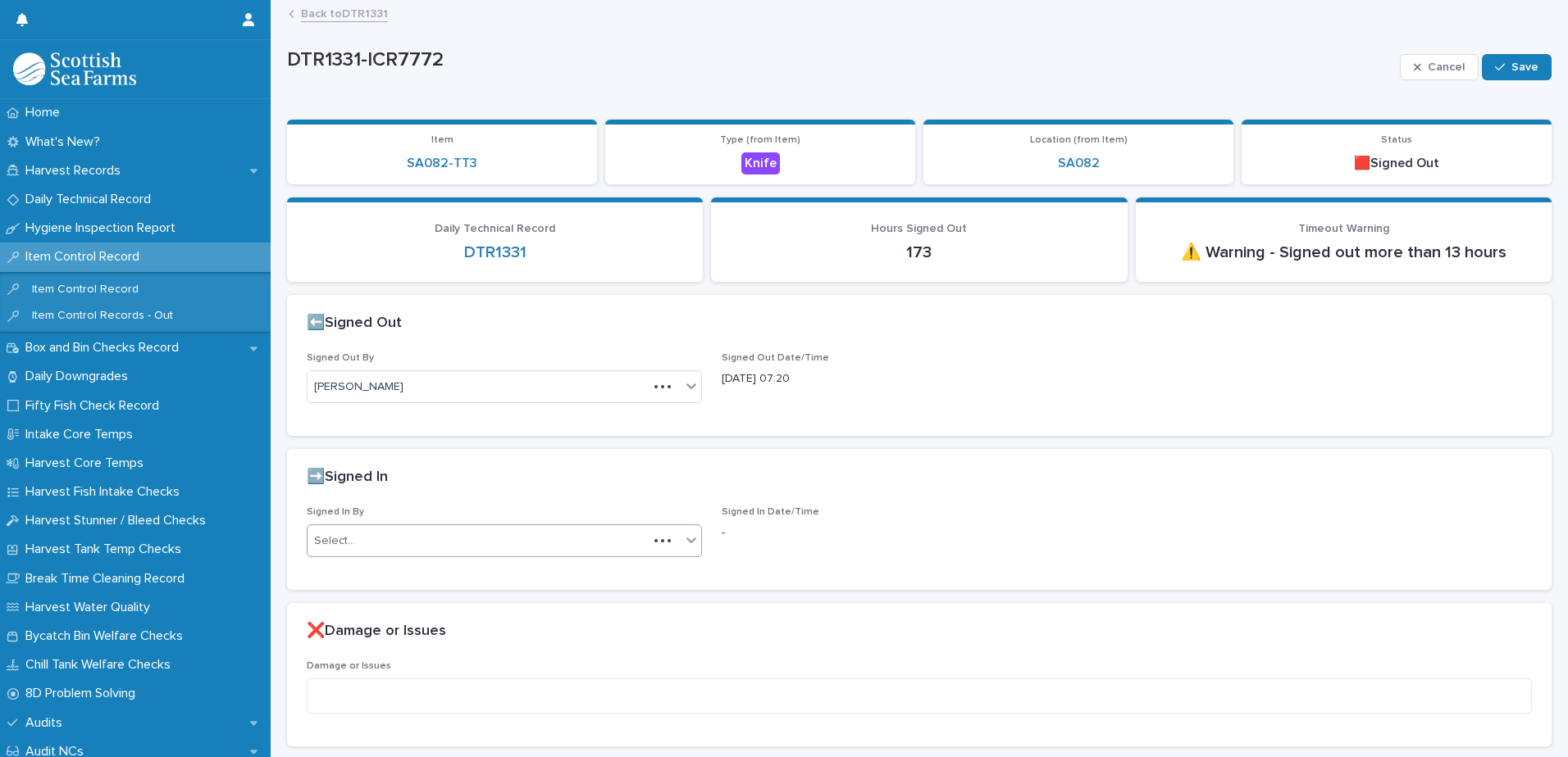
click at [413, 537] on div "Select..." at bounding box center [477, 540] width 340 height 27
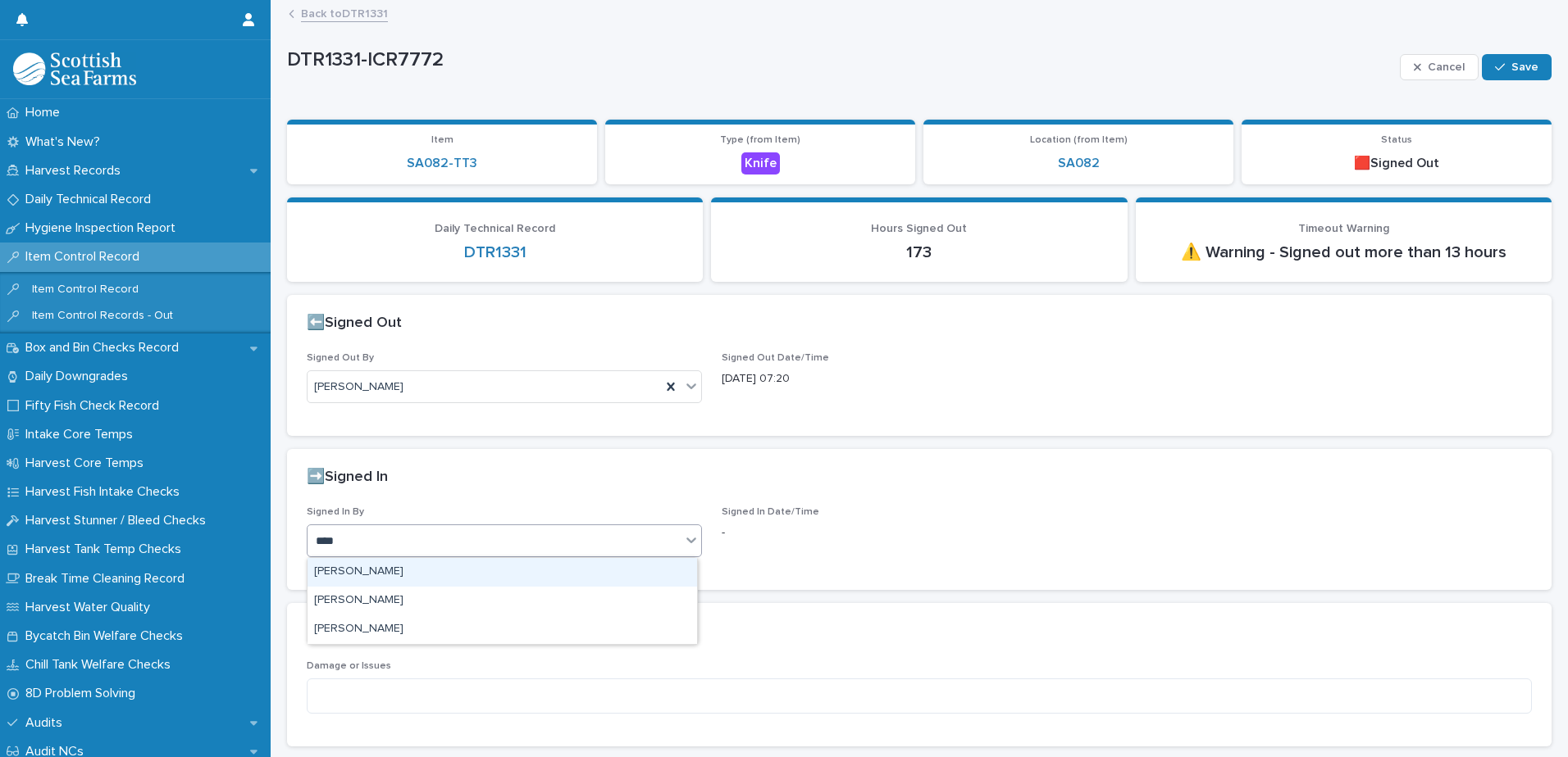
type input "*****"
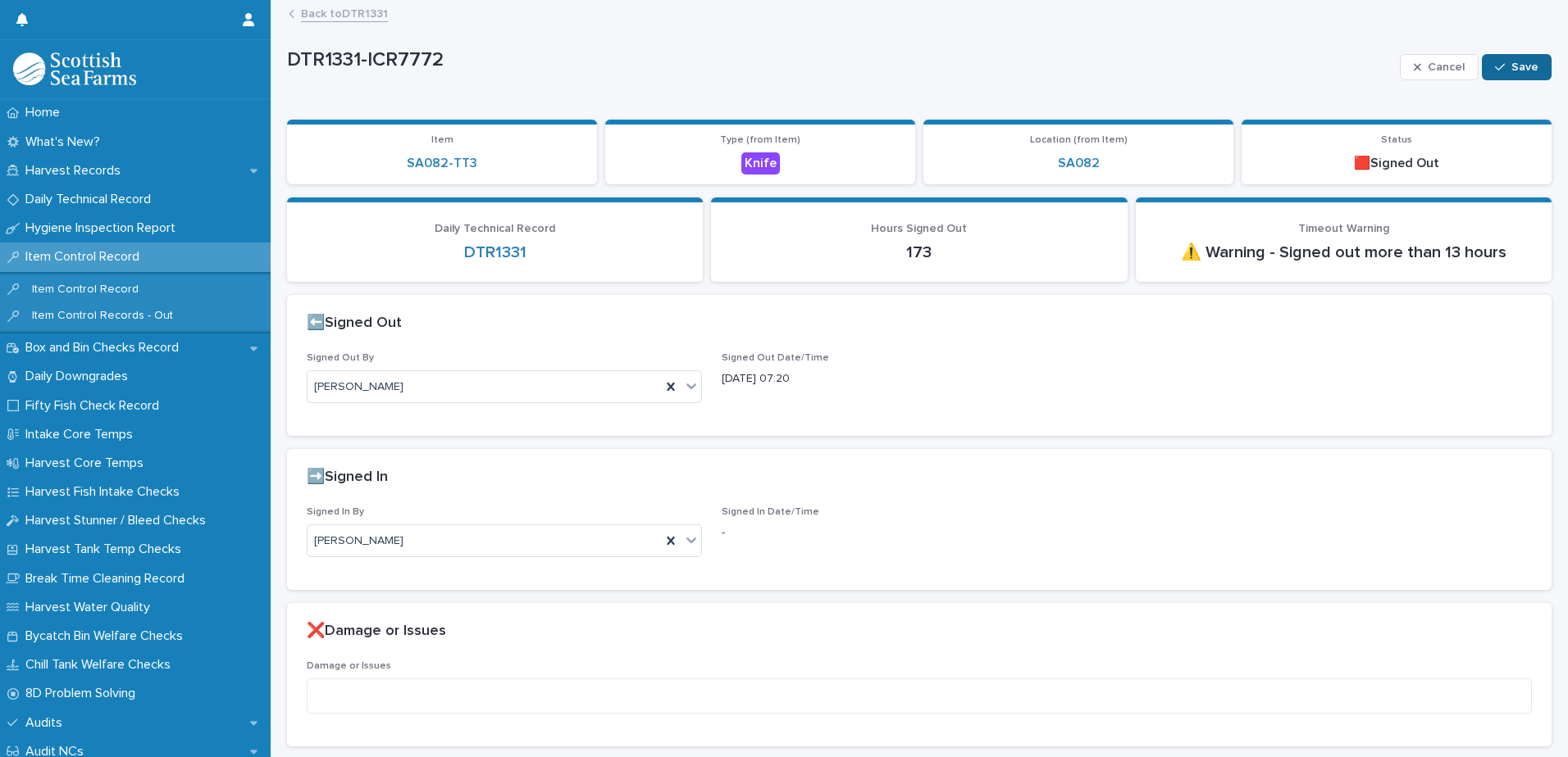
click at [1498, 70] on div "button" at bounding box center [1503, 67] width 17 height 12
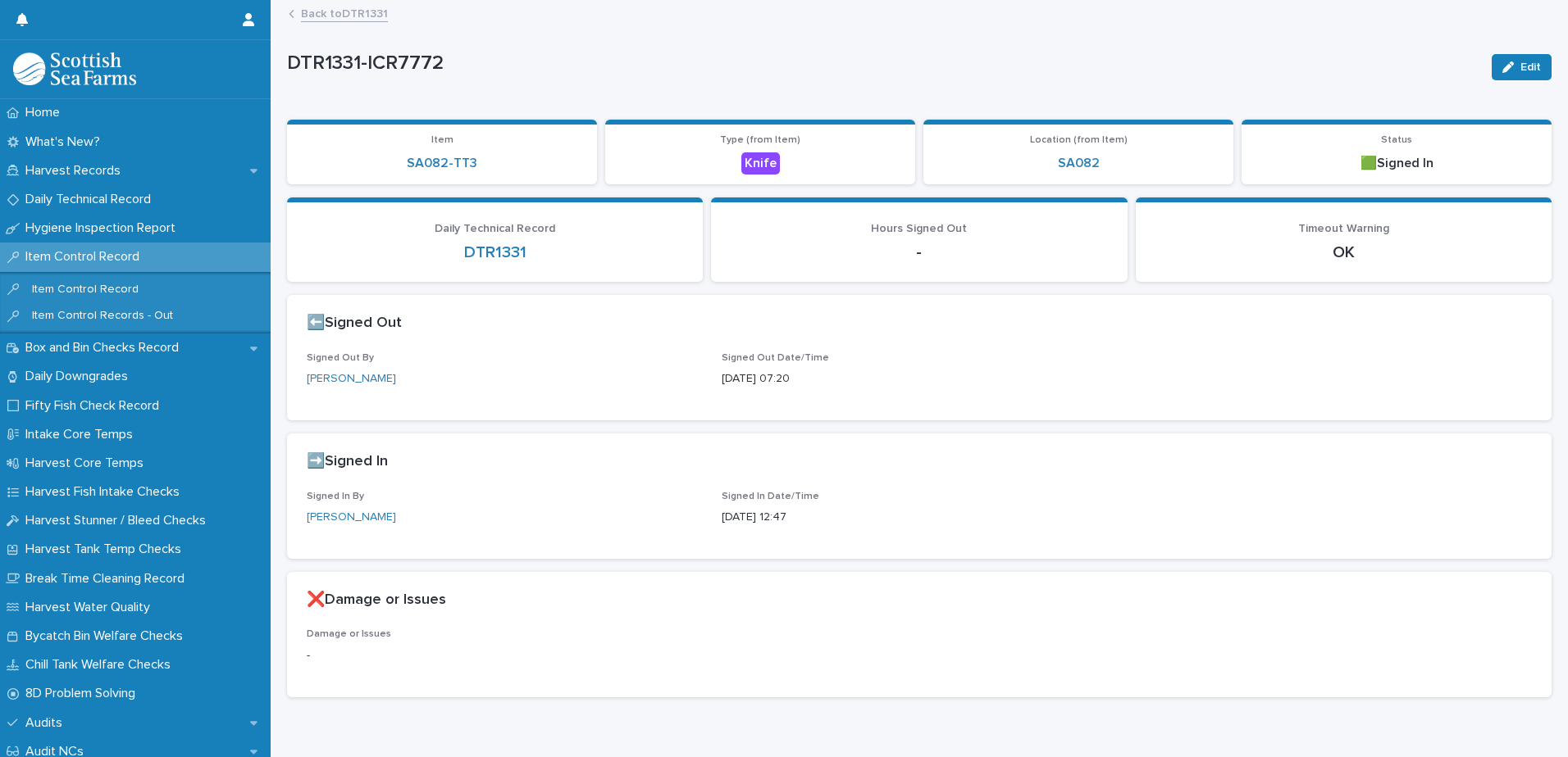
click at [357, 11] on link "Back to DTR1331" at bounding box center [344, 12] width 87 height 19
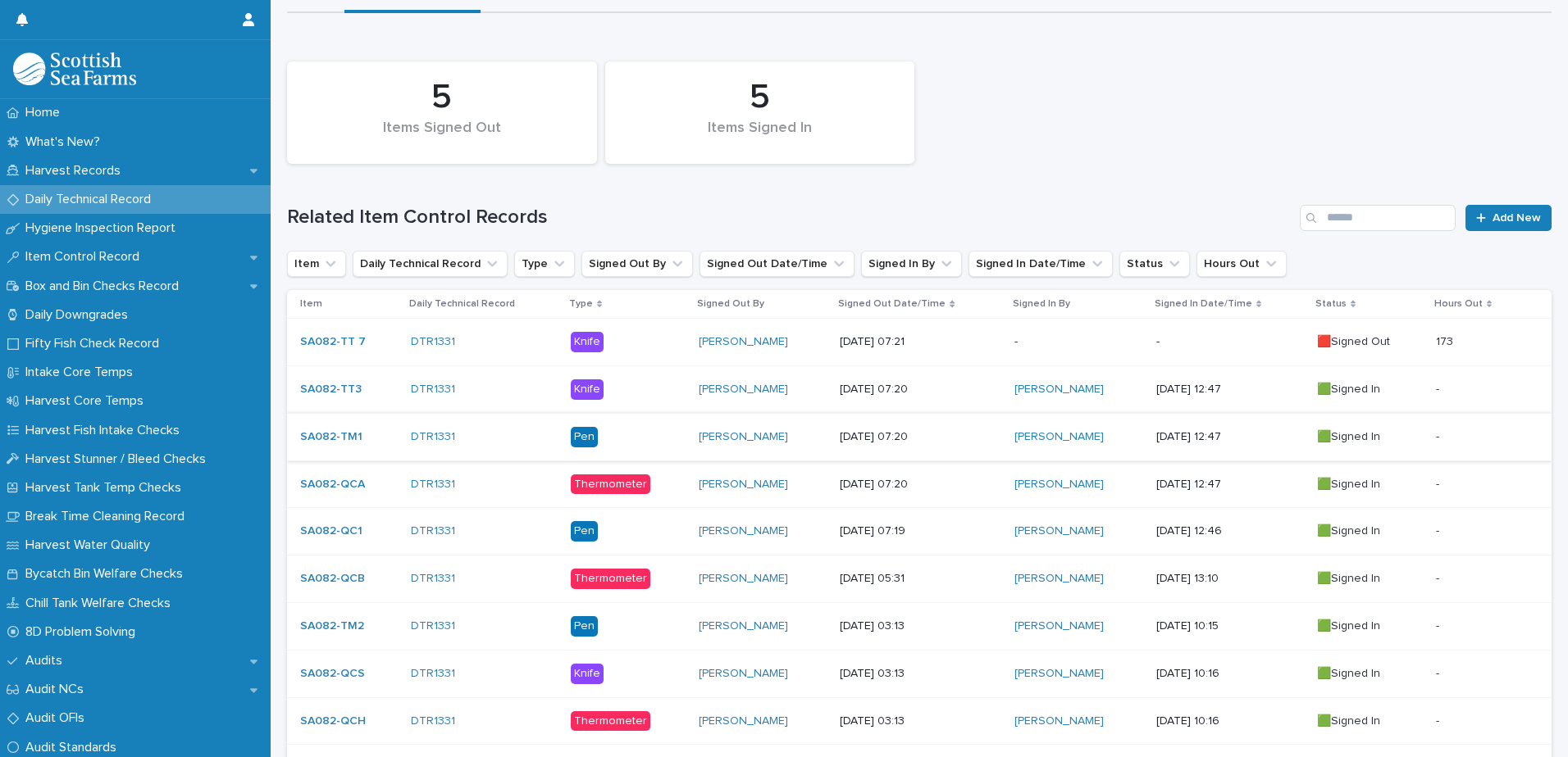
scroll to position [245, 0]
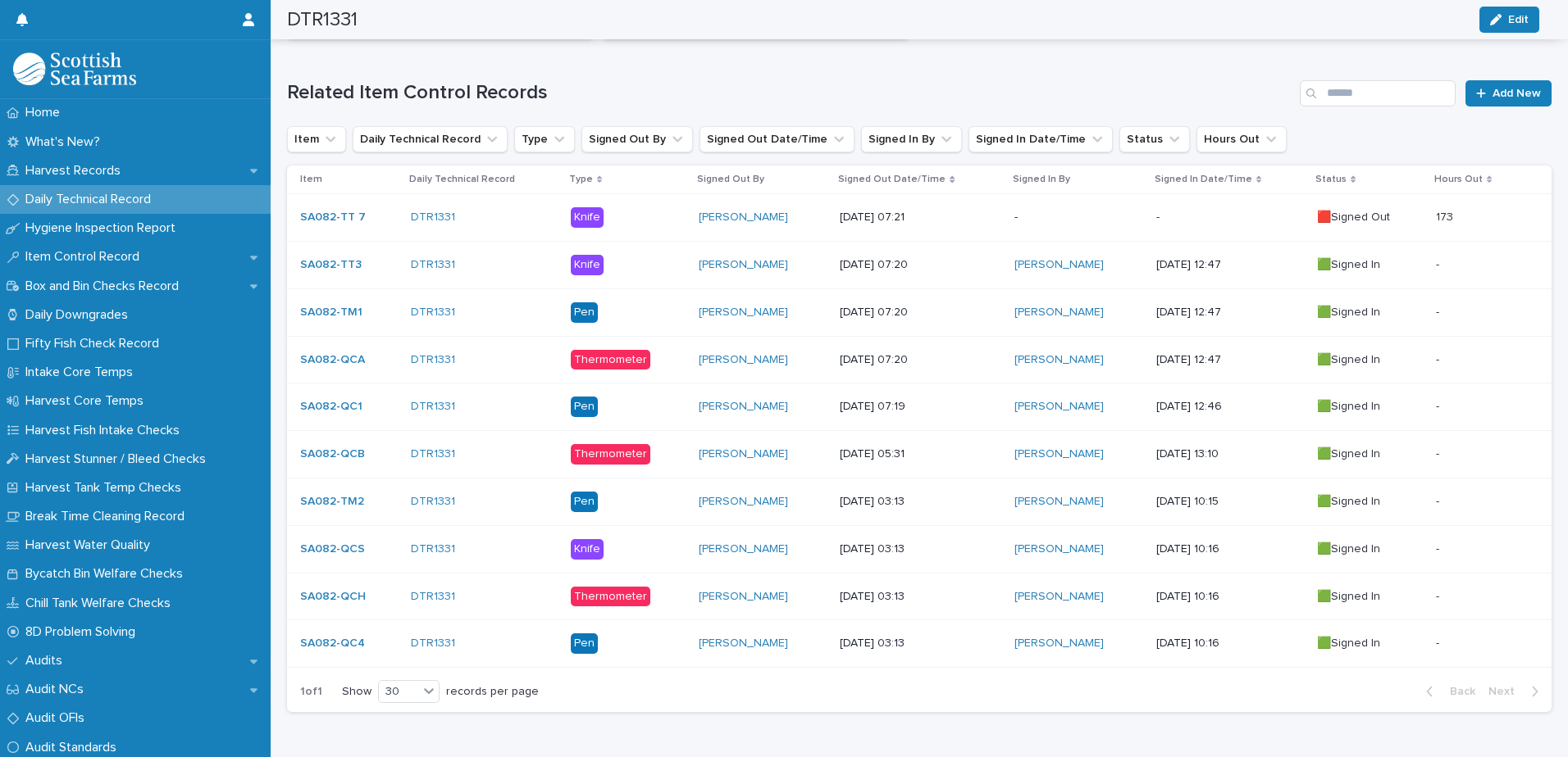
click at [1490, 207] on div "173 173" at bounding box center [1480, 217] width 90 height 27
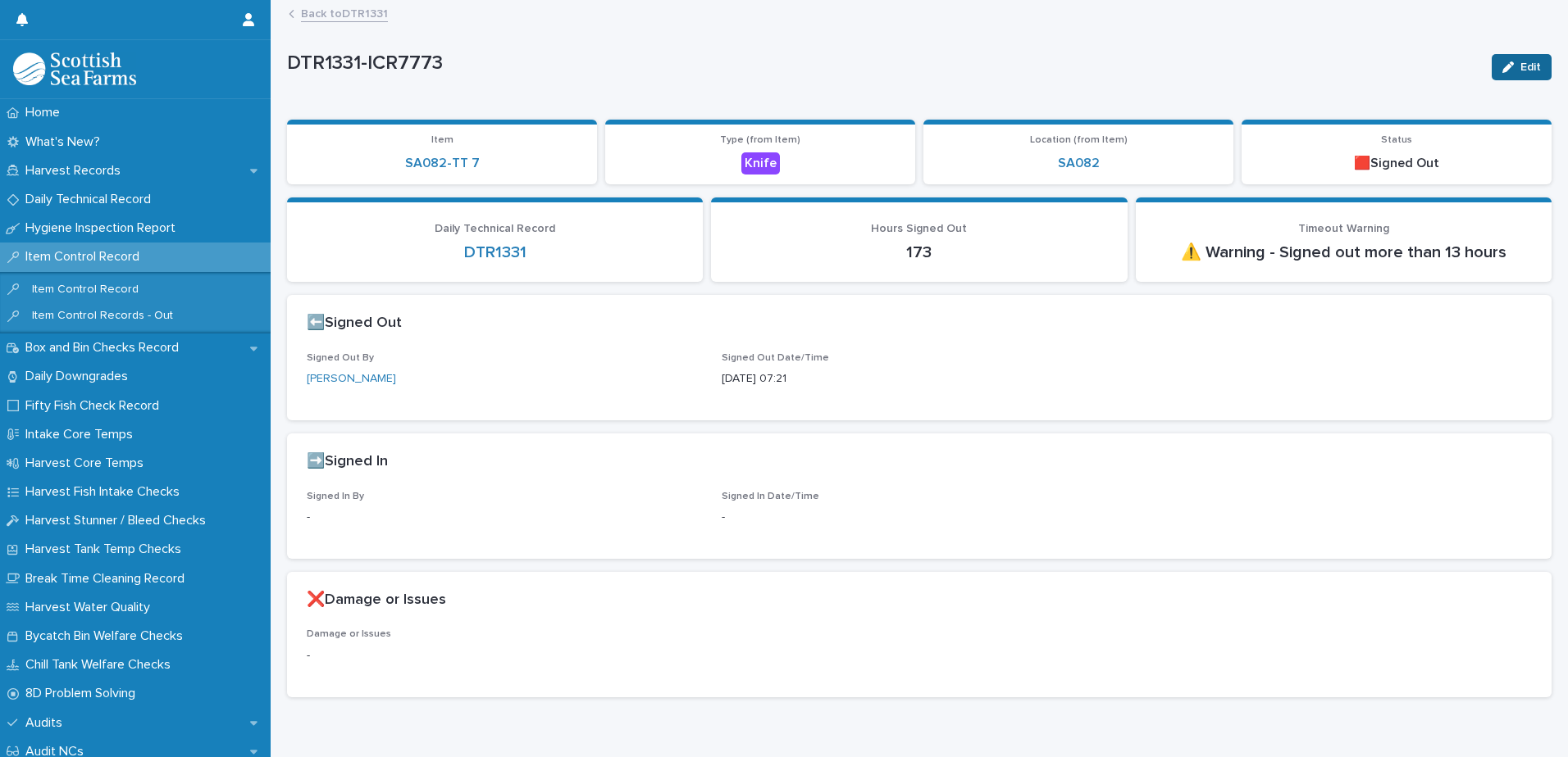
click at [1517, 60] on button "Edit" at bounding box center [1521, 67] width 60 height 27
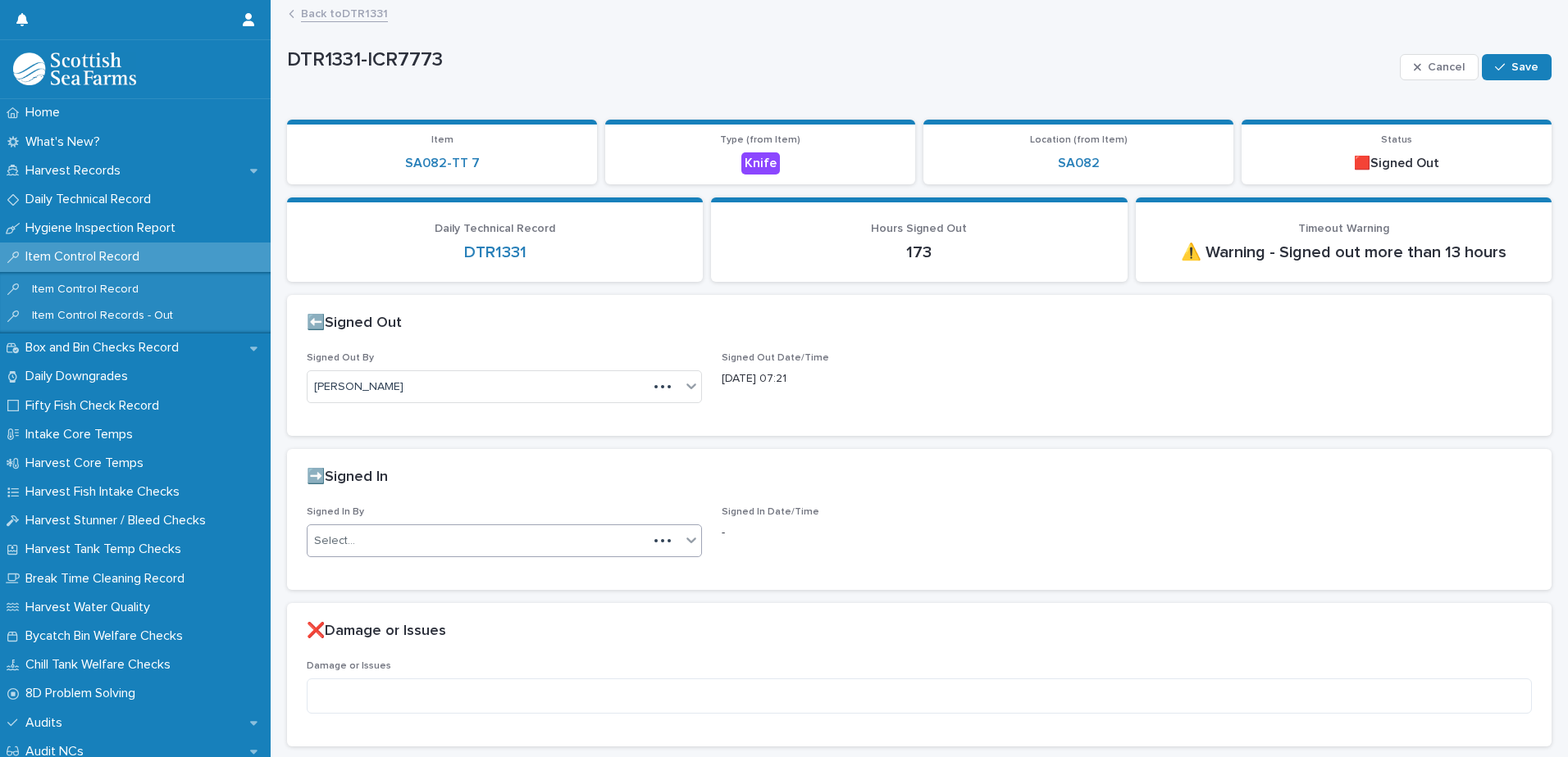
click at [398, 541] on div "Select..." at bounding box center [477, 540] width 340 height 27
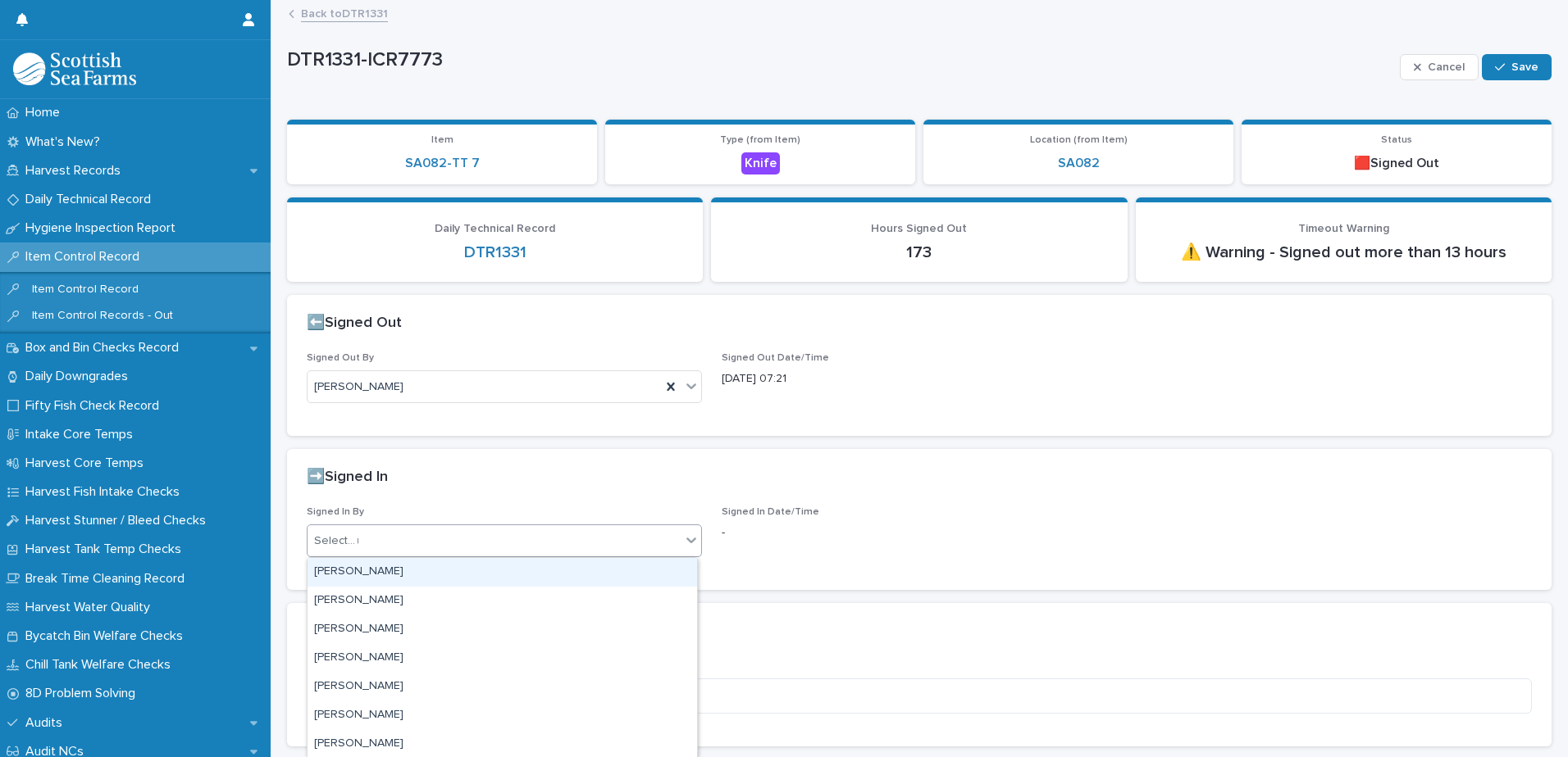
type input "*****"
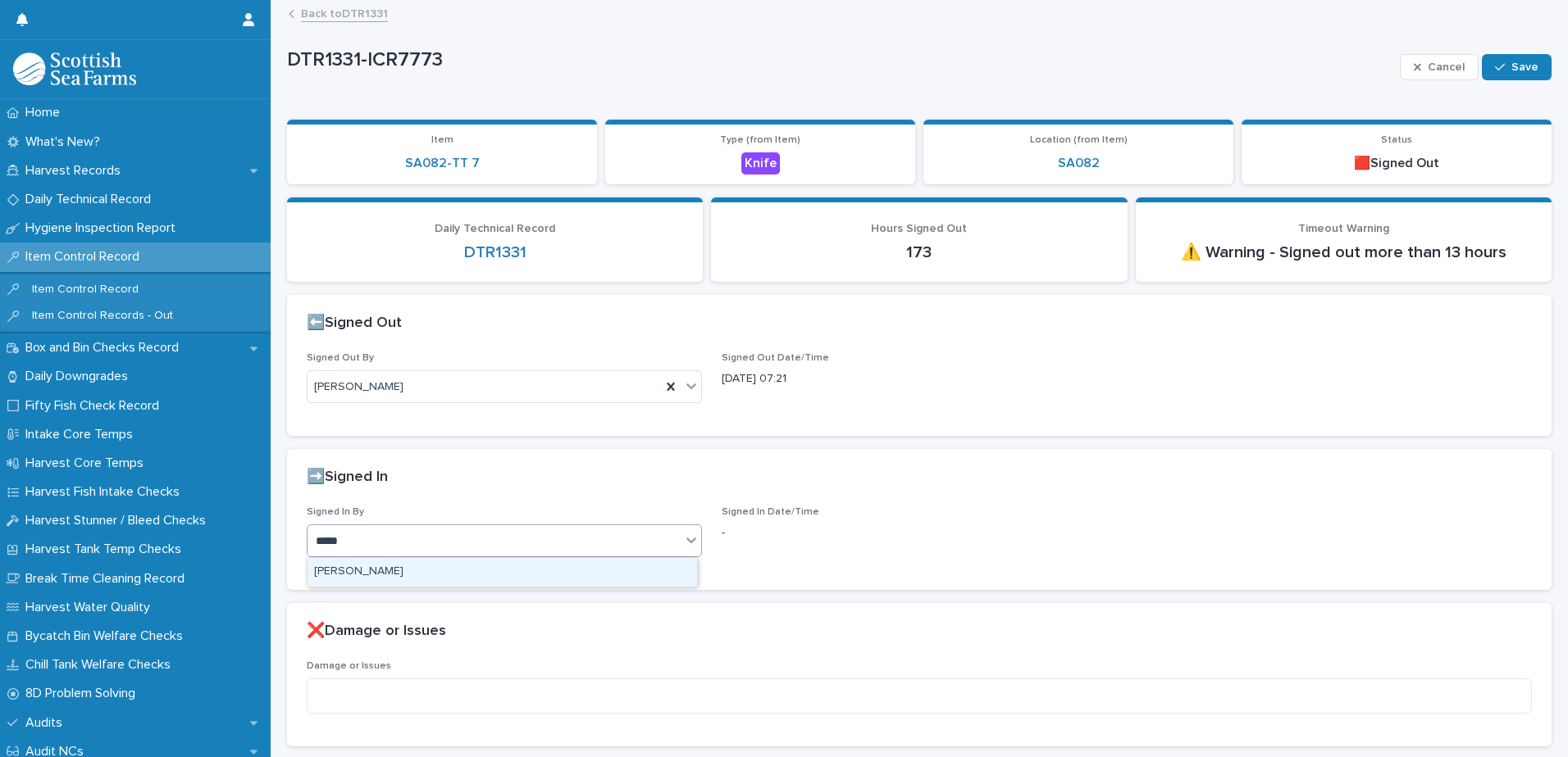
click at [411, 571] on div "[PERSON_NAME]" at bounding box center [502, 572] width 390 height 29
click at [1526, 66] on button "Save" at bounding box center [1516, 67] width 70 height 27
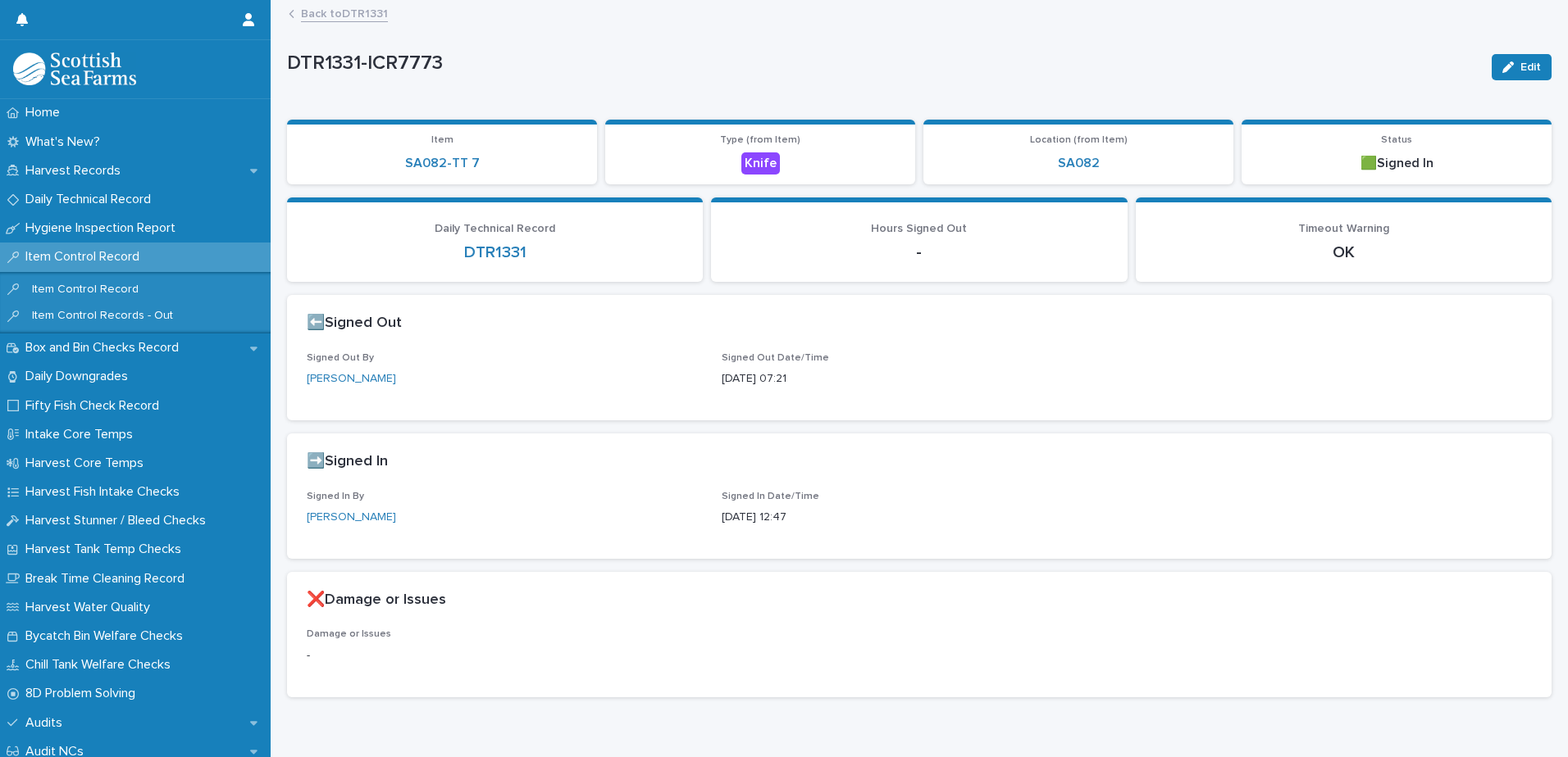
click at [351, 22] on div "Back to DTR1331" at bounding box center [926, 14] width 1292 height 23
click at [352, 16] on link "Back to DTR1331" at bounding box center [344, 12] width 87 height 19
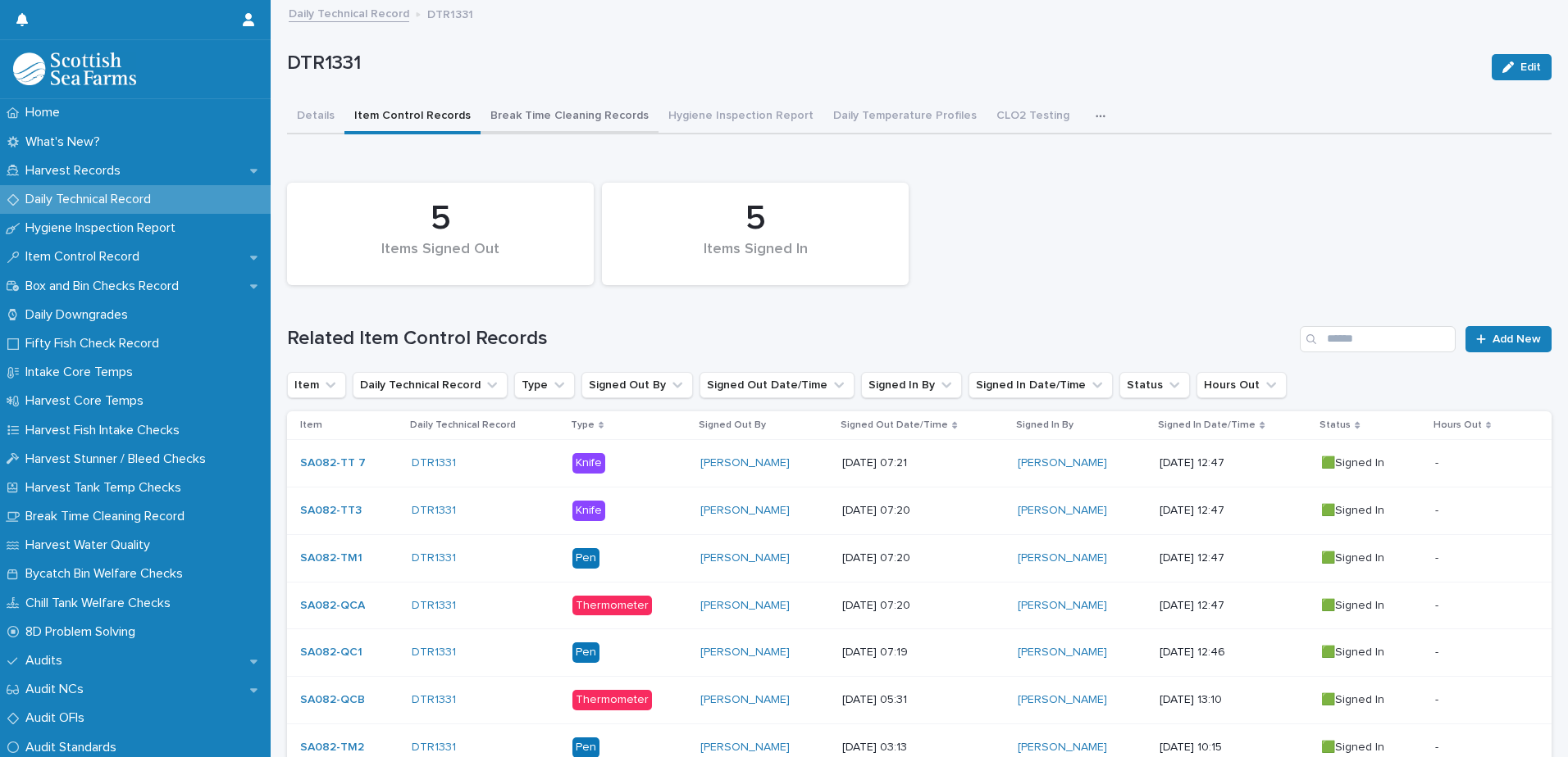
click at [589, 120] on button "Break Time Cleaning Records" at bounding box center [569, 116] width 178 height 34
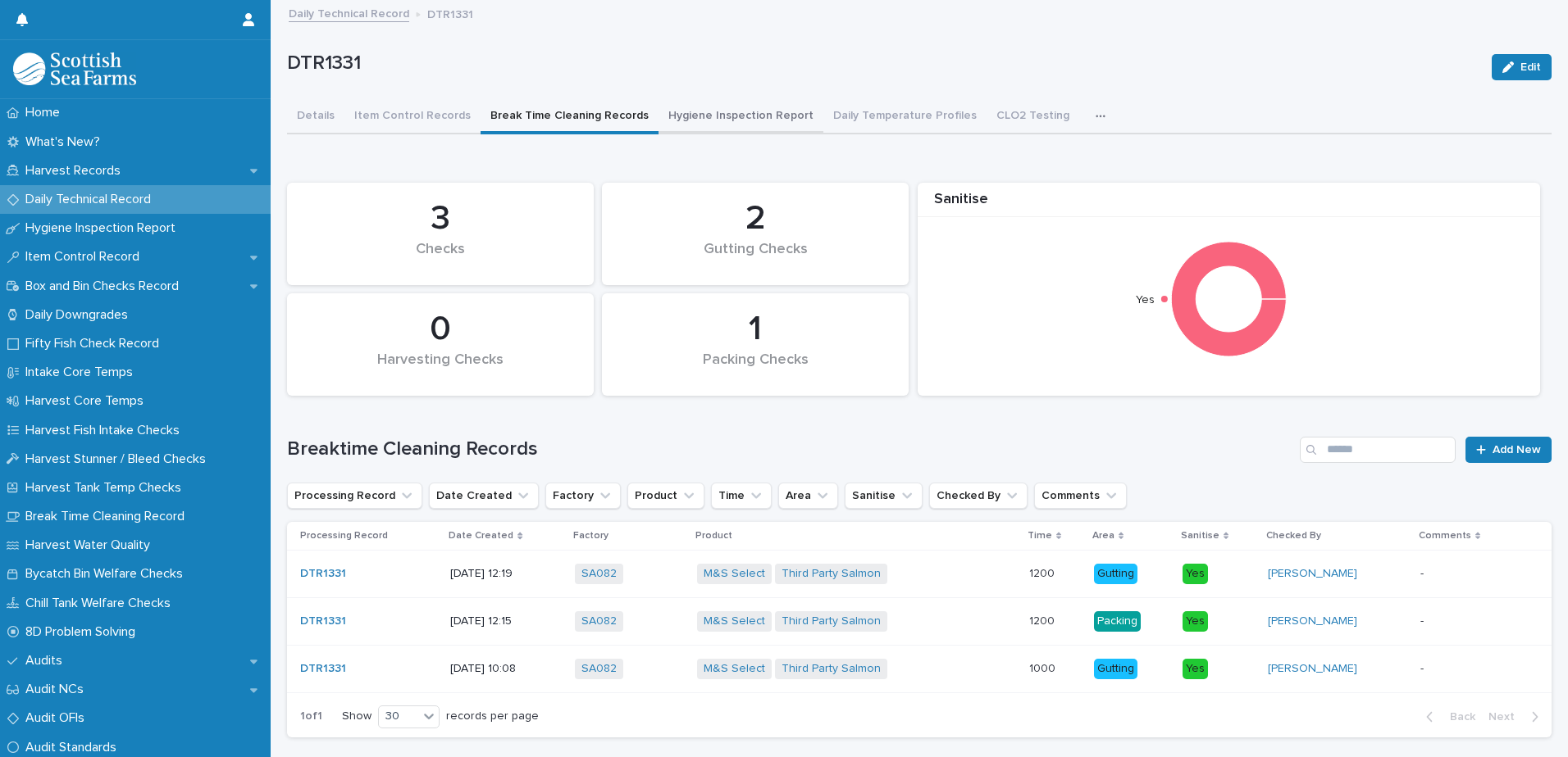
click at [741, 123] on button "Hygiene Inspection Report" at bounding box center [741, 116] width 165 height 34
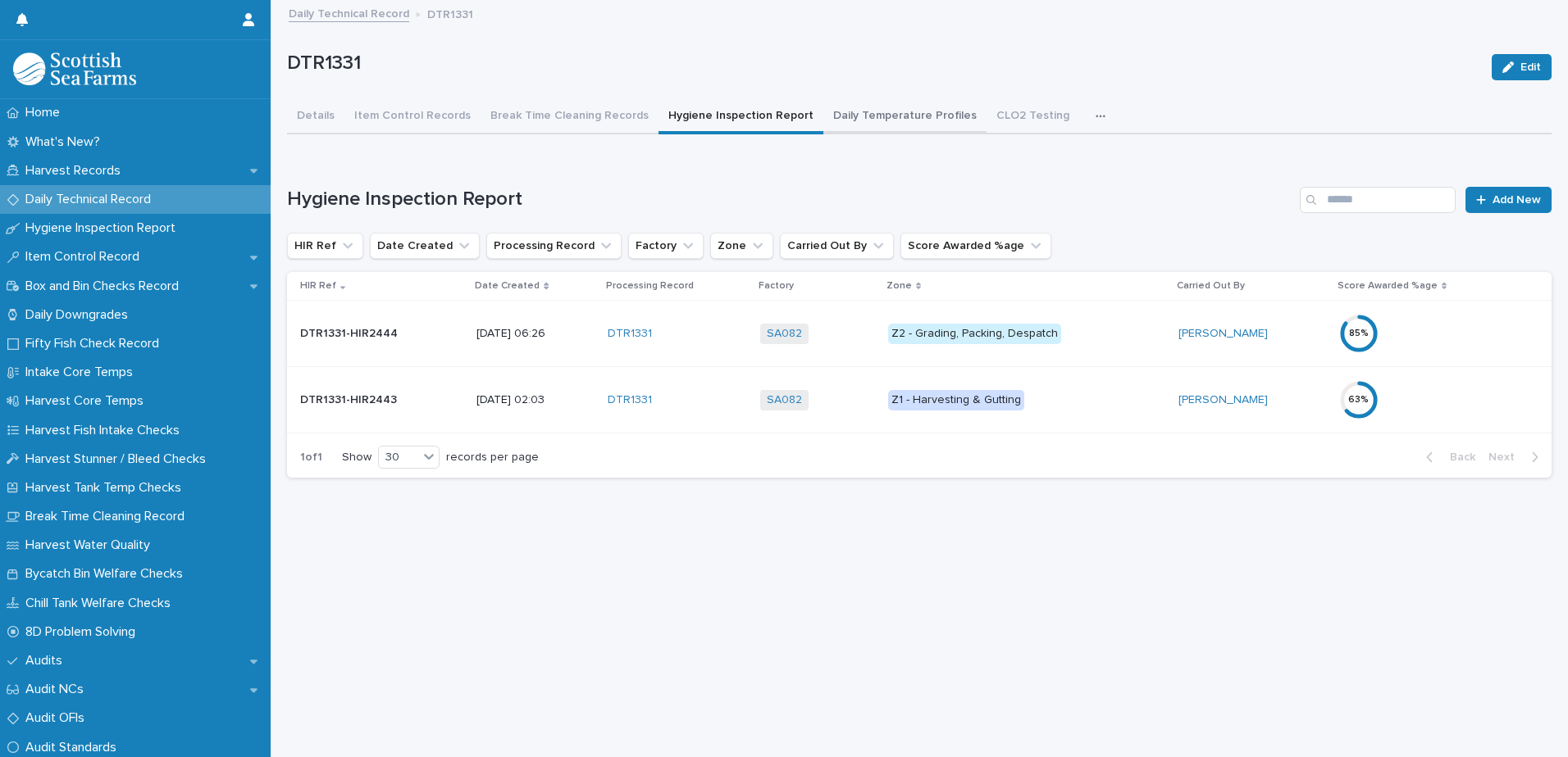
click at [862, 113] on button "Daily Temperature Profiles" at bounding box center [904, 116] width 163 height 34
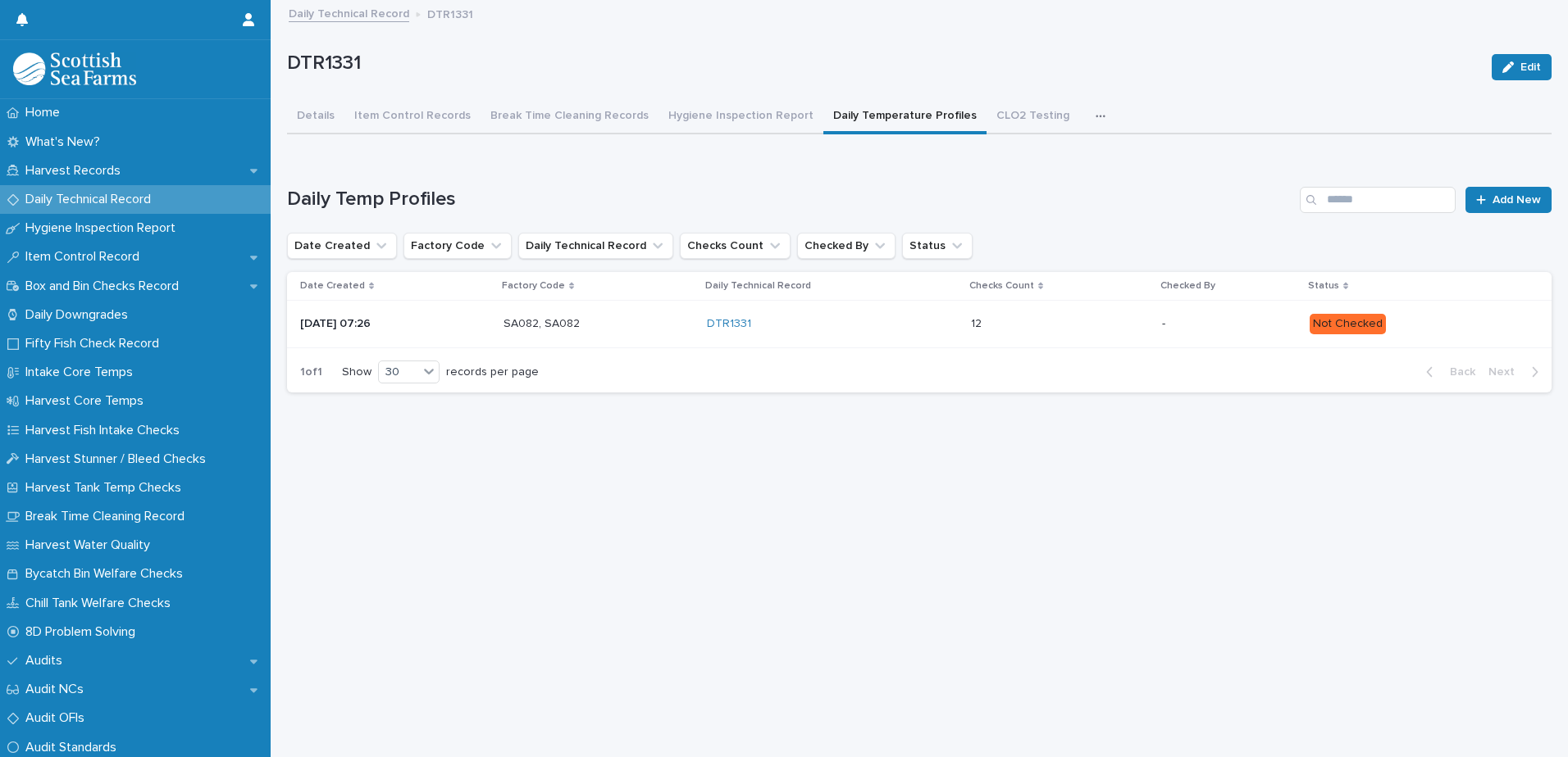
click at [1433, 325] on p "Not Checked" at bounding box center [1417, 323] width 216 height 21
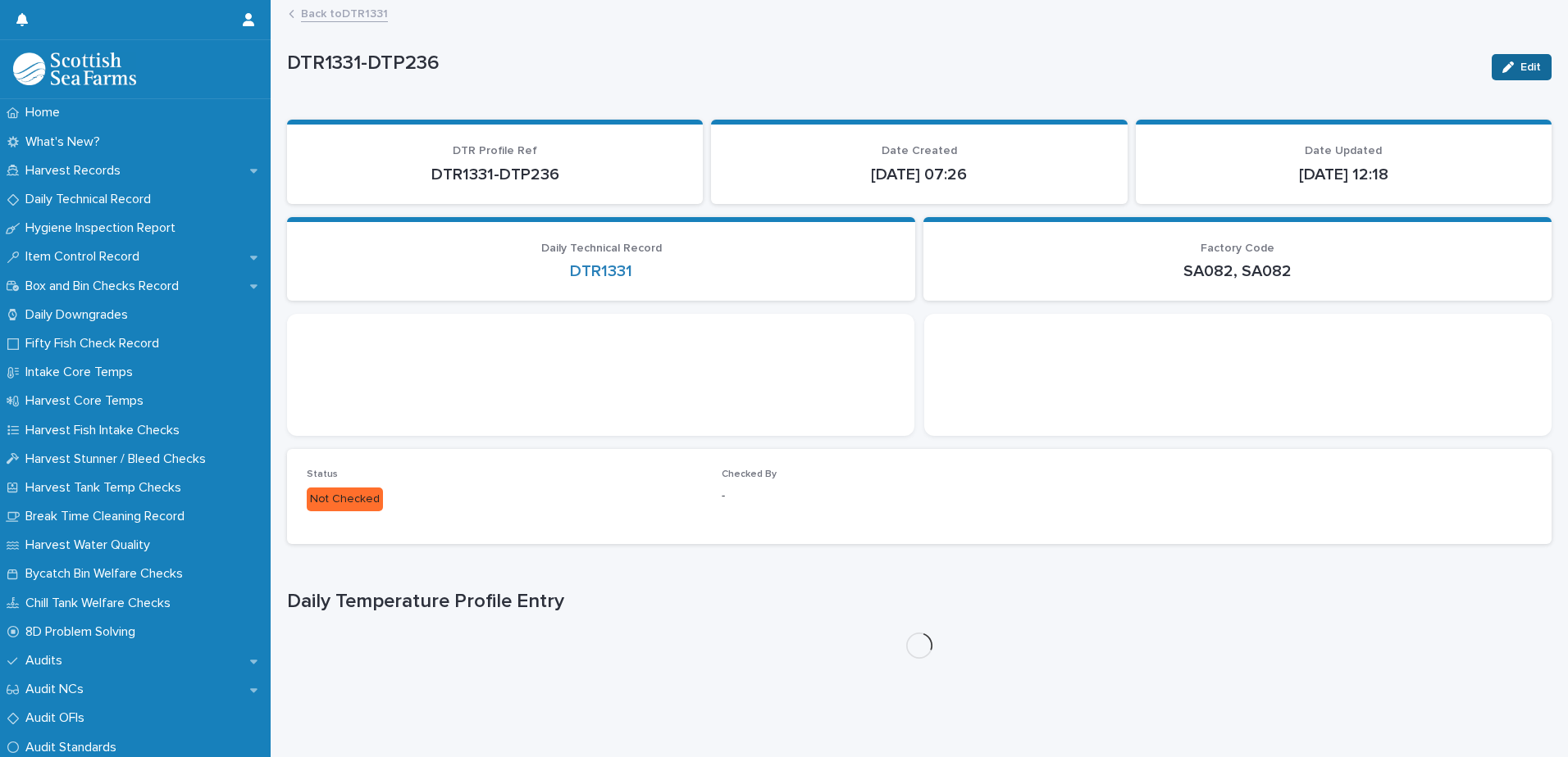
click at [1502, 55] on button "Edit" at bounding box center [1521, 67] width 60 height 27
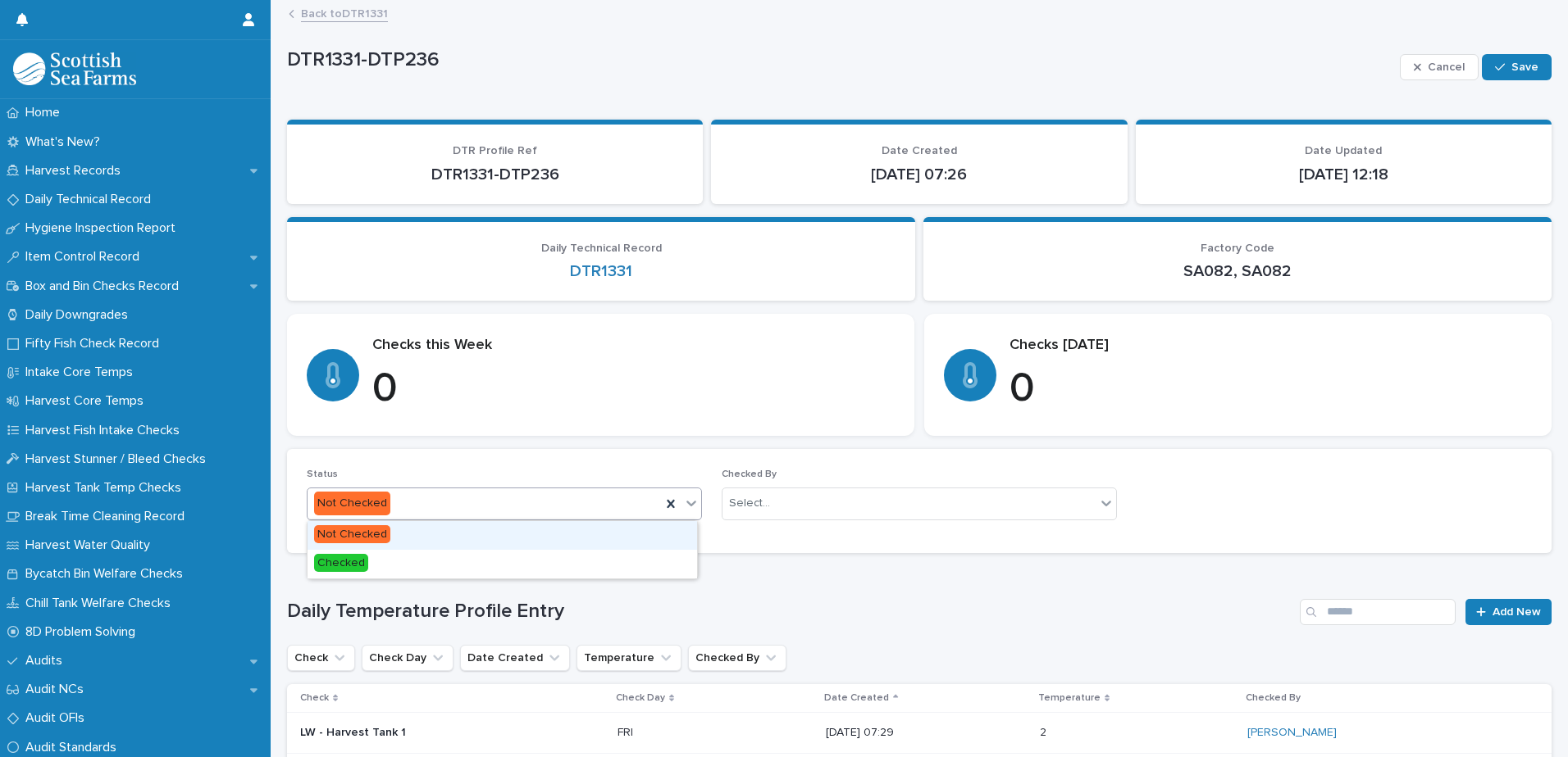
click at [457, 509] on div "Not Checked" at bounding box center [484, 503] width 353 height 27
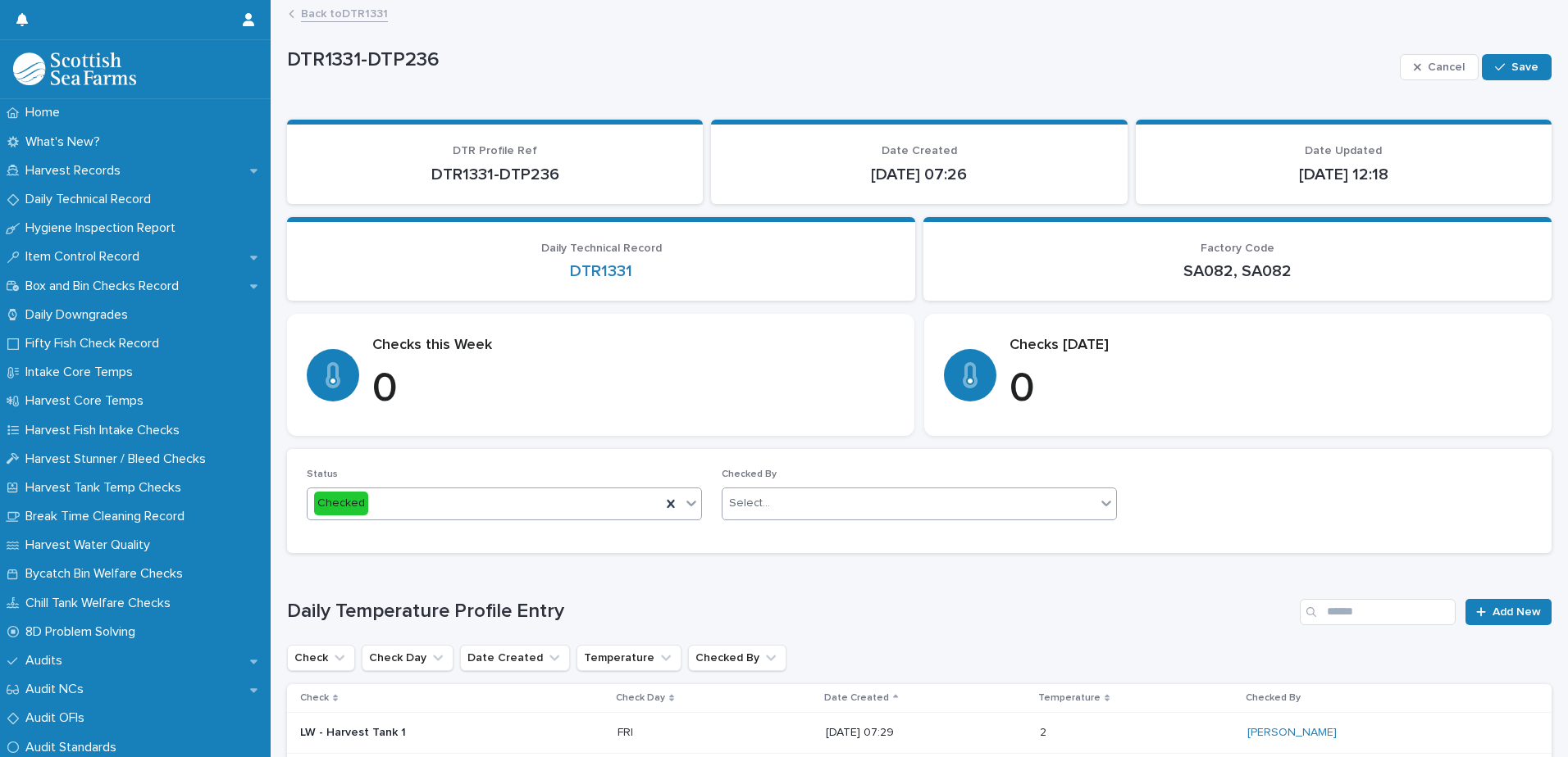
click at [825, 497] on div "Select..." at bounding box center [908, 503] width 373 height 27
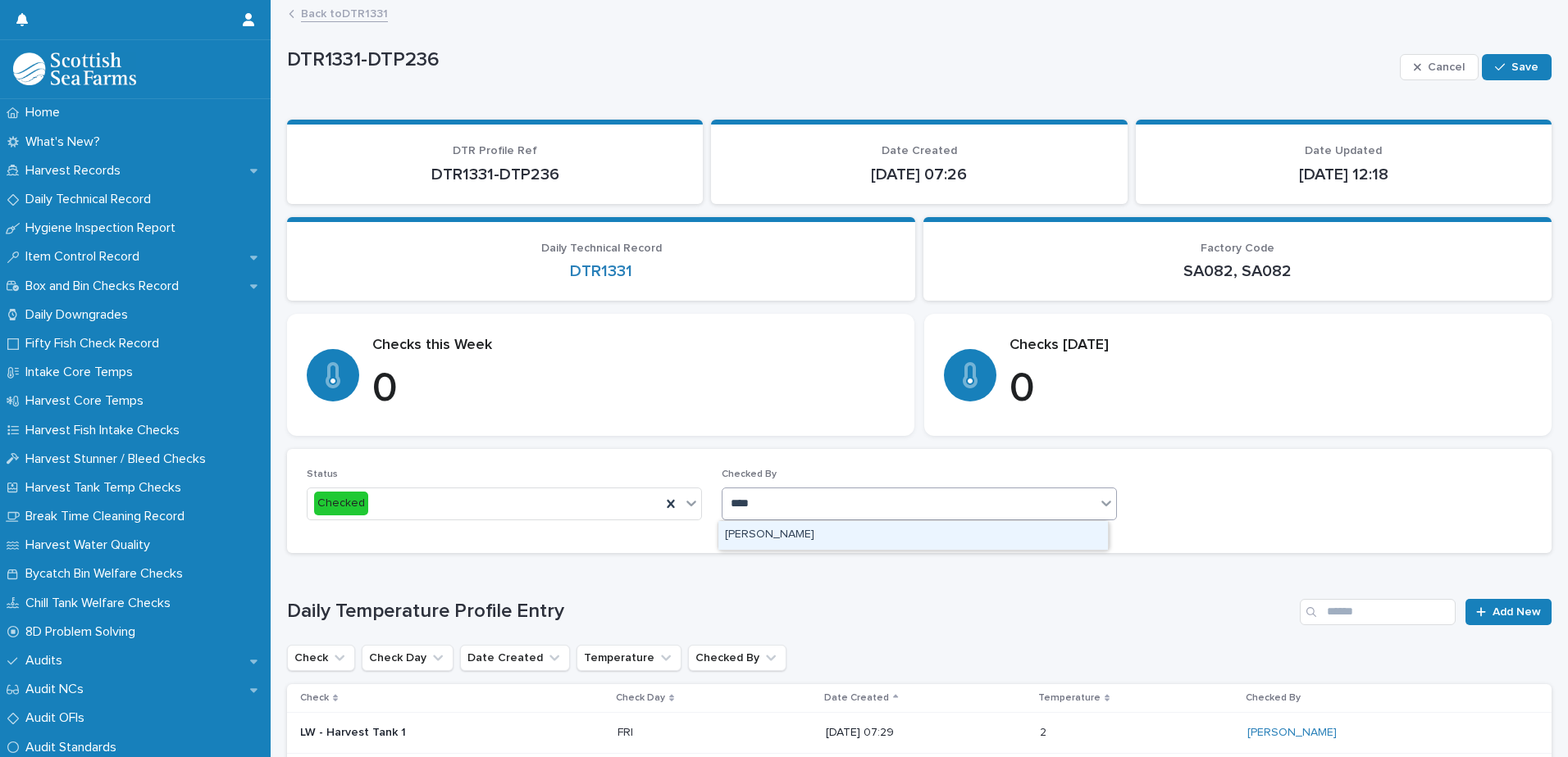
type input "*****"
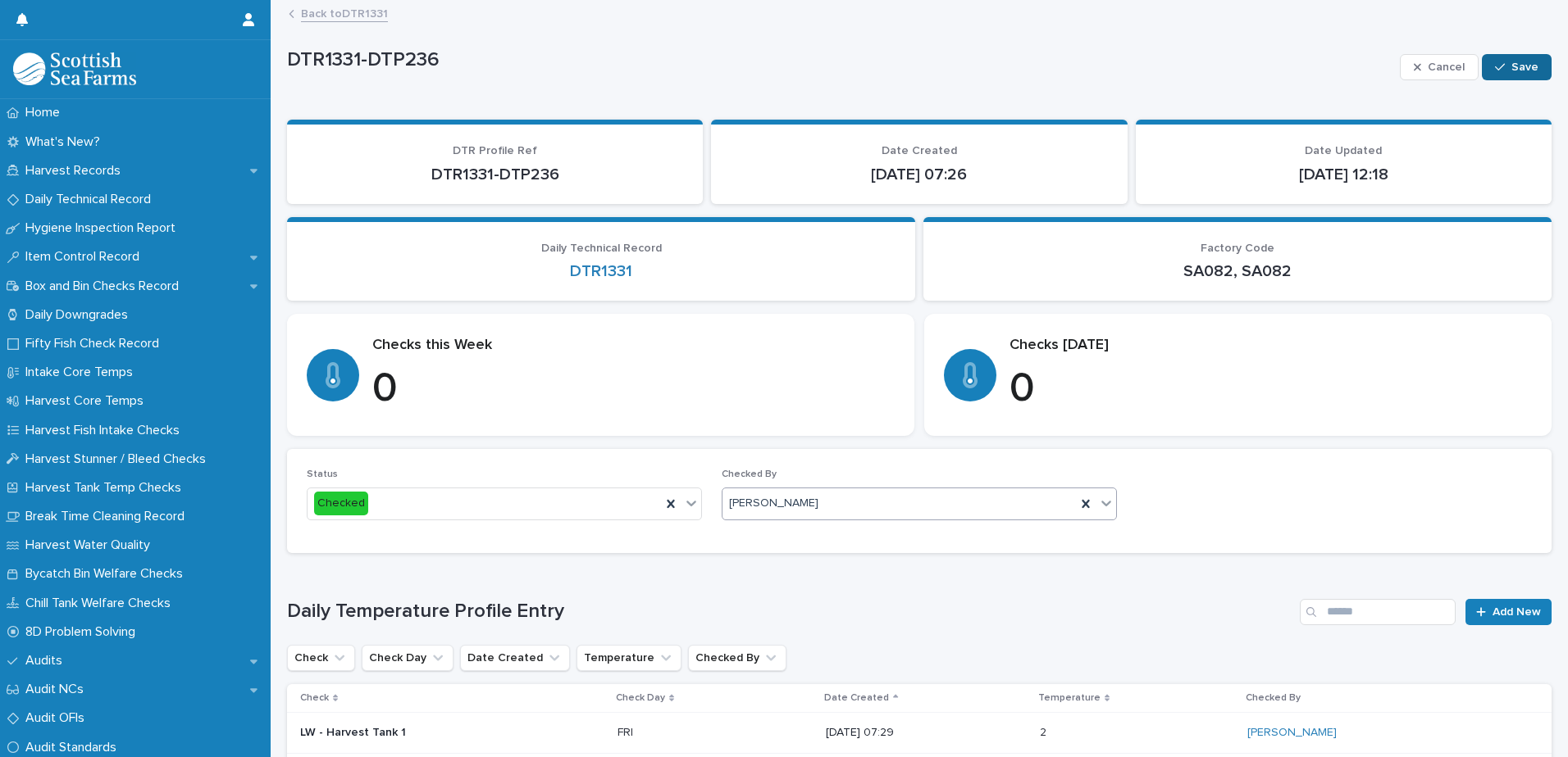
click at [1511, 67] on span "Save" at bounding box center [1524, 67] width 27 height 12
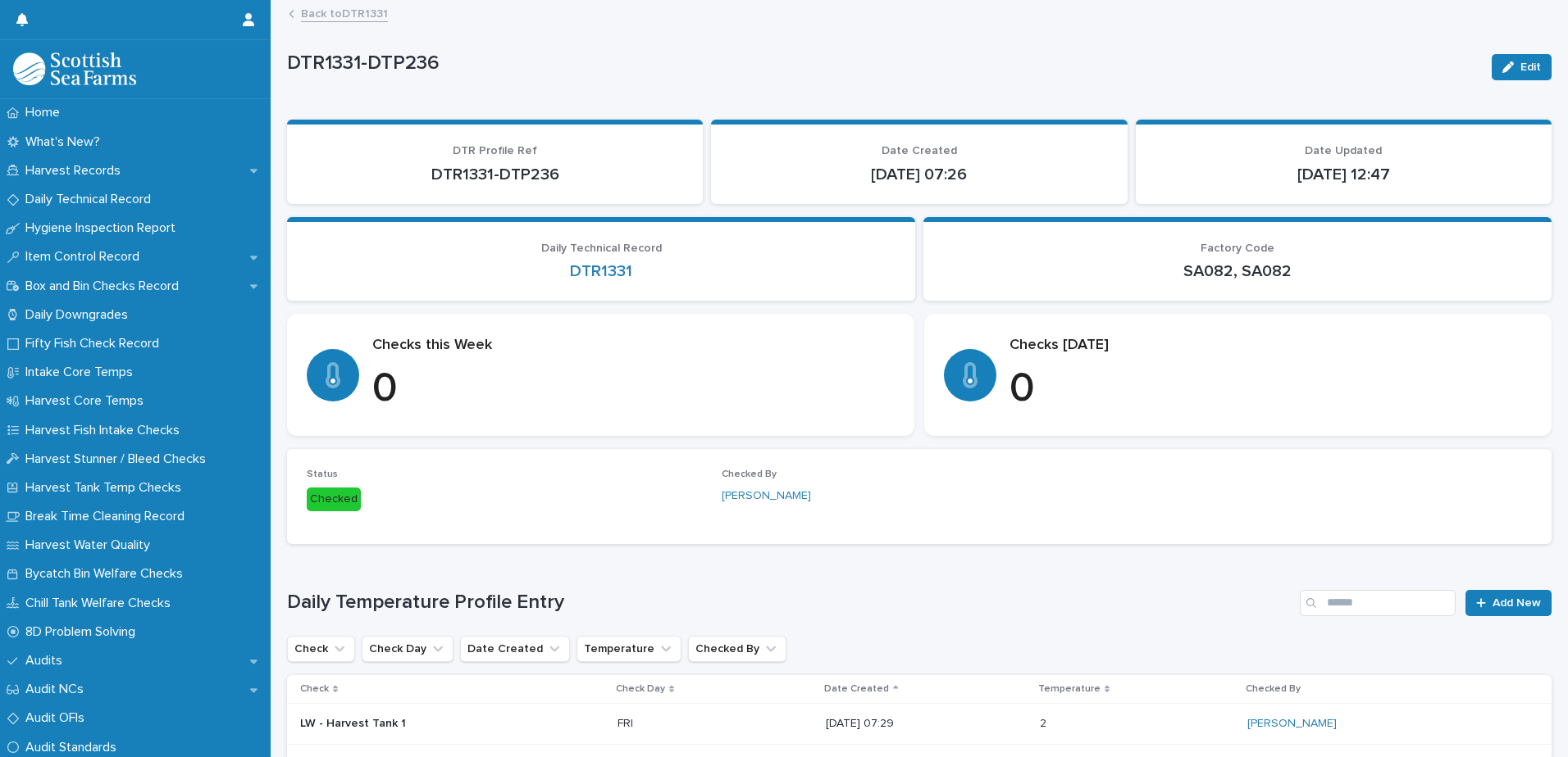
click at [341, 7] on link "Back to DTR1331" at bounding box center [344, 12] width 87 height 19
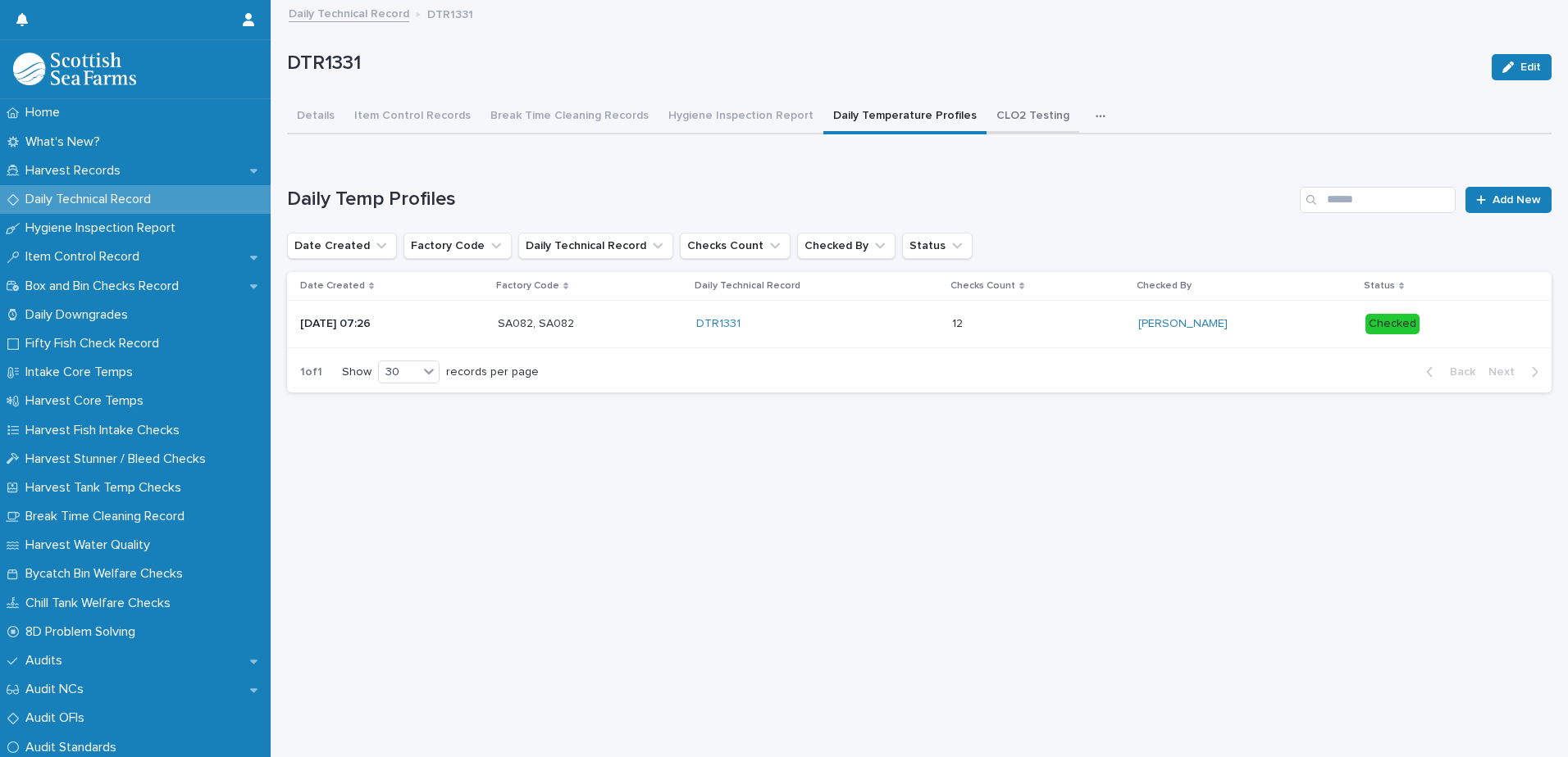
click at [1021, 119] on button "CLO2 Testing" at bounding box center [1033, 116] width 93 height 34
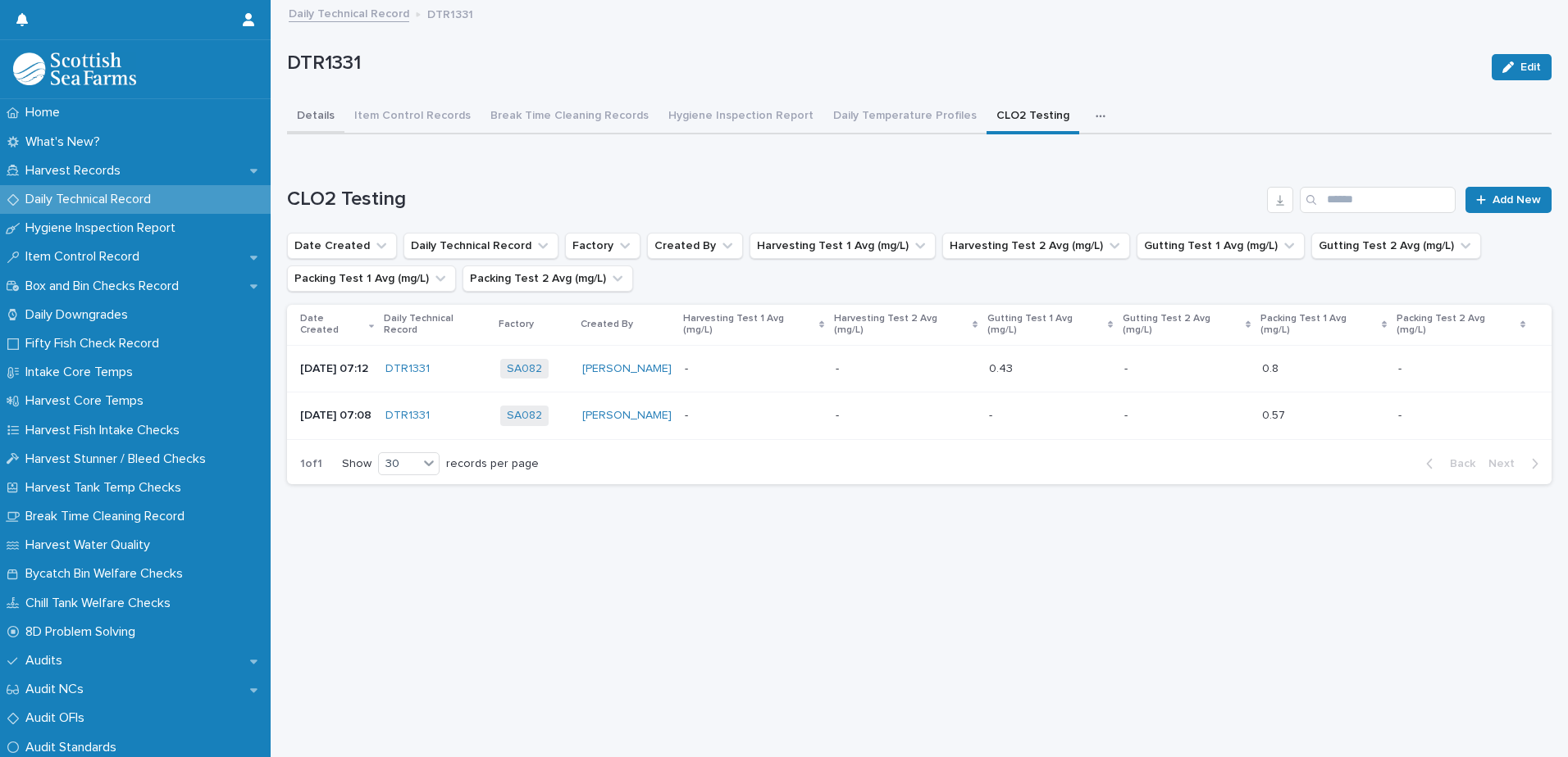
click at [323, 113] on button "Details" at bounding box center [316, 116] width 57 height 34
click at [312, 113] on button "Details" at bounding box center [316, 116] width 57 height 34
click at [314, 130] on button "Details" at bounding box center [316, 116] width 57 height 34
click at [322, 115] on button "Details" at bounding box center [316, 116] width 57 height 34
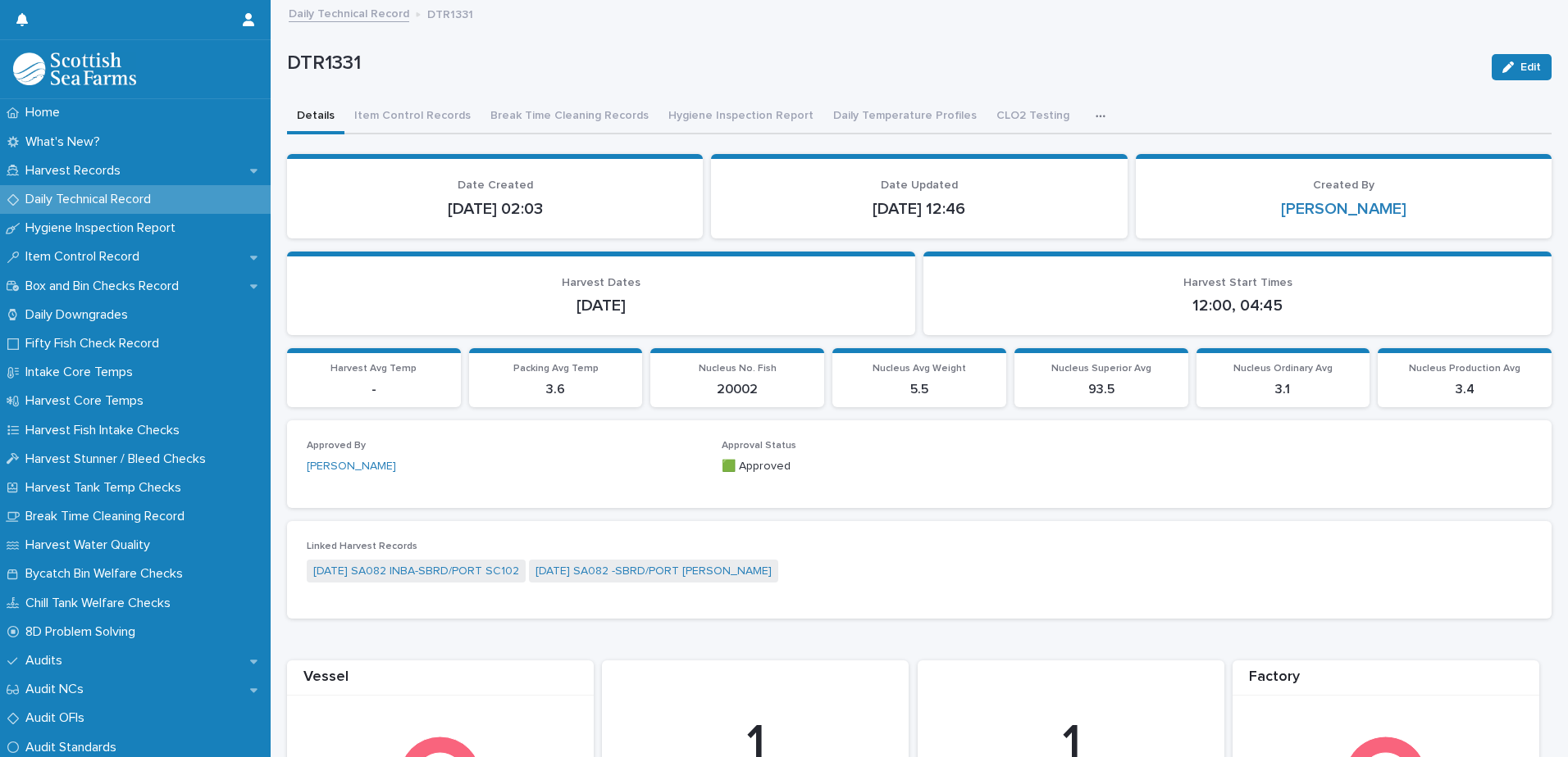
click at [362, 5] on link "Daily Technical Record" at bounding box center [349, 12] width 120 height 19
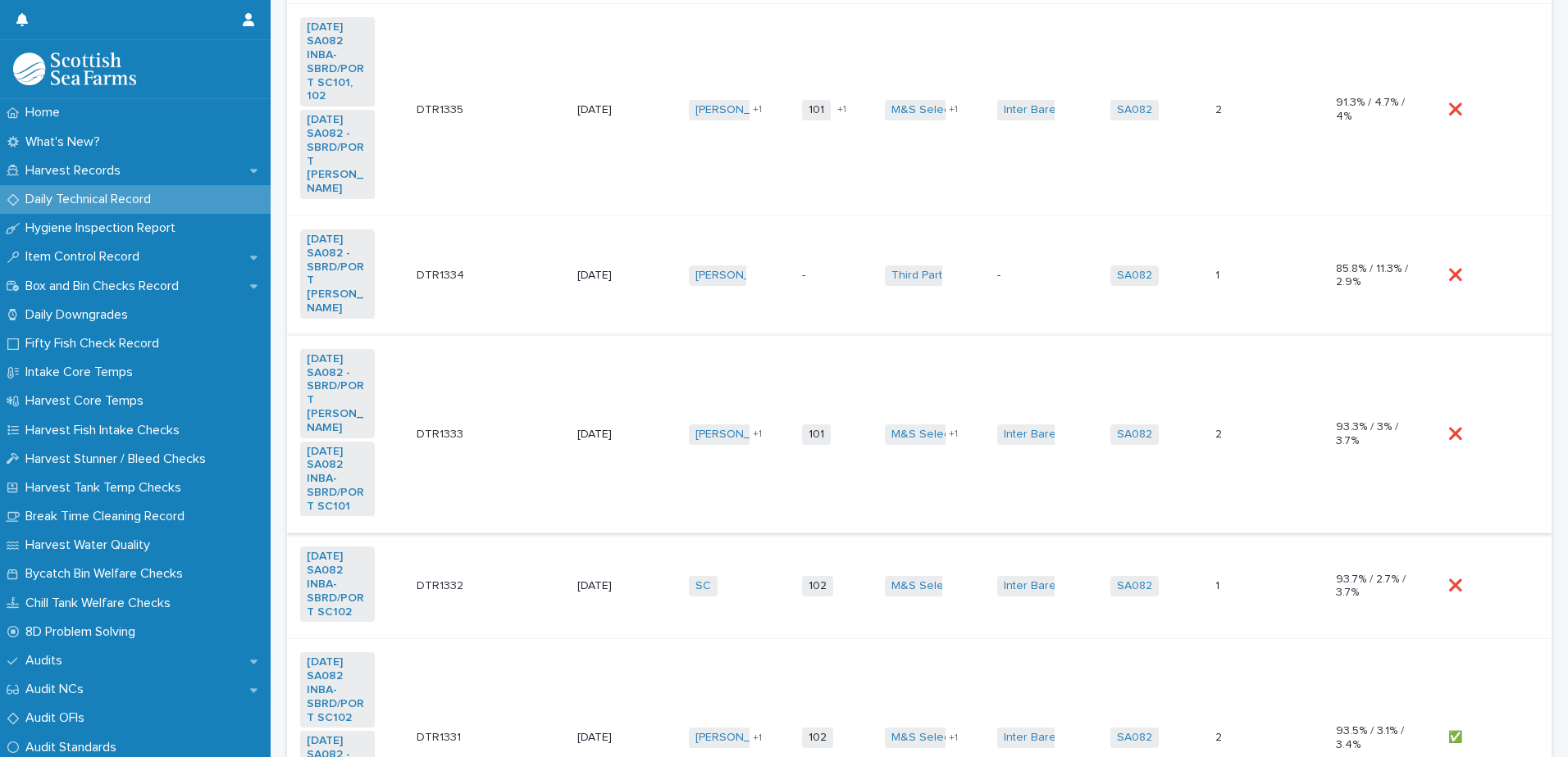
scroll to position [410, 0]
click at [1488, 576] on div "❌ ❌" at bounding box center [1486, 588] width 77 height 27
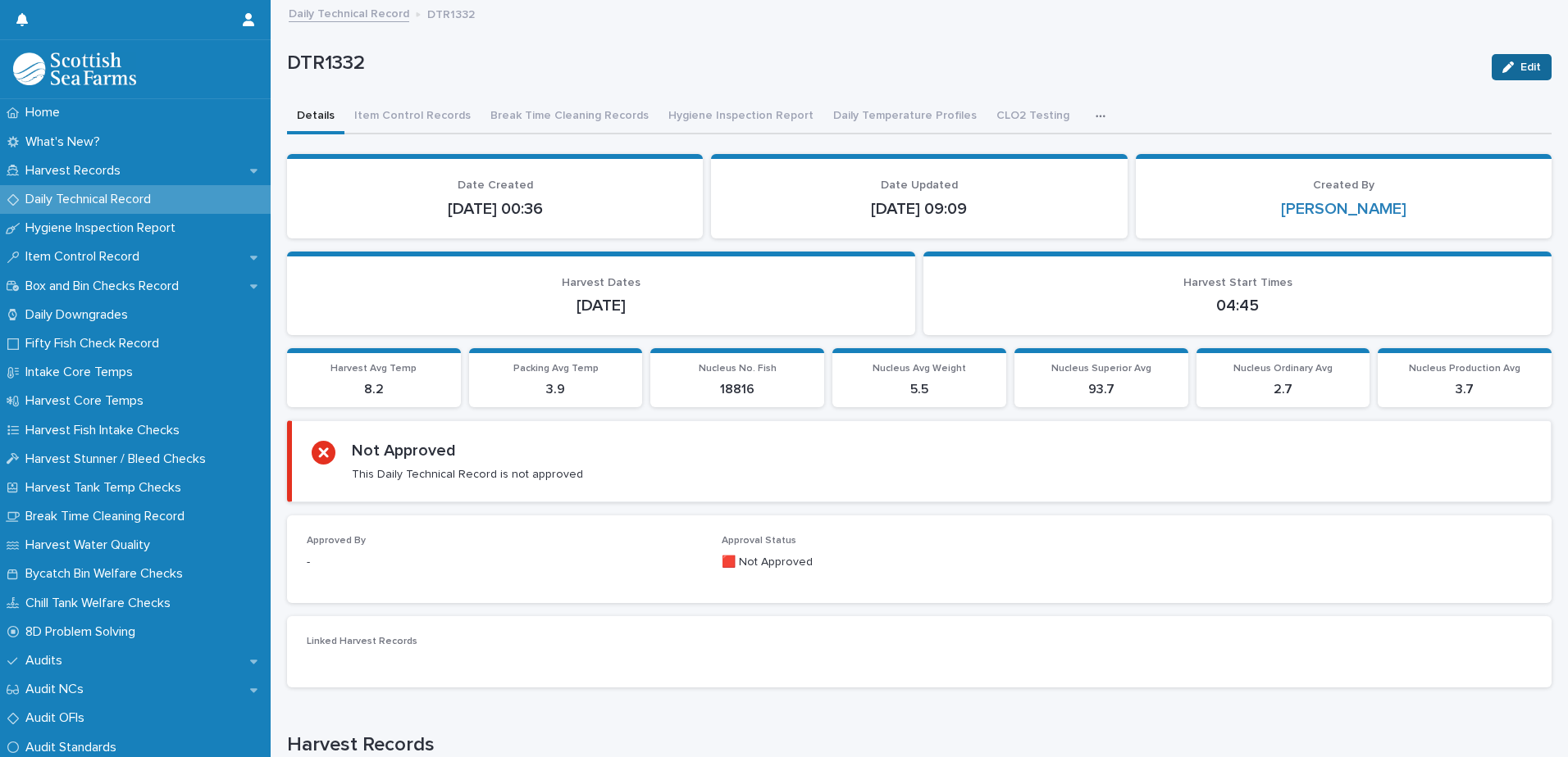
click at [1520, 70] on span "Edit" at bounding box center [1530, 67] width 21 height 12
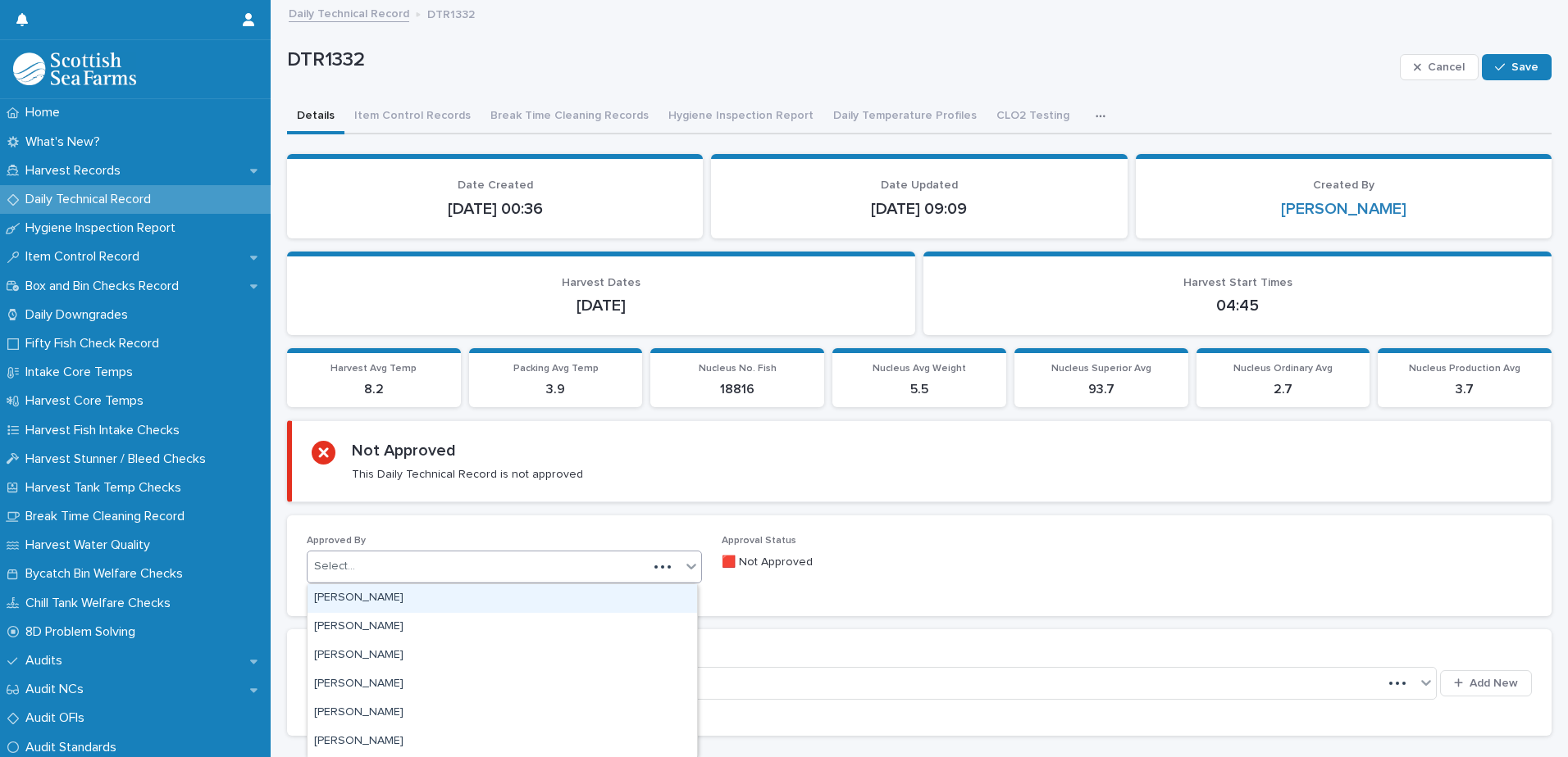
click at [426, 560] on div "Select..." at bounding box center [477, 566] width 340 height 27
type input "*****"
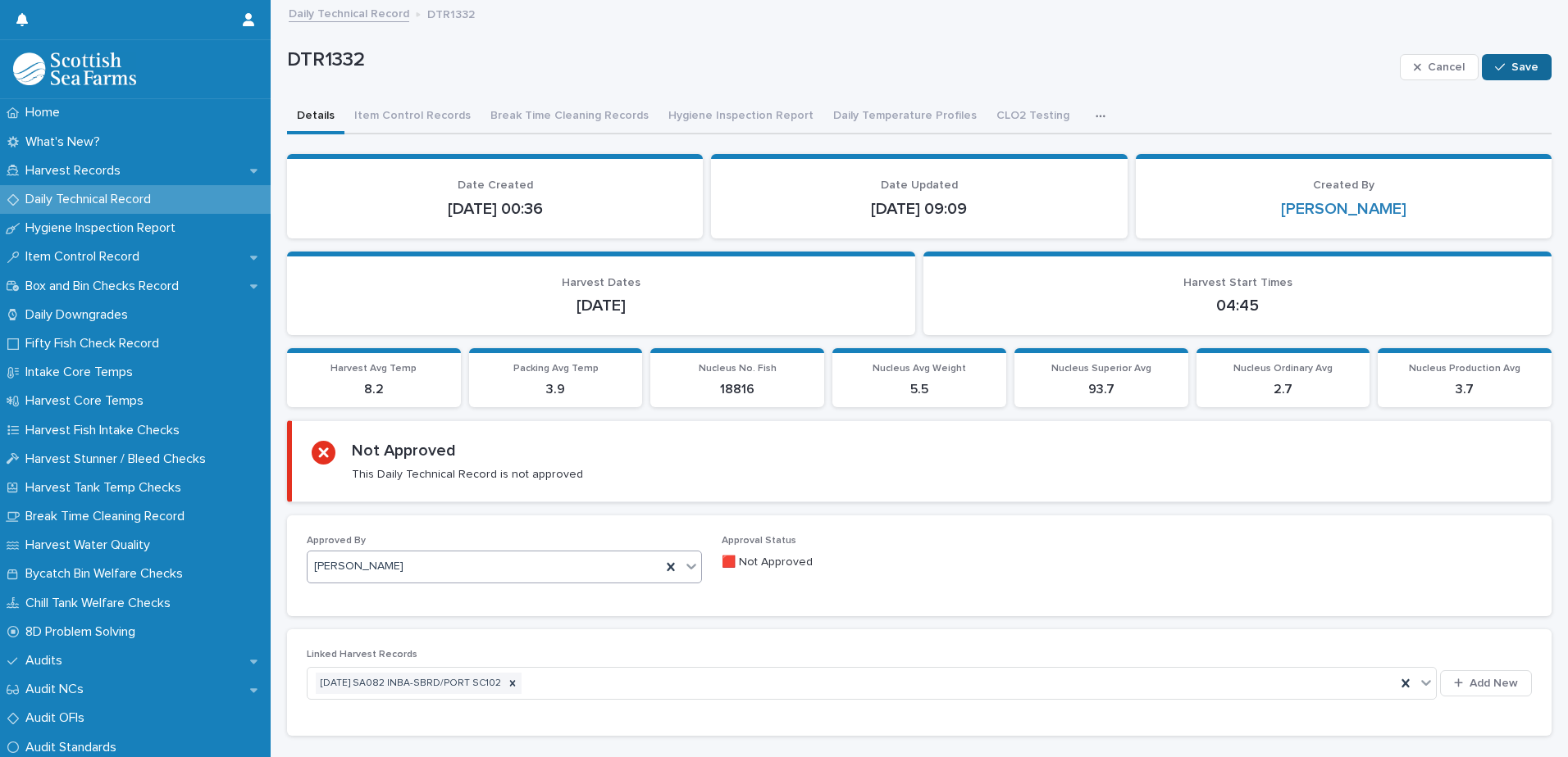
click at [1515, 75] on button "Save" at bounding box center [1516, 67] width 70 height 27
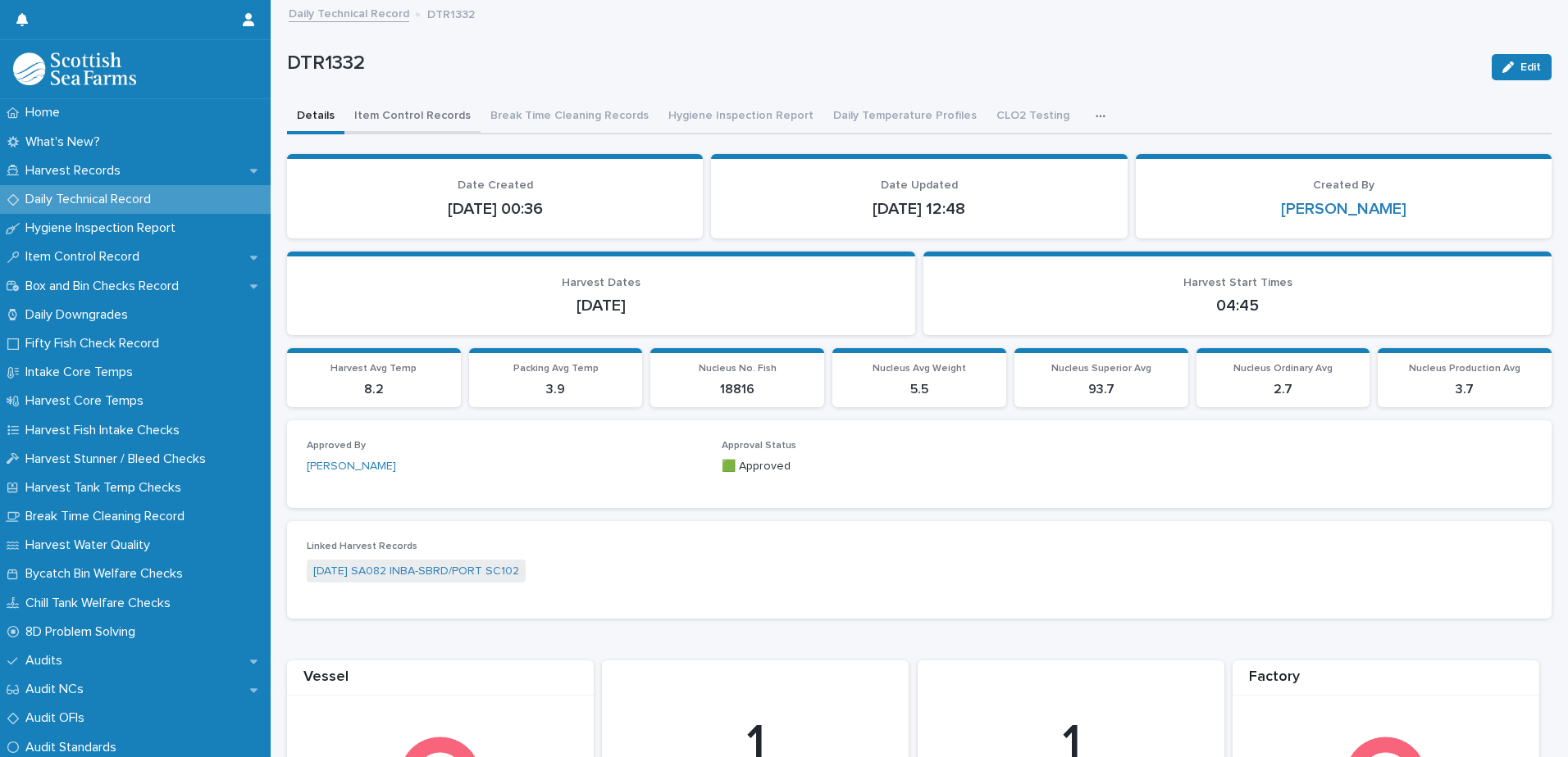
click at [417, 113] on button "Item Control Records" at bounding box center [412, 116] width 136 height 34
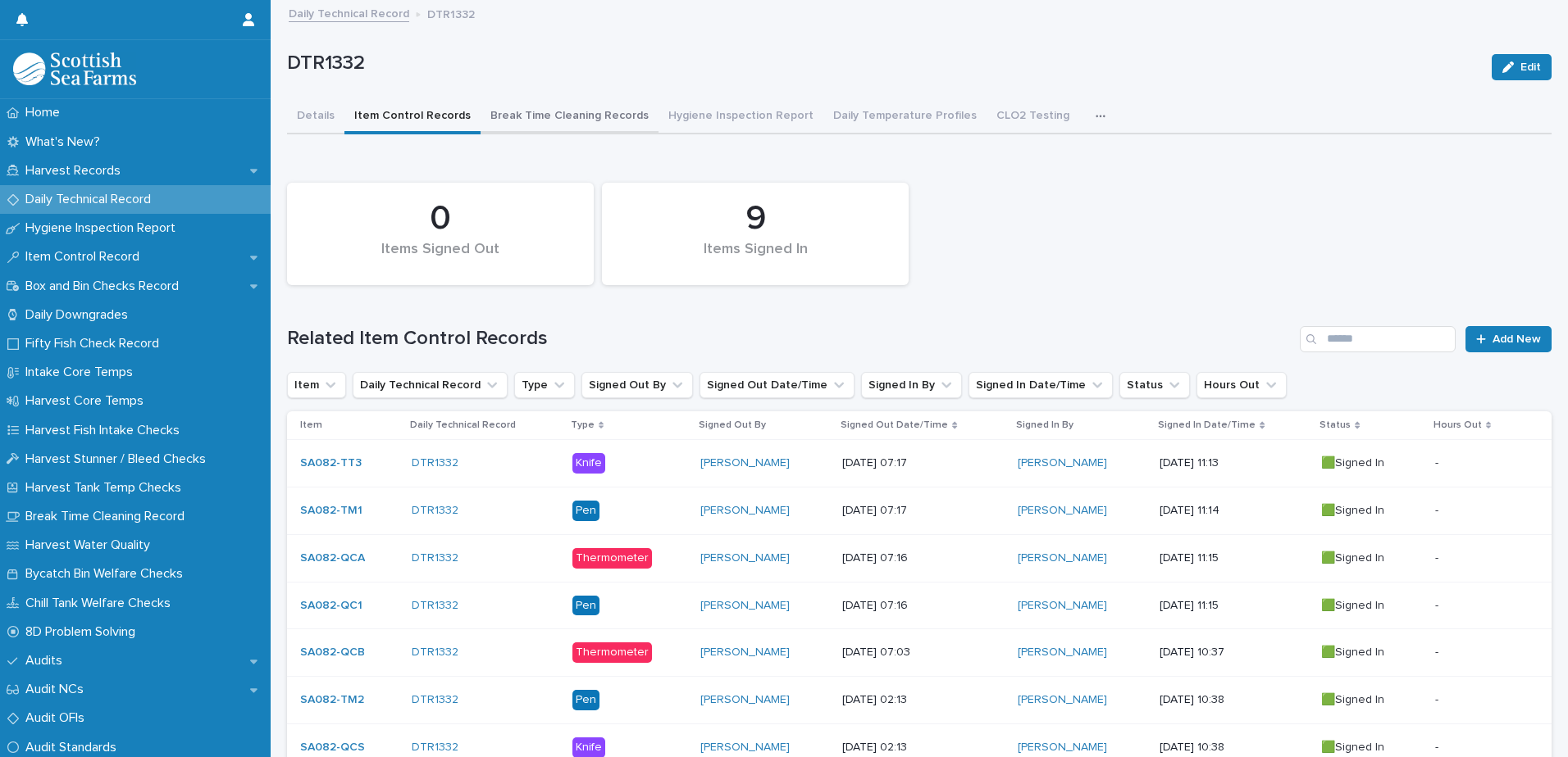
click at [572, 105] on button "Break Time Cleaning Records" at bounding box center [569, 116] width 178 height 34
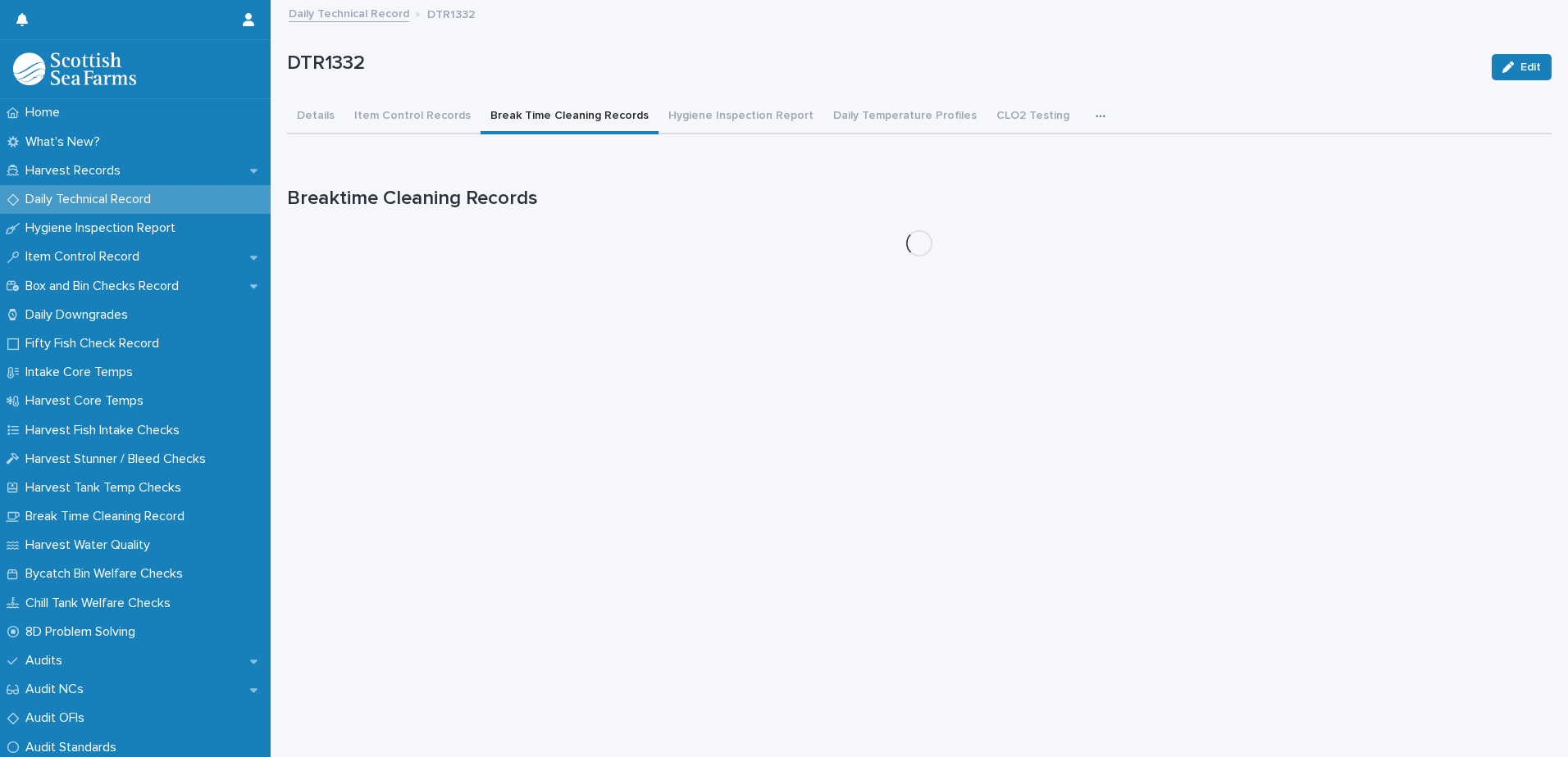
click at [572, 114] on button "Break Time Cleaning Records" at bounding box center [569, 116] width 178 height 34
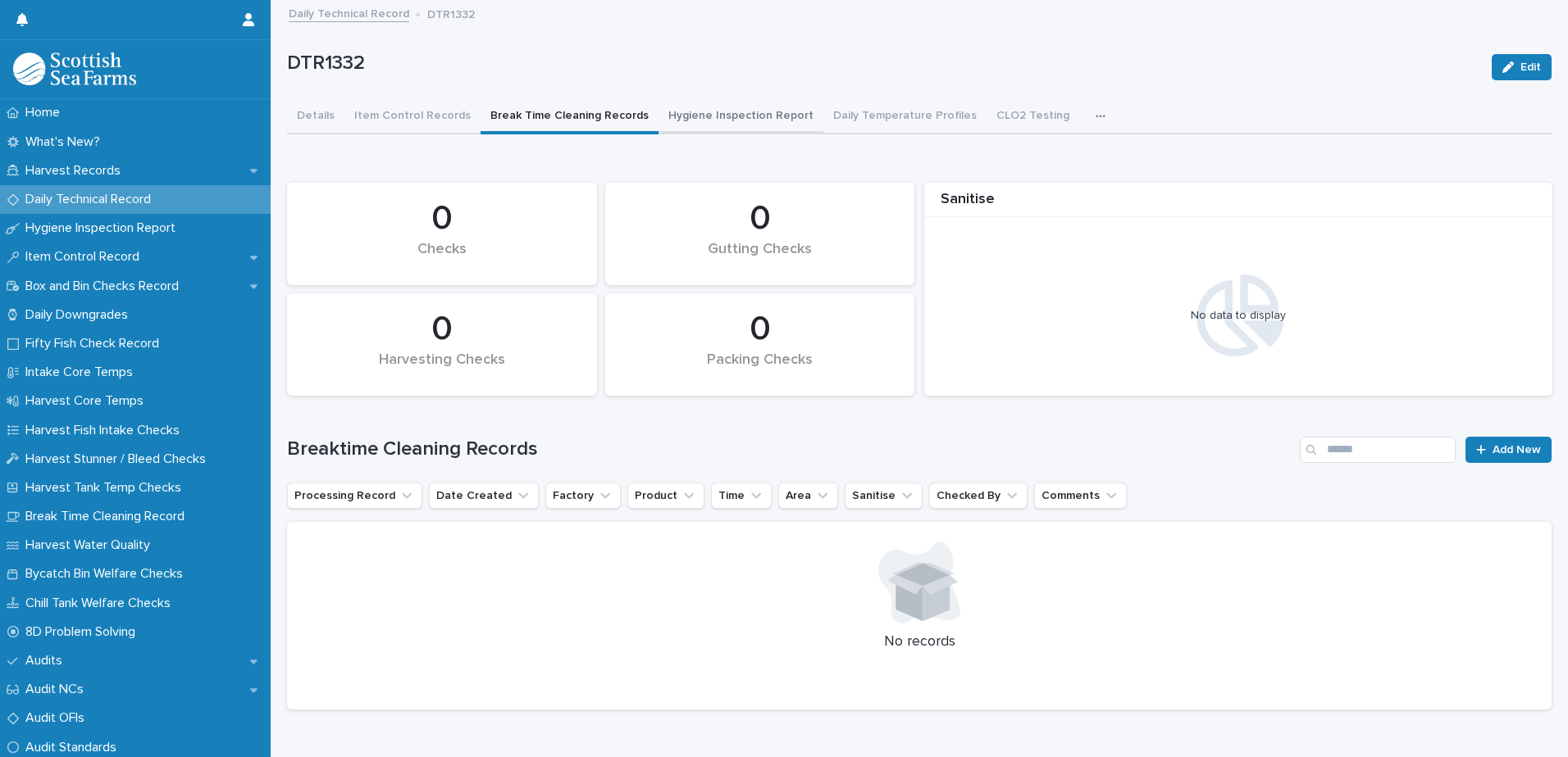
click at [722, 102] on button "Hygiene Inspection Report" at bounding box center [741, 116] width 165 height 34
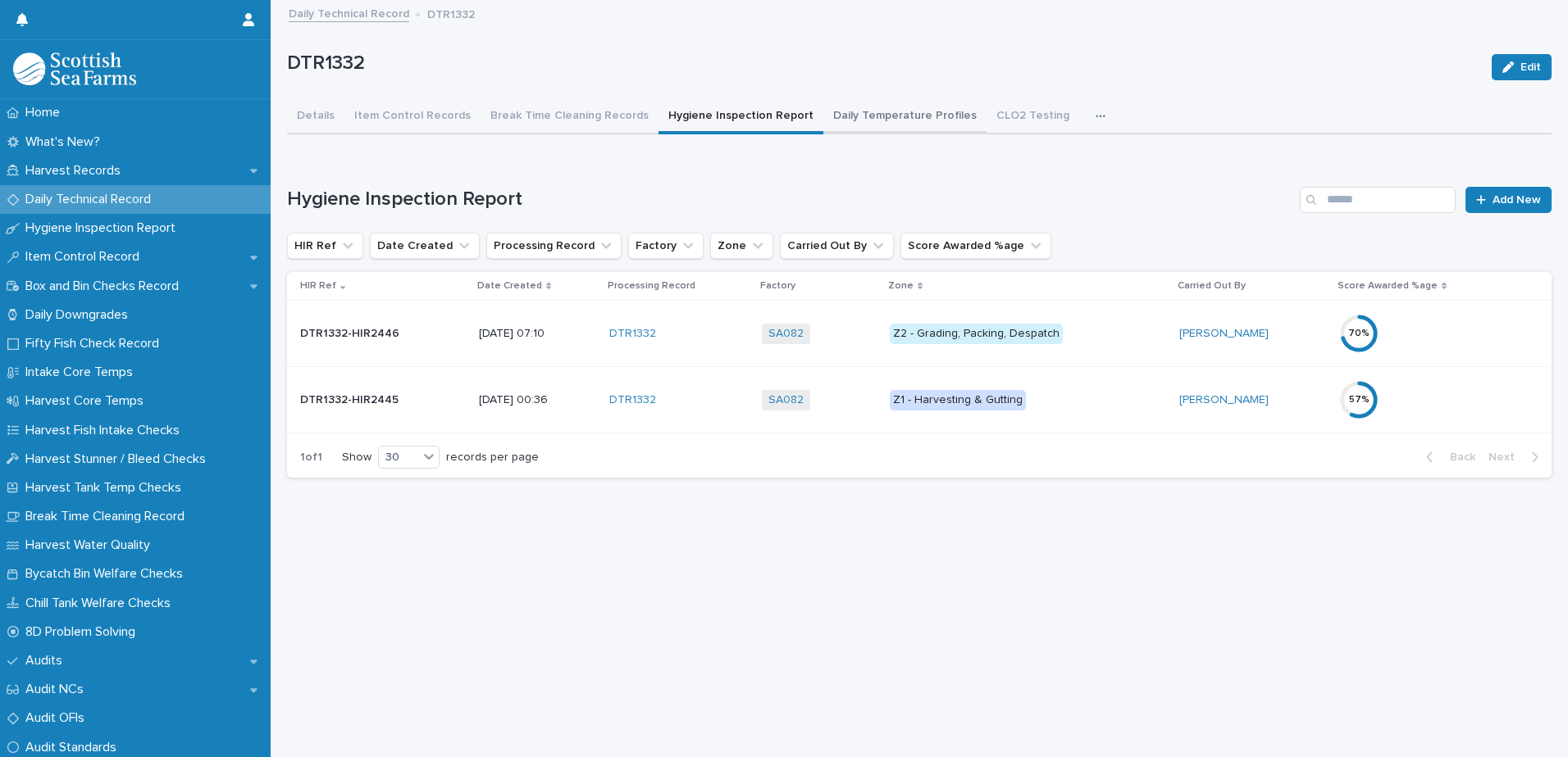
click at [863, 120] on button "Daily Temperature Profiles" at bounding box center [904, 116] width 163 height 34
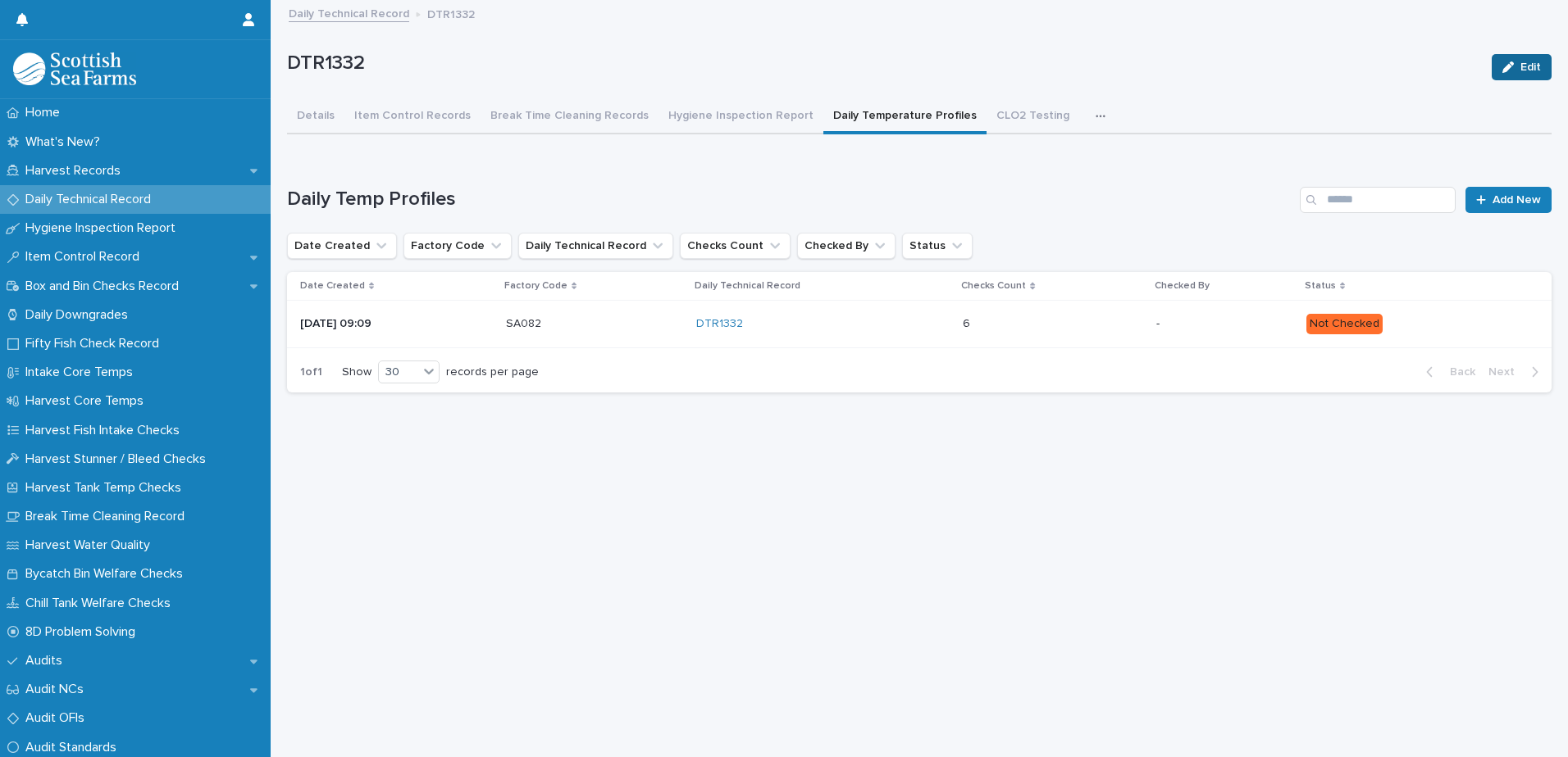
click at [1520, 67] on span "Edit" at bounding box center [1530, 67] width 21 height 12
click at [1202, 323] on p "-" at bounding box center [1224, 324] width 136 height 14
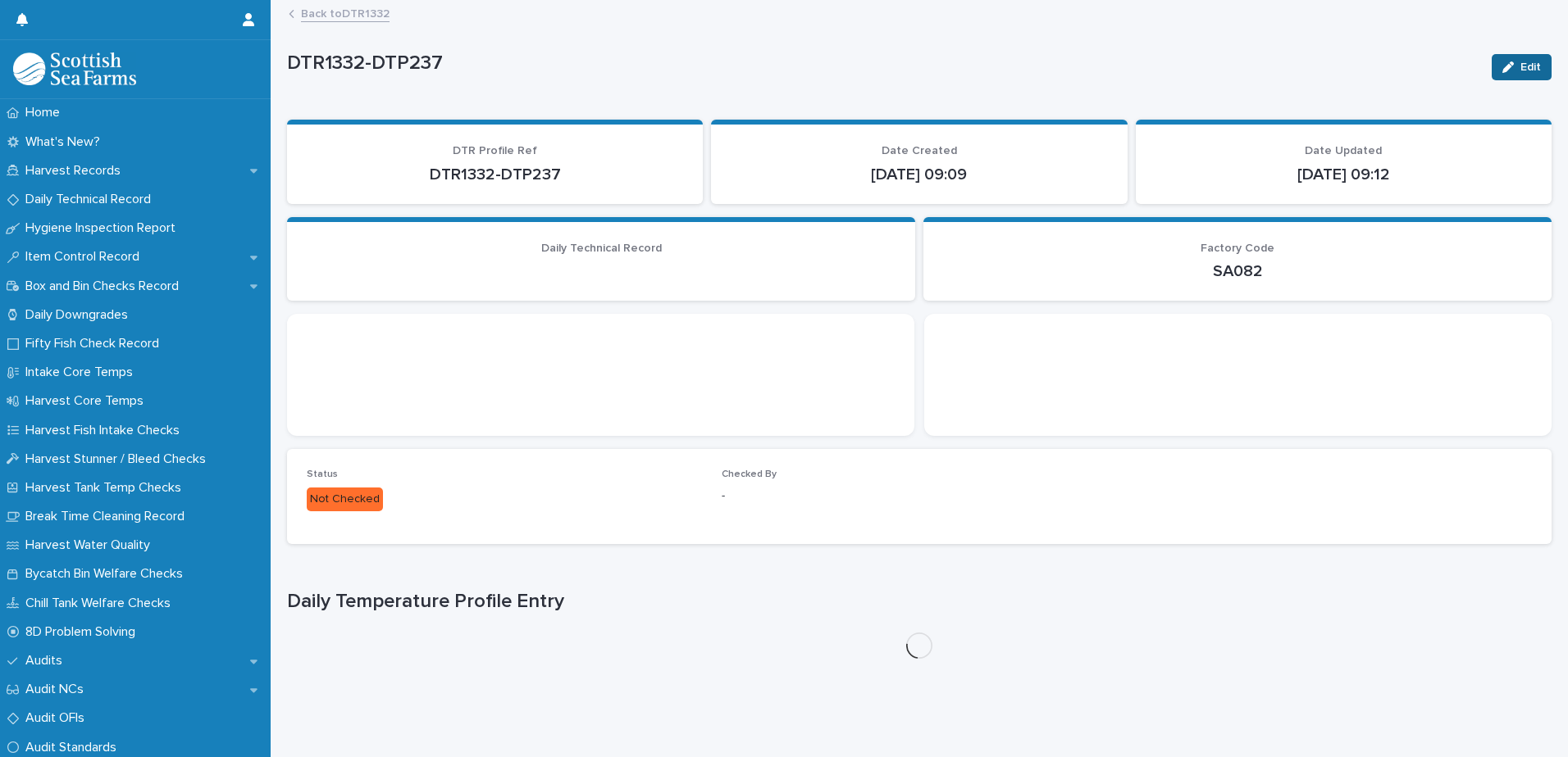
click at [1520, 75] on button "Edit" at bounding box center [1521, 67] width 60 height 27
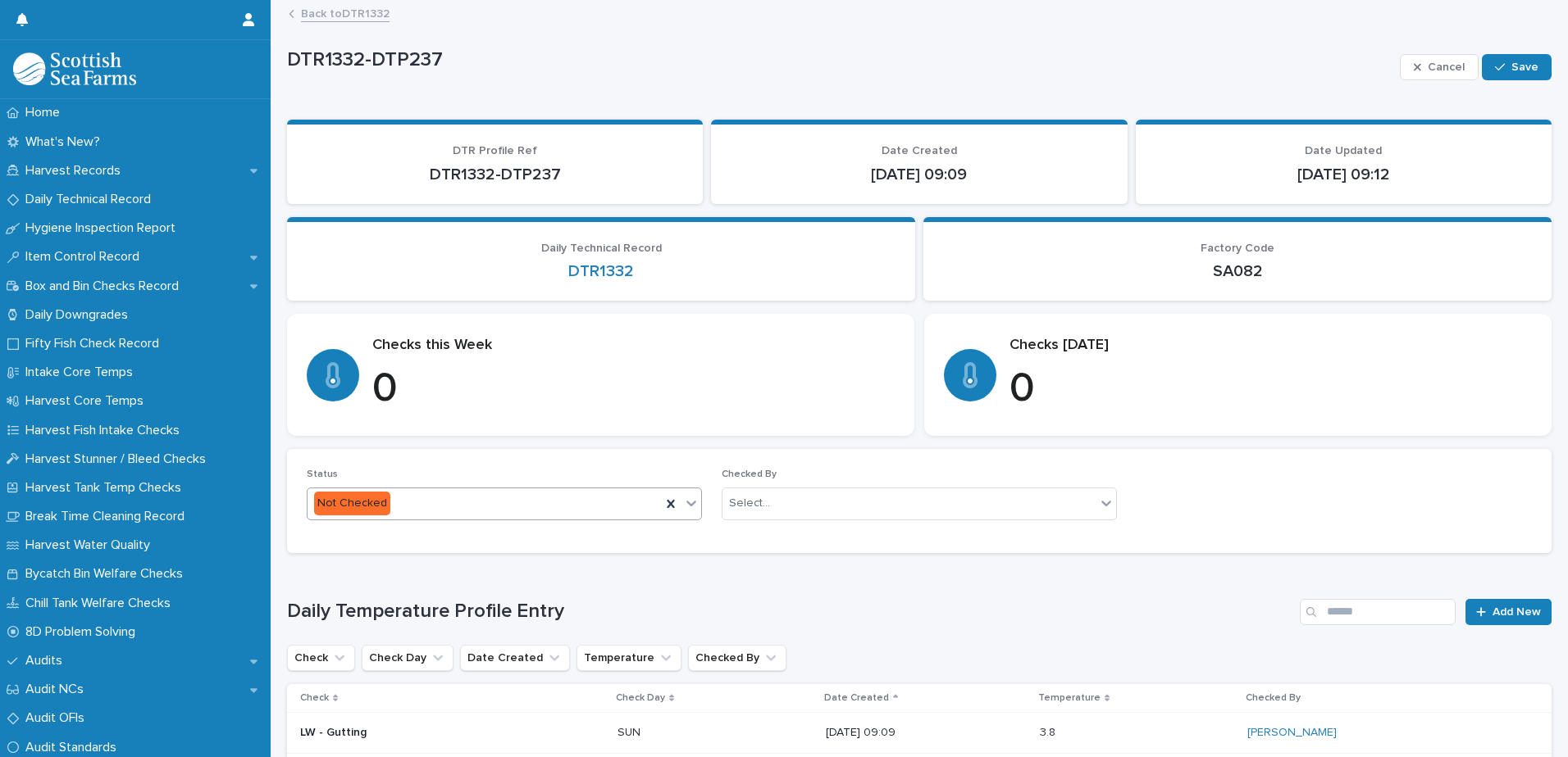
click at [459, 514] on div "Not Checked" at bounding box center [484, 503] width 353 height 27
click at [430, 556] on div "Checked" at bounding box center [502, 564] width 390 height 29
click at [840, 500] on div "Select..." at bounding box center [908, 503] width 373 height 27
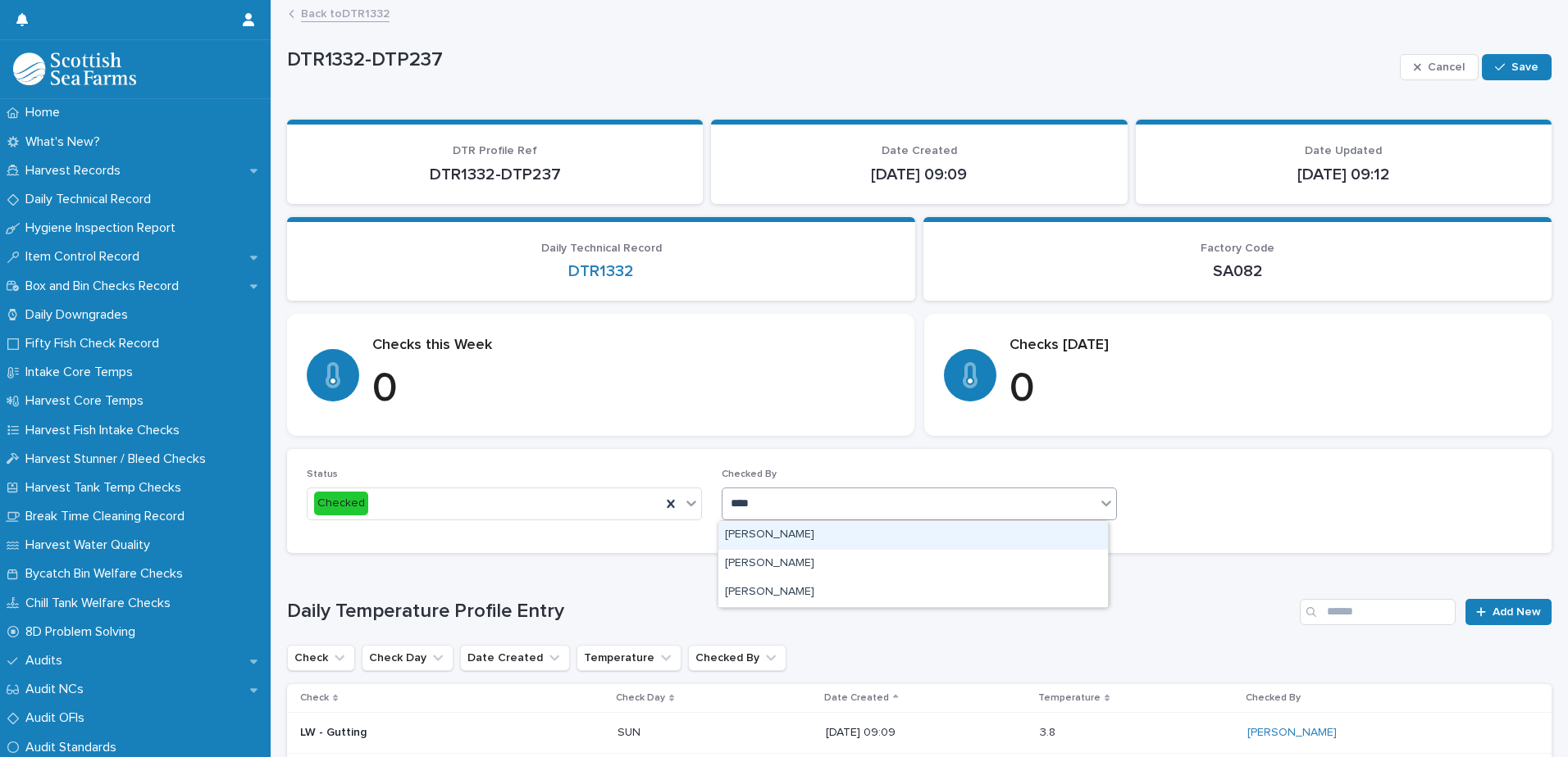
type input "*****"
click at [827, 537] on div "[PERSON_NAME]" at bounding box center [912, 535] width 390 height 29
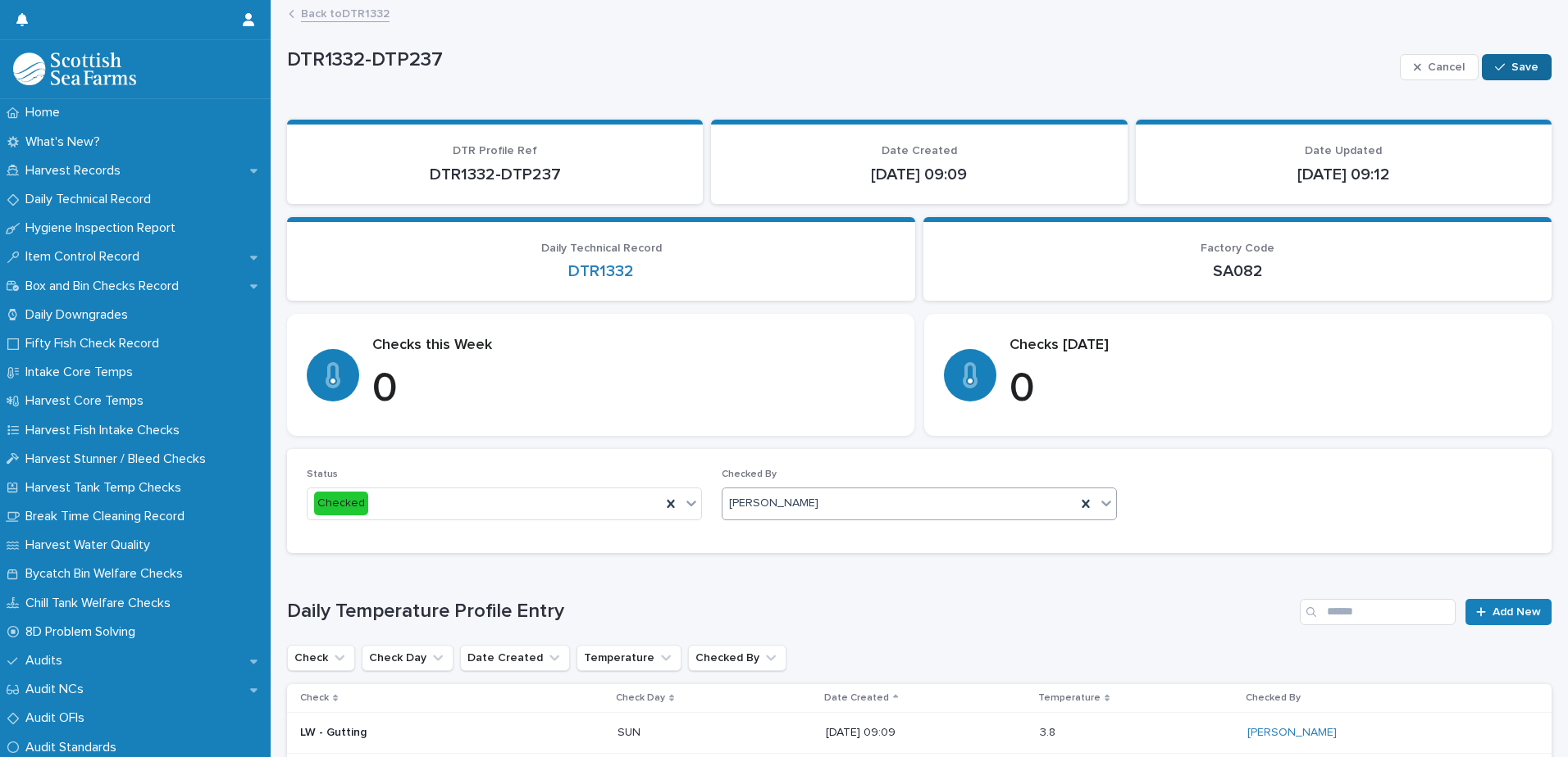
click at [1523, 70] on span "Save" at bounding box center [1524, 67] width 27 height 12
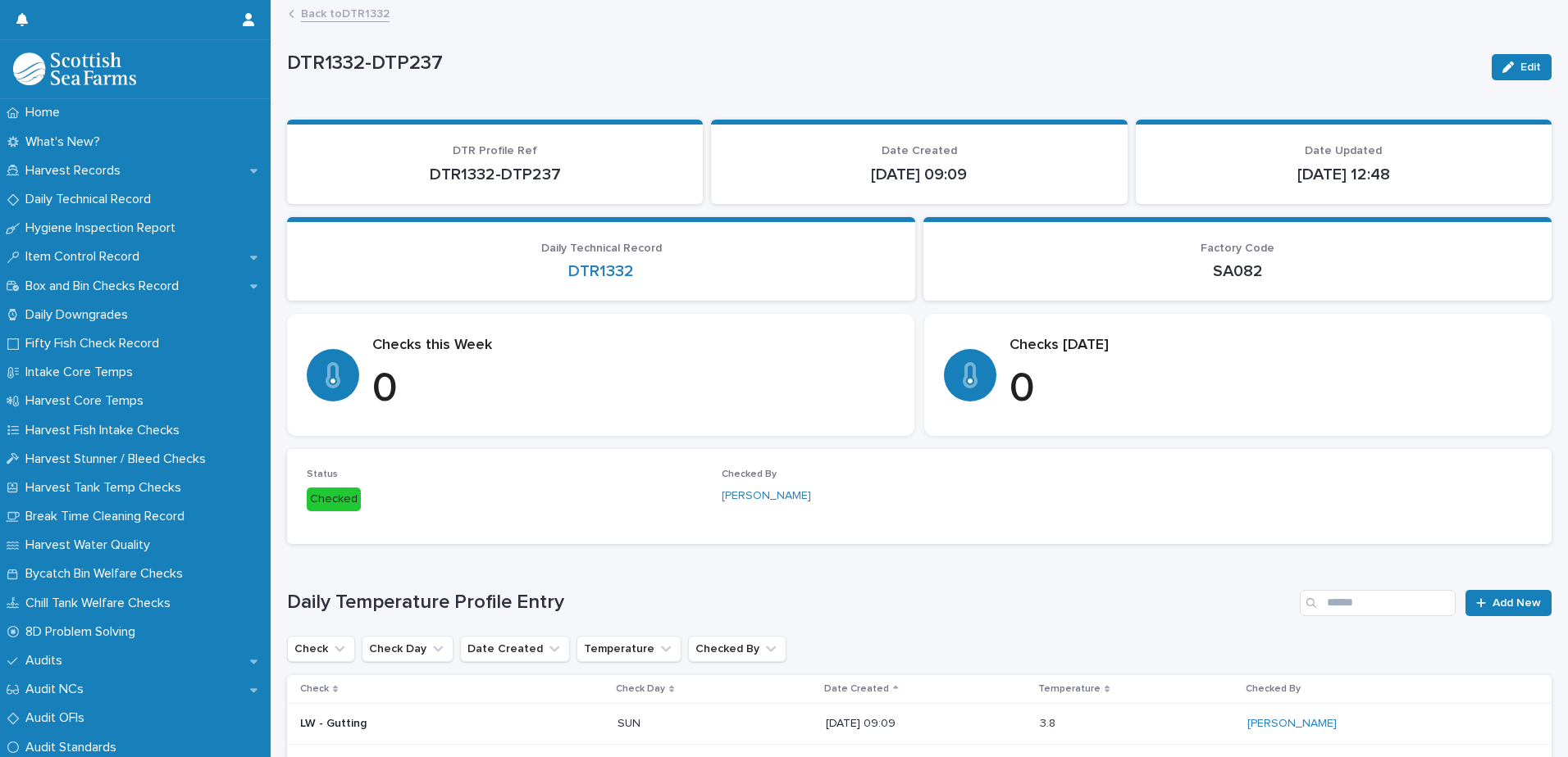
click at [346, 16] on link "Back to DTR1332" at bounding box center [345, 12] width 89 height 19
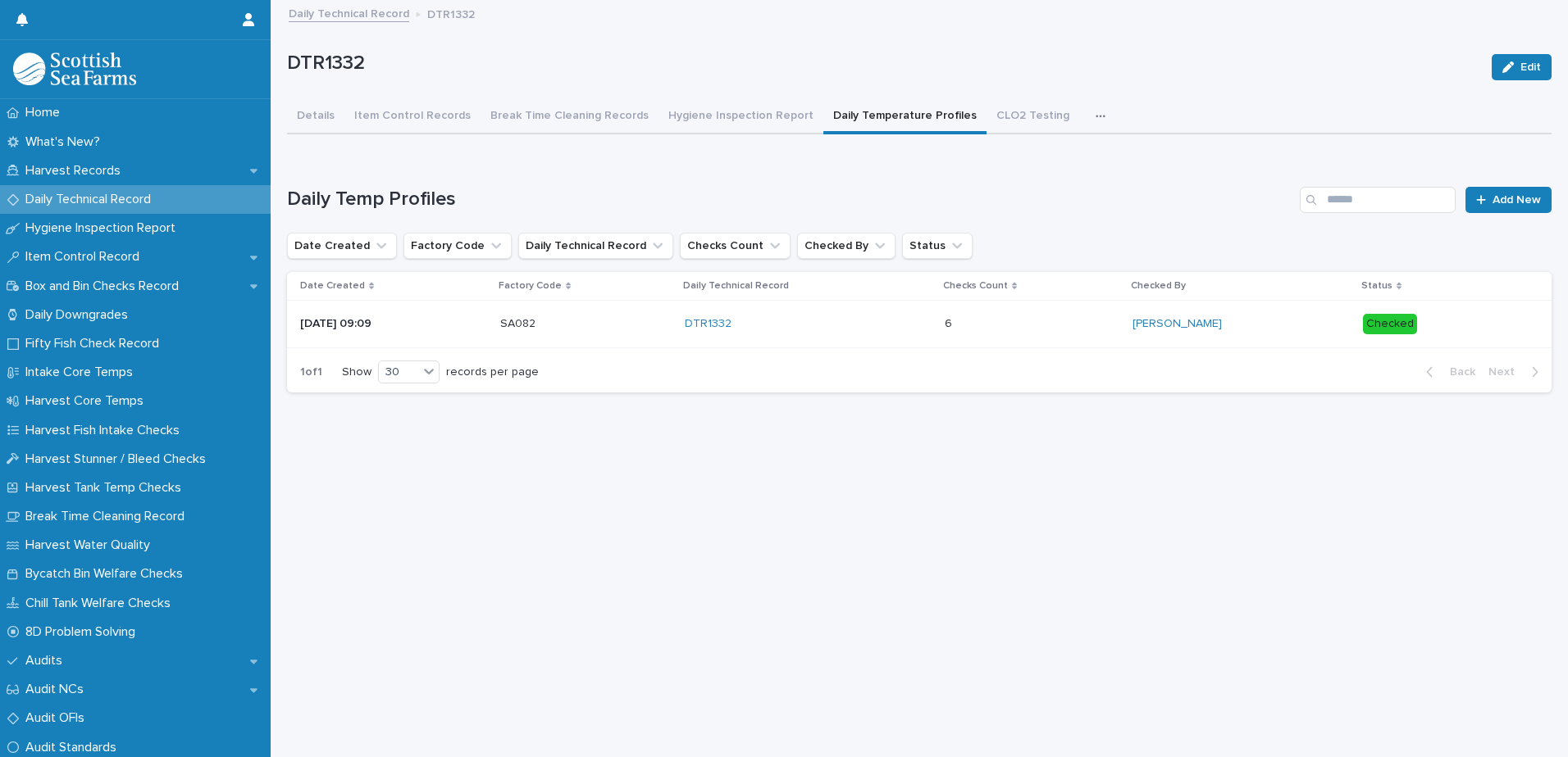
click at [362, 11] on link "Daily Technical Record" at bounding box center [349, 12] width 120 height 19
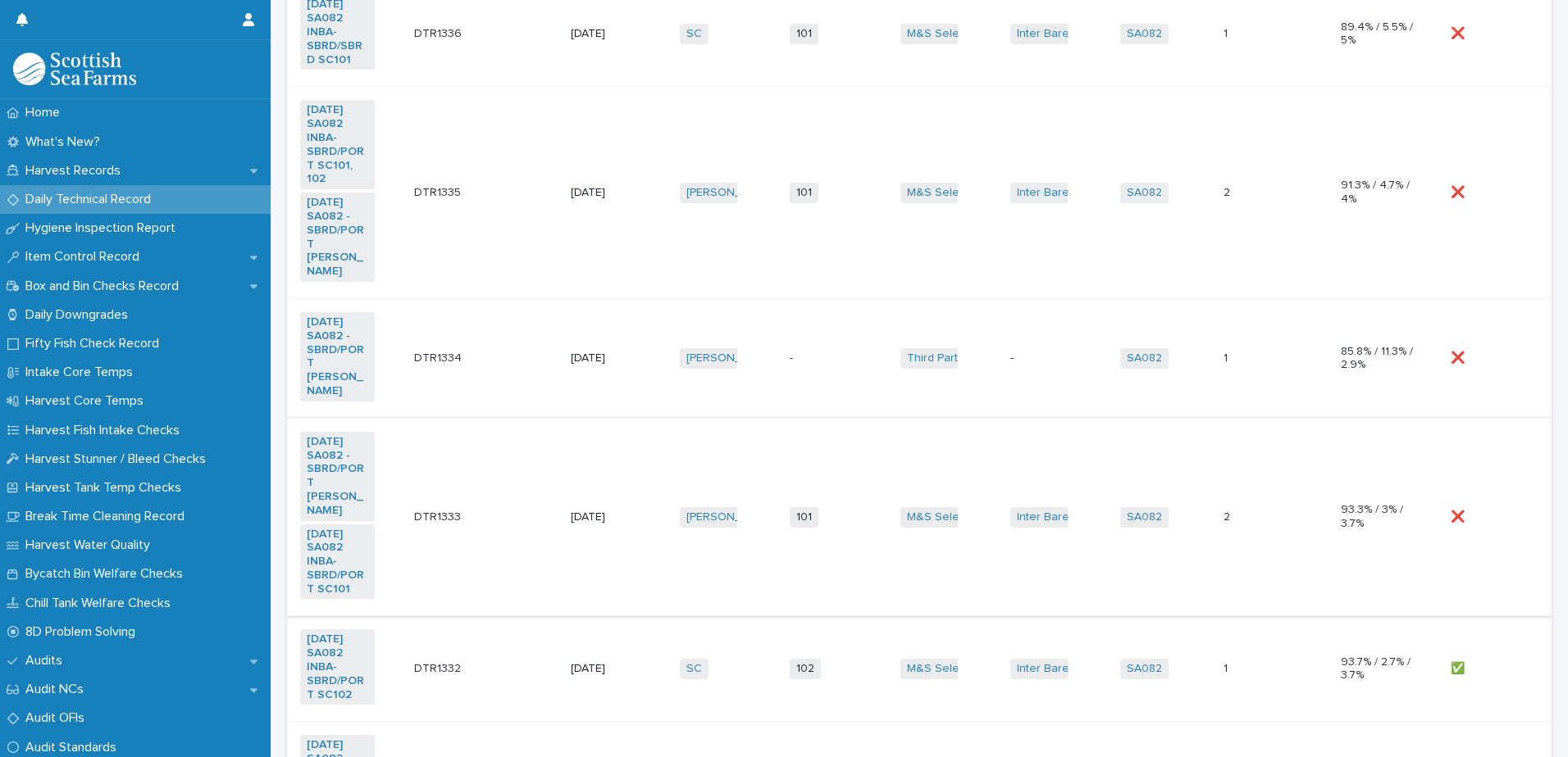
scroll to position [410, 0]
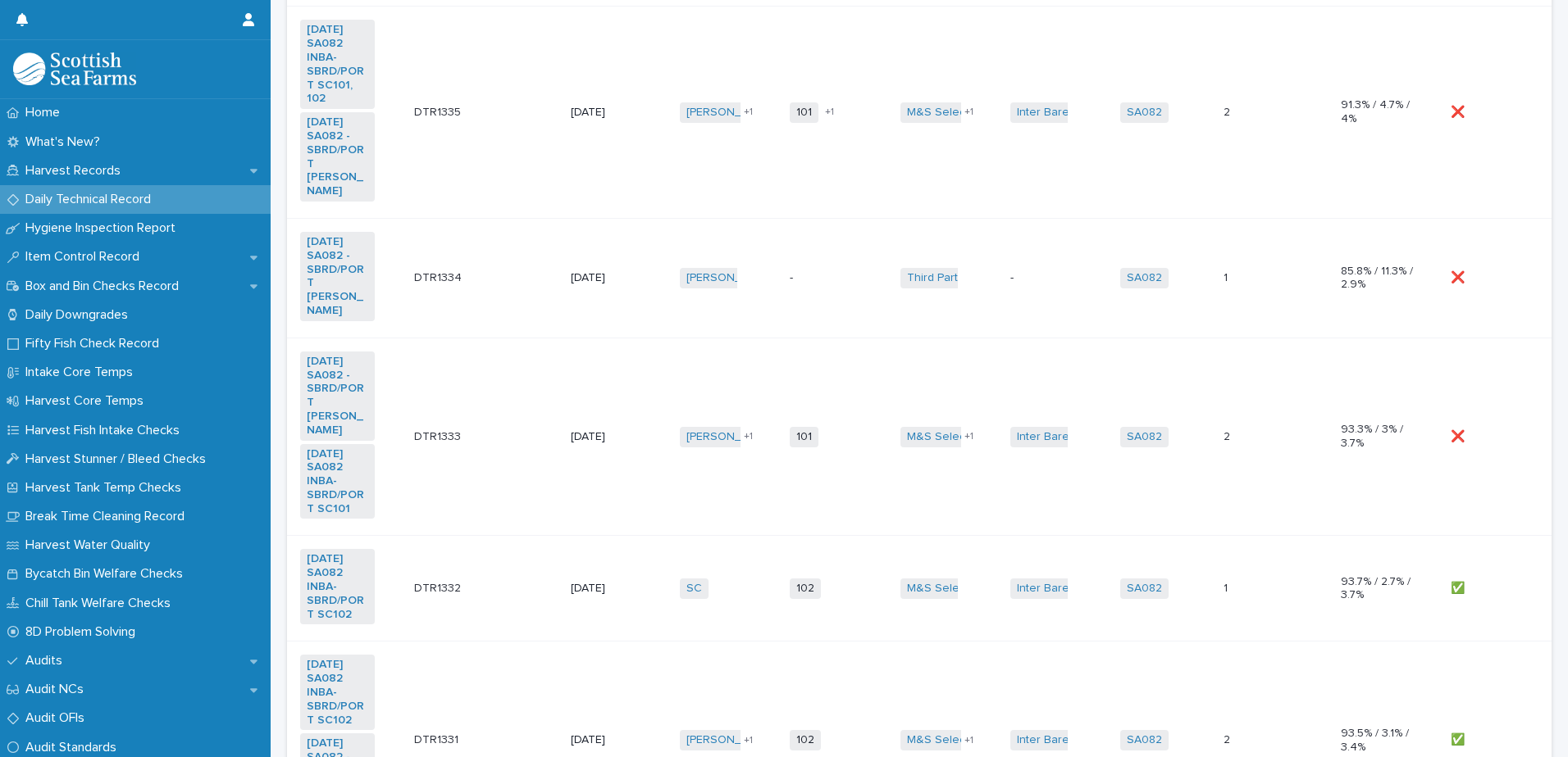
click at [1501, 387] on td "❌ ❌" at bounding box center [1497, 437] width 107 height 198
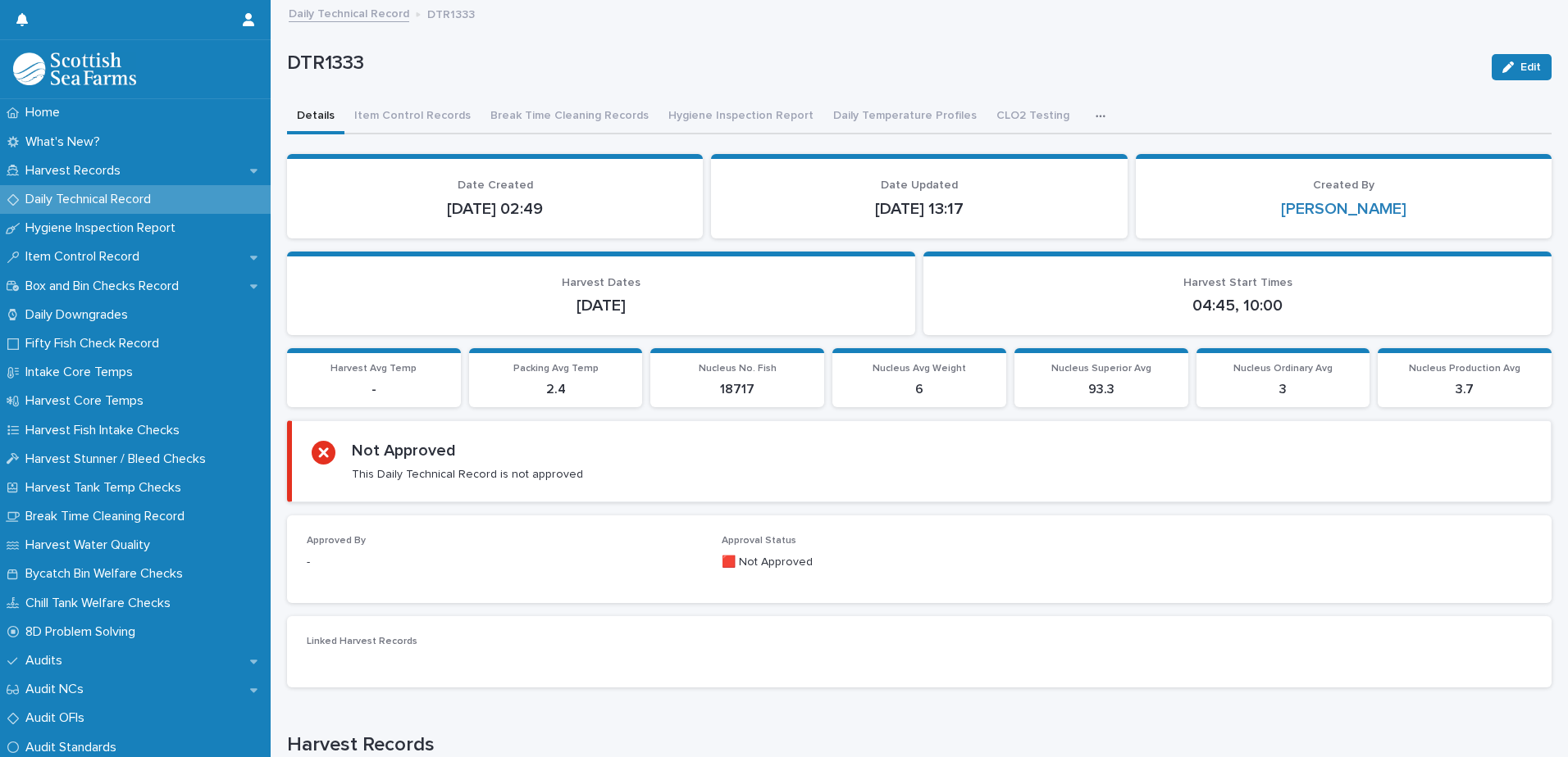
drag, startPoint x: 1500, startPoint y: 68, endPoint x: 1449, endPoint y: 100, distance: 60.2
click at [1502, 68] on icon "button" at bounding box center [1508, 67] width 12 height 12
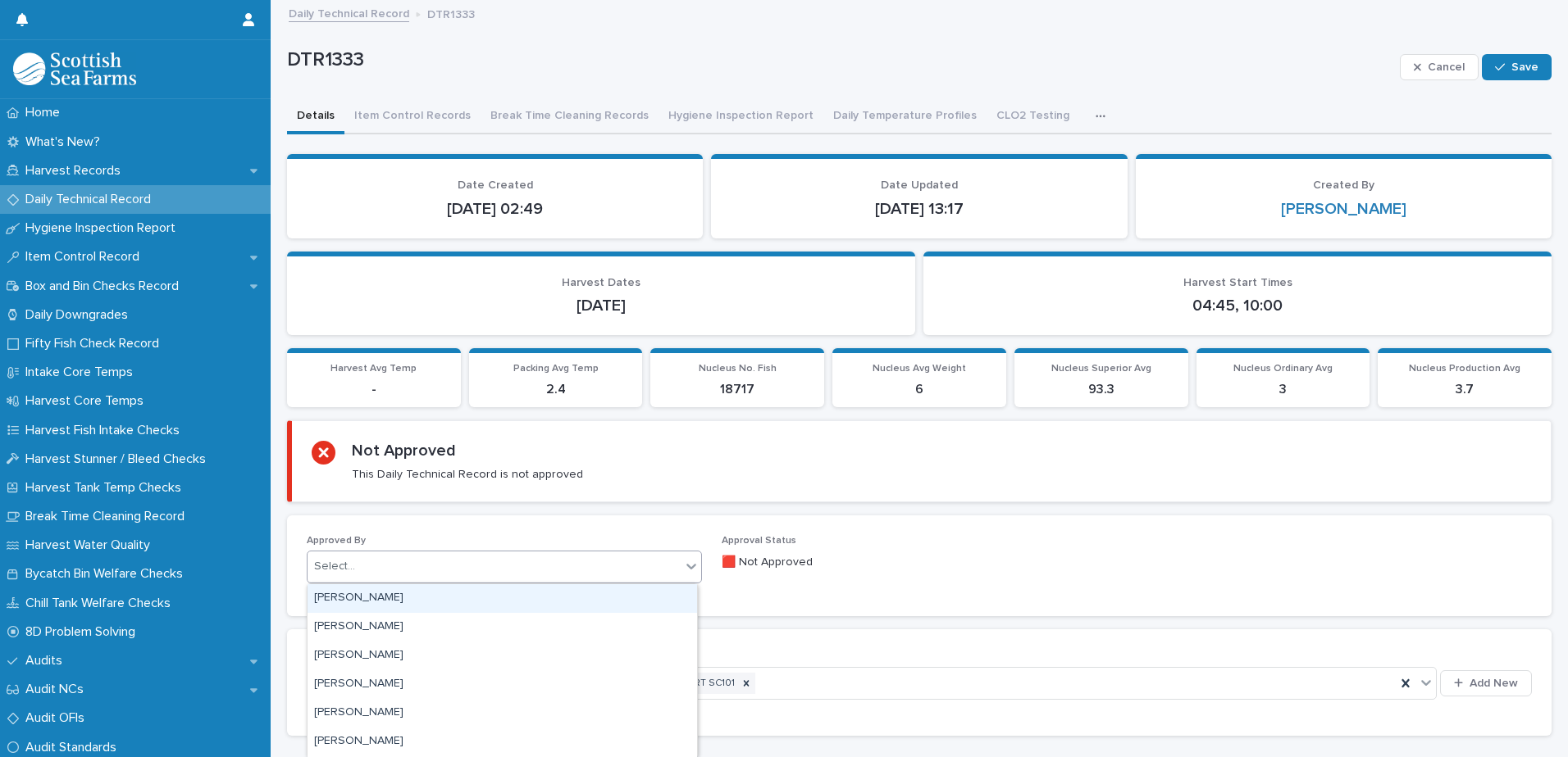
click at [416, 558] on div "Select..." at bounding box center [494, 566] width 373 height 27
type input "*****"
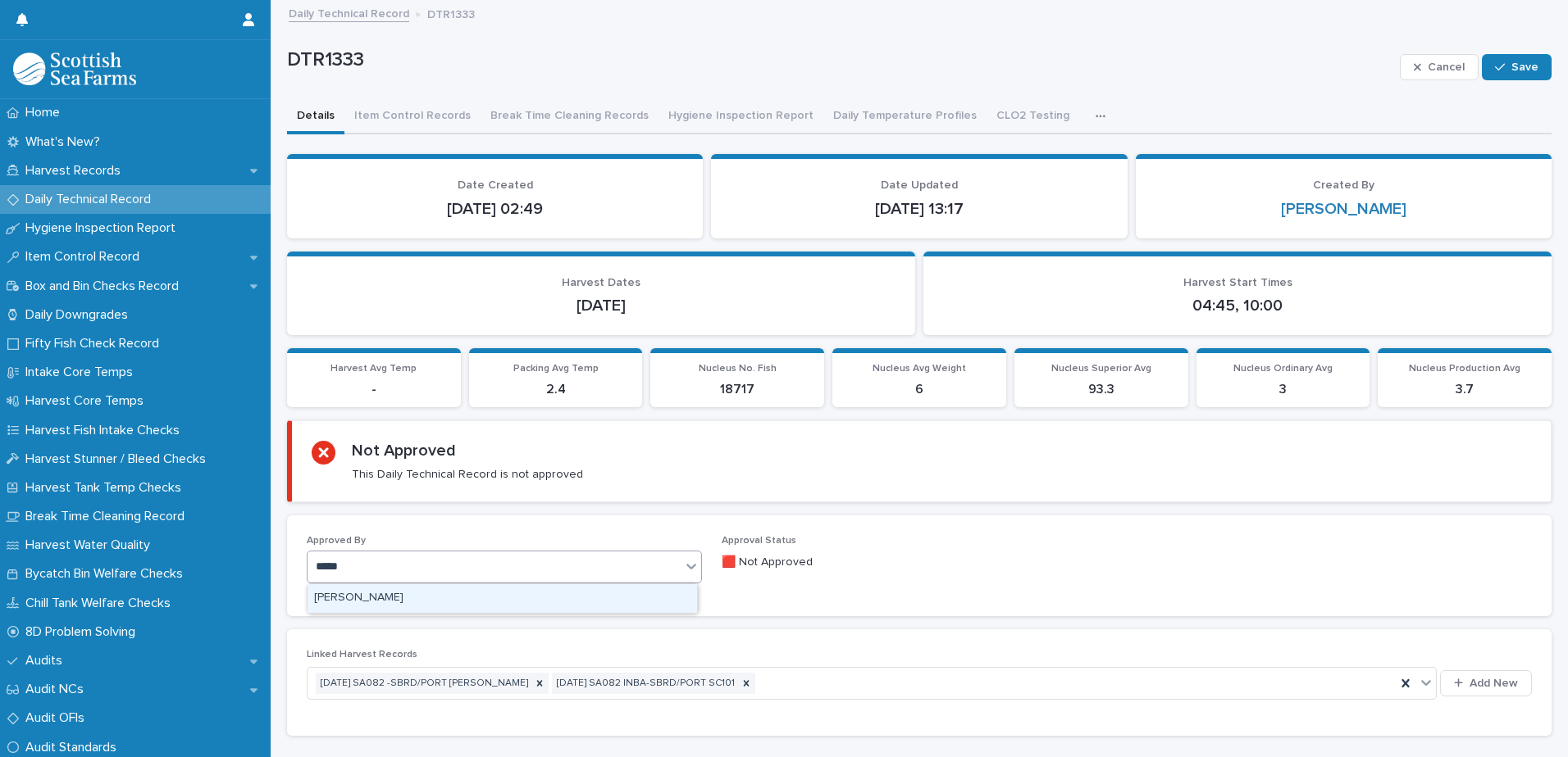
click at [396, 595] on div "[PERSON_NAME]" at bounding box center [502, 598] width 390 height 29
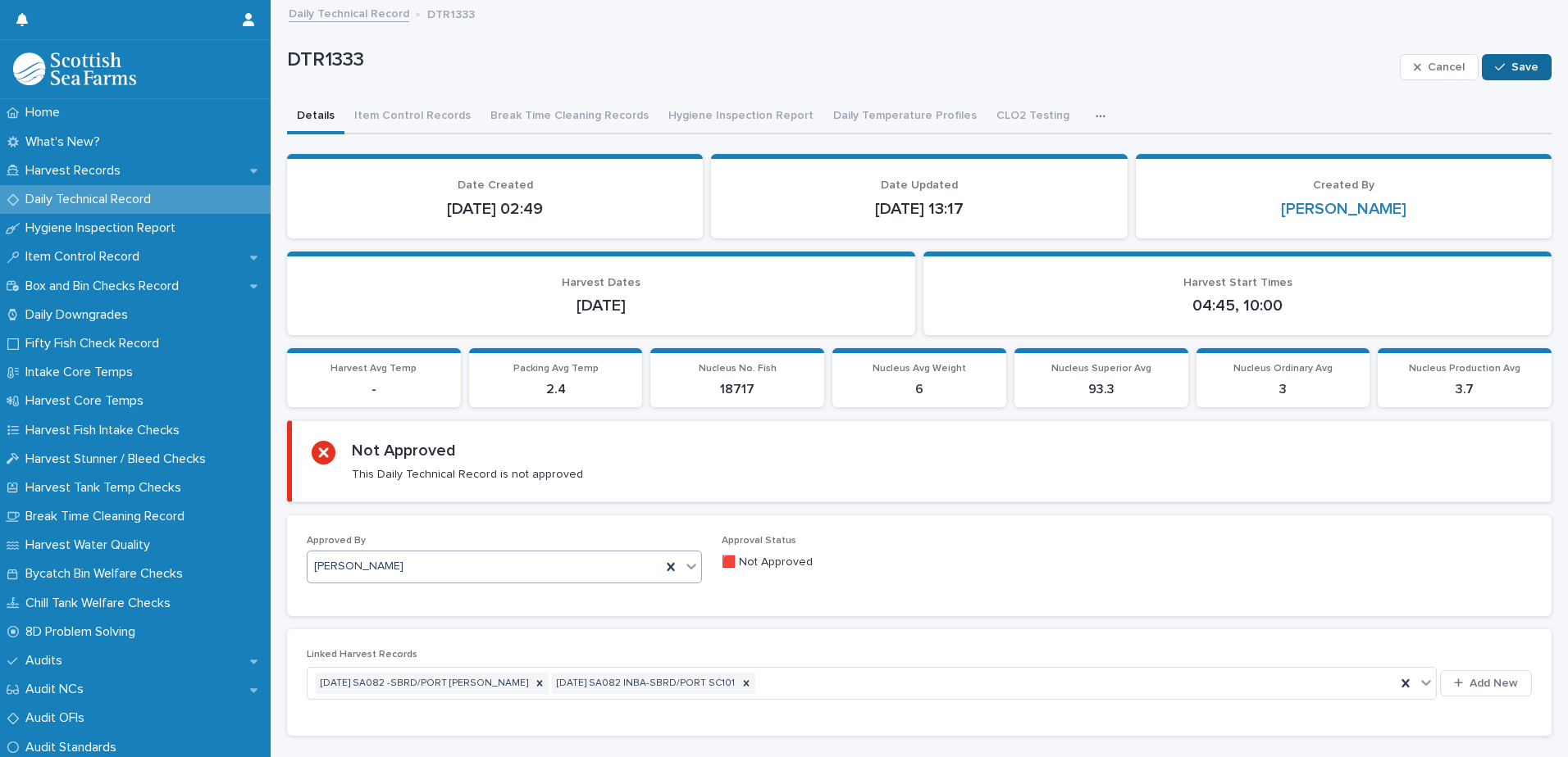
click at [1514, 63] on span "Save" at bounding box center [1524, 67] width 27 height 12
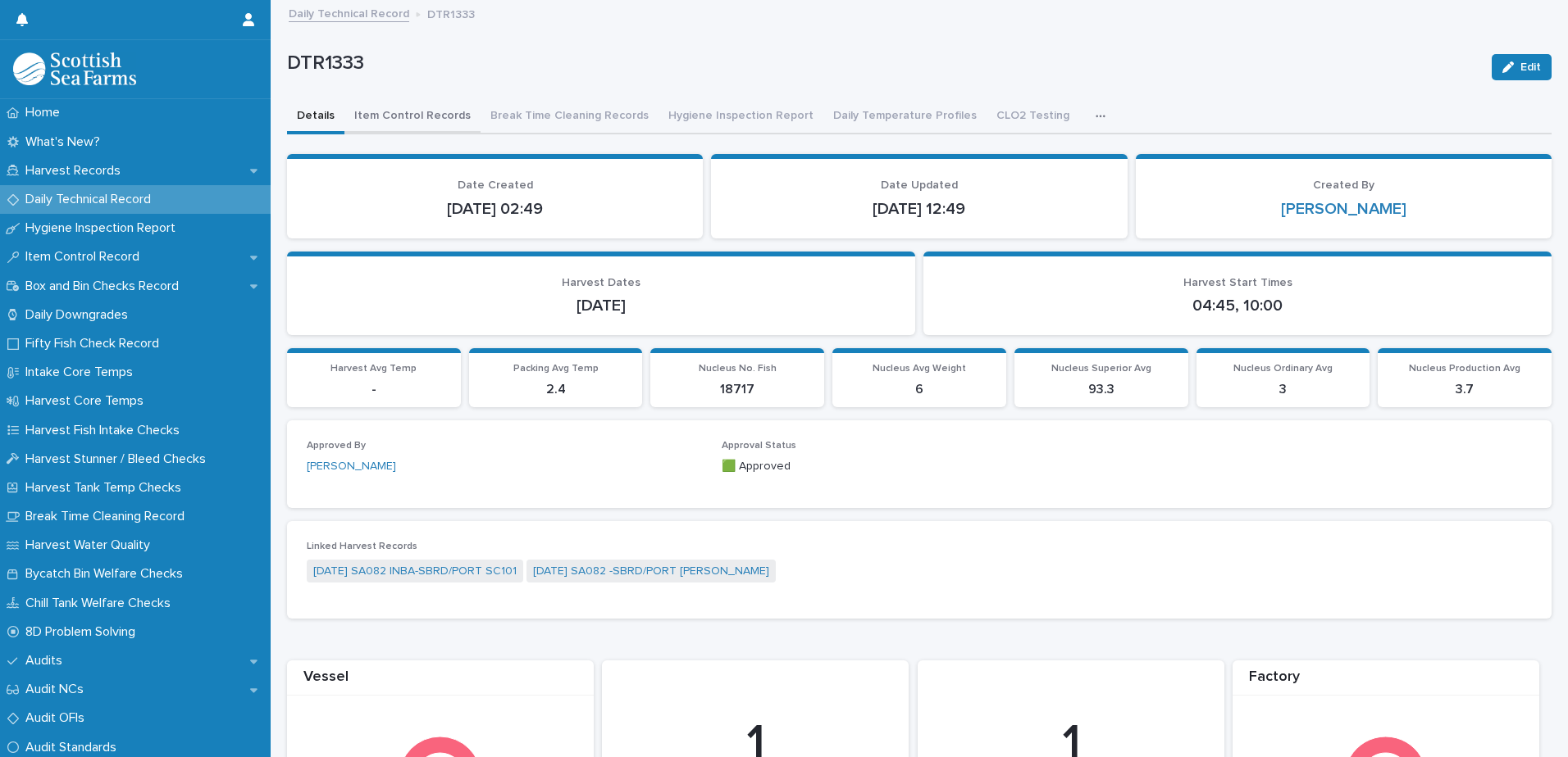
click at [404, 117] on button "Item Control Records" at bounding box center [412, 116] width 136 height 34
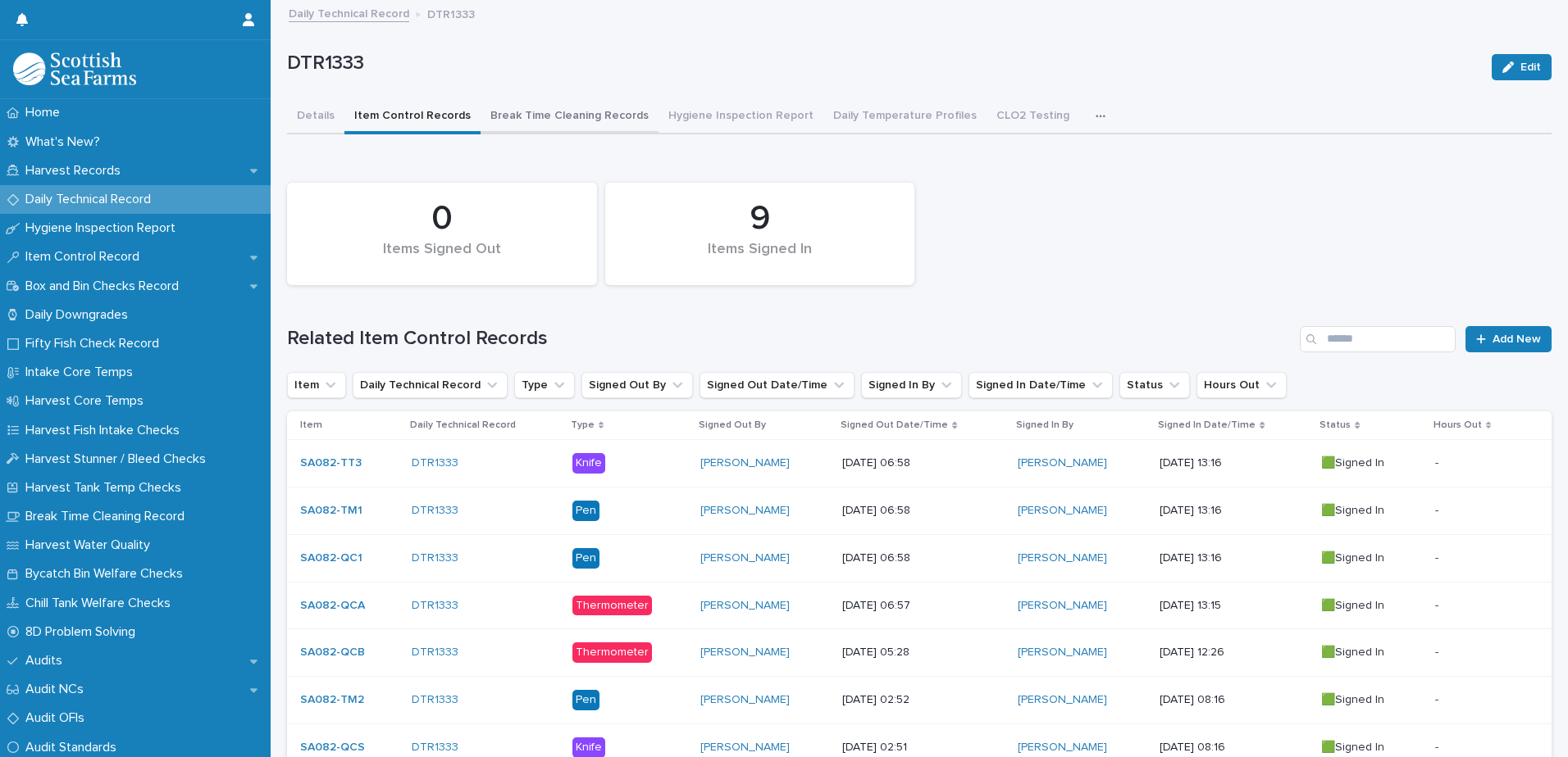
click at [585, 102] on button "Break Time Cleaning Records" at bounding box center [569, 116] width 178 height 34
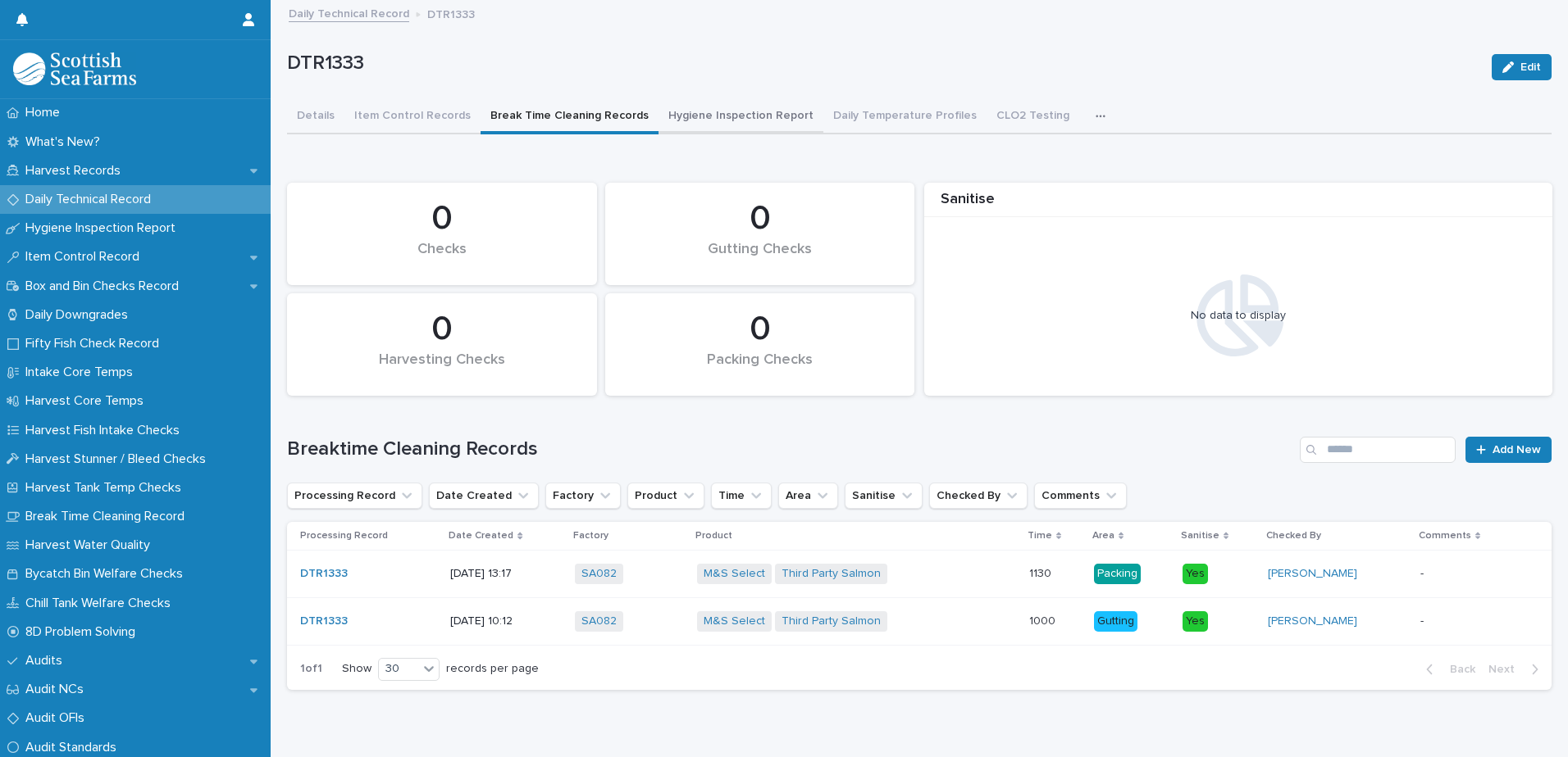
click at [727, 119] on button "Hygiene Inspection Report" at bounding box center [741, 116] width 165 height 34
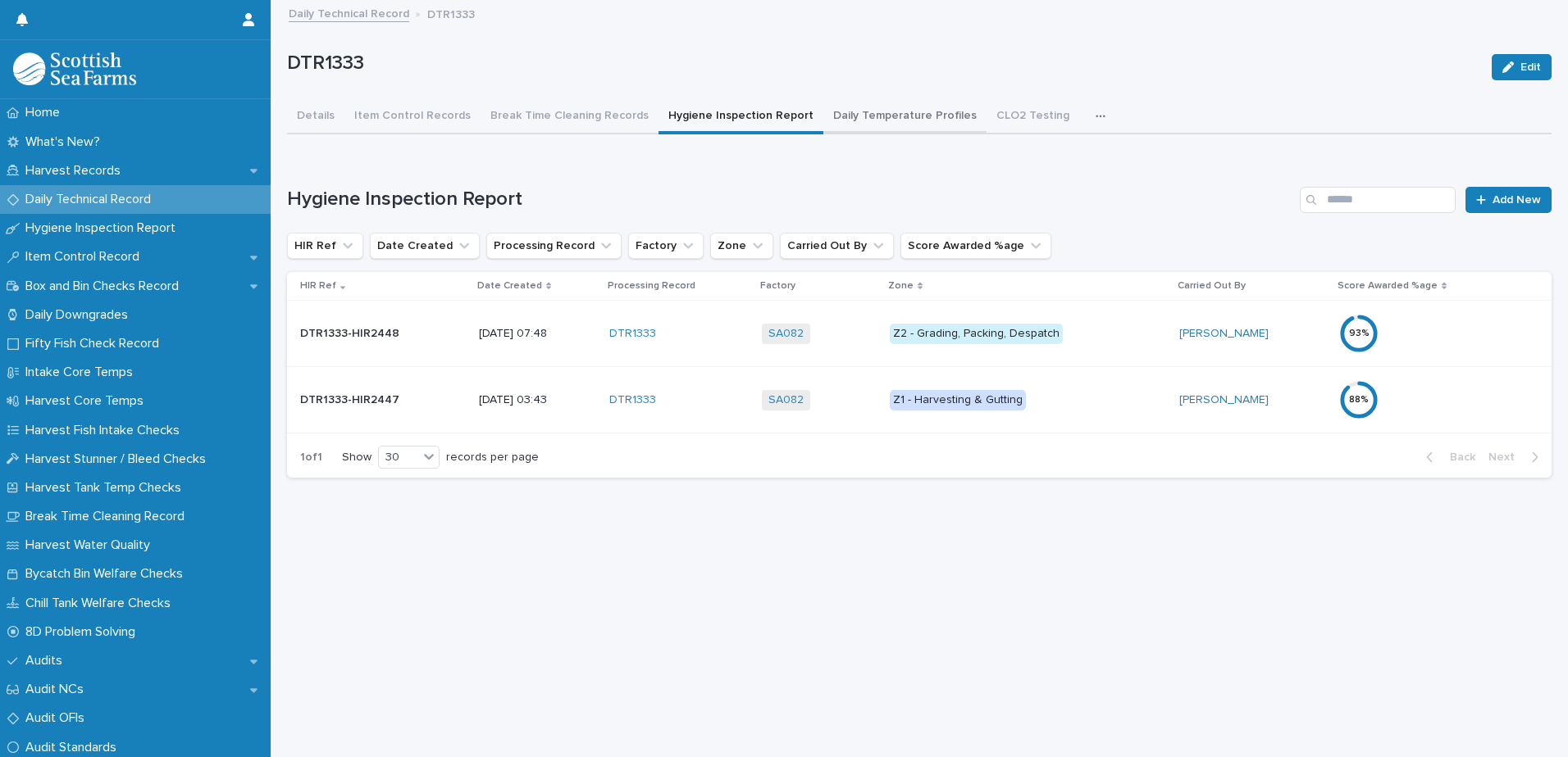
click at [898, 129] on button "Daily Temperature Profiles" at bounding box center [904, 116] width 163 height 34
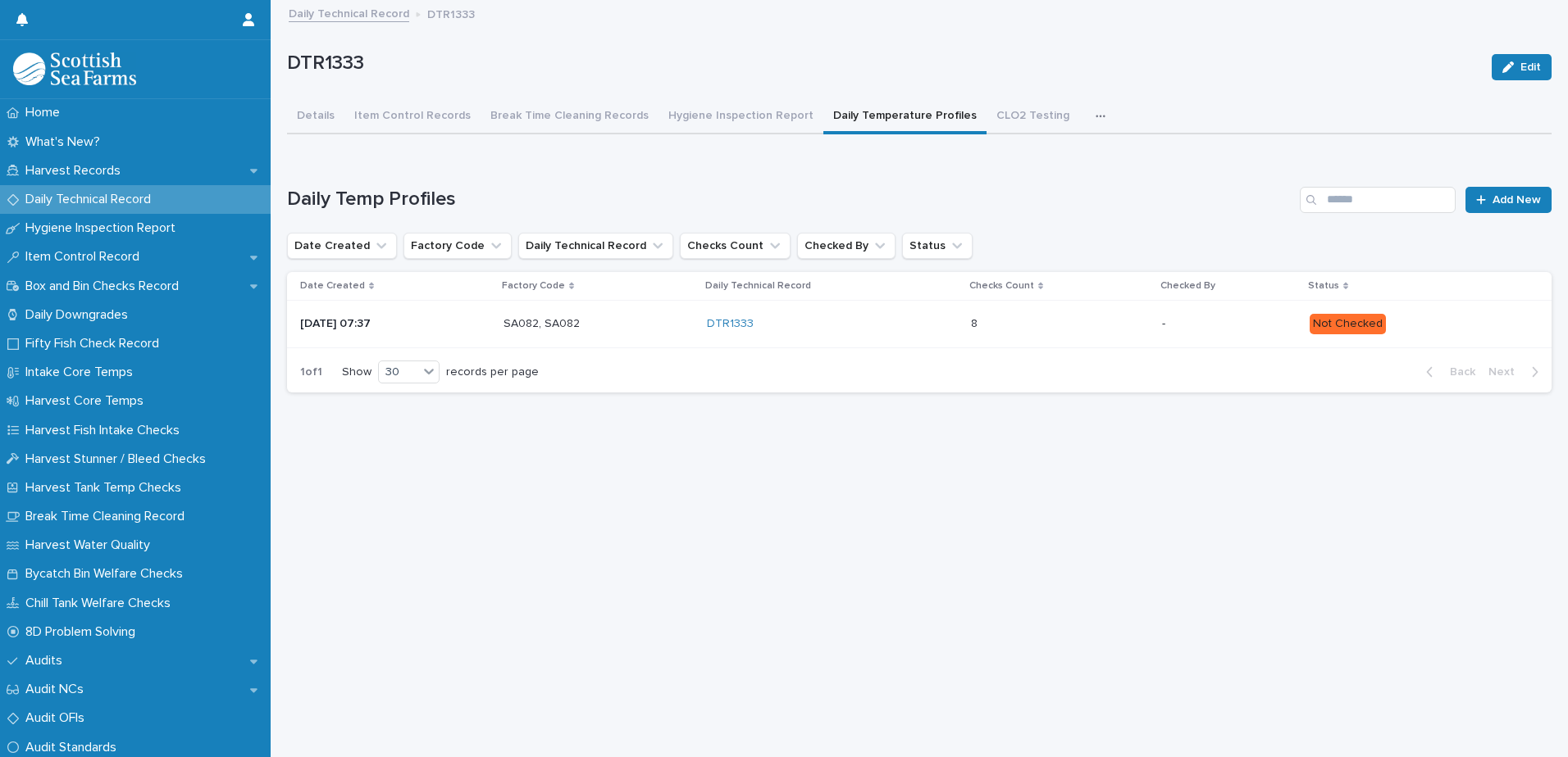
click at [1243, 323] on p "-" at bounding box center [1229, 324] width 134 height 14
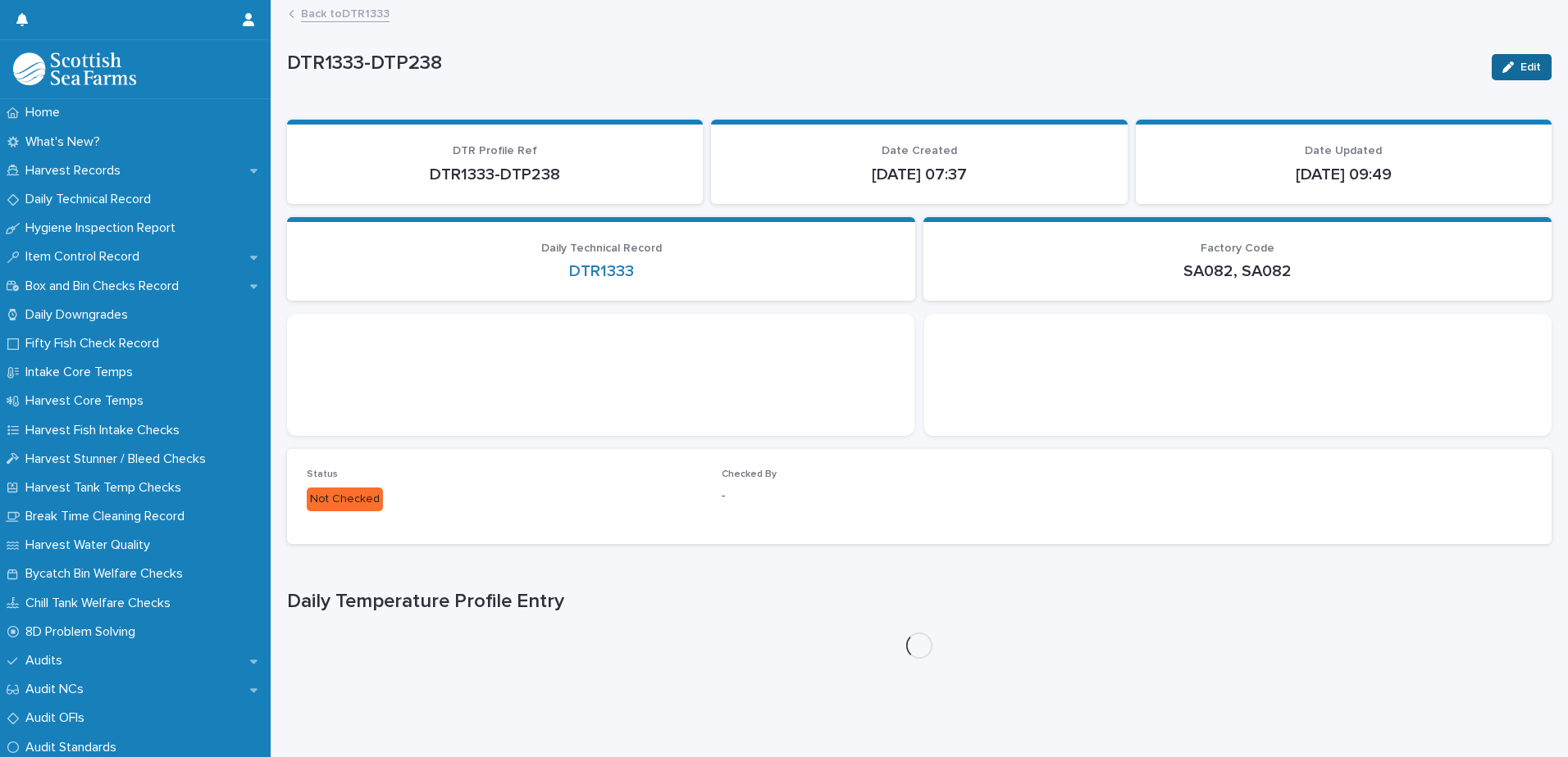
click at [1520, 61] on span "Edit" at bounding box center [1530, 67] width 21 height 12
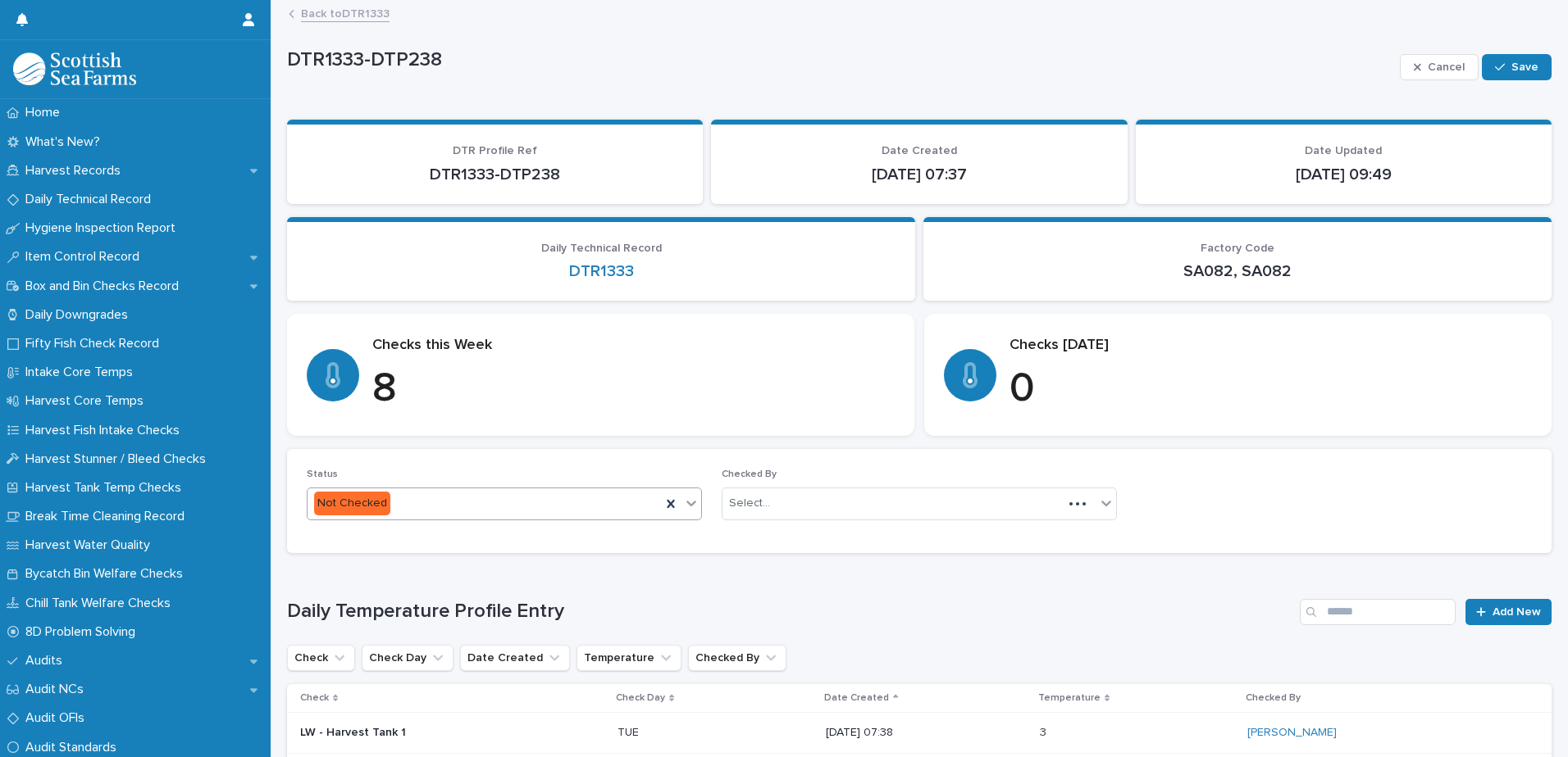
click at [500, 505] on div "Not Checked" at bounding box center [484, 503] width 353 height 27
click at [432, 561] on div "Checked" at bounding box center [502, 564] width 390 height 29
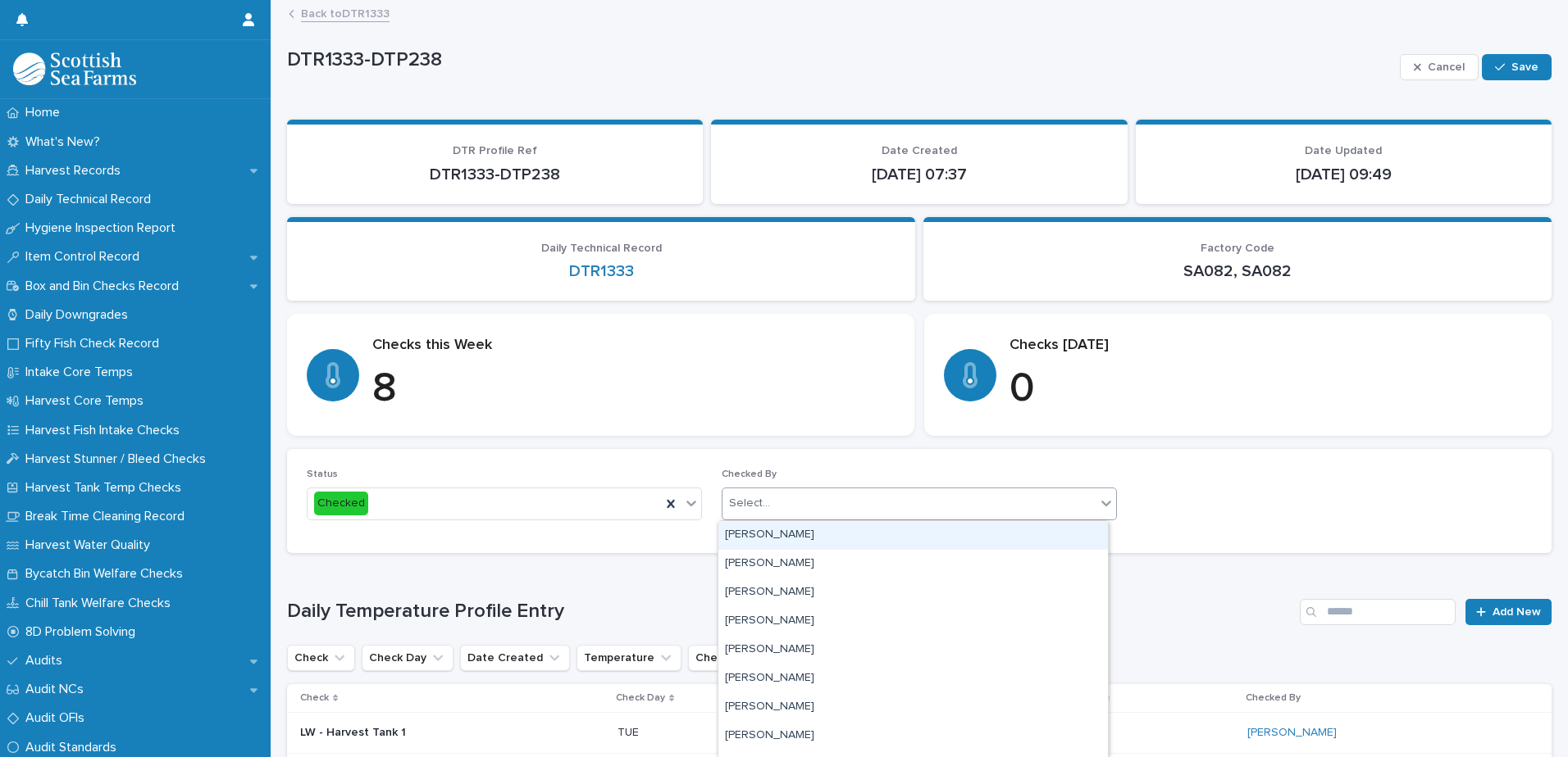
click at [784, 497] on div "Select..." at bounding box center [908, 503] width 373 height 27
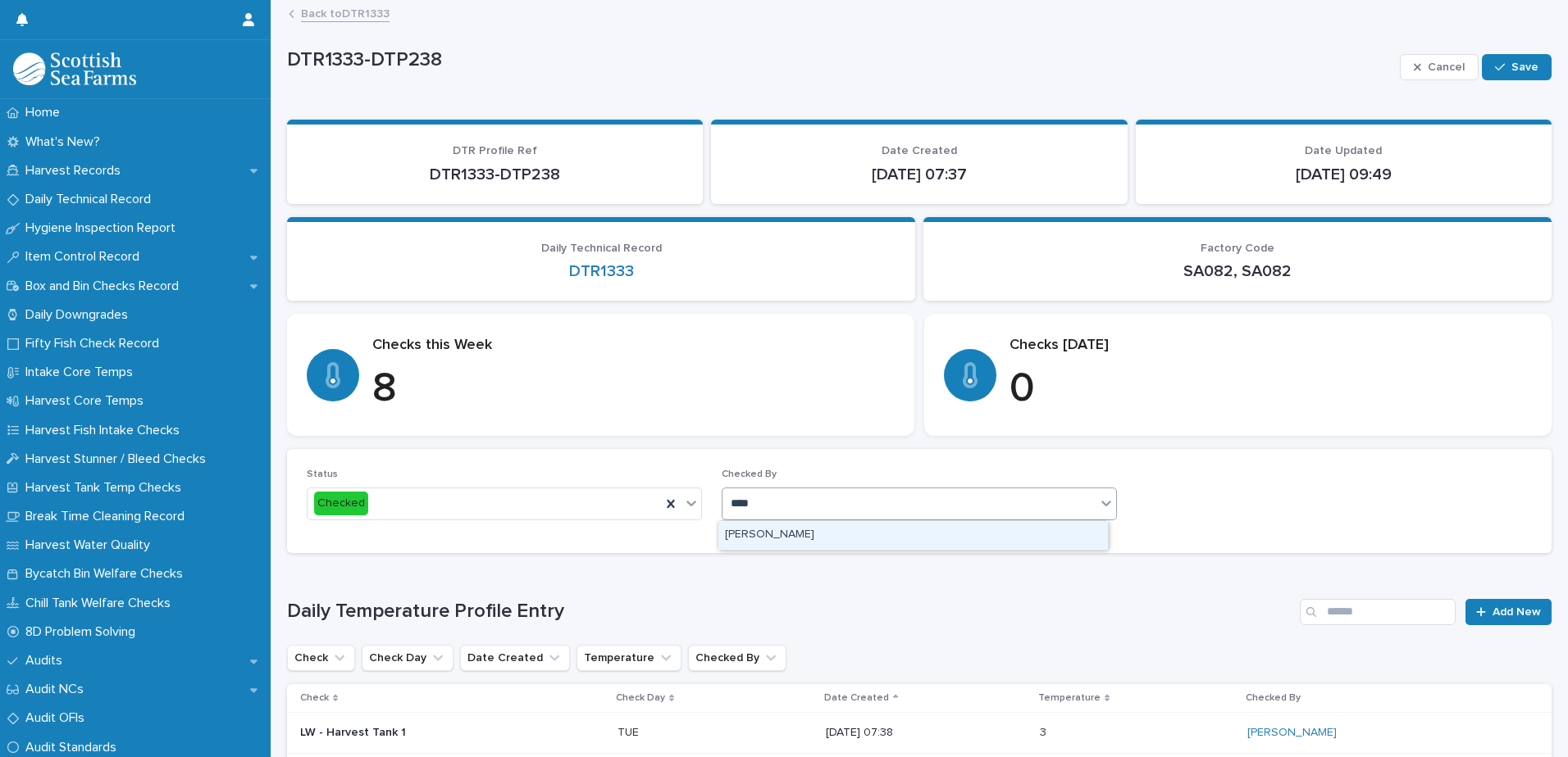
type input "*****"
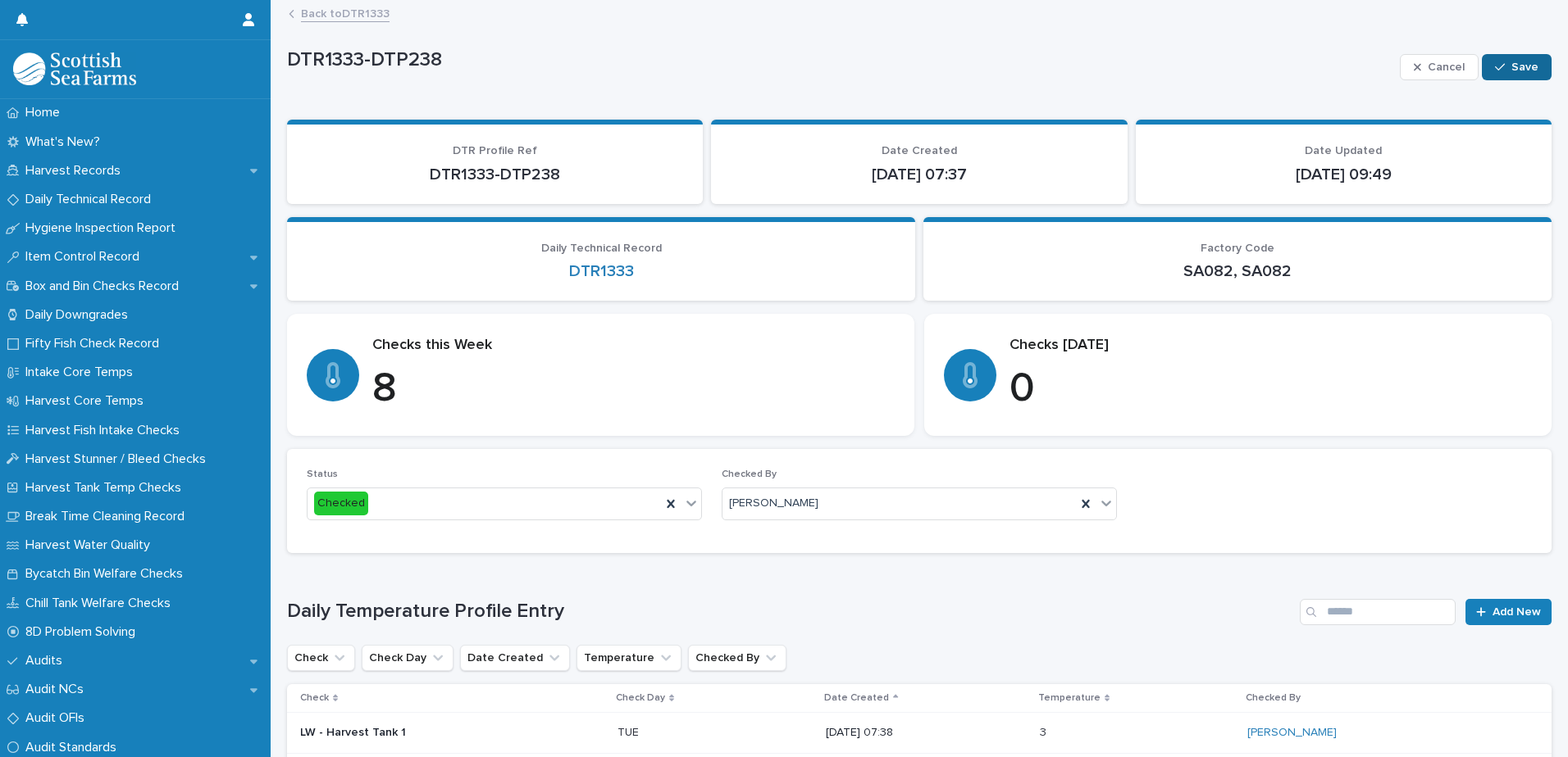
click at [1502, 80] on button "Save" at bounding box center [1516, 67] width 70 height 27
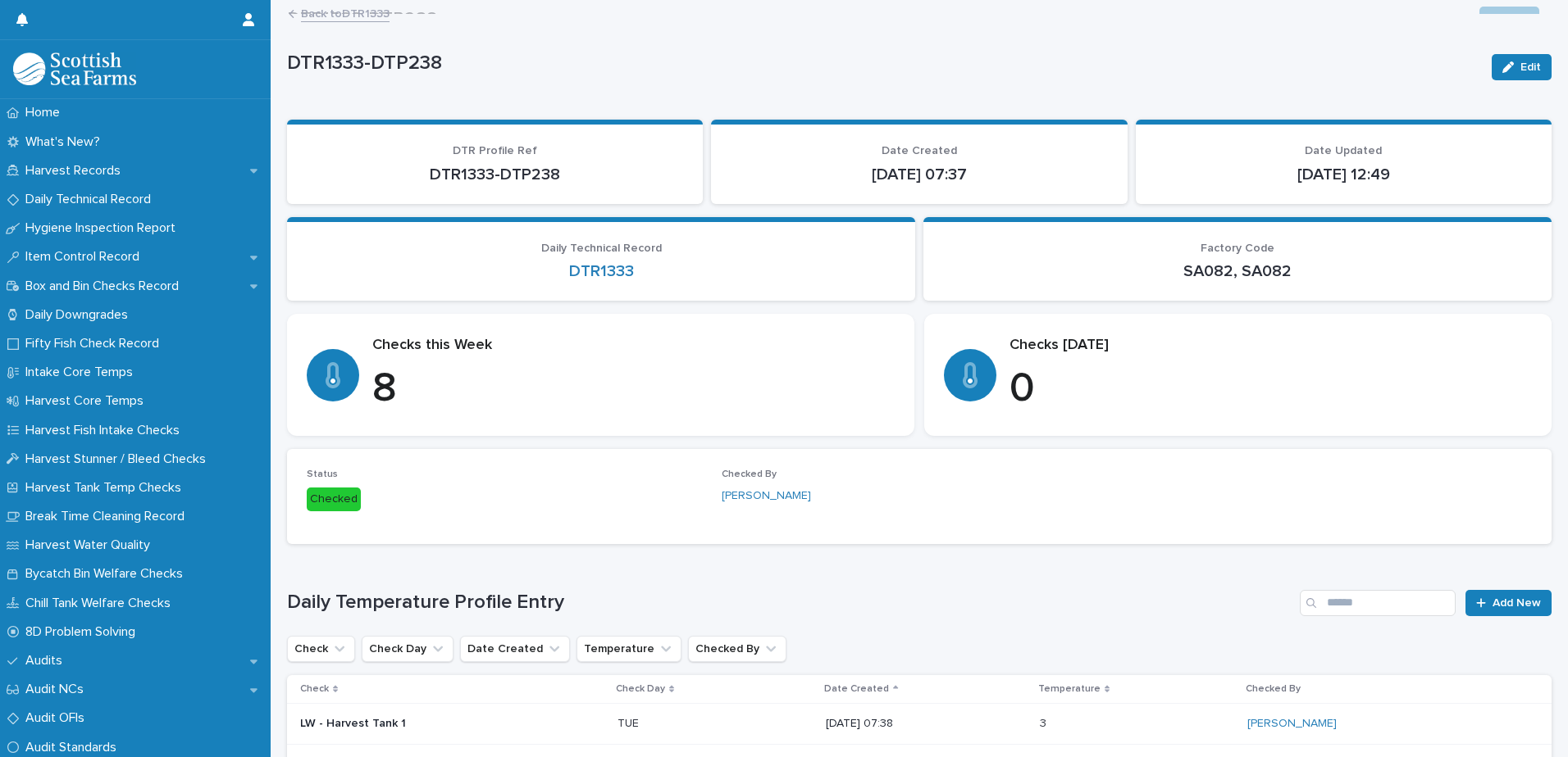
click at [378, 14] on link "Back to DTR1333" at bounding box center [345, 12] width 89 height 19
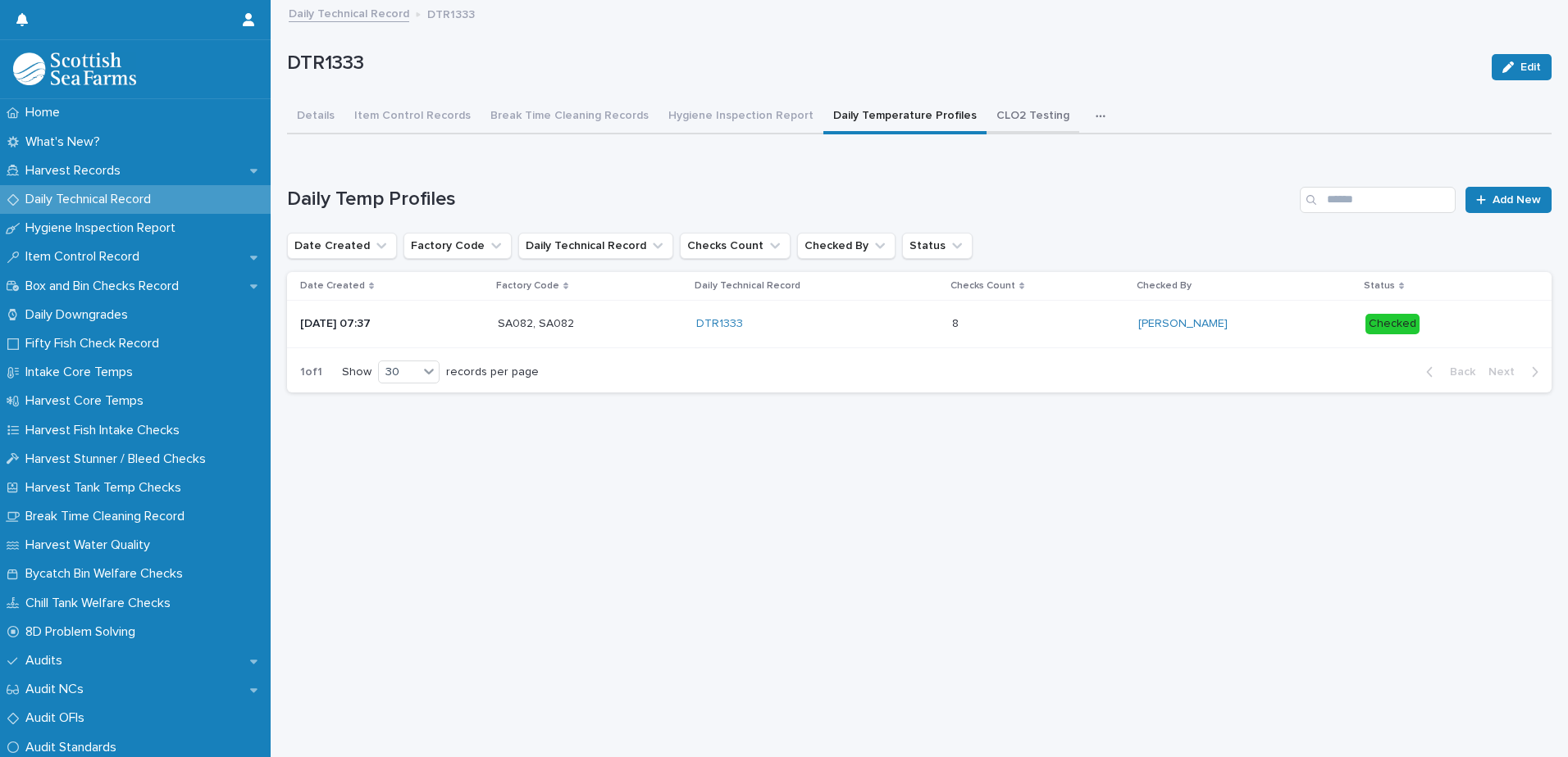
click at [986, 109] on button "CLO2 Testing" at bounding box center [1033, 116] width 93 height 34
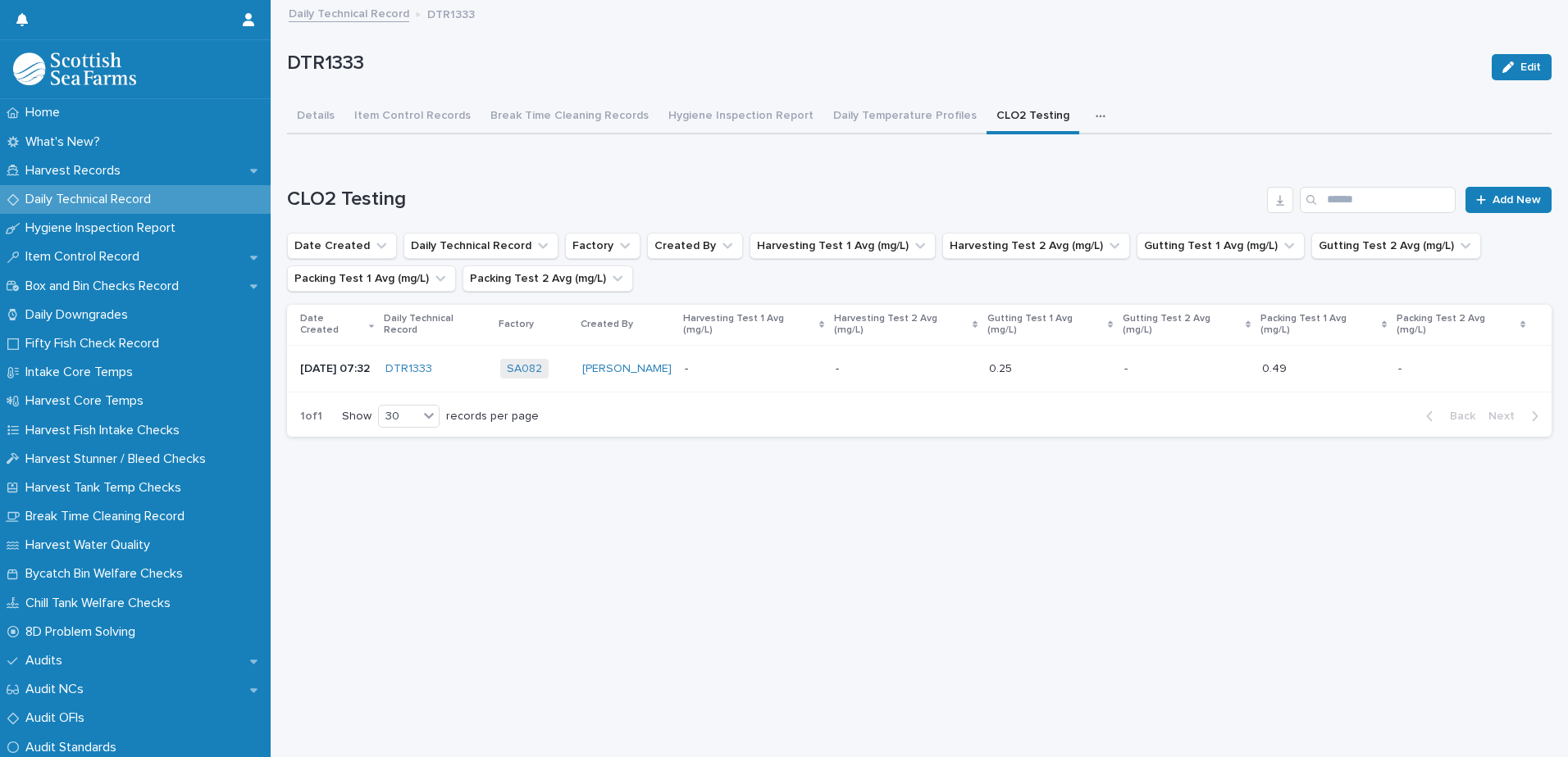
click at [376, 7] on link "Daily Technical Record" at bounding box center [349, 12] width 120 height 19
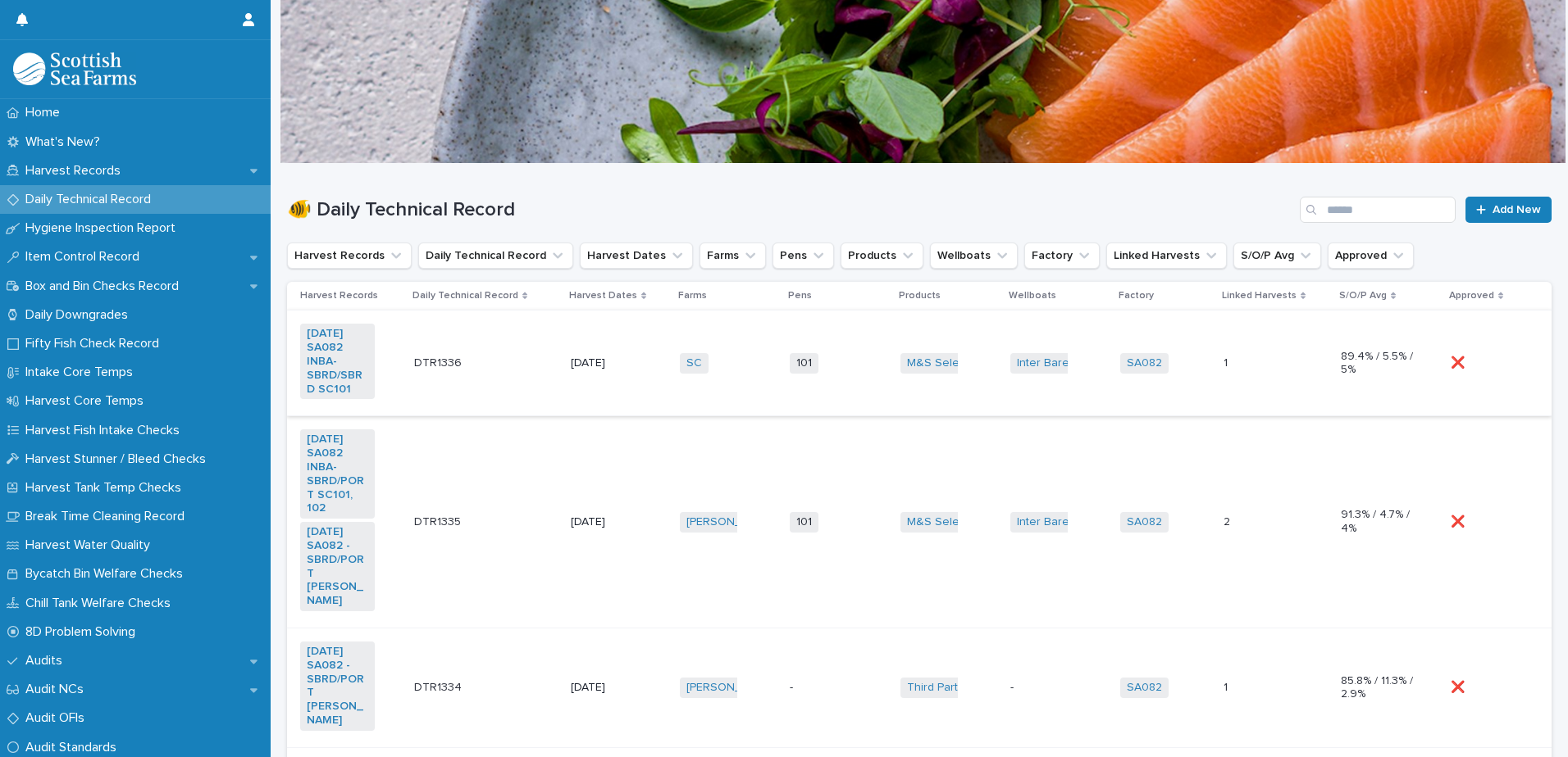
scroll to position [245, 0]
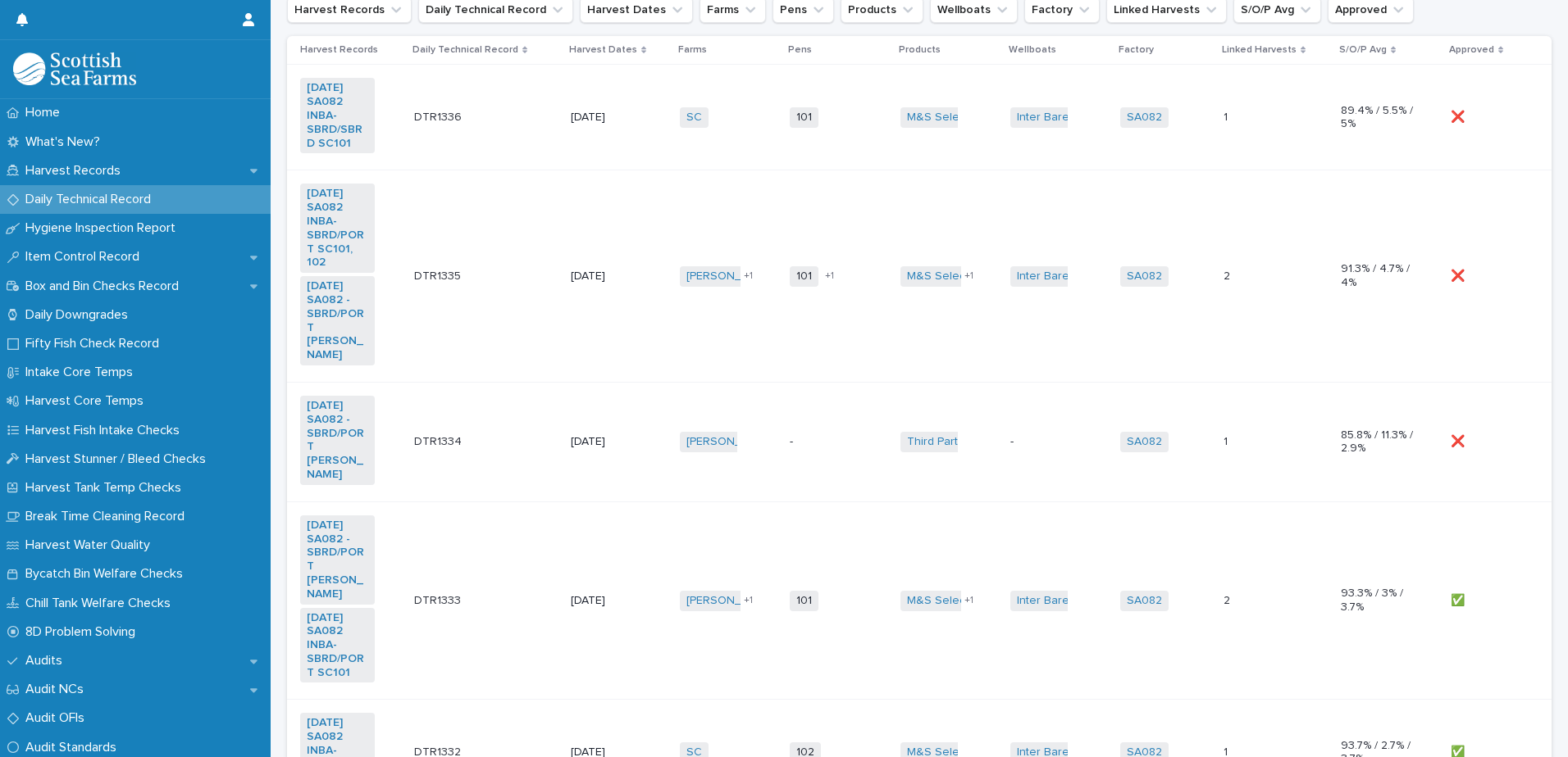
click at [1504, 429] on div "❌ ❌" at bounding box center [1488, 442] width 75 height 27
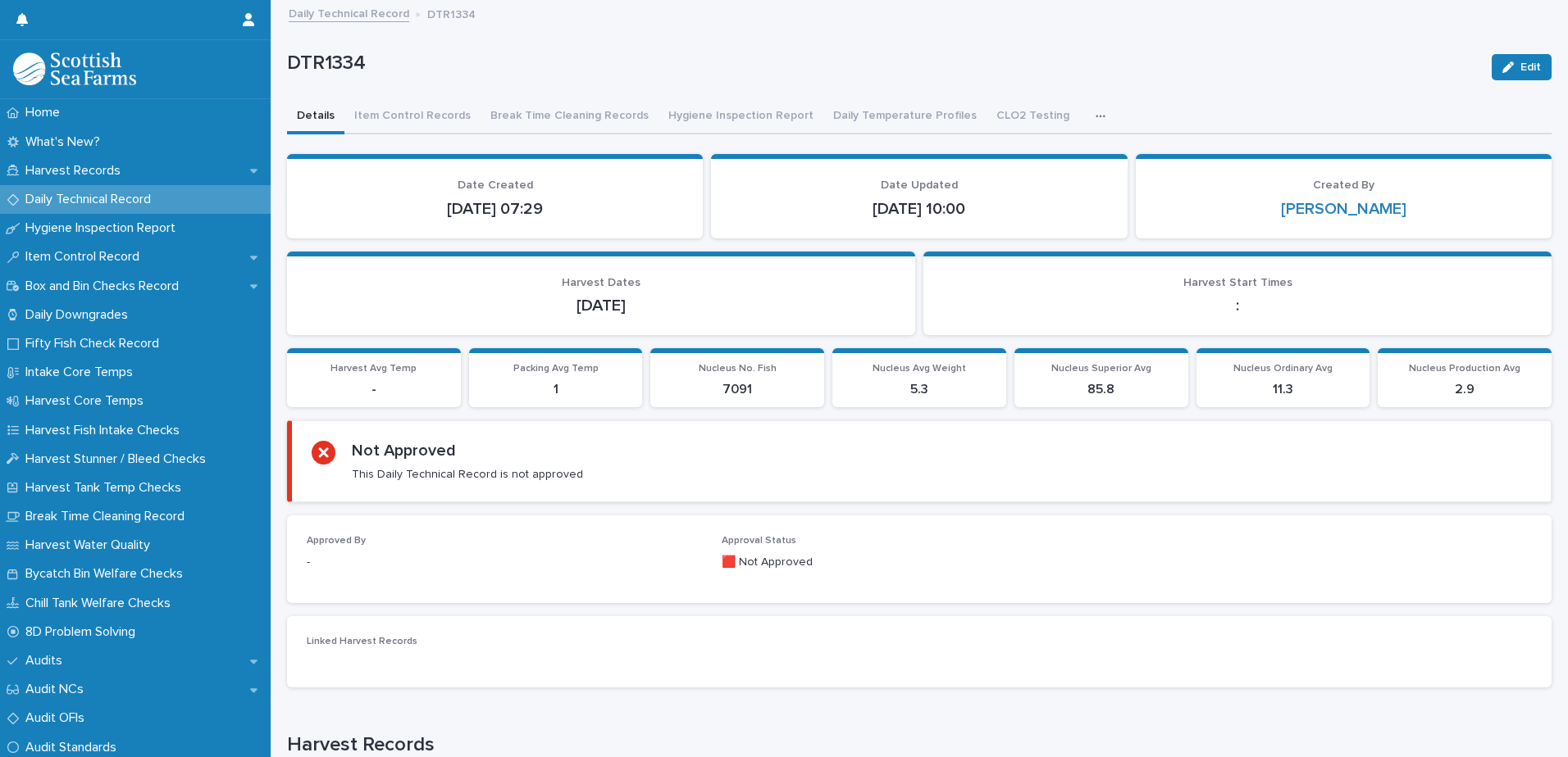
click at [1510, 61] on button "Edit" at bounding box center [1521, 67] width 60 height 27
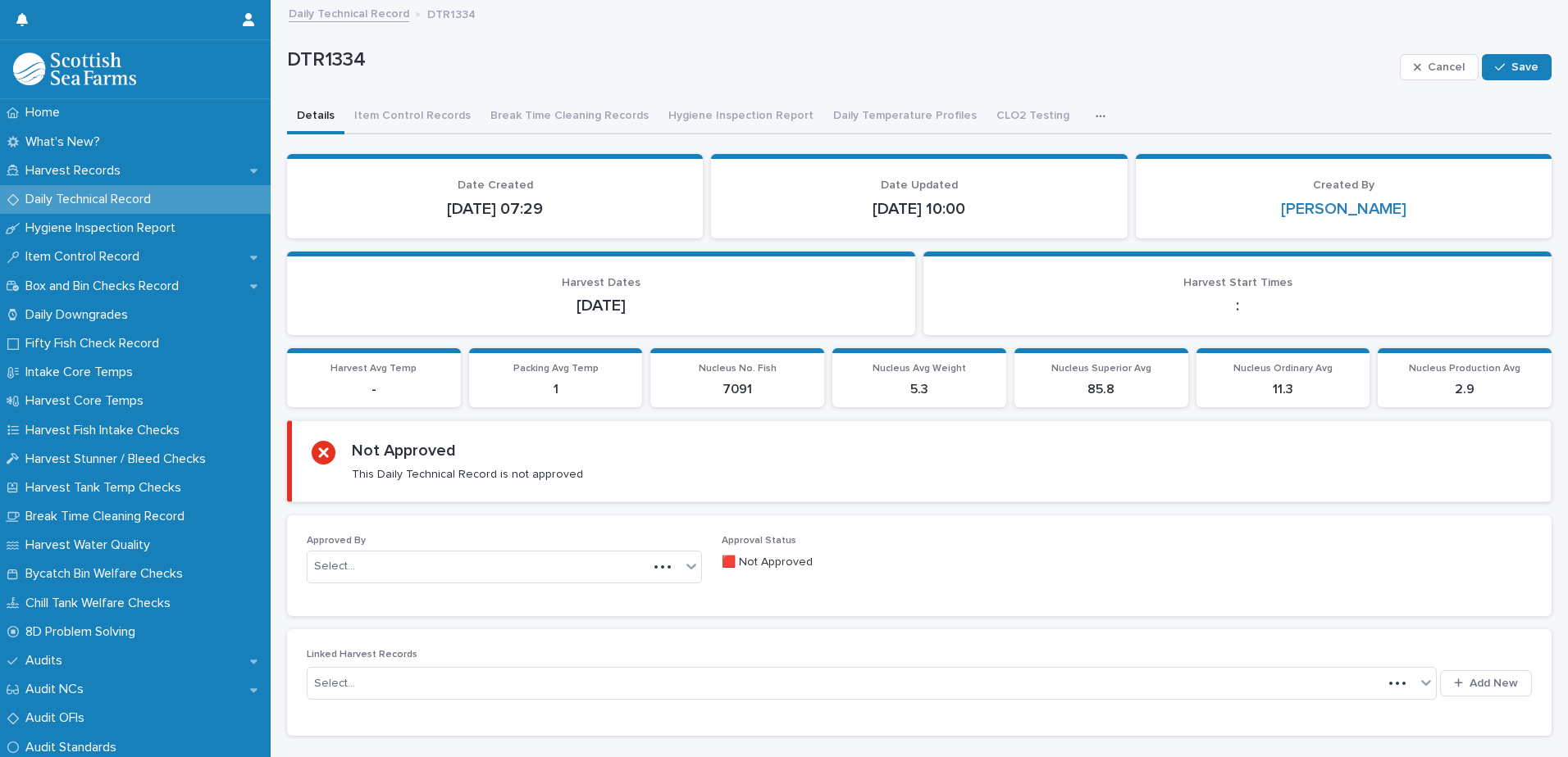
click at [366, 571] on div "Select..." at bounding box center [477, 566] width 340 height 27
type input "*****"
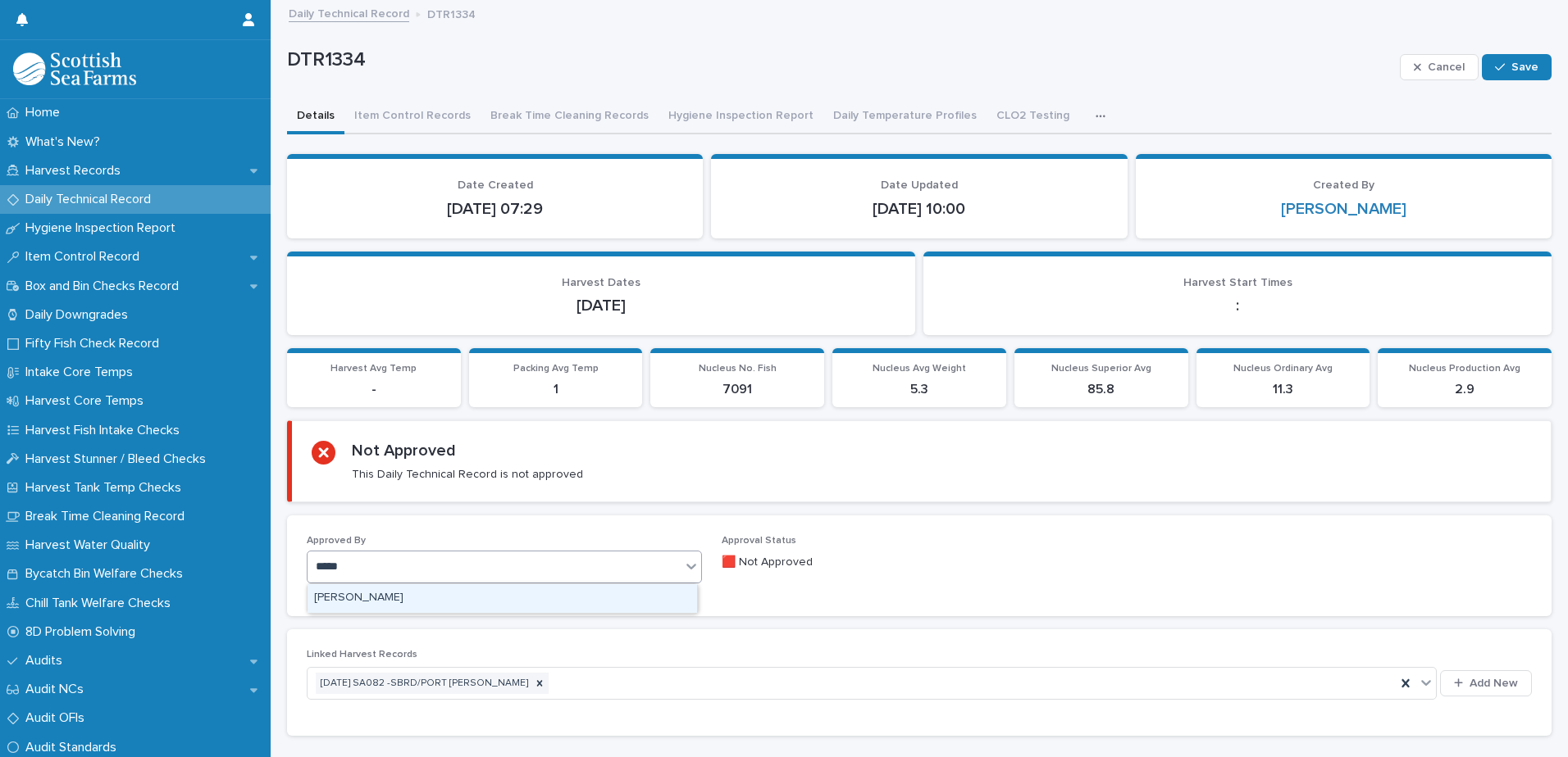
click at [352, 598] on div "[PERSON_NAME]" at bounding box center [502, 598] width 390 height 29
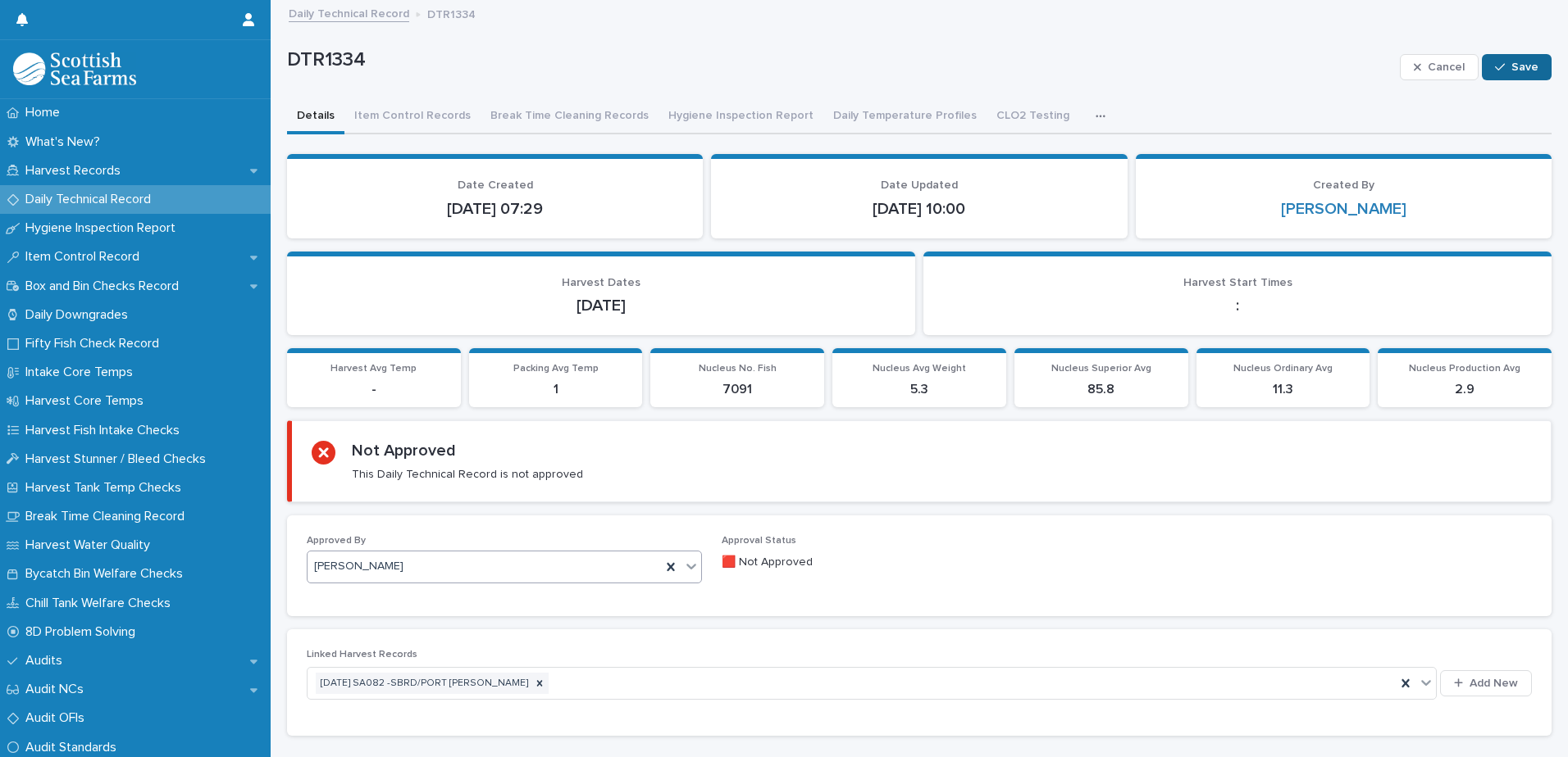
click at [1520, 56] on button "Save" at bounding box center [1516, 67] width 70 height 27
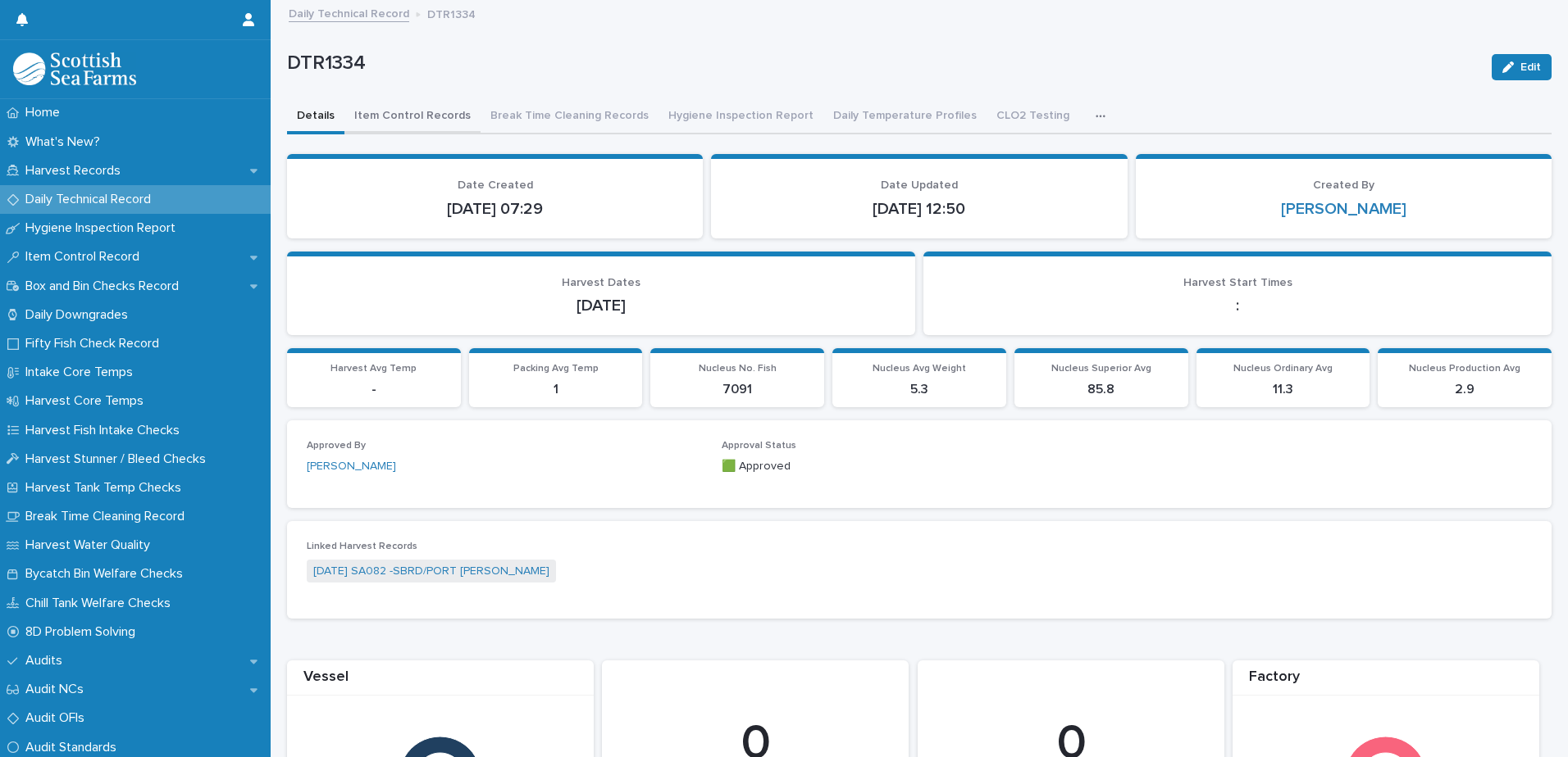
click at [436, 119] on button "Item Control Records" at bounding box center [412, 116] width 136 height 34
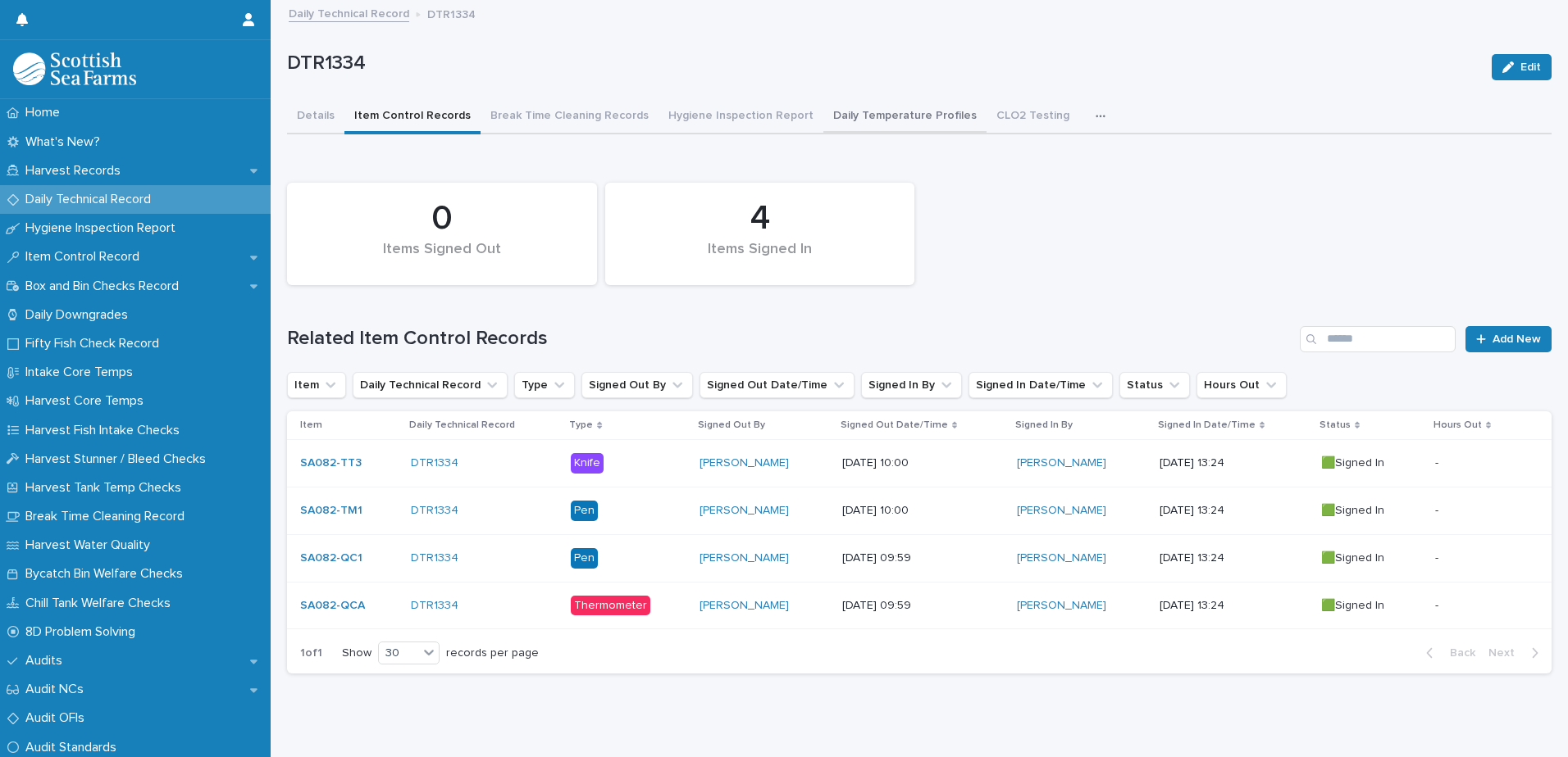
click at [872, 114] on button "Daily Temperature Profiles" at bounding box center [904, 116] width 163 height 34
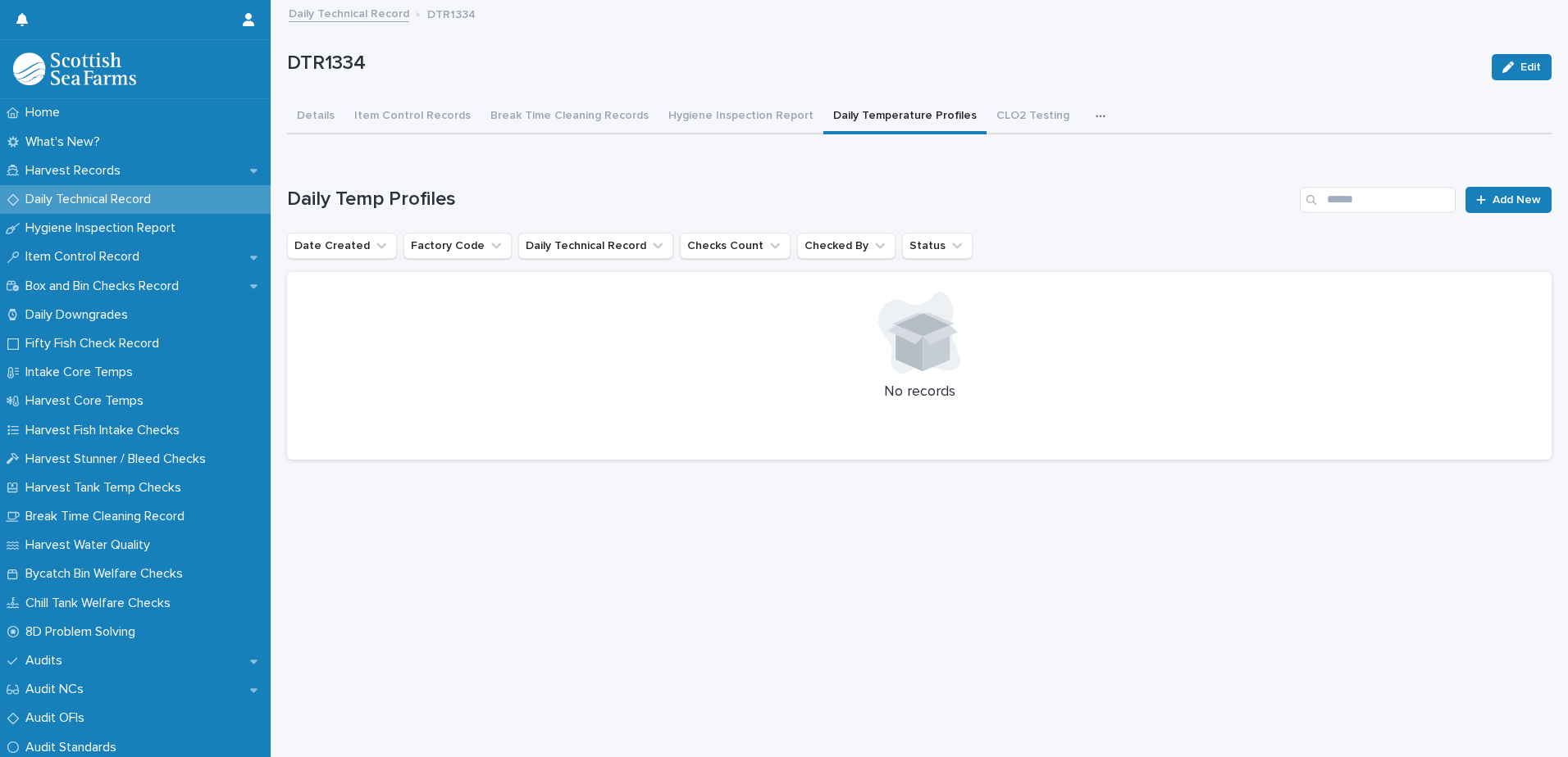
click at [369, 17] on link "Daily Technical Record" at bounding box center [349, 12] width 120 height 19
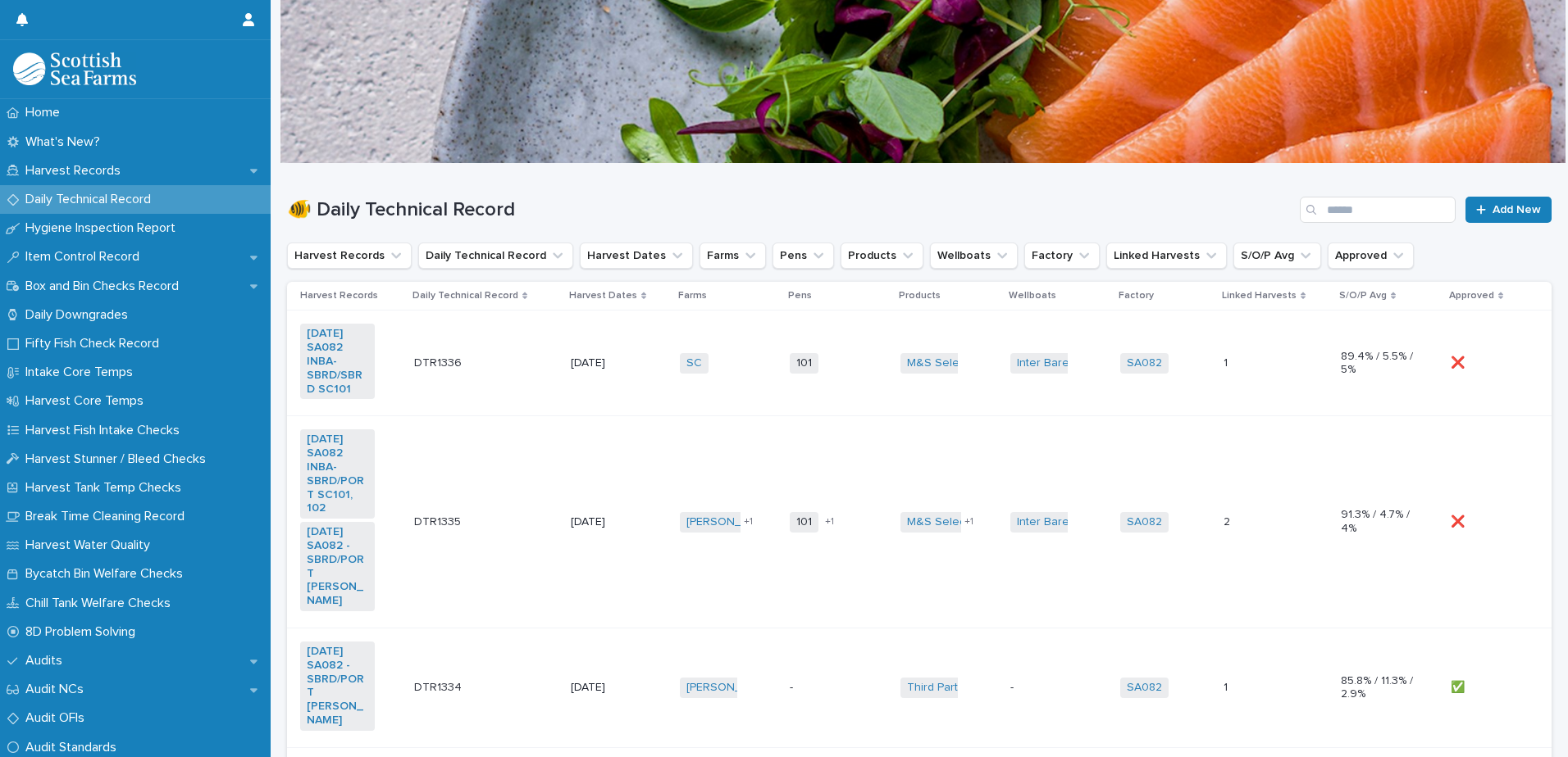
click at [1481, 517] on div "❌ ❌" at bounding box center [1488, 521] width 75 height 27
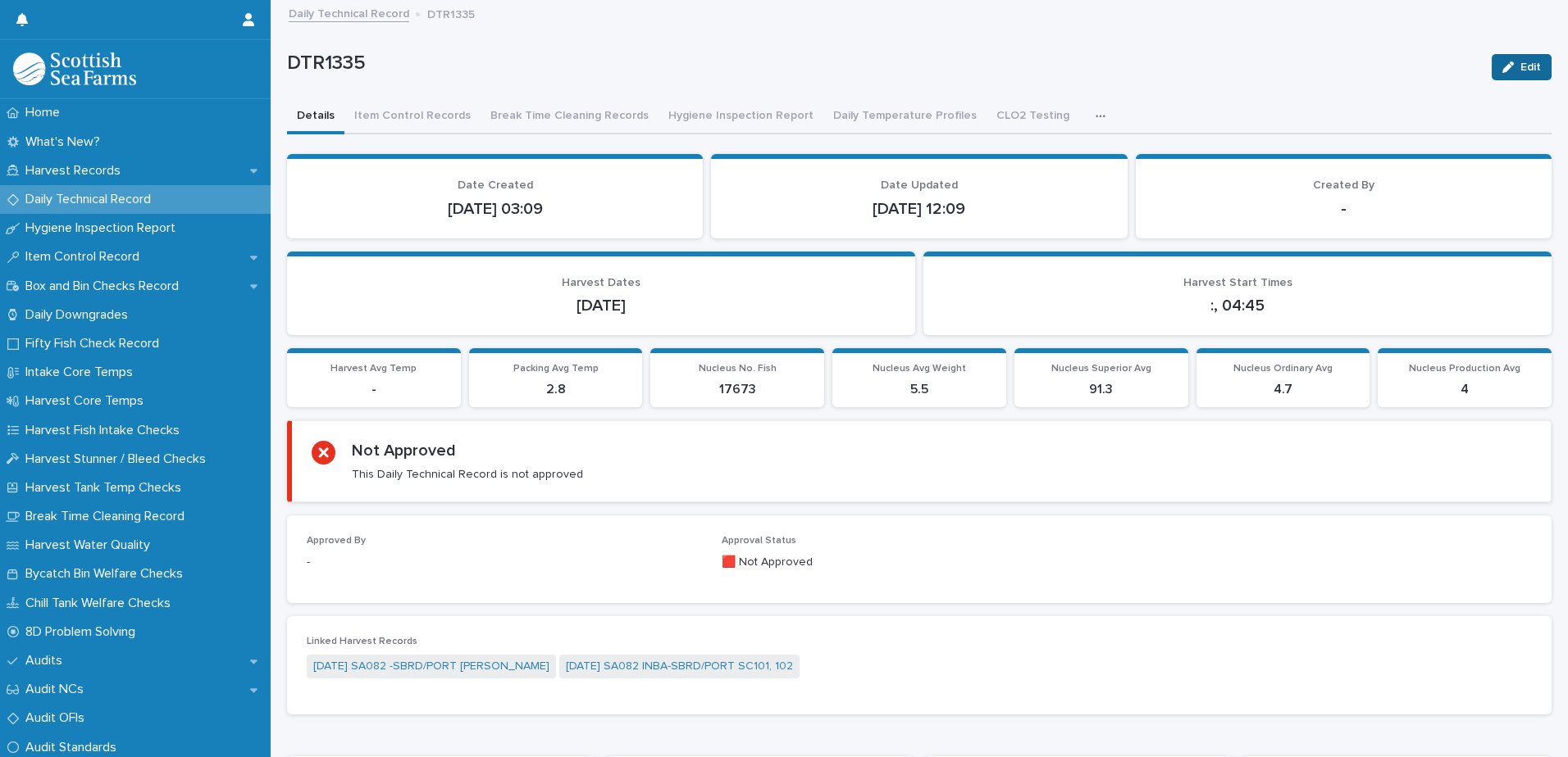
click at [1520, 67] on span "Edit" at bounding box center [1530, 67] width 21 height 12
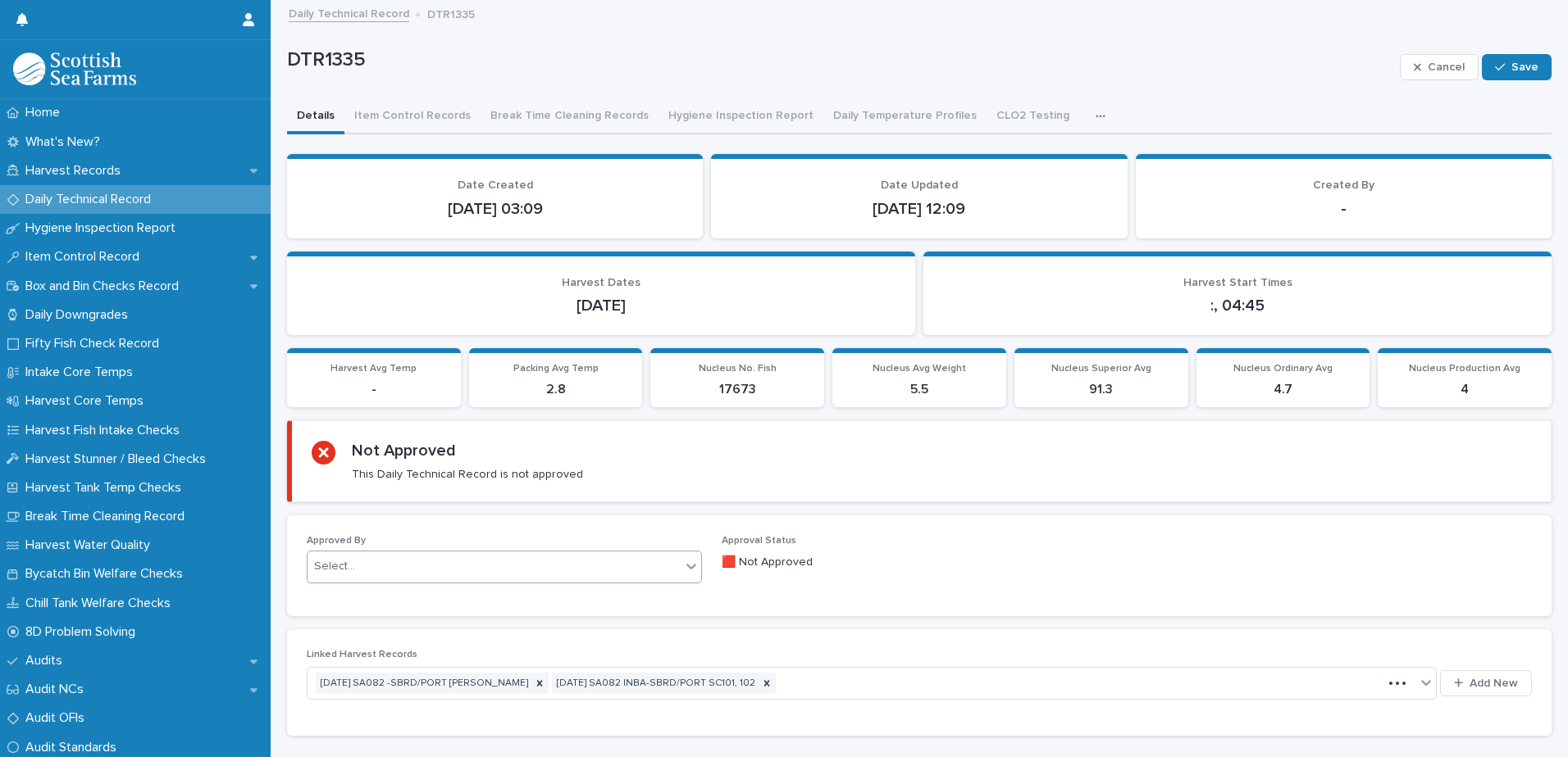
click at [352, 565] on div "Select..." at bounding box center [334, 566] width 41 height 17
type input "*****"
click at [1514, 62] on span "Save" at bounding box center [1524, 67] width 27 height 12
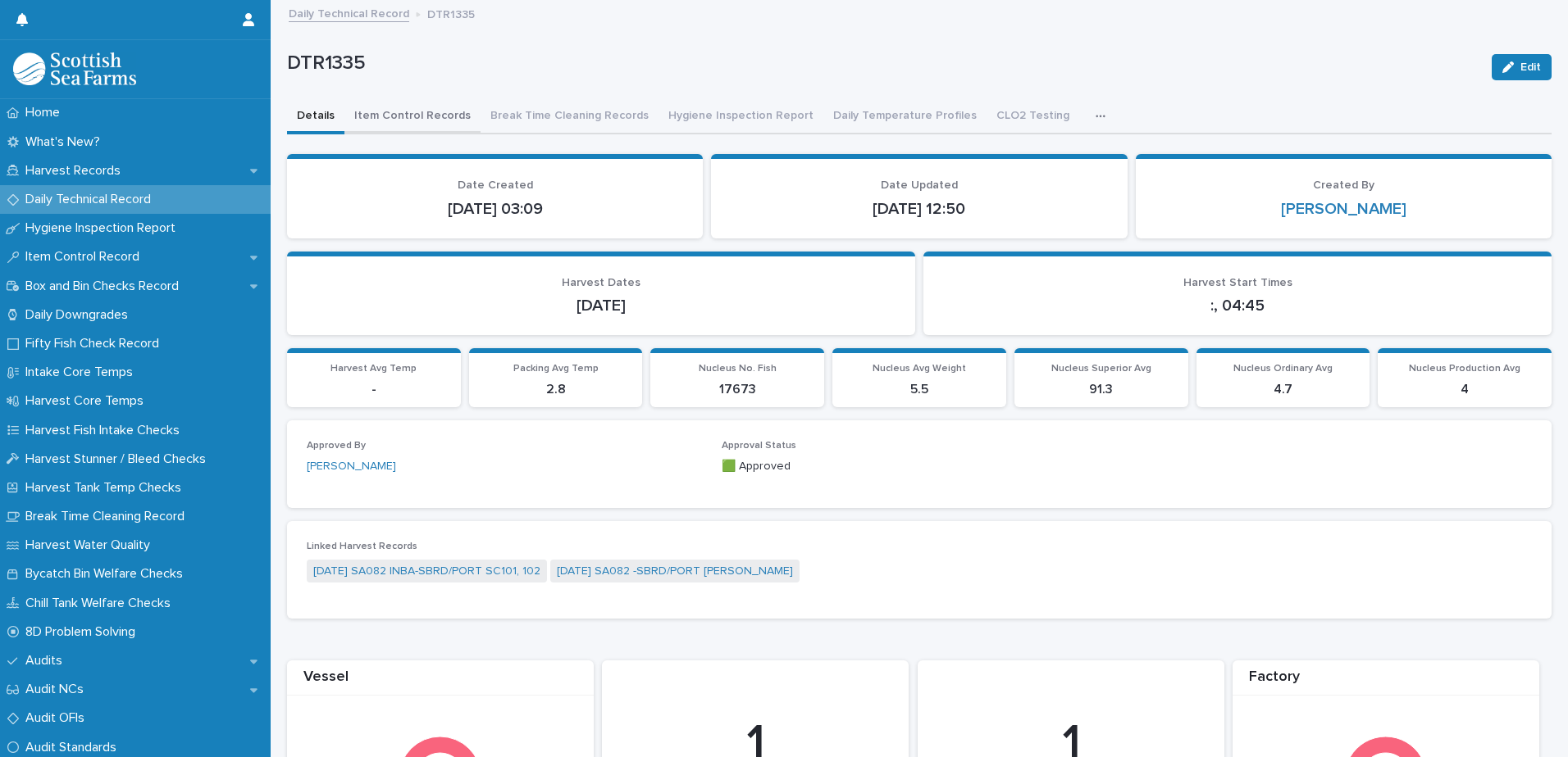
click at [410, 114] on button "Item Control Records" at bounding box center [412, 116] width 136 height 34
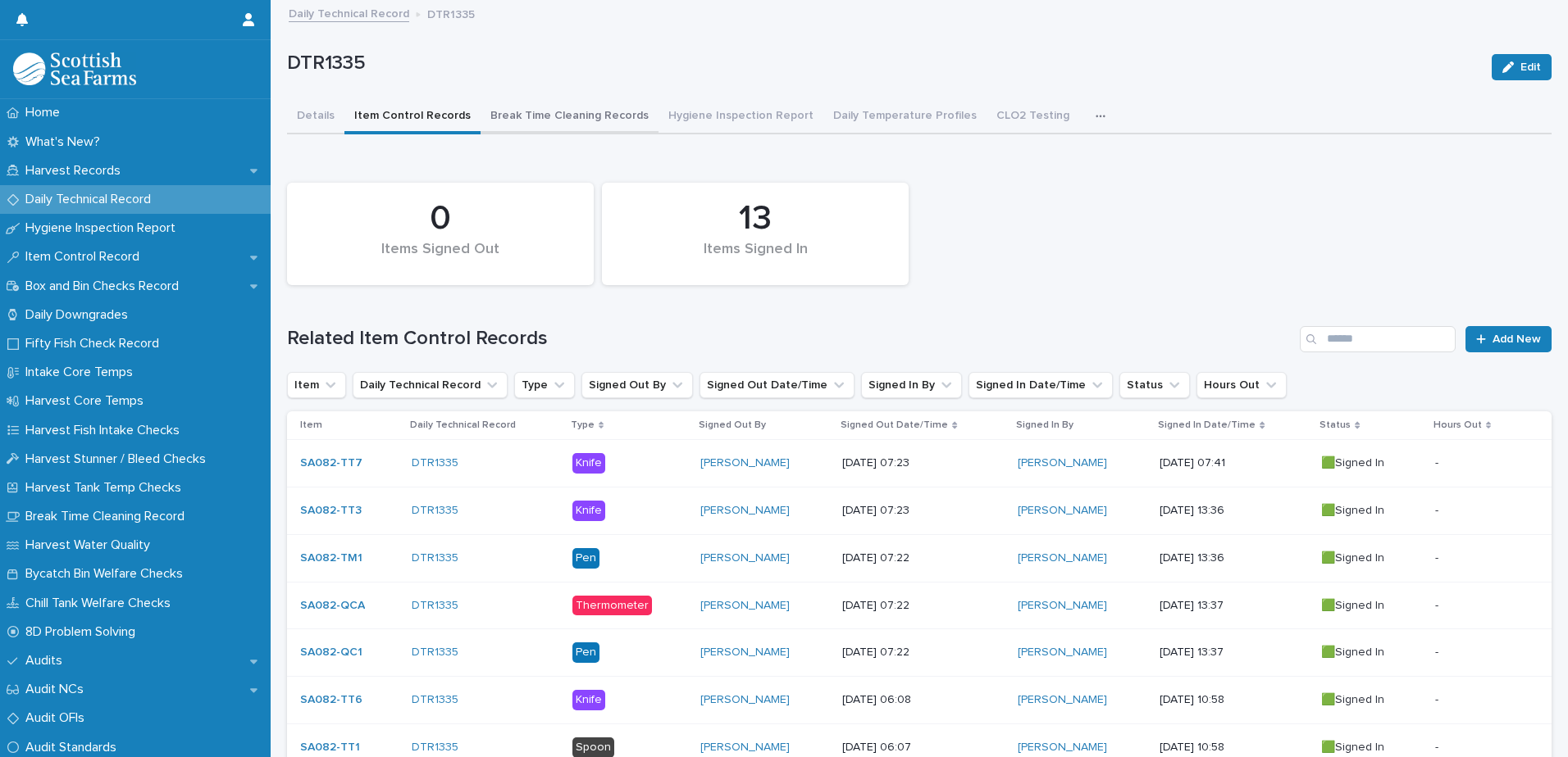
click at [547, 105] on button "Break Time Cleaning Records" at bounding box center [569, 116] width 178 height 34
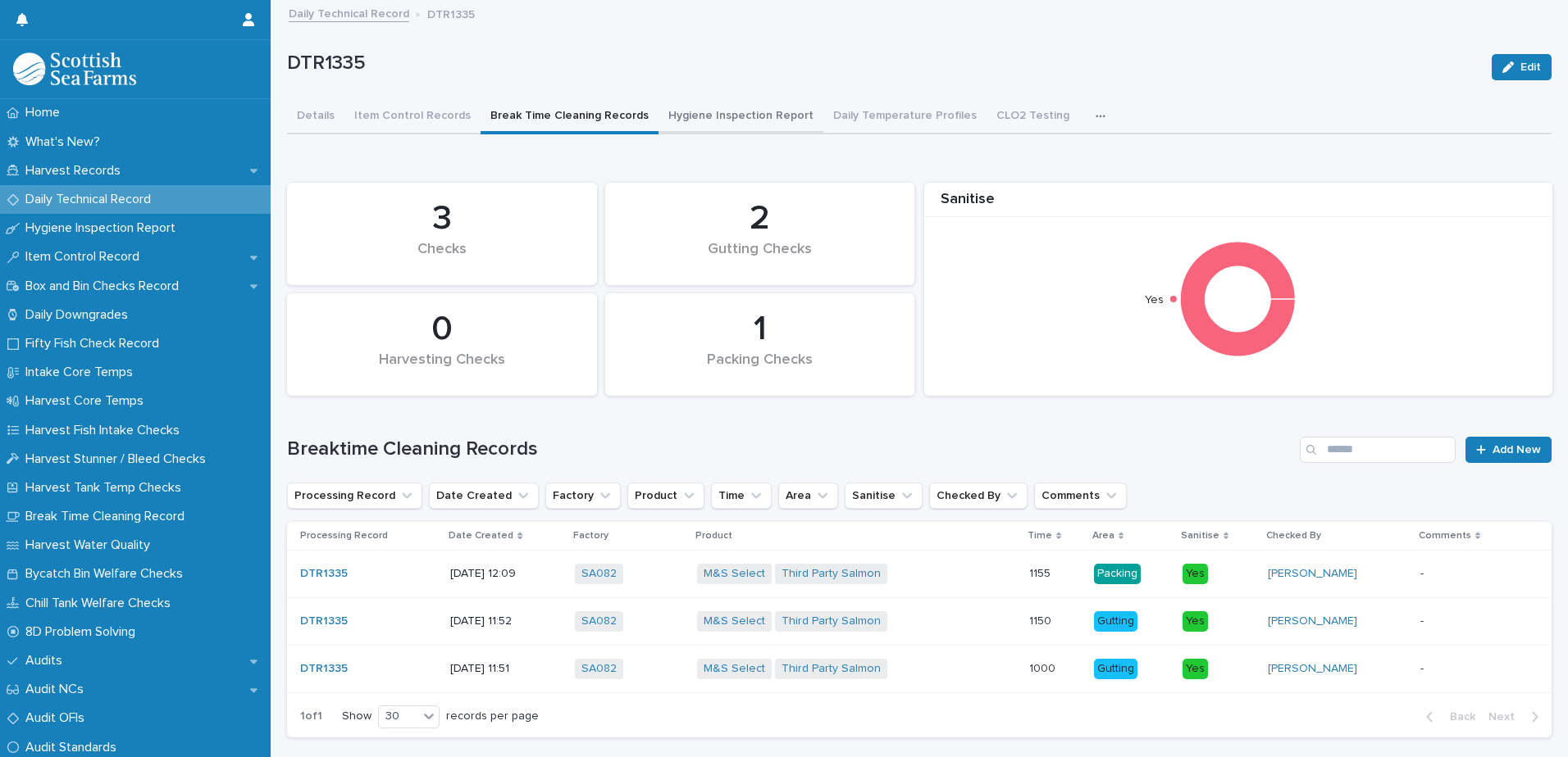
click at [755, 122] on button "Hygiene Inspection Report" at bounding box center [741, 116] width 165 height 34
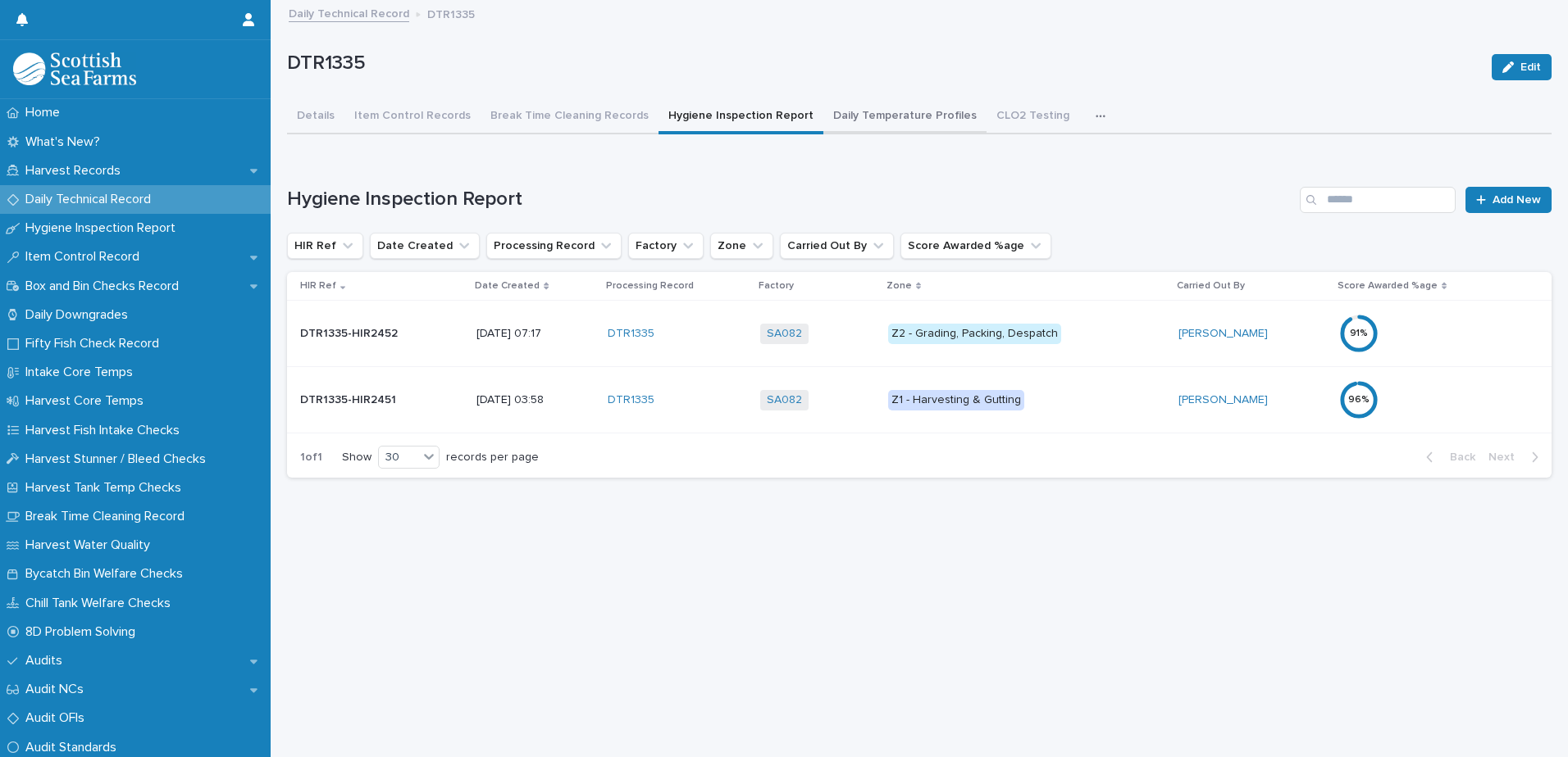
click at [871, 117] on button "Daily Temperature Profiles" at bounding box center [904, 116] width 163 height 34
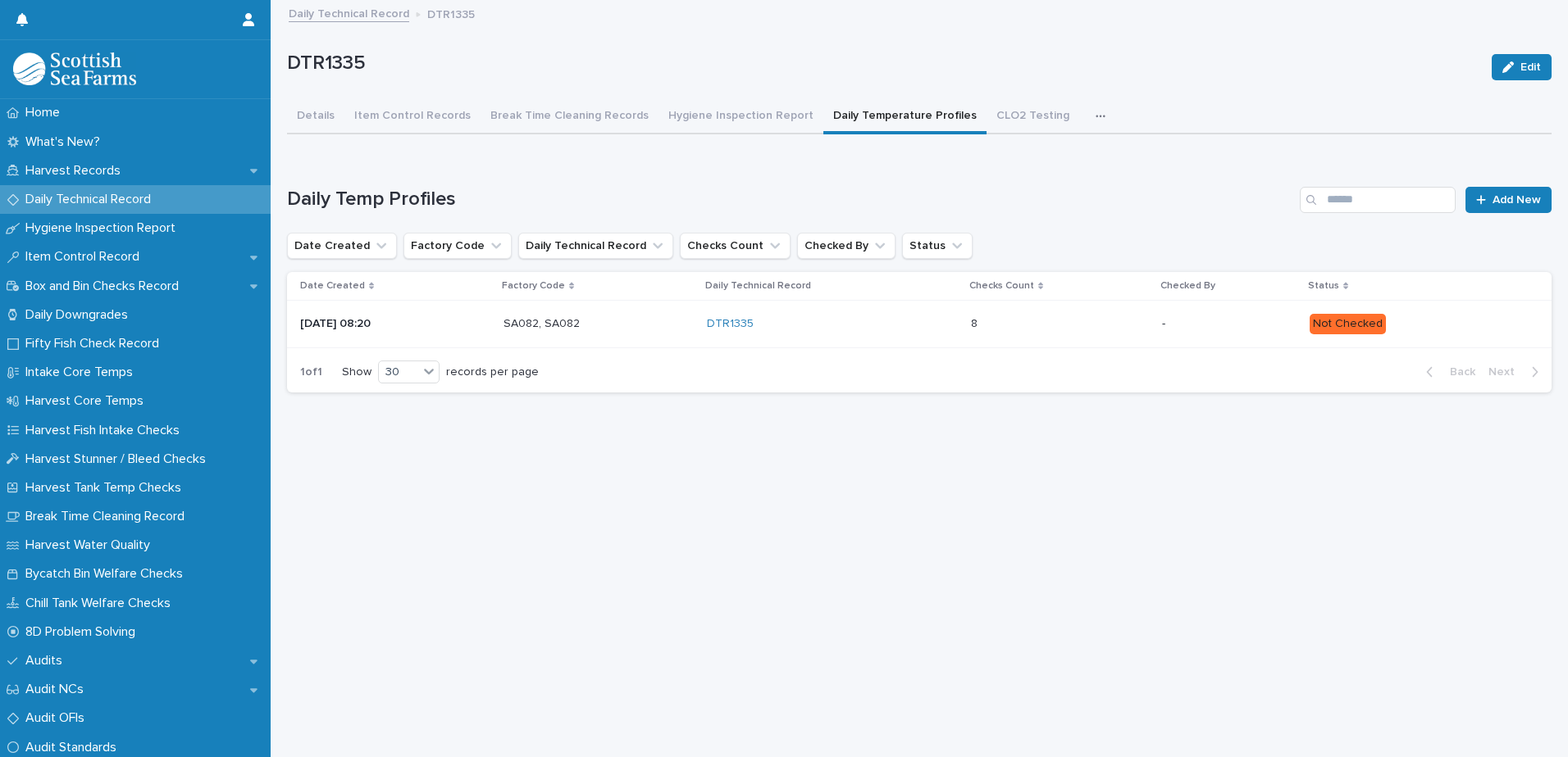
click at [1450, 322] on p "Not Checked" at bounding box center [1417, 323] width 216 height 21
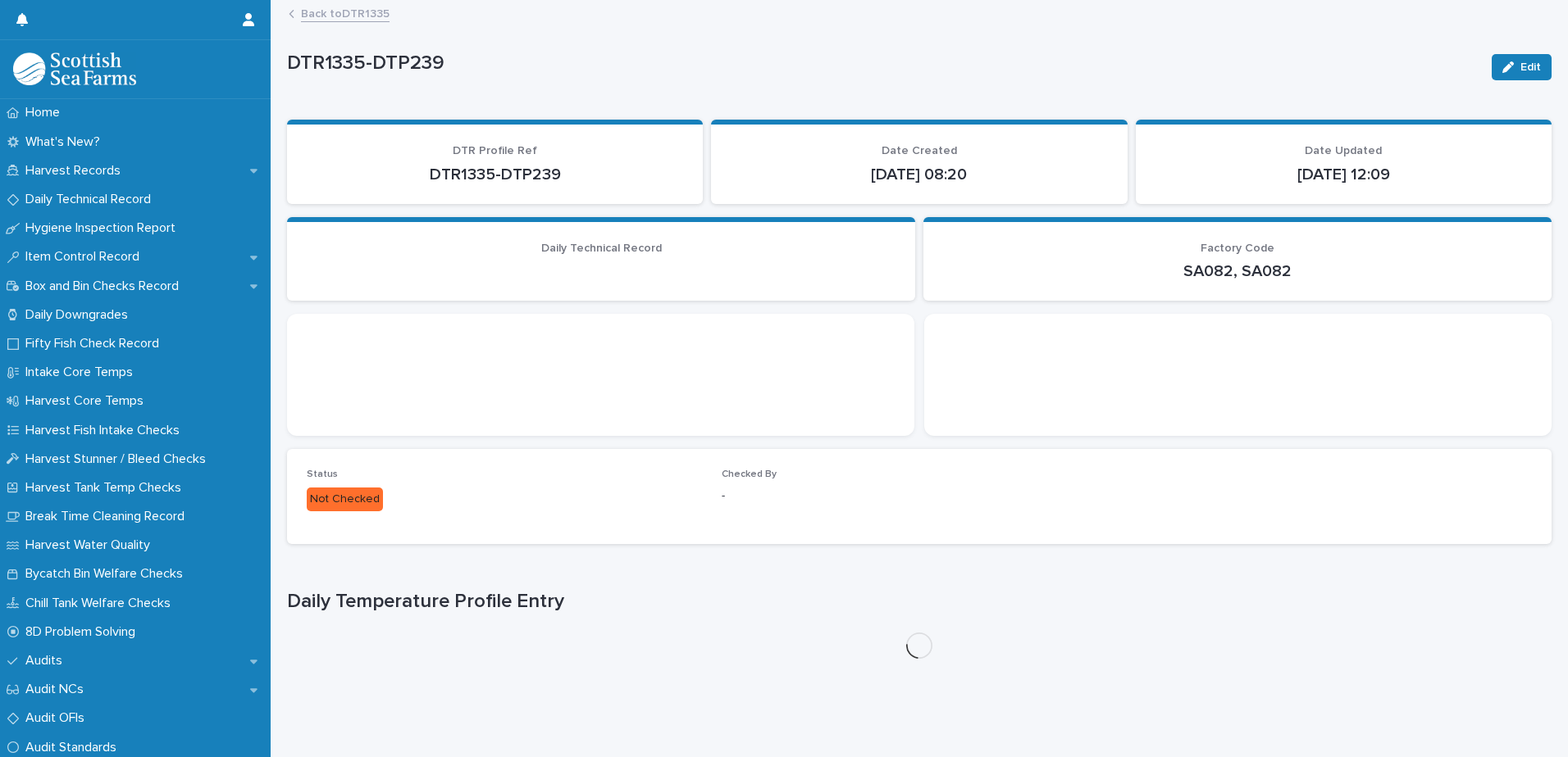
click at [1502, 69] on icon "button" at bounding box center [1508, 67] width 12 height 12
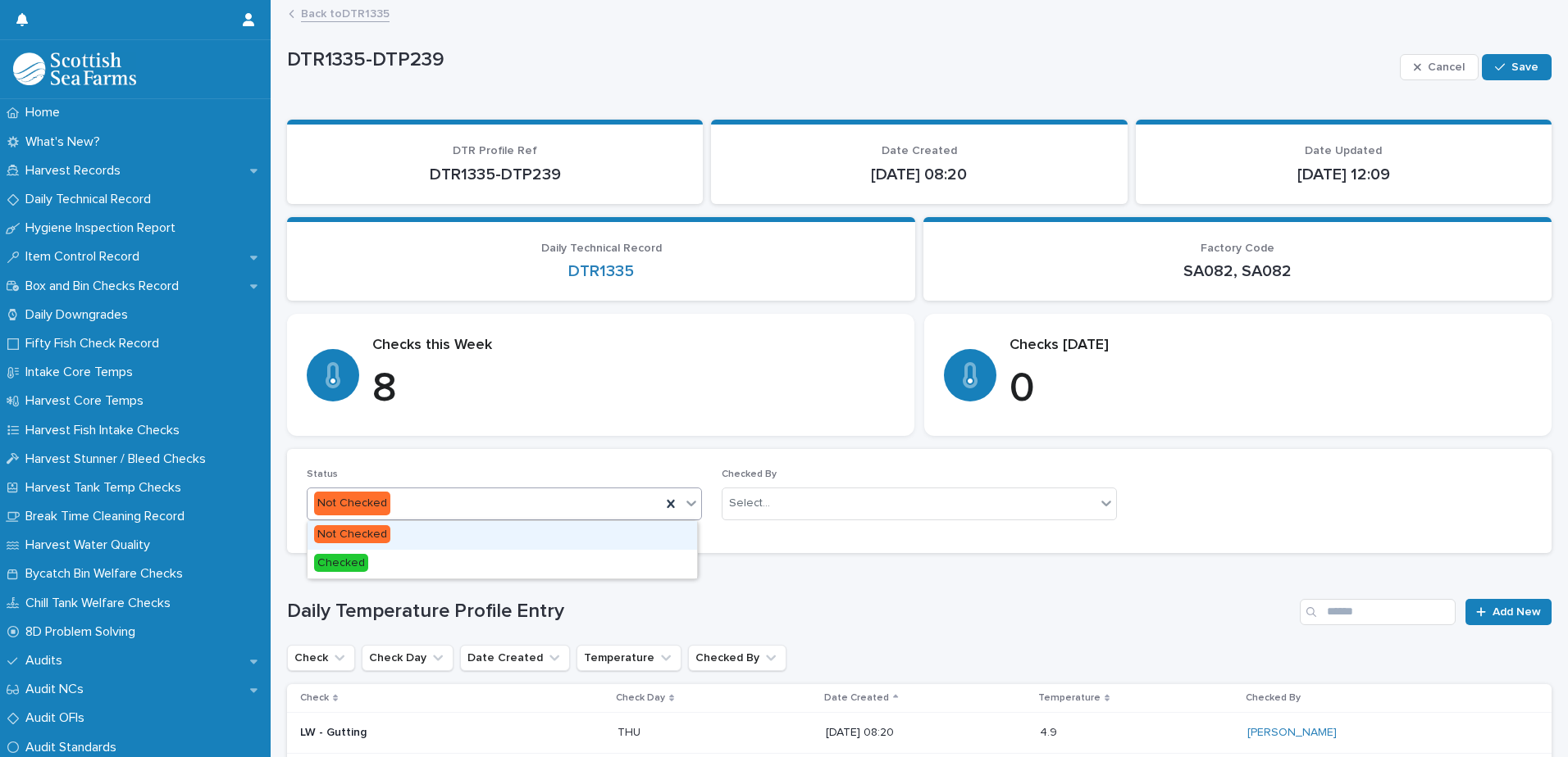
click at [467, 496] on div "Not Checked" at bounding box center [484, 503] width 353 height 27
click at [383, 557] on div "Checked" at bounding box center [502, 564] width 390 height 29
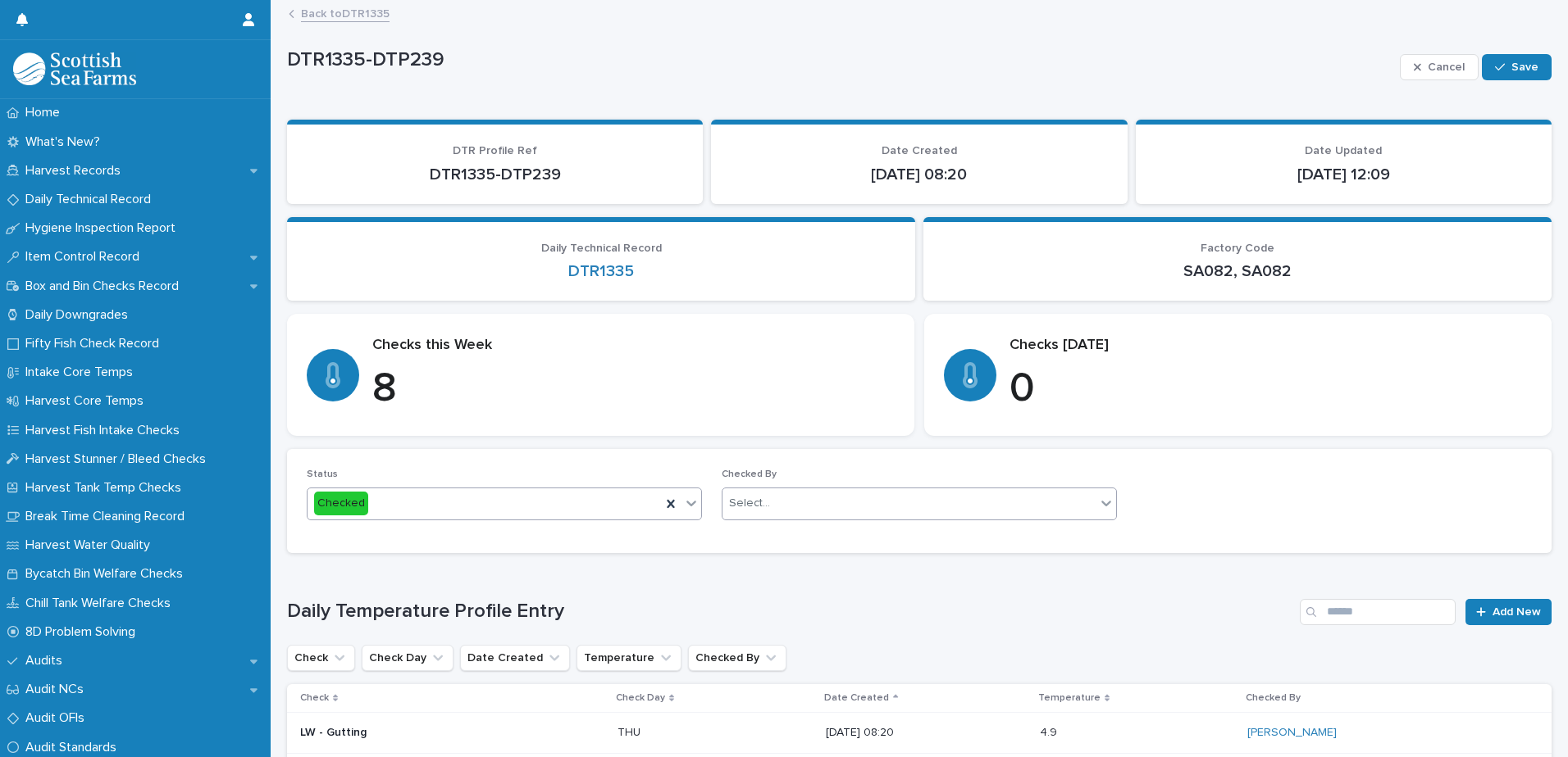
click at [756, 488] on div "Select..." at bounding box center [919, 504] width 395 height 33
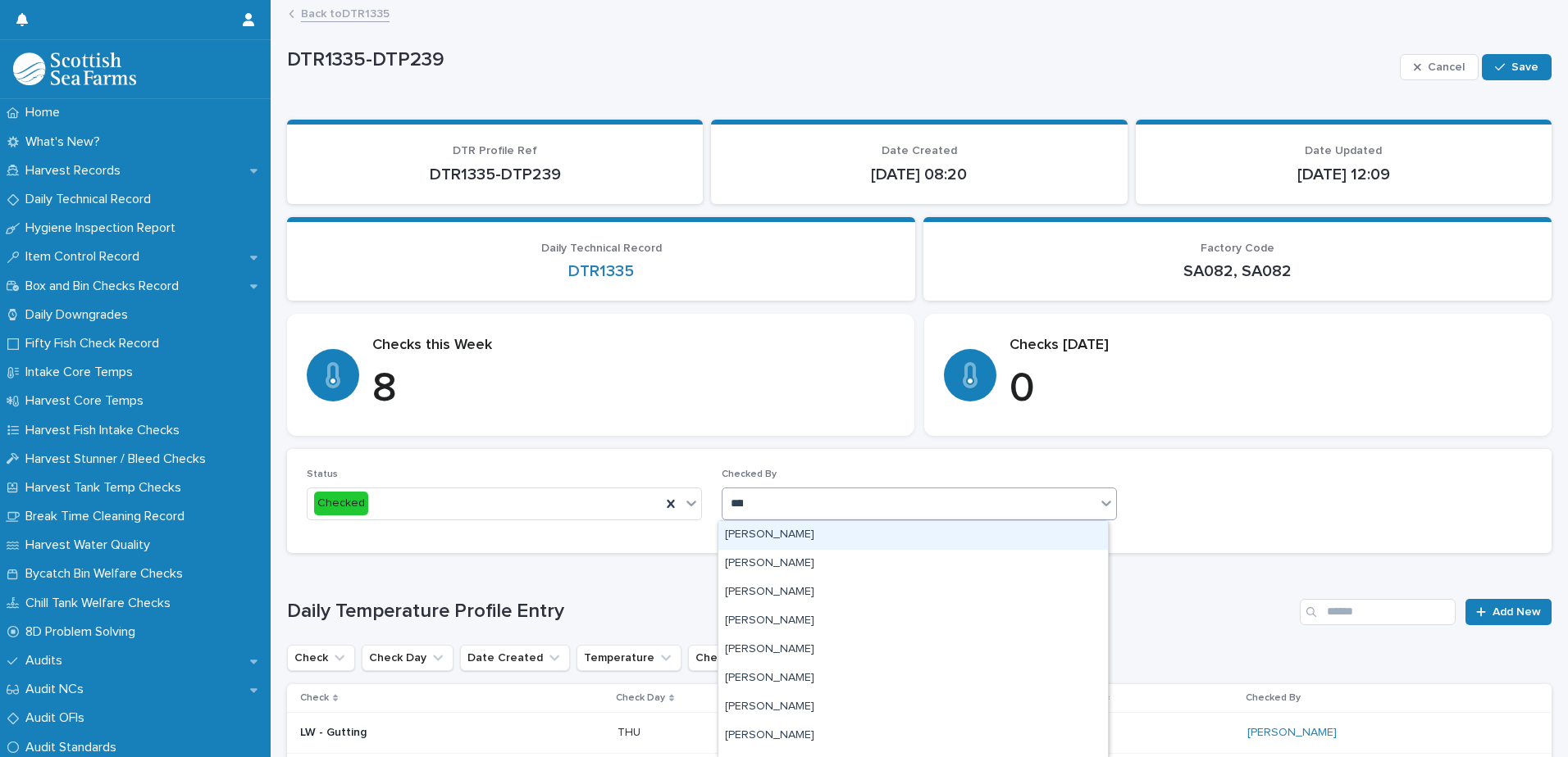
type input "*****"
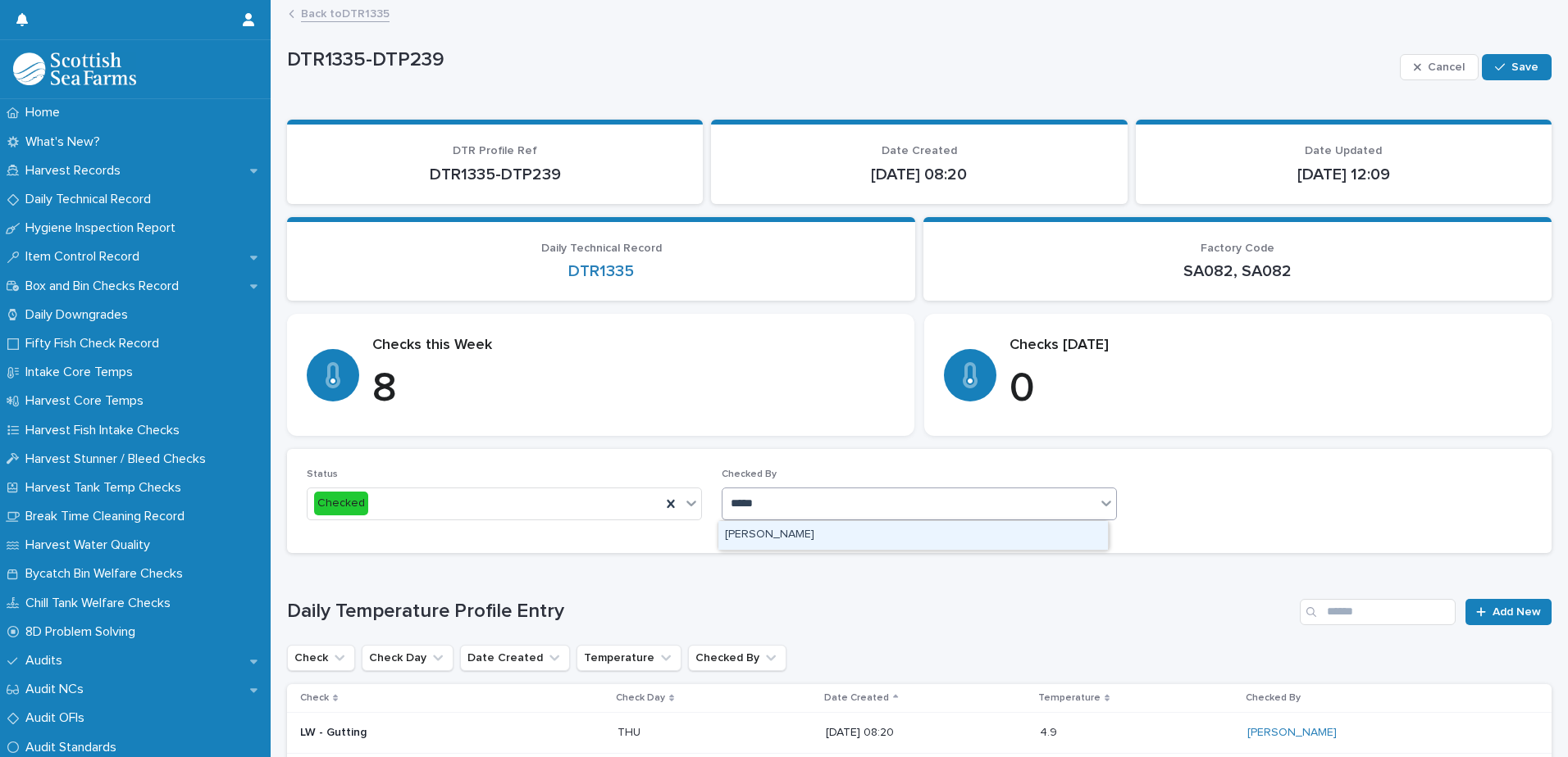
click at [784, 527] on div "[PERSON_NAME]" at bounding box center [912, 535] width 390 height 29
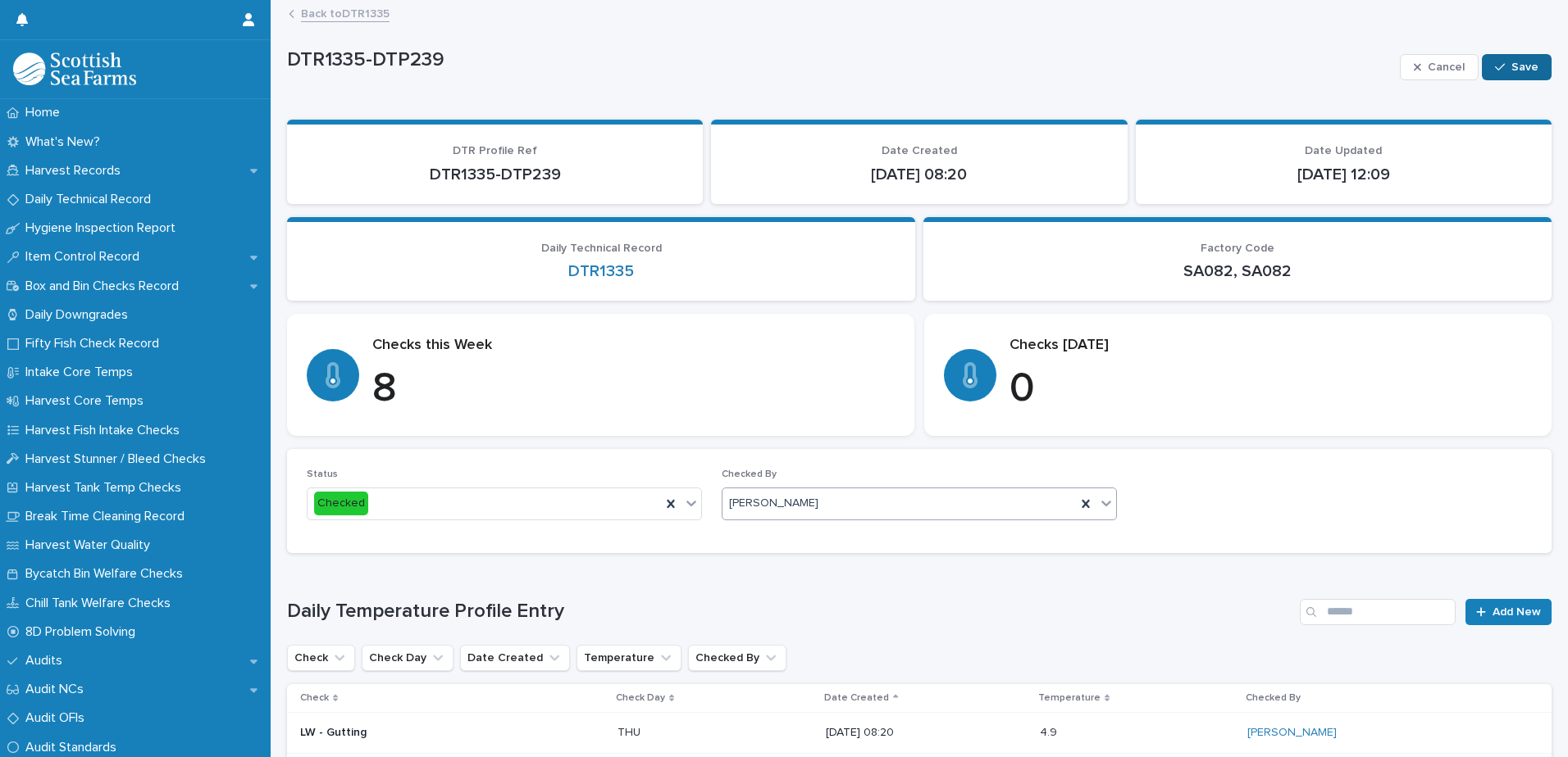
click at [1515, 63] on span "Save" at bounding box center [1524, 67] width 27 height 12
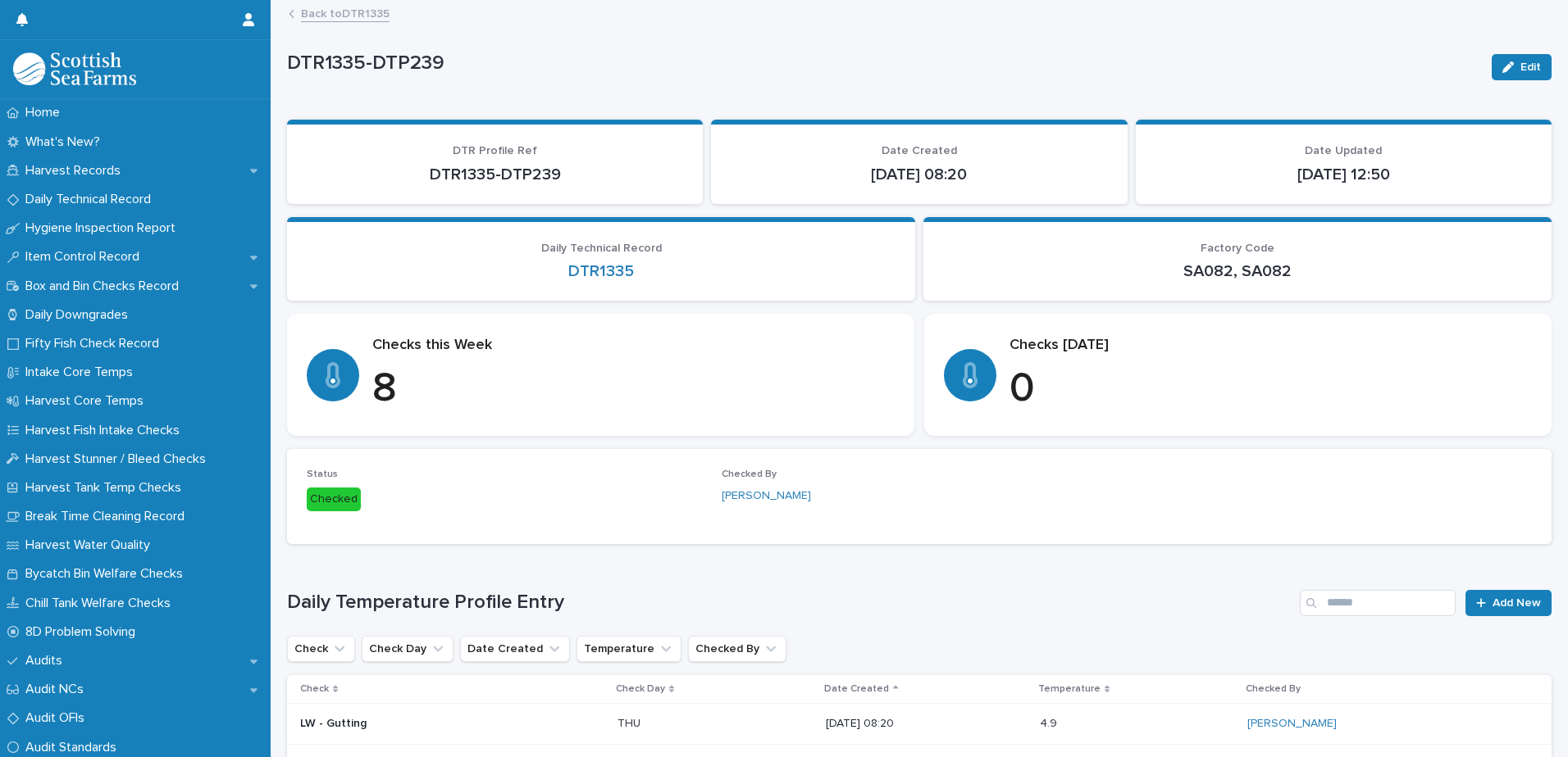
click at [364, 7] on link "Back to DTR1335" at bounding box center [345, 12] width 89 height 19
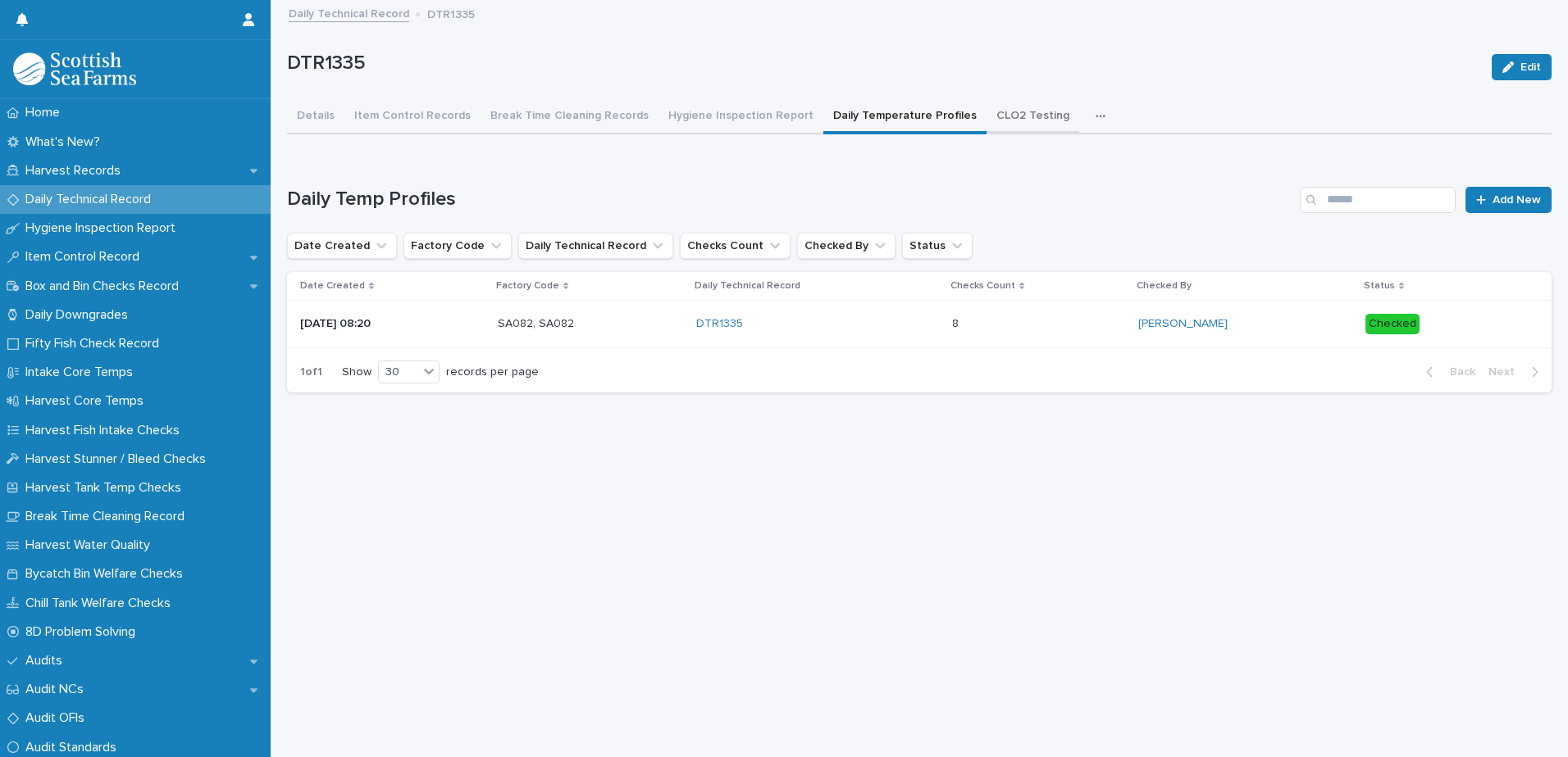
click at [988, 110] on button "CLO2 Testing" at bounding box center [1033, 116] width 93 height 34
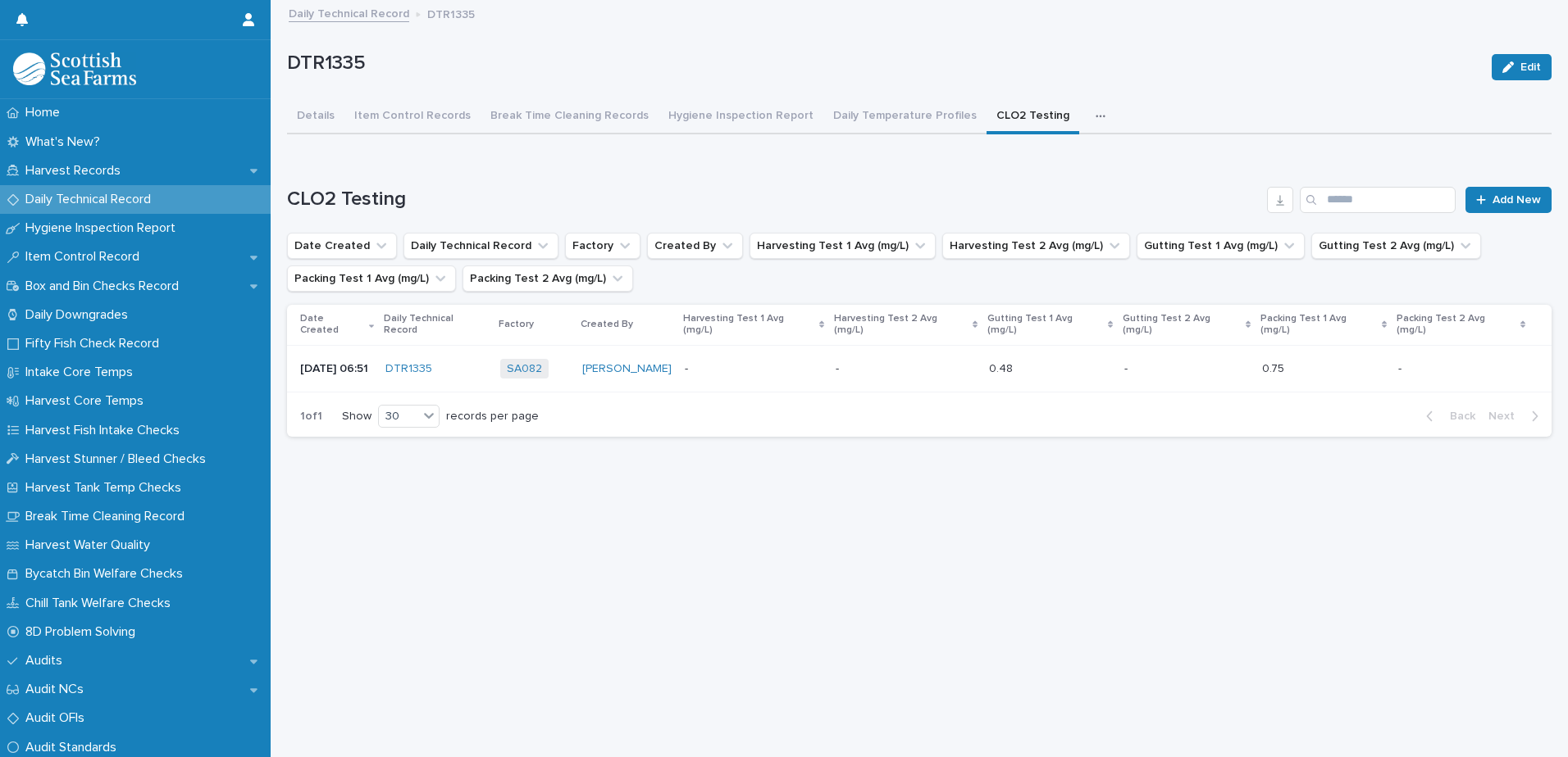
click at [367, 12] on link "Daily Technical Record" at bounding box center [349, 12] width 120 height 19
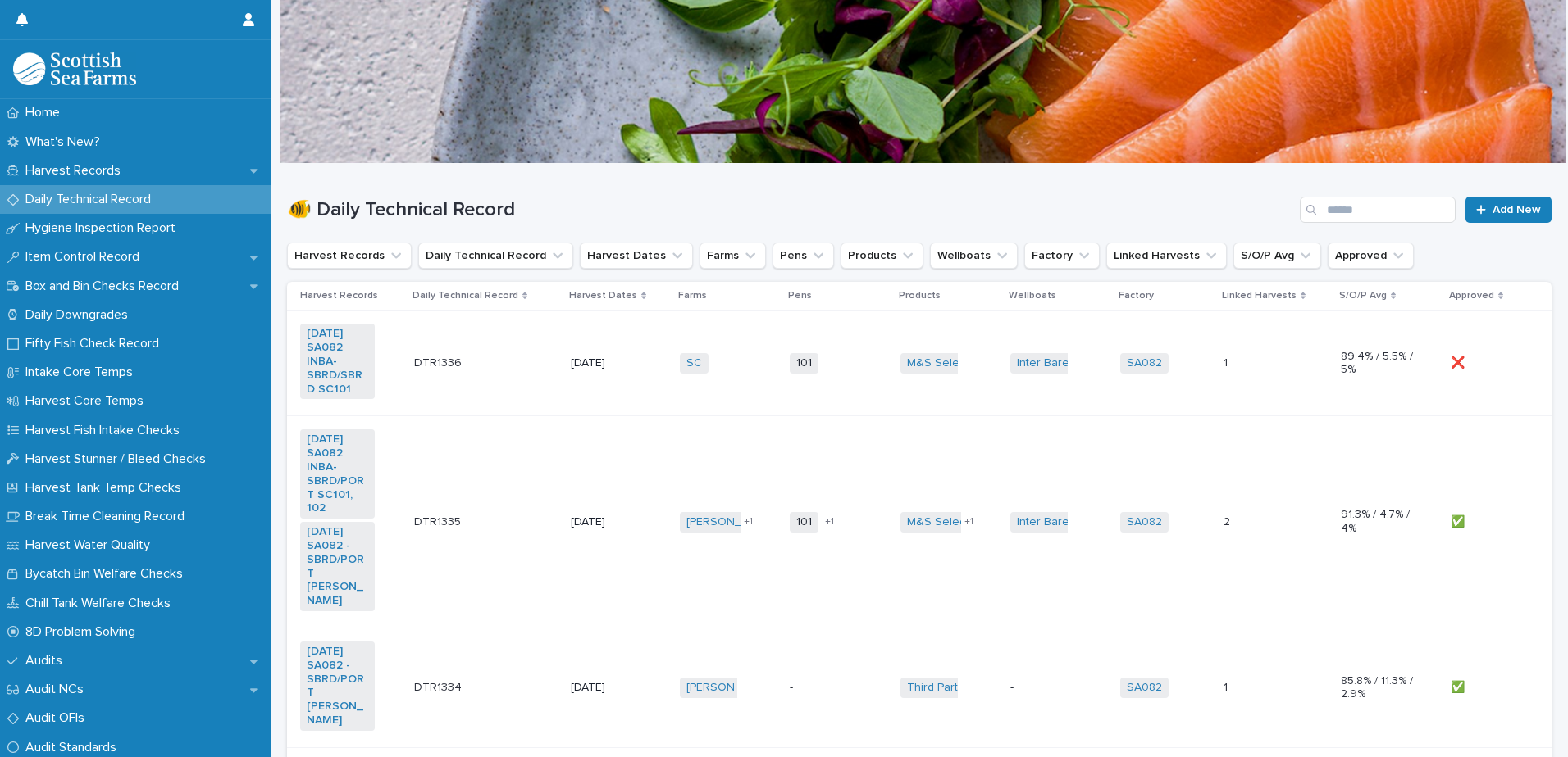
click at [1492, 382] on td "❌ ❌" at bounding box center [1497, 363] width 107 height 105
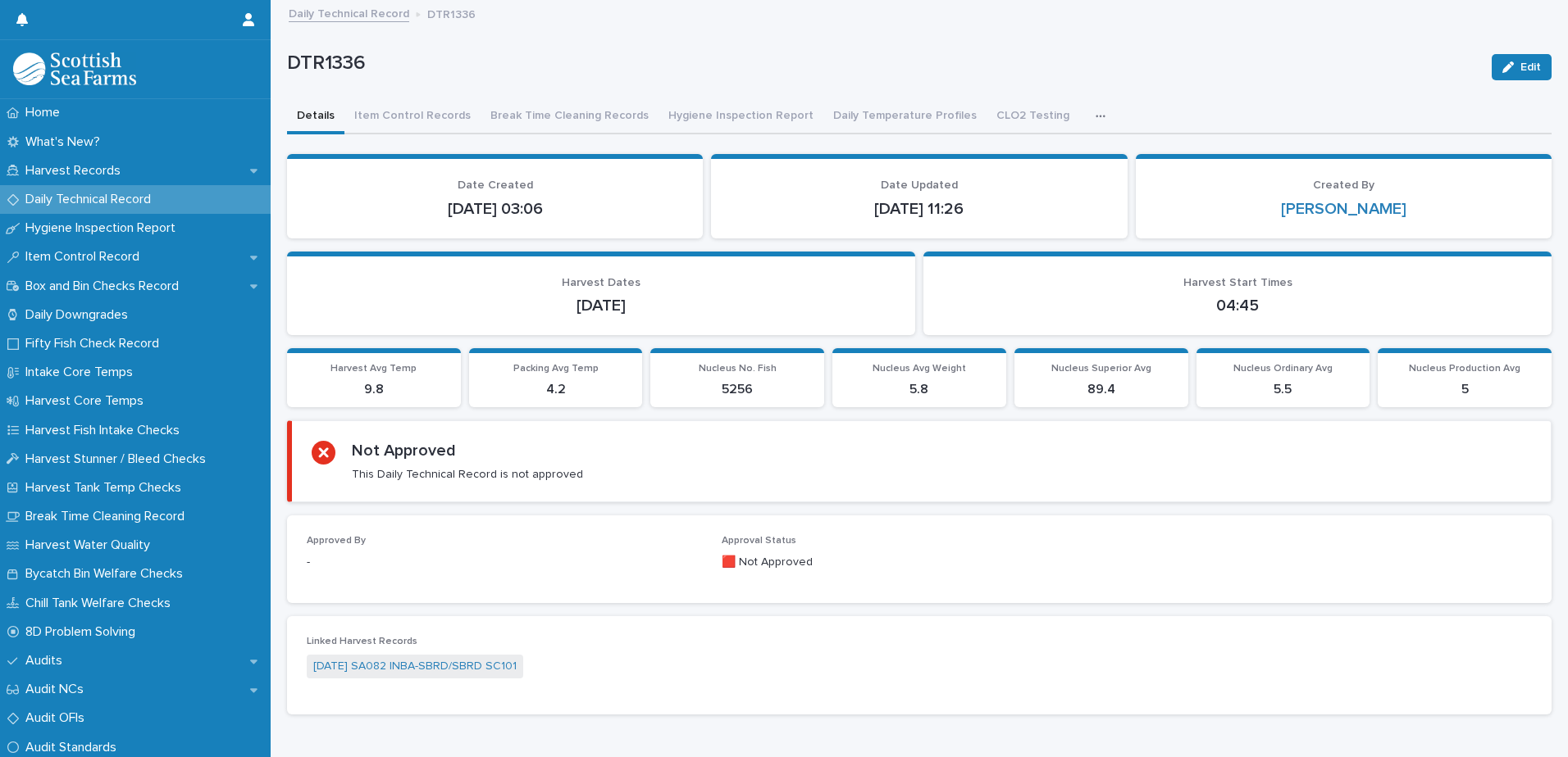
click at [1509, 75] on button "Edit" at bounding box center [1521, 67] width 60 height 27
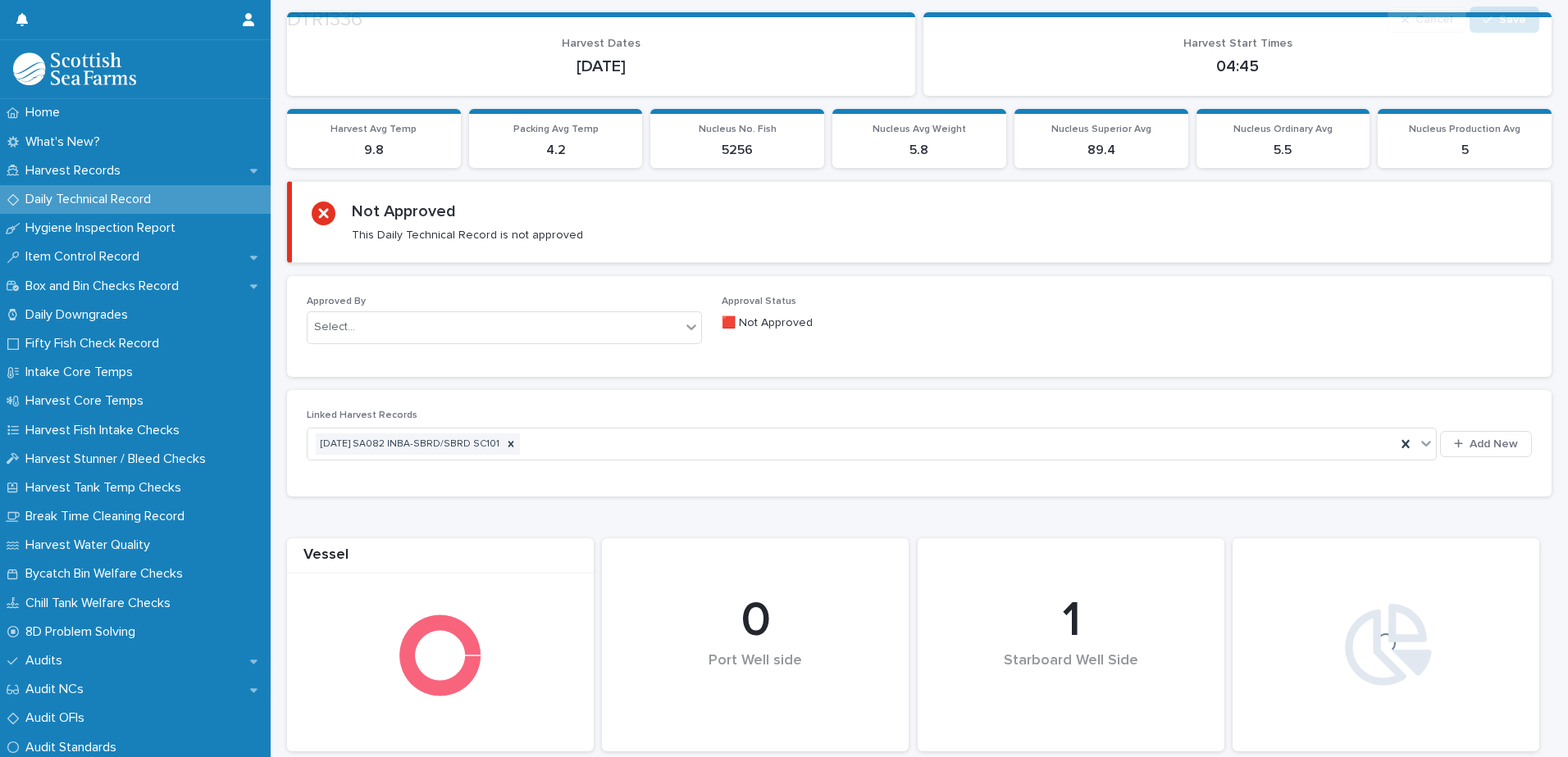
scroll to position [245, 0]
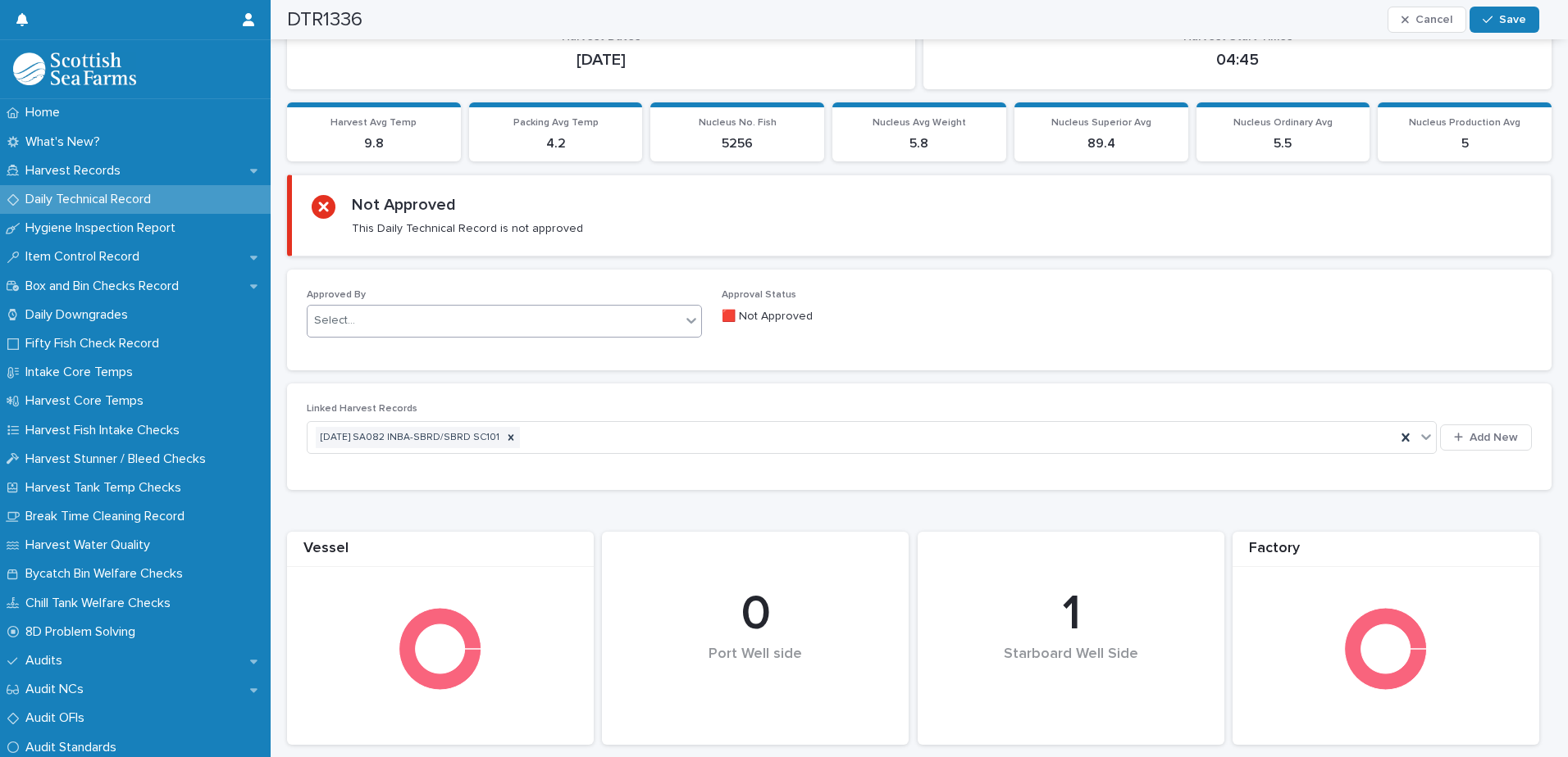
click at [399, 328] on div "Select..." at bounding box center [494, 320] width 373 height 27
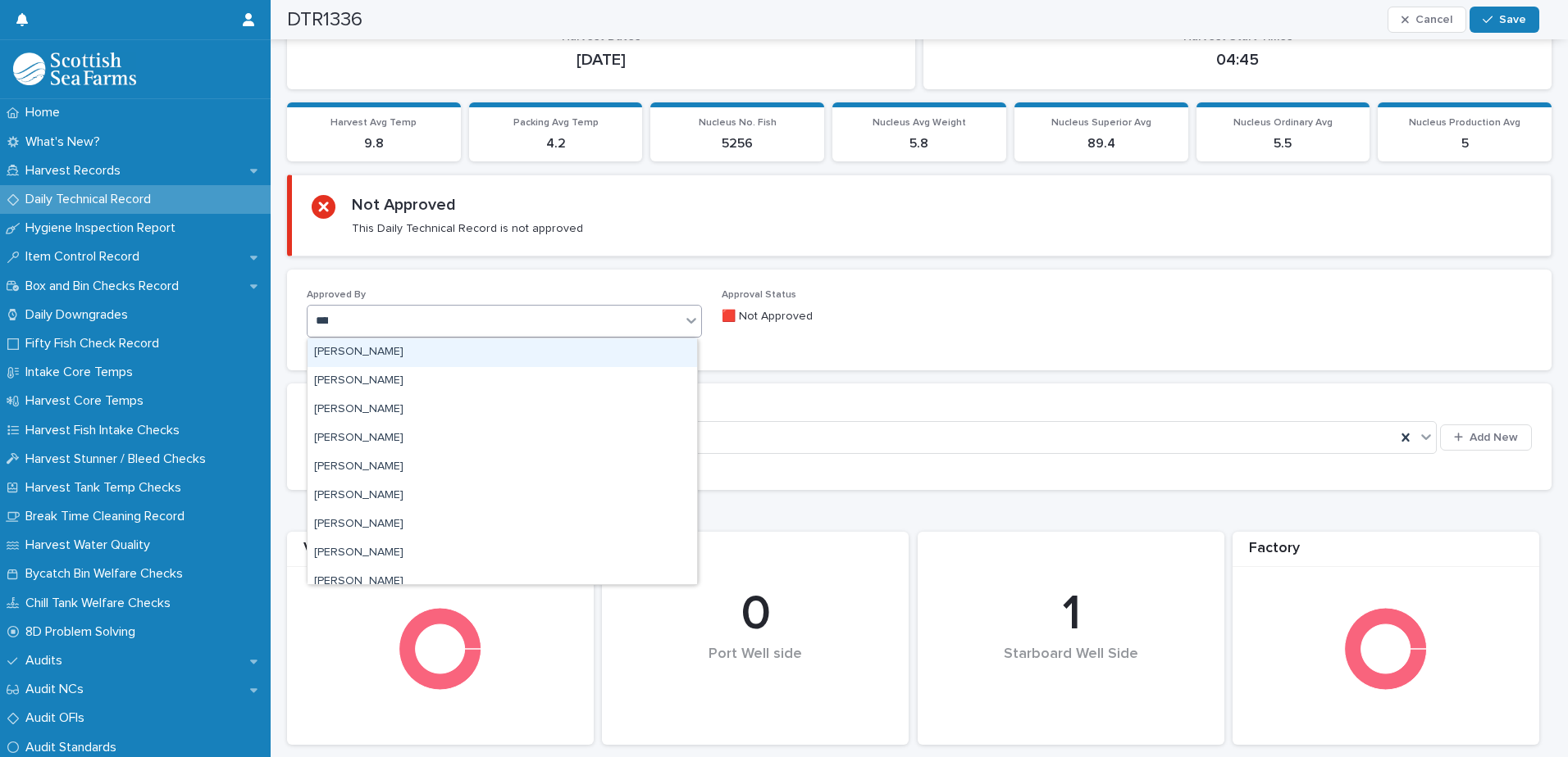
type input "*****"
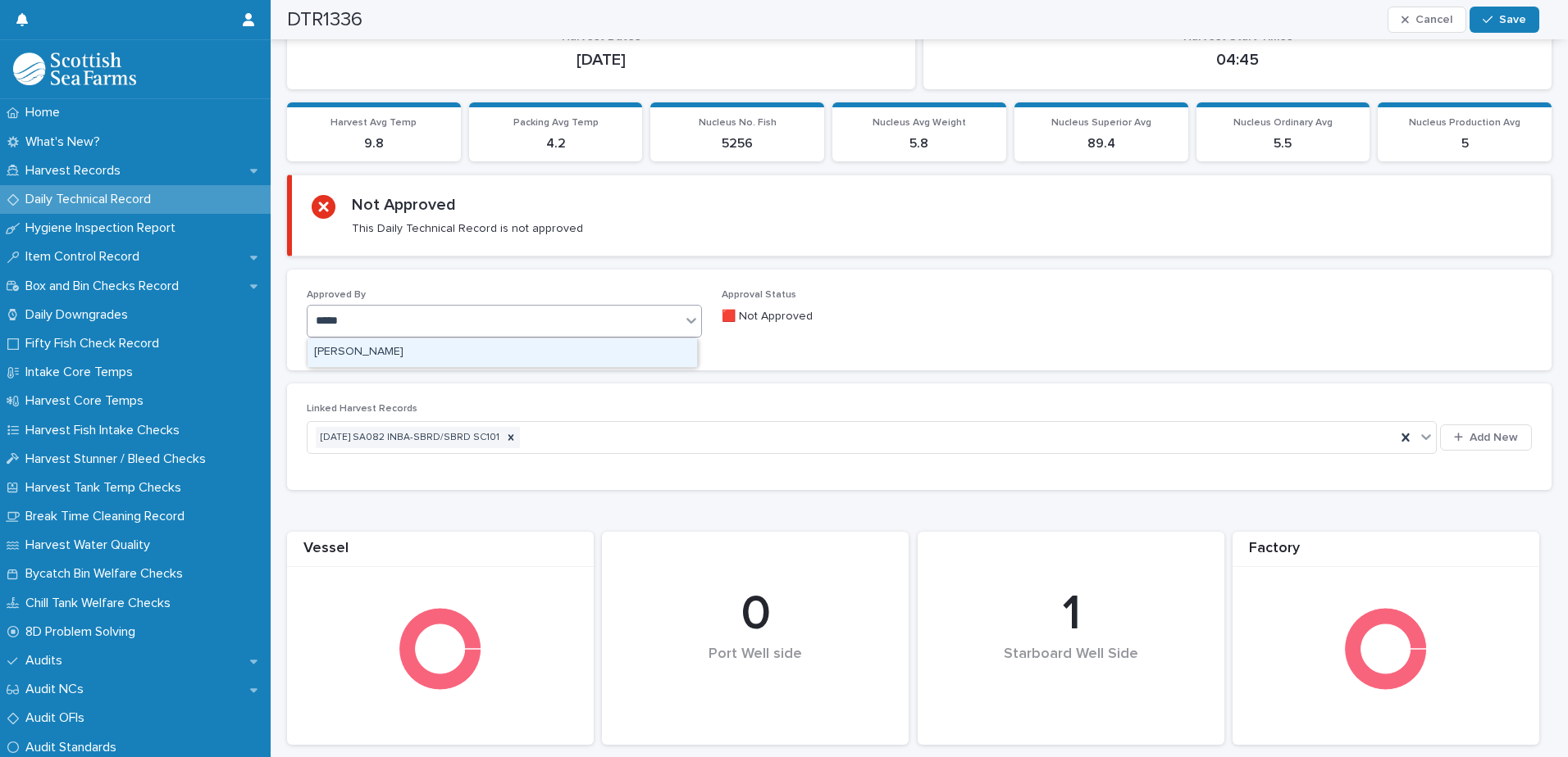
click at [393, 356] on div "[PERSON_NAME]" at bounding box center [502, 352] width 390 height 29
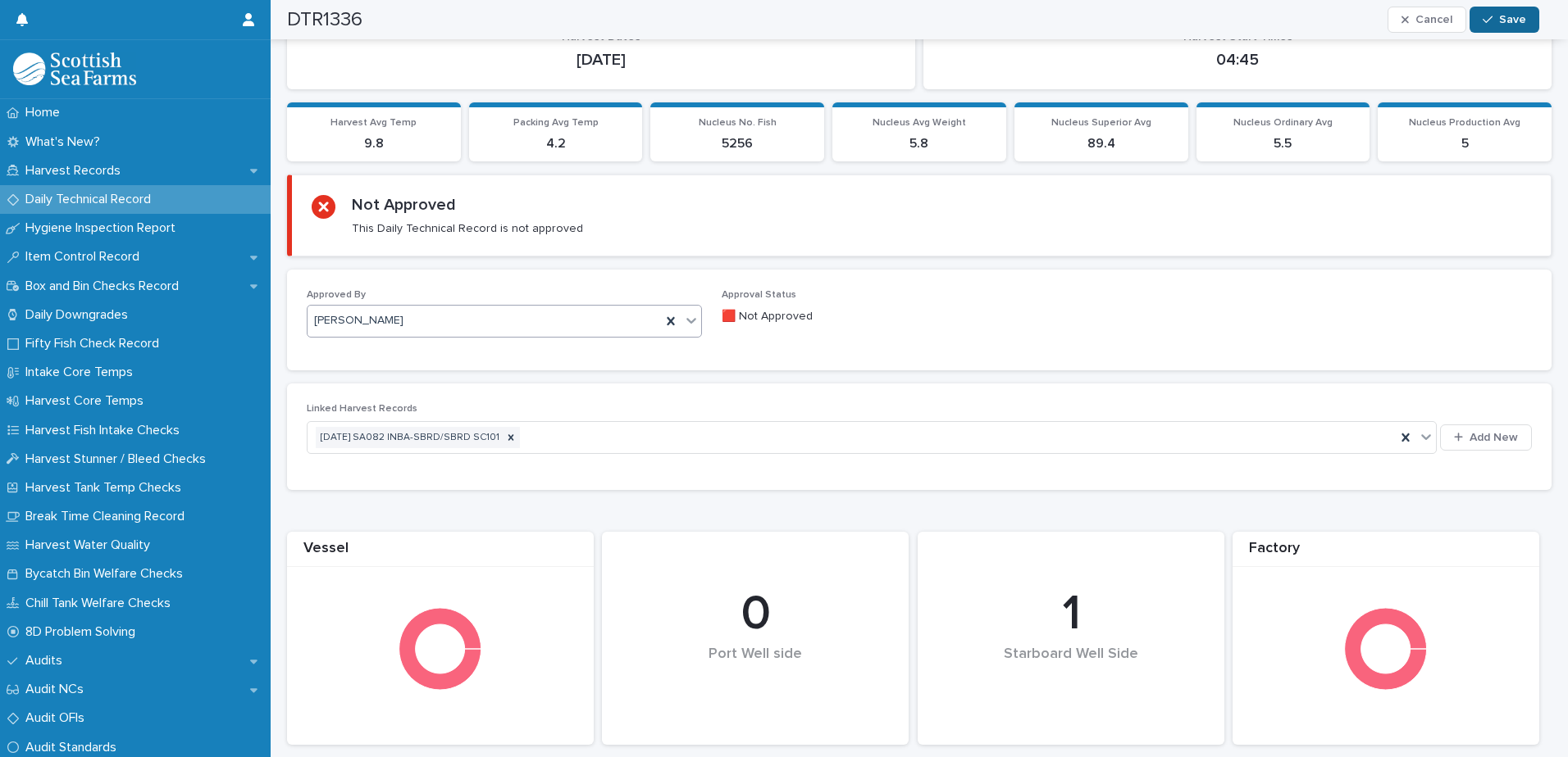
click at [1499, 18] on div "button" at bounding box center [1490, 20] width 17 height 12
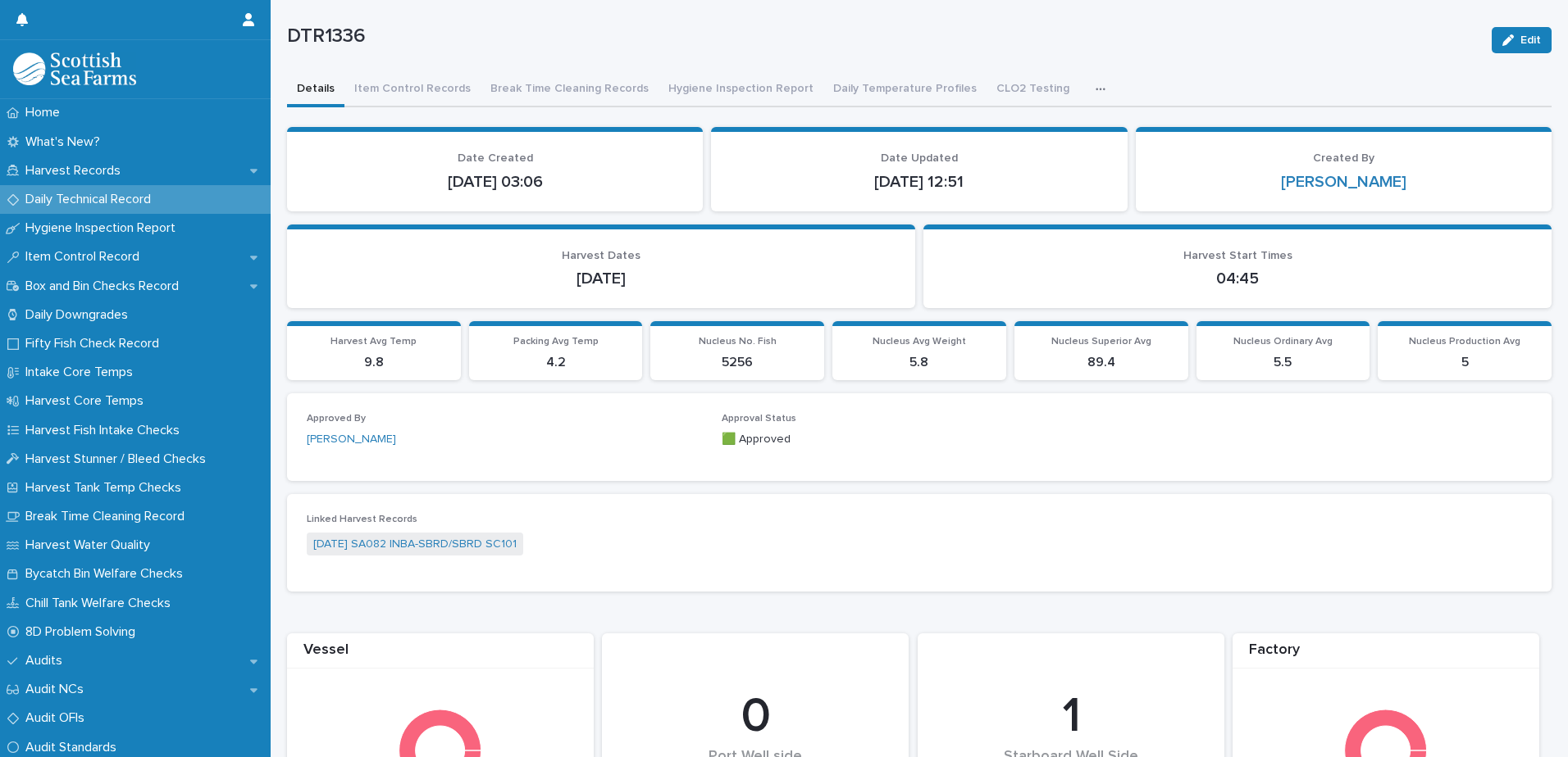
scroll to position [0, 0]
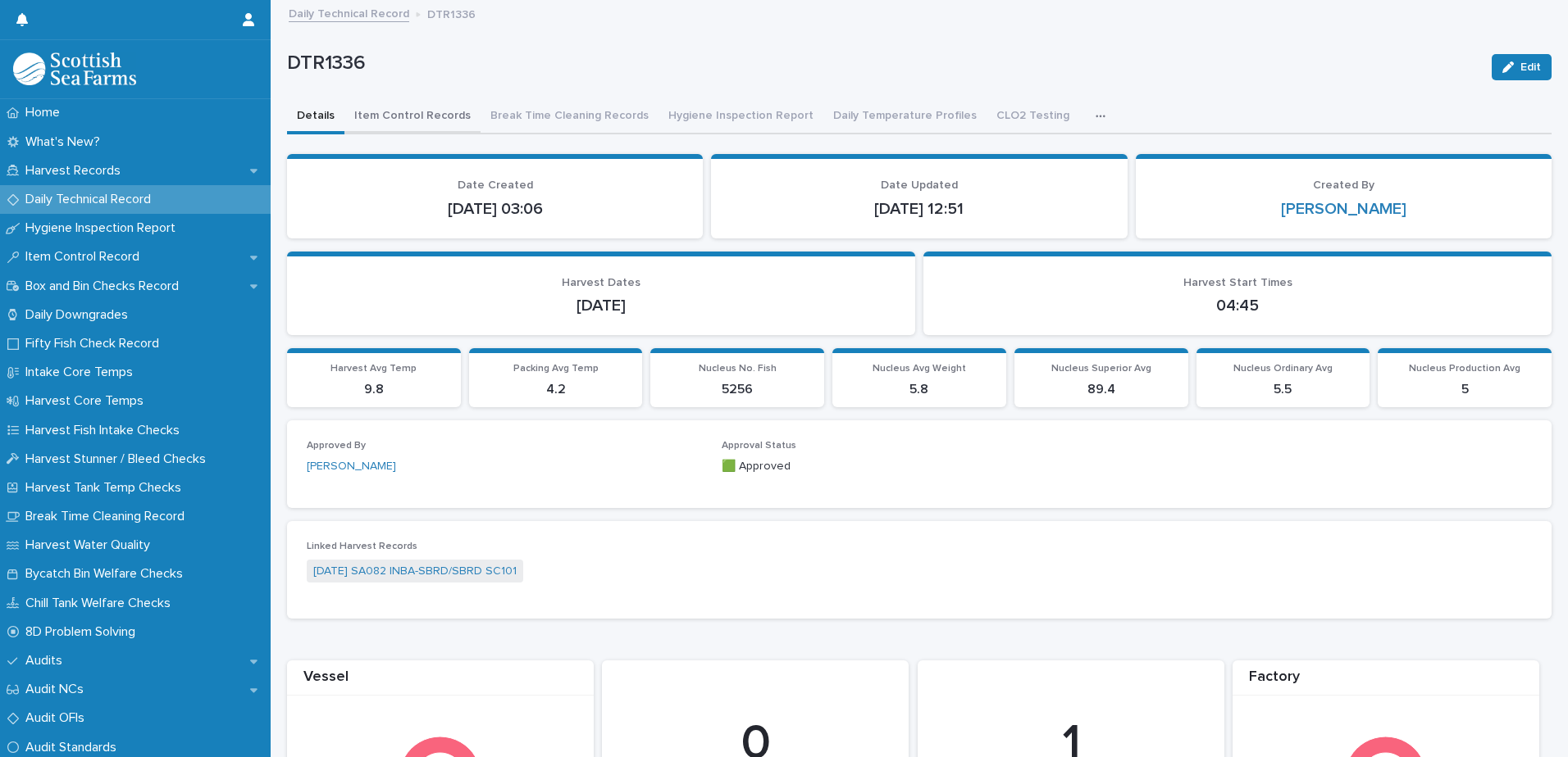
click at [424, 114] on button "Item Control Records" at bounding box center [412, 116] width 136 height 34
click at [424, 106] on button "Item Control Records" at bounding box center [412, 116] width 136 height 34
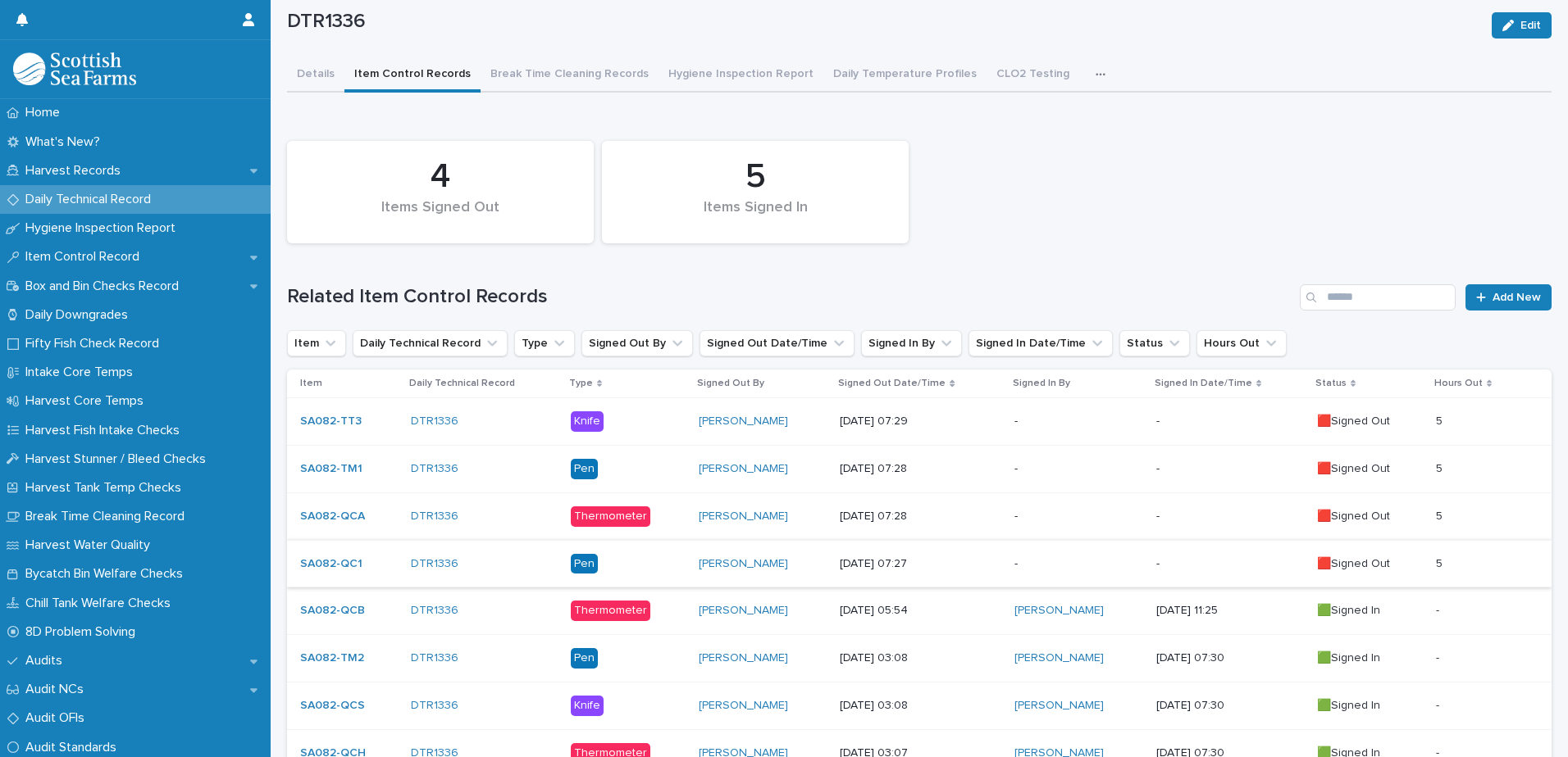
scroll to position [82, 0]
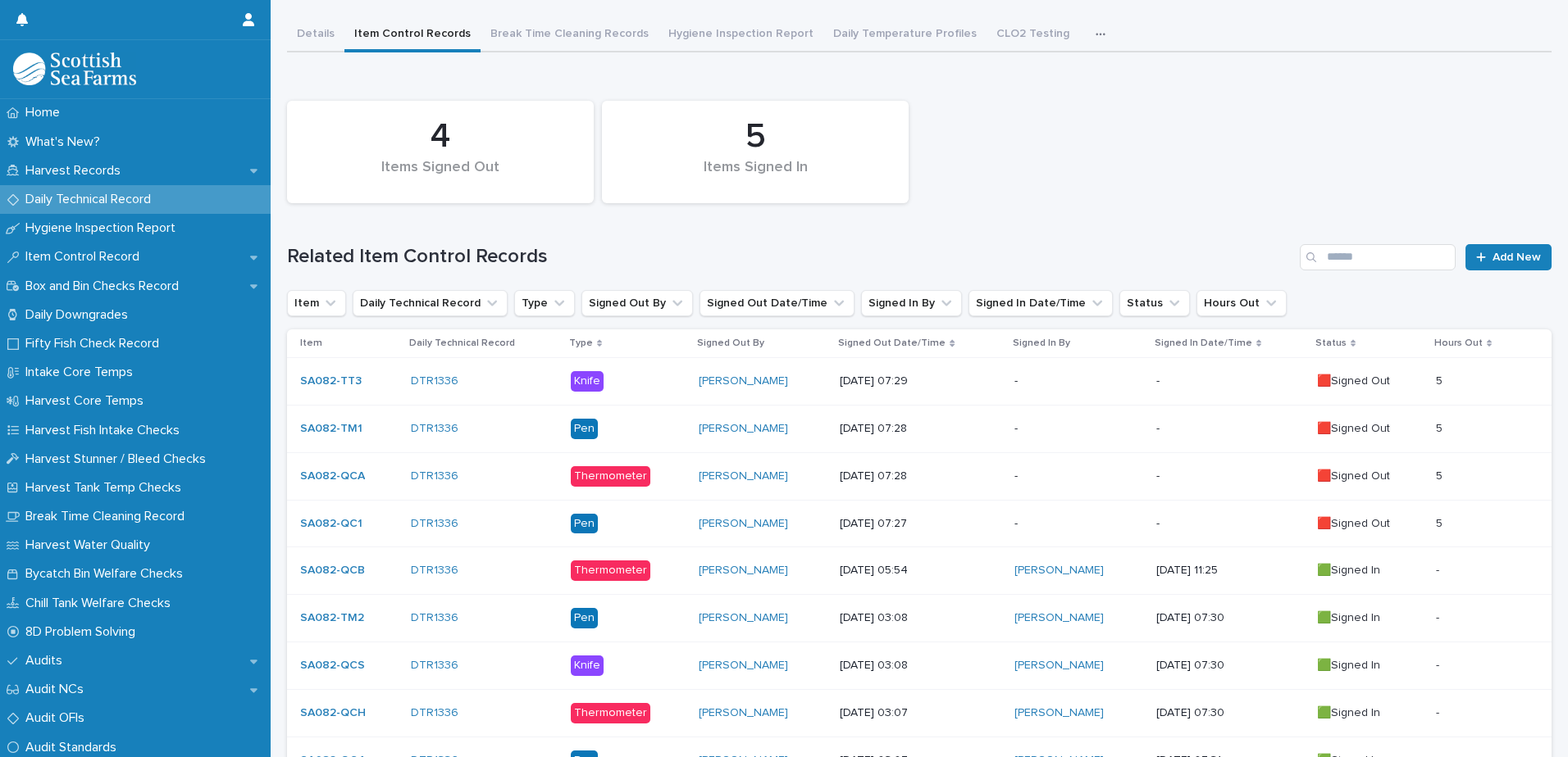
click at [1193, 532] on div "-" at bounding box center [1230, 523] width 148 height 27
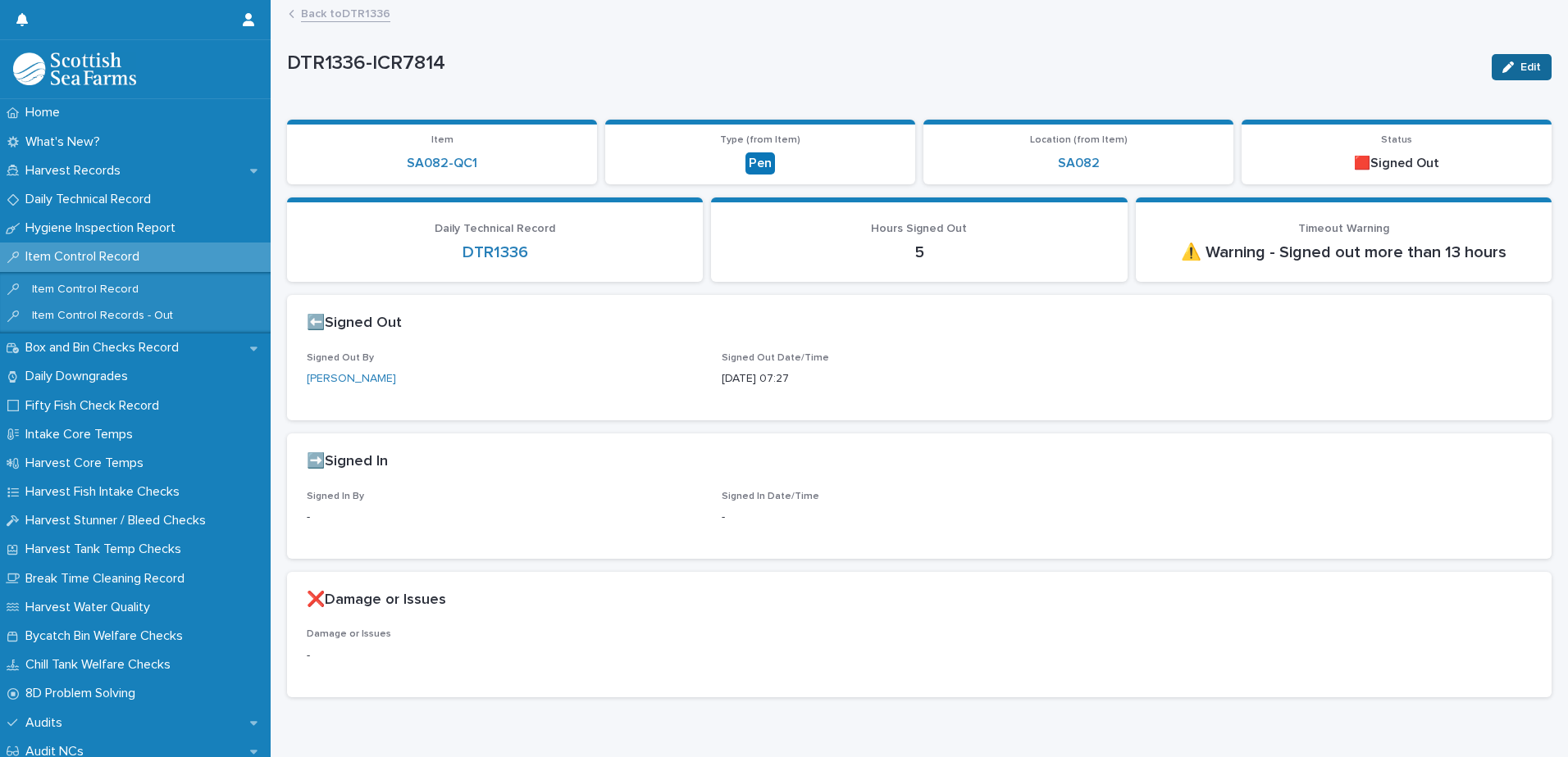
click at [1520, 61] on span "Edit" at bounding box center [1530, 67] width 21 height 12
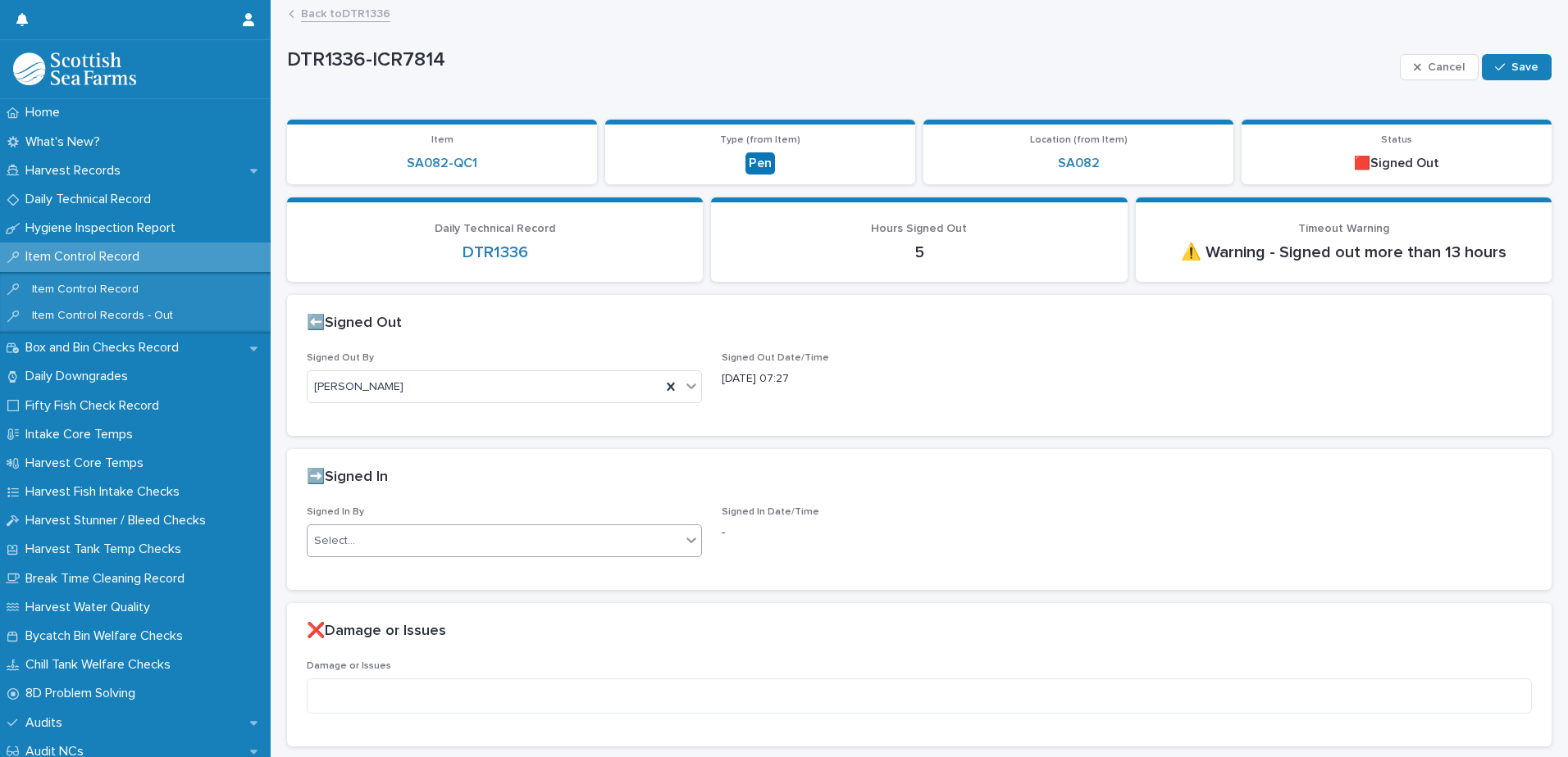
click at [413, 543] on div "Select..." at bounding box center [494, 540] width 373 height 27
type input "*****"
click at [390, 571] on div "[PERSON_NAME]" at bounding box center [502, 572] width 390 height 29
click at [1509, 56] on button "Save" at bounding box center [1516, 67] width 70 height 27
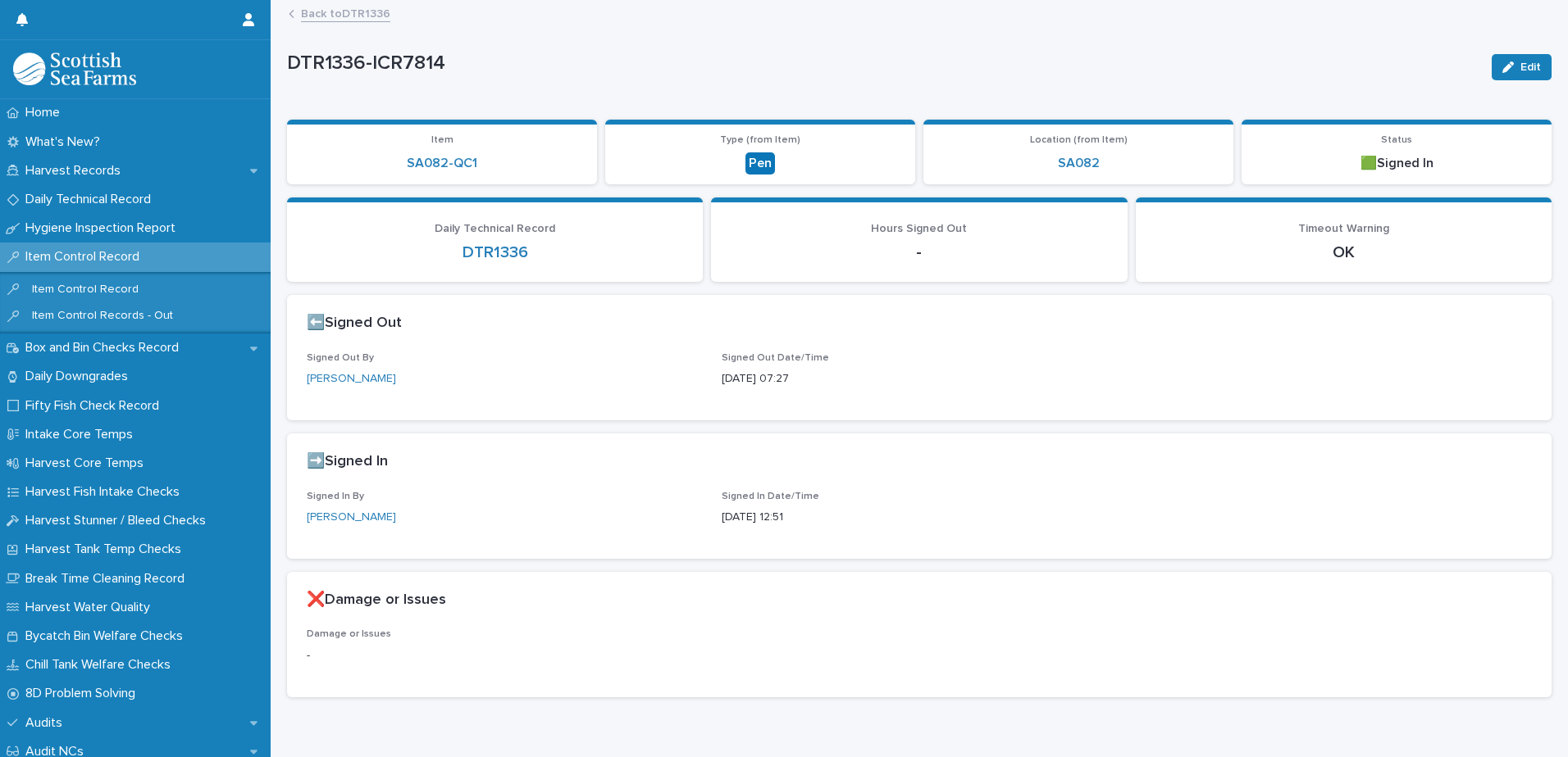
click at [371, 12] on link "Back to DTR1336" at bounding box center [345, 12] width 90 height 19
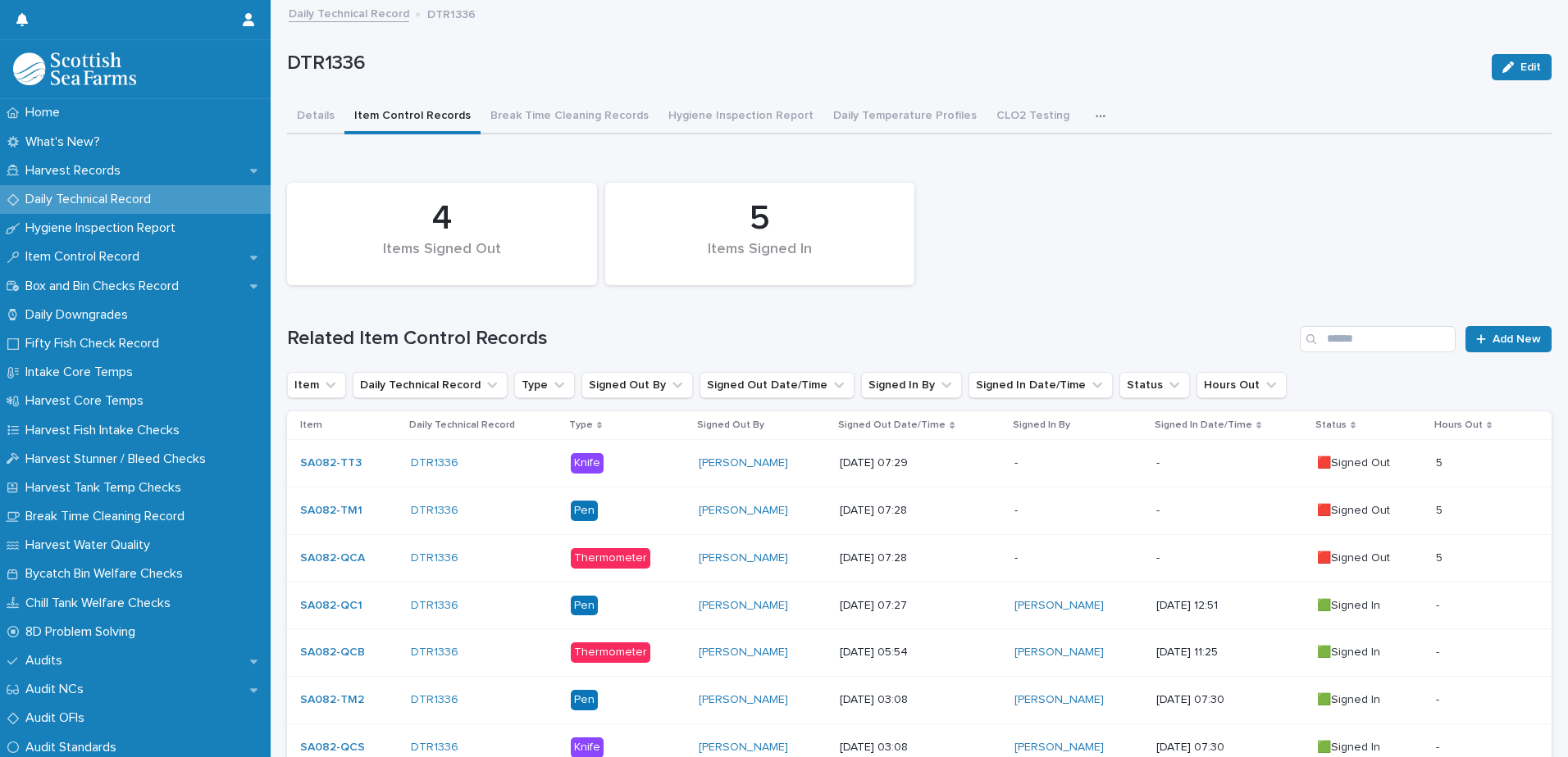
scroll to position [82, 0]
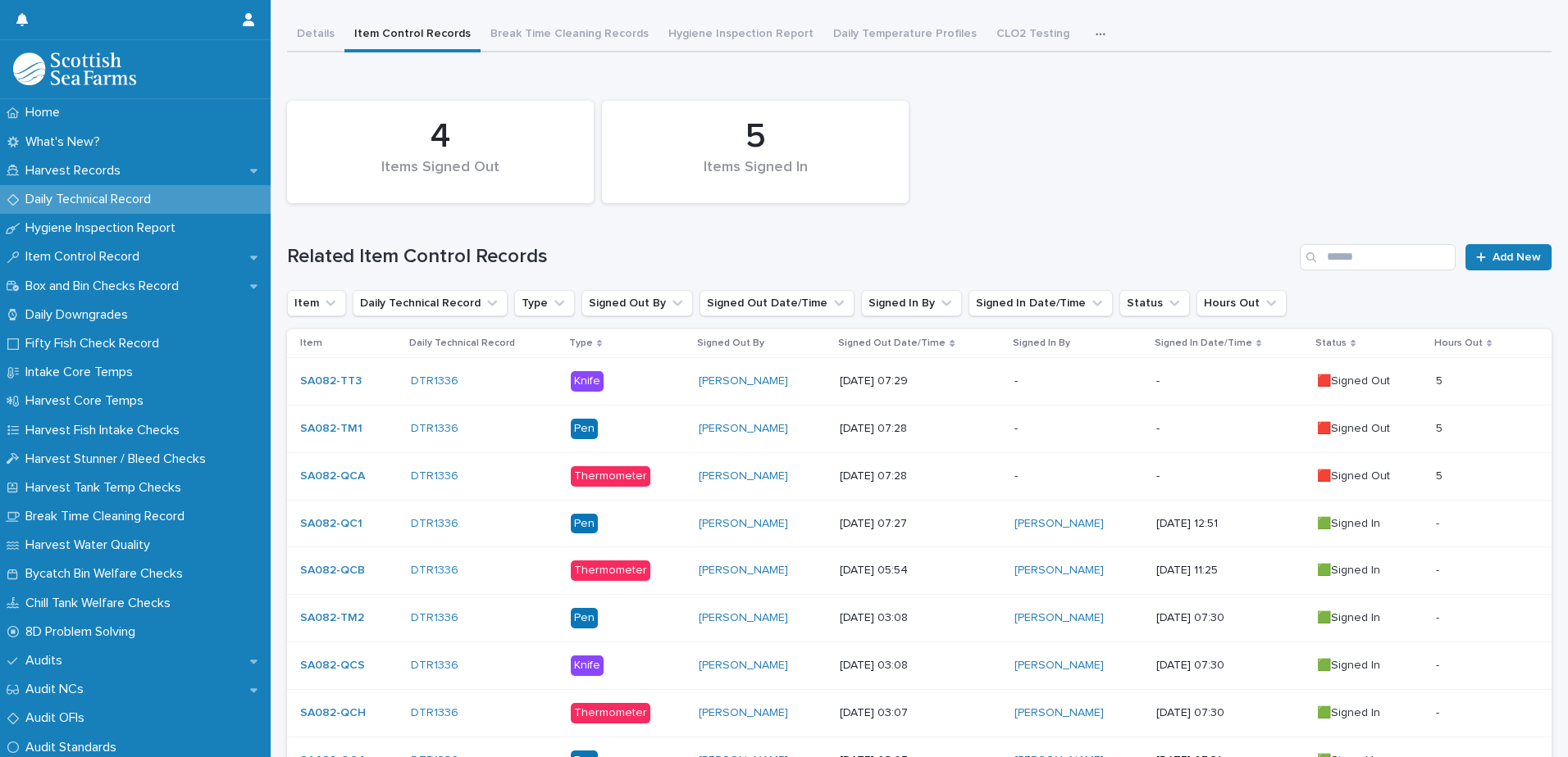
click at [1186, 482] on p "-" at bounding box center [1230, 476] width 148 height 14
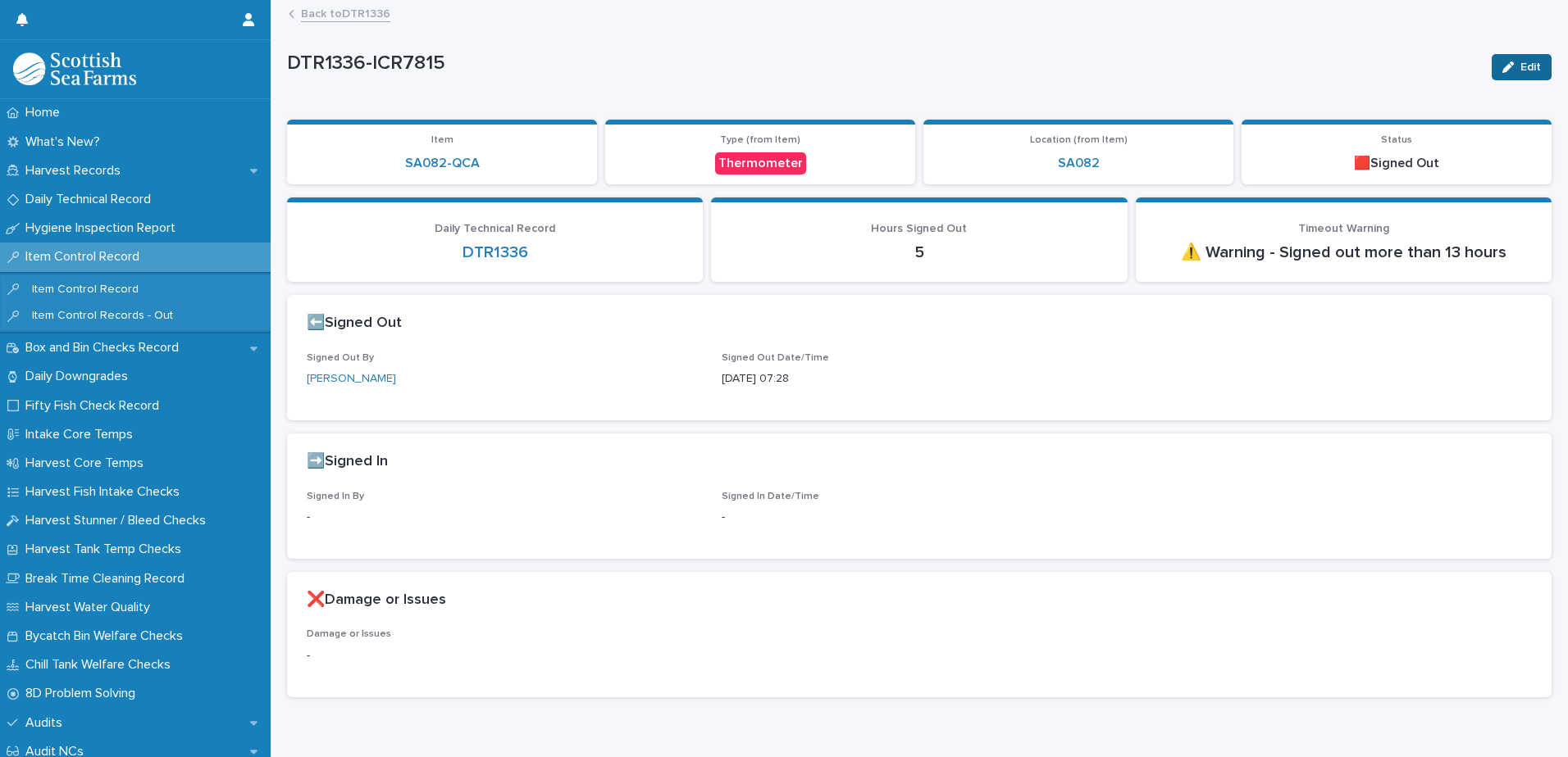
click at [1502, 64] on icon "button" at bounding box center [1508, 67] width 12 height 12
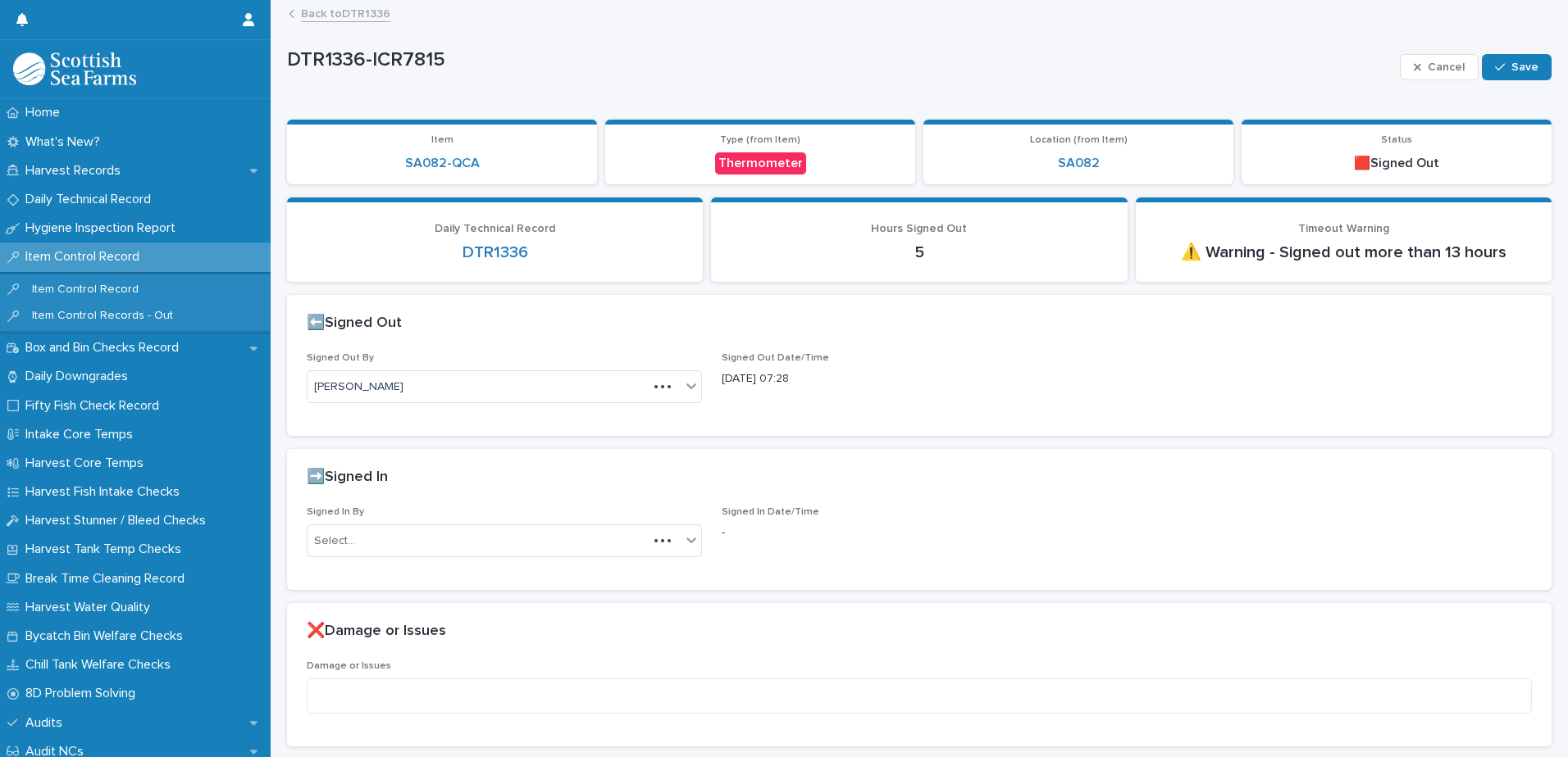
click at [379, 530] on div "Select..." at bounding box center [477, 540] width 340 height 27
type input "*****"
click at [378, 572] on div "Signed In By option [PERSON_NAME] focused, 291 of 401. 1 result available for s…" at bounding box center [919, 548] width 1264 height 84
drag, startPoint x: 378, startPoint y: 572, endPoint x: 496, endPoint y: 571, distance: 118.0
click at [496, 571] on div "Signed In By Select..." at bounding box center [504, 538] width 395 height 64
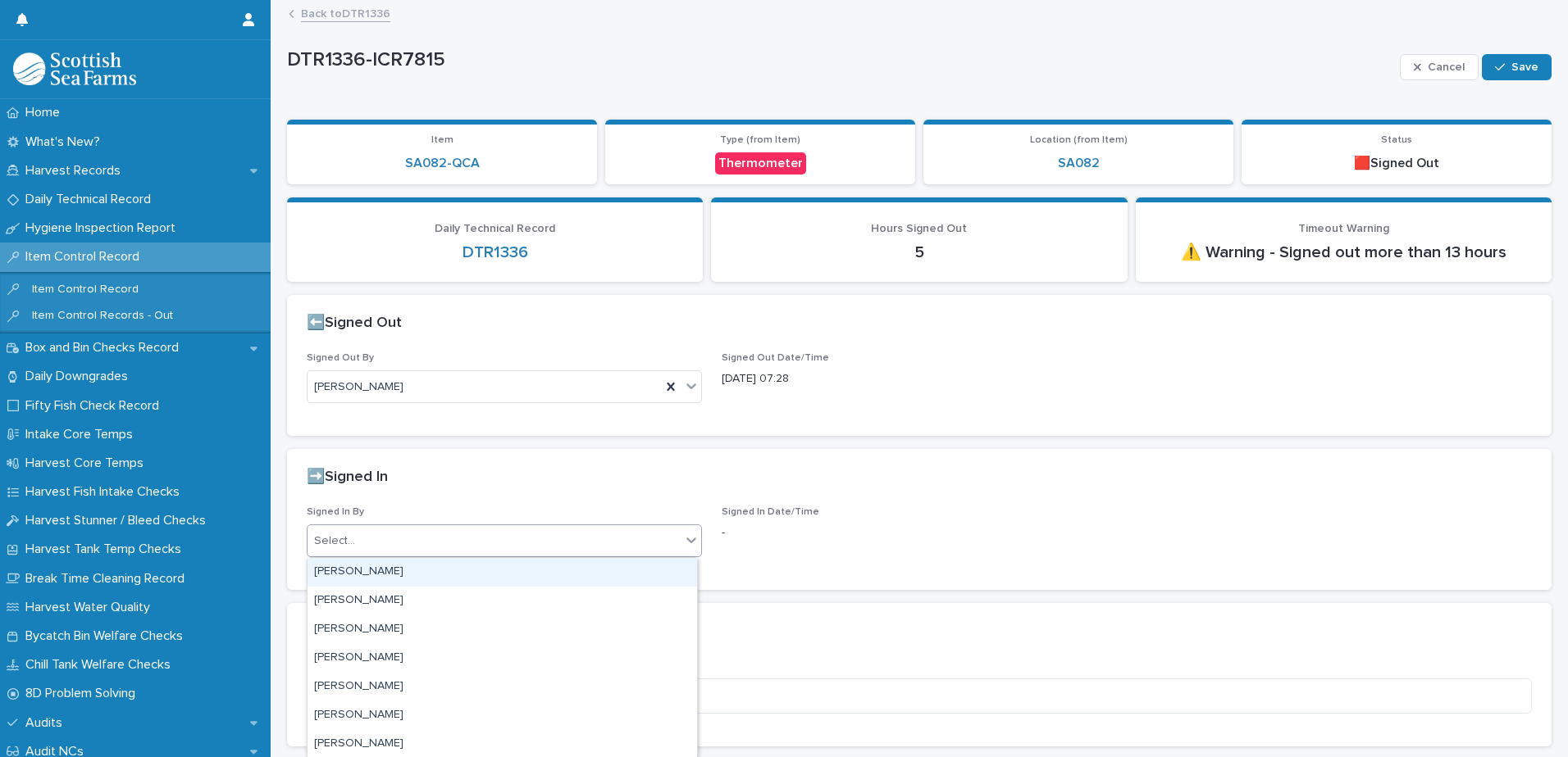
click at [372, 536] on div "Select..." at bounding box center [494, 540] width 373 height 27
type input "*****"
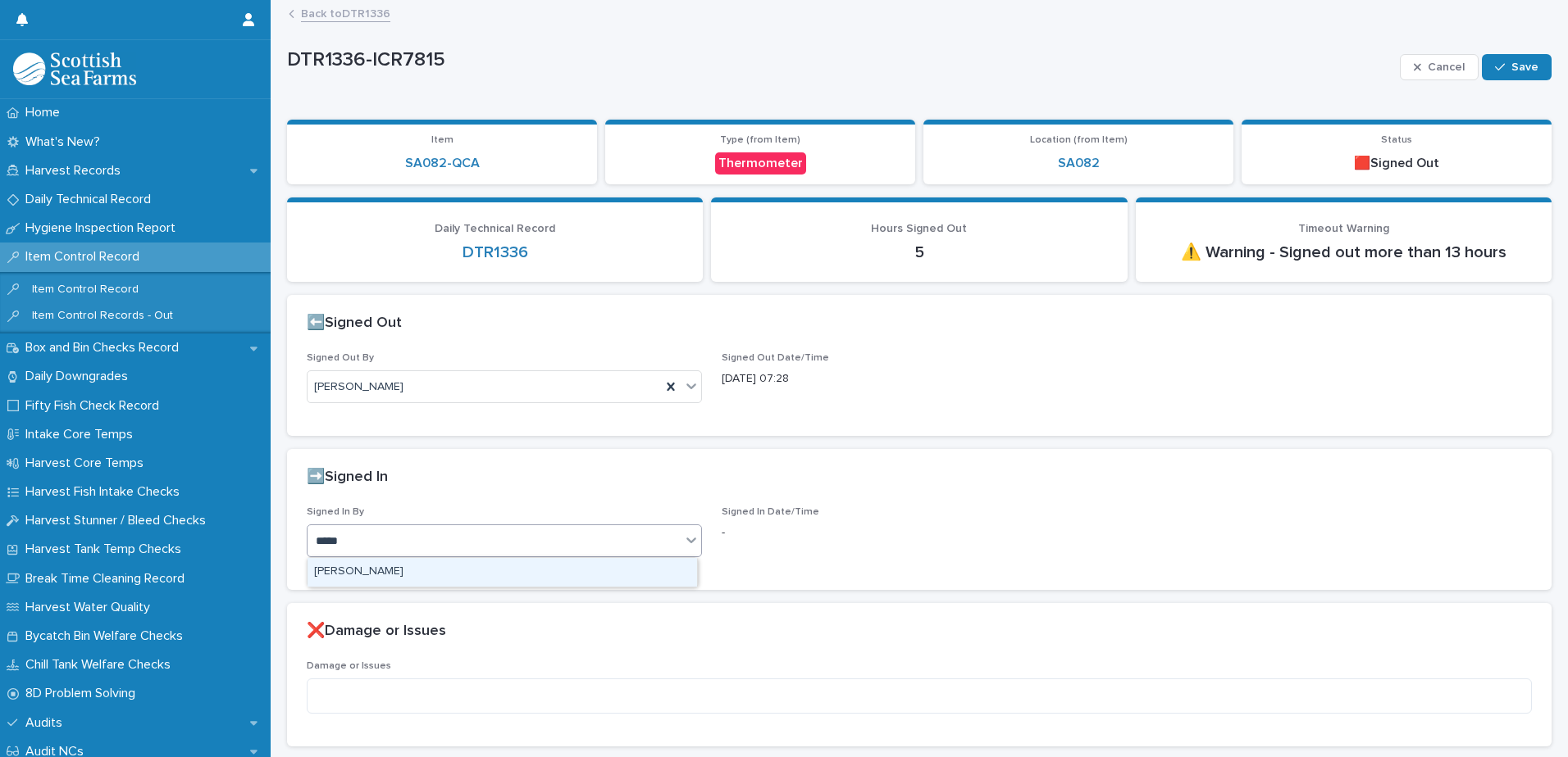
click at [392, 571] on div "[PERSON_NAME]" at bounding box center [502, 572] width 390 height 29
click at [1511, 68] on span "Save" at bounding box center [1524, 67] width 27 height 12
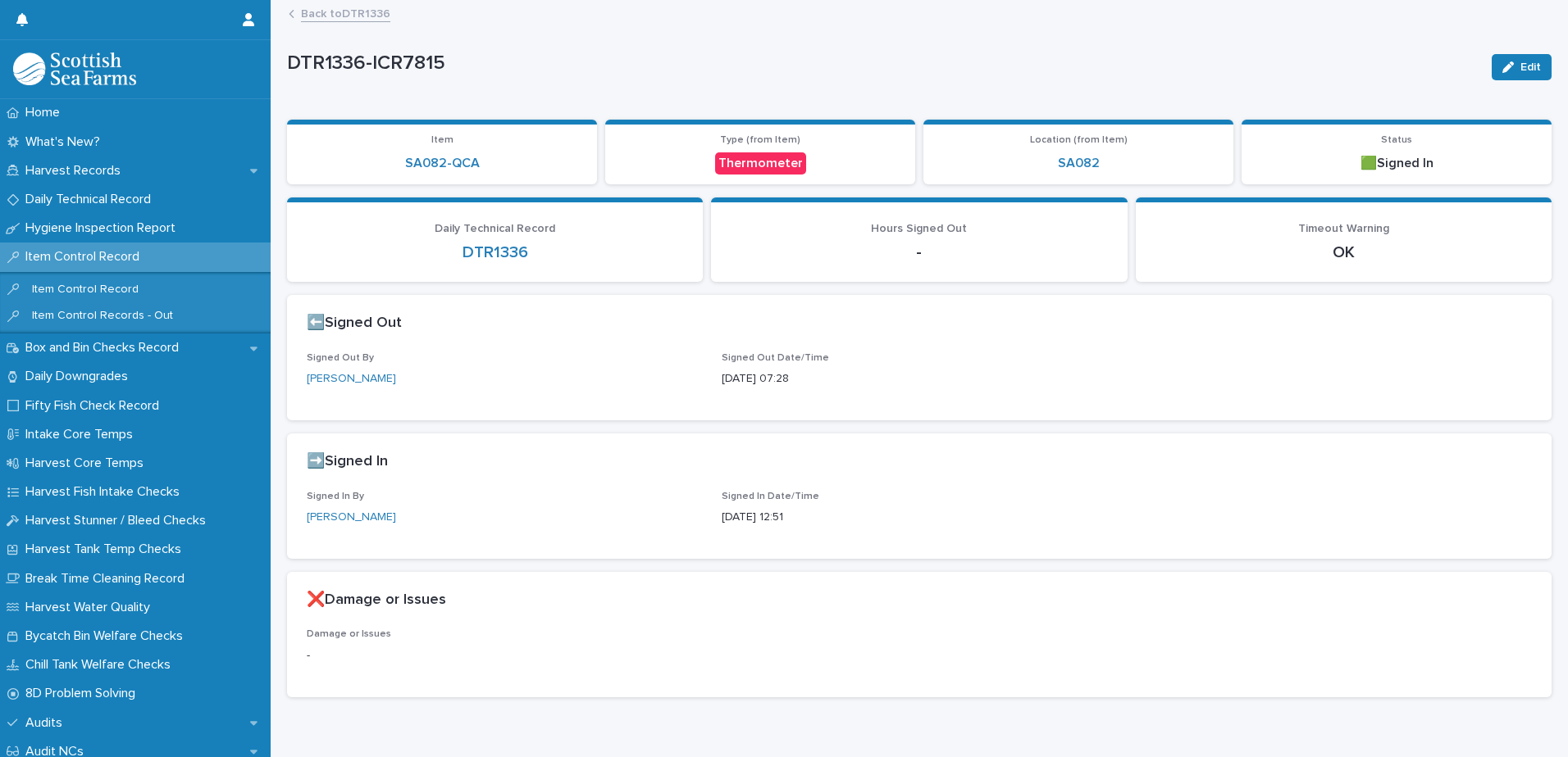
click at [355, 9] on link "Back to DTR1336" at bounding box center [345, 12] width 90 height 19
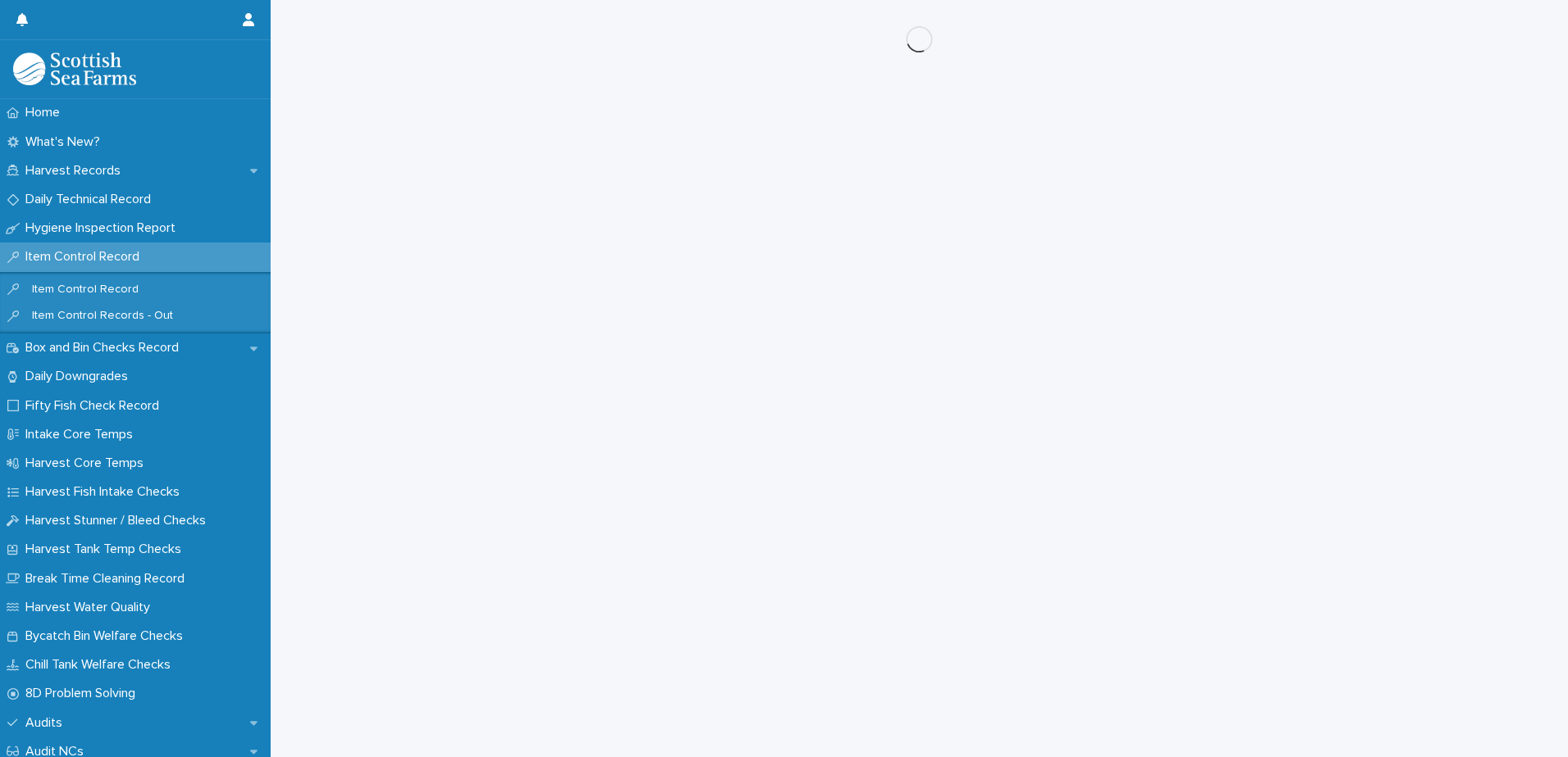
click at [1228, 513] on div "Loading... Saving… Loading... Saving…" at bounding box center [919, 358] width 1281 height 717
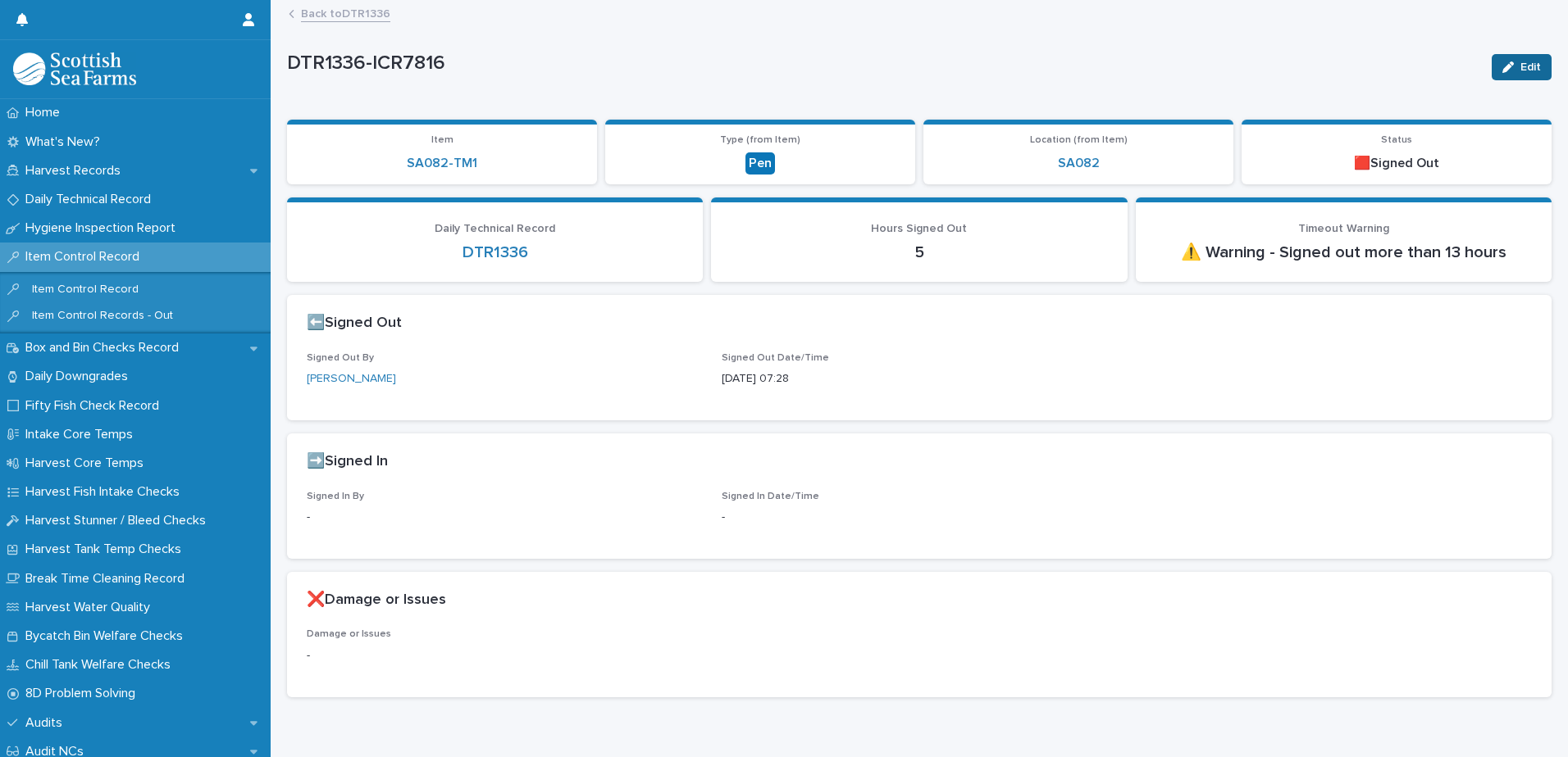
click at [1520, 70] on span "Edit" at bounding box center [1530, 67] width 21 height 12
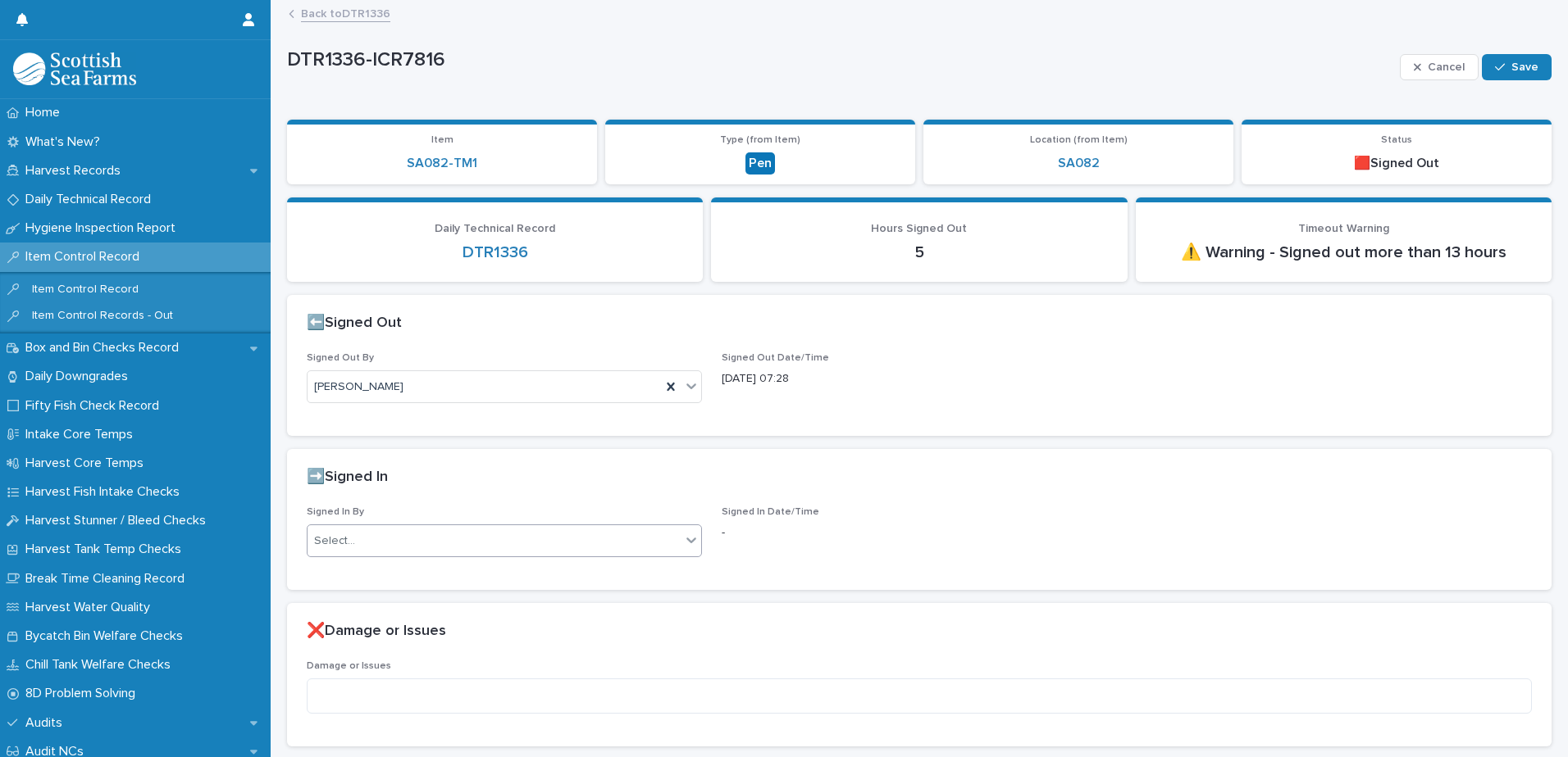
click at [388, 548] on div "Select..." at bounding box center [494, 540] width 373 height 27
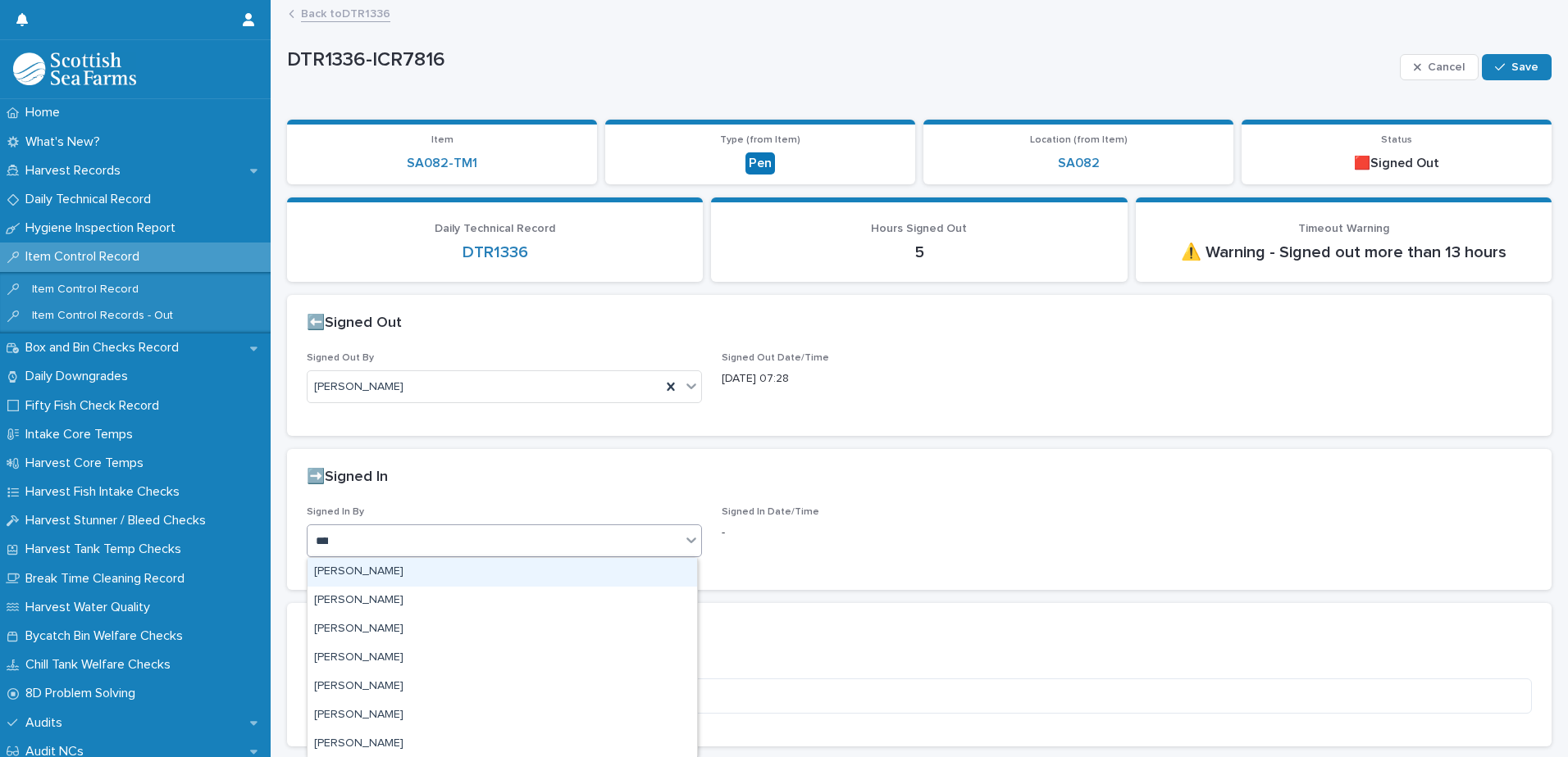
type input "*****"
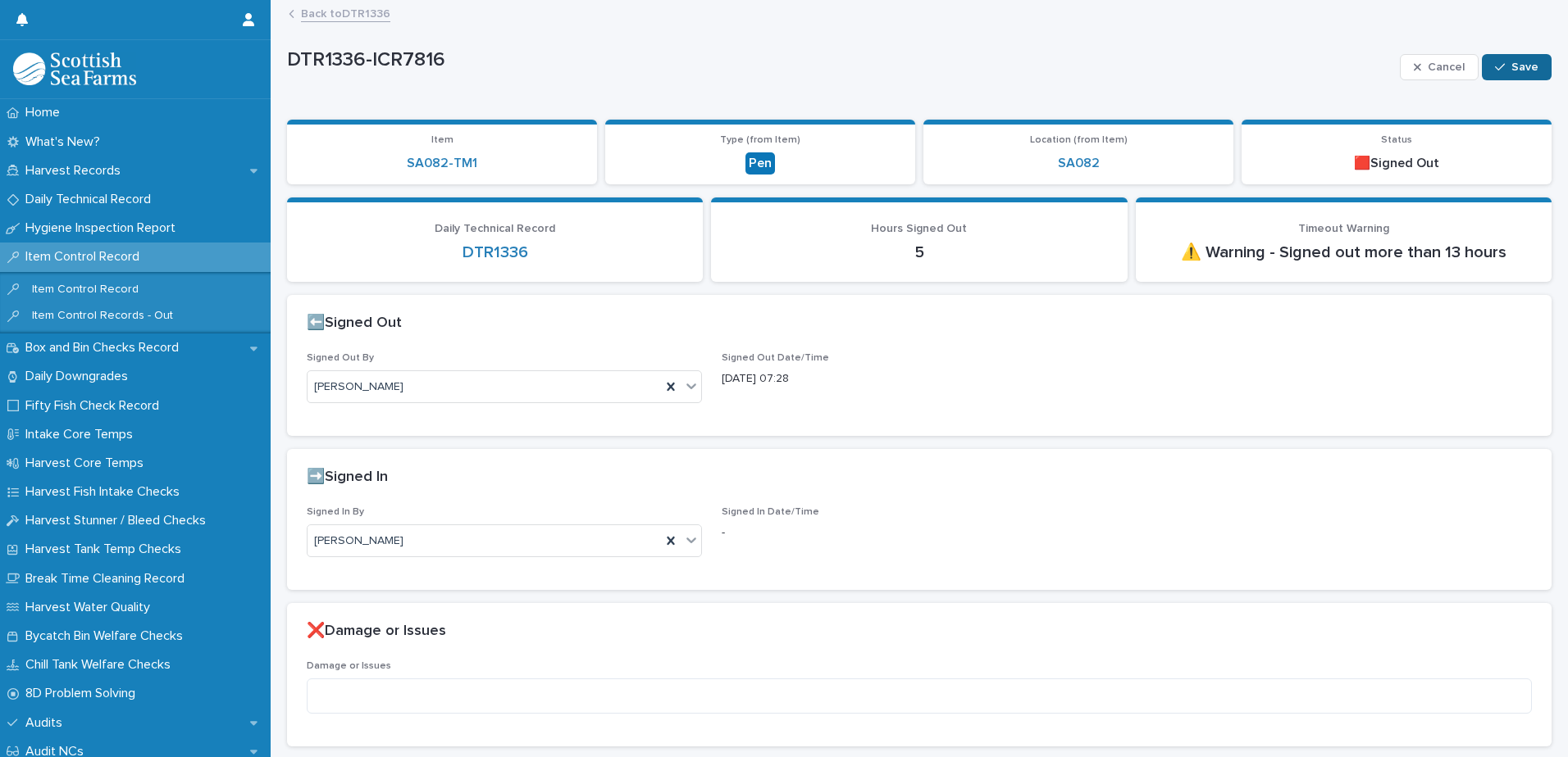
click at [1505, 59] on button "Save" at bounding box center [1516, 67] width 70 height 27
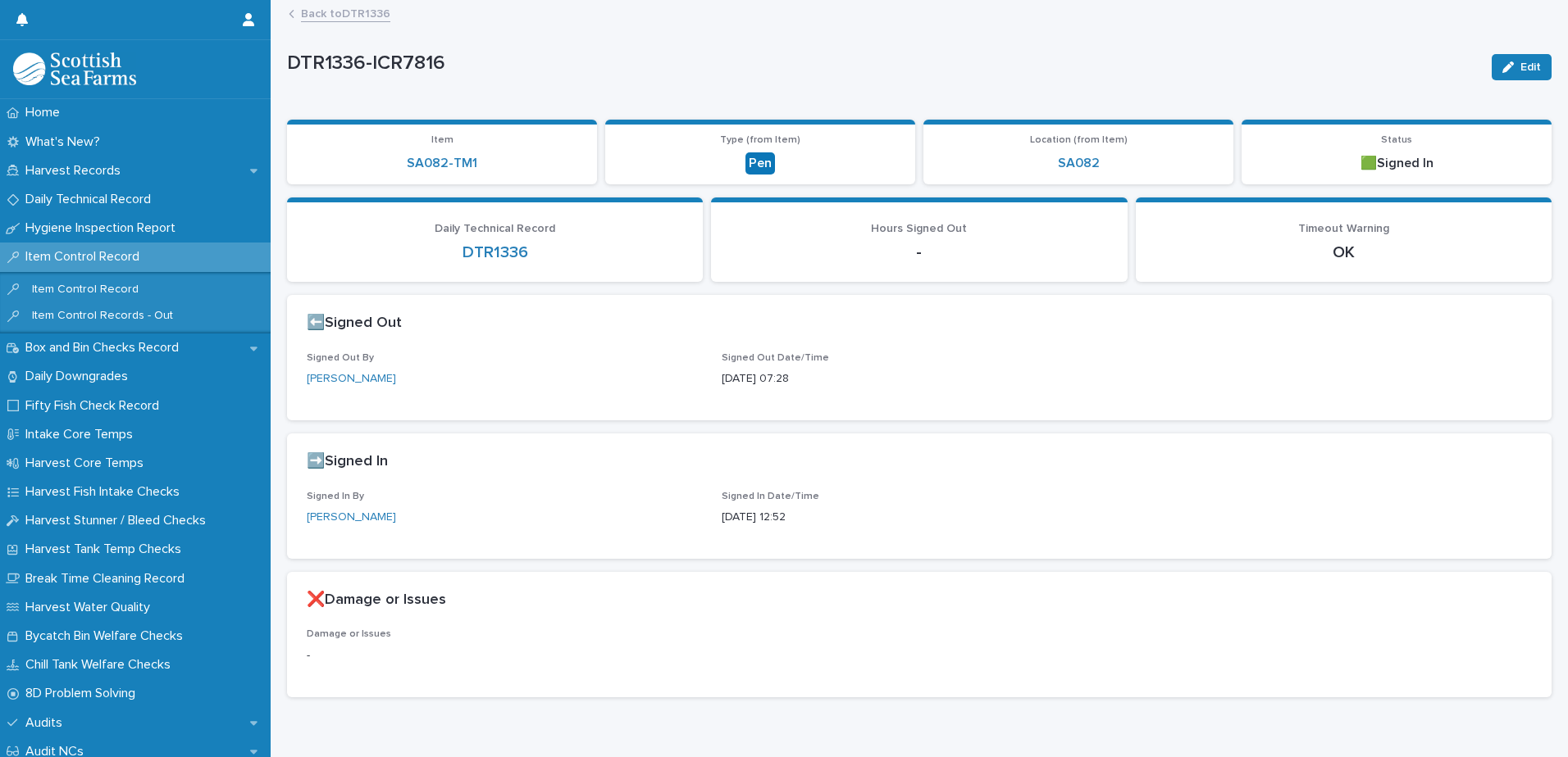
click at [321, 17] on link "Back to DTR1336" at bounding box center [345, 12] width 90 height 19
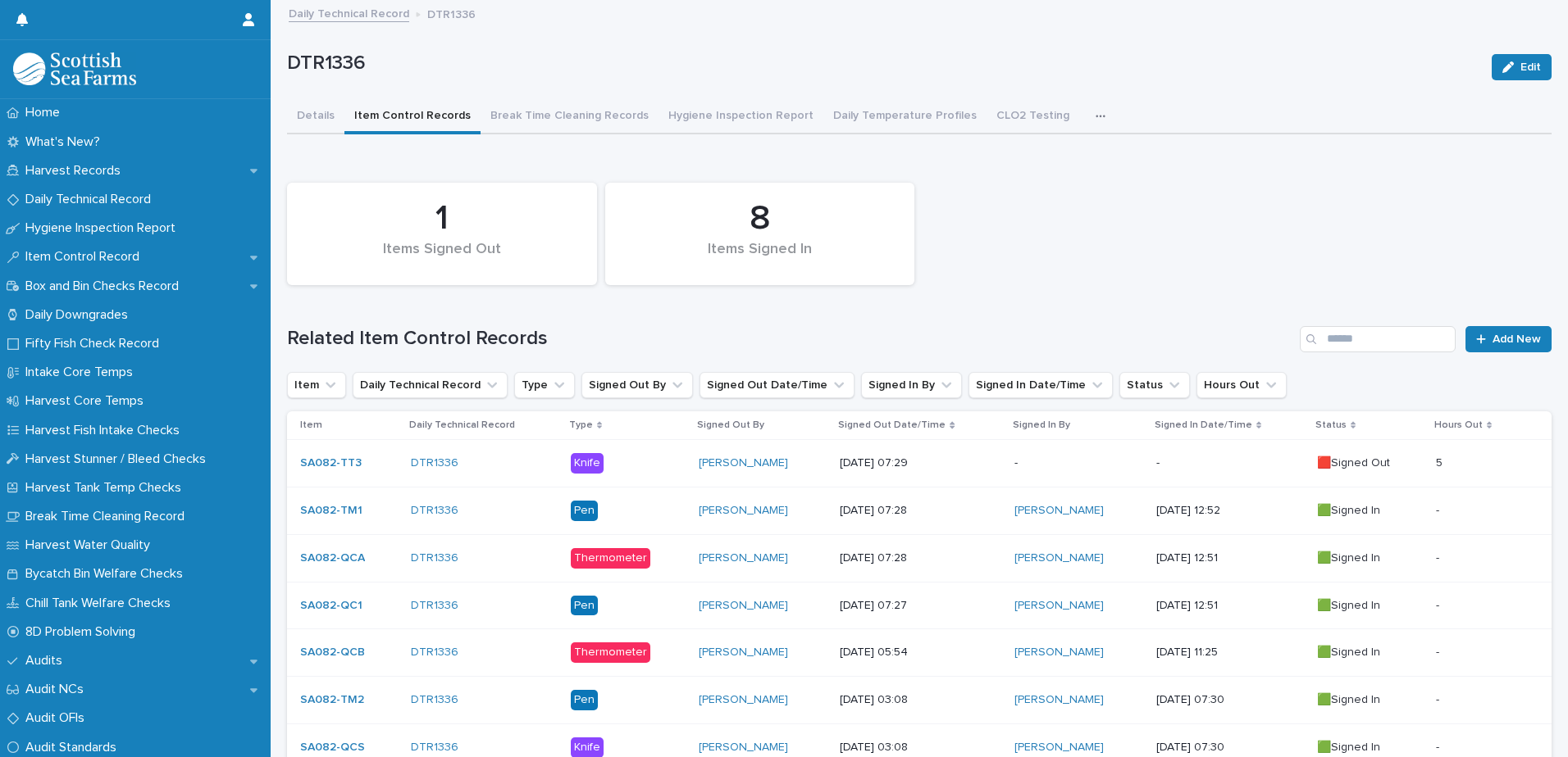
click at [1457, 461] on p at bounding box center [1480, 463] width 90 height 14
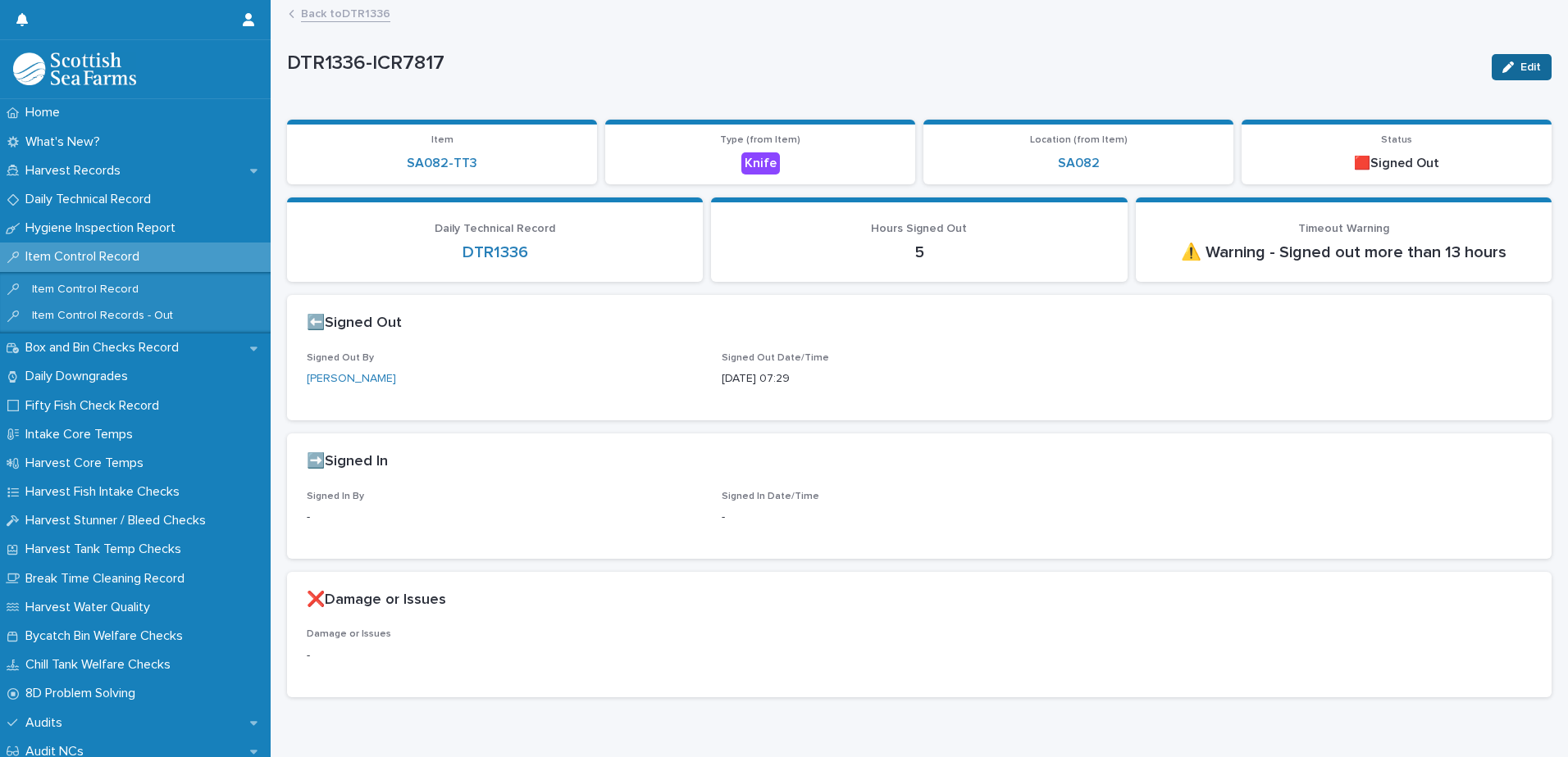
click at [1502, 70] on icon "button" at bounding box center [1508, 67] width 12 height 12
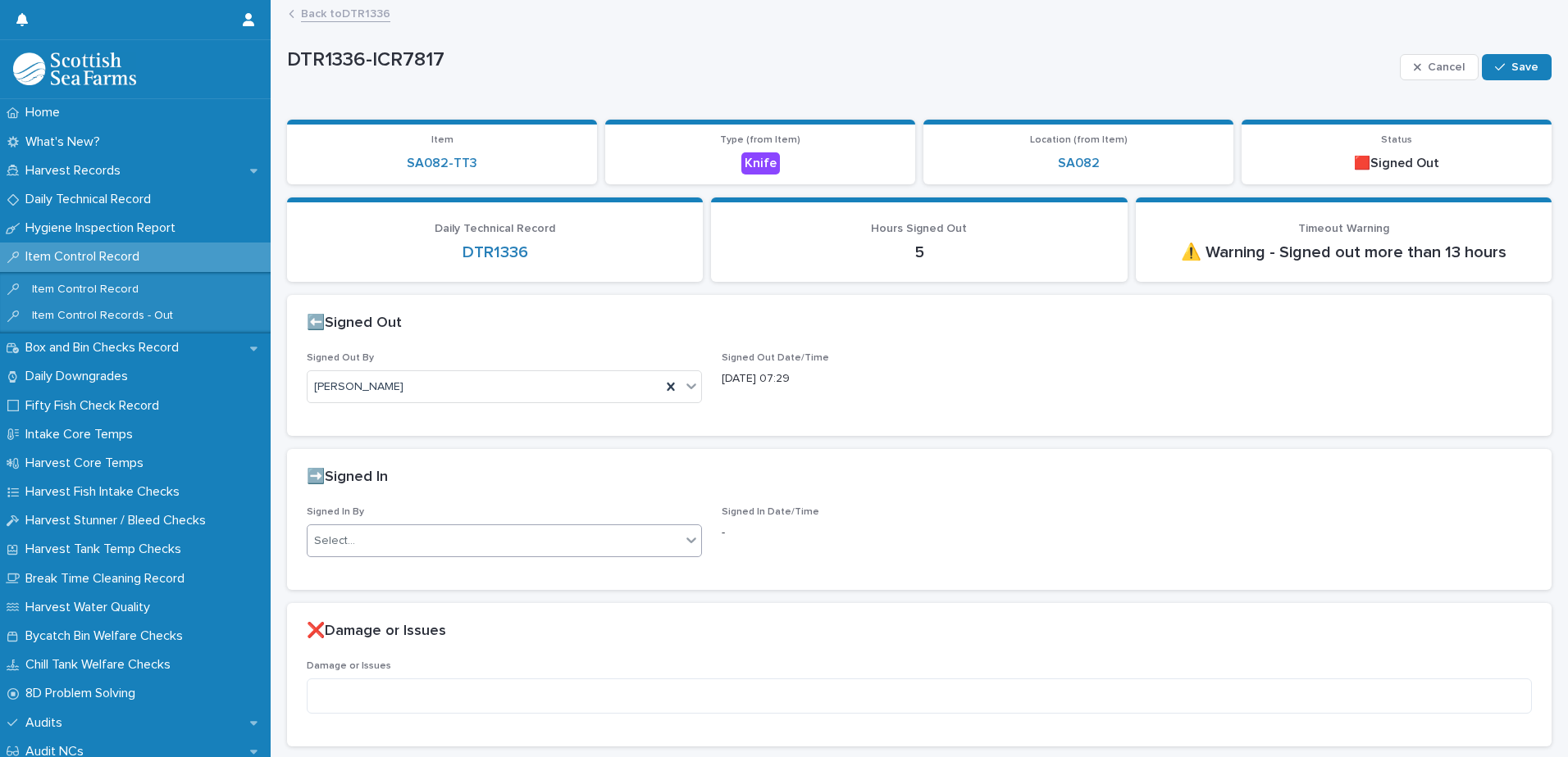
click at [404, 539] on div "Select..." at bounding box center [494, 540] width 373 height 27
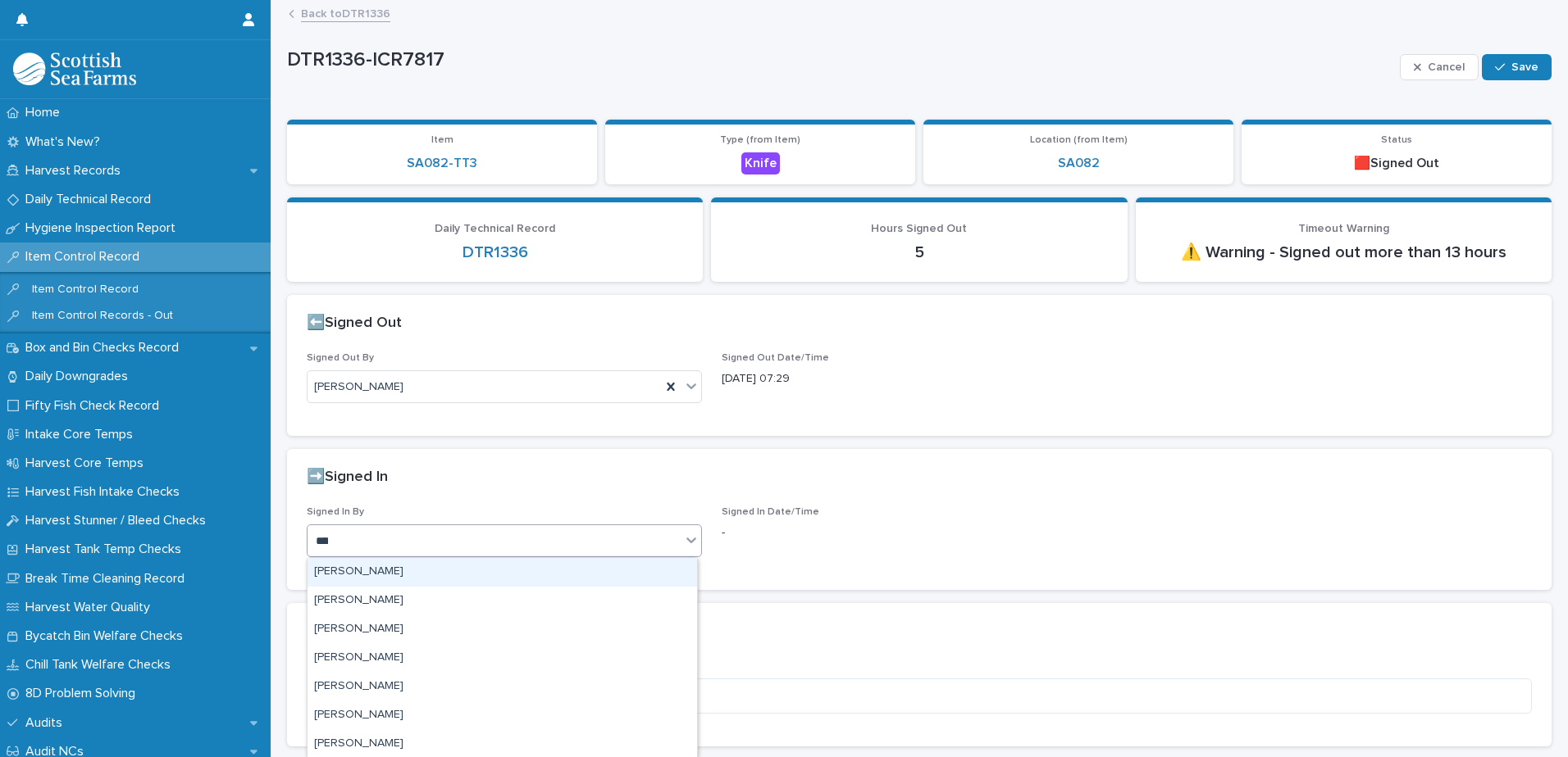
type input "*****"
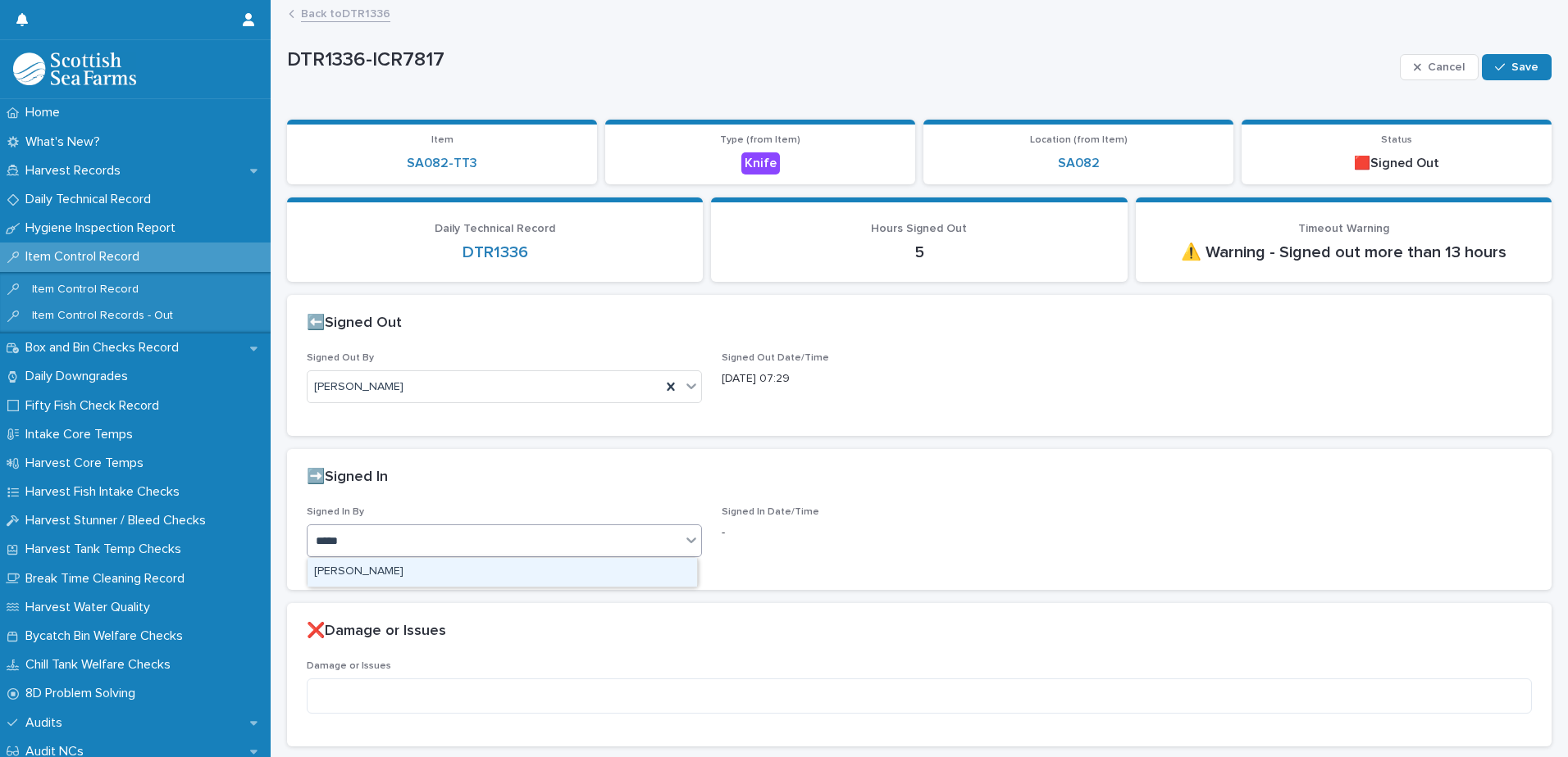
click at [417, 572] on div "[PERSON_NAME]" at bounding box center [502, 572] width 390 height 29
click at [1497, 68] on div "button" at bounding box center [1503, 67] width 17 height 12
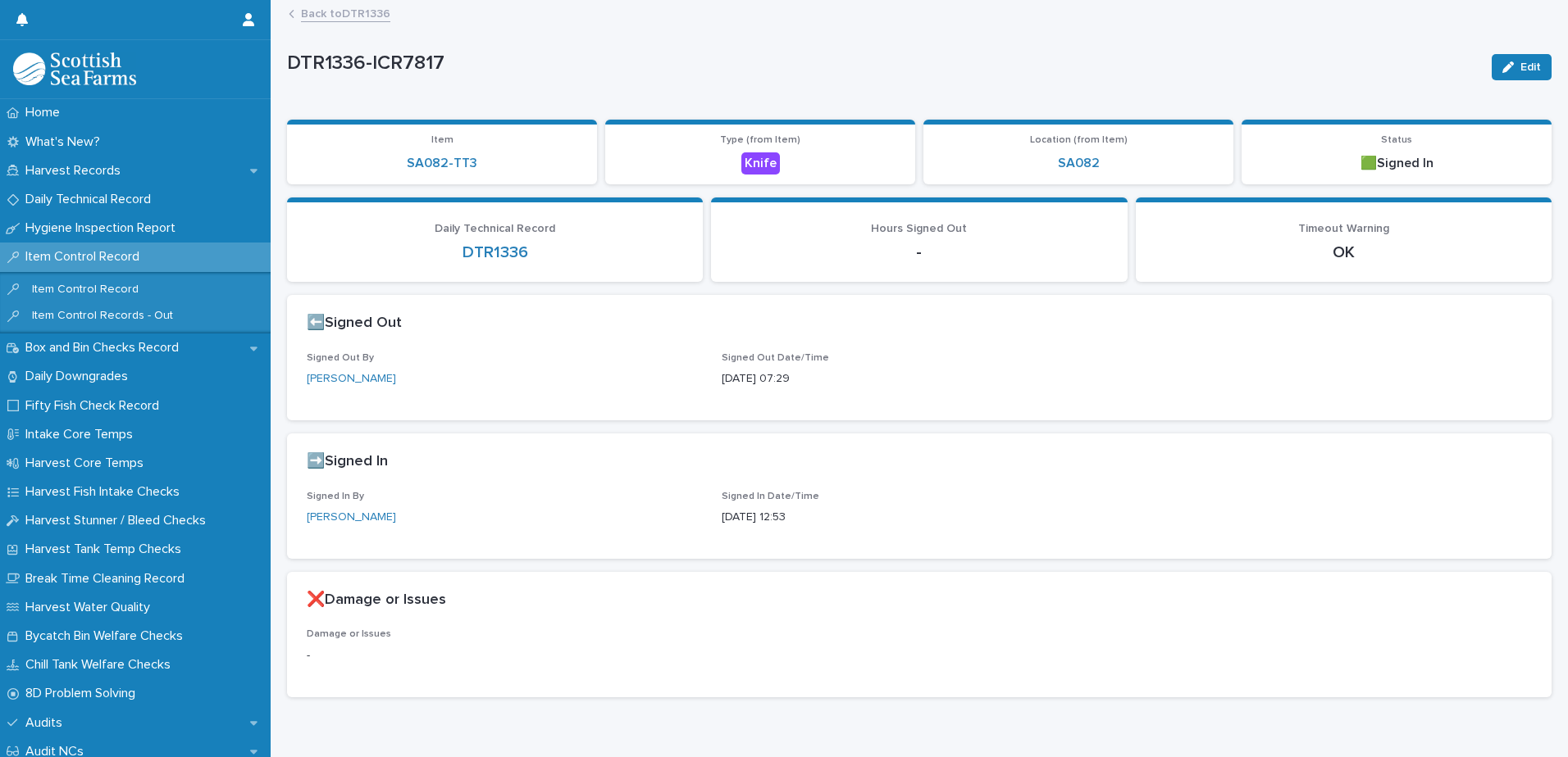
click at [346, 7] on link "Back to DTR1336" at bounding box center [345, 12] width 90 height 19
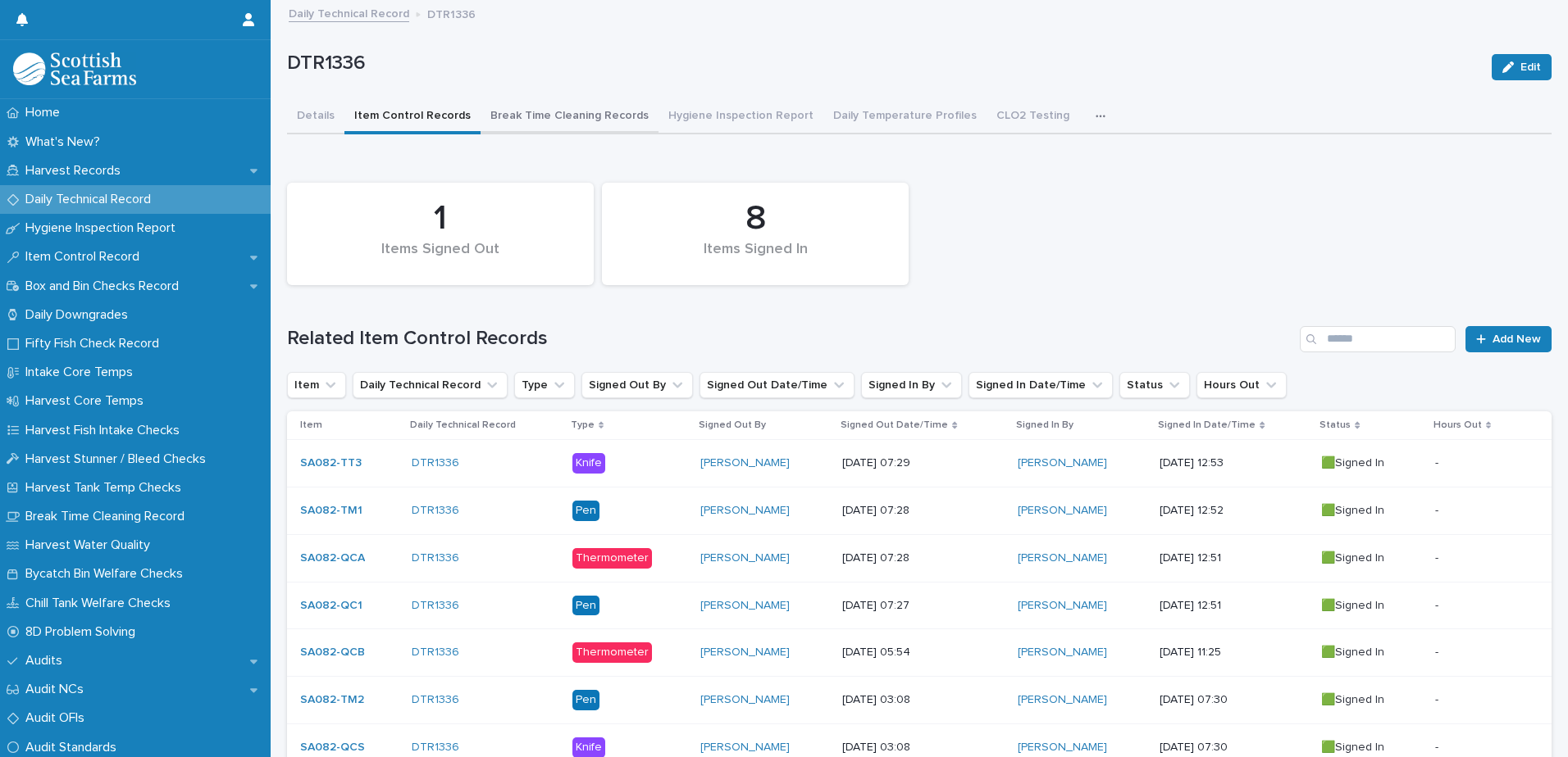
click at [537, 116] on button "Break Time Cleaning Records" at bounding box center [569, 116] width 178 height 34
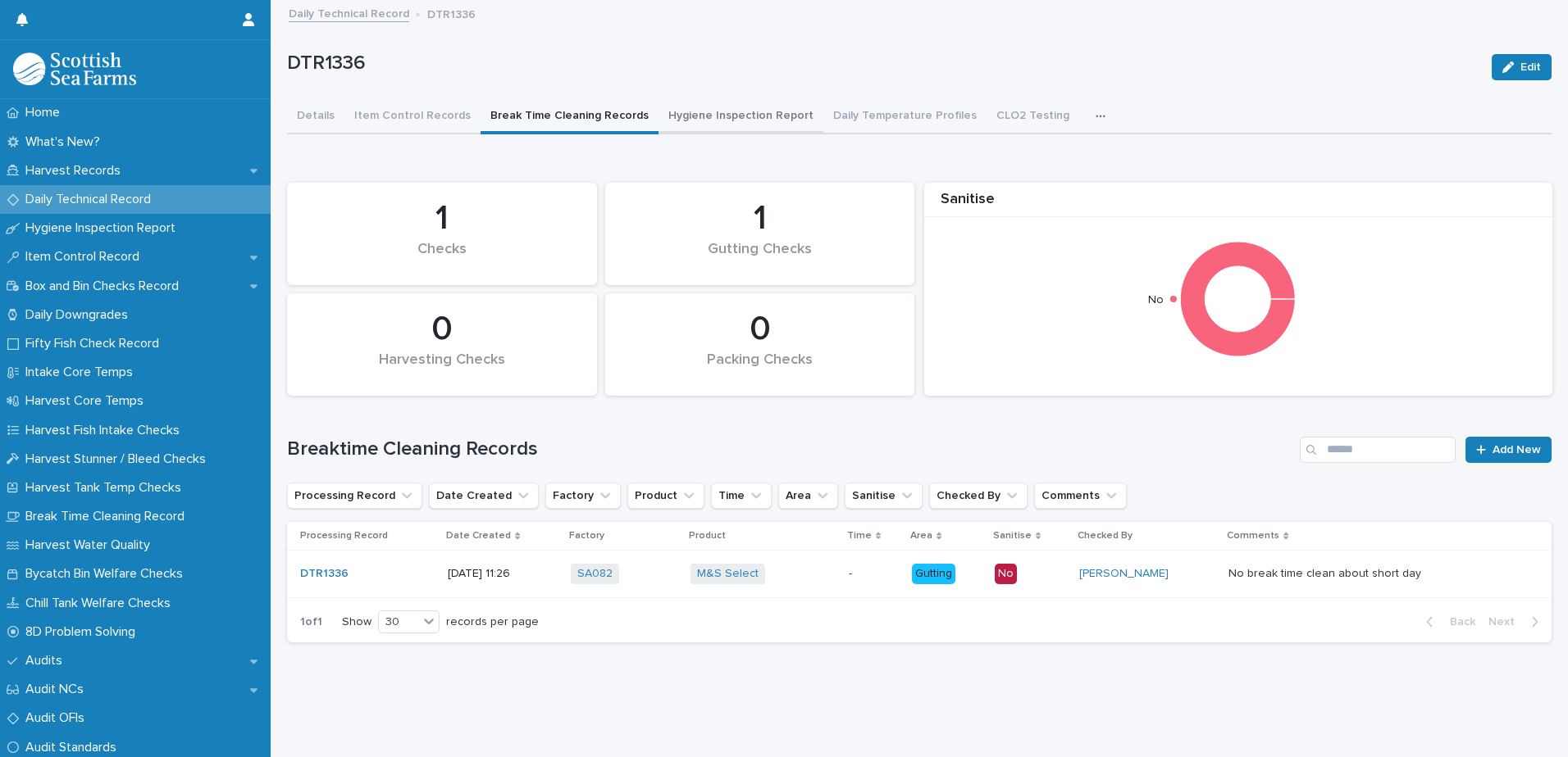
click at [722, 115] on button "Hygiene Inspection Report" at bounding box center [741, 116] width 165 height 34
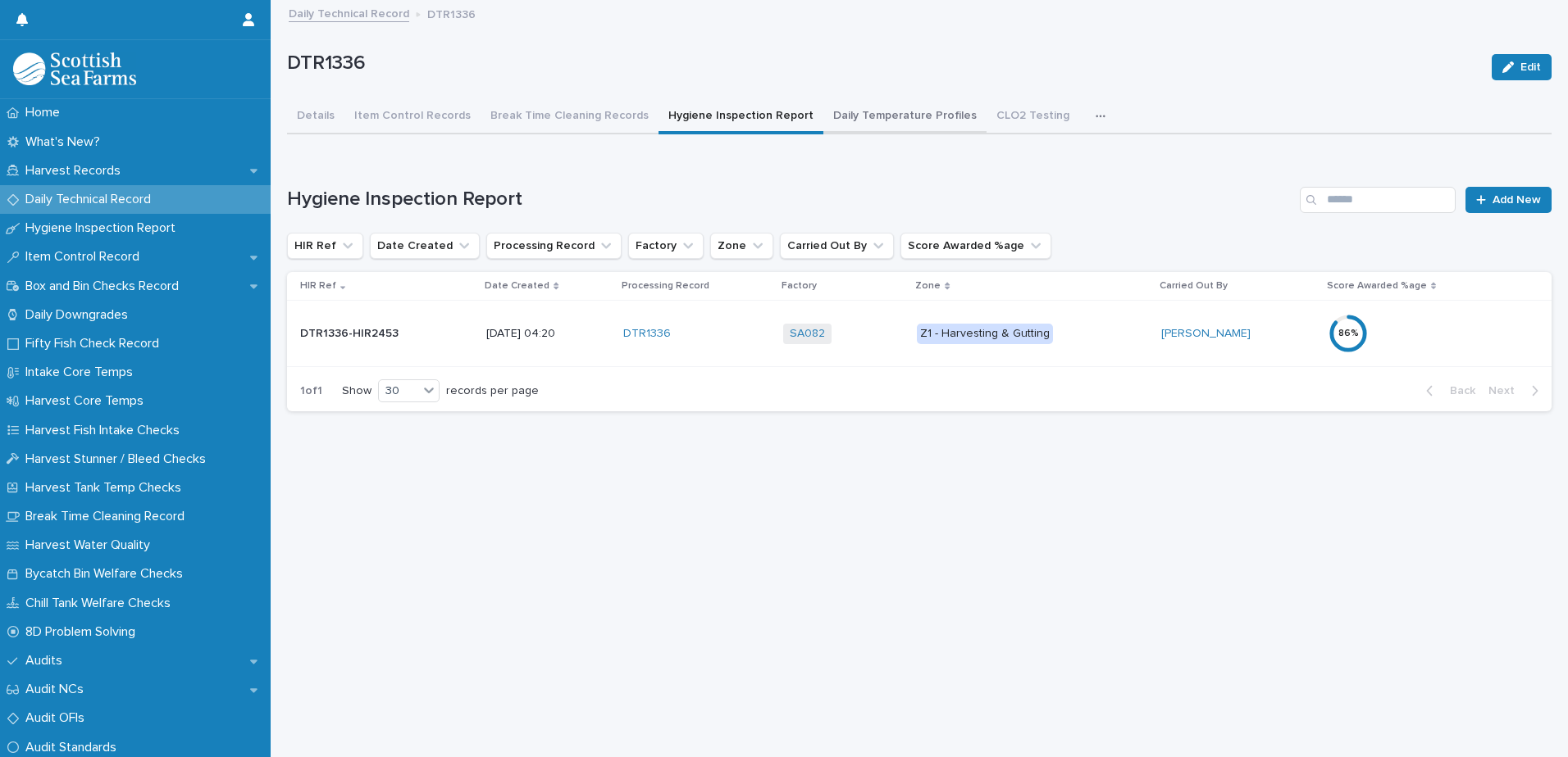
click at [888, 115] on button "Daily Temperature Profiles" at bounding box center [904, 116] width 163 height 34
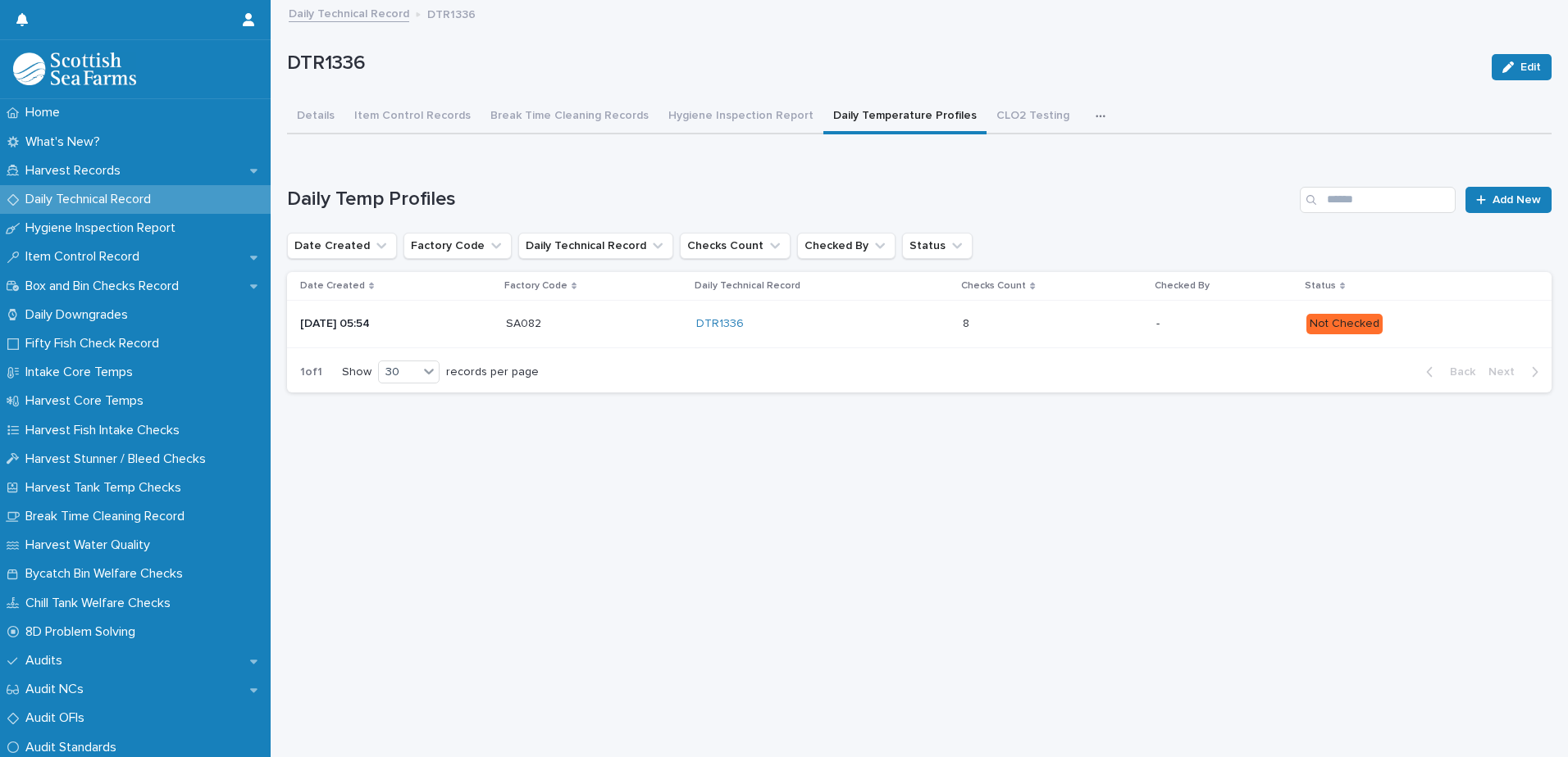
click at [1093, 326] on p at bounding box center [1033, 324] width 143 height 14
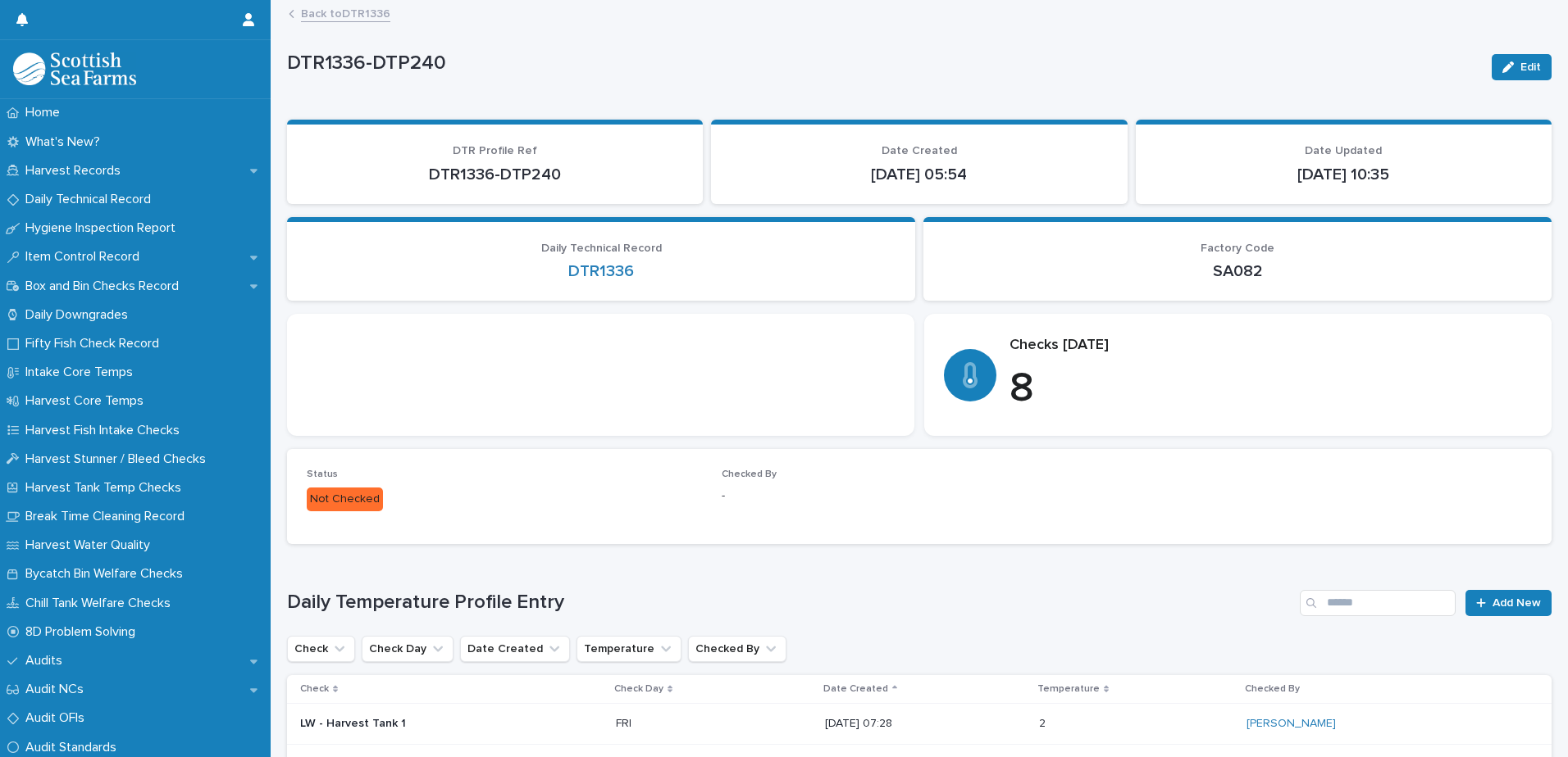
click at [1502, 72] on icon "button" at bounding box center [1508, 67] width 12 height 12
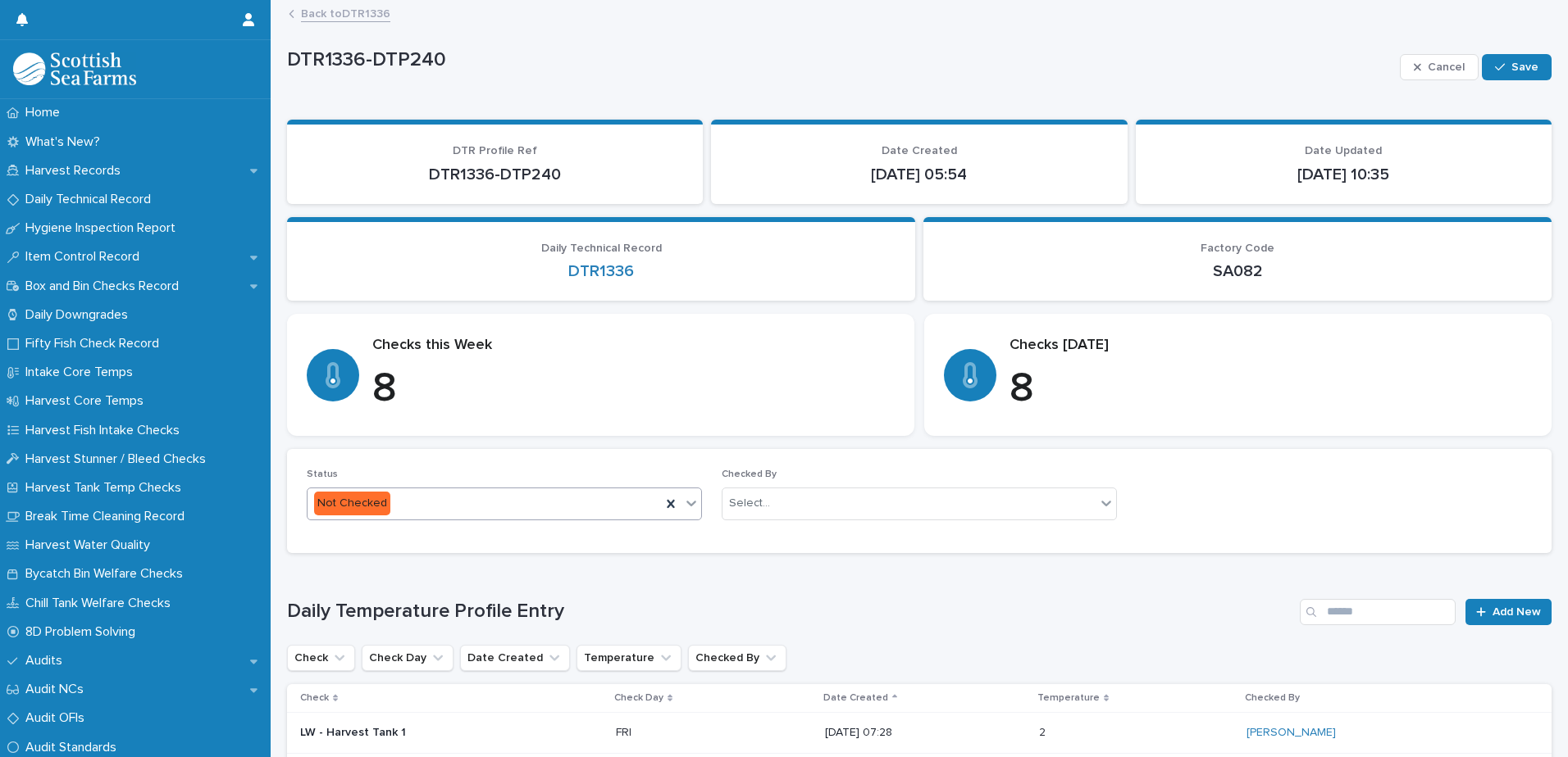
click at [436, 502] on div "Not Checked" at bounding box center [484, 503] width 353 height 27
drag, startPoint x: 397, startPoint y: 548, endPoint x: 389, endPoint y: 564, distance: 17.9
click at [390, 565] on div "Checked" at bounding box center [502, 564] width 390 height 29
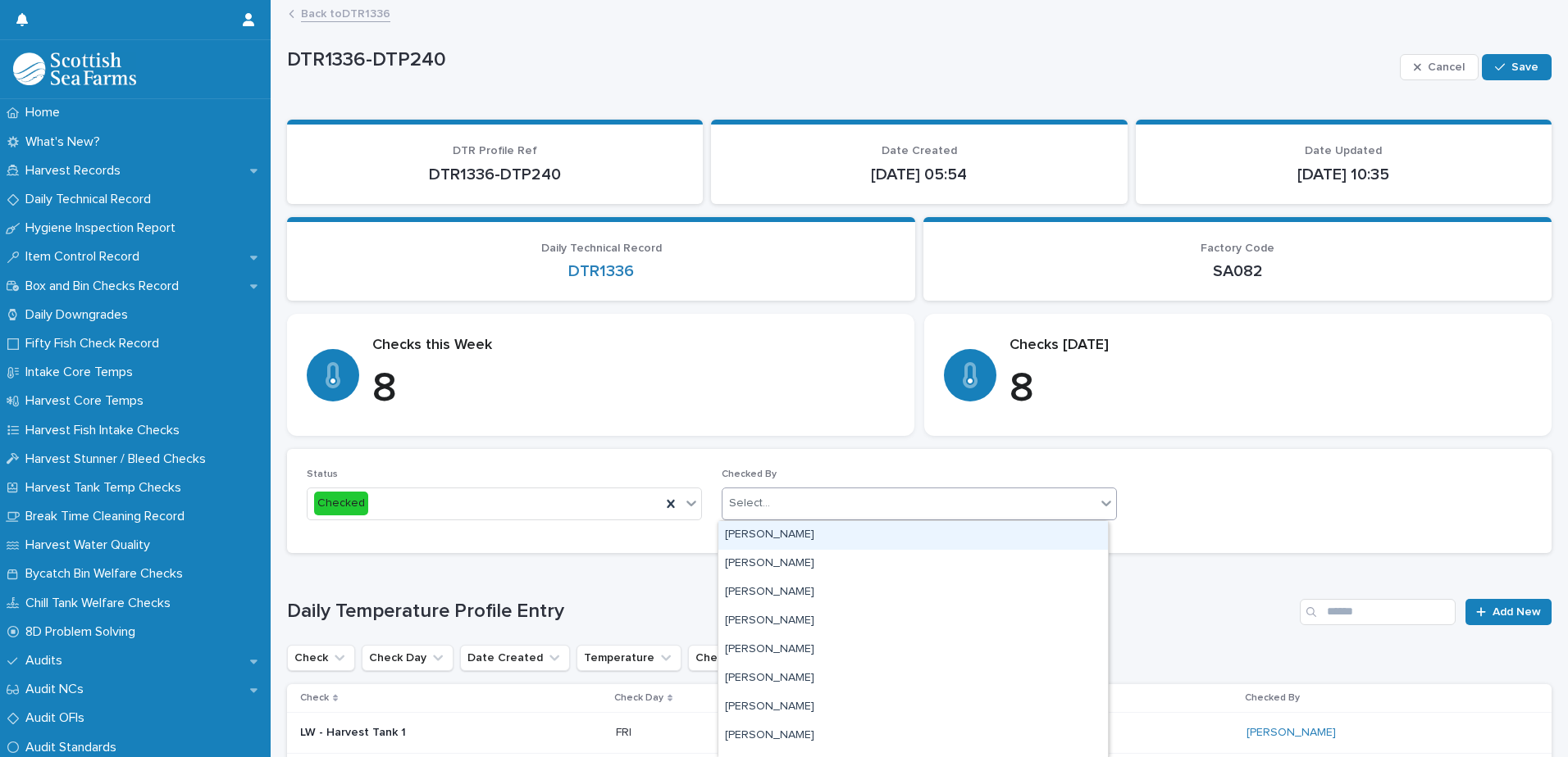
click at [819, 496] on div "Select..." at bounding box center [908, 503] width 373 height 27
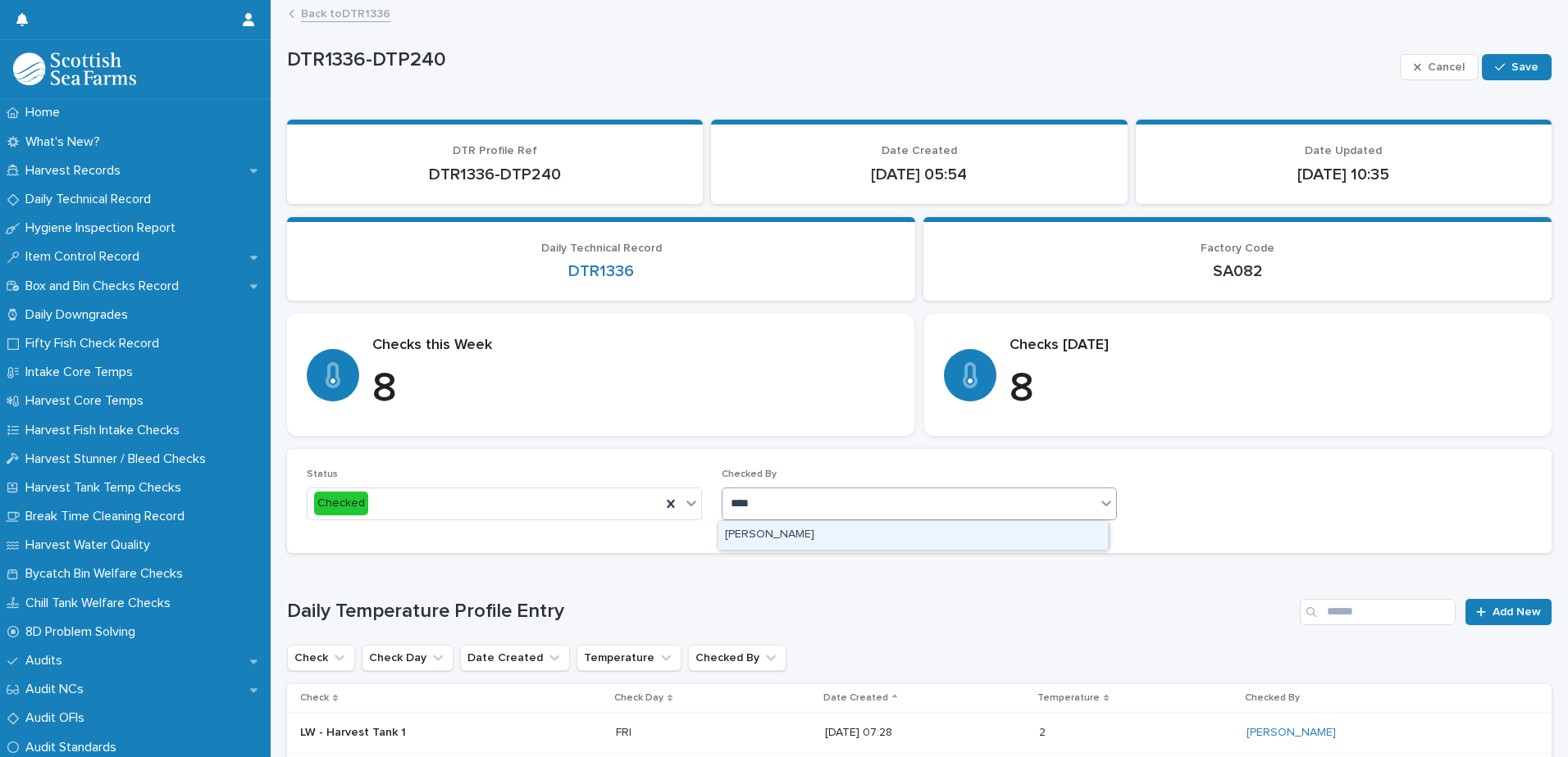
type input "*****"
click at [820, 532] on div "[PERSON_NAME]" at bounding box center [912, 535] width 390 height 29
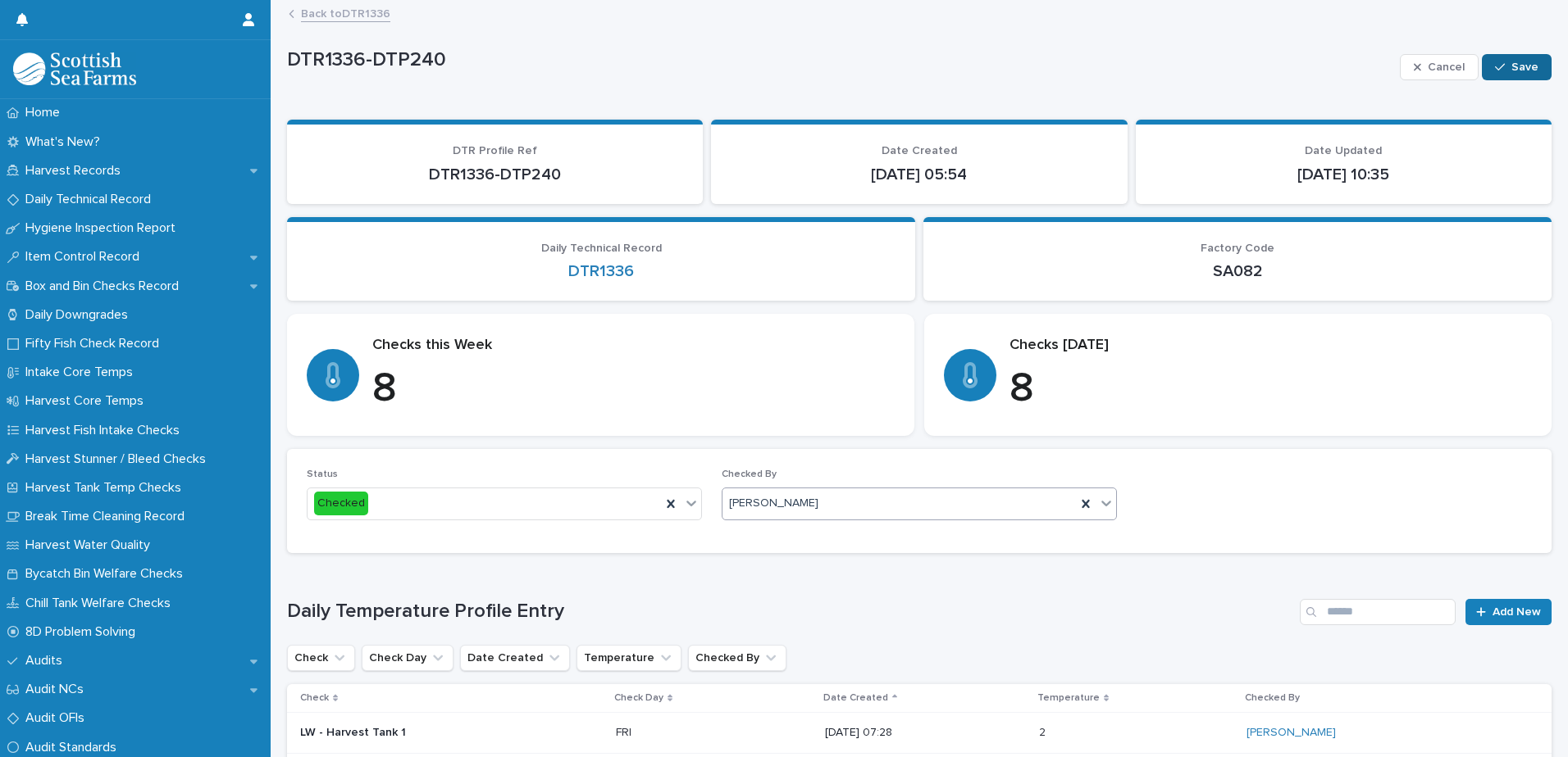
click at [1512, 64] on span "Save" at bounding box center [1524, 67] width 27 height 12
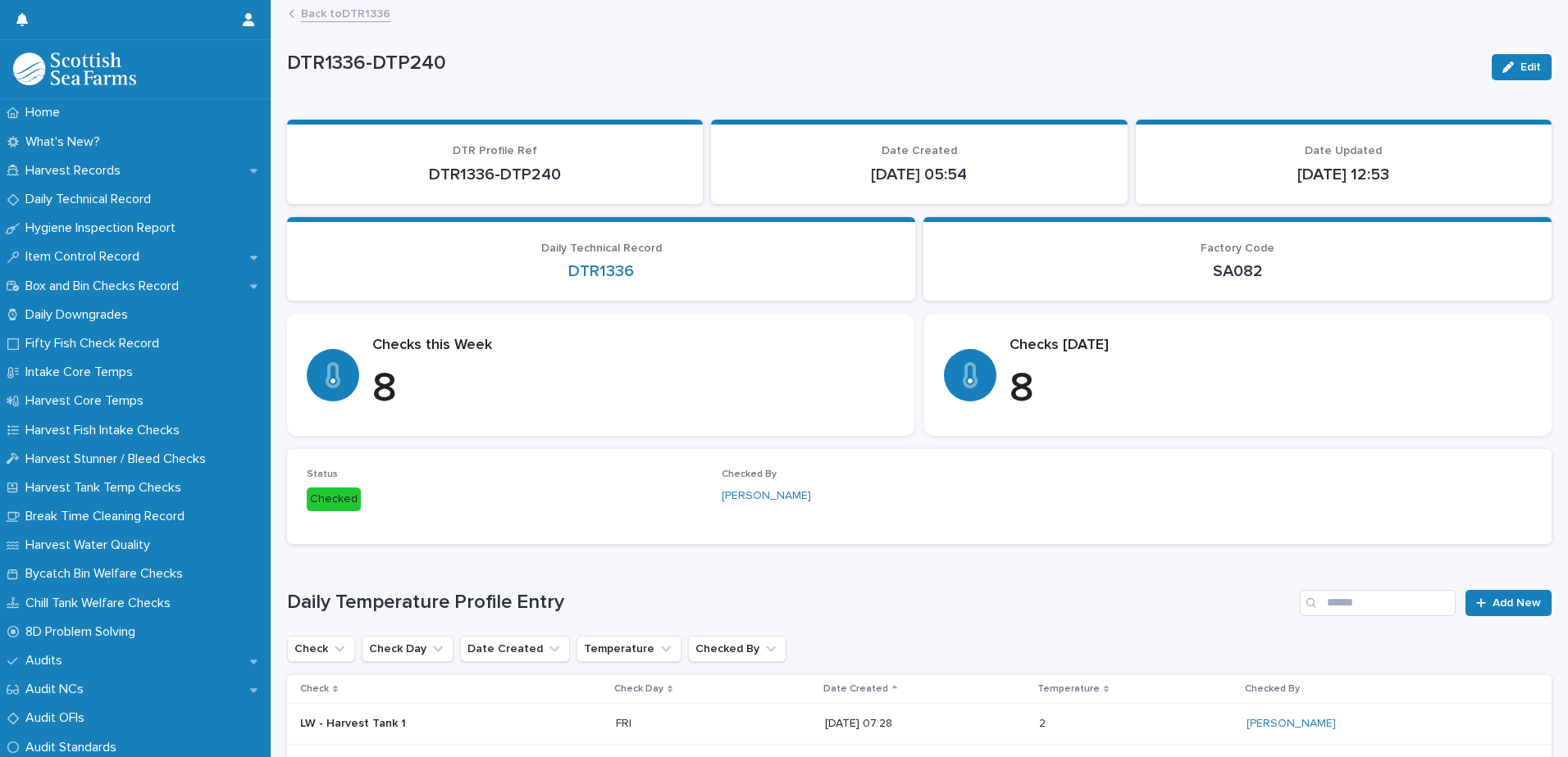
click at [331, 10] on link "Back to DTR1336" at bounding box center [345, 12] width 90 height 19
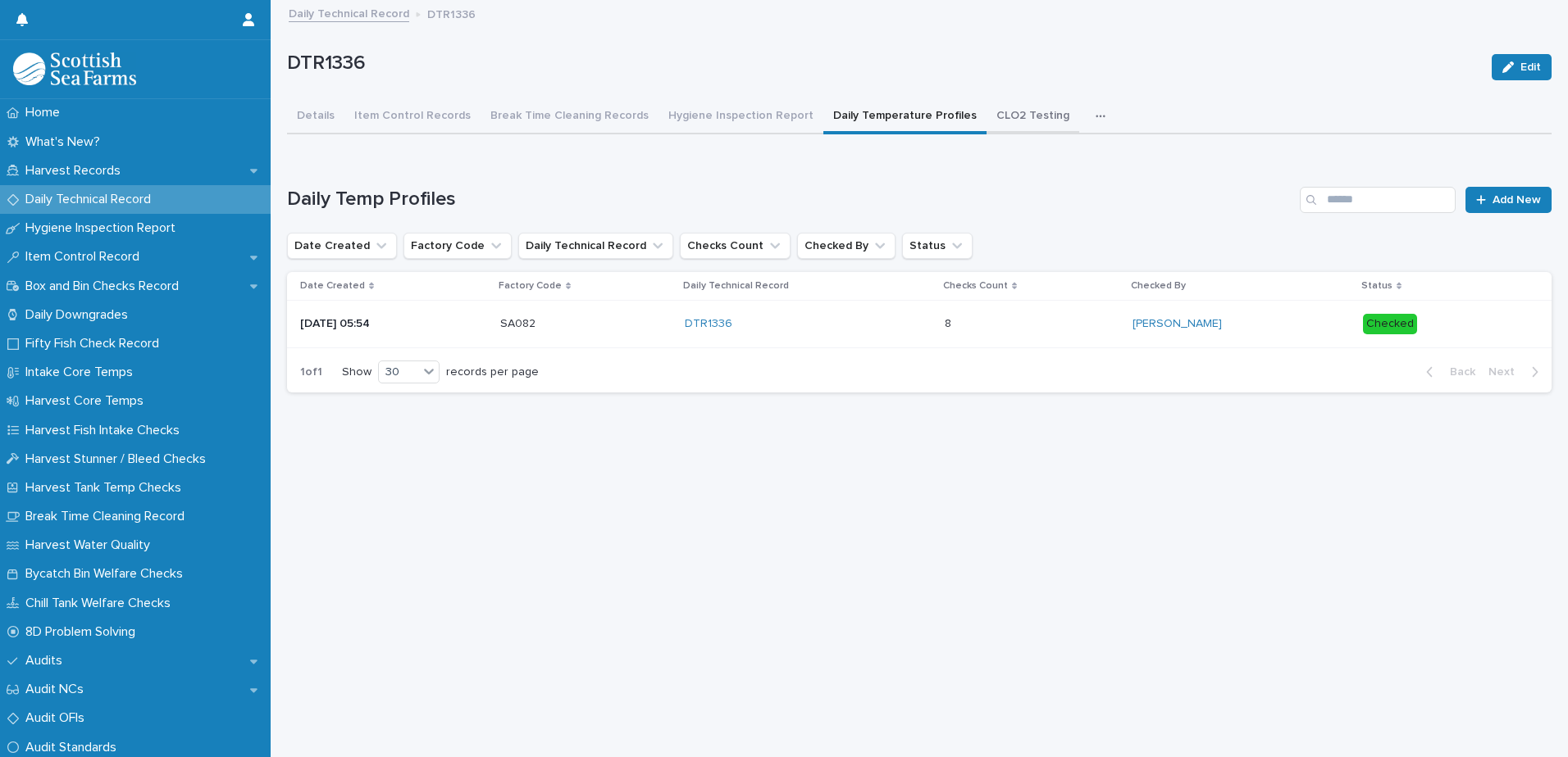
click at [986, 118] on button "CLO2 Testing" at bounding box center [1033, 116] width 93 height 34
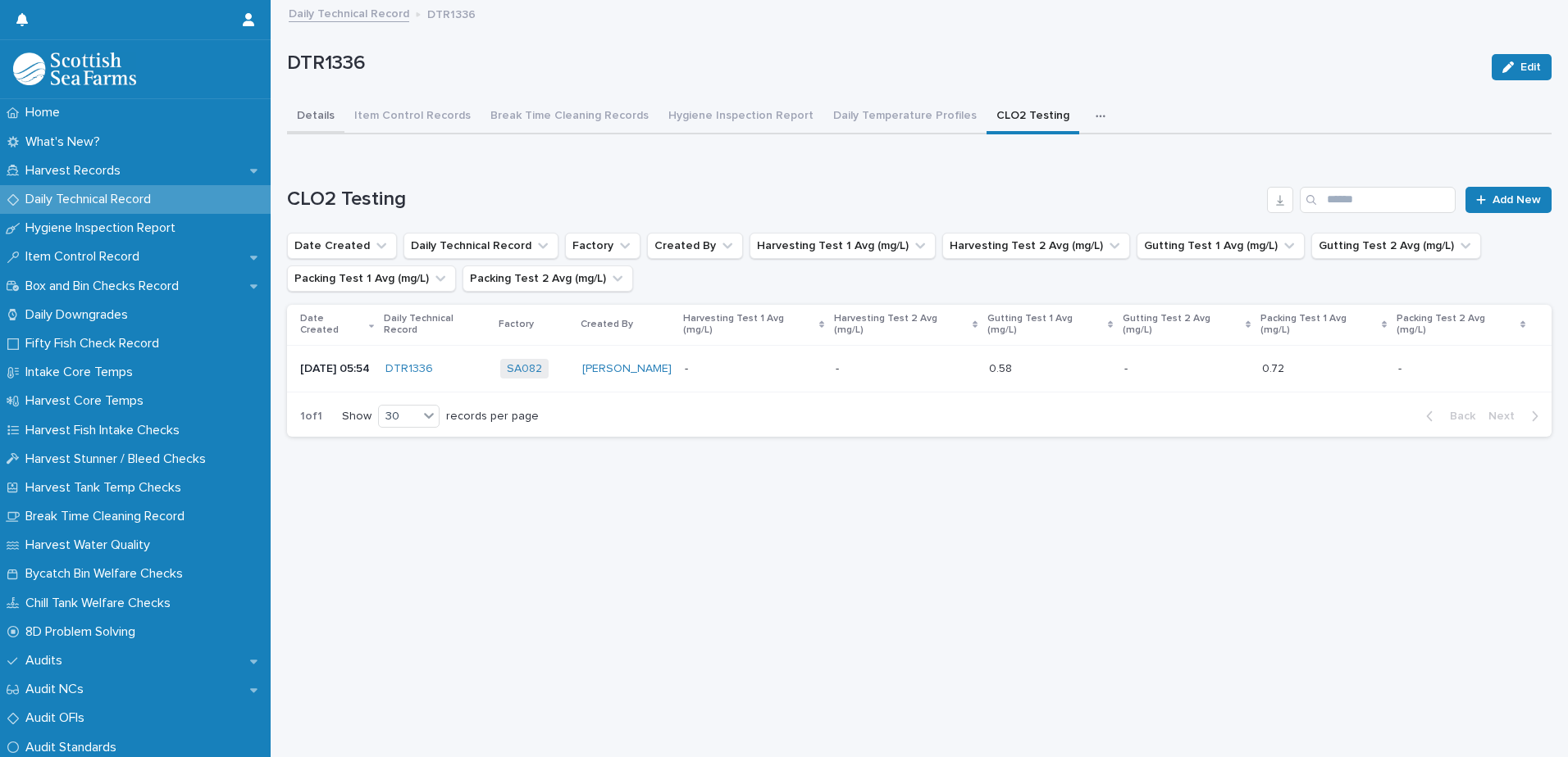
click at [322, 109] on button "Details" at bounding box center [316, 116] width 57 height 34
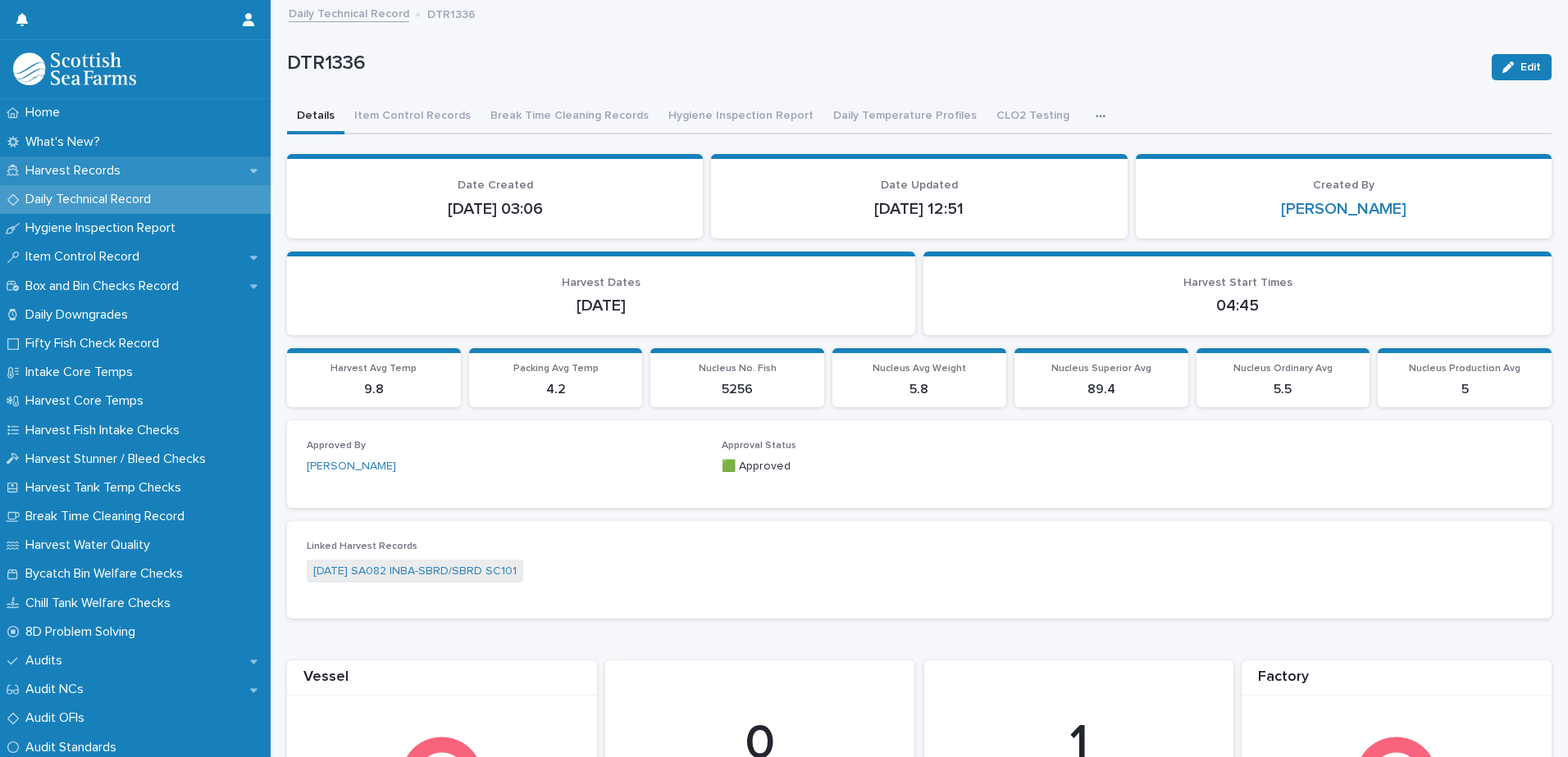
click at [90, 172] on p "Harvest Records" at bounding box center [76, 171] width 114 height 16
